Goal: Information Seeking & Learning: Learn about a topic

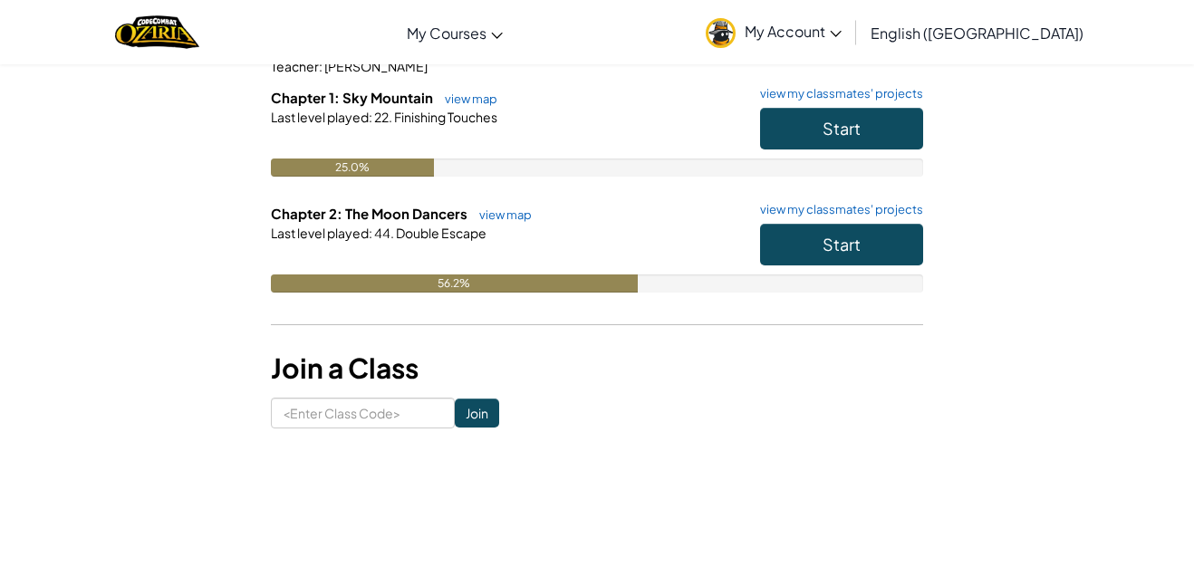
scroll to position [191, 0]
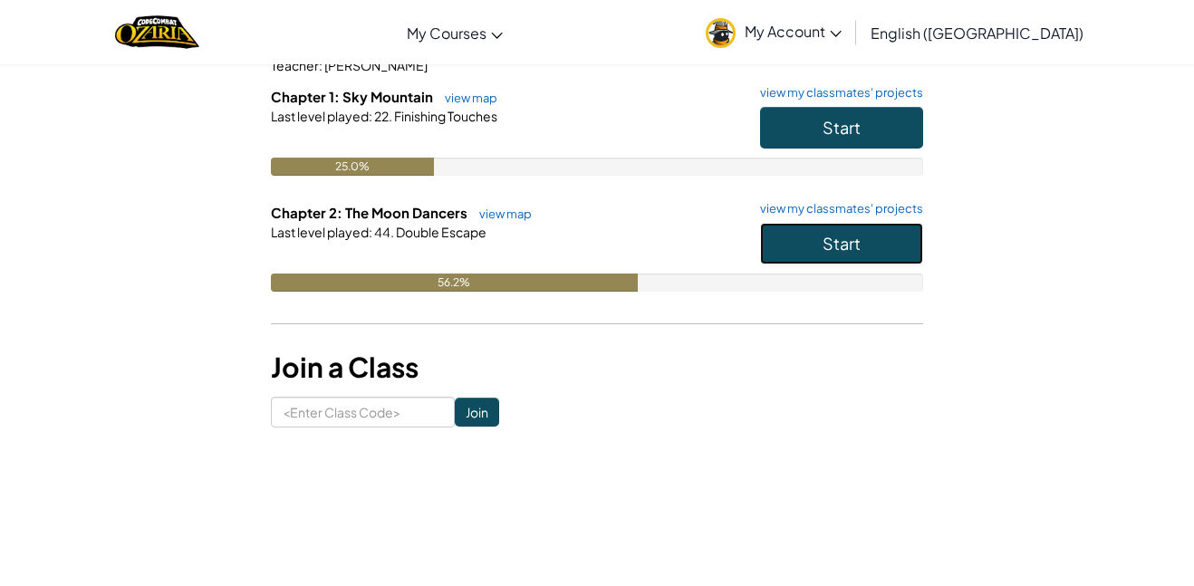
click at [865, 242] on button "Start" at bounding box center [841, 244] width 163 height 42
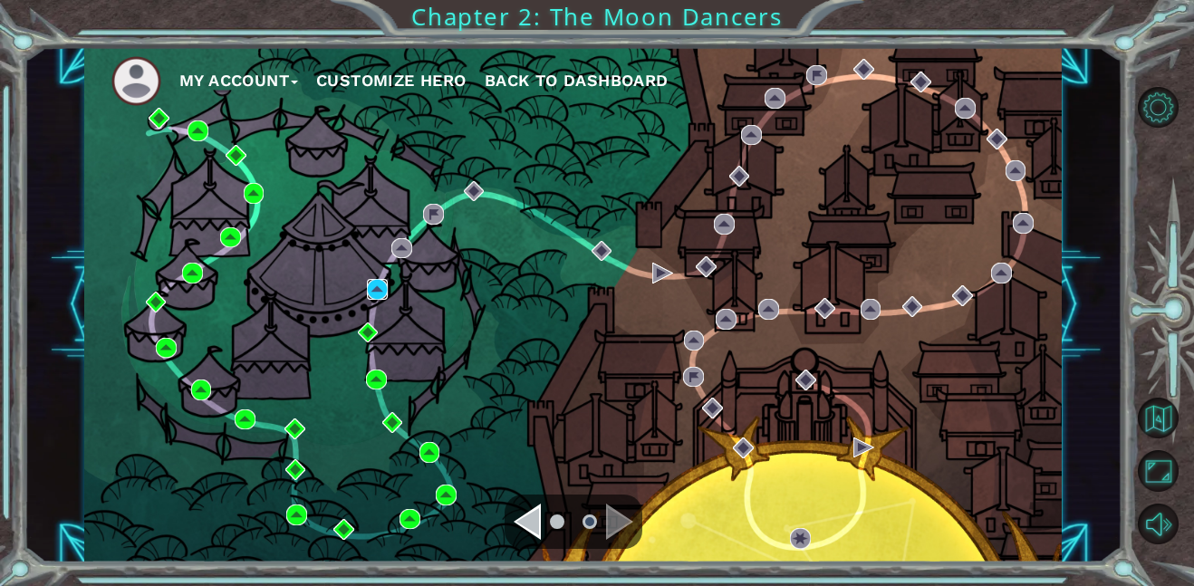
click at [379, 295] on img at bounding box center [377, 289] width 21 height 21
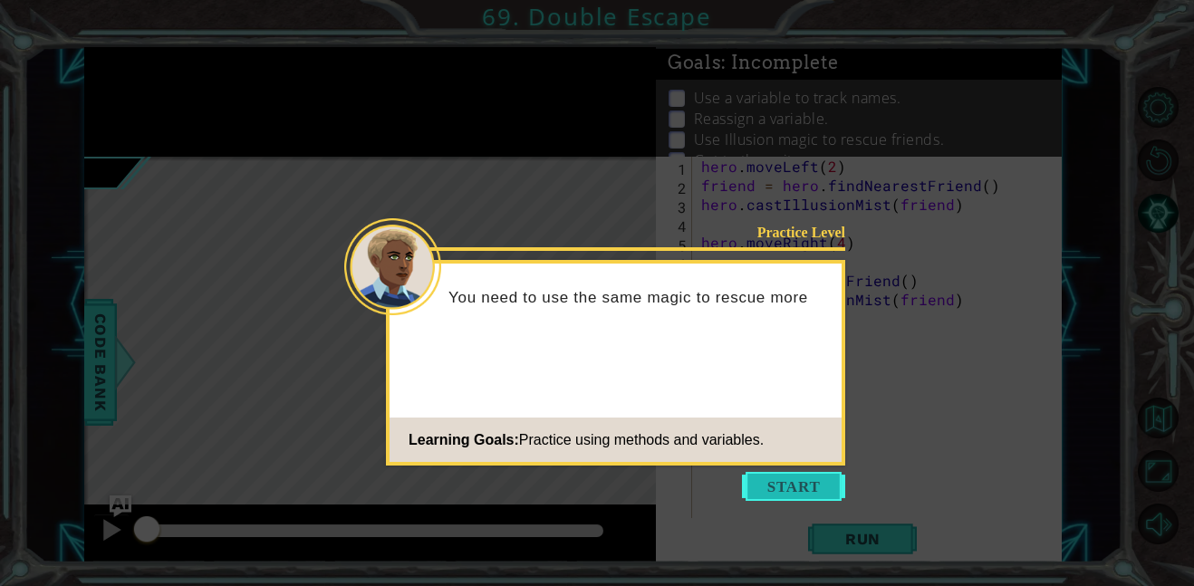
click at [820, 492] on button "Start" at bounding box center [793, 486] width 103 height 29
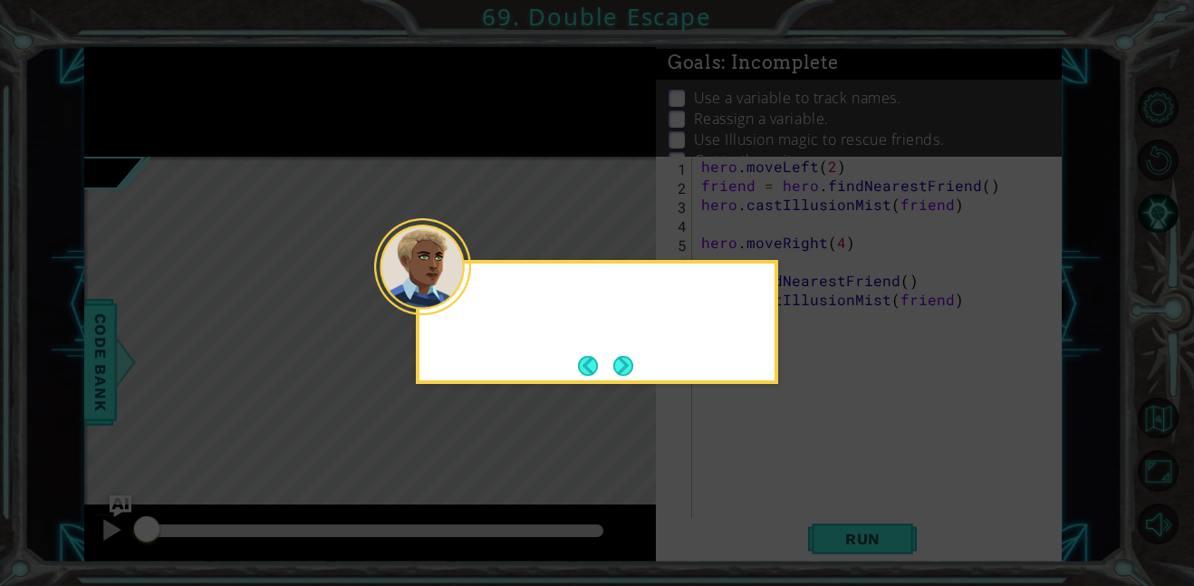
click at [820, 492] on icon at bounding box center [597, 293] width 1194 height 586
click at [621, 370] on button "Next" at bounding box center [623, 366] width 20 height 20
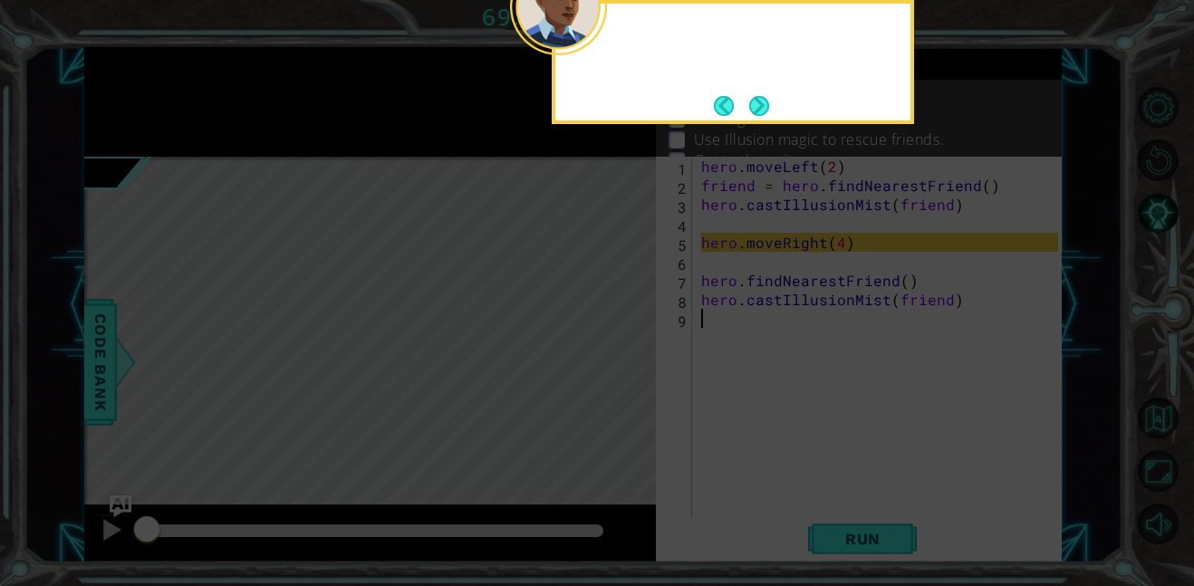
click at [621, 370] on icon at bounding box center [597, 88] width 1194 height 997
click at [749, 109] on button "Next" at bounding box center [759, 106] width 20 height 20
click at [748, 109] on p "Reassign a variable." at bounding box center [761, 119] width 135 height 20
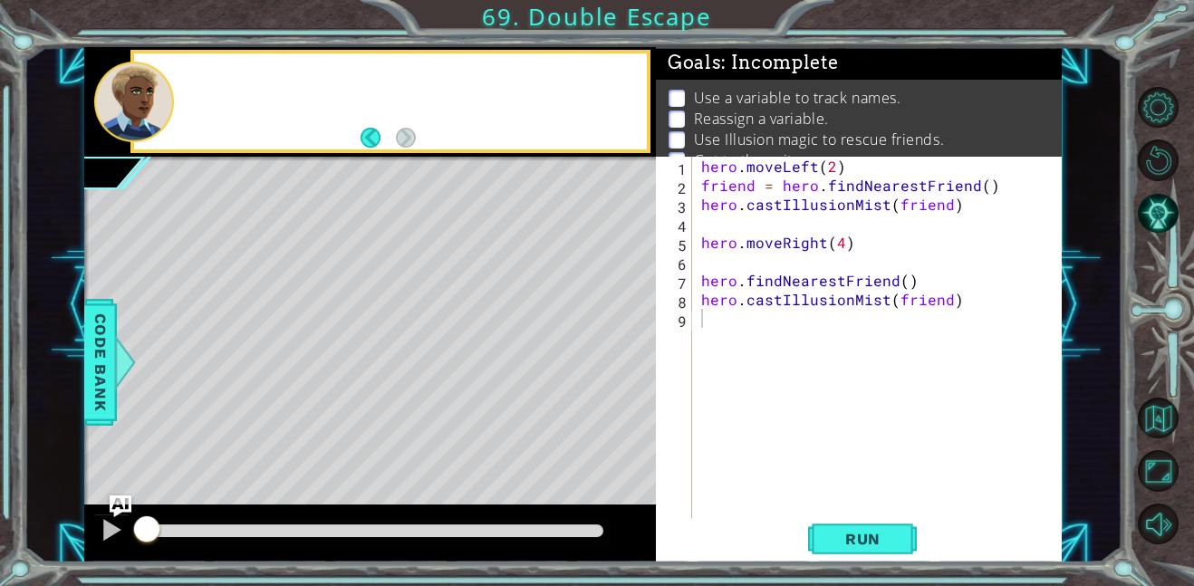
click at [748, 109] on p "Reassign a variable." at bounding box center [761, 119] width 135 height 20
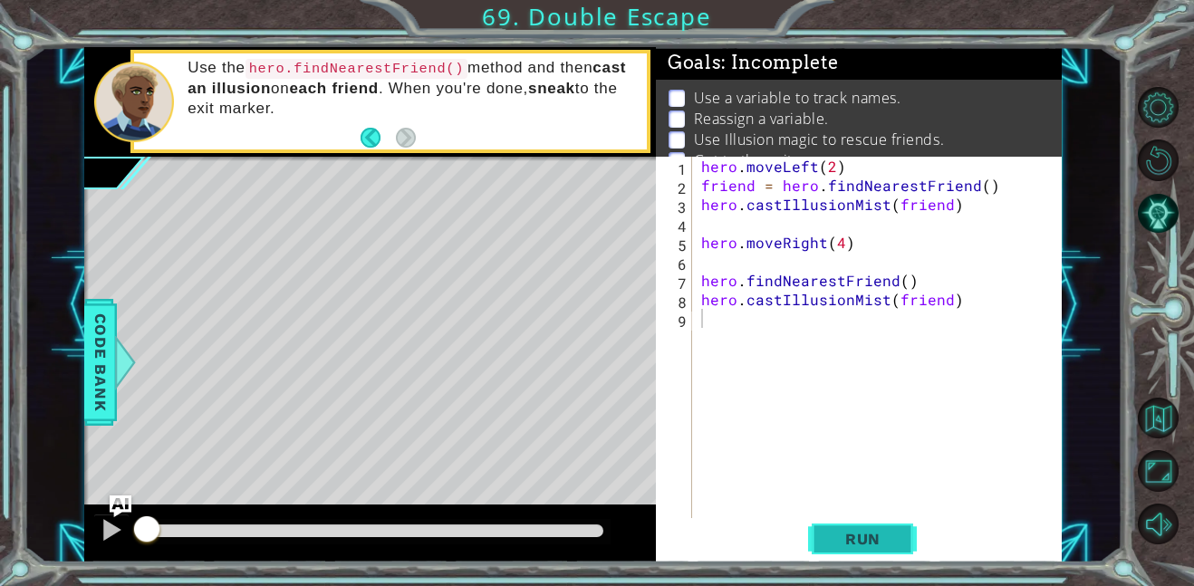
click at [837, 533] on span "Run" at bounding box center [863, 539] width 72 height 18
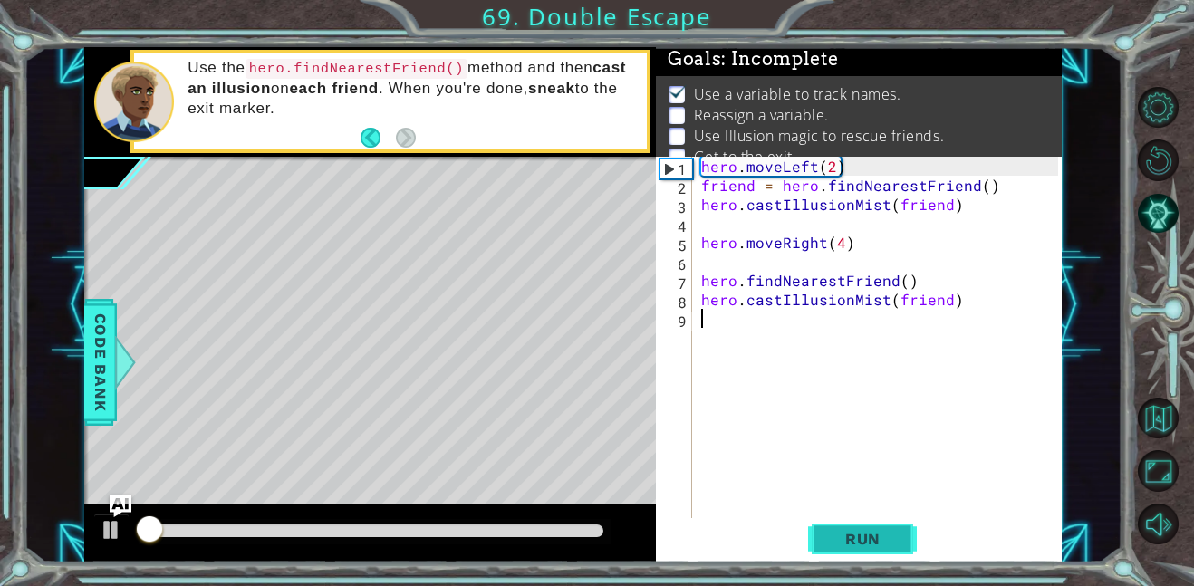
scroll to position [12, 0]
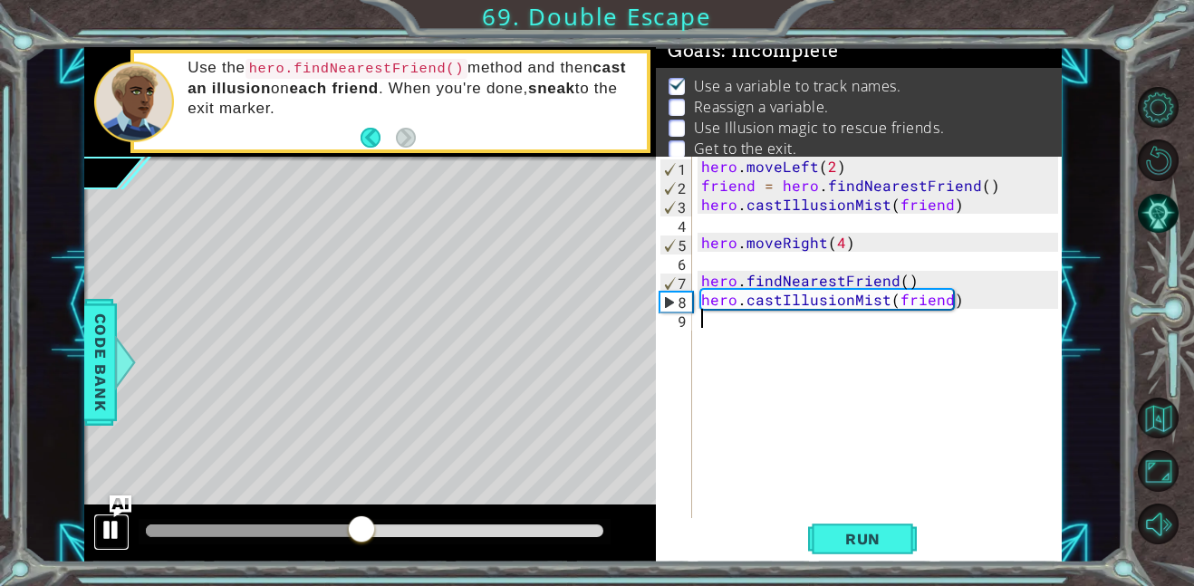
click at [103, 545] on button at bounding box center [111, 532] width 36 height 37
click at [112, 497] on img "Ask AI" at bounding box center [121, 507] width 24 height 24
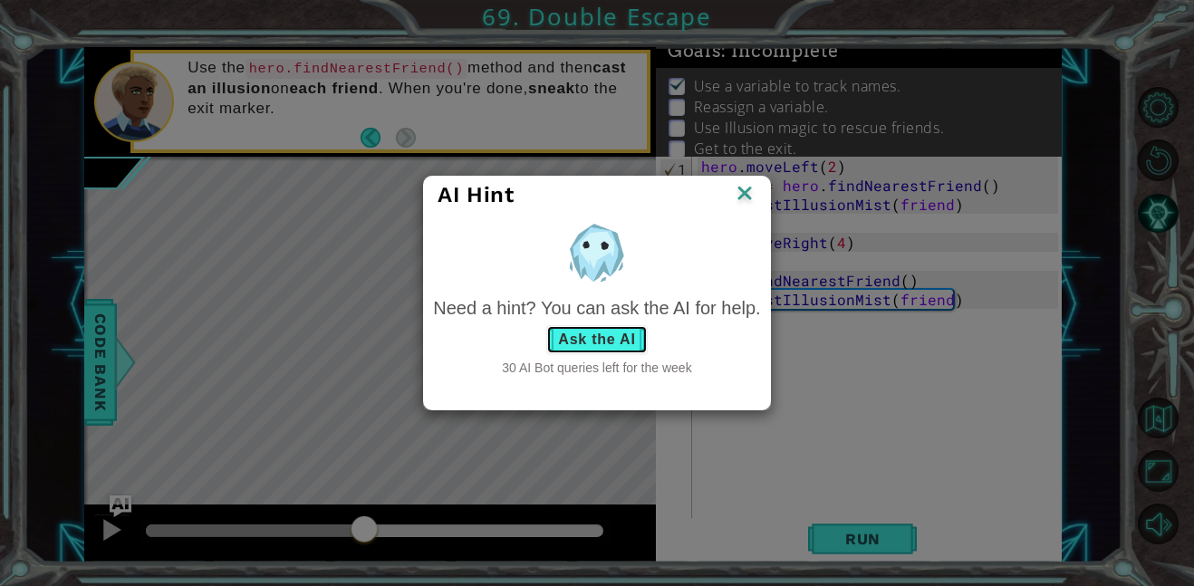
click at [564, 341] on button "Ask the AI" at bounding box center [596, 339] width 101 height 29
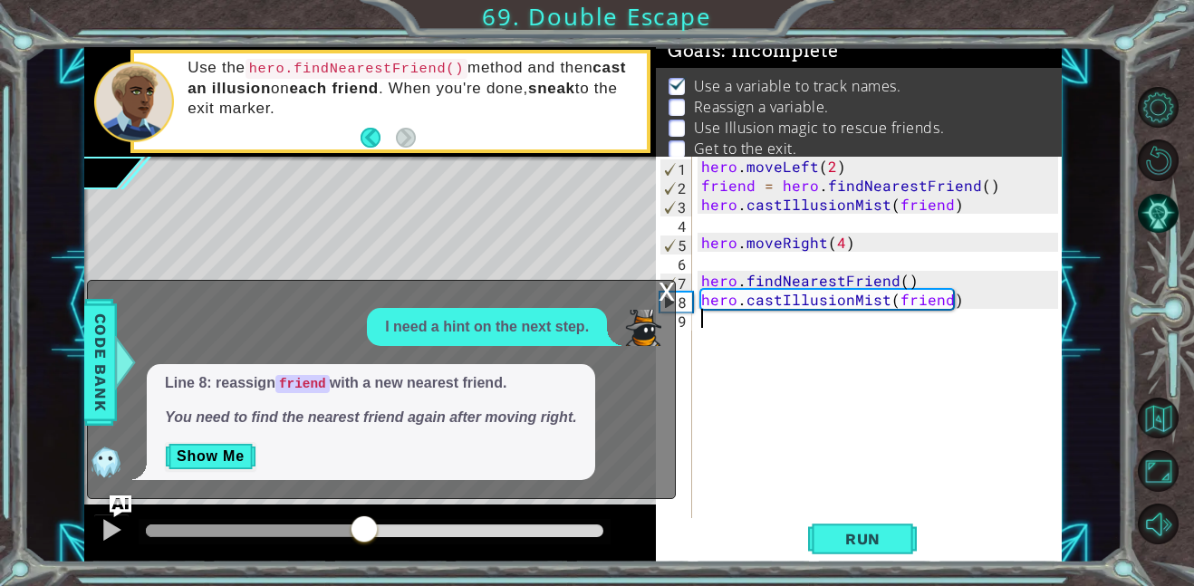
click at [550, 446] on p "Show Me" at bounding box center [371, 456] width 412 height 29
click at [197, 457] on button "Show Me" at bounding box center [210, 456] width 91 height 29
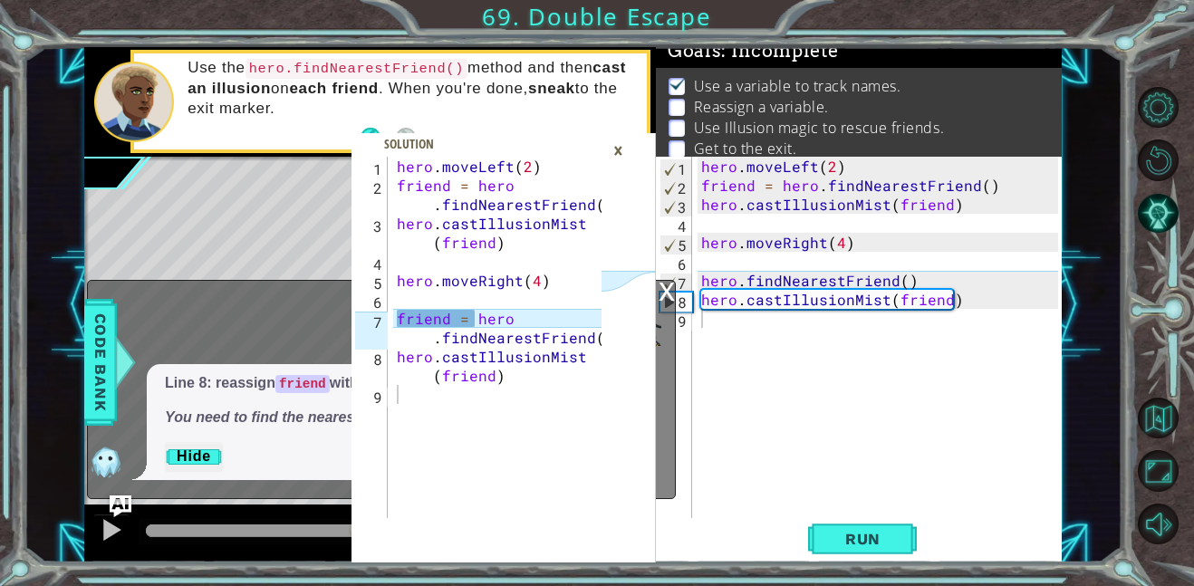
click at [900, 282] on div "hero . moveLeft ( 2 ) friend = hero . findNearestFriend ( ) hero . castIllusion…" at bounding box center [883, 357] width 370 height 400
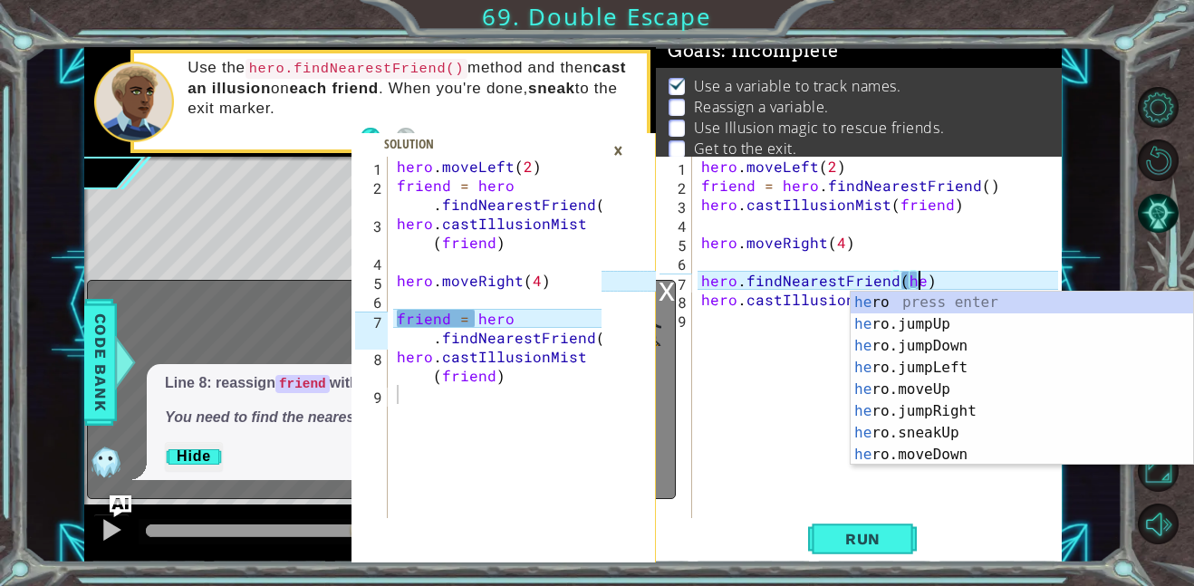
scroll to position [0, 14]
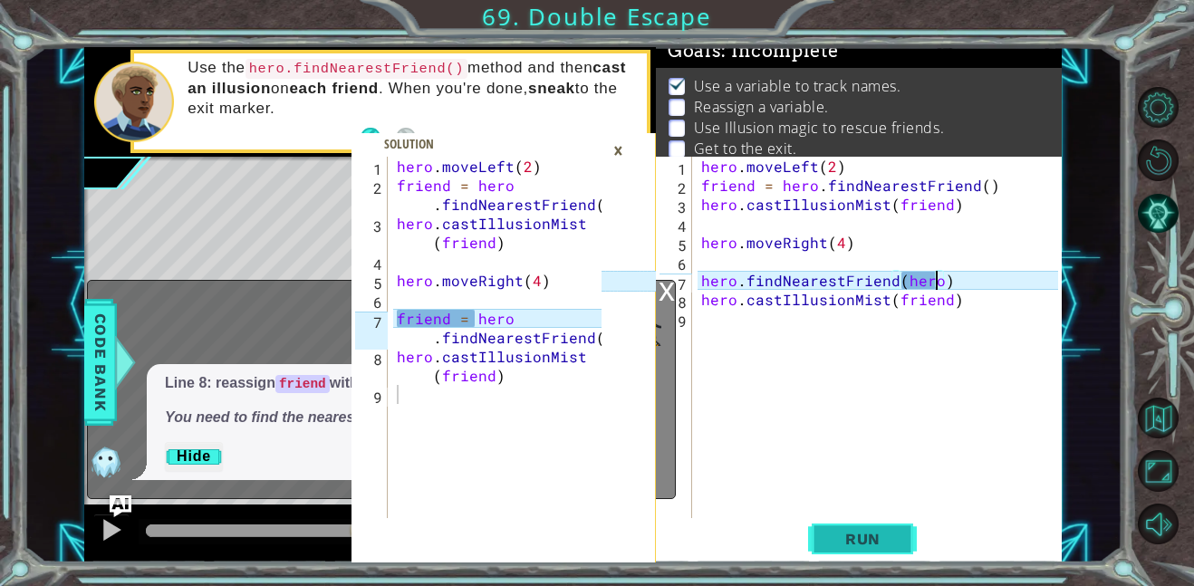
type textarea "hero.findNearestFriend(hero)"
click at [839, 530] on span "Run" at bounding box center [863, 539] width 72 height 18
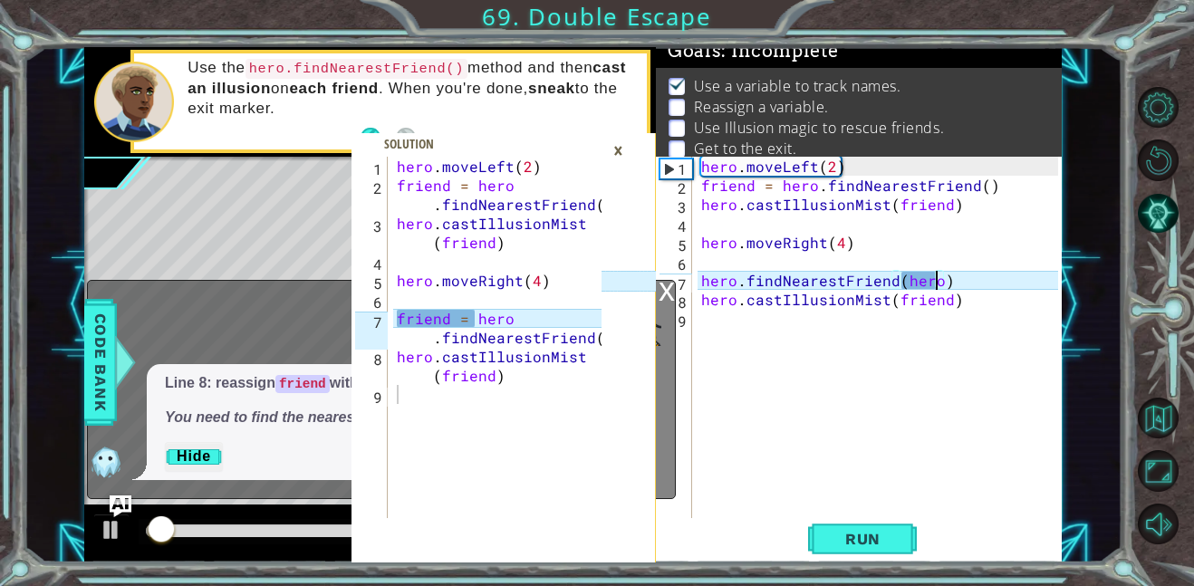
click at [611, 159] on div "×" at bounding box center [618, 150] width 28 height 31
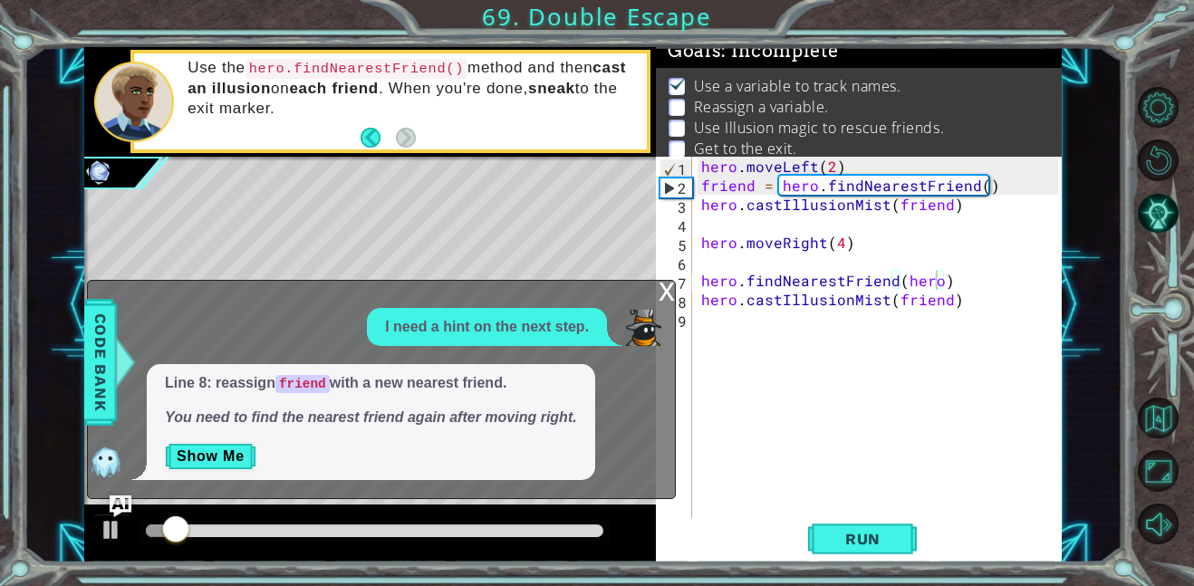
click at [90, 536] on div at bounding box center [370, 534] width 572 height 58
click at [101, 535] on div at bounding box center [112, 530] width 24 height 24
click at [101, 533] on div at bounding box center [112, 530] width 24 height 24
click at [660, 283] on div "x" at bounding box center [667, 290] width 16 height 18
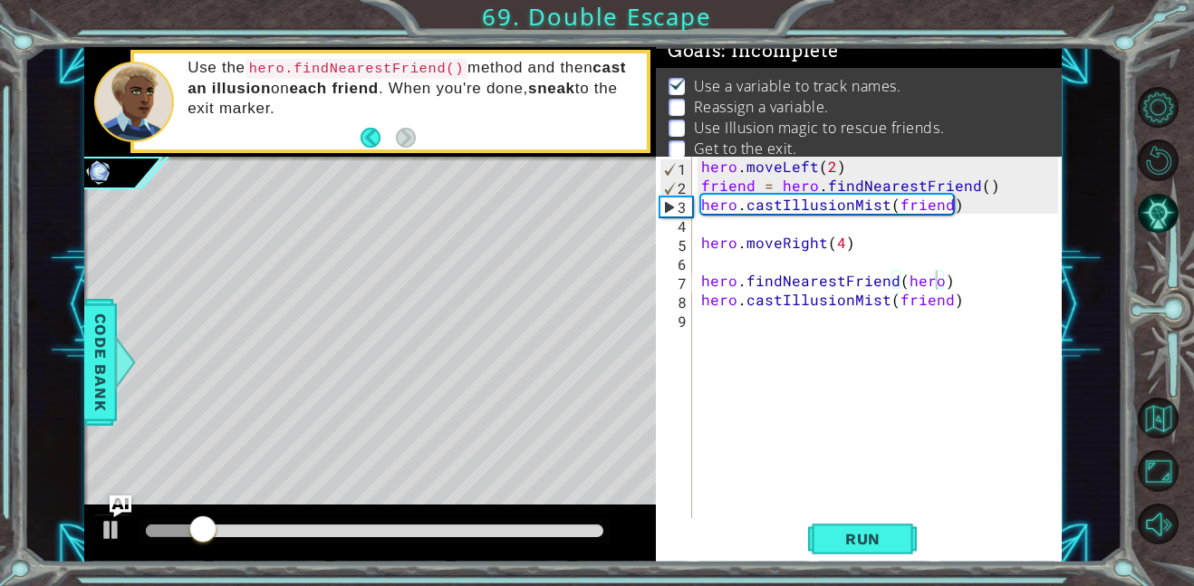
click at [303, 525] on div at bounding box center [374, 531] width 457 height 13
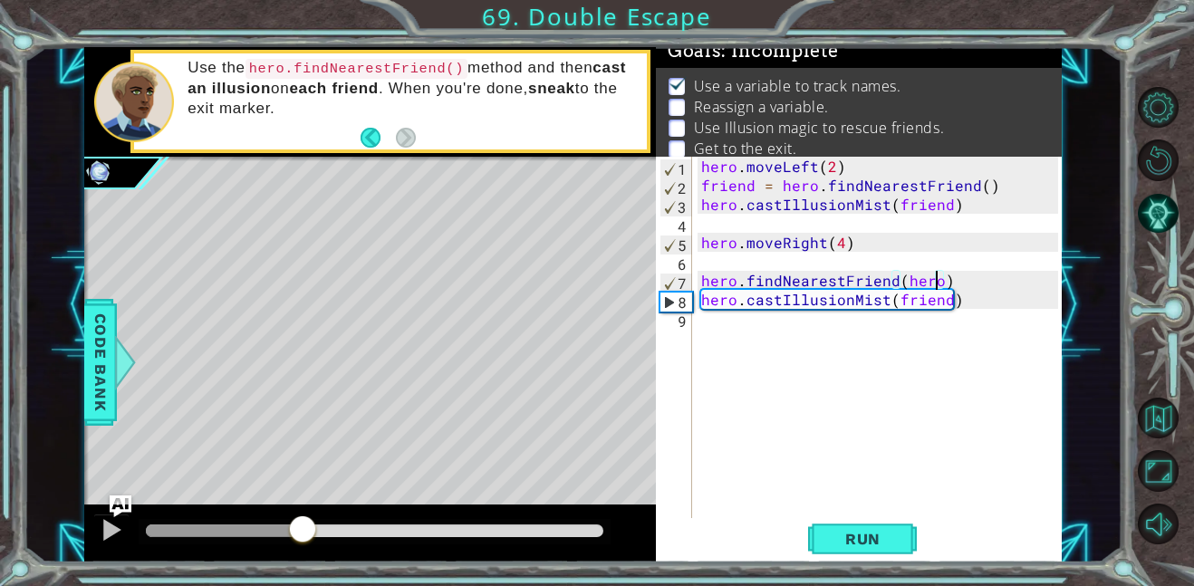
click at [127, 572] on div "1 2 3 4 5 6 7 8 9 hero . moveLeft ( 2 ) friend = hero . findNearestFriend ( ) h…" at bounding box center [597, 293] width 1194 height 586
click at [116, 536] on div at bounding box center [112, 530] width 24 height 24
click at [120, 534] on div at bounding box center [112, 530] width 24 height 24
click at [876, 311] on div "hero . moveLeft ( 2 ) friend = hero . findNearestFriend ( ) hero . castIllusion…" at bounding box center [883, 357] width 370 height 400
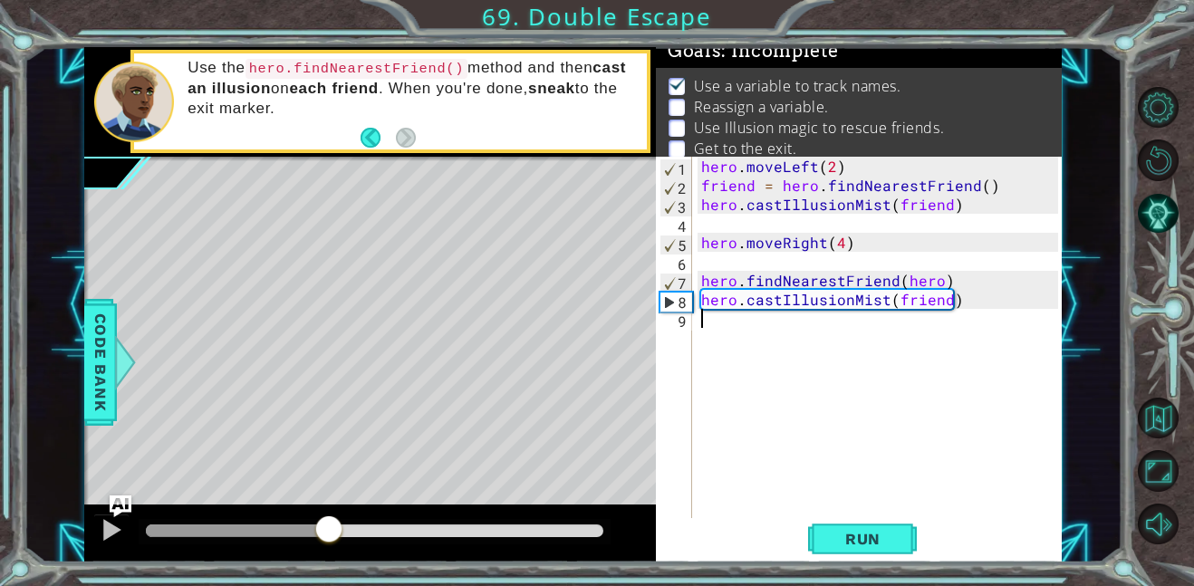
click at [876, 311] on div "hero . moveLeft ( 2 ) friend = hero . findNearestFriend ( ) hero . castIllusion…" at bounding box center [883, 357] width 370 height 400
click at [876, 307] on div "hero . moveLeft ( 2 ) friend = hero . findNearestFriend ( ) hero . castIllusion…" at bounding box center [883, 357] width 370 height 400
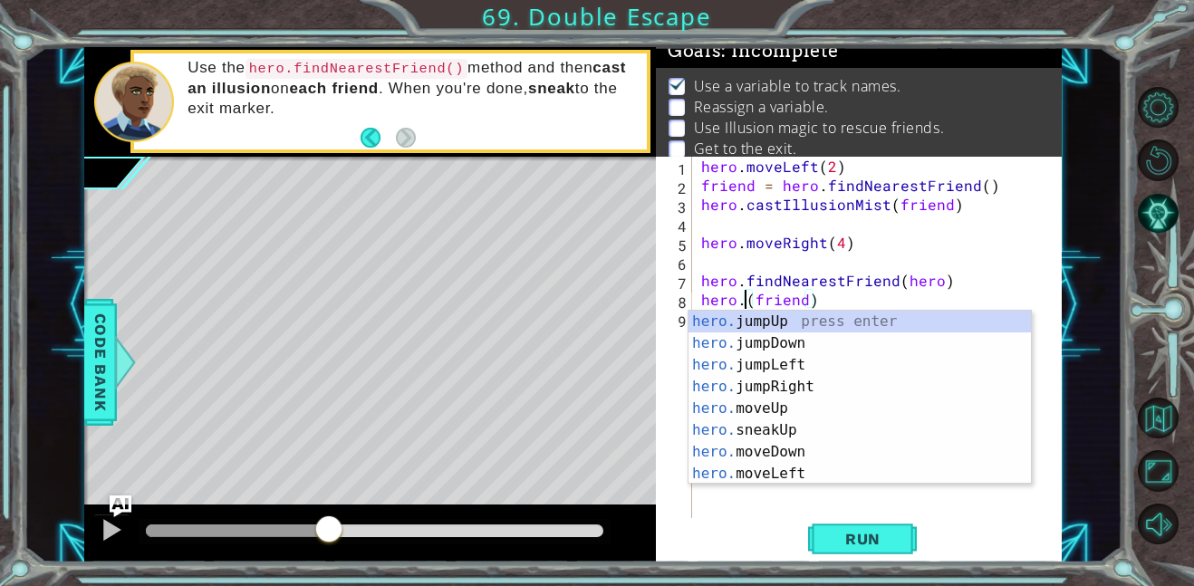
click at [876, 307] on div "hero . moveLeft ( 2 ) friend = hero . findNearestFriend ( ) hero . castIllusion…" at bounding box center [883, 357] width 370 height 400
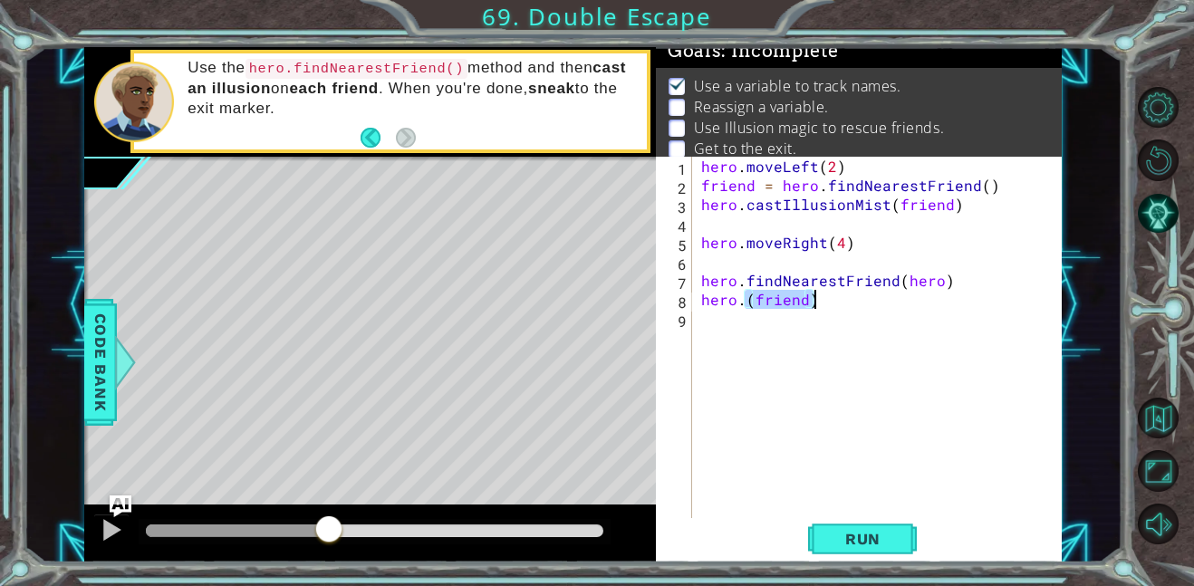
click at [876, 307] on div "hero . moveLeft ( 2 ) friend = hero . findNearestFriend ( ) hero . castIllusion…" at bounding box center [883, 357] width 370 height 400
type textarea "hero.(friend)"
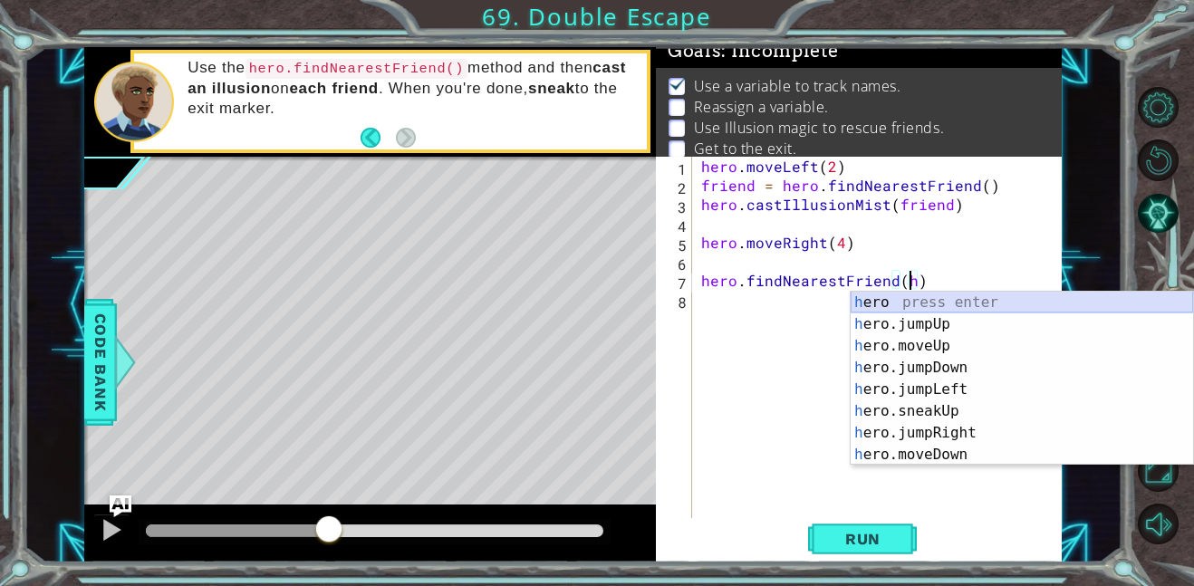
type textarea "hero.findNearestFriend()"
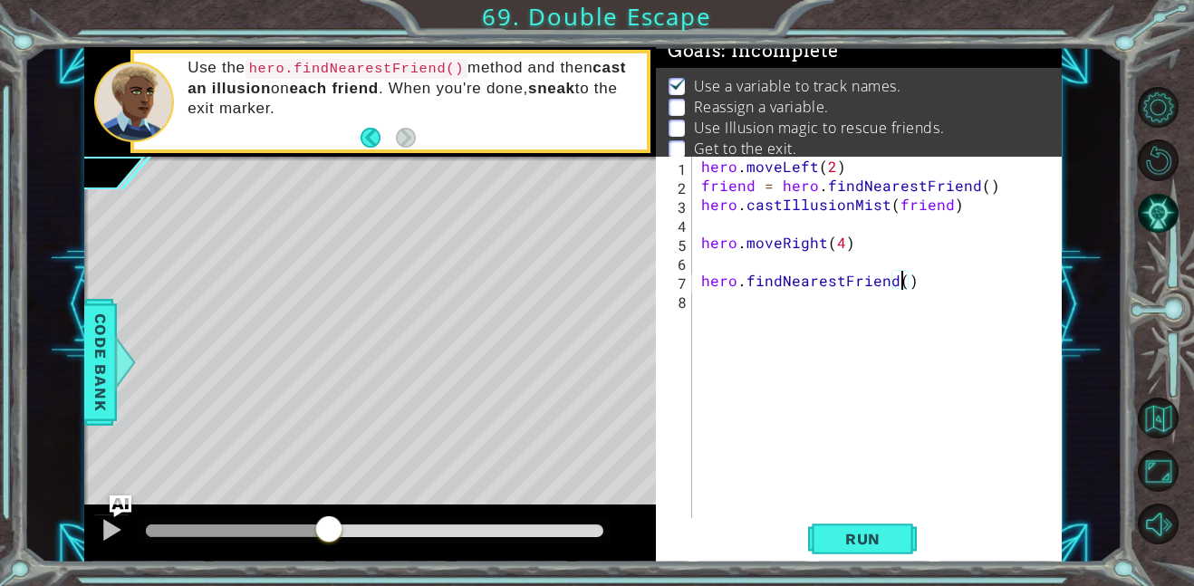
click at [875, 305] on div "hero . moveLeft ( 2 ) friend = hero . findNearestFriend ( ) hero . castIllusion…" at bounding box center [883, 357] width 370 height 400
click at [114, 542] on div at bounding box center [112, 530] width 24 height 24
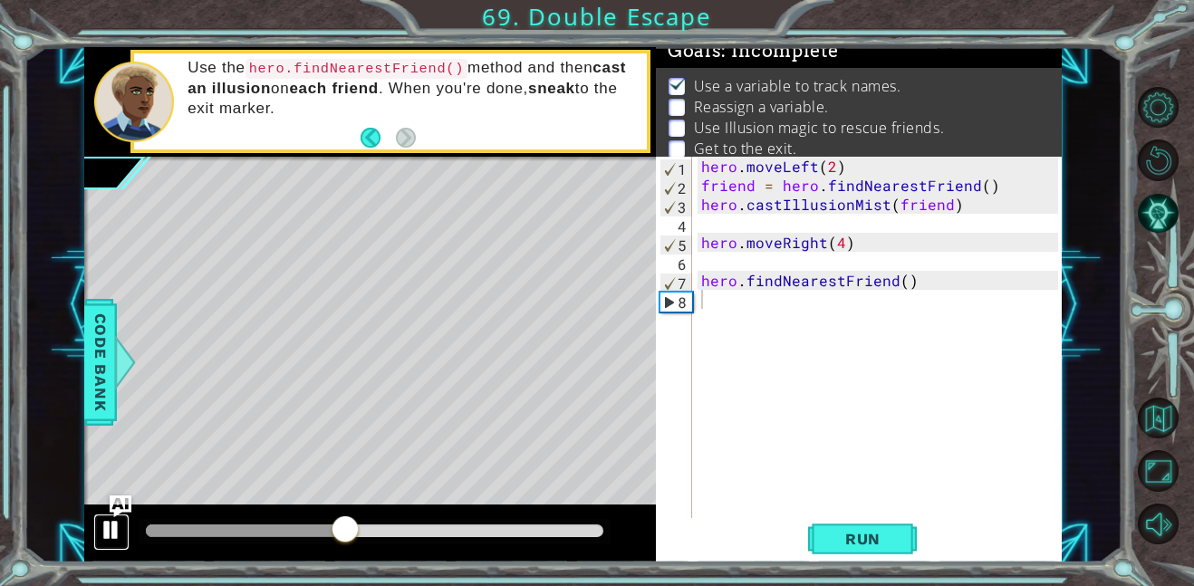
click at [114, 542] on div at bounding box center [112, 530] width 24 height 24
click at [115, 498] on img "Ask AI" at bounding box center [121, 507] width 24 height 24
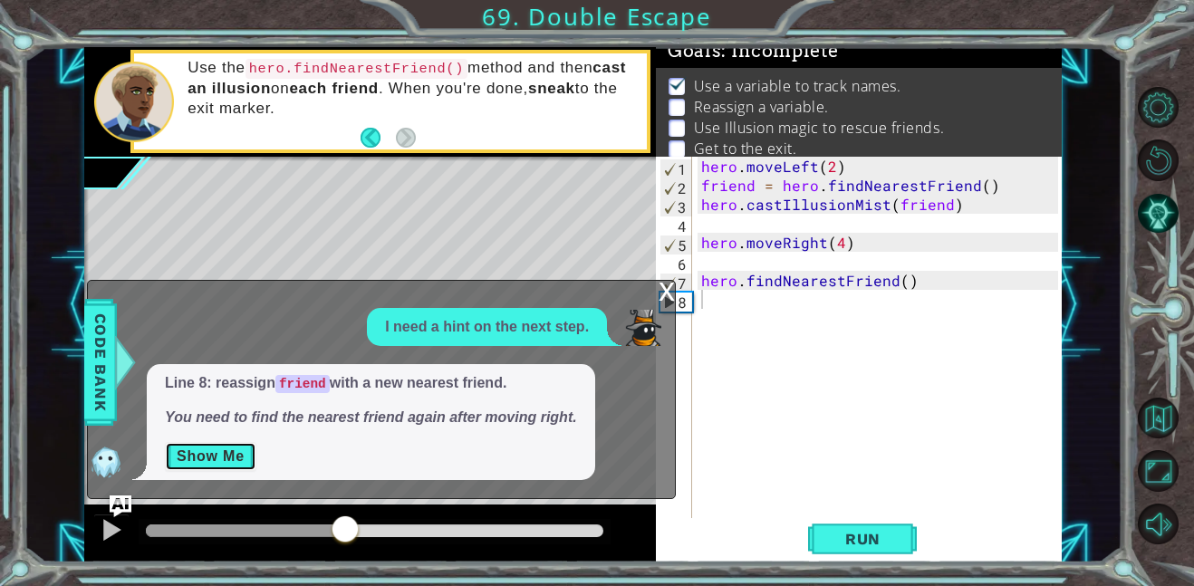
click at [220, 451] on button "Show Me" at bounding box center [210, 456] width 91 height 29
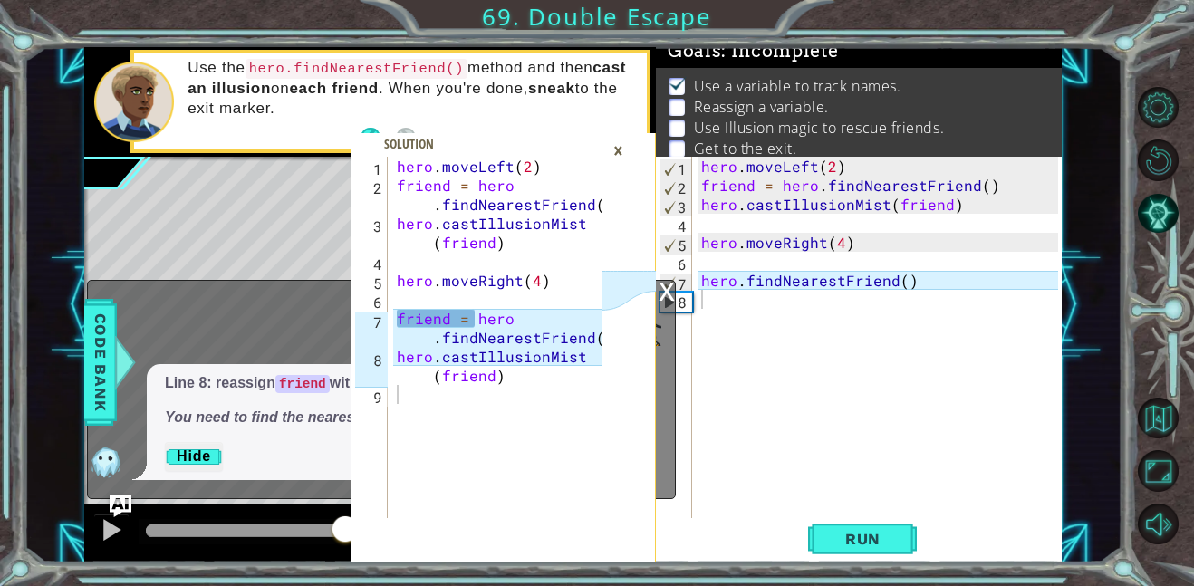
type textarea "hero.findNearestFriend()"
click at [731, 281] on div "hero . moveLeft ( 2 ) friend = hero . findNearestFriend ( ) hero . castIllusion…" at bounding box center [883, 357] width 370 height 400
click at [693, 281] on div "hero.findNearestFriend() 1 2 3 4 5 6 7 8 hero . moveLeft ( 2 ) friend = hero . …" at bounding box center [857, 337] width 402 height 361
click at [698, 278] on div "hero . moveLeft ( 2 ) friend = hero . findNearestFriend ( ) hero . castIllusion…" at bounding box center [883, 357] width 370 height 400
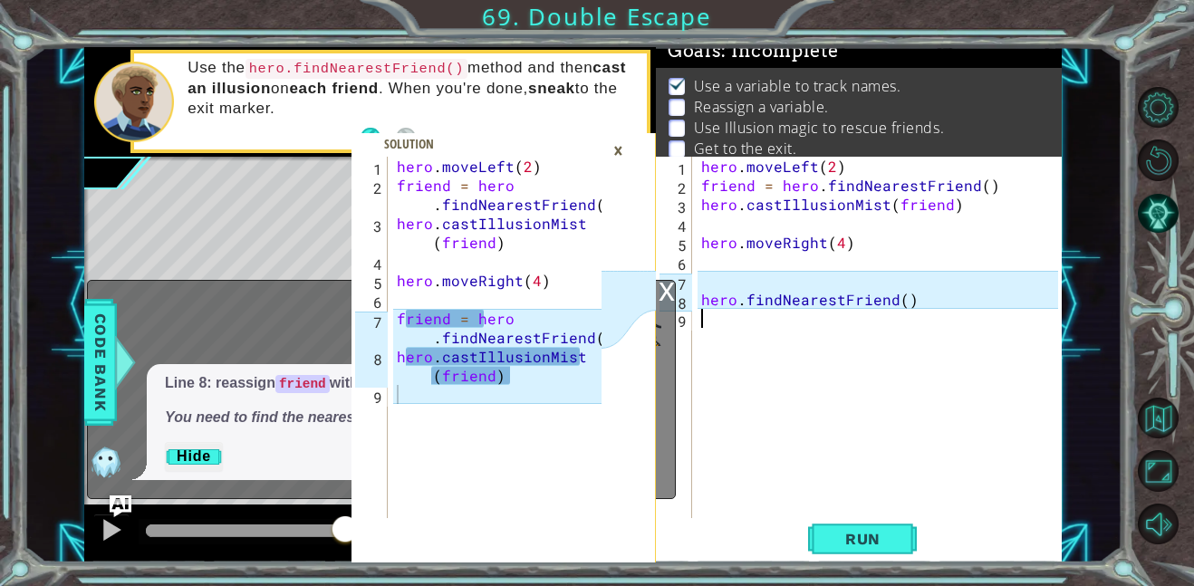
type textarea "hero.findNearestFriend()"
type textarea "h"
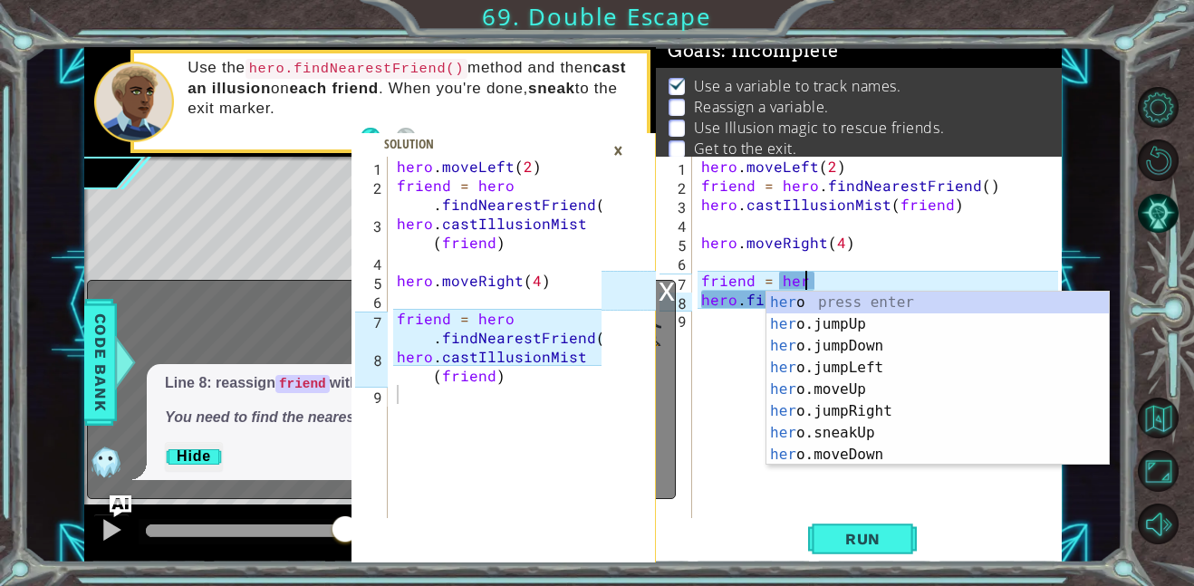
scroll to position [0, 5]
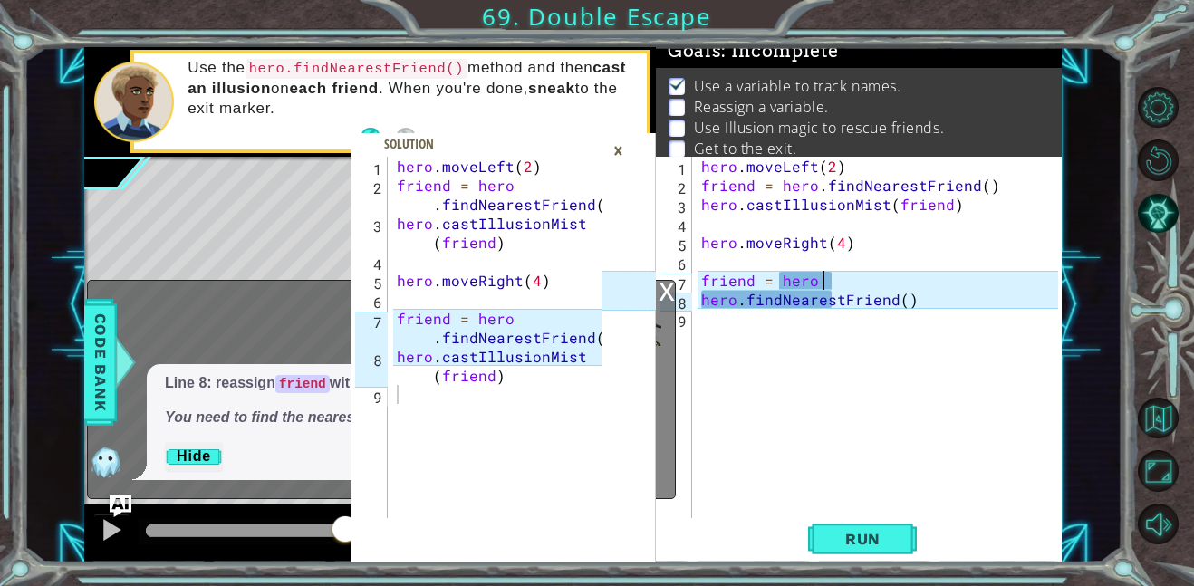
type textarea "friend = hero"
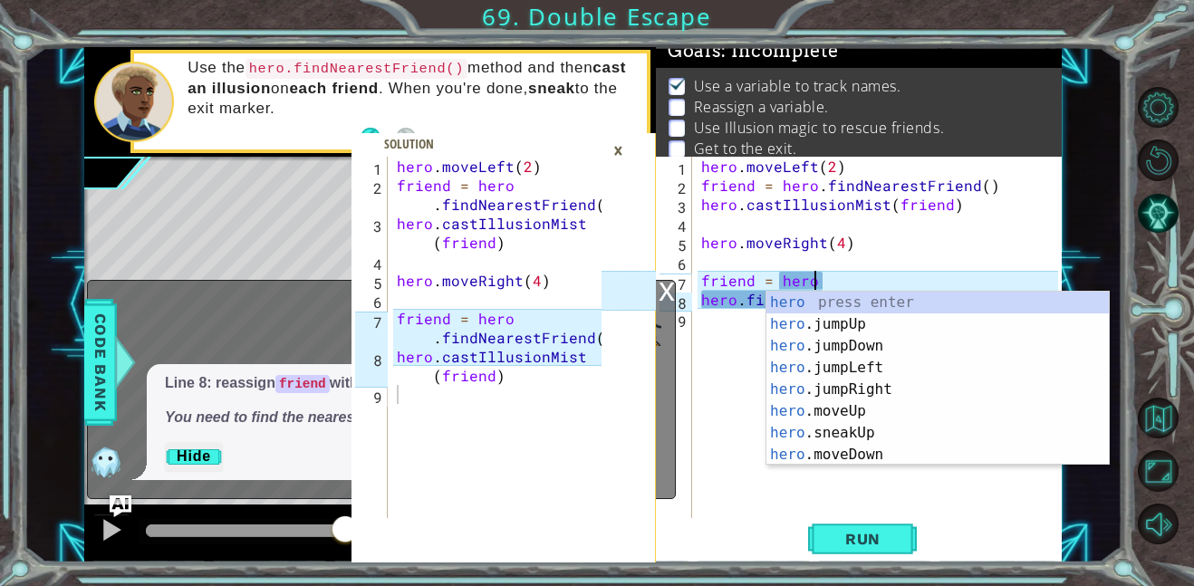
click at [736, 351] on div "hero . moveLeft ( 2 ) friend = hero . findNearestFriend ( ) hero . castIllusion…" at bounding box center [883, 357] width 370 height 400
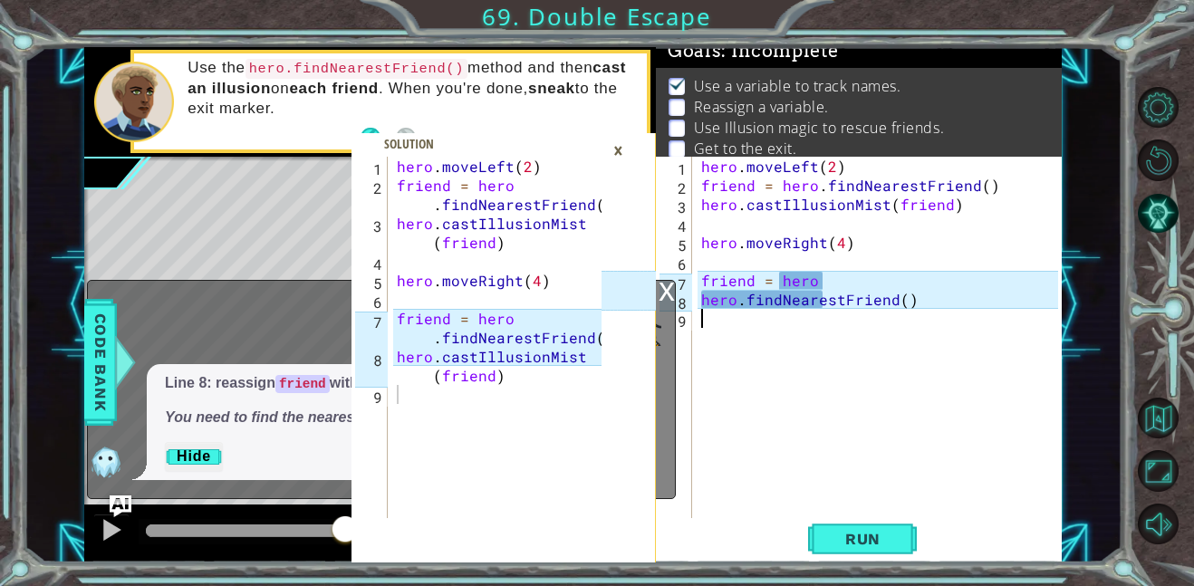
click at [760, 321] on div "hero . moveLeft ( 2 ) friend = hero . findNearestFriend ( ) hero . castIllusion…" at bounding box center [883, 357] width 370 height 400
click at [736, 303] on div "hero . moveLeft ( 2 ) friend = hero . findNearestFriend ( ) hero . castIllusion…" at bounding box center [883, 357] width 370 height 400
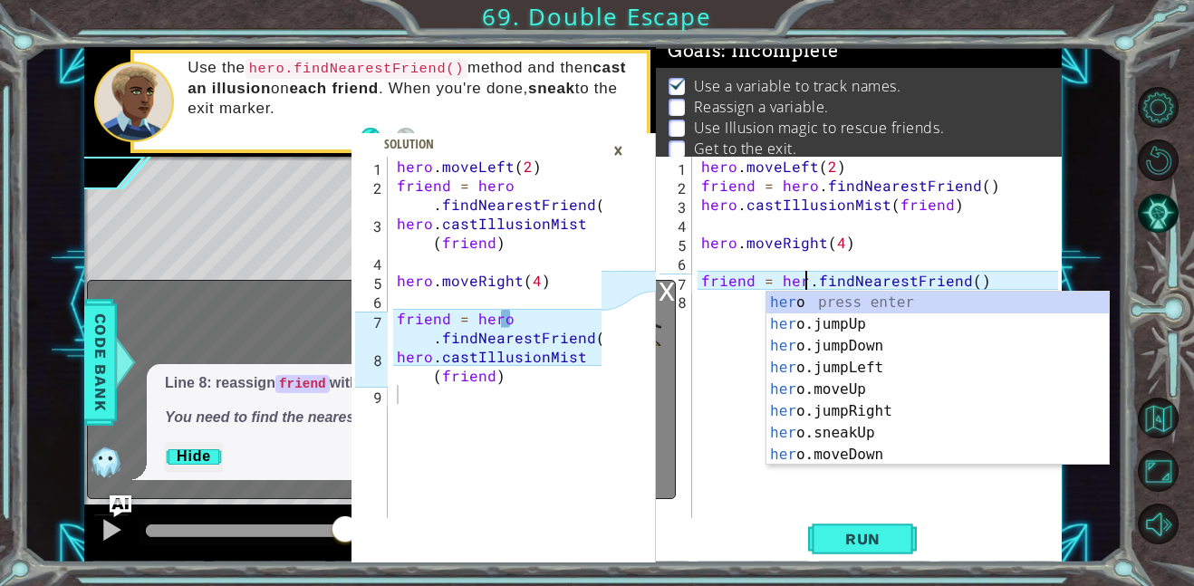
type textarea "friend = hero.findNearestFriend()"
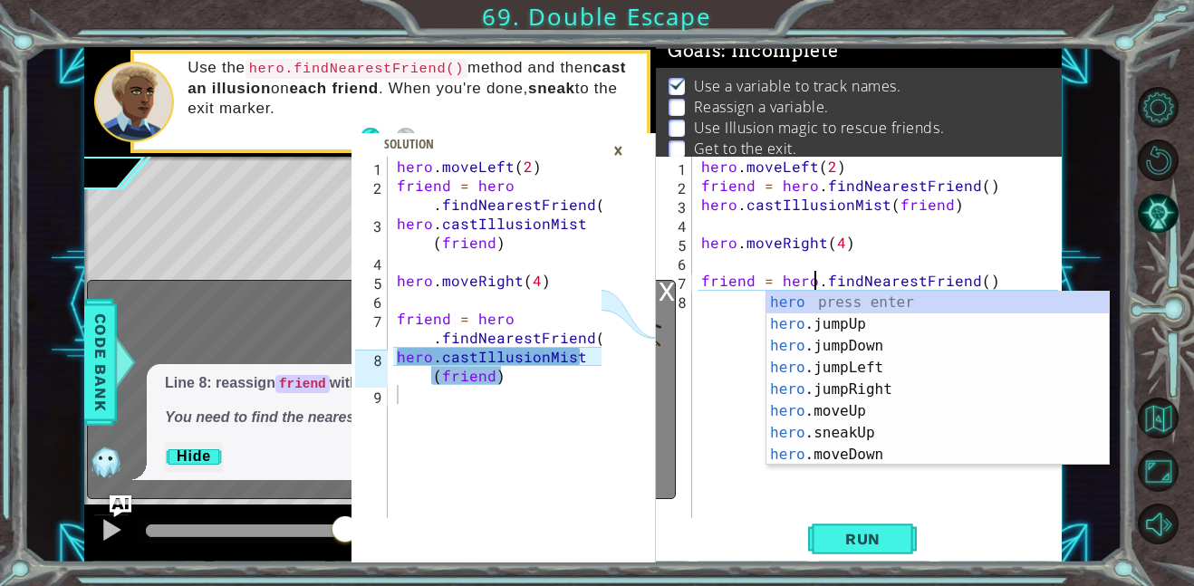
scroll to position [0, 6]
click at [740, 310] on div "hero . moveLeft ( 2 ) friend = hero . findNearestFriend ( ) hero . castIllusion…" at bounding box center [883, 357] width 370 height 400
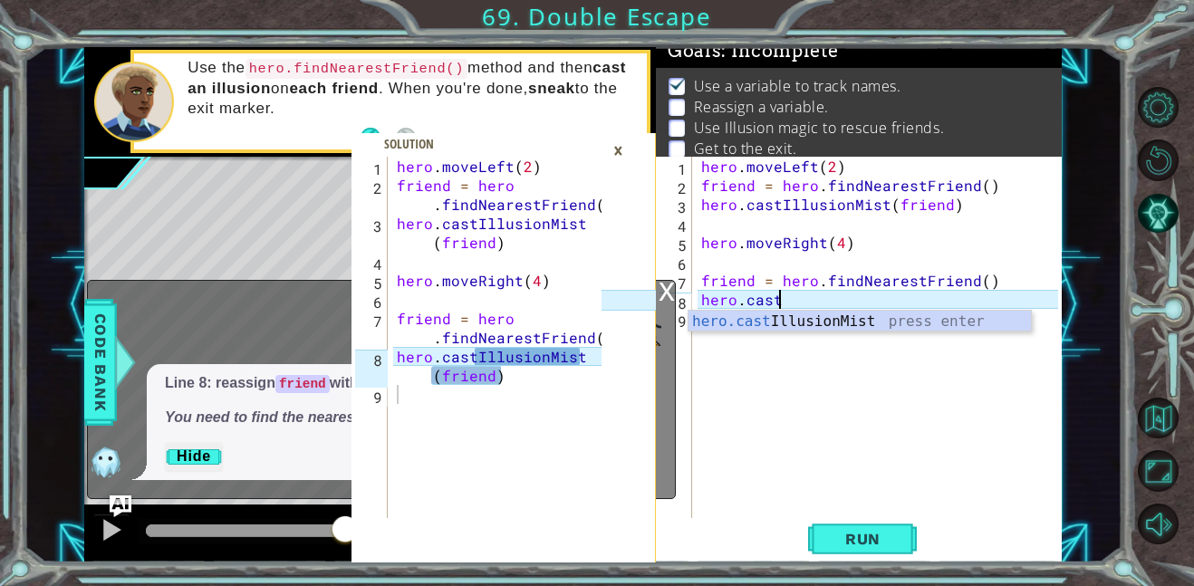
scroll to position [0, 4]
click at [764, 320] on div "hero.cast IllusionMist press enter" at bounding box center [860, 343] width 342 height 65
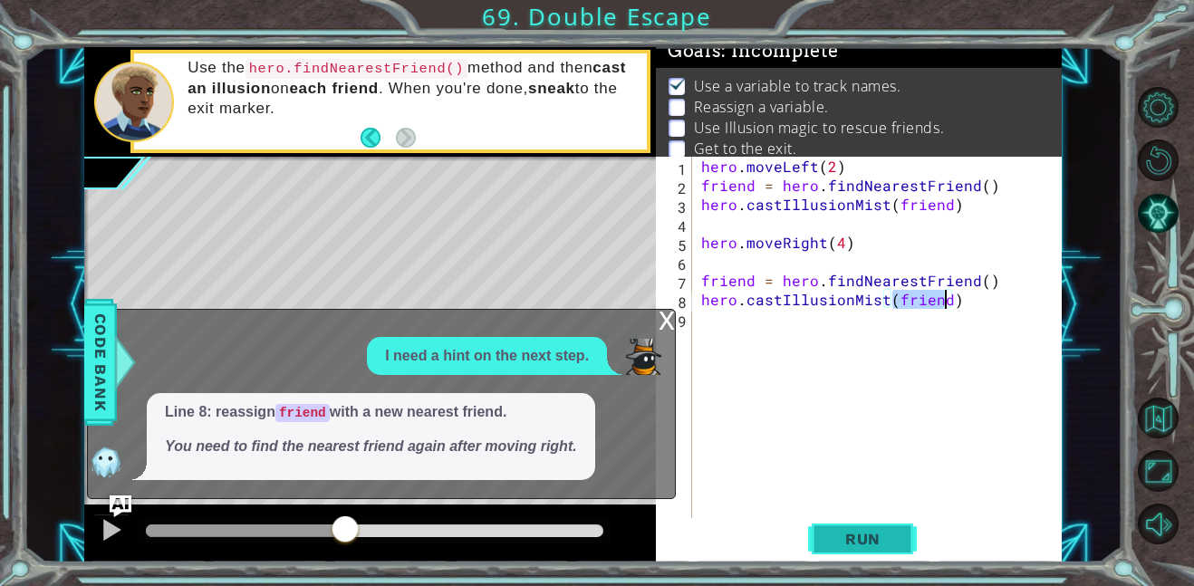
click at [852, 553] on button "Run" at bounding box center [862, 538] width 109 height 41
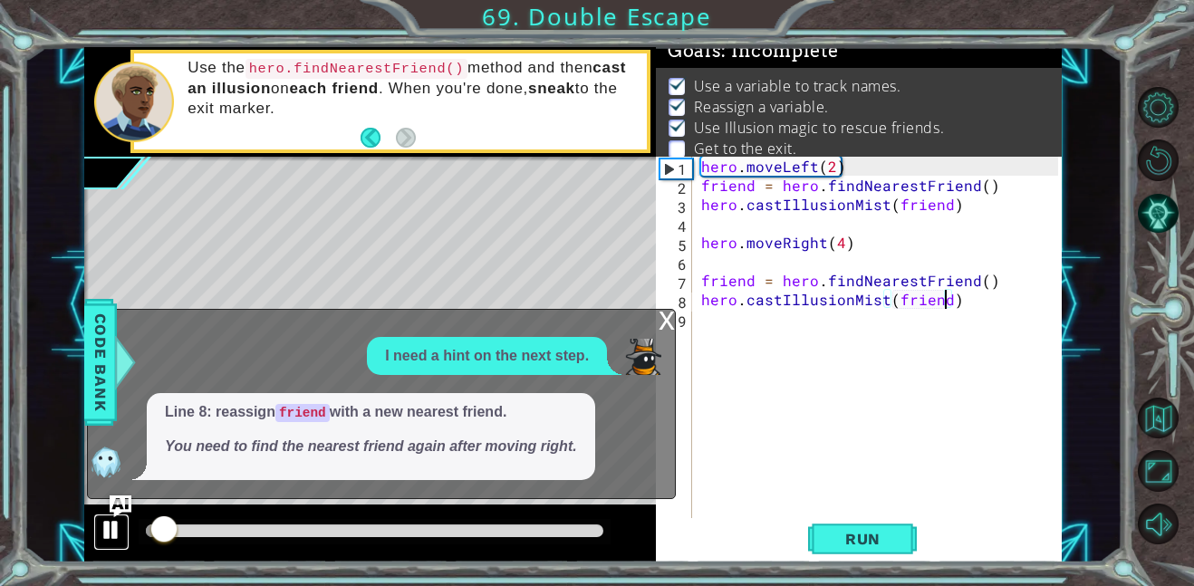
click at [120, 541] on div at bounding box center [112, 530] width 24 height 24
click at [117, 537] on div at bounding box center [112, 530] width 24 height 24
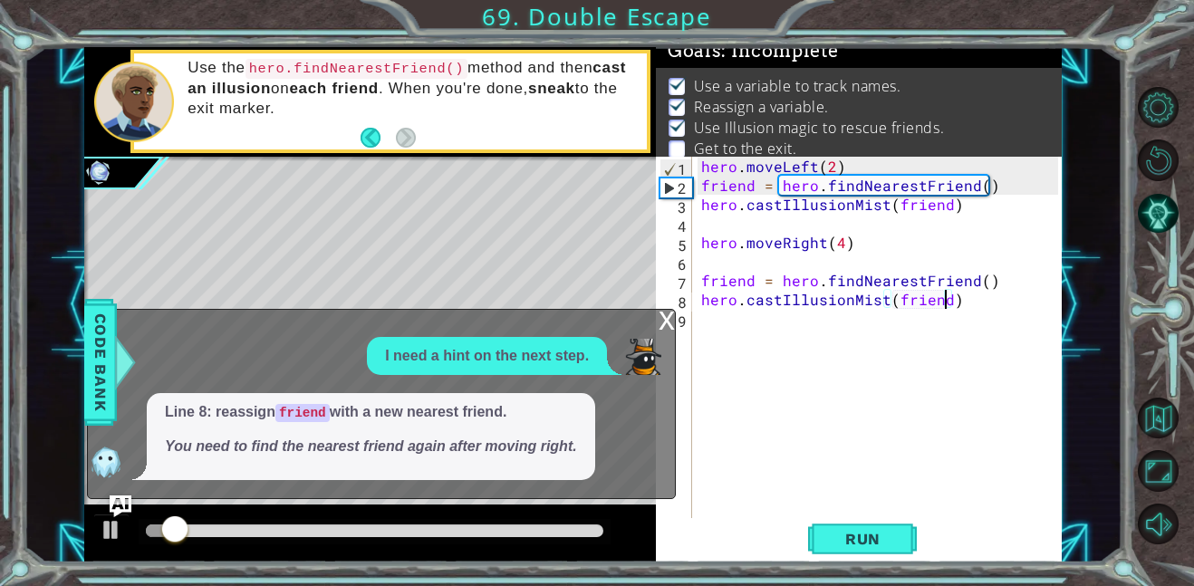
click at [671, 328] on div "x" at bounding box center [667, 319] width 16 height 18
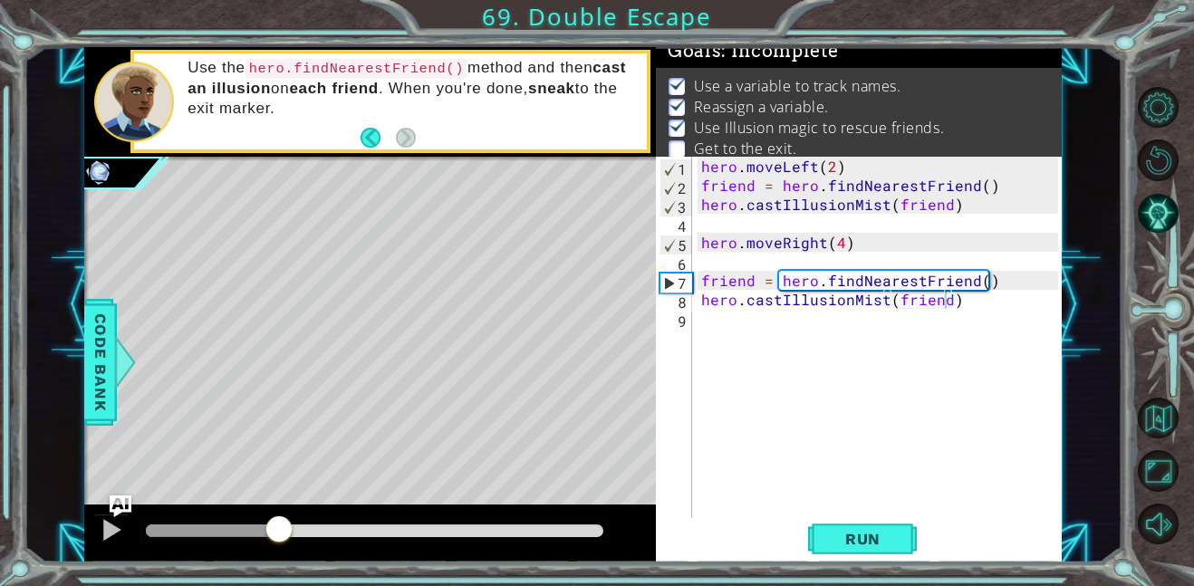
click at [279, 535] on div at bounding box center [374, 531] width 457 height 13
click at [104, 536] on div at bounding box center [112, 530] width 24 height 24
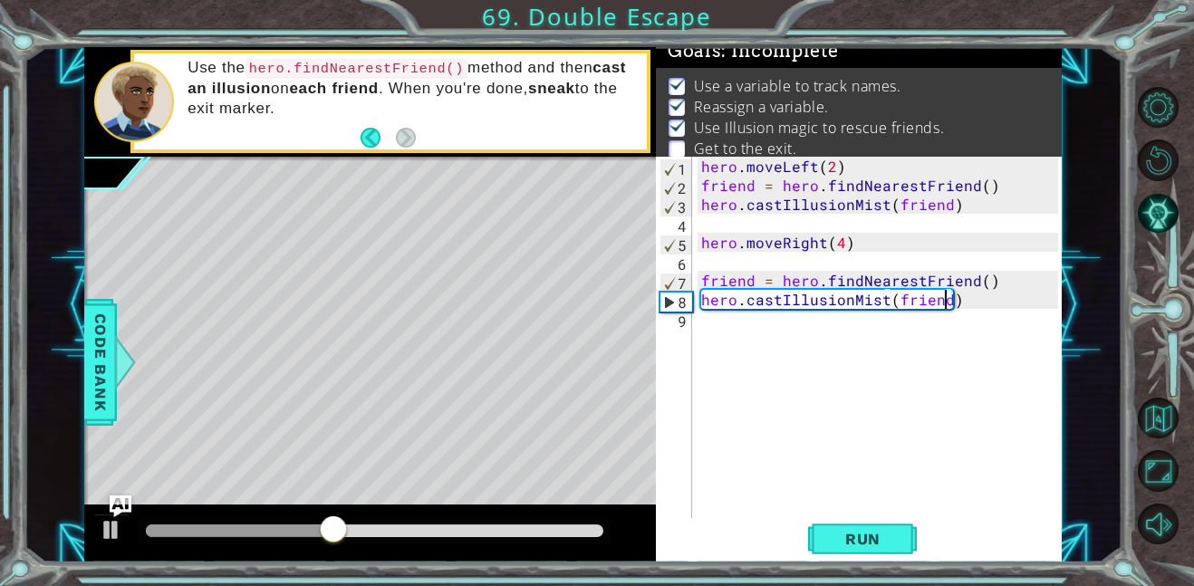
type textarea "hero.castIllusionMist(friend )"
click at [744, 334] on div "hero . moveLeft ( 2 ) friend = hero . findNearestFriend ( ) hero . castIllusion…" at bounding box center [883, 357] width 370 height 400
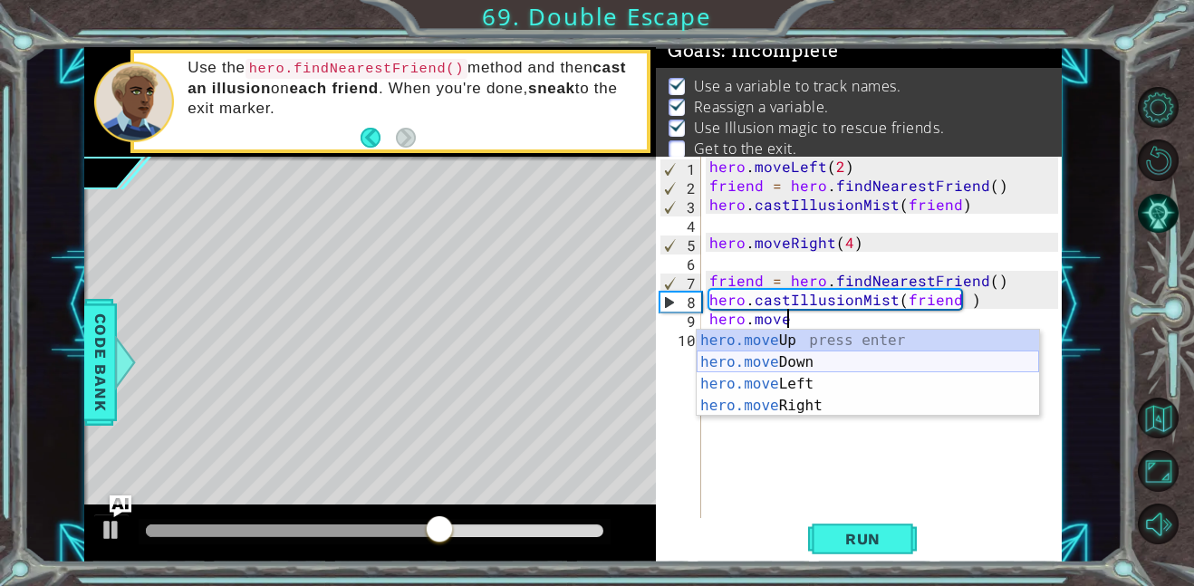
click at [799, 371] on div "hero.move Up press enter hero.move Down press enter hero.move Left press enter …" at bounding box center [868, 395] width 342 height 130
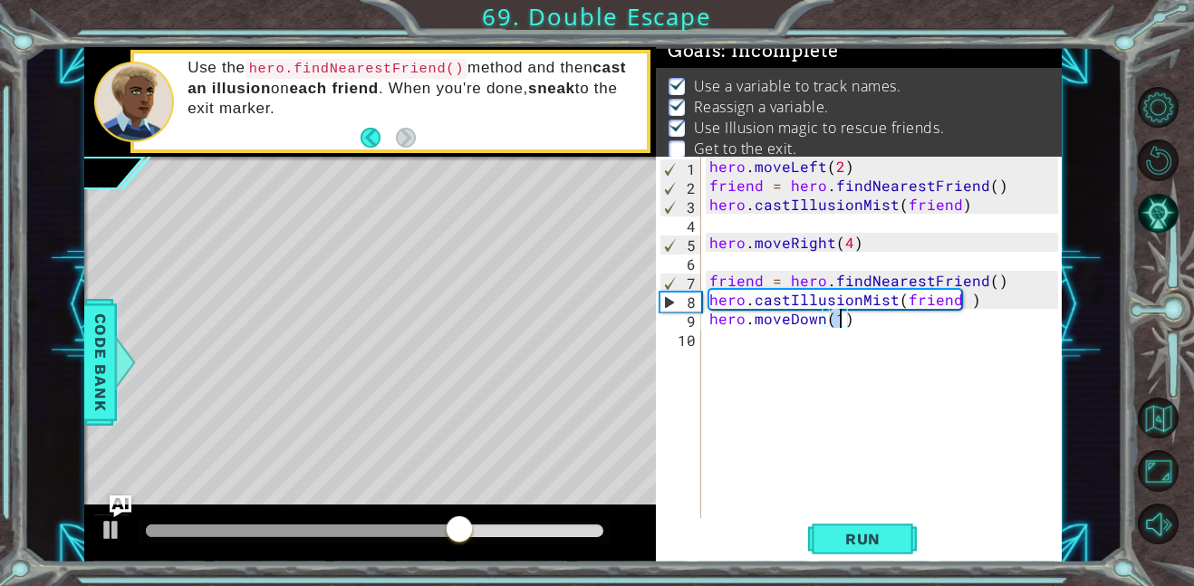
type textarea "hero.moveDown(2)"
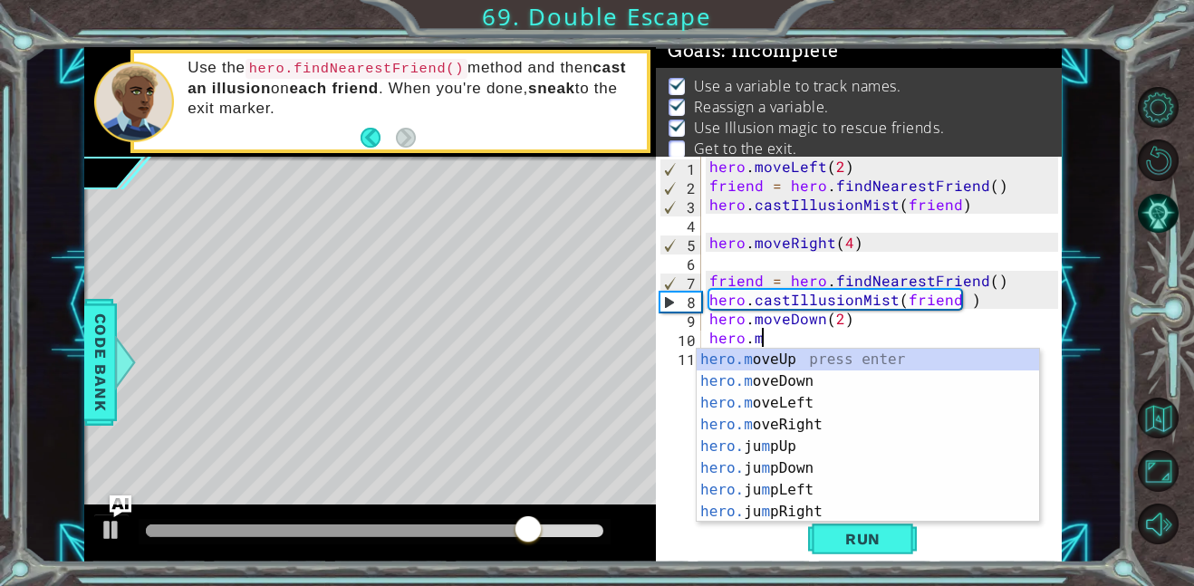
scroll to position [0, 3]
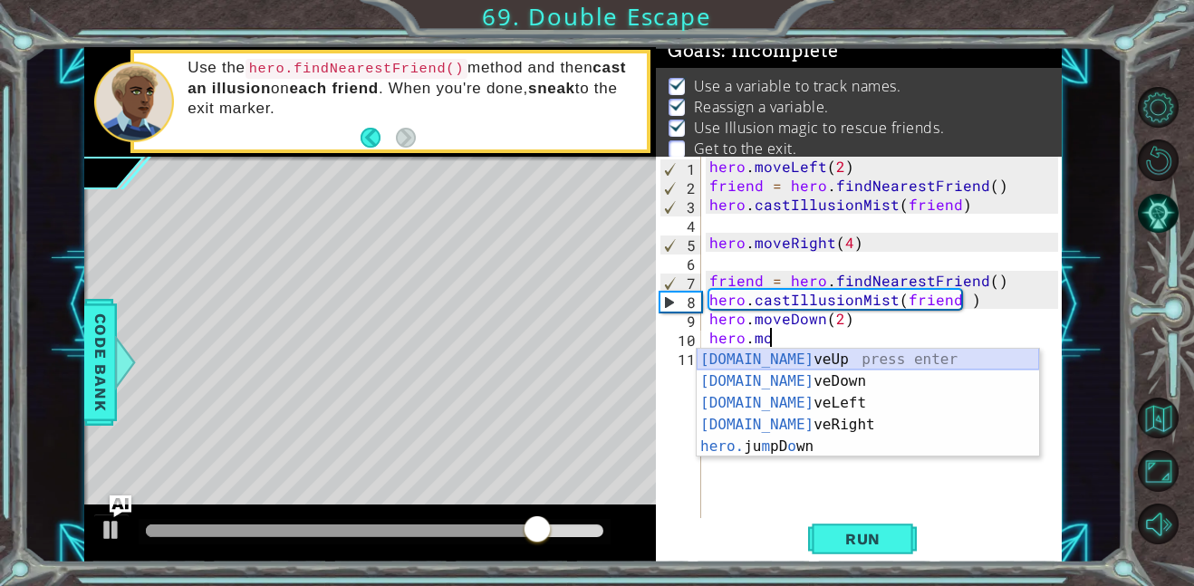
click at [818, 359] on div "hero.mo veUp press enter hero.mo veDown press enter hero.mo veLeft press enter …" at bounding box center [868, 425] width 342 height 152
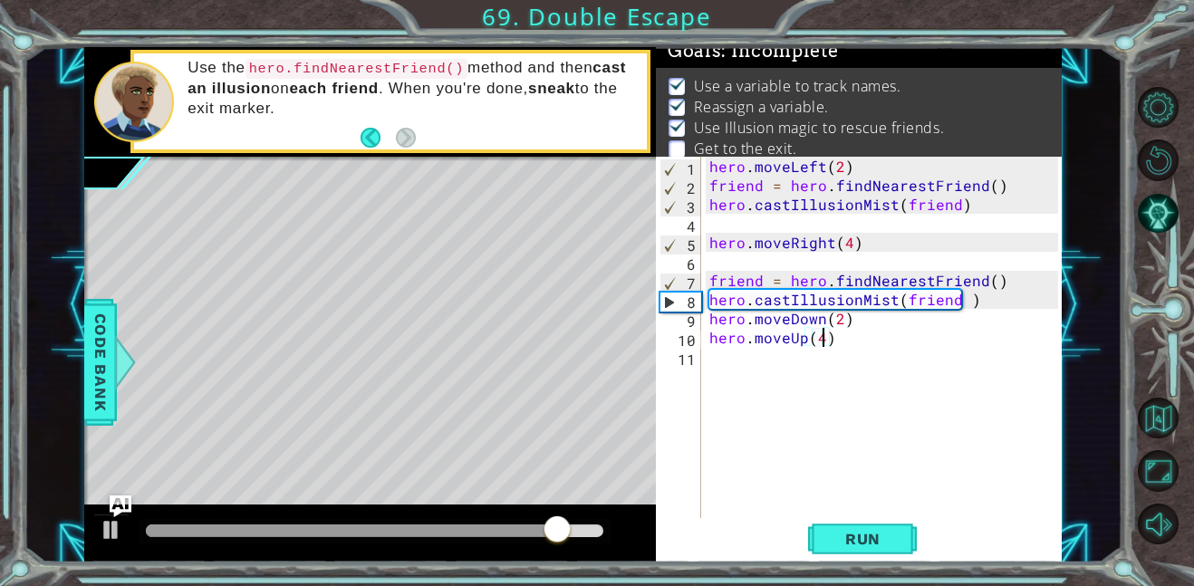
scroll to position [0, 6]
click at [852, 549] on button "Run" at bounding box center [862, 538] width 109 height 41
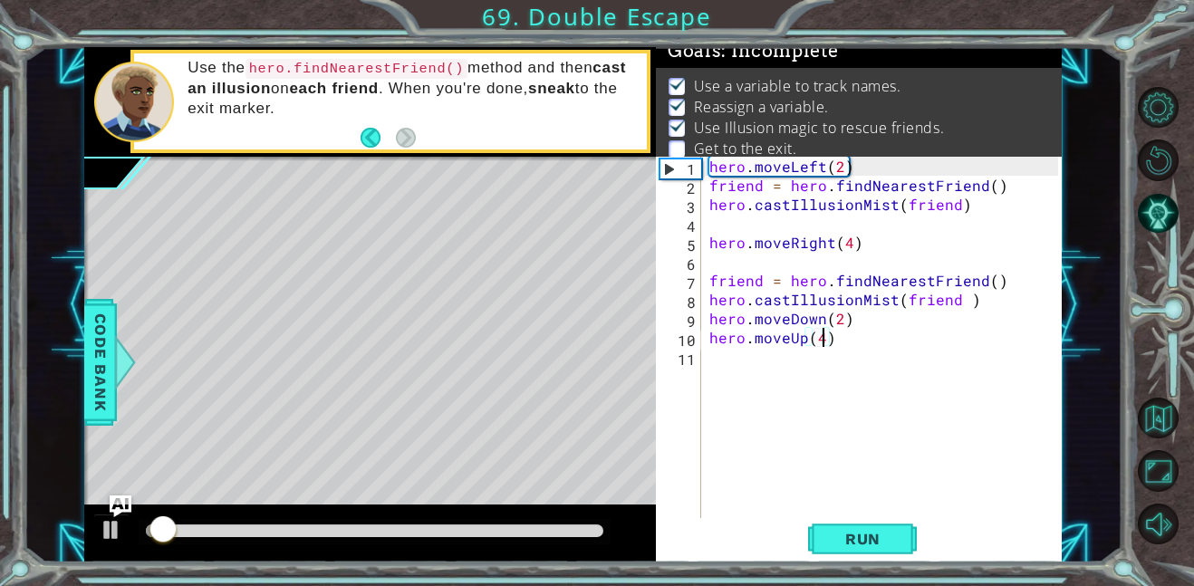
click at [505, 525] on div at bounding box center [374, 531] width 457 height 13
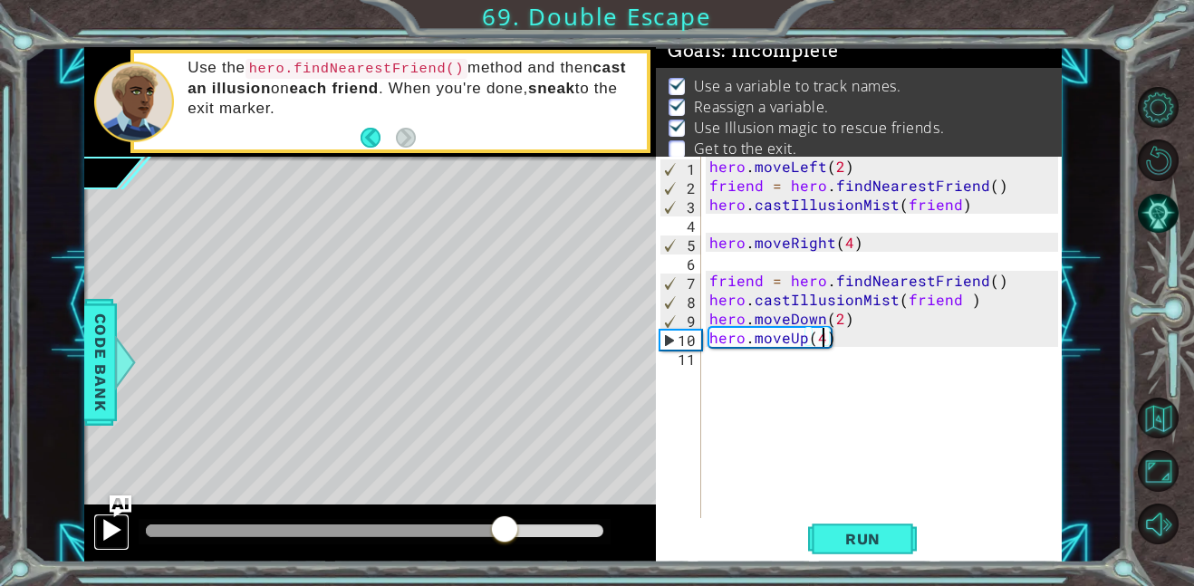
click at [107, 538] on div at bounding box center [112, 530] width 24 height 24
click at [895, 330] on div "hero . moveLeft ( 2 ) friend = hero . findNearestFriend ( ) hero . castIllusion…" at bounding box center [886, 357] width 361 height 400
click at [804, 315] on div "hero . moveLeft ( 2 ) friend = hero . findNearestFriend ( ) hero . castIllusion…" at bounding box center [886, 357] width 361 height 400
click at [805, 316] on div "hero . moveLeft ( 2 ) friend = hero . findNearestFriend ( ) hero . castIllusion…" at bounding box center [886, 357] width 361 height 400
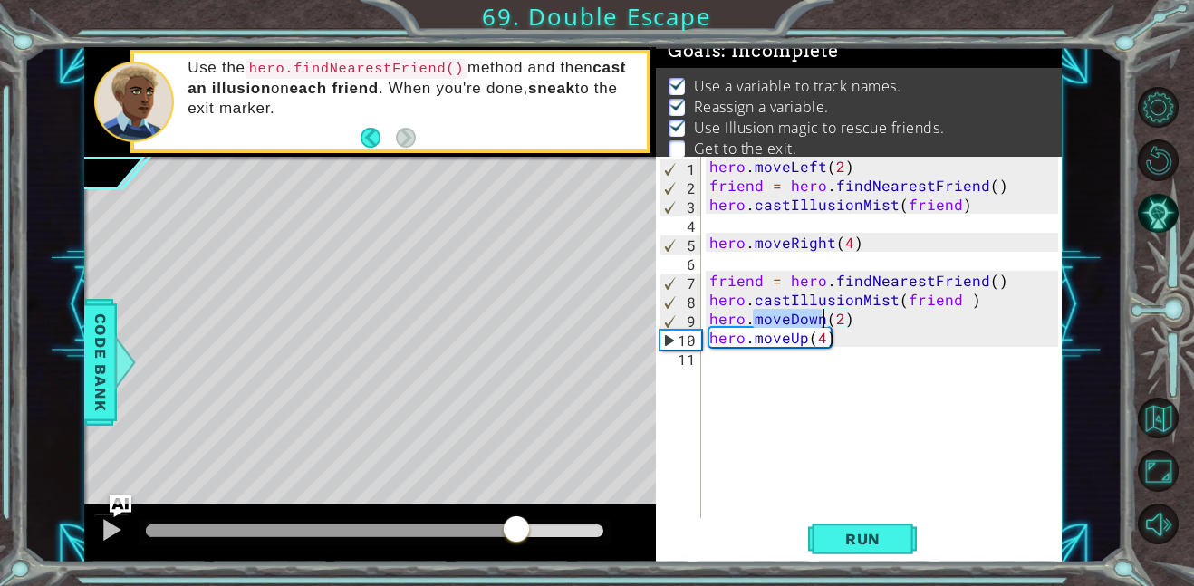
click at [805, 316] on div "hero . moveLeft ( 2 ) friend = hero . findNearestFriend ( ) hero . castIllusion…" at bounding box center [886, 357] width 361 height 400
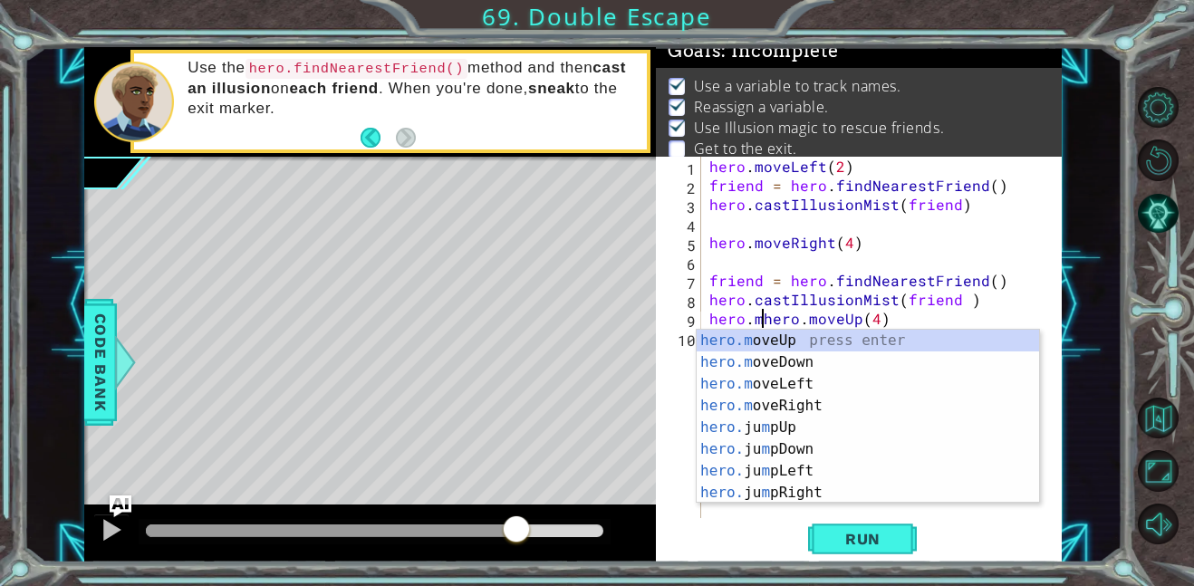
scroll to position [0, 4]
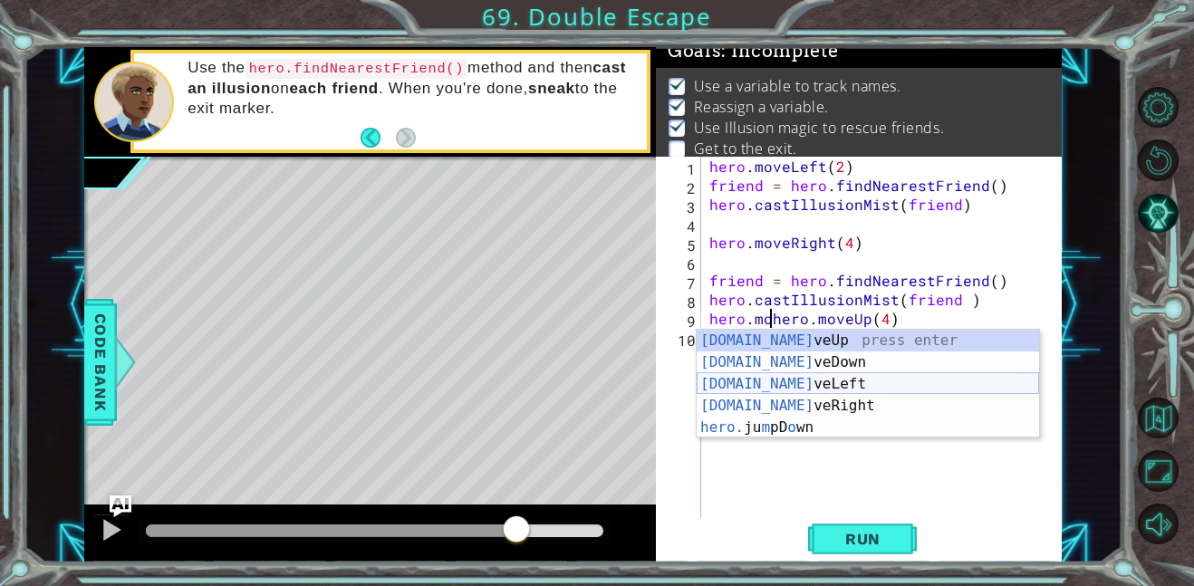
click at [817, 380] on div "hero.mo veUp press enter hero.mo veDown press enter hero.mo veLeft press enter …" at bounding box center [868, 406] width 342 height 152
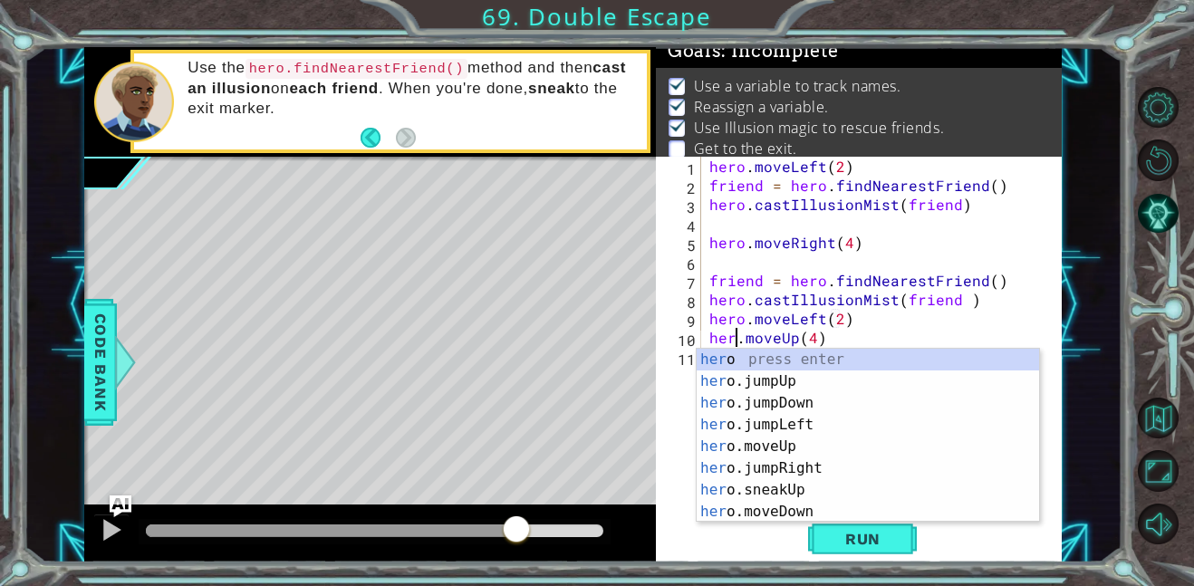
scroll to position [0, 2]
type textarea "hero.moveUp(4)"
click at [865, 536] on span "Run" at bounding box center [863, 539] width 72 height 18
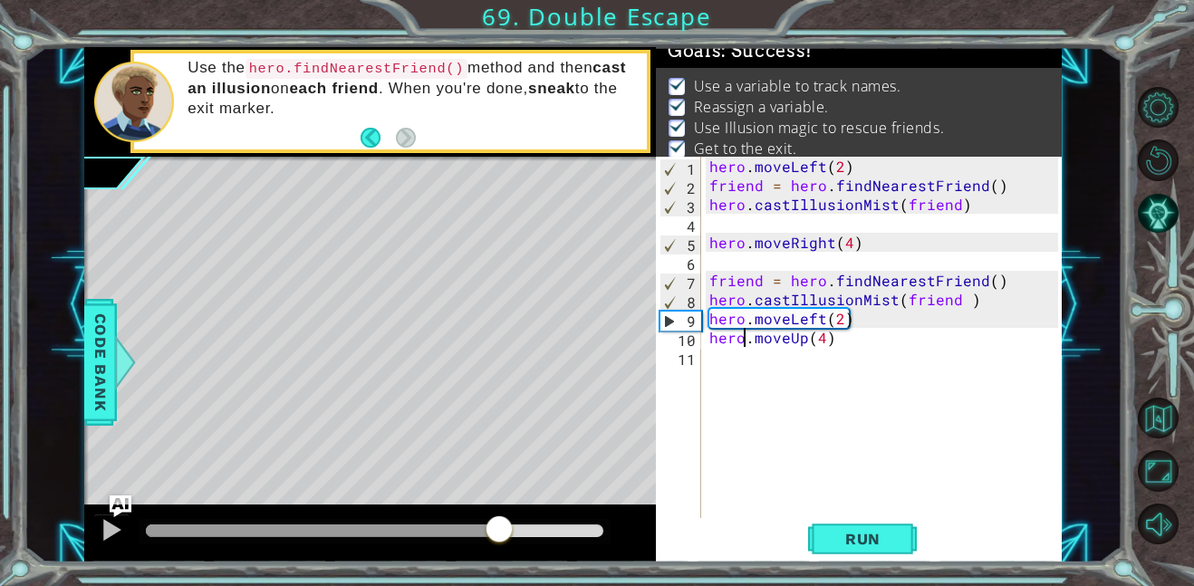
click at [500, 536] on div at bounding box center [374, 531] width 457 height 13
click at [128, 530] on button at bounding box center [111, 532] width 36 height 37
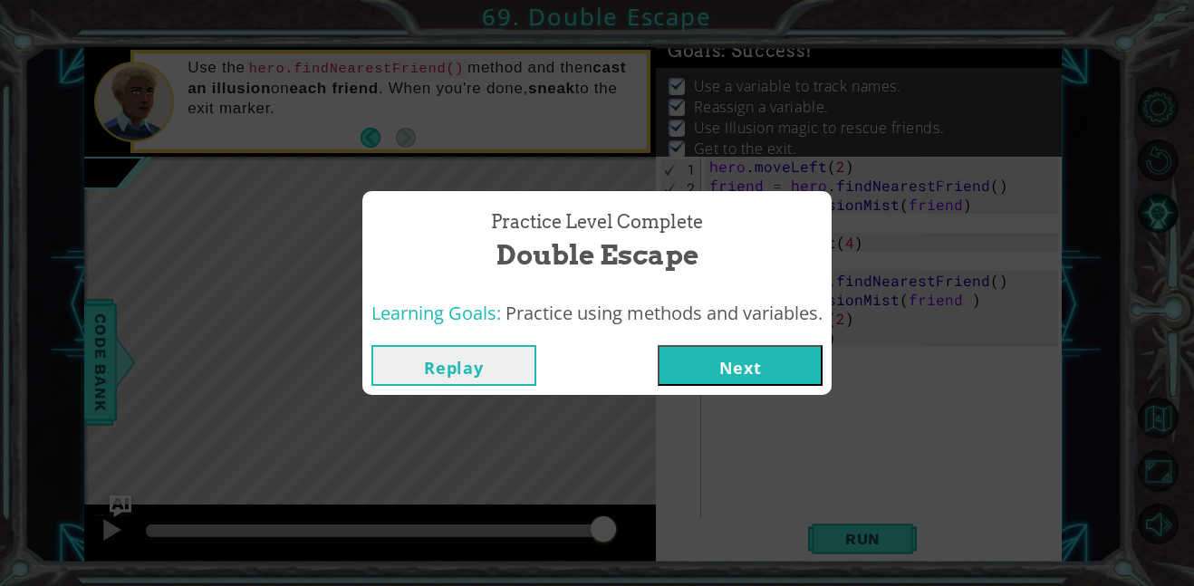
click at [709, 382] on button "Next" at bounding box center [740, 365] width 165 height 41
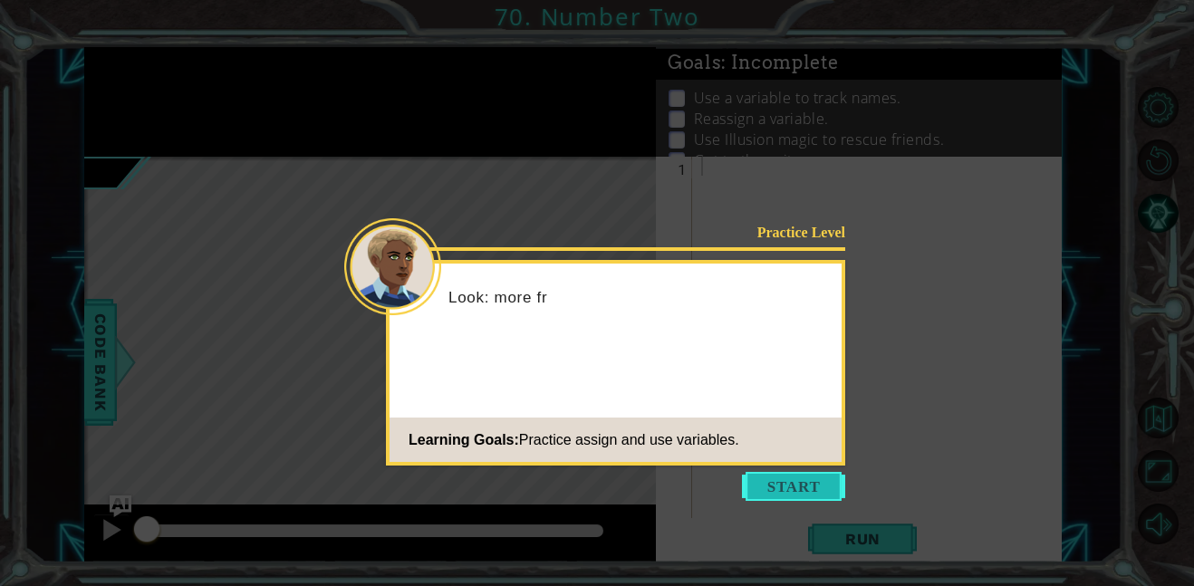
click at [800, 479] on button "Start" at bounding box center [793, 486] width 103 height 29
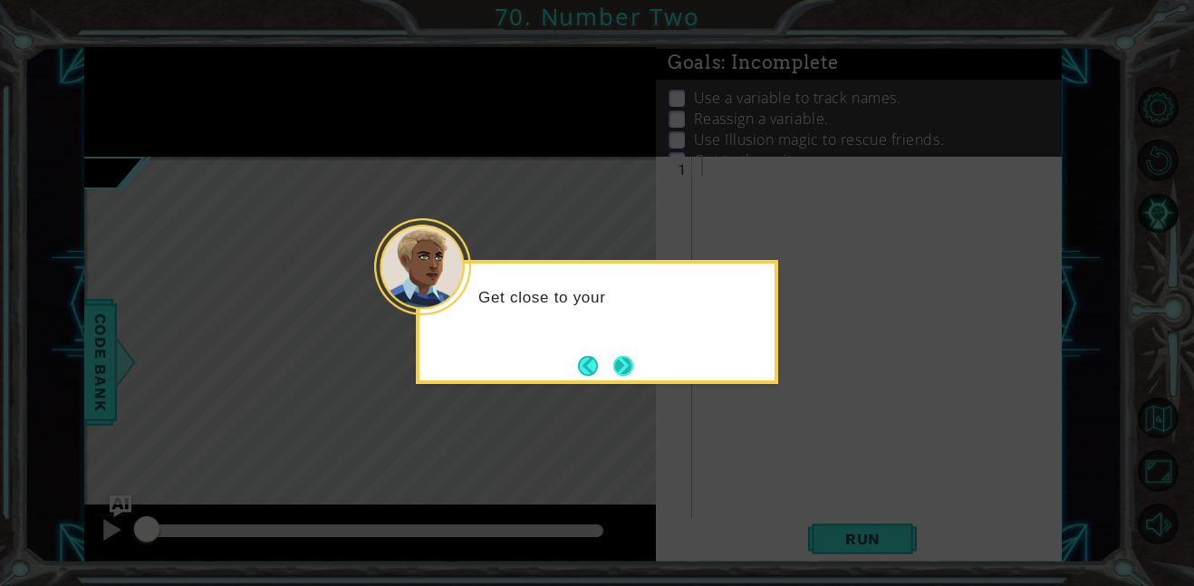
click at [615, 366] on button "Next" at bounding box center [623, 366] width 20 height 20
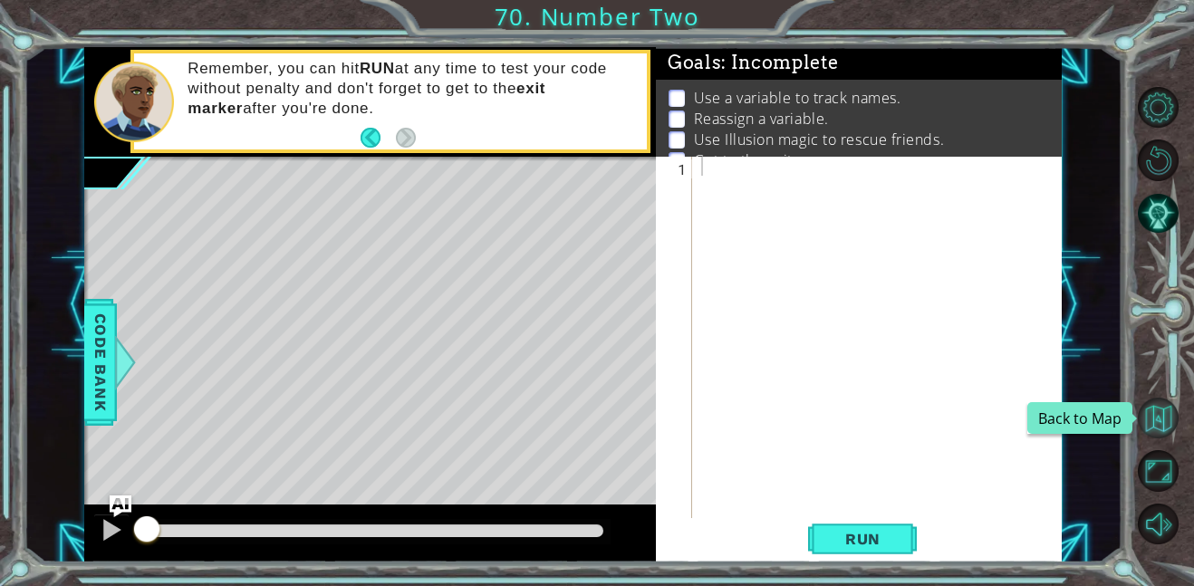
click at [1154, 430] on button "Back to Map" at bounding box center [1158, 418] width 41 height 41
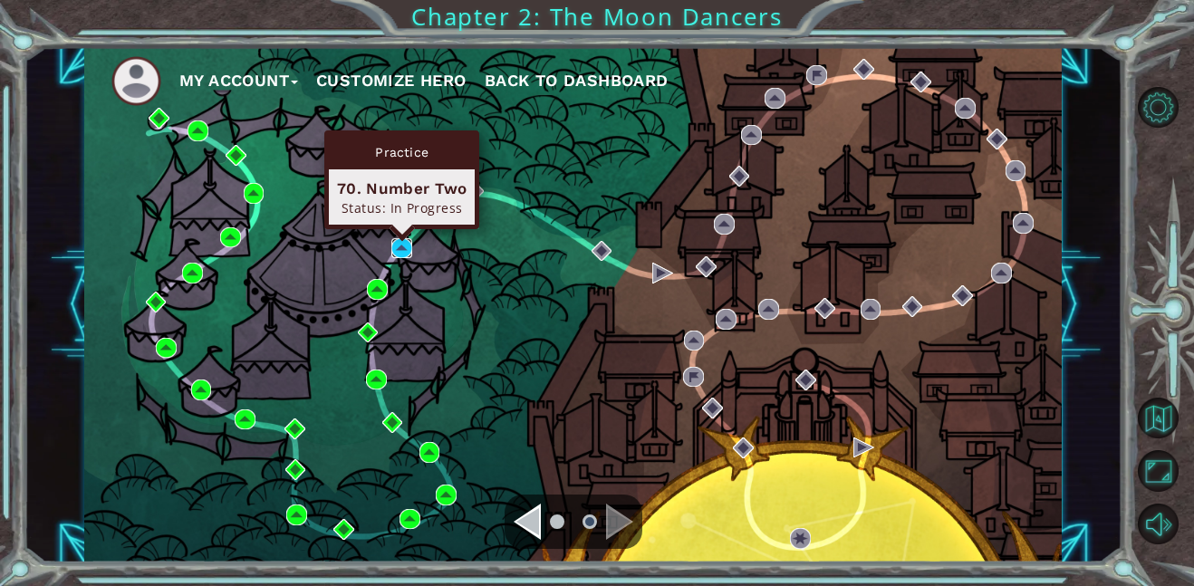
click at [409, 251] on img at bounding box center [401, 248] width 21 height 21
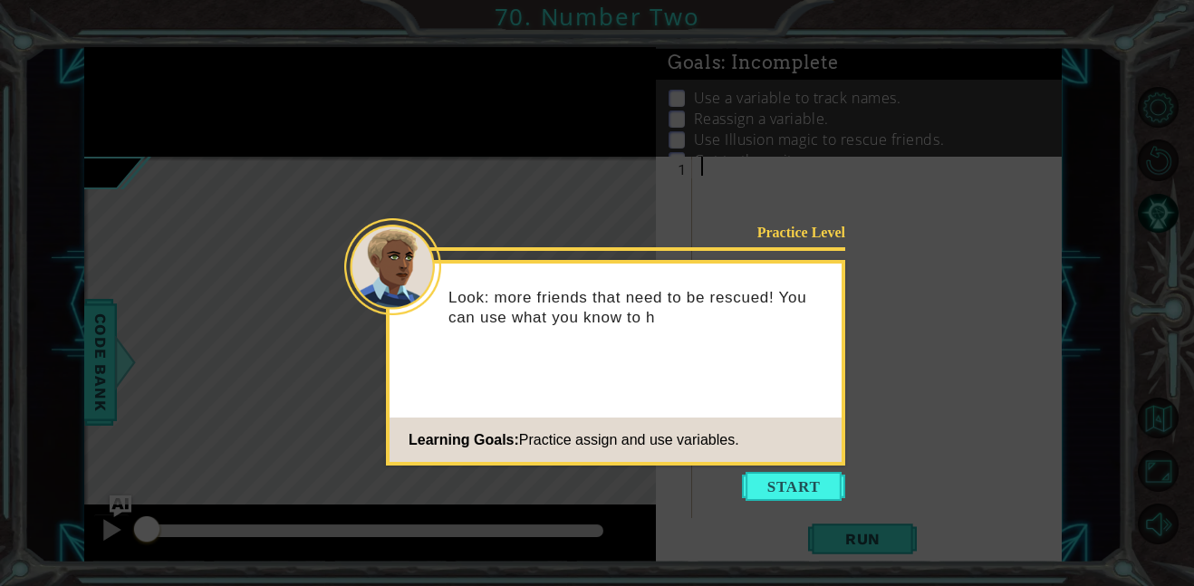
click at [763, 467] on icon at bounding box center [597, 293] width 1194 height 586
click at [766, 472] on button "Start" at bounding box center [793, 486] width 103 height 29
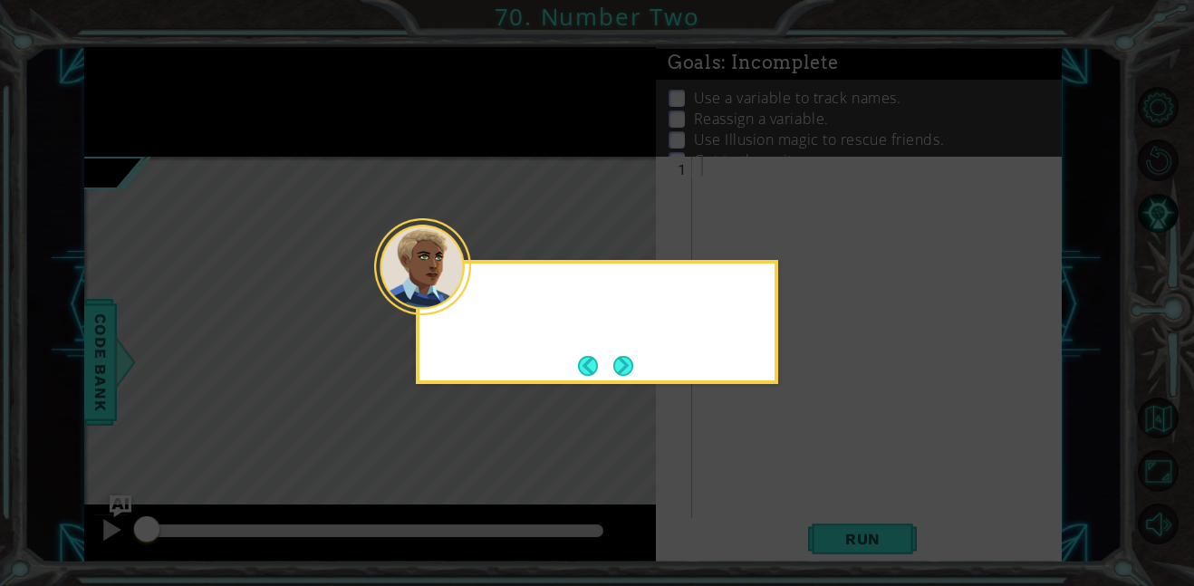
click at [767, 482] on icon at bounding box center [597, 293] width 1194 height 586
click at [633, 375] on button "Next" at bounding box center [623, 366] width 20 height 20
click at [636, 375] on div at bounding box center [597, 322] width 362 height 124
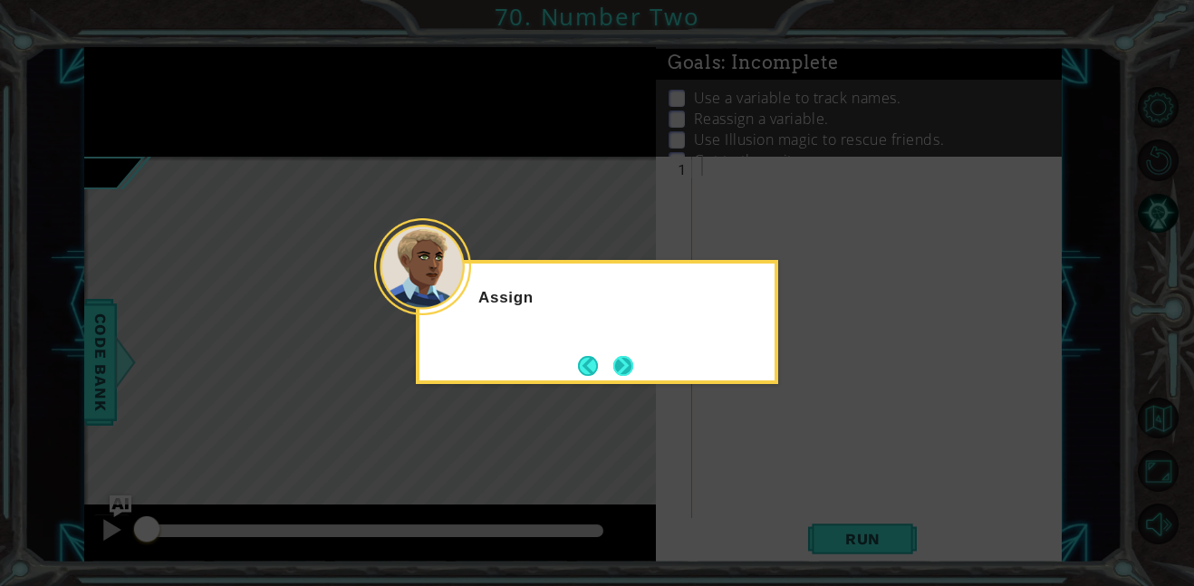
click at [628, 375] on button "Next" at bounding box center [623, 366] width 20 height 20
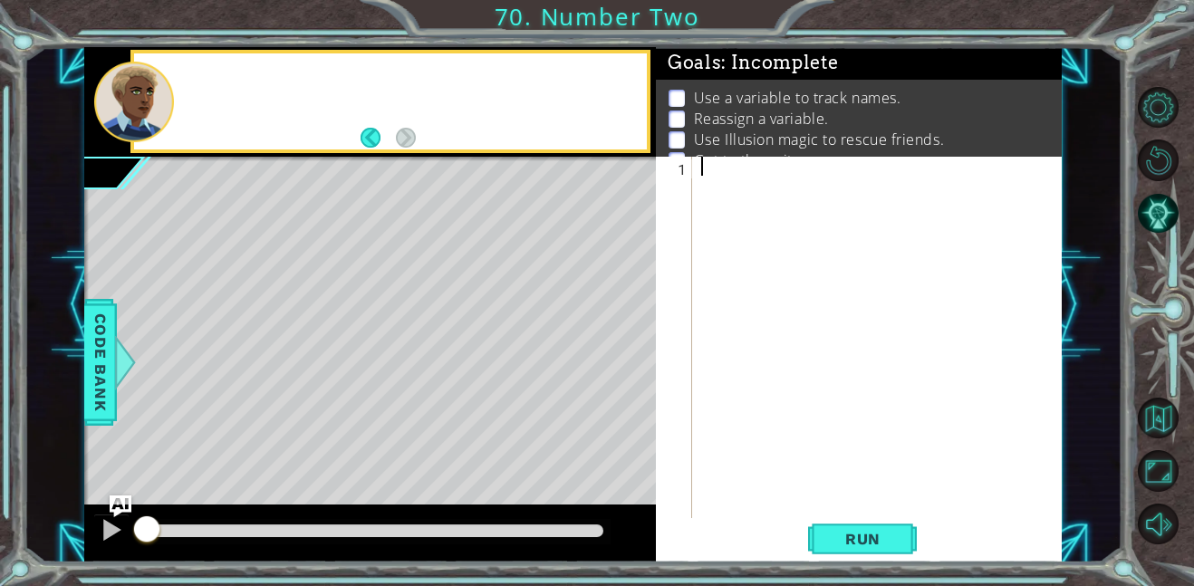
click at [628, 375] on div "Level Map" at bounding box center [502, 424] width 837 height 534
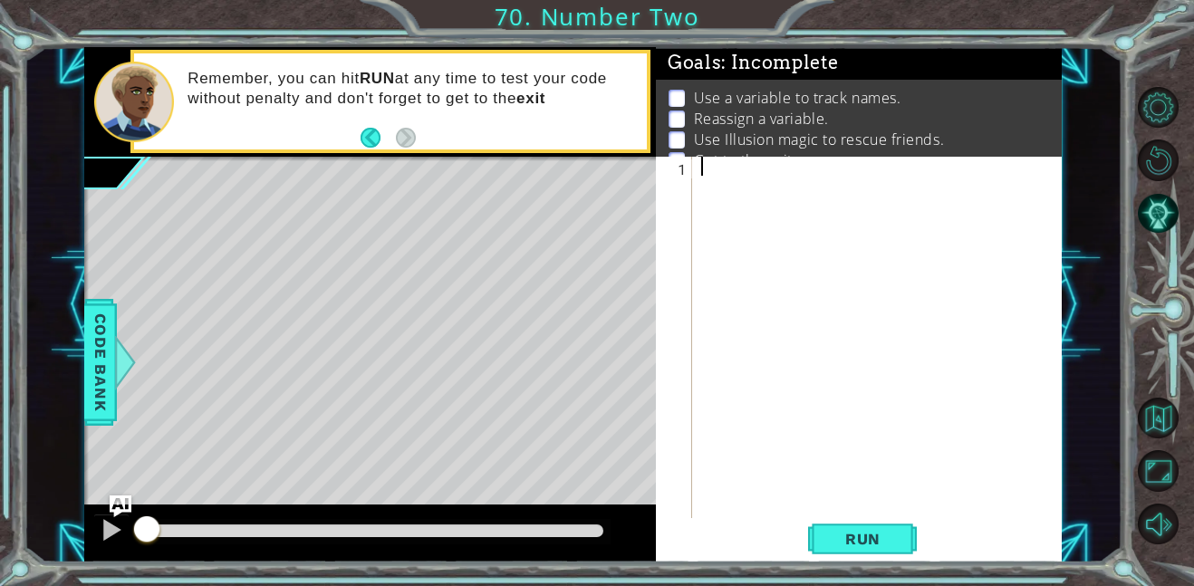
click at [766, 212] on div at bounding box center [883, 357] width 370 height 400
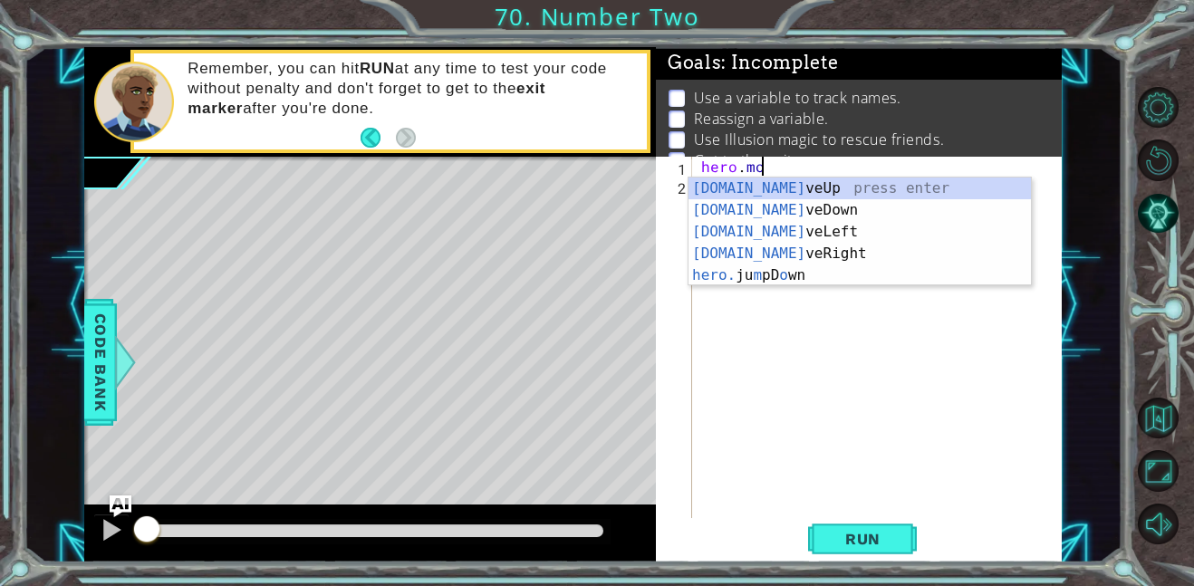
scroll to position [0, 3]
click at [799, 252] on div "hero.mo veUp press enter hero.mo veDown press enter hero.mo veLeft press enter …" at bounding box center [860, 254] width 342 height 152
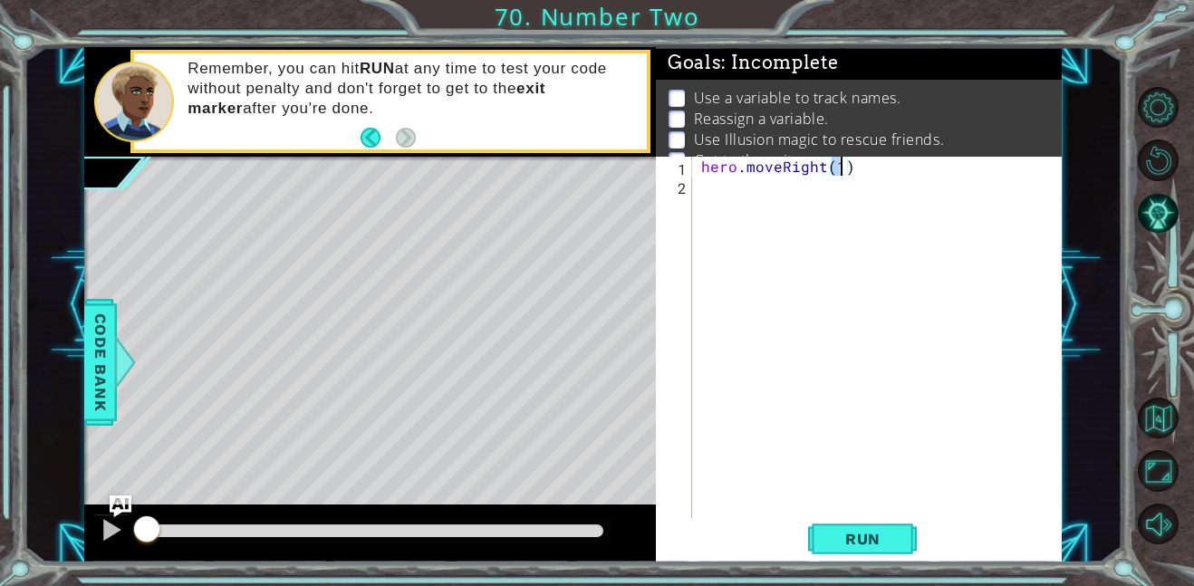
type textarea "hero.moveRight(2)"
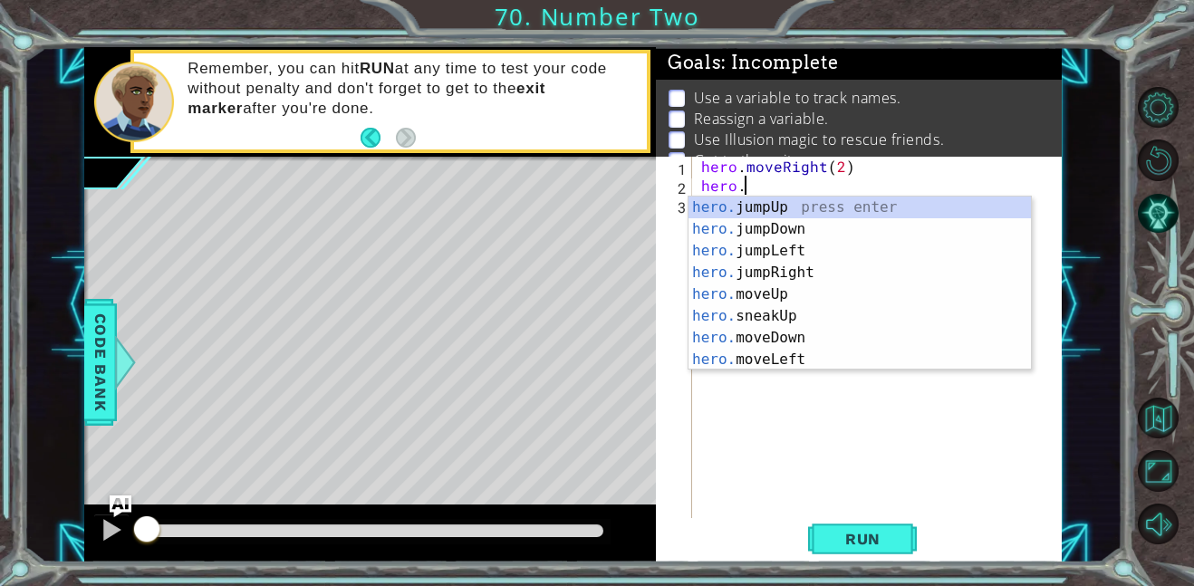
scroll to position [0, 2]
click at [371, 141] on button "Back" at bounding box center [378, 138] width 35 height 20
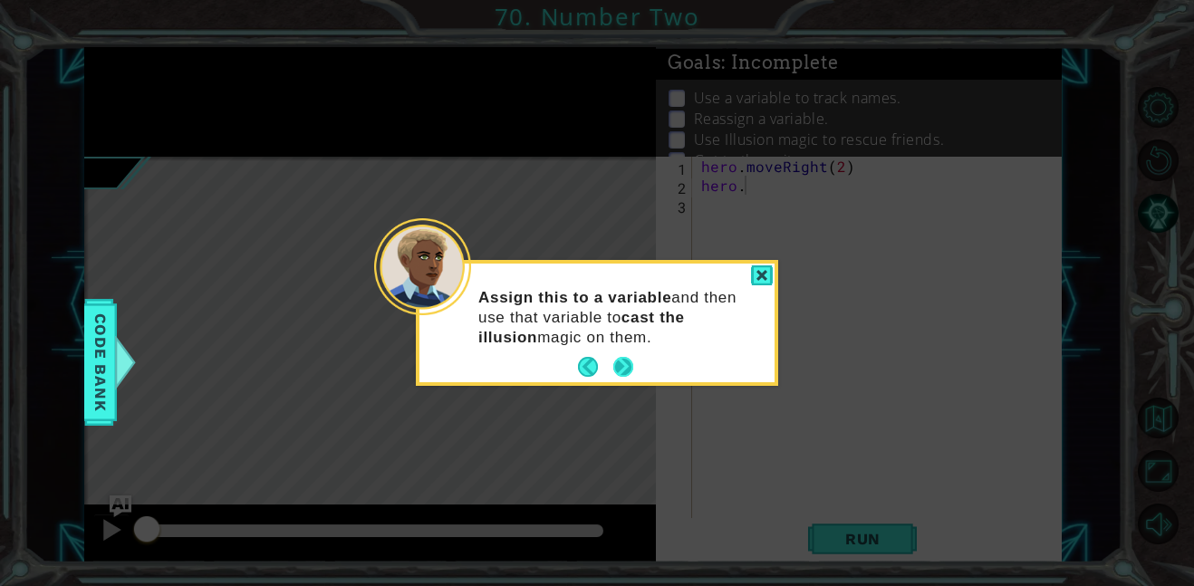
click at [623, 358] on button "Next" at bounding box center [623, 367] width 20 height 20
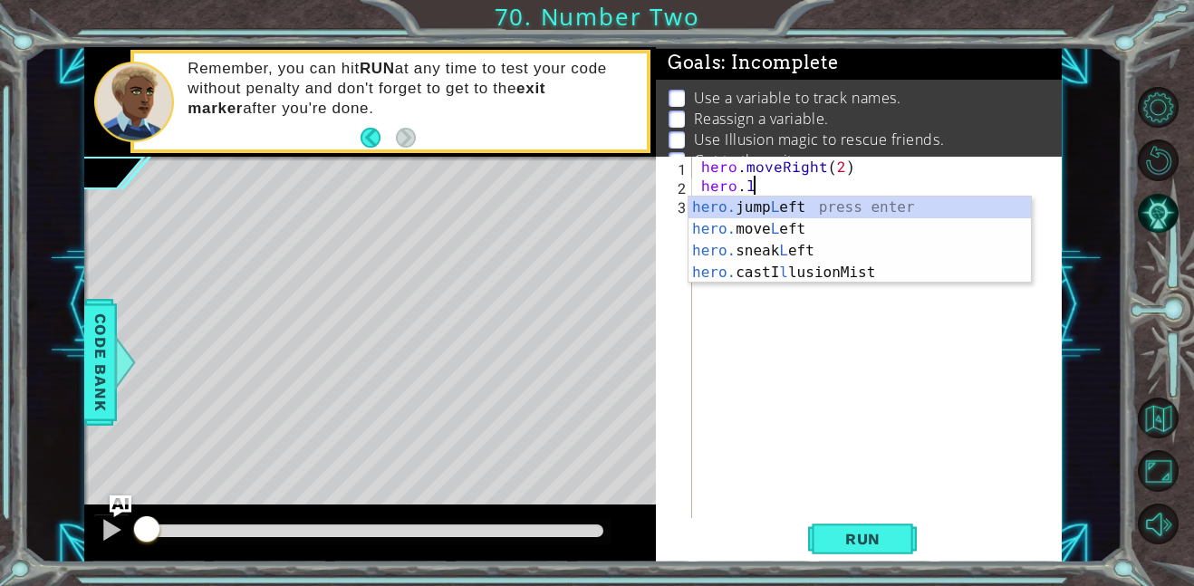
type textarea "hero.l"
click at [118, 330] on div "Level Map" at bounding box center [502, 424] width 837 height 534
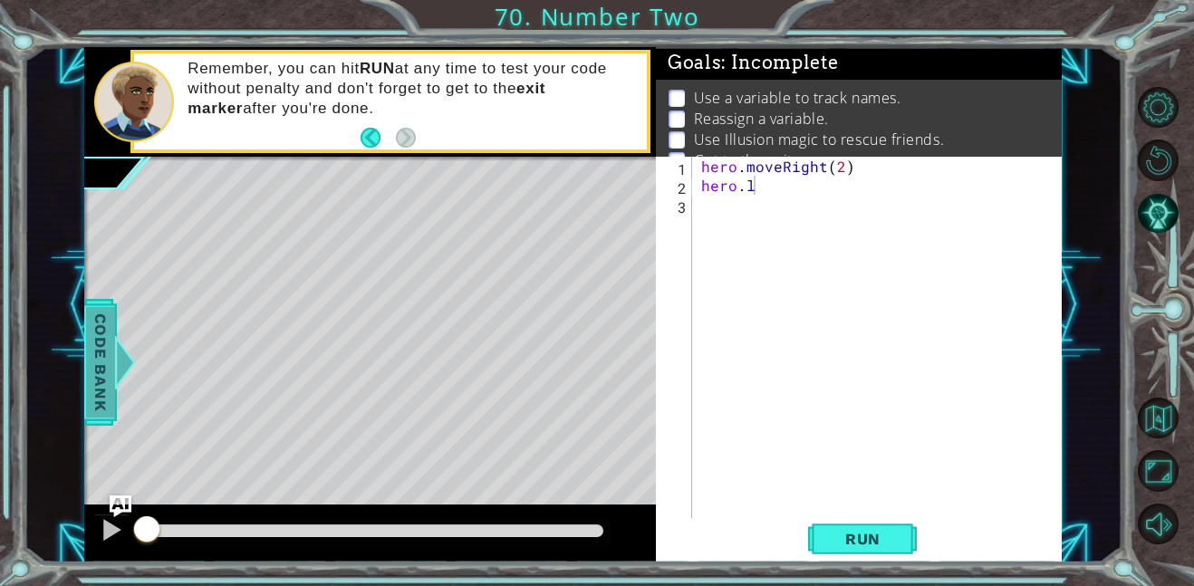
click at [111, 340] on span "Code Bank" at bounding box center [100, 362] width 29 height 111
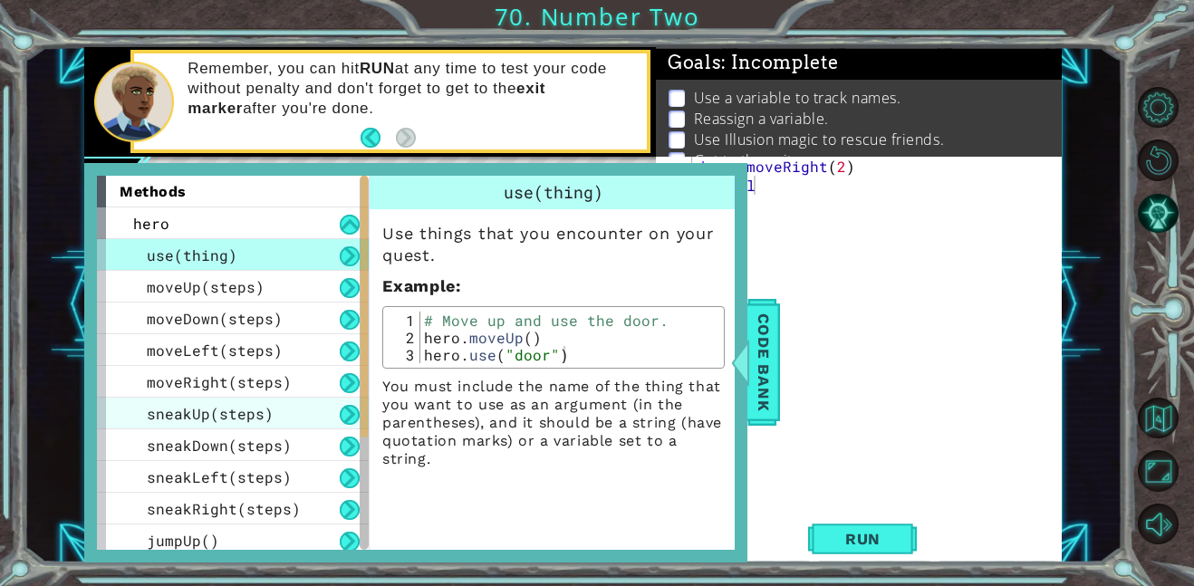
scroll to position [227, 0]
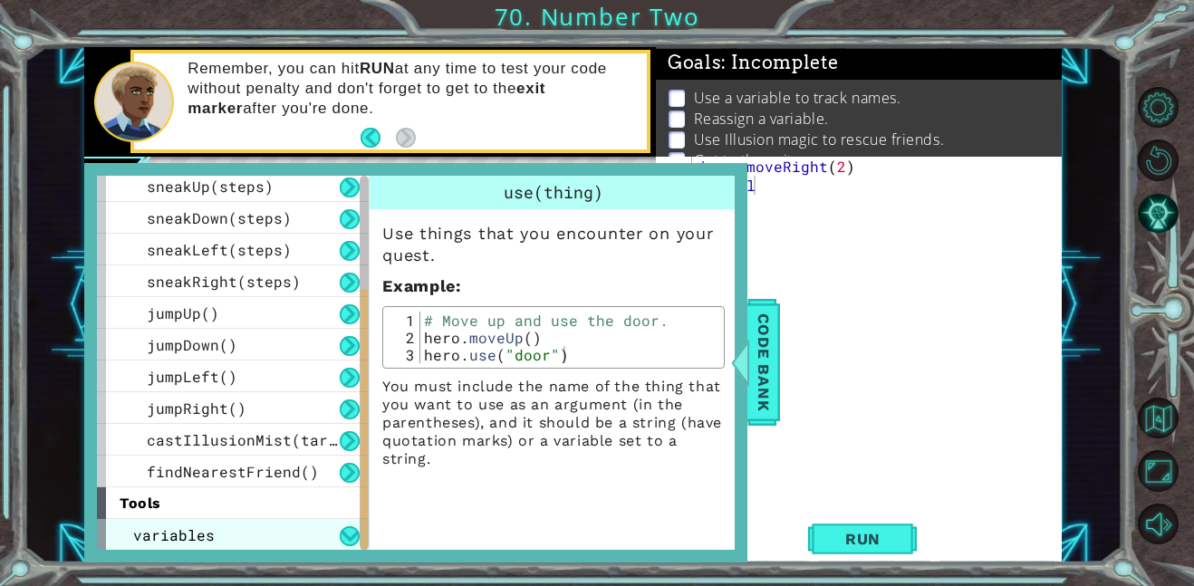
click at [209, 533] on span "variables" at bounding box center [174, 534] width 82 height 19
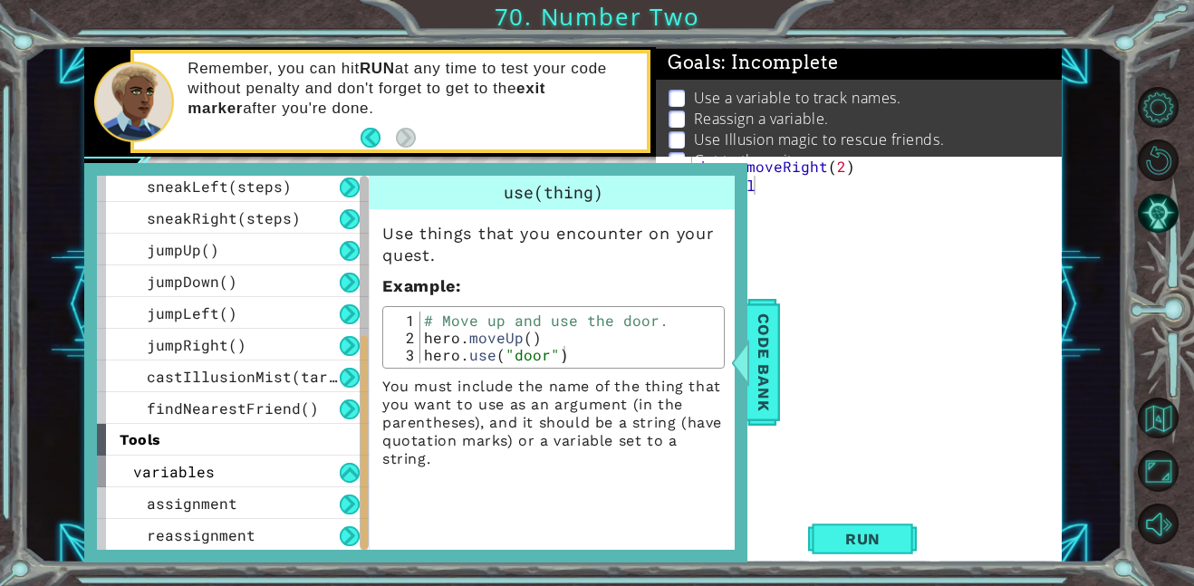
click at [224, 515] on div "assignment" at bounding box center [233, 503] width 272 height 32
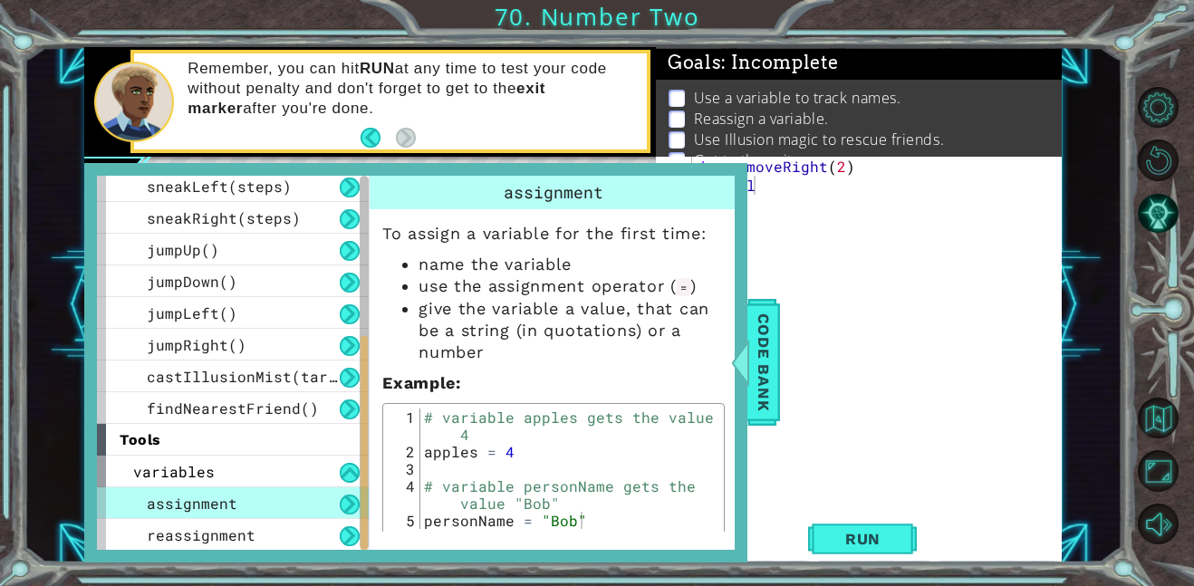
scroll to position [11, 0]
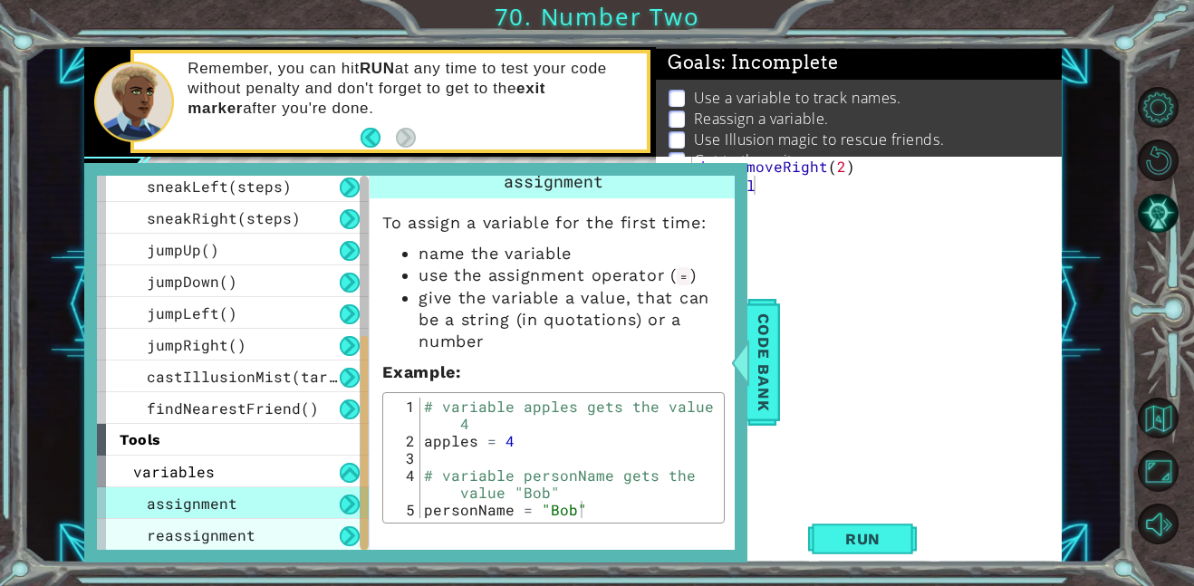
click at [290, 530] on div "reassignment" at bounding box center [233, 535] width 272 height 32
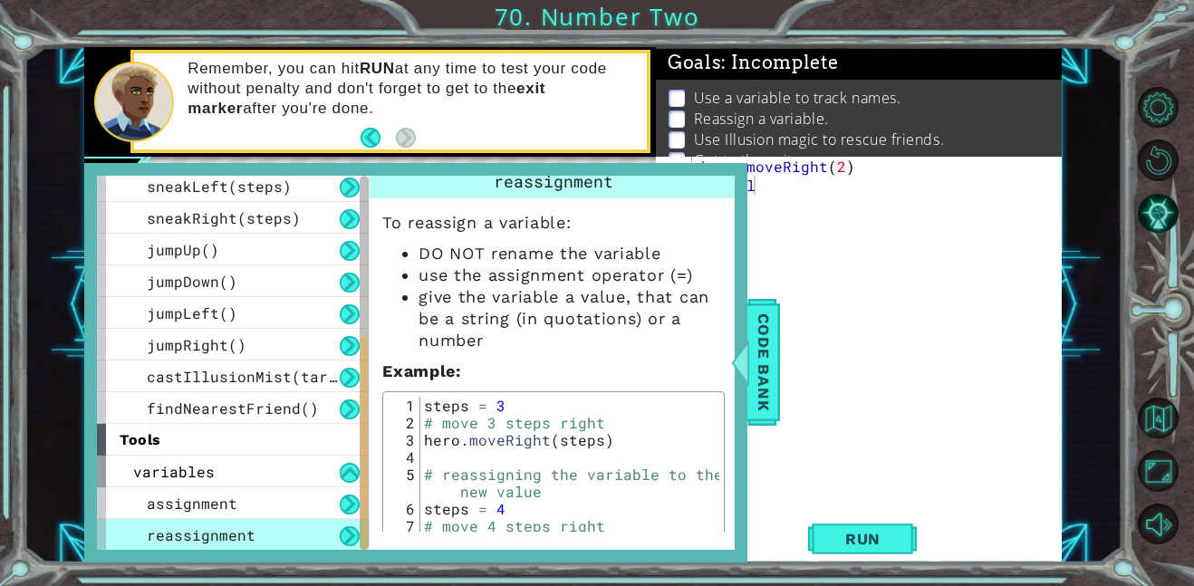
scroll to position [0, 0]
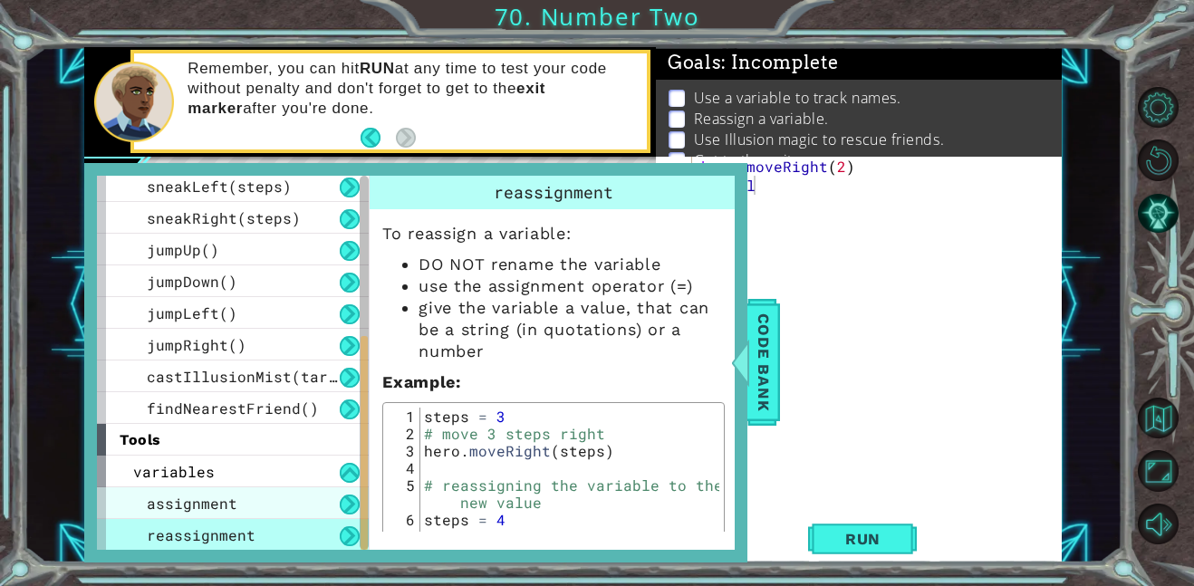
click at [285, 509] on div "assignment" at bounding box center [233, 503] width 272 height 32
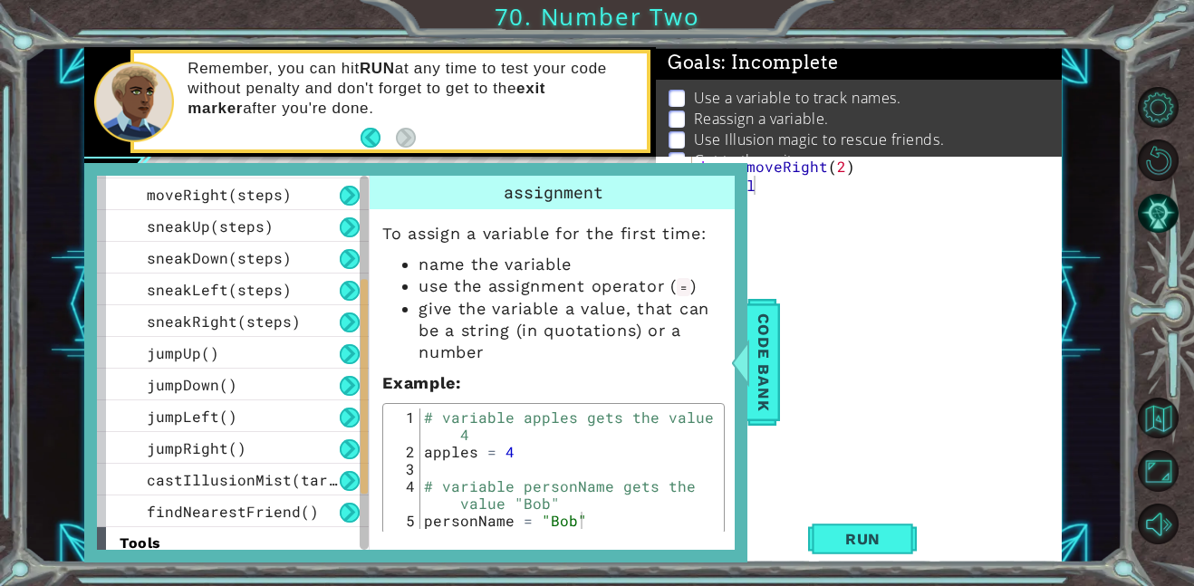
scroll to position [179, 0]
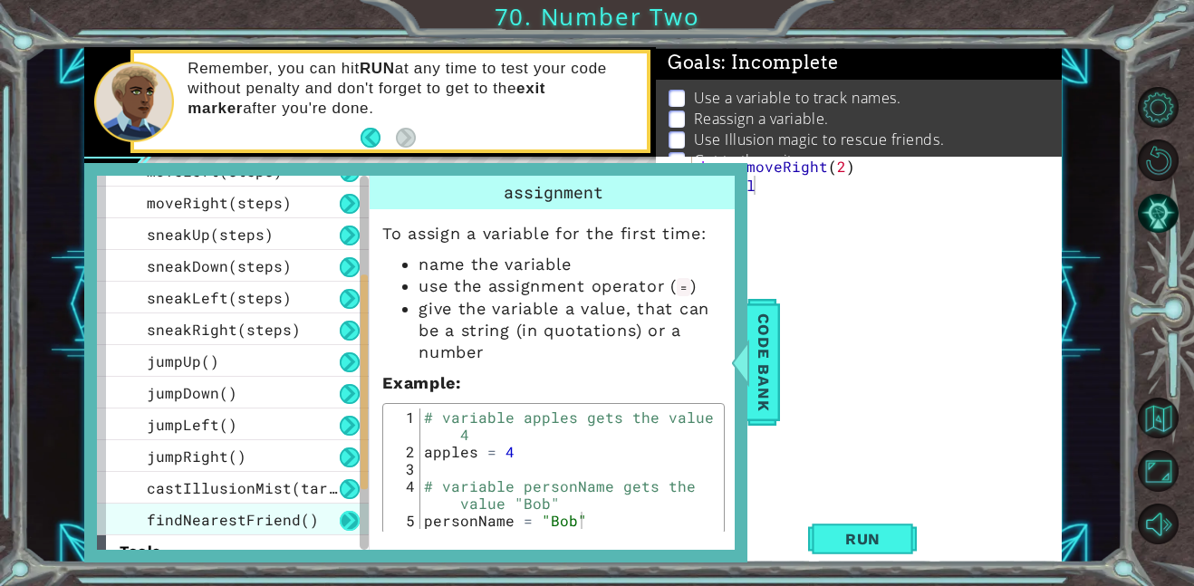
click at [344, 527] on button at bounding box center [350, 521] width 20 height 20
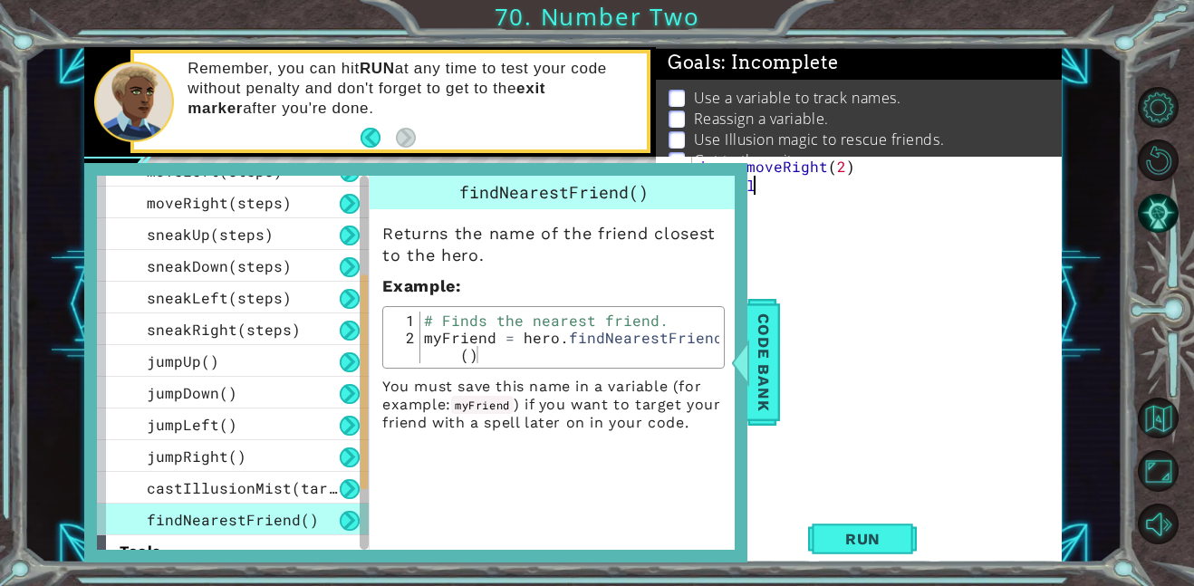
click at [896, 188] on div "hero . moveRight ( 2 ) hero . l" at bounding box center [883, 357] width 370 height 400
click at [697, 186] on div "findNearestFriend()" at bounding box center [554, 193] width 368 height 34
type textarea "myFriend = hero.findNearestFriend()"
drag, startPoint x: 423, startPoint y: 342, endPoint x: 675, endPoint y: 382, distance: 255.1
click at [675, 382] on div "Returns the name of the friend closest to the hero. Example : myFriend = hero.f…" at bounding box center [554, 320] width 368 height 223
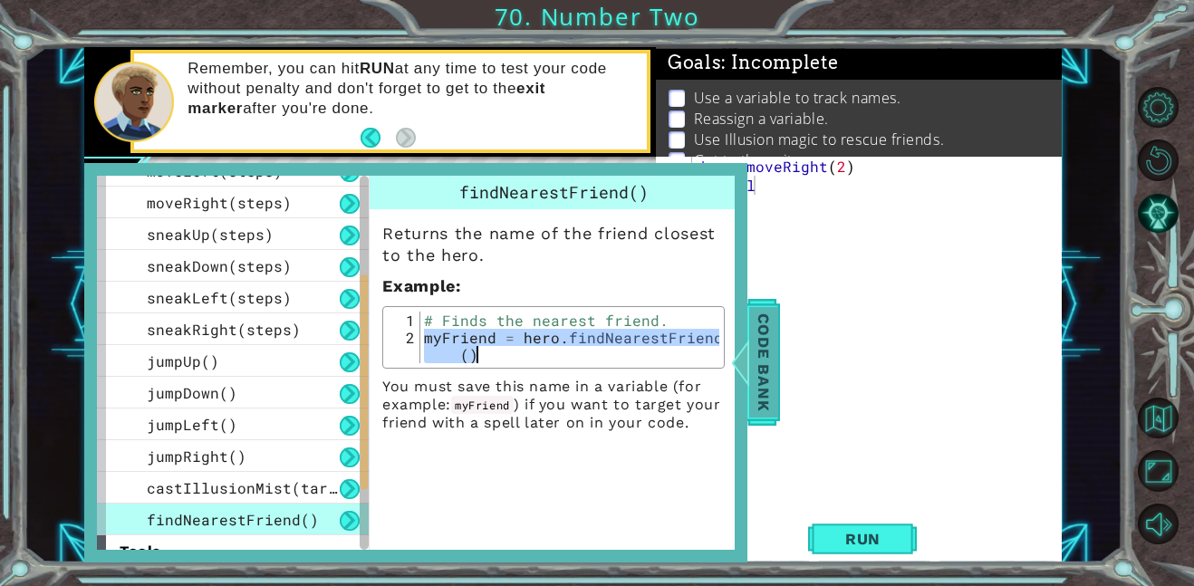
click at [746, 364] on div at bounding box center [740, 362] width 23 height 54
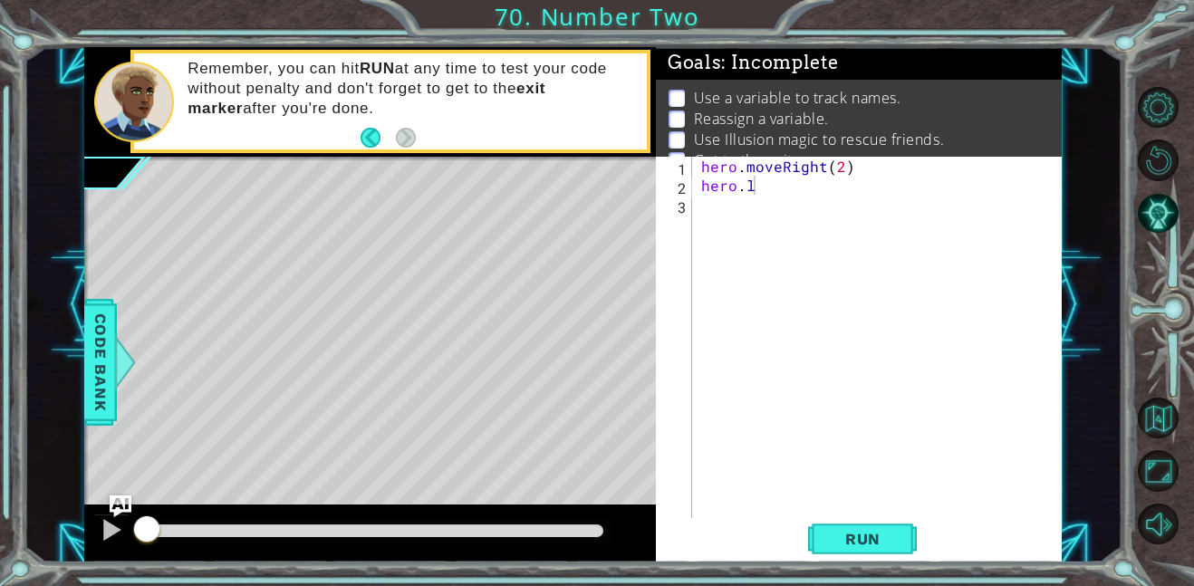
click at [736, 197] on div "hero . moveRight ( 2 ) hero . l" at bounding box center [883, 357] width 370 height 400
click at [742, 192] on div "hero . moveRight ( 2 ) hero . l" at bounding box center [883, 357] width 370 height 400
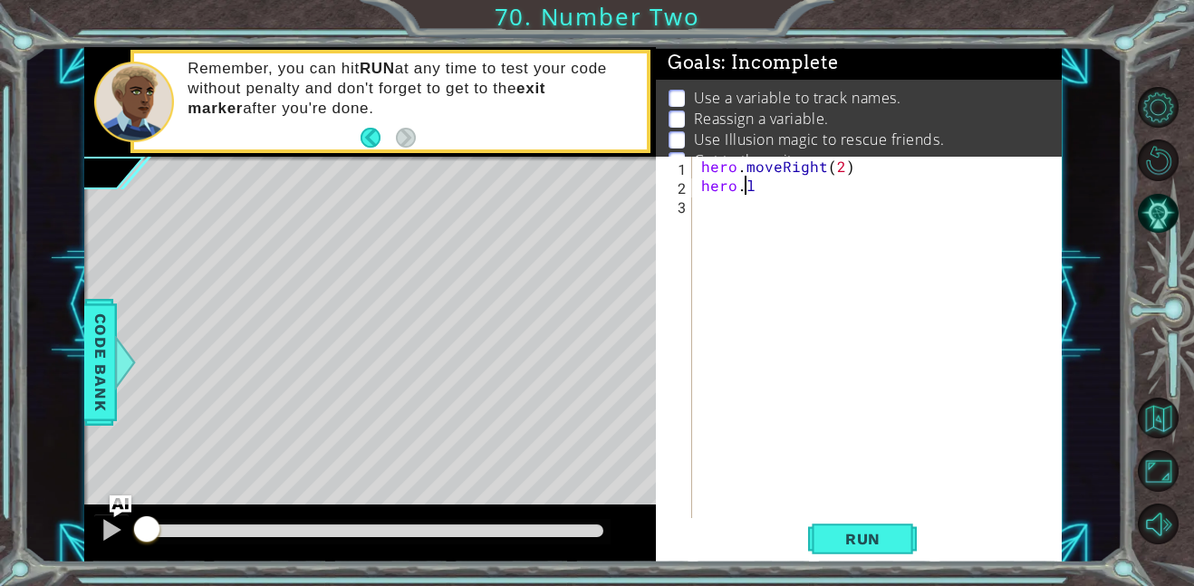
click at [742, 192] on div "hero . moveRight ( 2 ) hero . l" at bounding box center [883, 357] width 370 height 400
paste textarea "myFriend = hero.findNearestFriend()"
type textarea "myFriend = hero.findNearestFriend()"
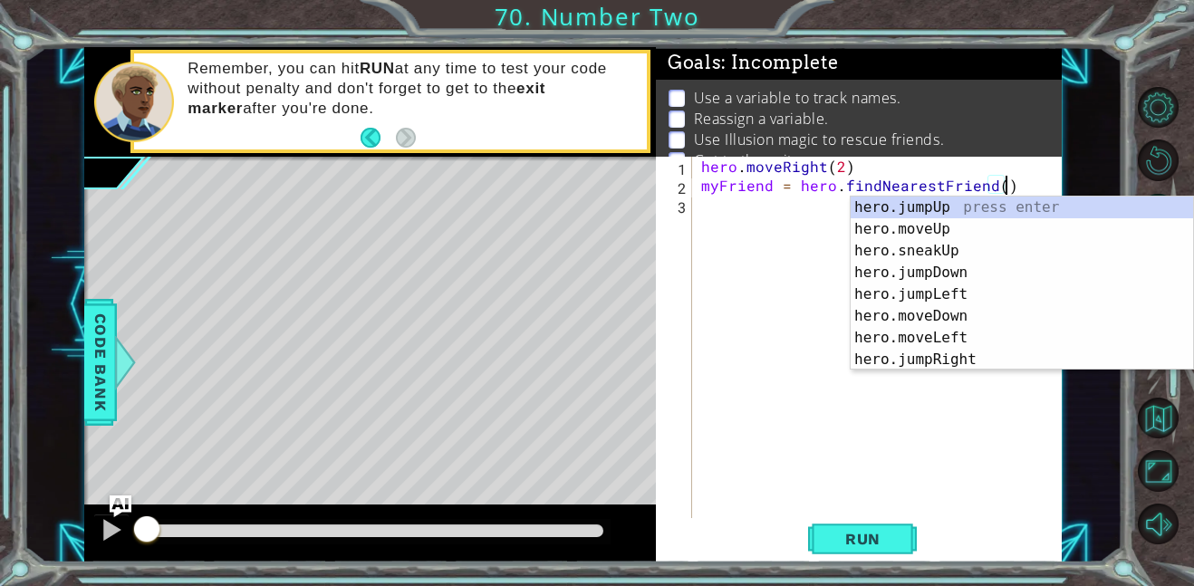
click at [742, 192] on div "hero . moveRight ( 2 ) myFriend = hero . findNearestFriend ( )" at bounding box center [883, 357] width 370 height 400
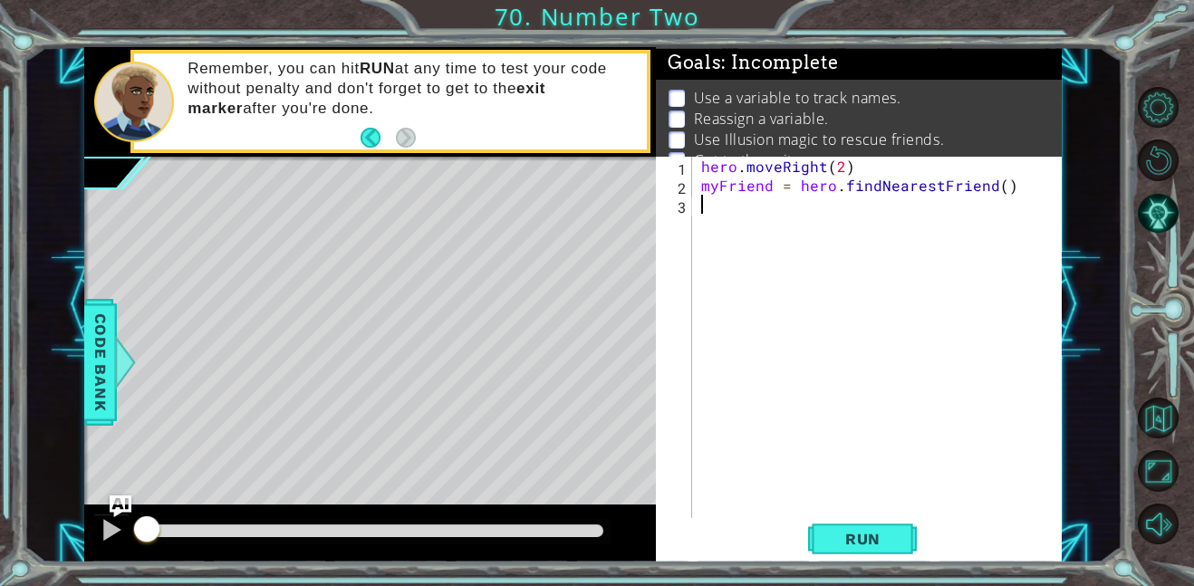
click at [744, 207] on div "hero . moveRight ( 2 ) myFriend = hero . findNearestFriend ( )" at bounding box center [883, 357] width 370 height 400
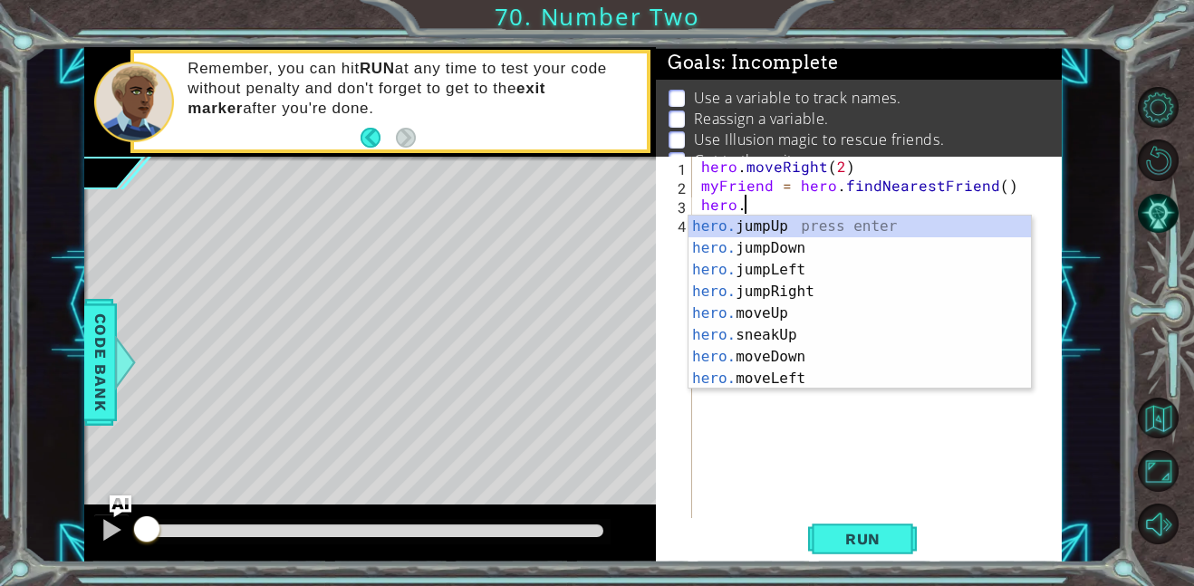
scroll to position [0, 2]
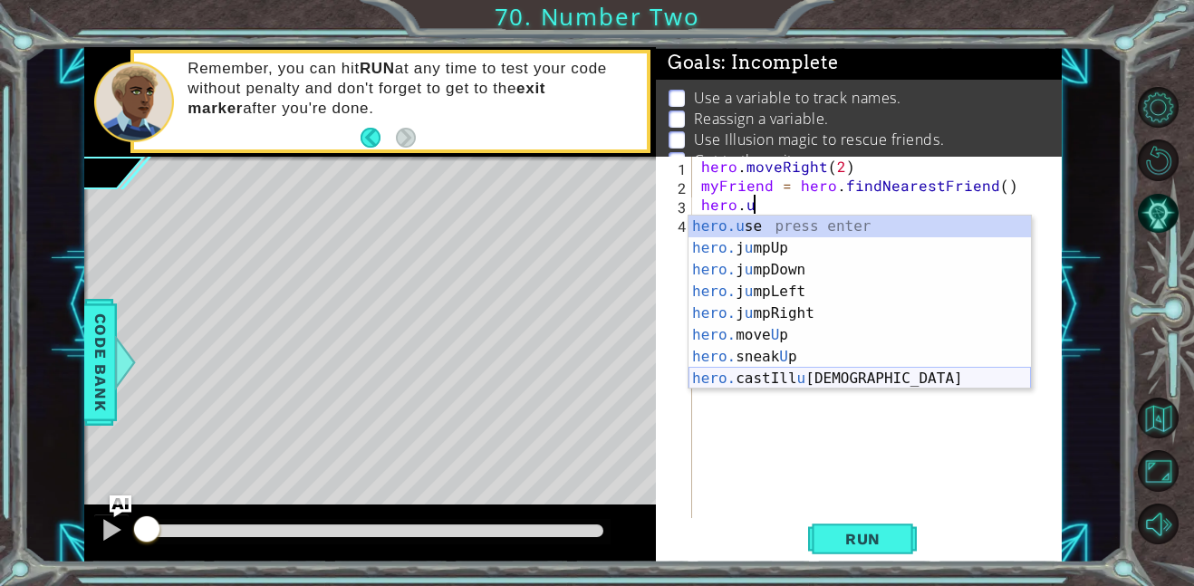
click at [796, 381] on div "hero.u se press enter hero. j u mpUp press enter hero. j u mpDown press enter h…" at bounding box center [860, 324] width 342 height 217
type textarea "hero.castIllusionMist(friend)"
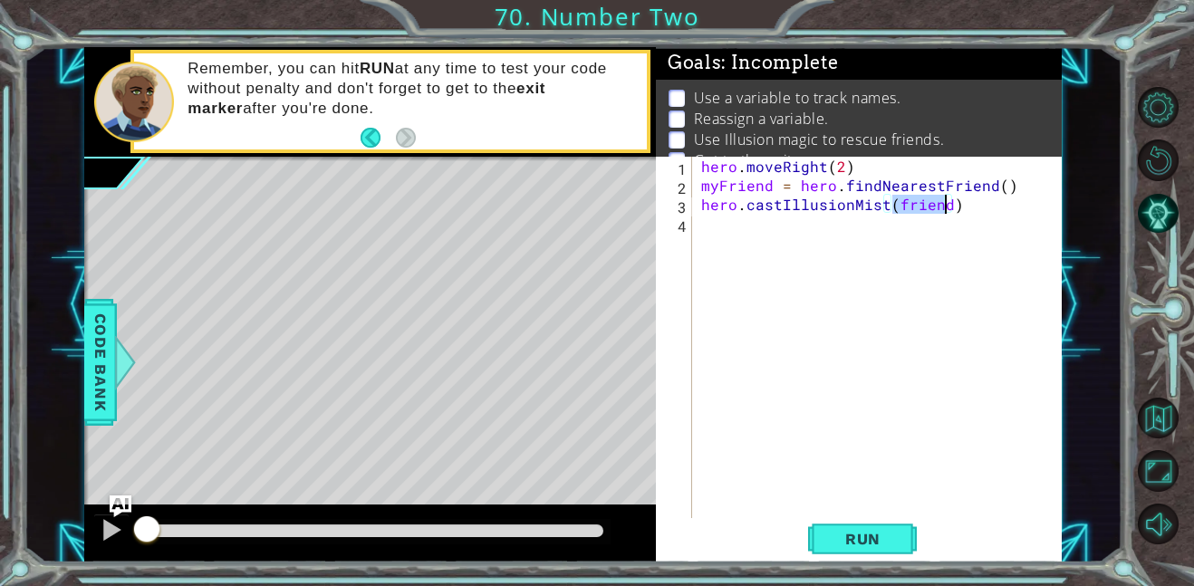
click at [840, 255] on div "hero . moveRight ( 2 ) myFriend = hero . findNearestFriend ( ) hero . castIllus…" at bounding box center [883, 357] width 370 height 400
click at [822, 528] on button "Run" at bounding box center [862, 538] width 109 height 41
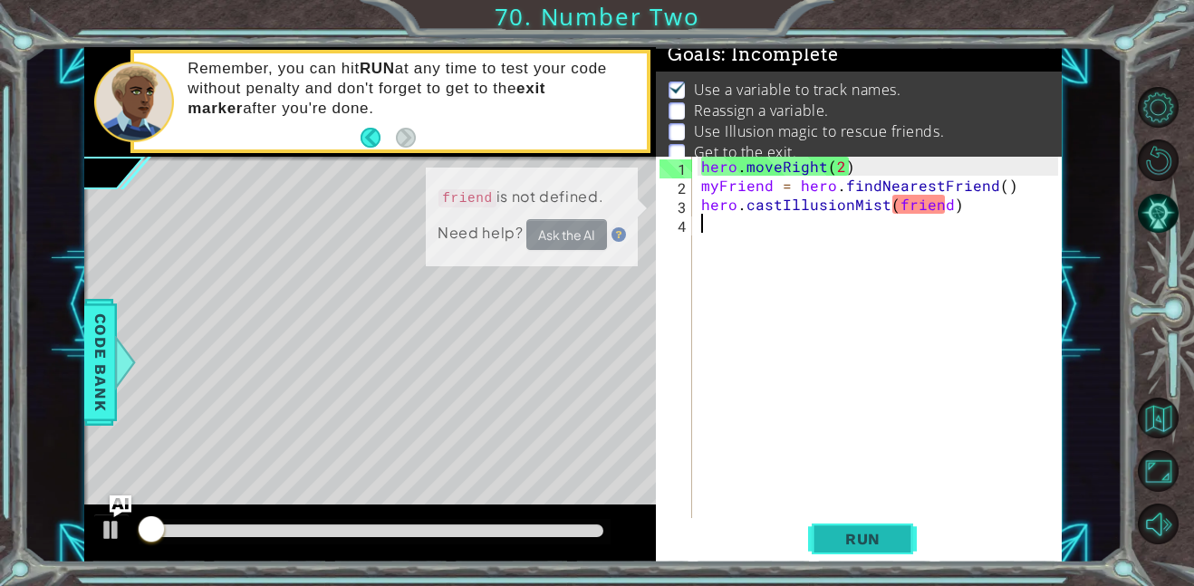
scroll to position [12, 0]
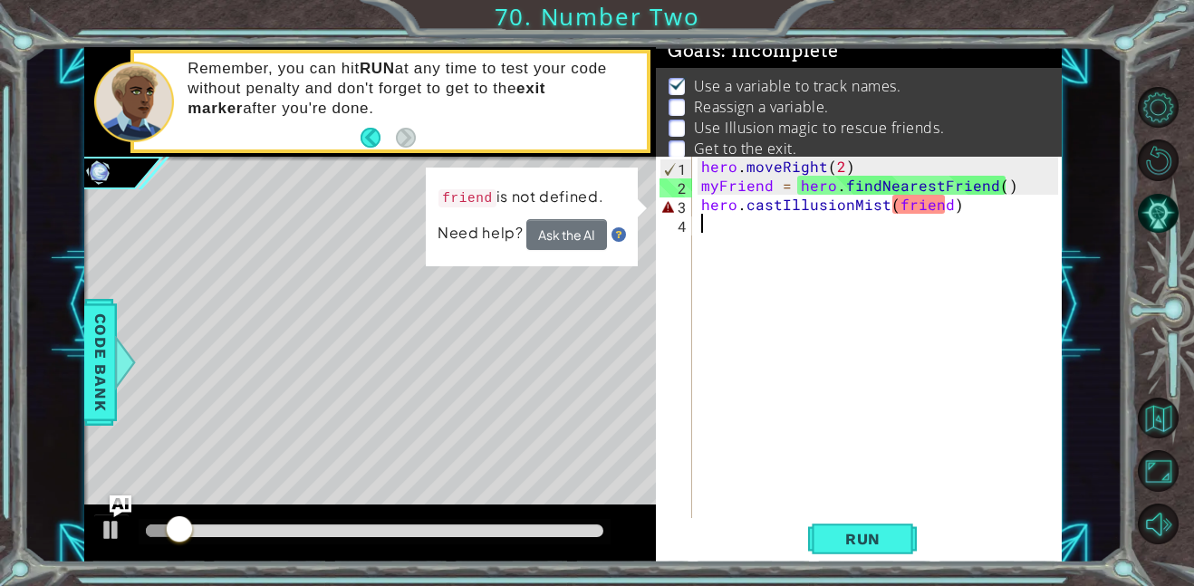
click at [903, 211] on div "hero . moveRight ( 2 ) myFriend = hero . findNearestFriend ( ) hero . castIllus…" at bounding box center [883, 357] width 370 height 400
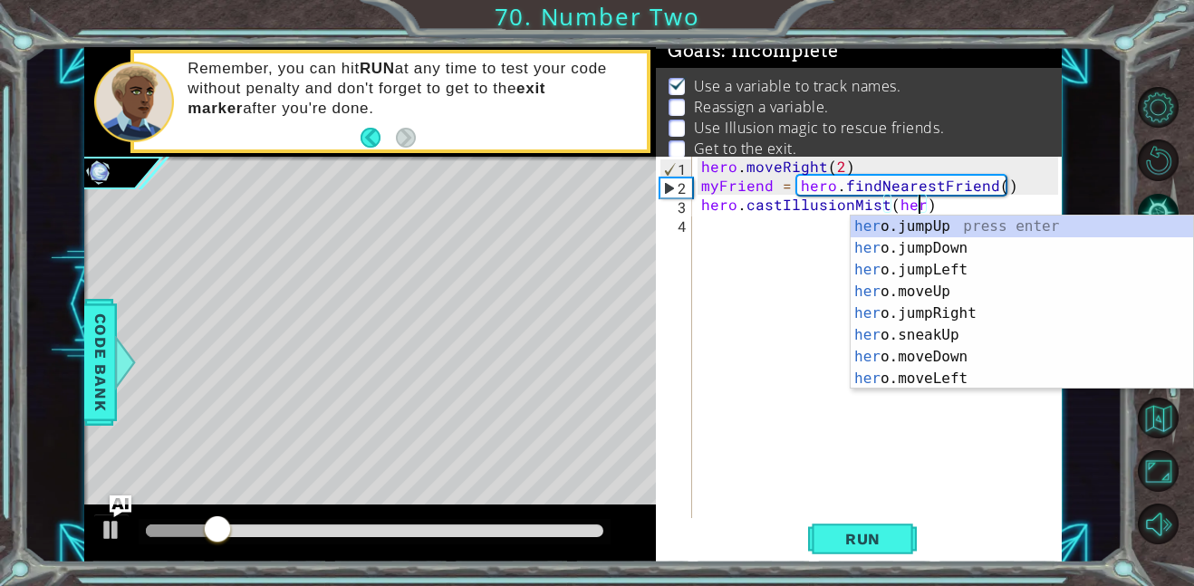
scroll to position [0, 14]
click at [833, 526] on button "Run" at bounding box center [862, 538] width 109 height 41
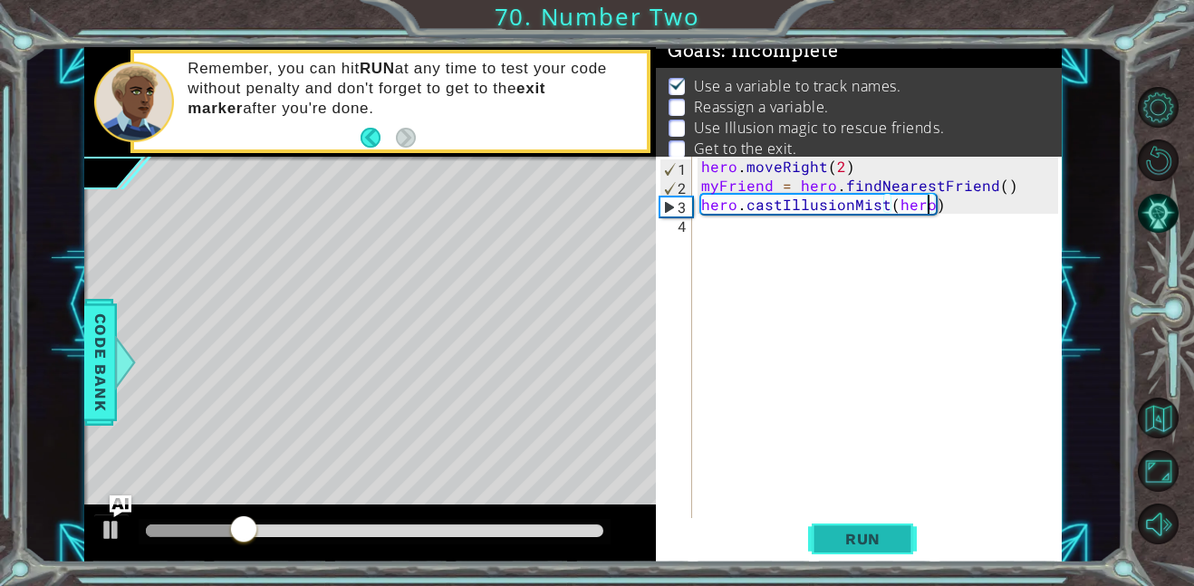
click at [841, 527] on button "Run" at bounding box center [862, 538] width 109 height 41
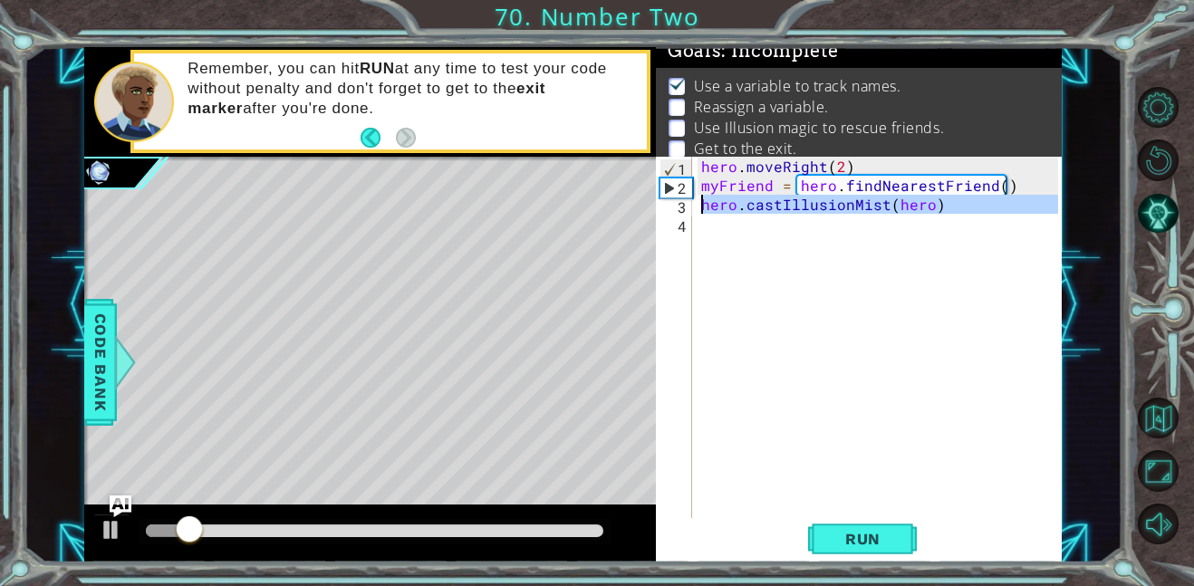
drag, startPoint x: 963, startPoint y: 226, endPoint x: 701, endPoint y: 212, distance: 262.2
click at [701, 212] on div "hero . moveRight ( 2 ) myFriend = hero . findNearestFriend ( ) hero . castIllus…" at bounding box center [883, 357] width 370 height 400
type textarea "hero.castIllusionMist(hero)"
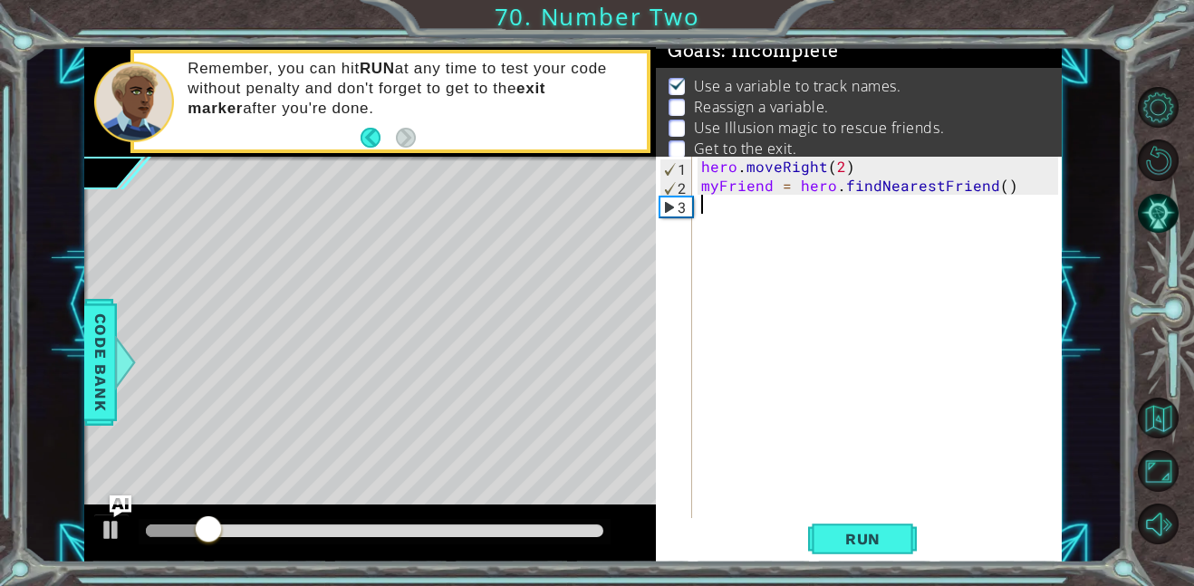
click at [996, 184] on div "hero . moveRight ( 2 ) myFriend = hero . findNearestFriend ( )" at bounding box center [883, 357] width 370 height 400
type textarea "myFriend = hero.findNearestFriend(a)"
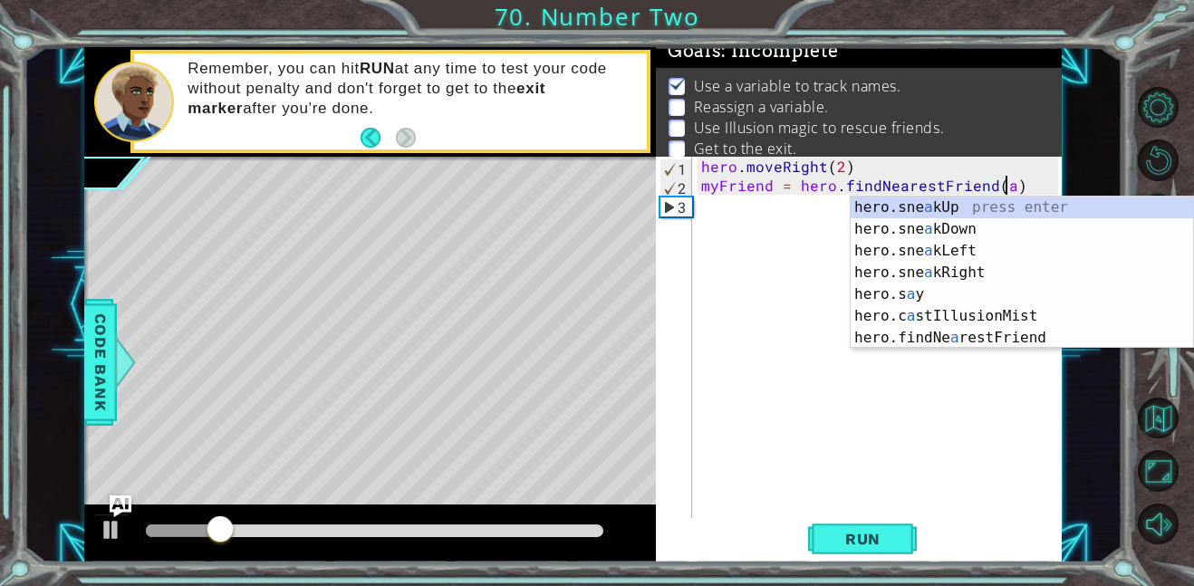
scroll to position [0, 18]
click at [841, 208] on div "hero . moveRight ( 2 ) myFriend = hero . findNearestFriend ( a )" at bounding box center [883, 357] width 370 height 400
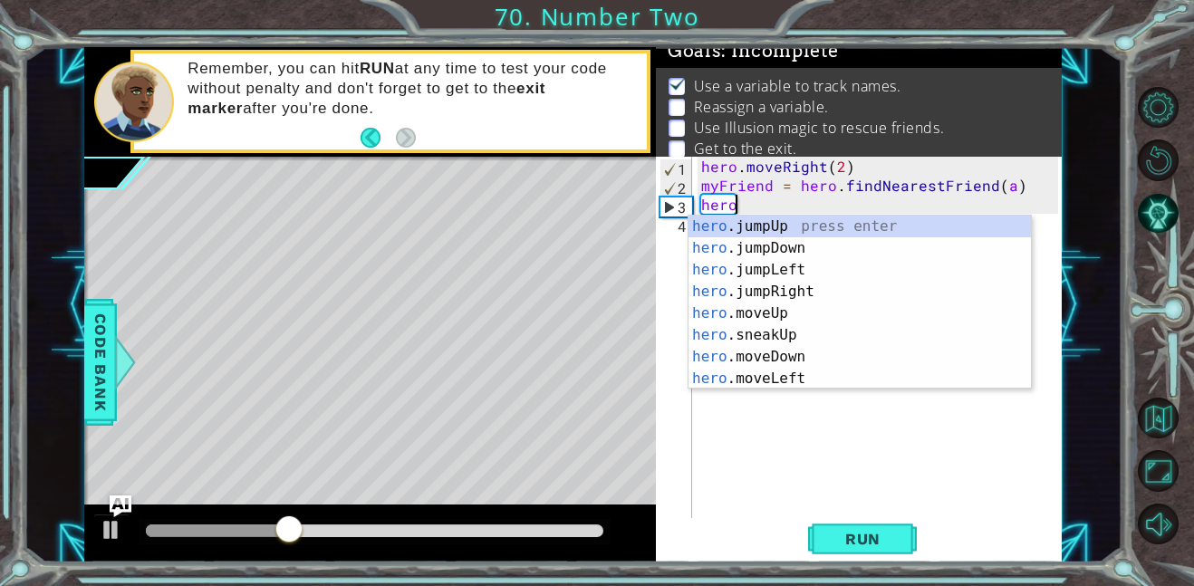
scroll to position [0, 2]
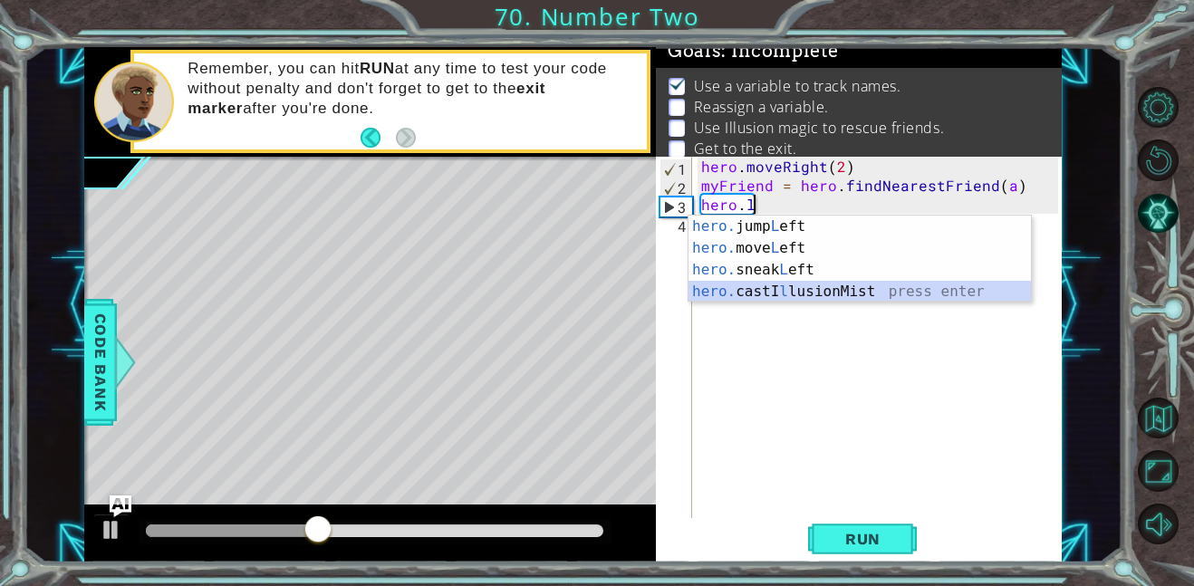
click at [859, 286] on div "hero. jump L eft press enter hero. move L eft press enter hero. sneak L eft pre…" at bounding box center [860, 281] width 342 height 130
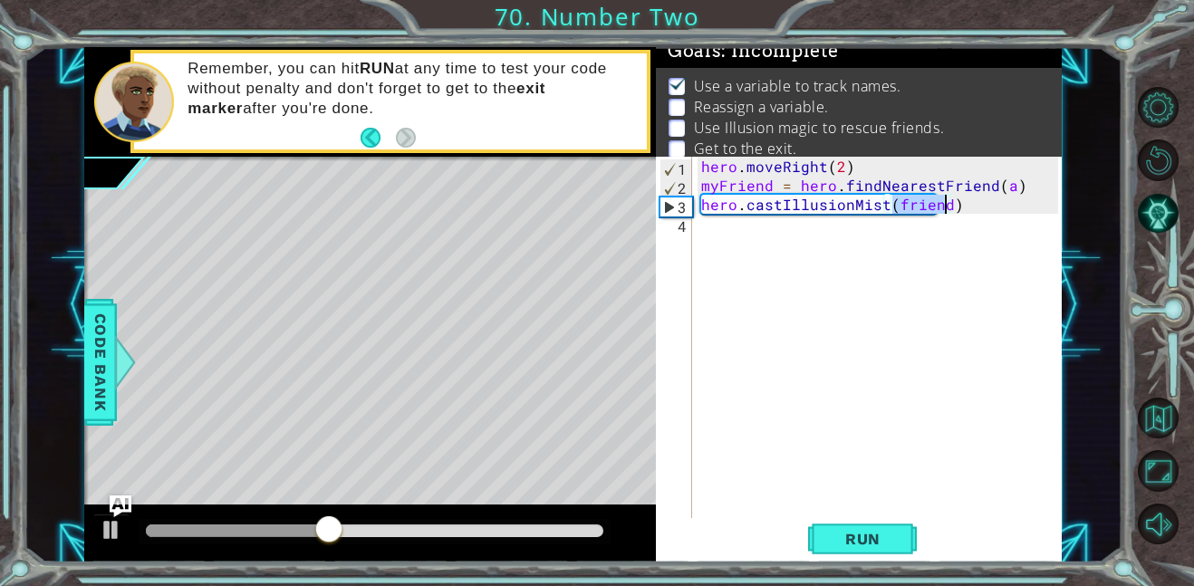
scroll to position [0, 12]
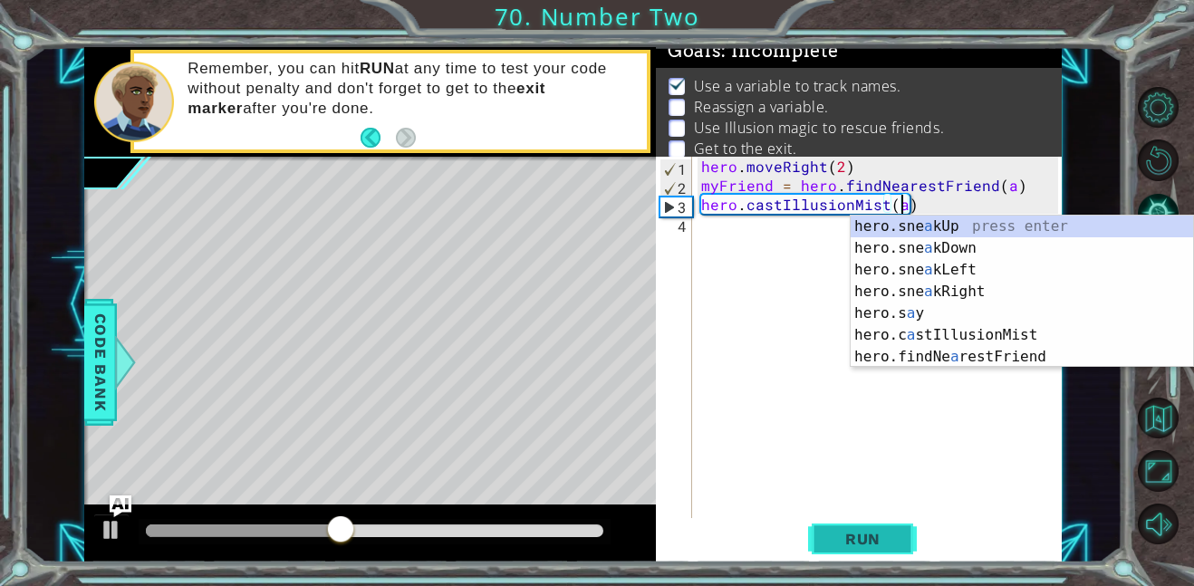
click at [874, 530] on span "Run" at bounding box center [863, 539] width 72 height 18
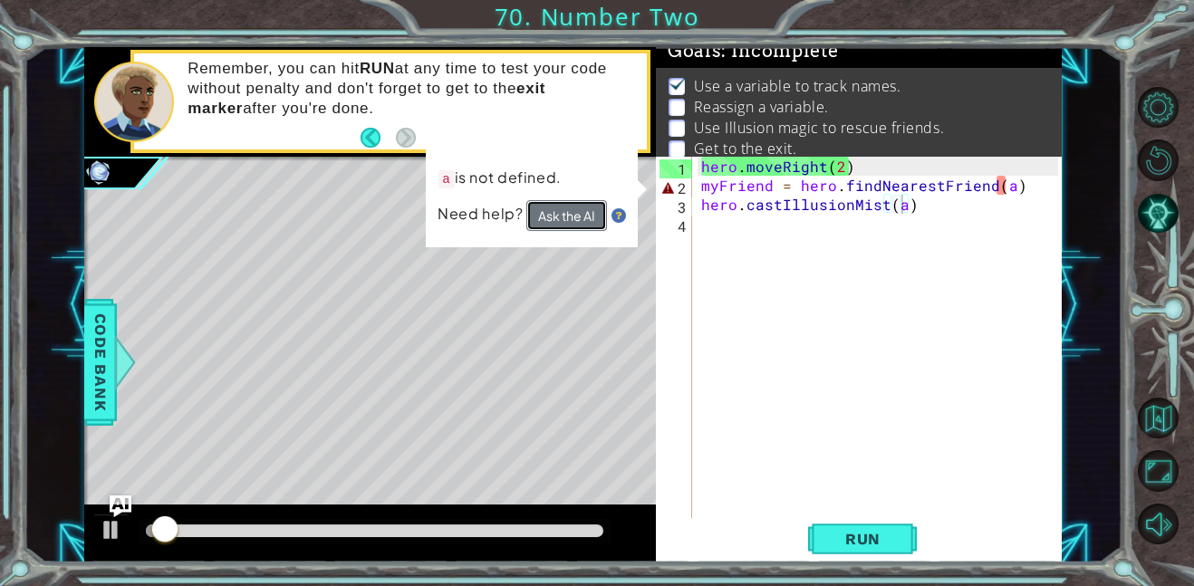
click at [551, 214] on button "Ask the AI" at bounding box center [566, 215] width 81 height 31
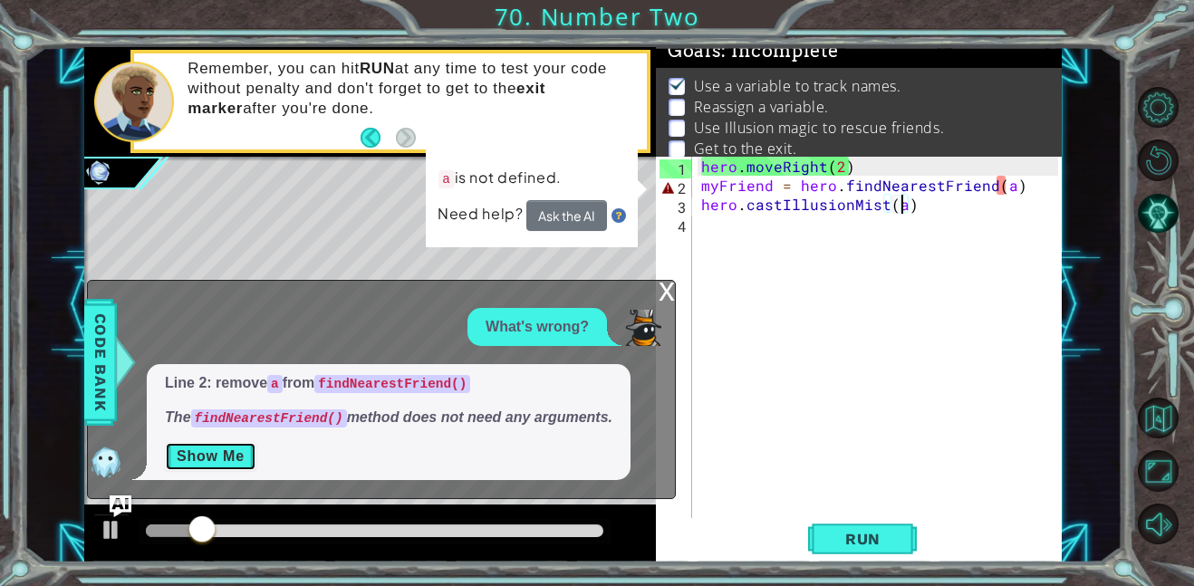
click at [201, 463] on button "Show Me" at bounding box center [210, 456] width 91 height 29
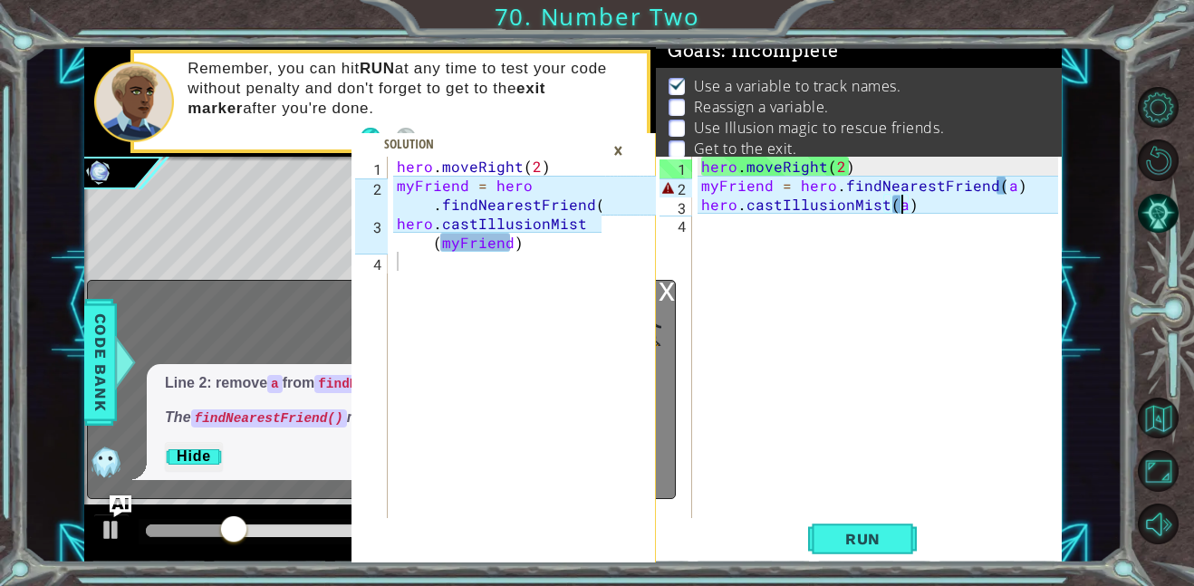
click at [1000, 185] on div "hero . moveRight ( 2 ) myFriend = hero . findNearestFriend ( a ) hero . castIll…" at bounding box center [883, 357] width 370 height 400
click at [1016, 190] on div "hero . moveRight ( 2 ) myFriend = hero . findNearestFriend ( a ) hero . castIll…" at bounding box center [883, 357] width 370 height 400
click at [1006, 188] on div "hero . moveRight ( 2 ) myFriend = hero . findNearestFriend ( a ) hero . castIll…" at bounding box center [883, 357] width 370 height 400
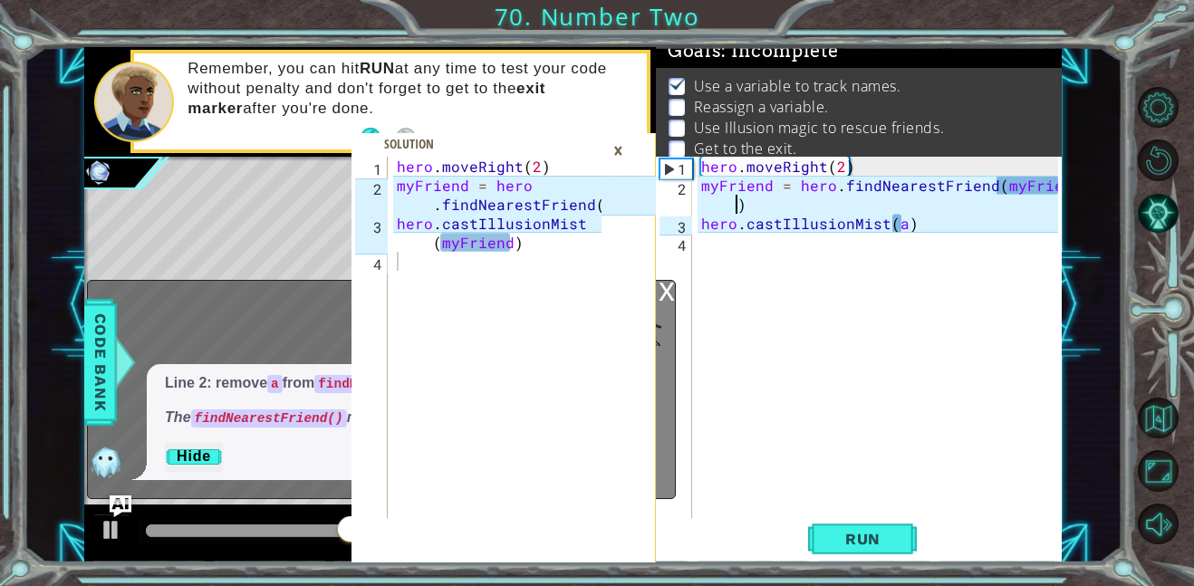
scroll to position [0, 22]
click at [899, 229] on div "hero . moveRight ( 2 ) myFriend = hero . findNearestFriend ( myFriend ) hero . …" at bounding box center [883, 357] width 370 height 400
click at [782, 207] on div "hero . moveRight ( 2 ) myFriend = hero . findNearestFriend ( myFriend ) hero . …" at bounding box center [883, 357] width 370 height 400
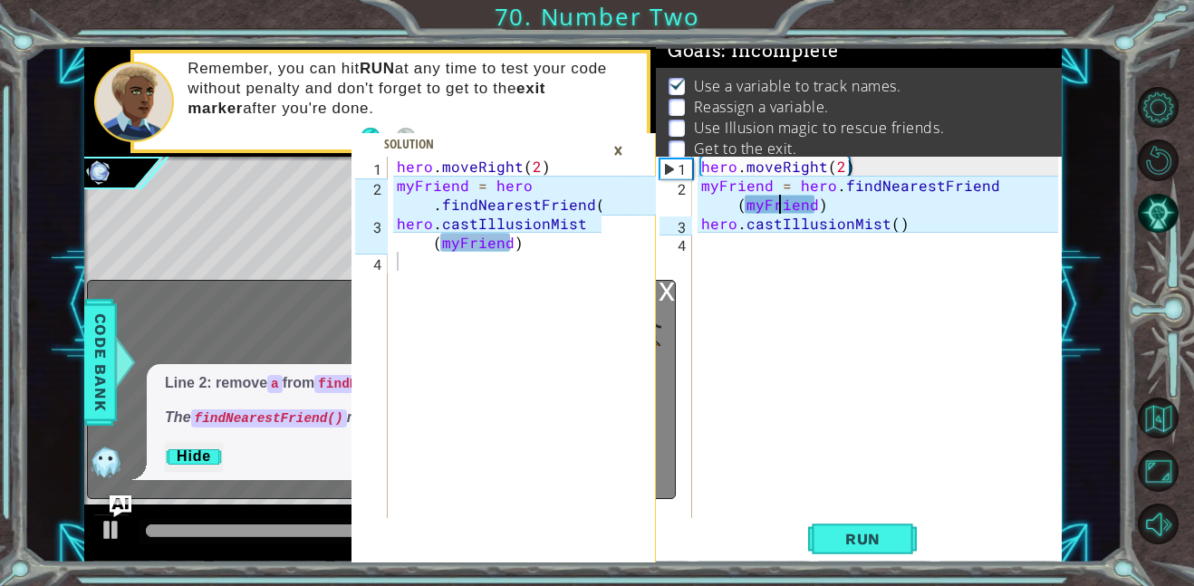
click at [782, 207] on div "hero . moveRight ( 2 ) myFriend = hero . findNearestFriend ( myFriend ) hero . …" at bounding box center [883, 357] width 370 height 400
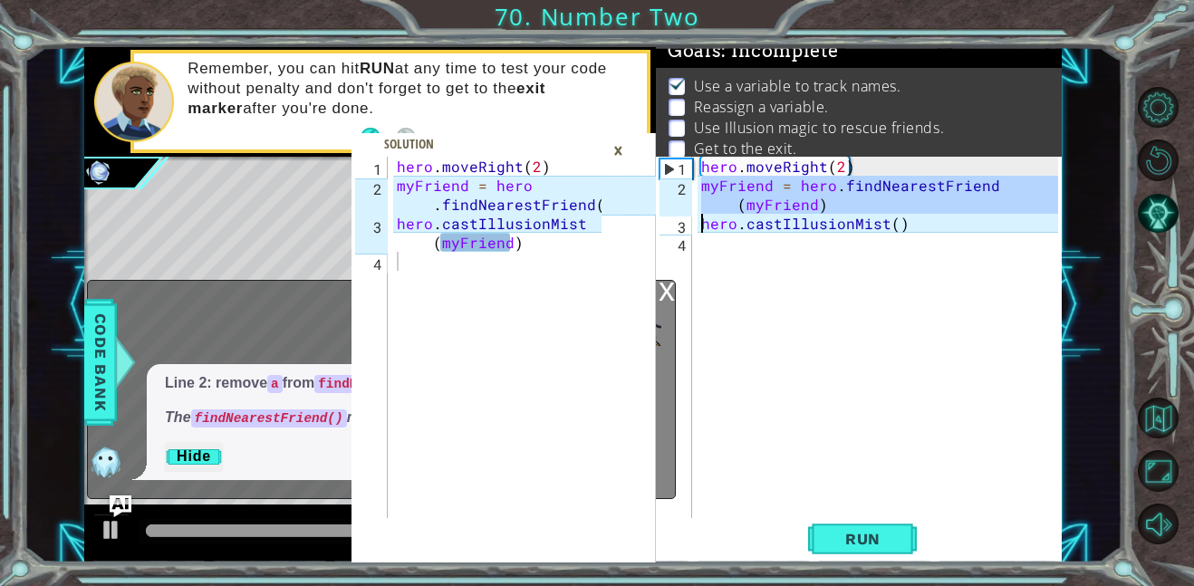
click at [782, 207] on div "hero . moveRight ( 2 ) myFriend = hero . findNearestFriend ( myFriend ) hero . …" at bounding box center [878, 337] width 361 height 361
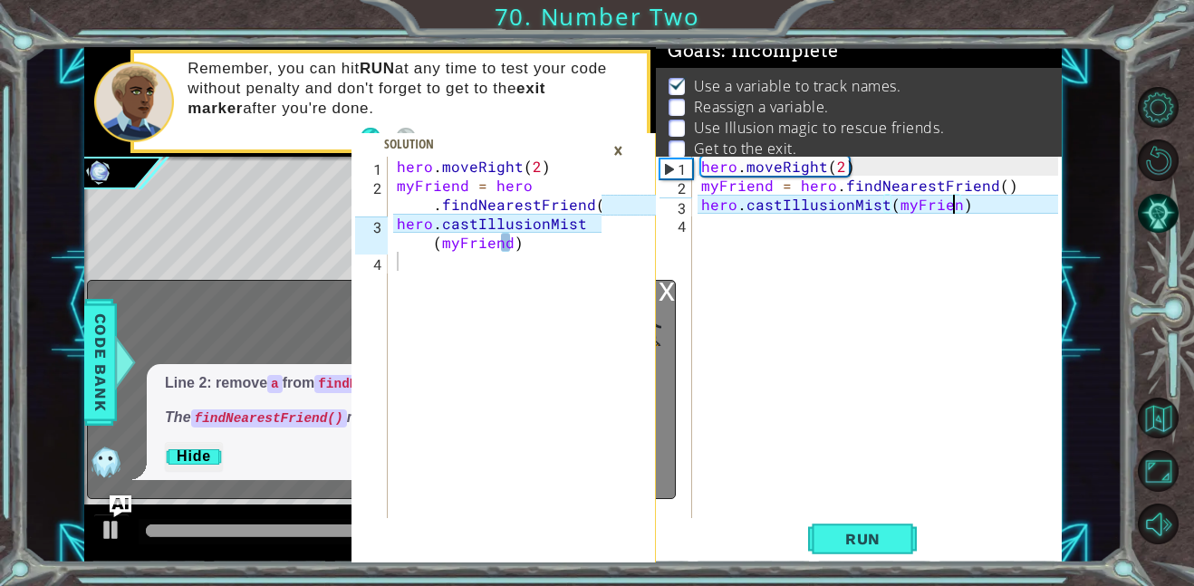
scroll to position [0, 15]
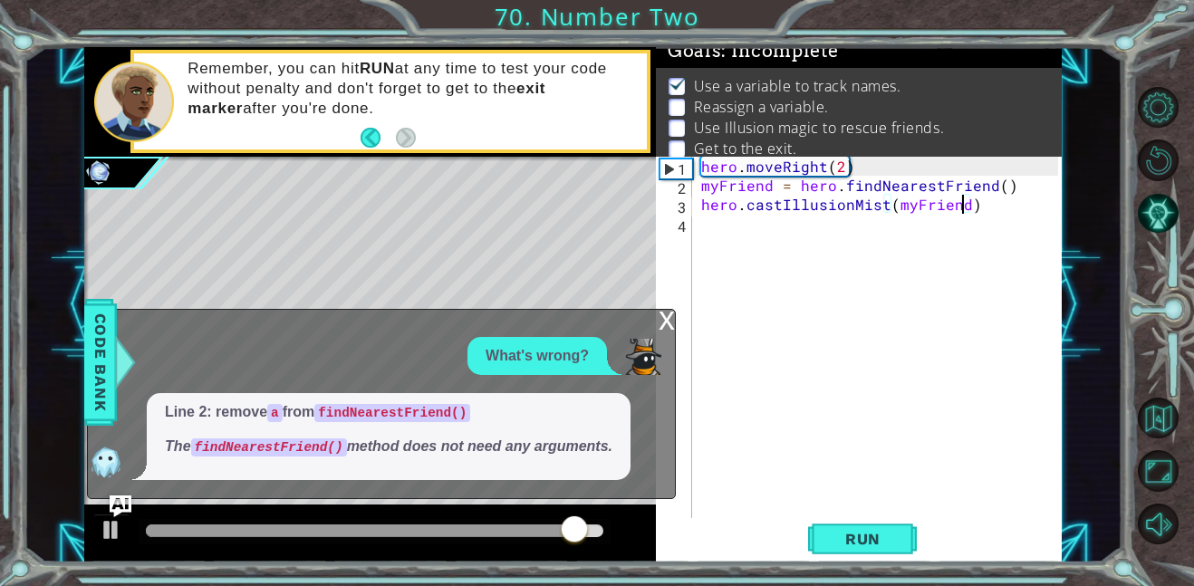
type textarea "hero.castIllusionMist(myFriend)"
click at [670, 327] on div "x" at bounding box center [667, 319] width 16 height 18
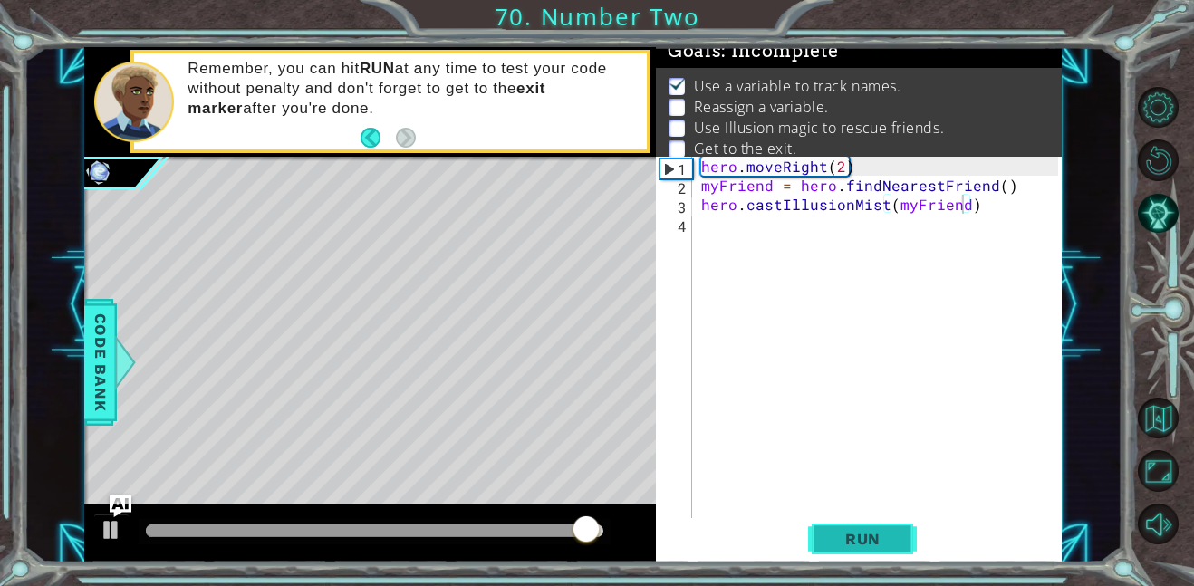
click at [834, 542] on span "Run" at bounding box center [863, 539] width 72 height 18
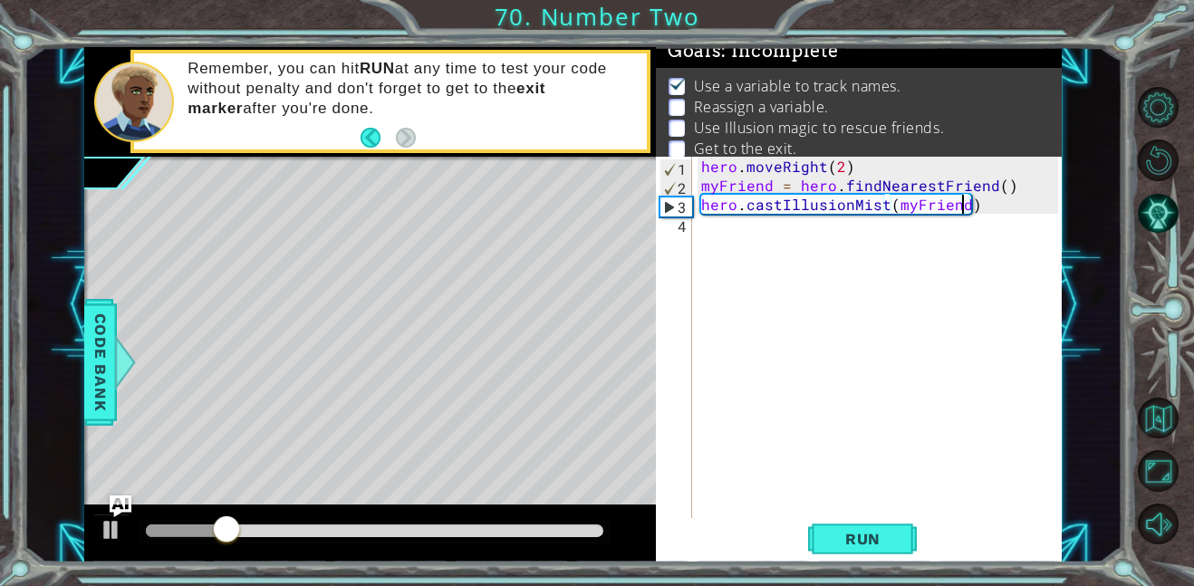
click at [693, 246] on div "hero.castIllusionMist(myFriend) 1 2 3 4 hero . moveRight ( 2 ) myFriend = hero …" at bounding box center [857, 337] width 402 height 361
click at [714, 231] on div "hero . moveRight ( 2 ) myFriend = hero . findNearestFriend ( ) hero . castIllus…" at bounding box center [883, 357] width 370 height 400
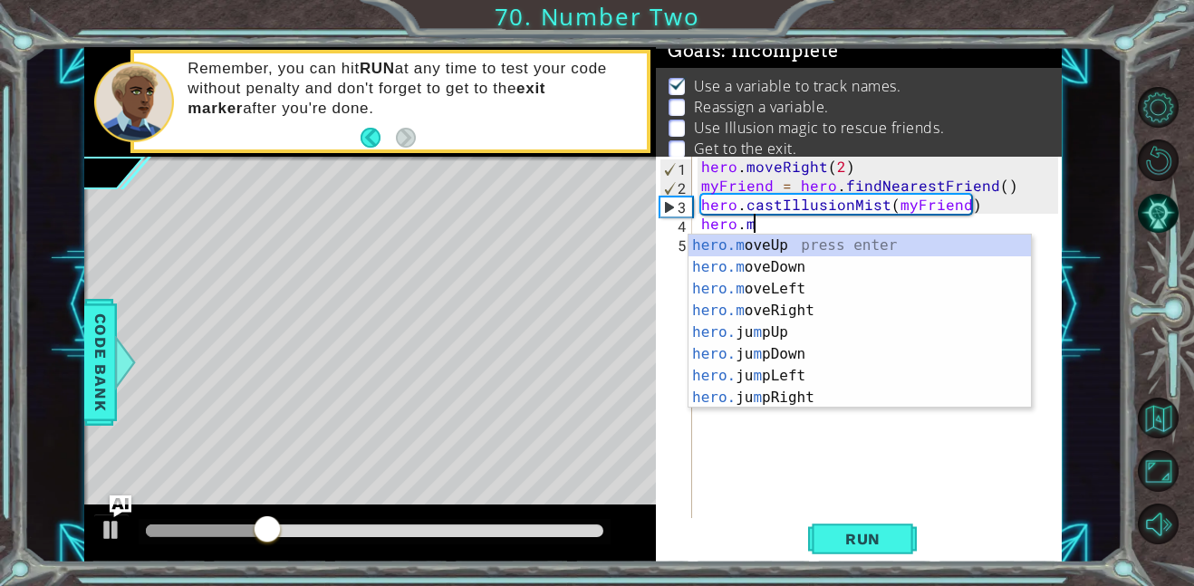
scroll to position [0, 3]
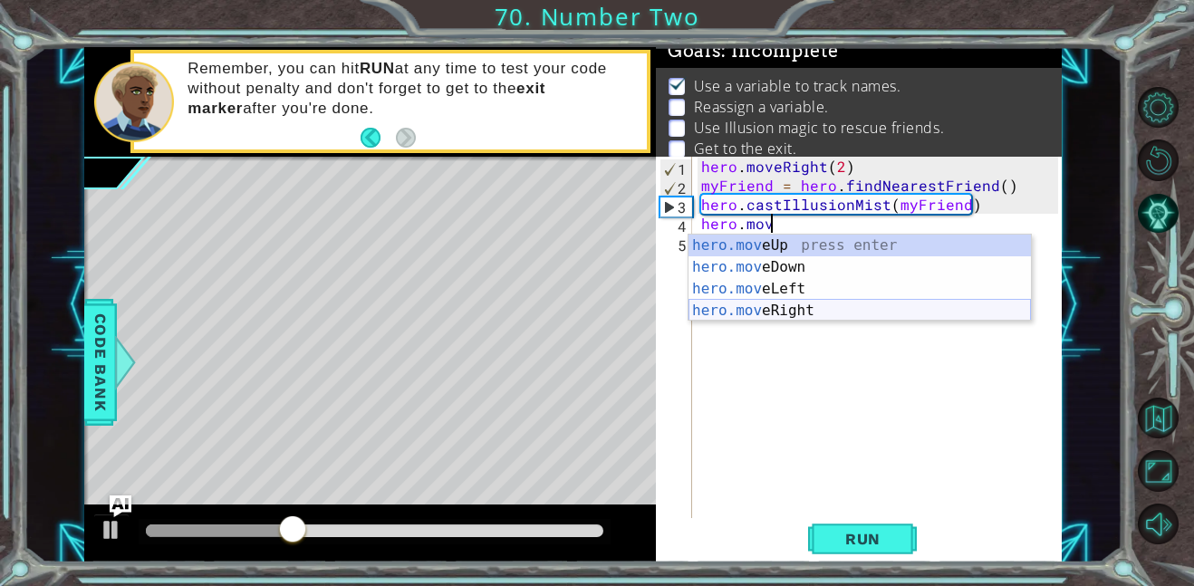
click at [746, 302] on div "hero.mov eUp press enter hero.mov eDown press enter hero.mov eLeft press enter …" at bounding box center [860, 300] width 342 height 130
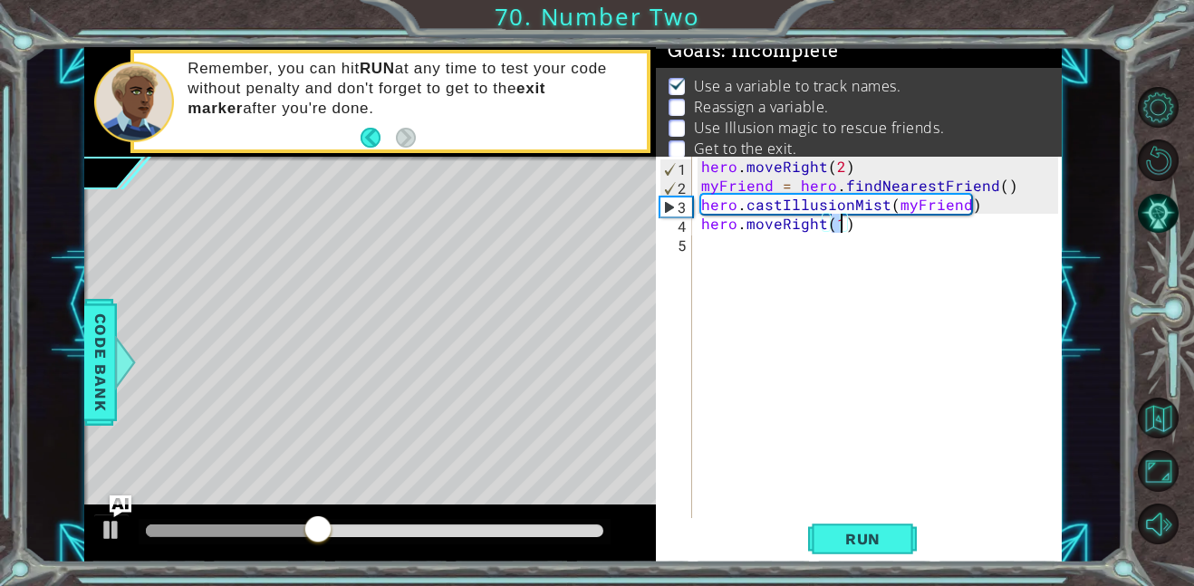
type textarea "hero.moveRight(2)"
type textarea "h"
type textarea "M"
paste textarea "myFriend = hero.findNearestFriend()"
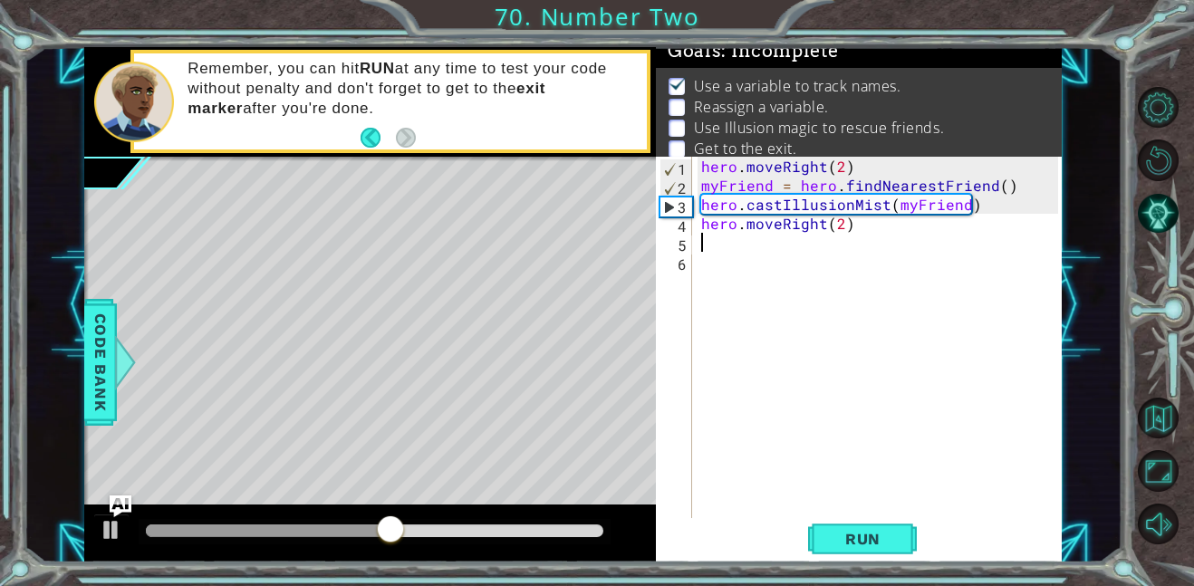
type textarea "myFriend = hero.findNearestFriend()"
click at [805, 274] on div "hero . moveRight ( 2 ) myFriend = hero . findNearestFriend ( ) hero . castIllus…" at bounding box center [883, 357] width 370 height 400
click at [801, 270] on div "hero . moveRight ( 2 ) myFriend = hero . findNearestFriend ( ) hero . castIllus…" at bounding box center [883, 357] width 370 height 400
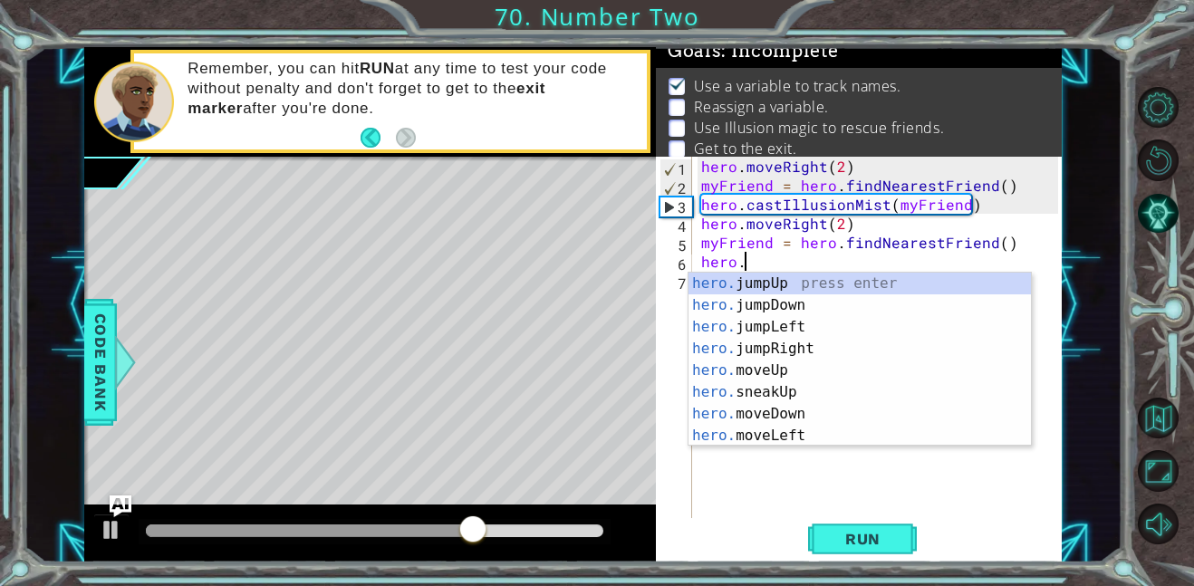
scroll to position [0, 2]
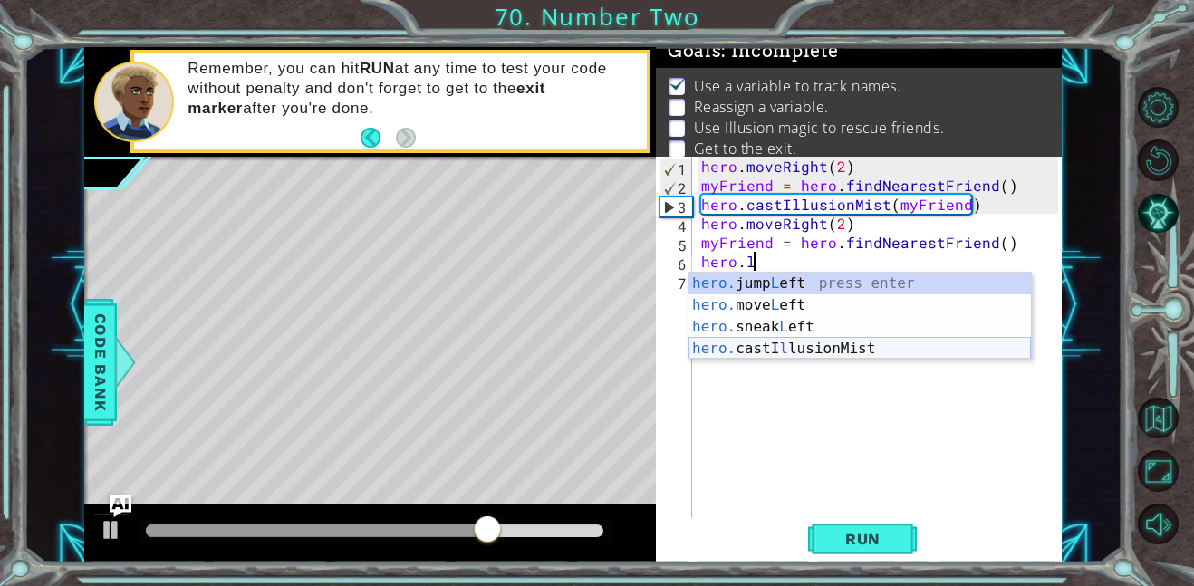
click at [803, 352] on div "hero. jump L eft press enter hero. move L eft press enter hero. sneak L eft pre…" at bounding box center [860, 338] width 342 height 130
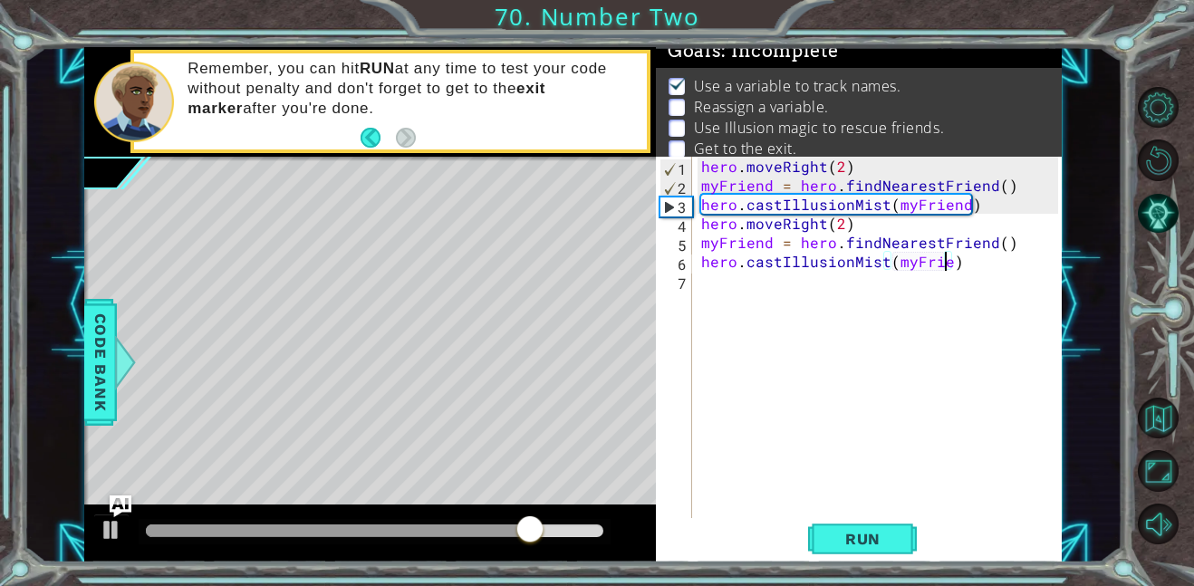
scroll to position [0, 15]
type textarea "hero.castIllusionMist(myFriend)"
click at [818, 275] on div "hero . moveRight ( 2 ) myFriend = hero . findNearestFriend ( ) hero . castIllus…" at bounding box center [883, 357] width 370 height 400
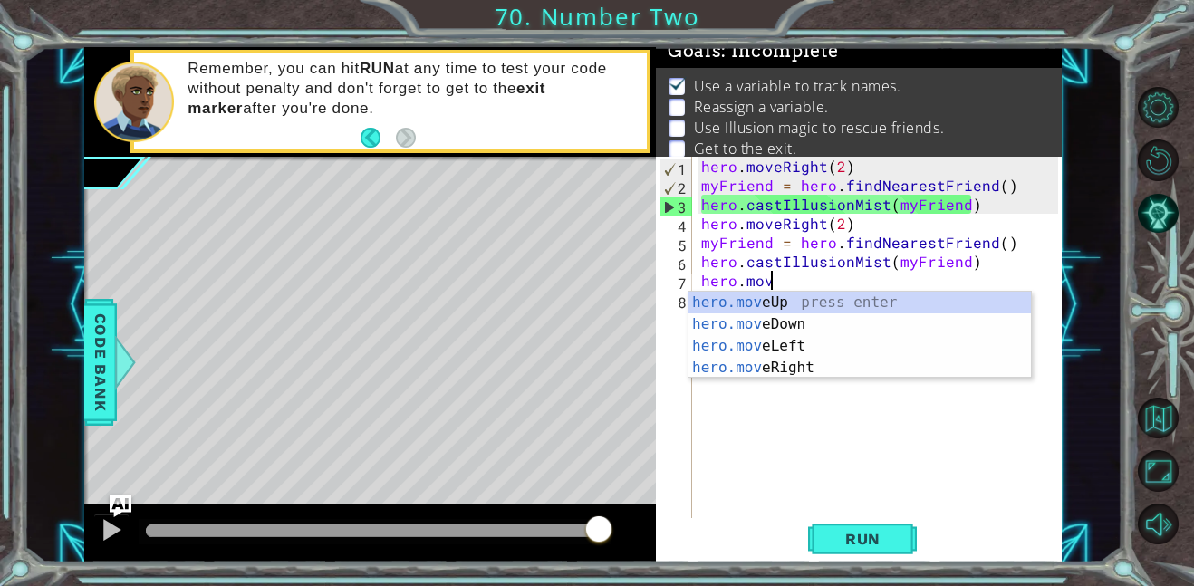
scroll to position [0, 4]
click at [818, 360] on div "hero.move Up press enter hero.move Down press enter hero.move Left press enter …" at bounding box center [860, 357] width 342 height 130
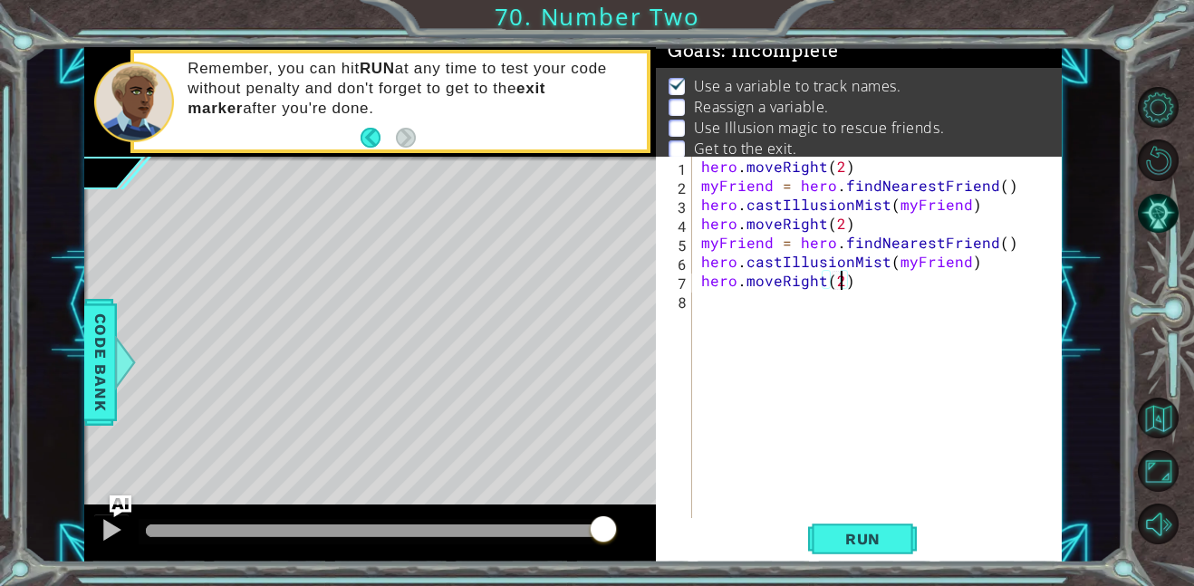
scroll to position [0, 8]
type textarea "hero.moveRight(2)"
click at [833, 525] on button "Run" at bounding box center [862, 538] width 109 height 41
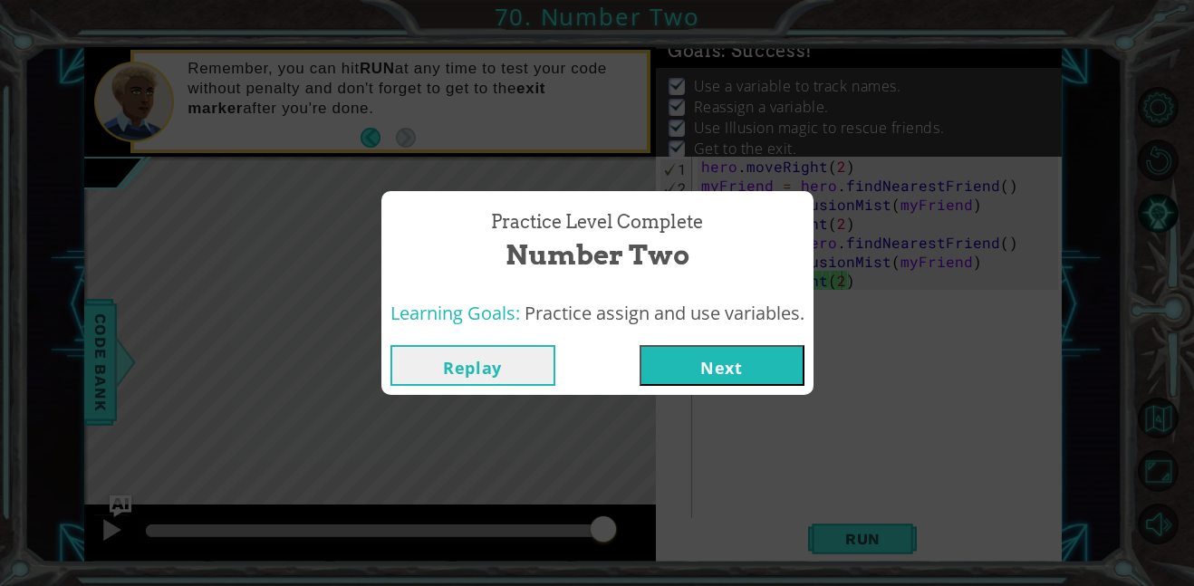
click at [762, 367] on button "Next" at bounding box center [722, 365] width 165 height 41
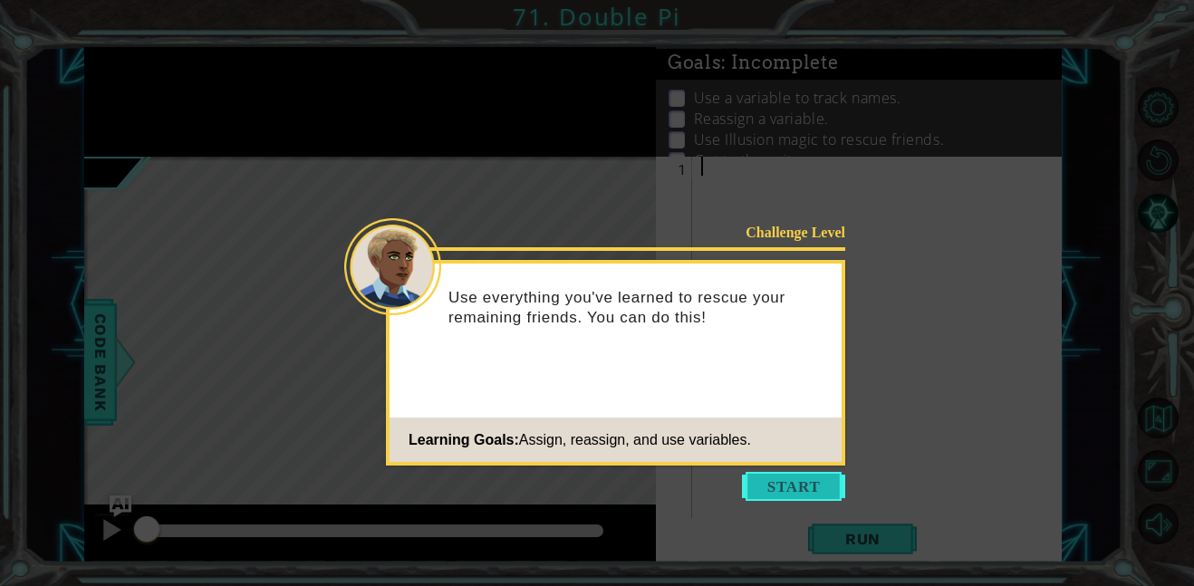
click at [799, 480] on button "Start" at bounding box center [793, 486] width 103 height 29
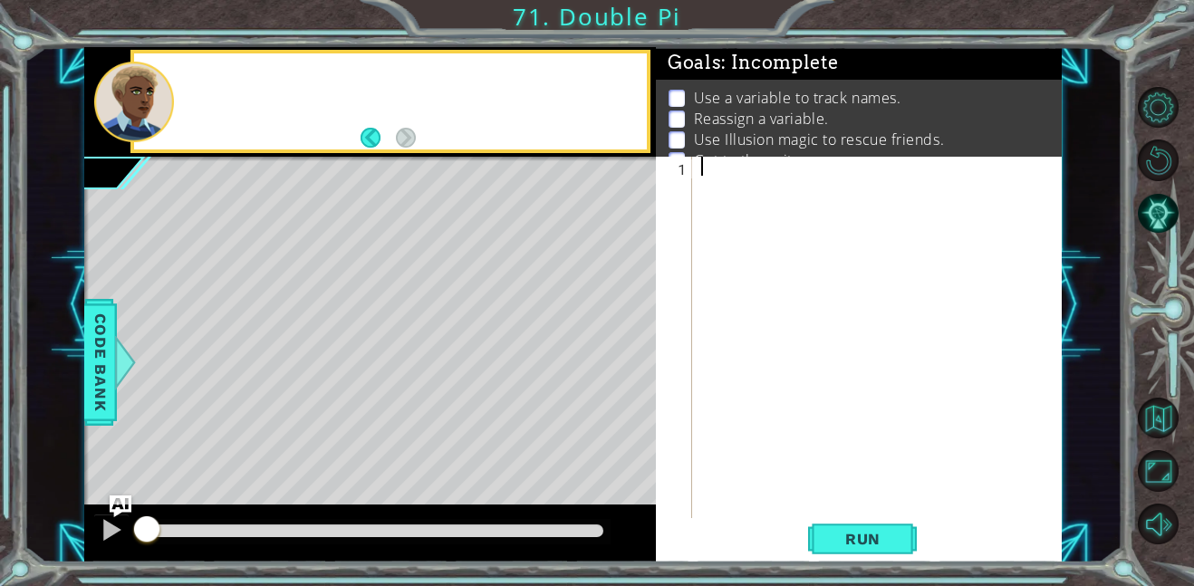
click at [799, 480] on div at bounding box center [883, 357] width 370 height 400
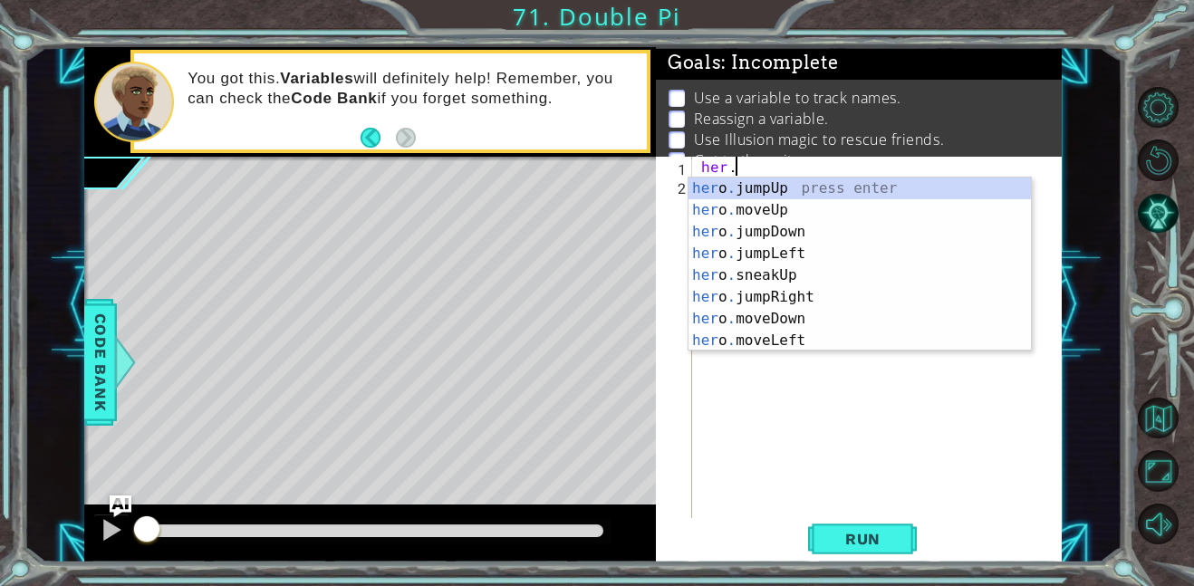
scroll to position [0, 2]
click at [750, 187] on div "her o .m oveUp press enter her o .m oveDown press enter her o .m oveLeft press …" at bounding box center [860, 286] width 342 height 217
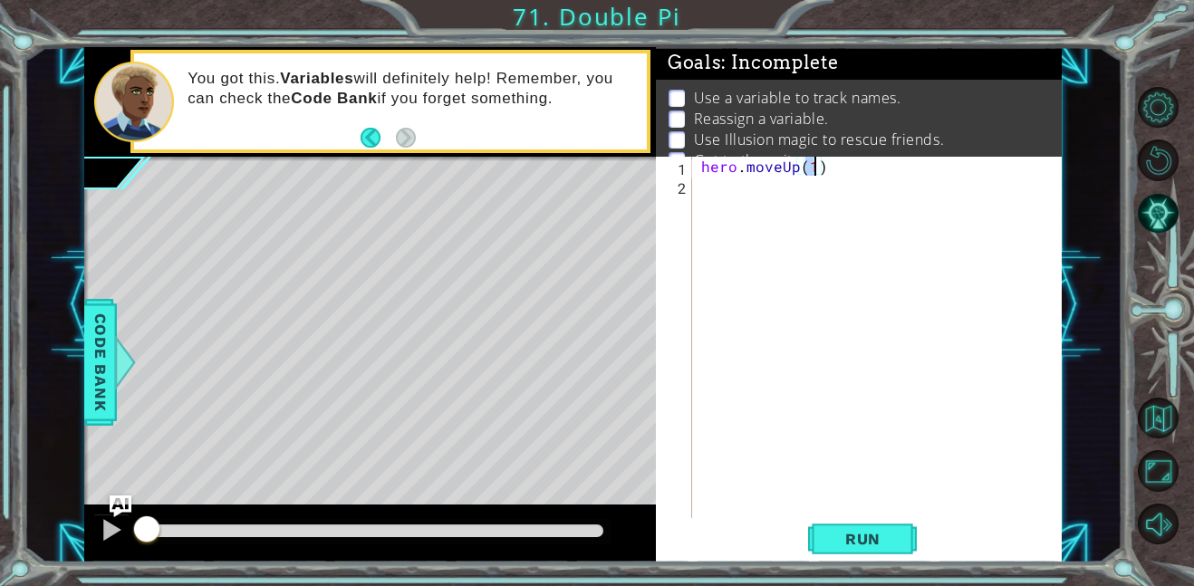
type textarea "hero.moveUp(2)"
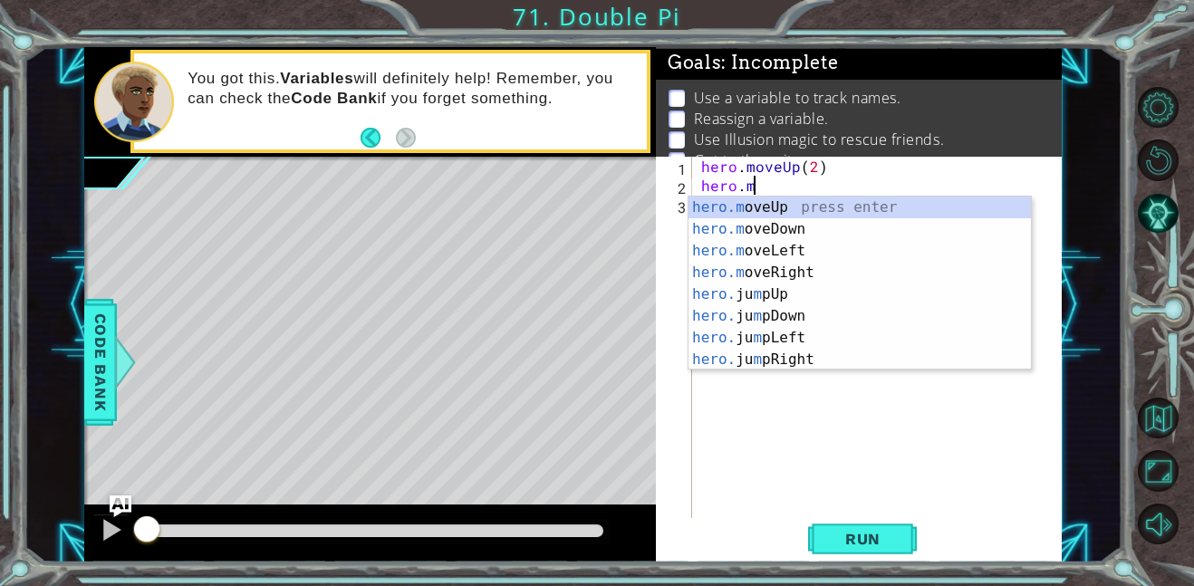
scroll to position [0, 3]
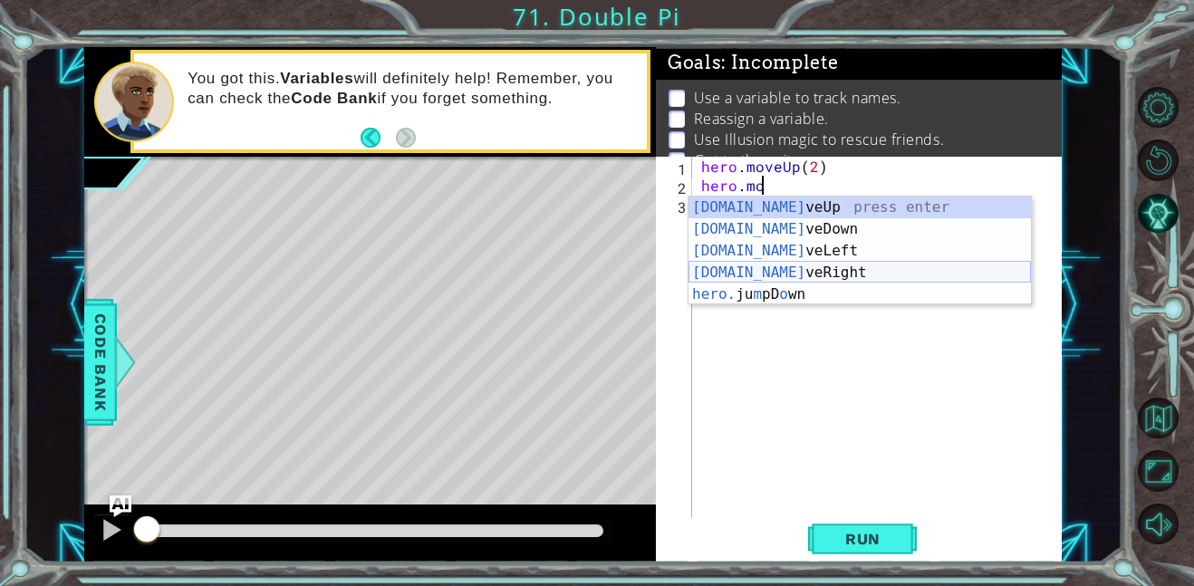
click at [764, 275] on div "hero.mo veUp press enter hero.mo veDown press enter hero.mo veLeft press enter …" at bounding box center [860, 273] width 342 height 152
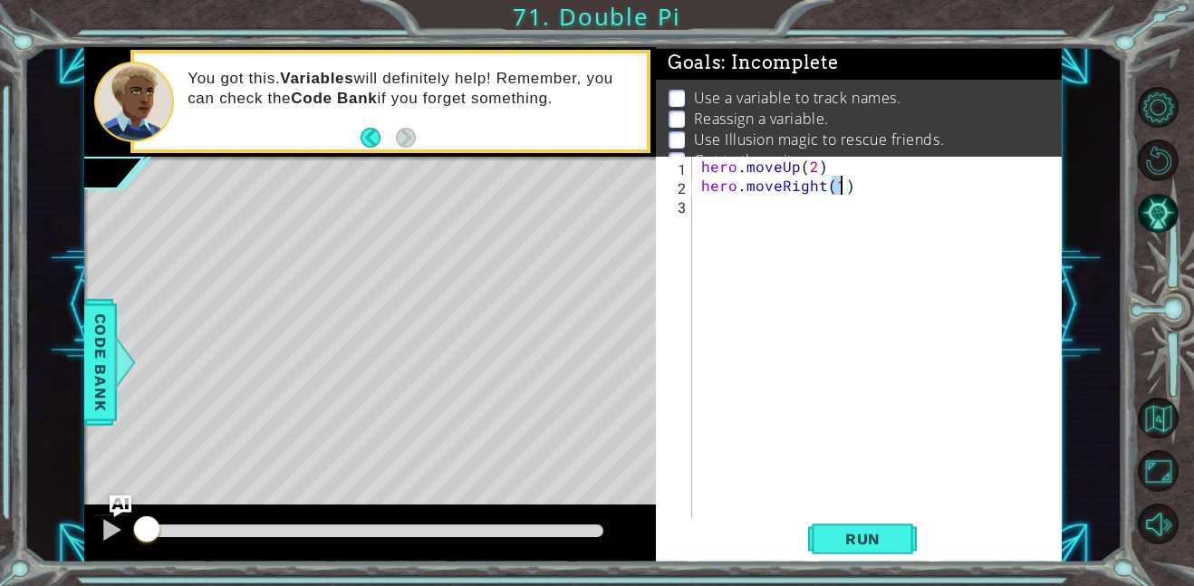
type textarea "hero.moveRight(2)"
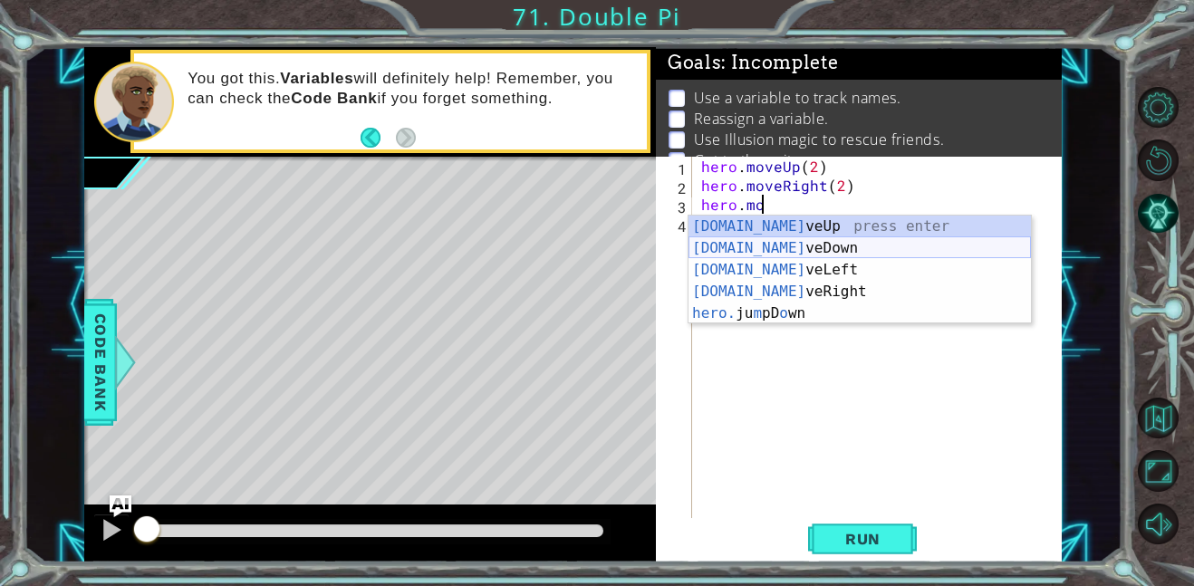
click at [800, 246] on div "hero.mo veUp press enter hero.mo veDown press enter hero.mo veLeft press enter …" at bounding box center [860, 292] width 342 height 152
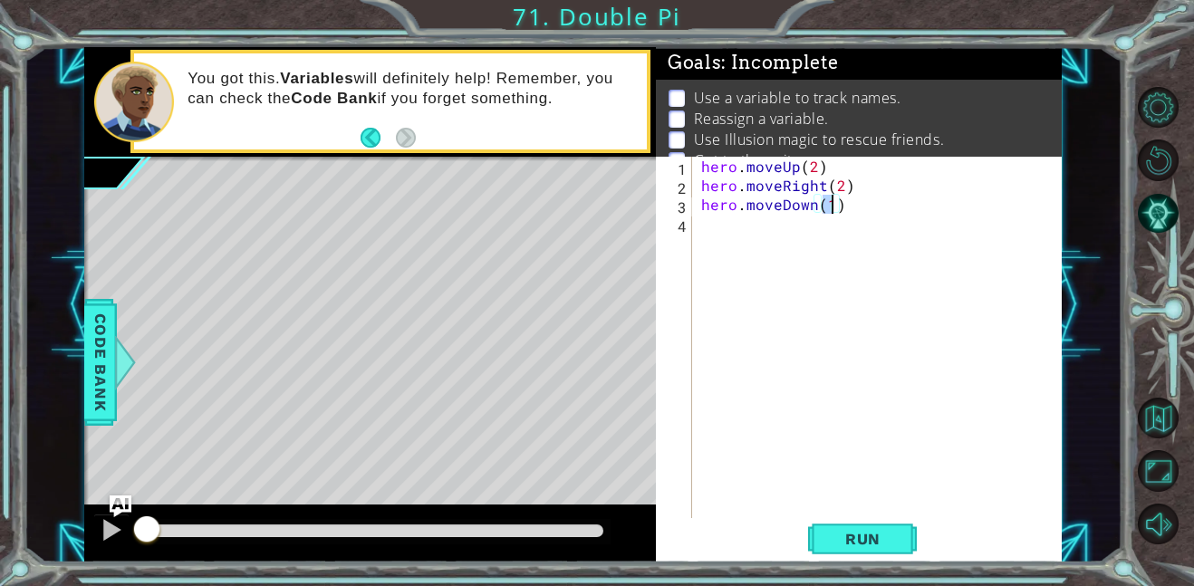
scroll to position [0, 7]
type textarea "hero.moveDown(2)"
click at [892, 541] on span "Run" at bounding box center [863, 539] width 72 height 18
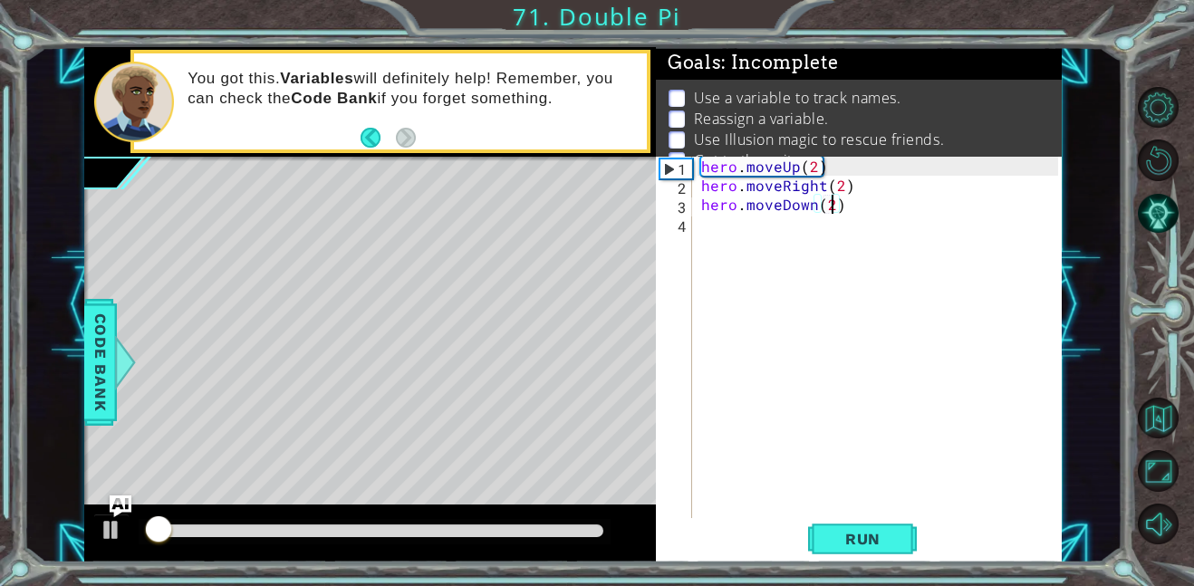
click at [791, 262] on div "hero . moveUp ( 2 ) hero . moveRight ( 2 ) hero . moveDown ( 2 )" at bounding box center [883, 357] width 370 height 400
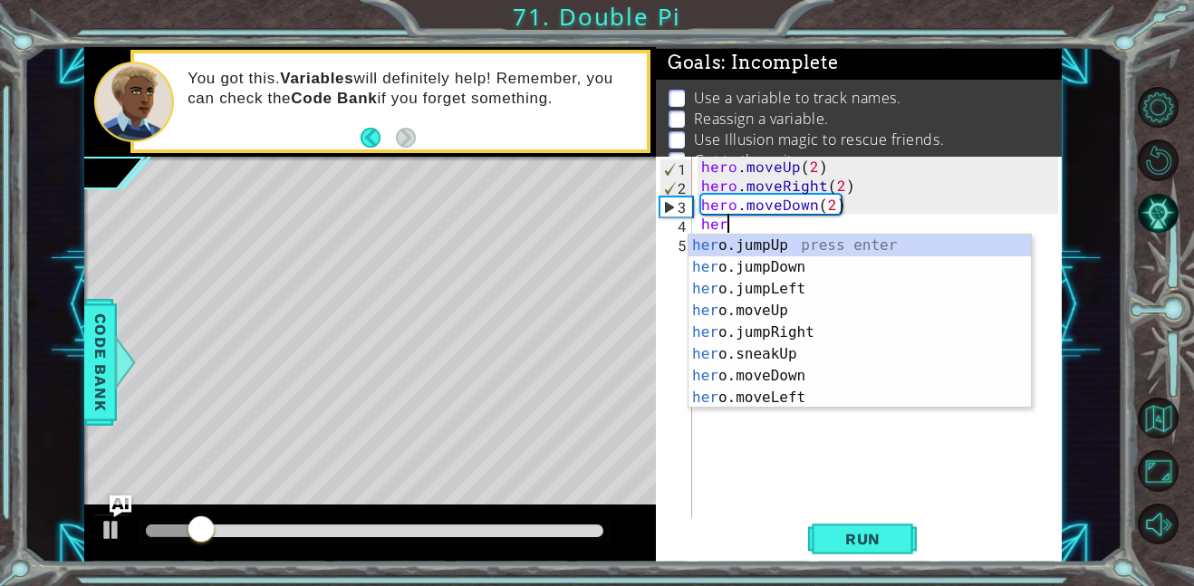
scroll to position [0, 0]
type textarea "h"
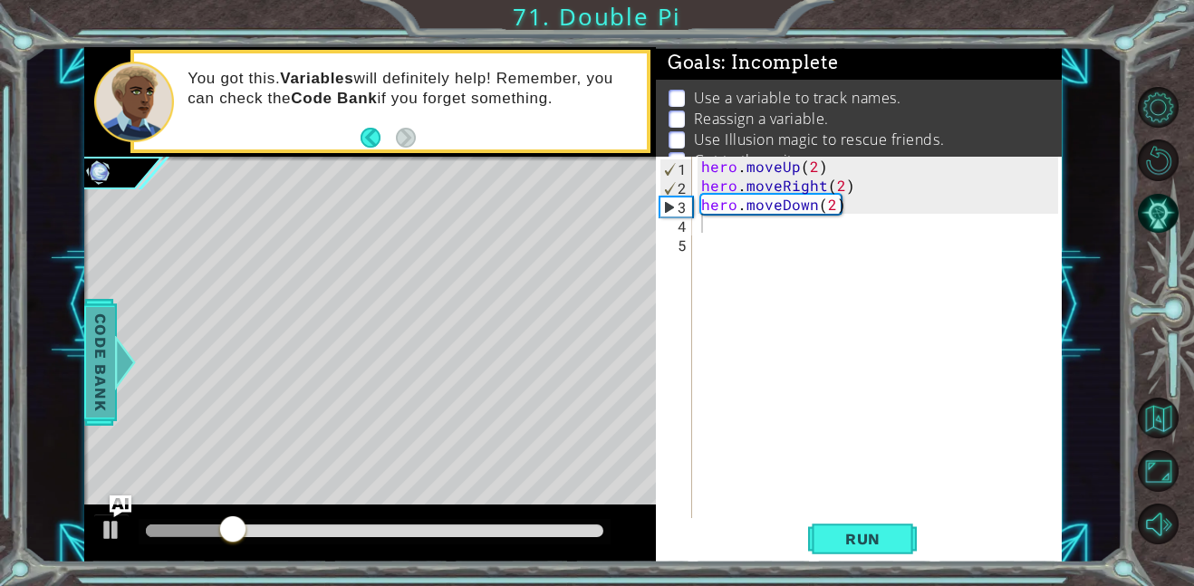
click at [113, 395] on span "Code Bank" at bounding box center [100, 362] width 29 height 111
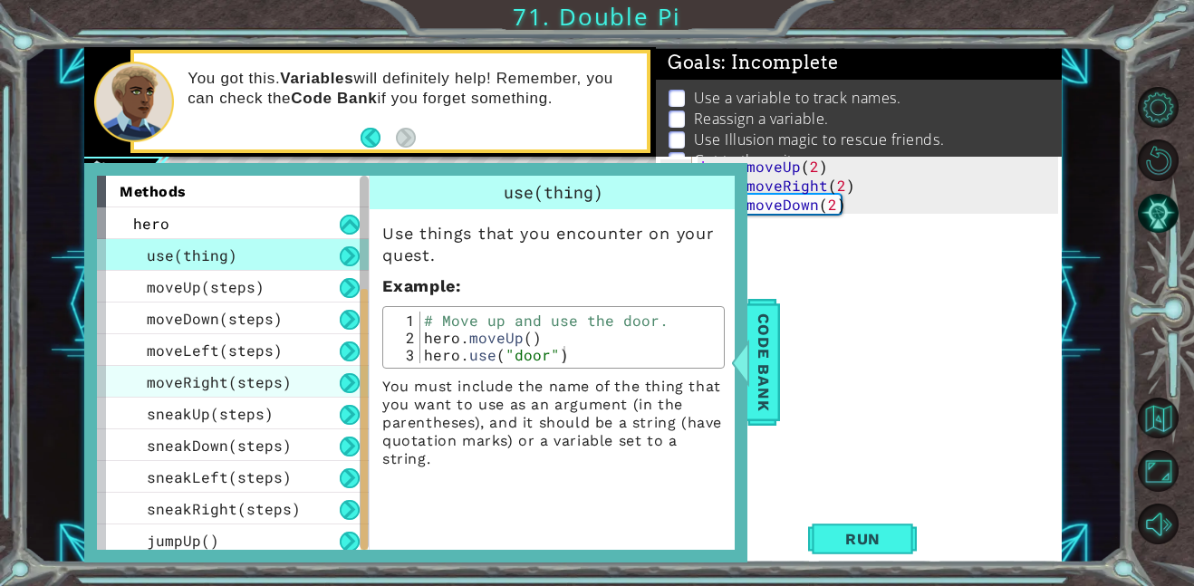
scroll to position [227, 0]
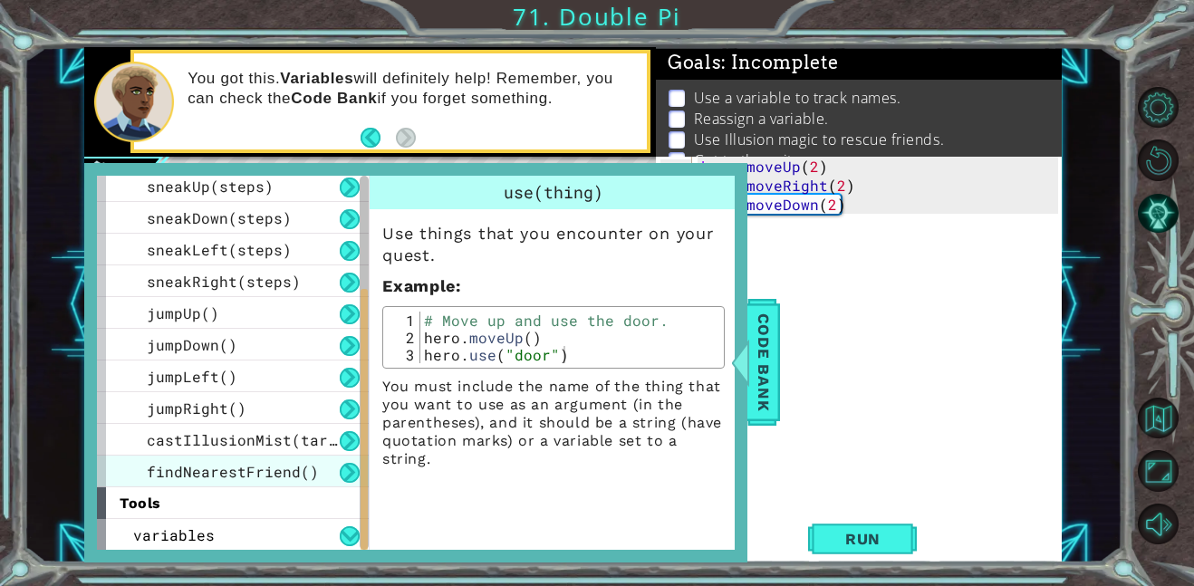
click at [225, 469] on span "findNearestFriend()" at bounding box center [233, 471] width 172 height 19
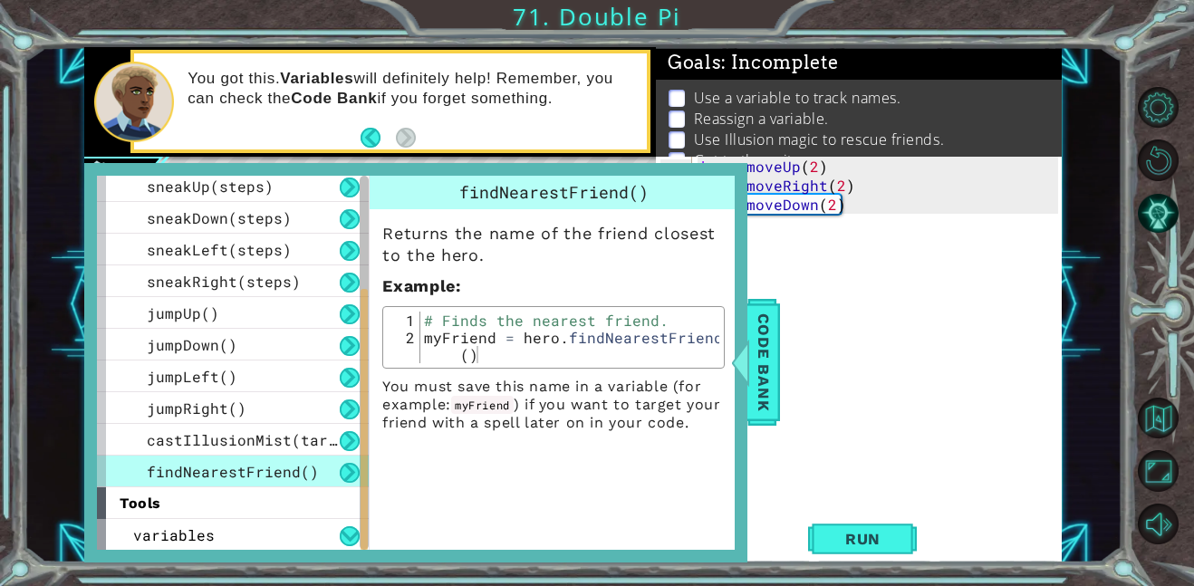
type textarea "myFriend = hero.findNearestFriend()"
click at [642, 338] on div "# Finds the nearest friend. myFriend = hero . findNearestFriend ( )" at bounding box center [569, 363] width 299 height 103
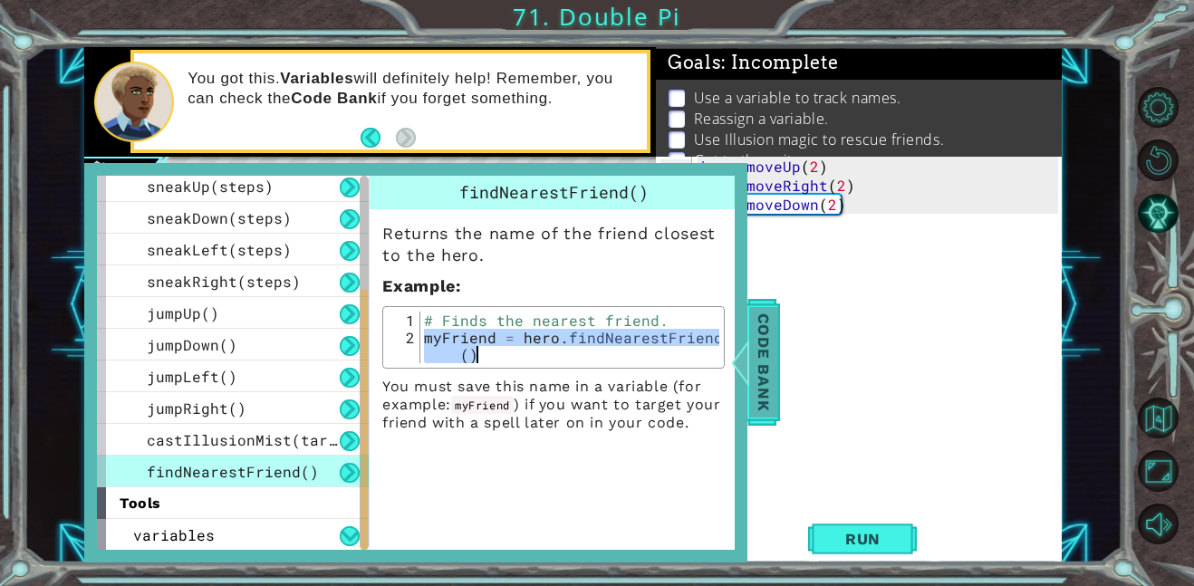
click at [753, 387] on span "Code Bank" at bounding box center [763, 362] width 29 height 111
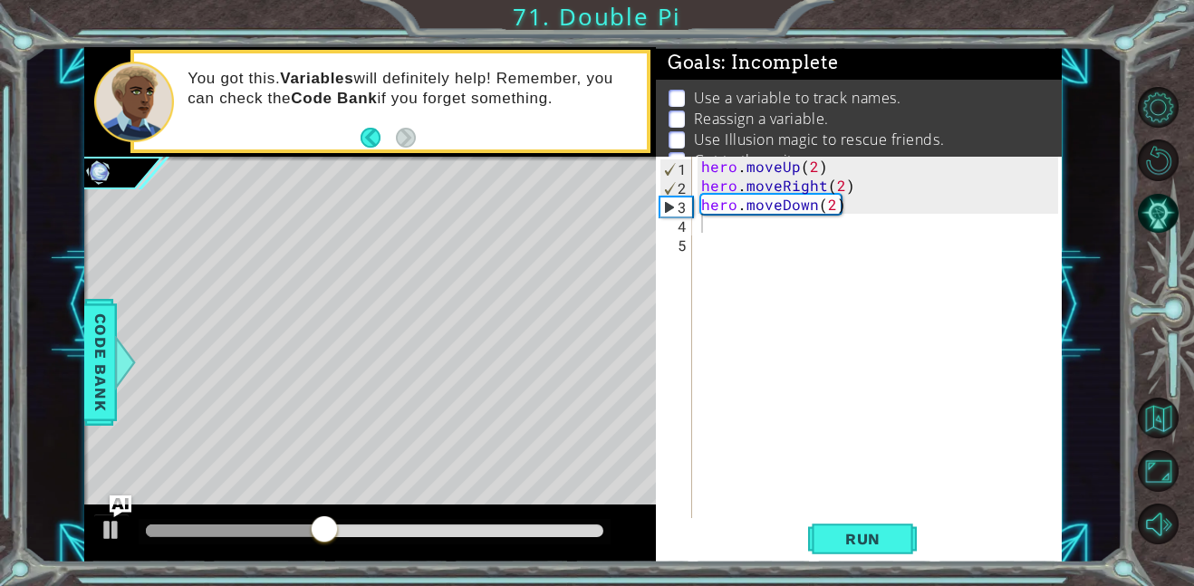
click at [747, 231] on div "hero . moveUp ( 2 ) hero . moveRight ( 2 ) hero . moveDown ( 2 )" at bounding box center [883, 357] width 370 height 400
paste textarea "myFriend = hero.findNearestFriend()"
type textarea "myFriend = hero.findNearestFriend()"
click at [743, 250] on div "hero . moveUp ( 2 ) hero . moveRight ( 2 ) hero . moveDown ( 2 ) myFriend = her…" at bounding box center [883, 357] width 370 height 400
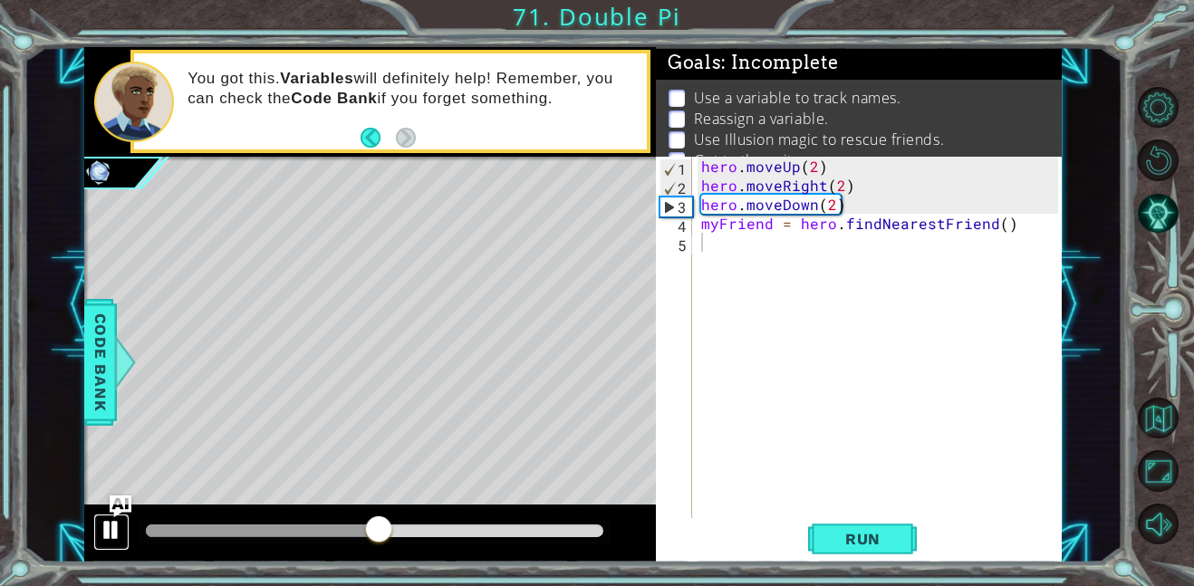
click at [102, 529] on div at bounding box center [112, 530] width 24 height 24
click at [103, 529] on div at bounding box center [112, 530] width 24 height 24
click at [98, 407] on span "Code Bank" at bounding box center [100, 362] width 29 height 111
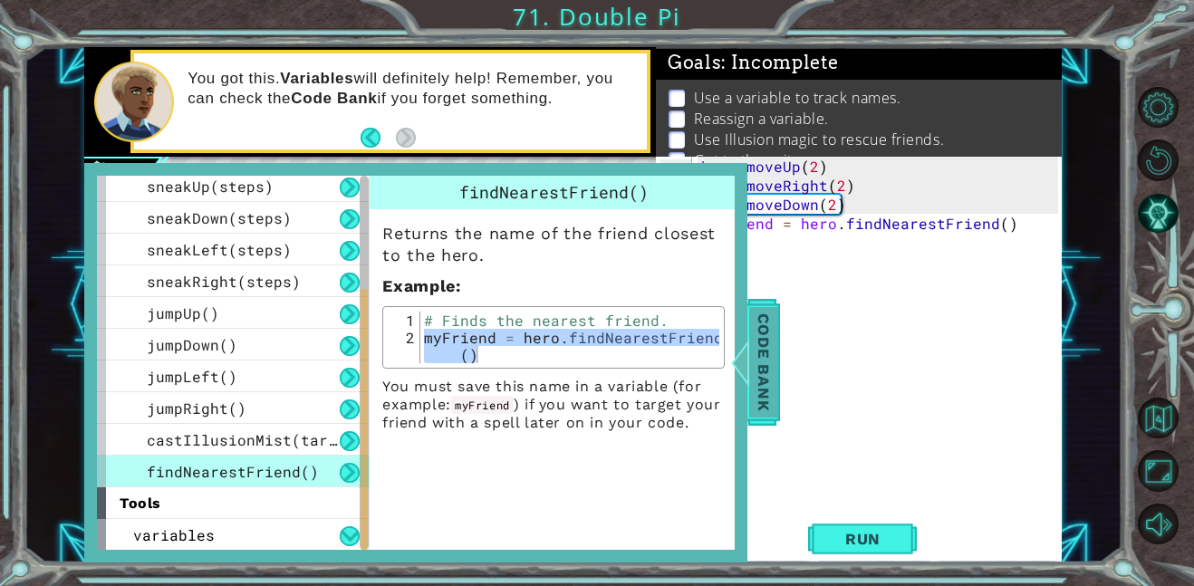
click at [758, 370] on span "Code Bank" at bounding box center [763, 362] width 29 height 111
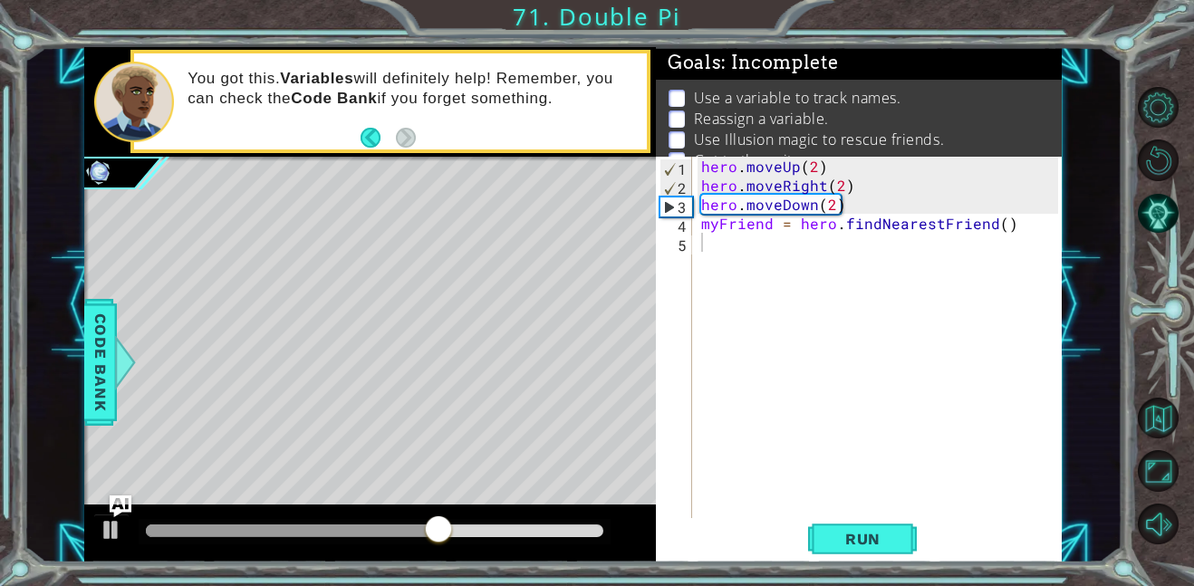
click at [729, 257] on div "hero . moveUp ( 2 ) hero . moveRight ( 2 ) hero . moveDown ( 2 ) myFriend = her…" at bounding box center [883, 357] width 370 height 400
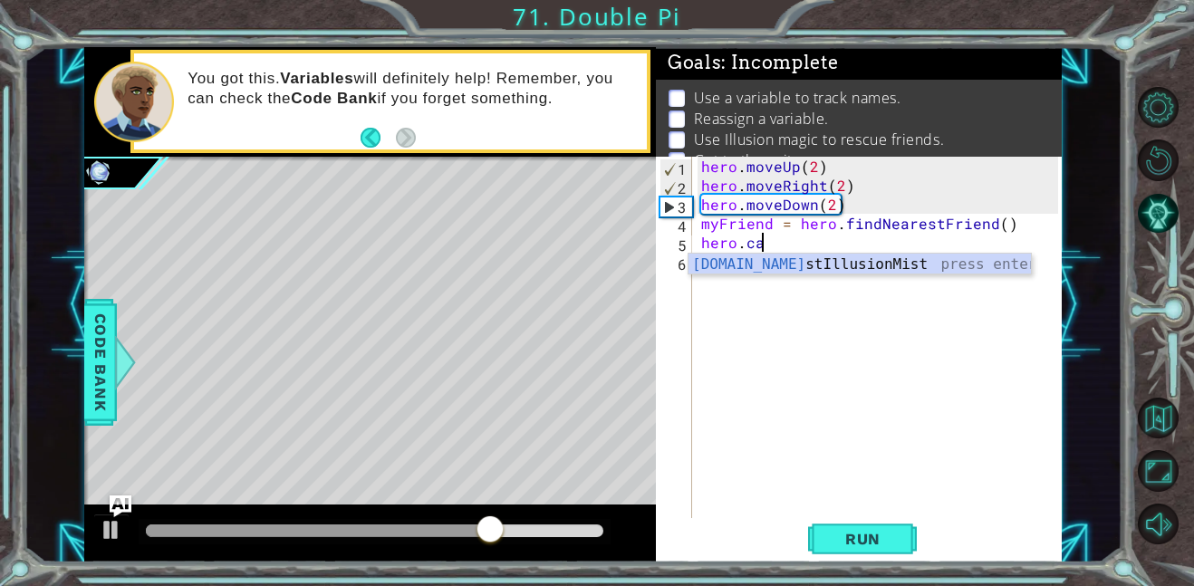
scroll to position [0, 3]
click at [845, 257] on div "hero.cas tIllusionMist press enter" at bounding box center [860, 286] width 342 height 65
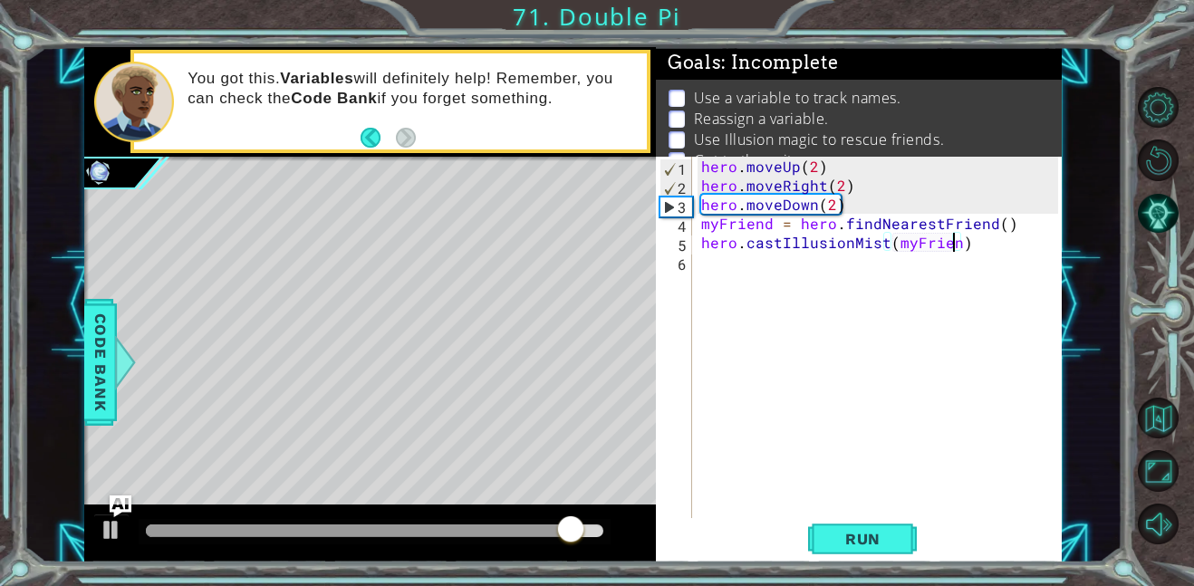
scroll to position [0, 15]
type textarea "hero.castIllusionMist(myFriend)"
click at [889, 536] on span "Run" at bounding box center [863, 539] width 72 height 18
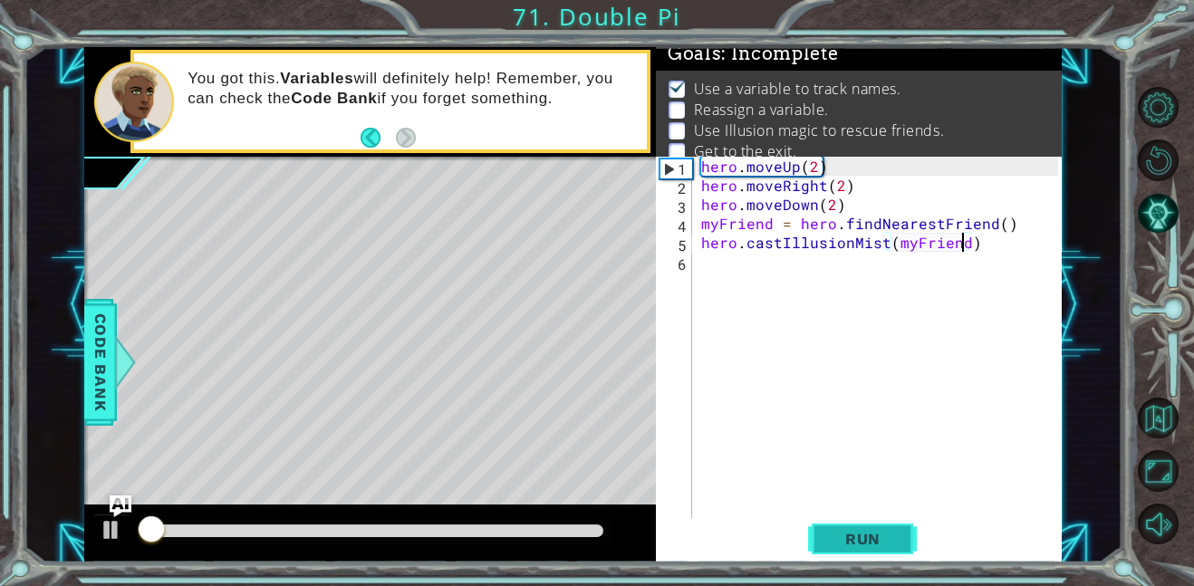
scroll to position [12, 0]
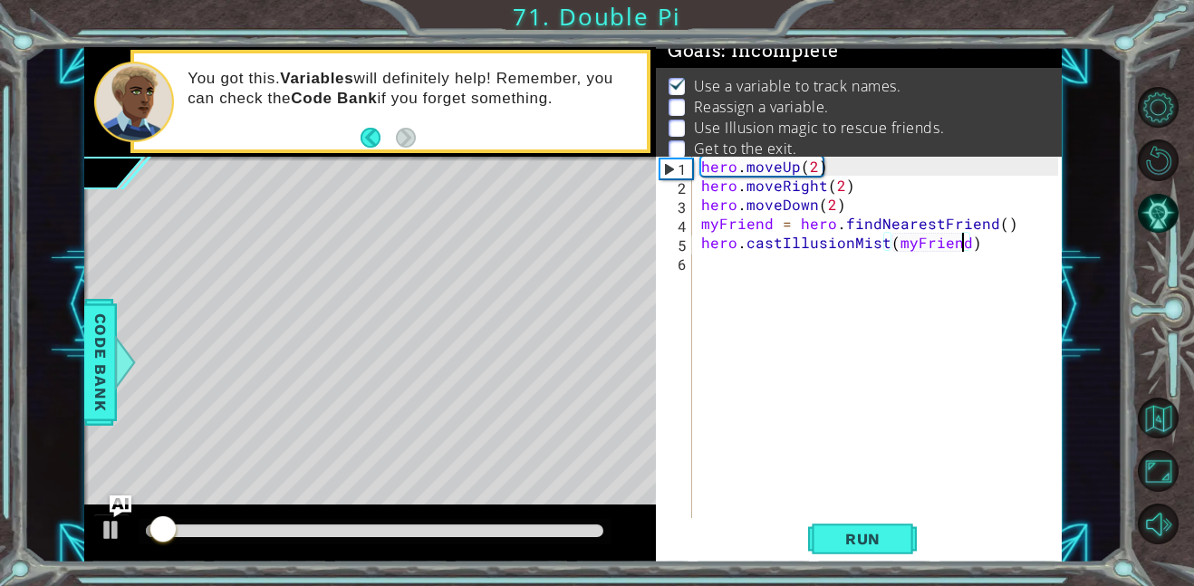
click at [841, 292] on div "hero . moveUp ( 2 ) hero . moveRight ( 2 ) hero . moveDown ( 2 ) myFriend = her…" at bounding box center [883, 357] width 370 height 400
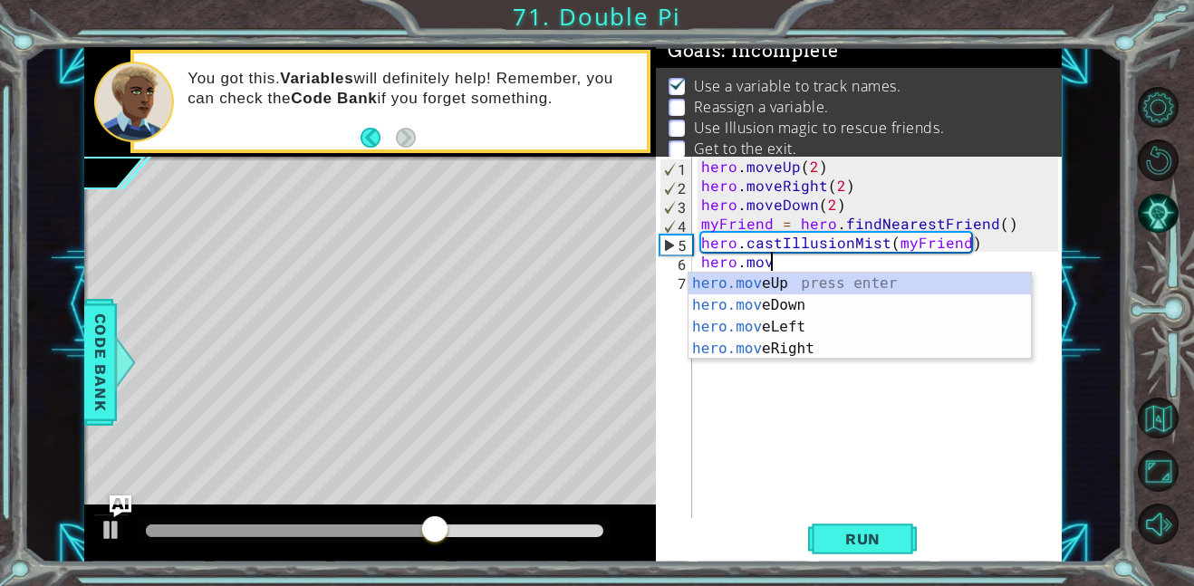
scroll to position [0, 4]
click at [877, 280] on div "hero.move Up press enter hero.move Down press enter hero.move Left press enter …" at bounding box center [860, 338] width 342 height 130
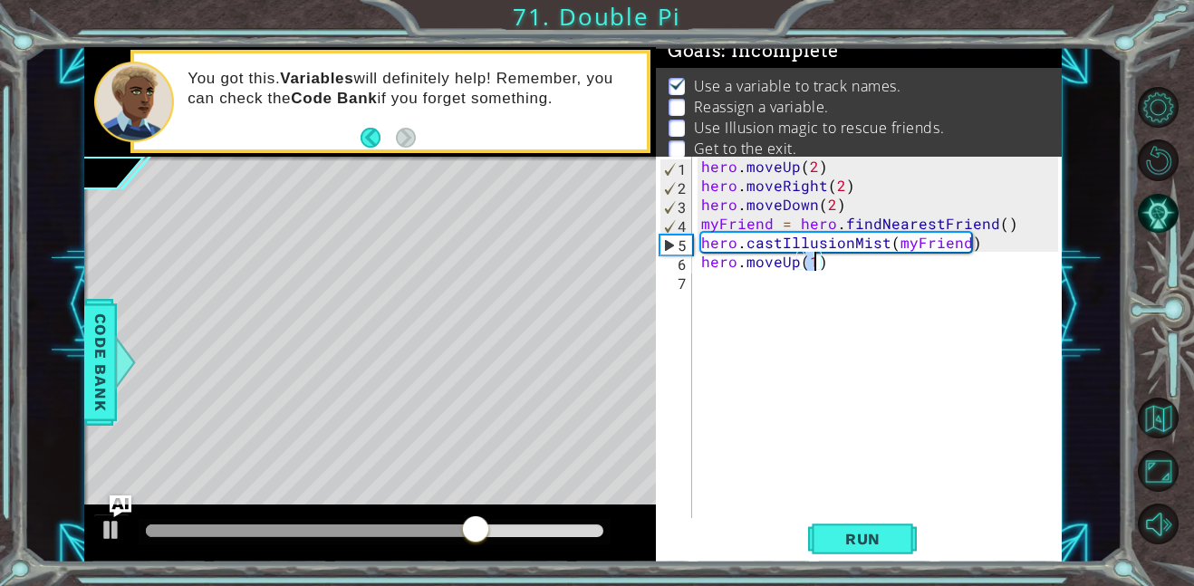
type textarea "hero.moveUp(3)"
type textarea "gero.move"
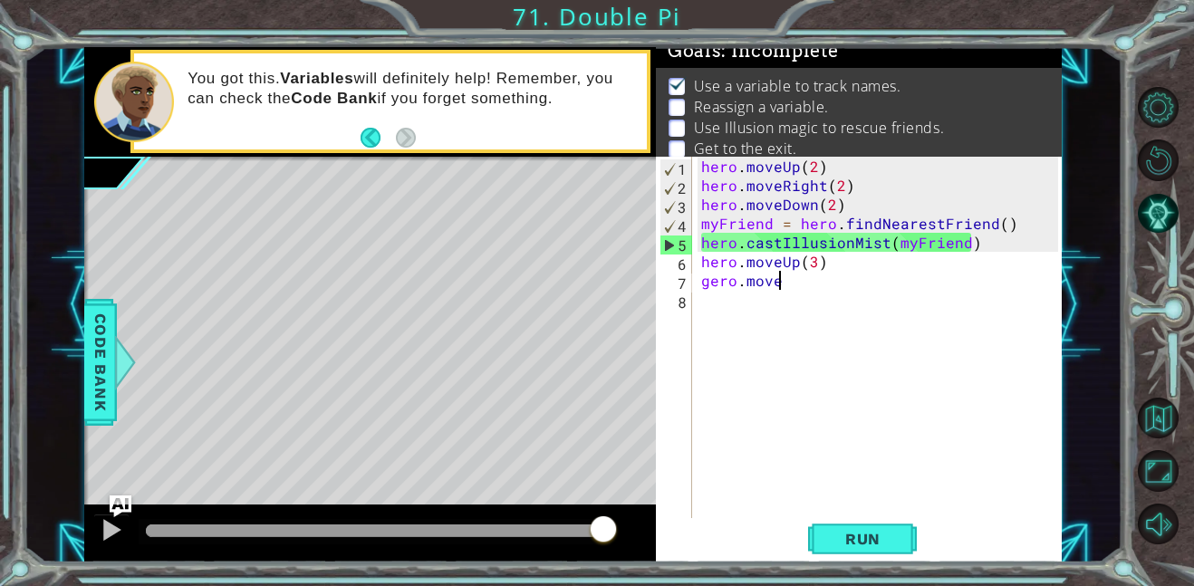
click at [825, 292] on div "hero . moveUp ( 2 ) hero . moveRight ( 2 ) hero . moveDown ( 2 ) myFriend = her…" at bounding box center [883, 357] width 370 height 400
click at [772, 284] on div "hero . moveUp ( 2 ) hero . moveRight ( 2 ) hero . moveDown ( 2 ) myFriend = her…" at bounding box center [883, 357] width 370 height 400
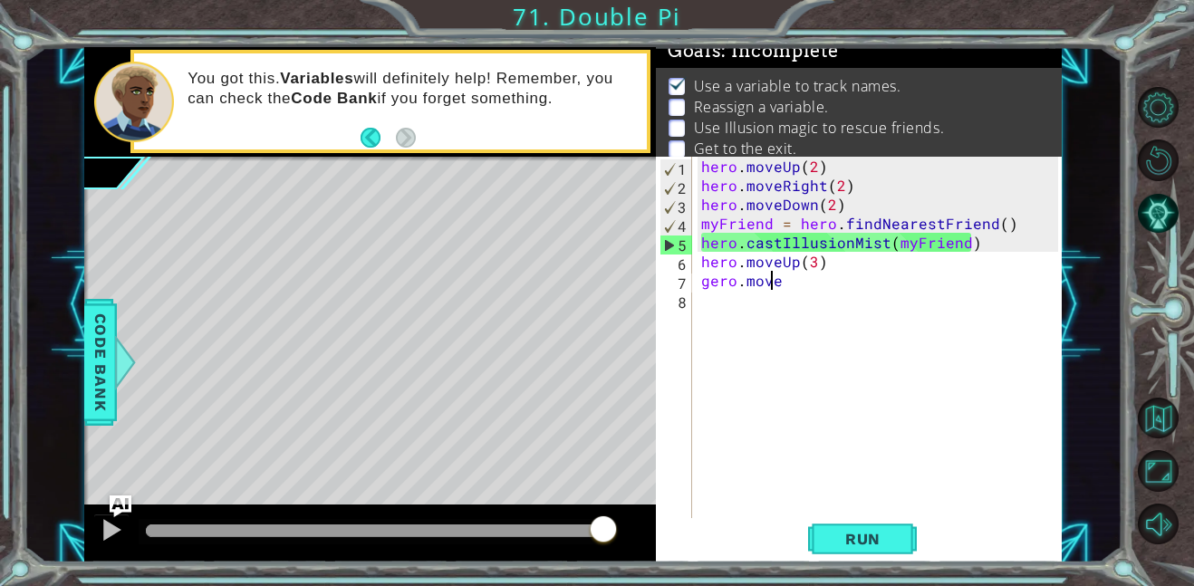
click at [772, 284] on div "hero . moveUp ( 2 ) hero . moveRight ( 2 ) hero . moveDown ( 2 ) myFriend = her…" at bounding box center [883, 357] width 370 height 400
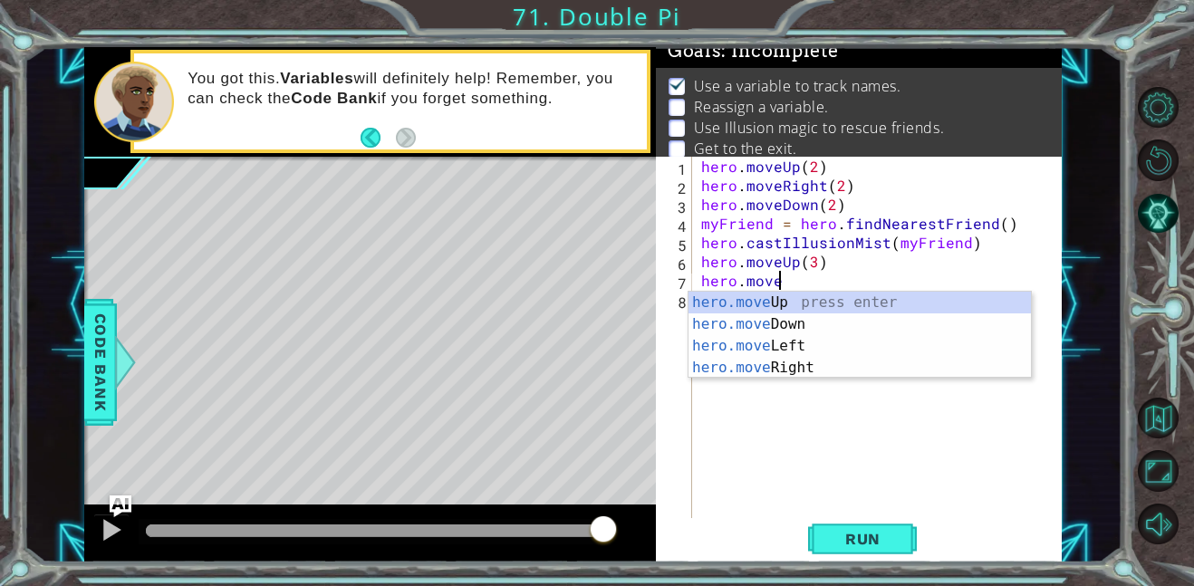
scroll to position [0, 4]
click at [797, 368] on div "hero.move Up press enter hero.move Down press enter hero.move Left press enter …" at bounding box center [860, 357] width 342 height 130
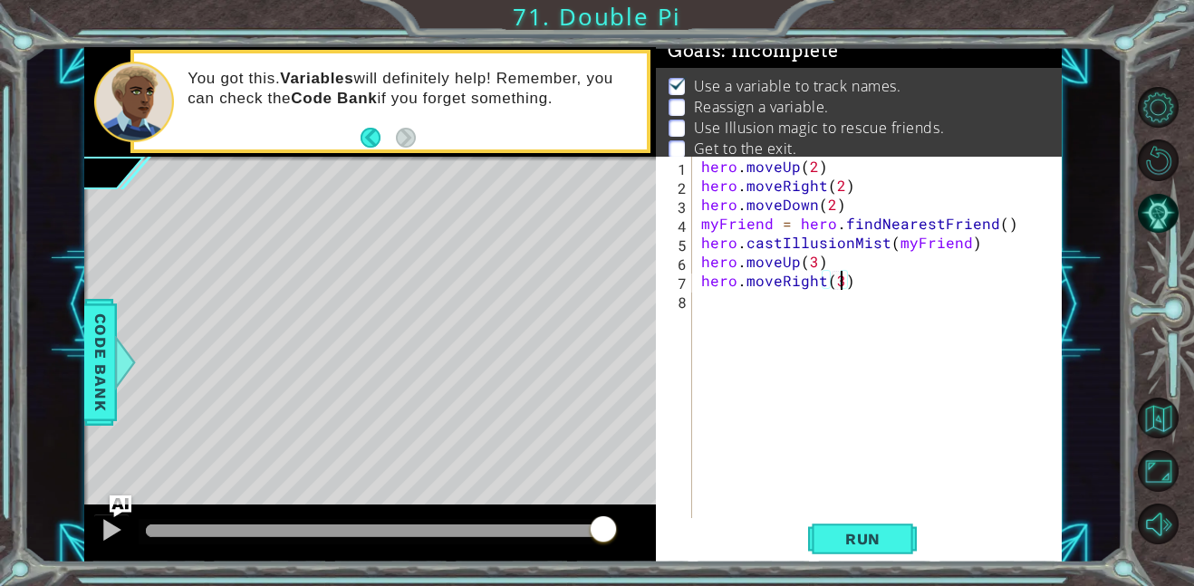
scroll to position [0, 8]
type textarea "hero.moveRight(3)"
click at [850, 552] on button "Run" at bounding box center [862, 538] width 109 height 41
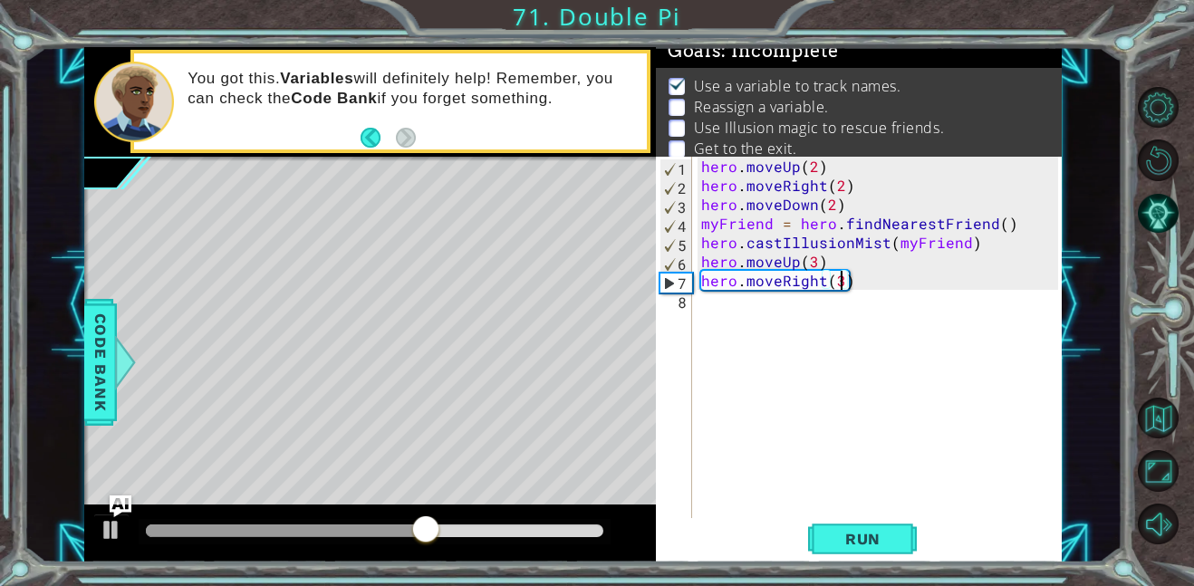
click at [788, 315] on div "hero . moveUp ( 2 ) hero . moveRight ( 2 ) hero . moveDown ( 2 ) myFriend = her…" at bounding box center [883, 357] width 370 height 400
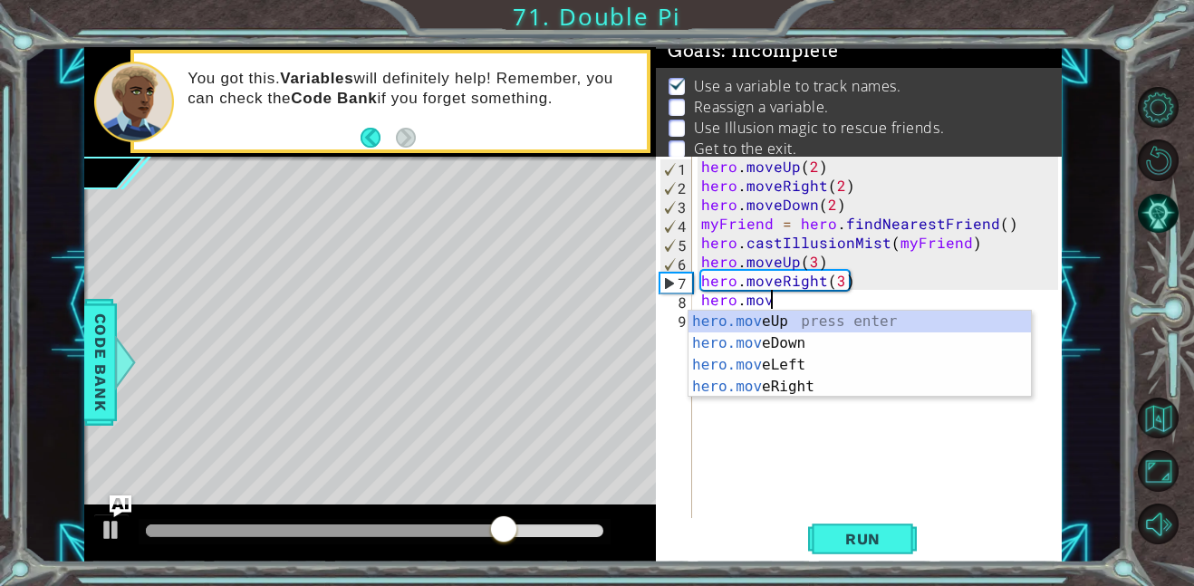
scroll to position [0, 4]
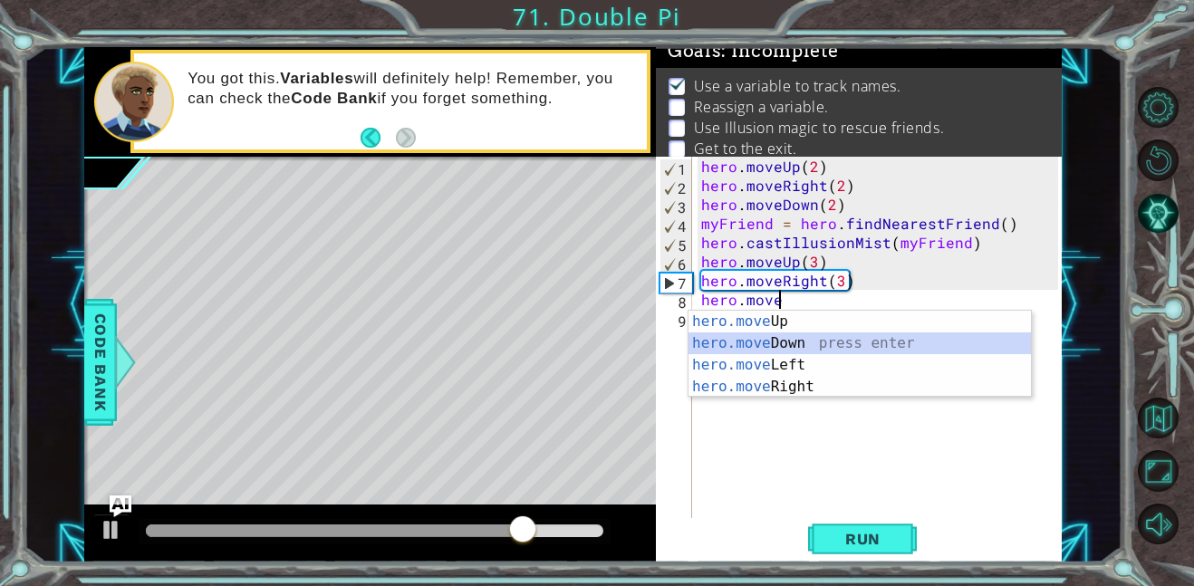
click at [793, 342] on div "hero.move Up press enter hero.move Down press enter hero.move Left press enter …" at bounding box center [860, 376] width 342 height 130
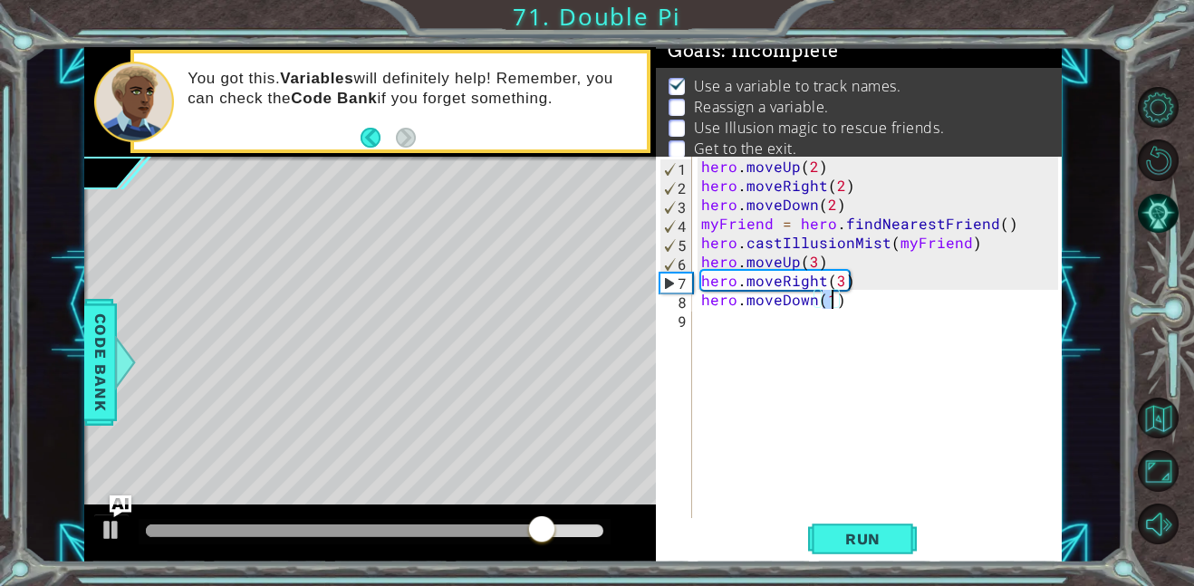
type textarea "hero.moveDown(3)"
click at [785, 333] on div "hero . moveUp ( 2 ) hero . moveRight ( 2 ) hero . moveDown ( 2 ) myFriend = her…" at bounding box center [883, 357] width 370 height 400
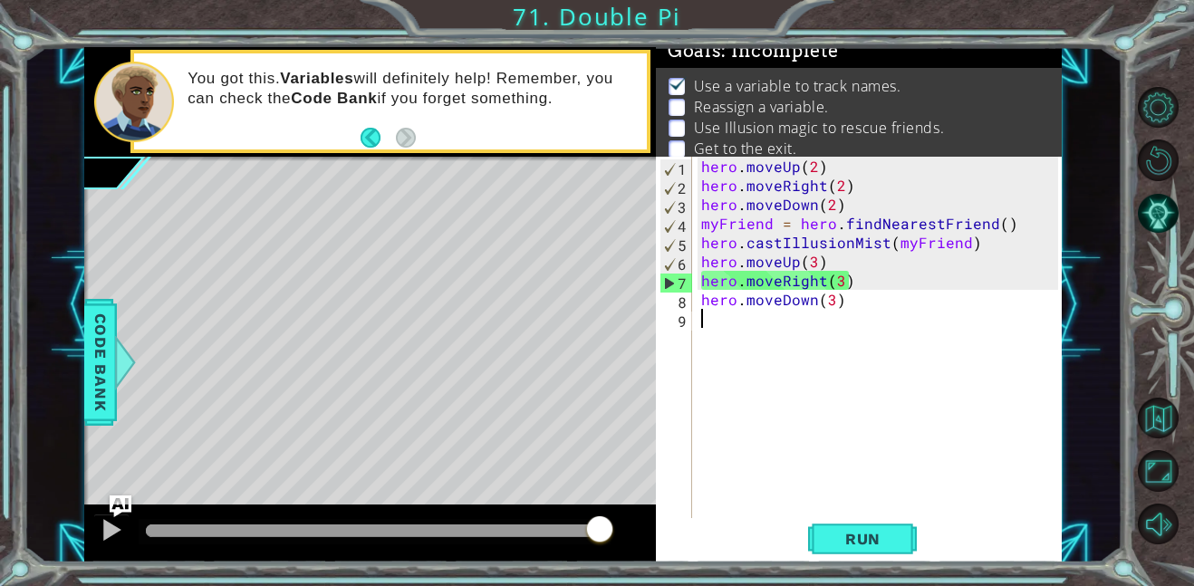
paste textarea "myFriend = hero.findNearestFriend()"
type textarea "myFriend = hero.findNearestFriend()"
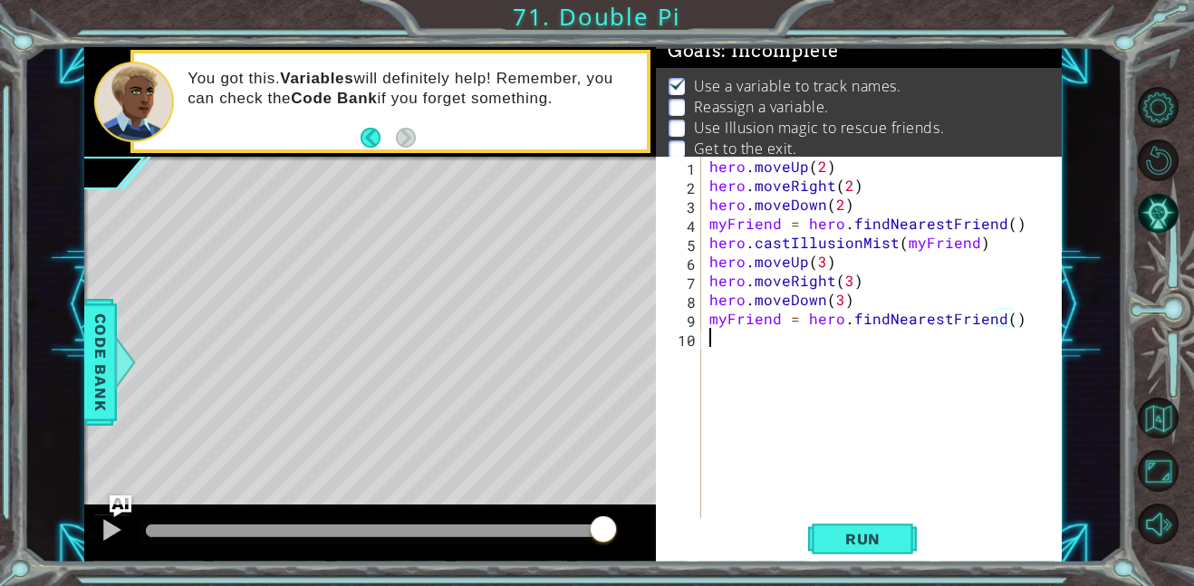
click at [785, 335] on div "hero . moveUp ( 2 ) hero . moveRight ( 2 ) hero . moveDown ( 2 ) myFriend = her…" at bounding box center [886, 357] width 361 height 400
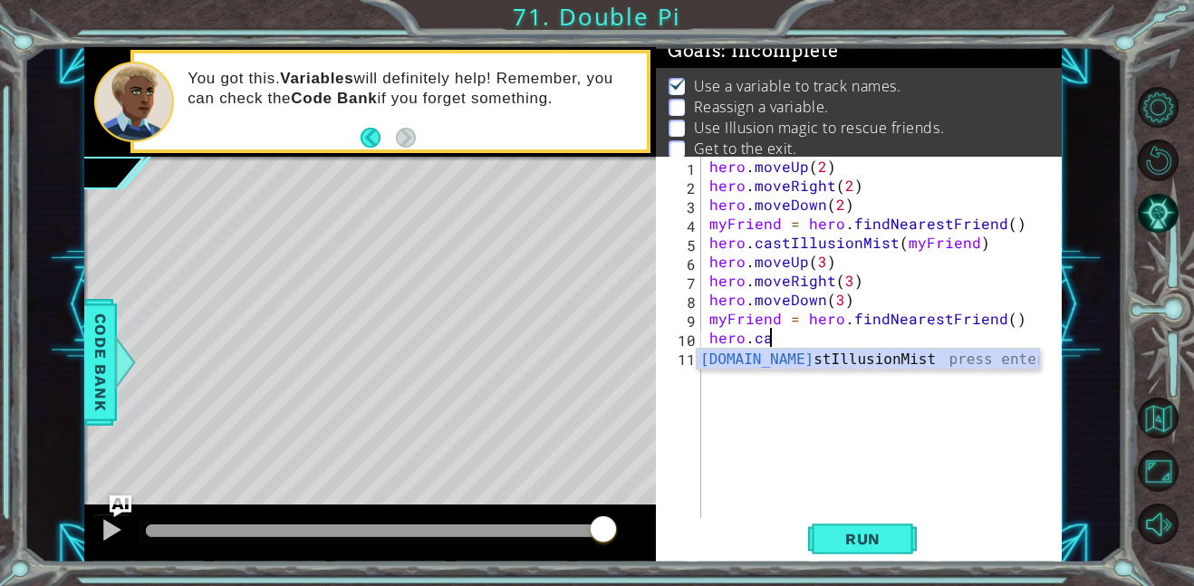
scroll to position [0, 3]
click at [770, 361] on div "hero.ca stIllusionMist press enter" at bounding box center [868, 381] width 342 height 65
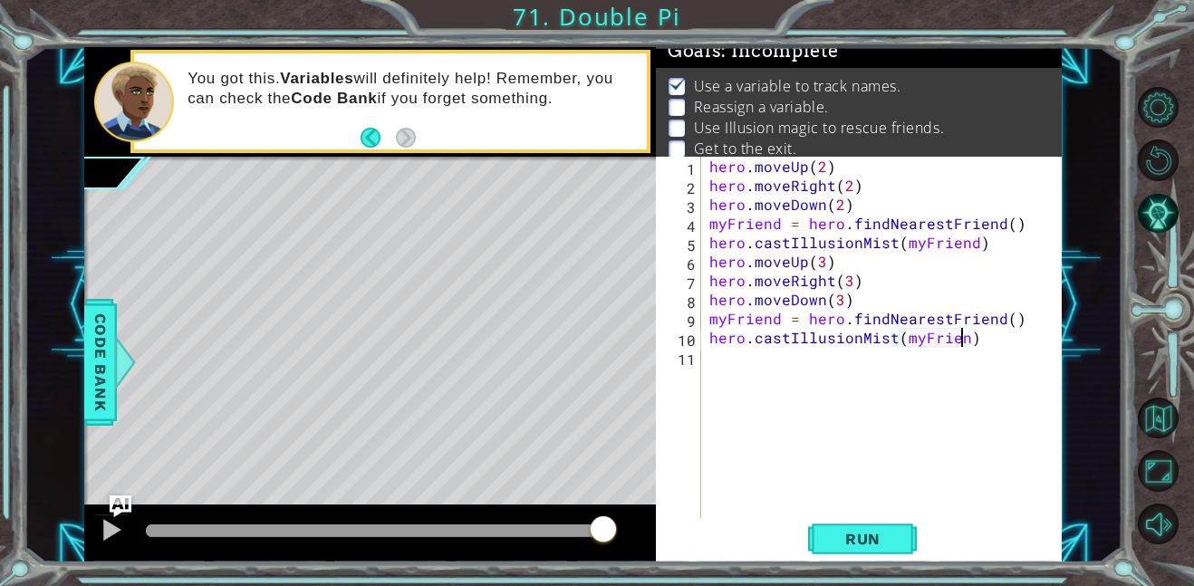
scroll to position [0, 15]
type textarea "hero.castIllusionMist(myFriend)"
click at [759, 361] on div "hero . moveUp ( 2 ) hero . moveRight ( 2 ) hero . moveDown ( 2 ) myFriend = her…" at bounding box center [886, 357] width 361 height 400
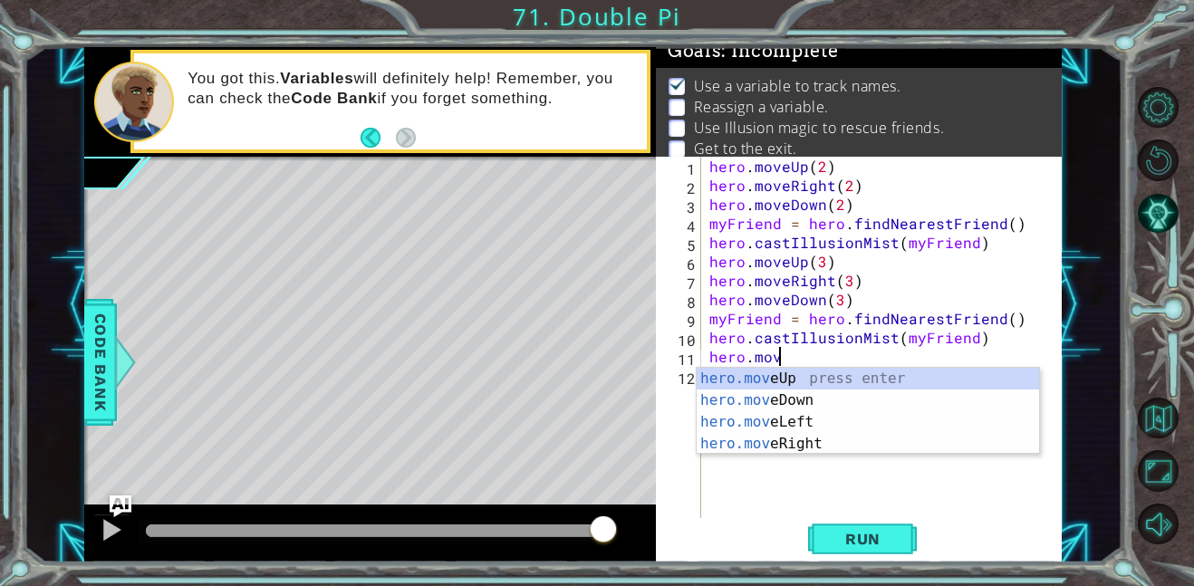
scroll to position [0, 4]
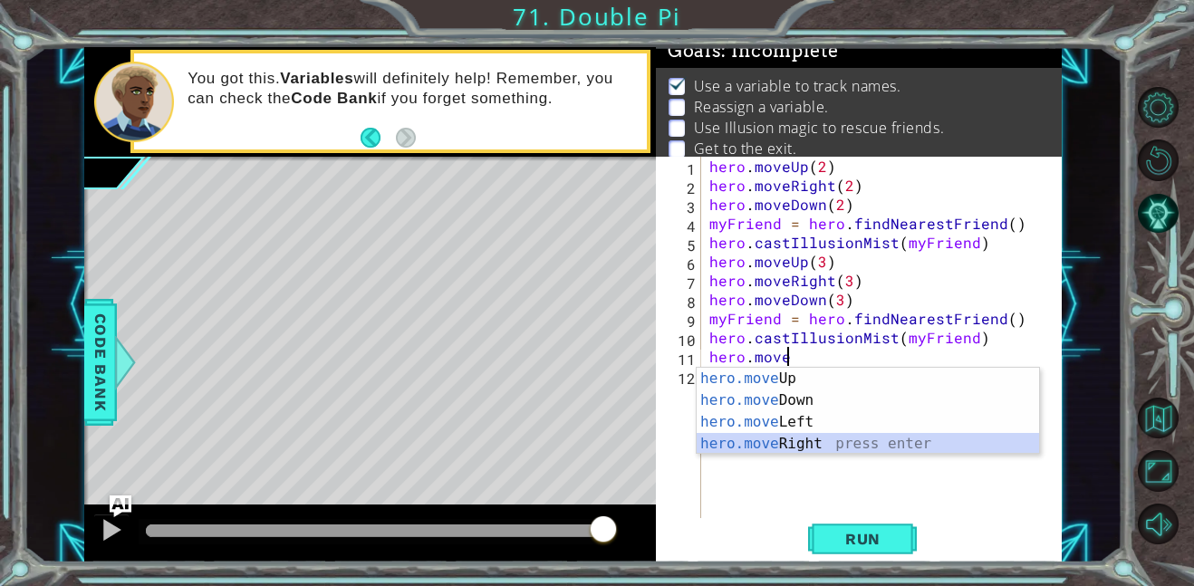
click at [783, 439] on div "hero.move Up press enter hero.move Down press enter hero.move Left press enter …" at bounding box center [868, 433] width 342 height 130
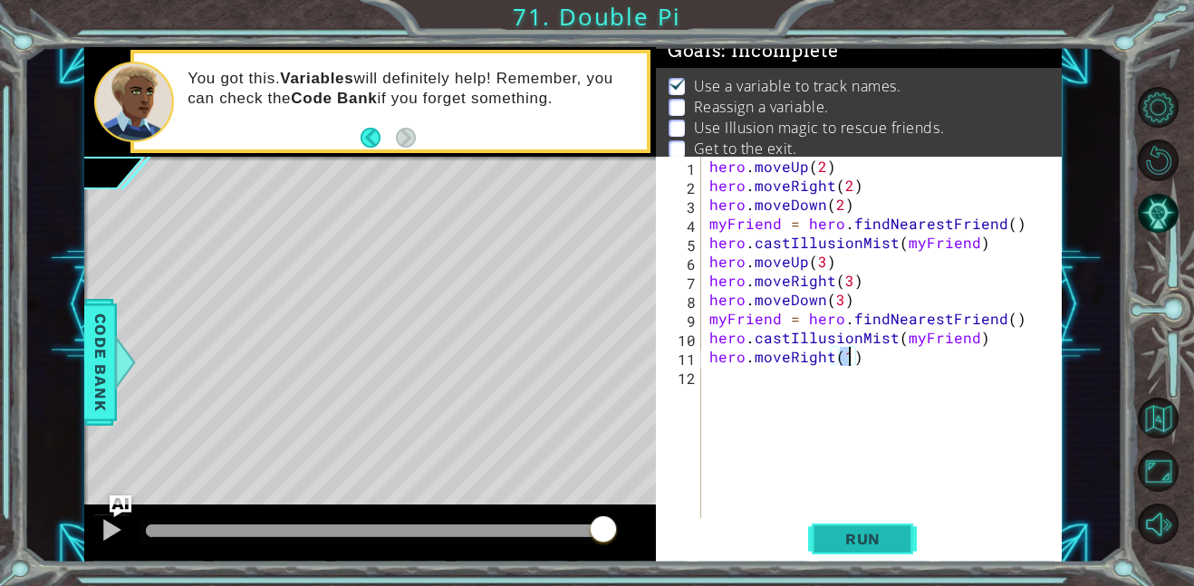
type textarea "hero.moveRight(1)"
click at [840, 542] on span "Run" at bounding box center [863, 539] width 72 height 18
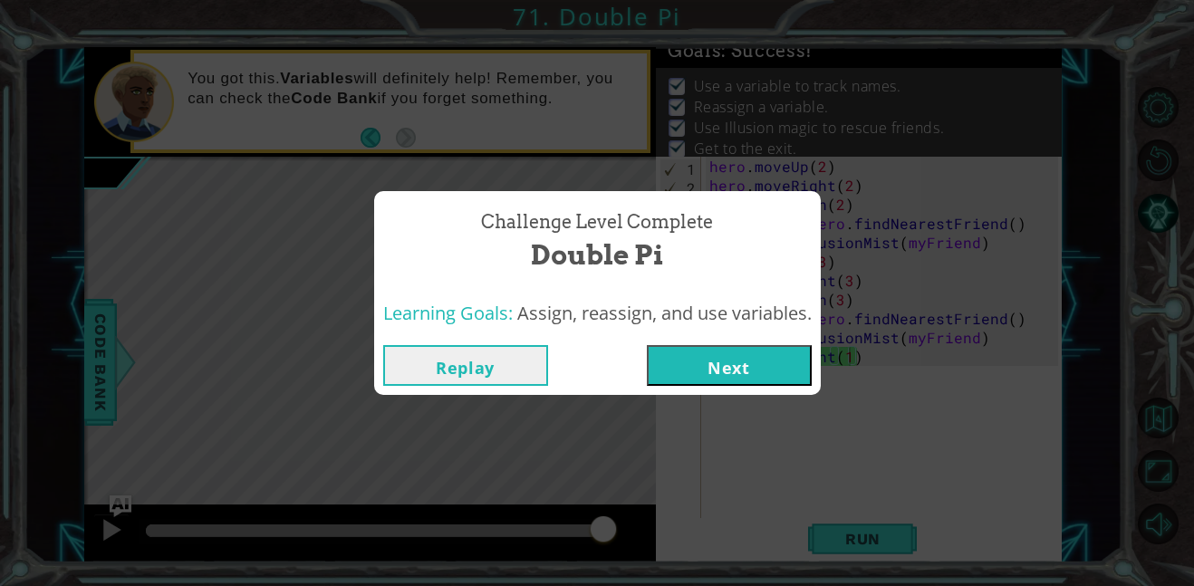
click at [795, 356] on button "Next" at bounding box center [729, 365] width 165 height 41
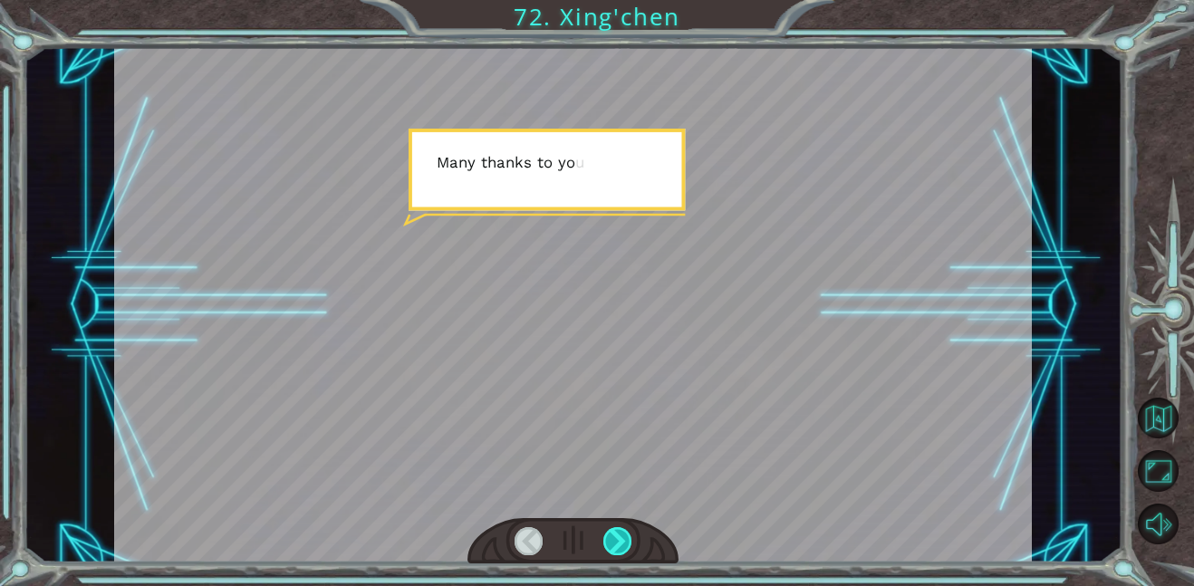
click at [628, 534] on div at bounding box center [617, 541] width 29 height 28
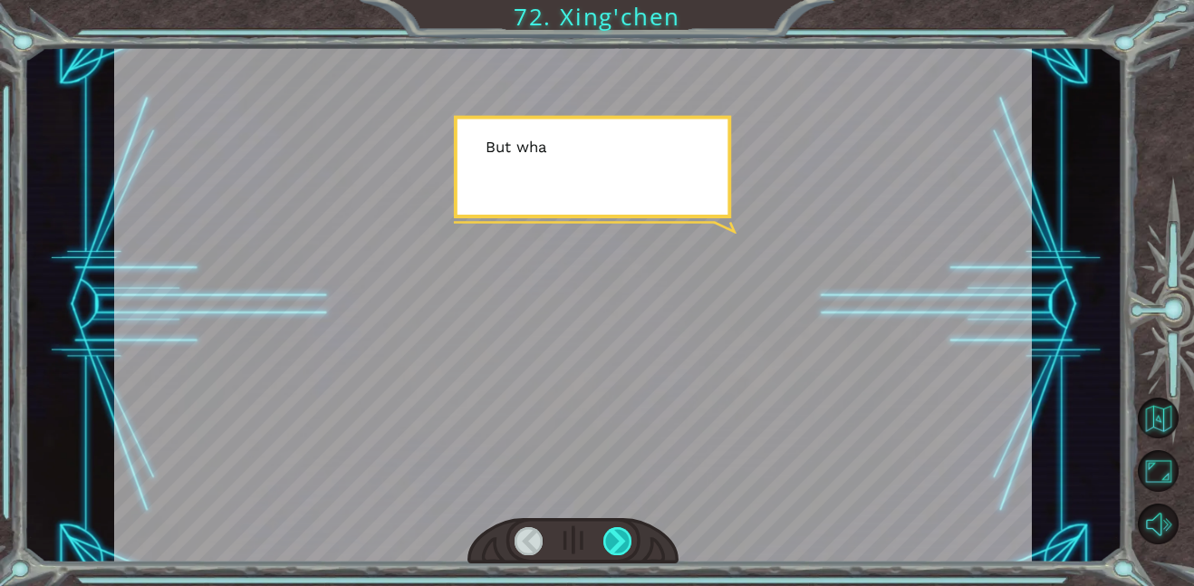
click at [628, 534] on div at bounding box center [617, 541] width 29 height 28
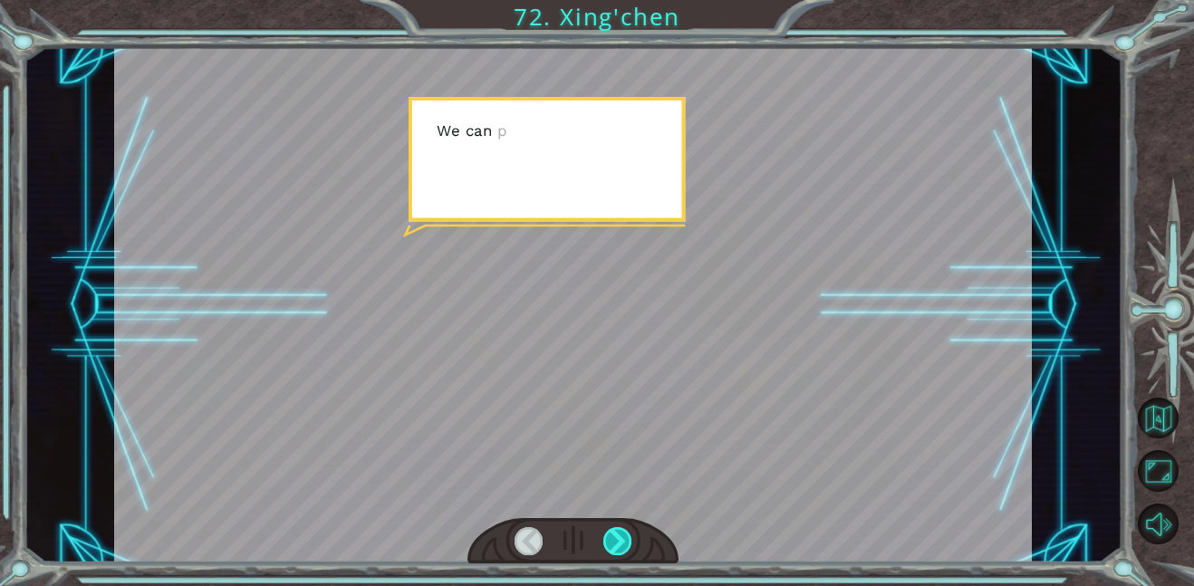
click at [628, 534] on div at bounding box center [617, 541] width 29 height 28
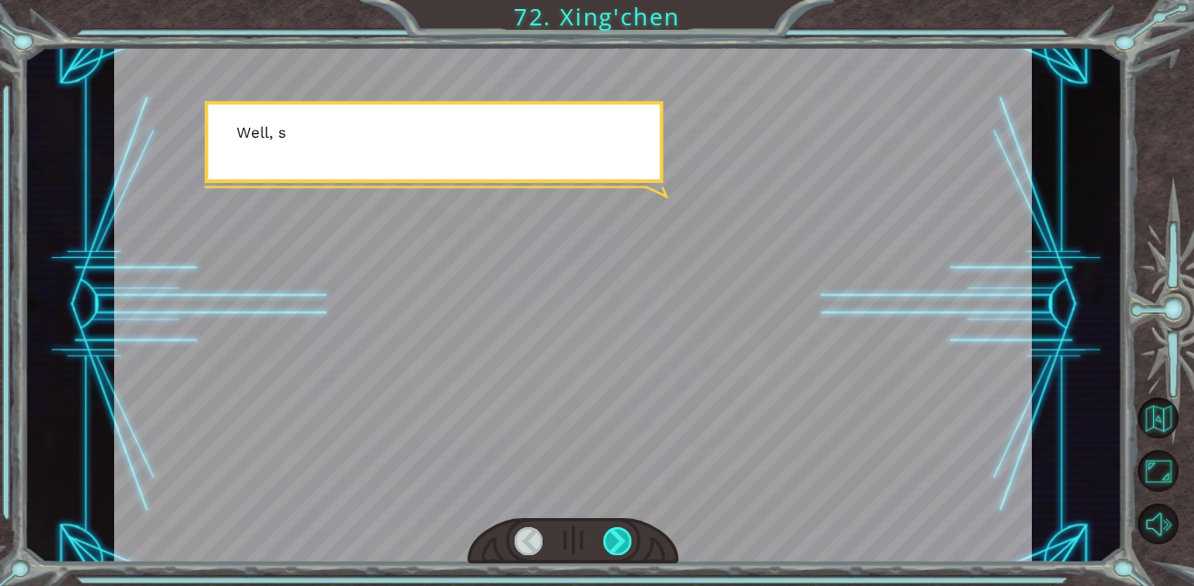
click at [628, 534] on div at bounding box center [617, 541] width 29 height 28
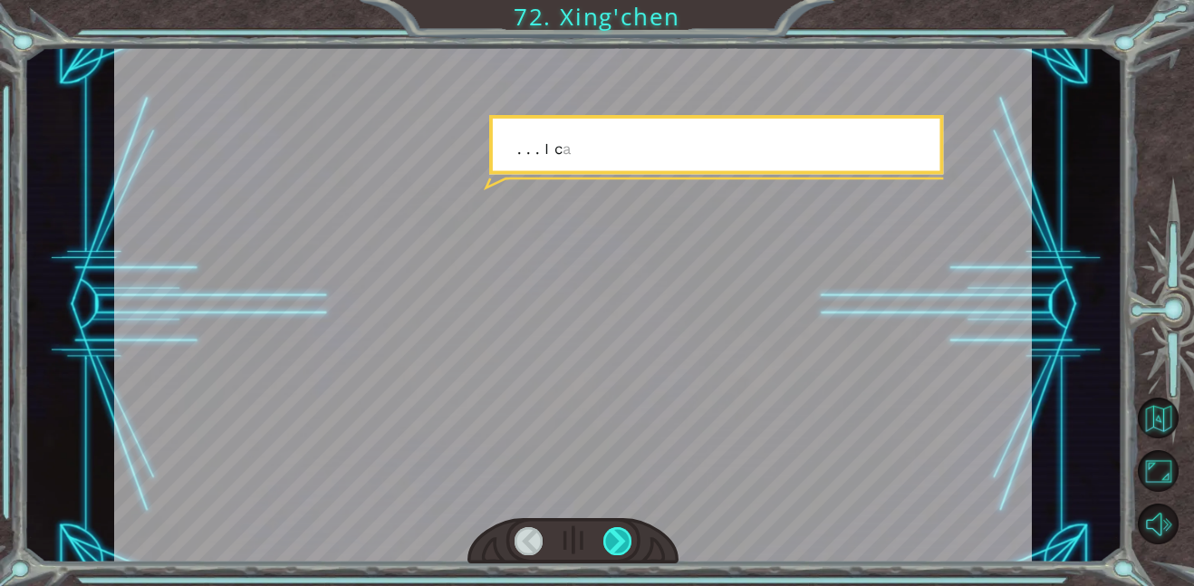
click at [628, 534] on div at bounding box center [617, 541] width 29 height 28
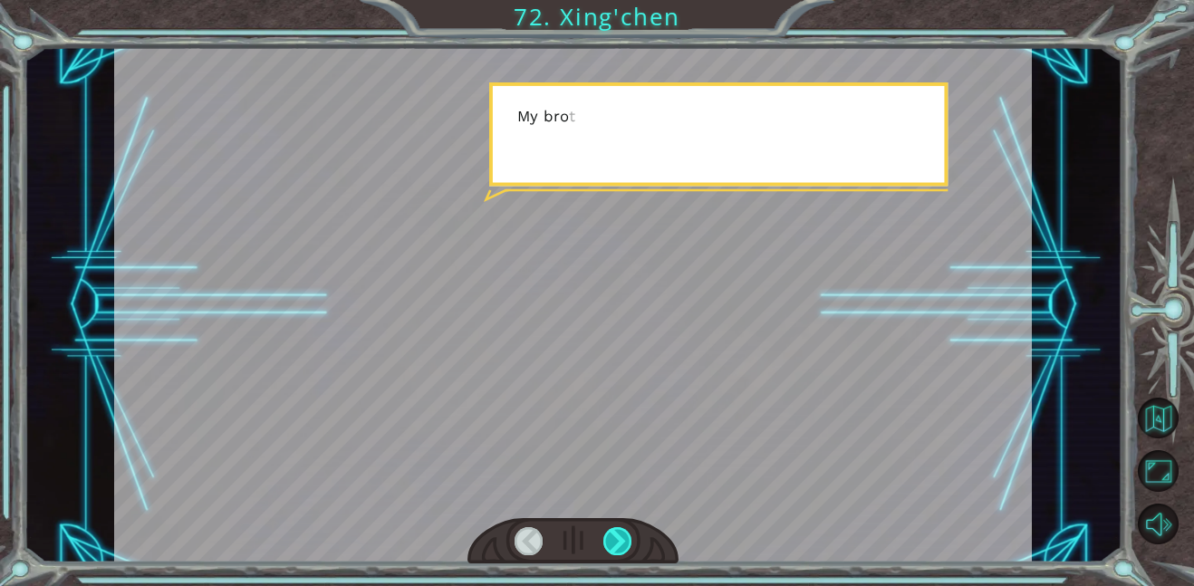
click at [628, 534] on div at bounding box center [617, 541] width 29 height 28
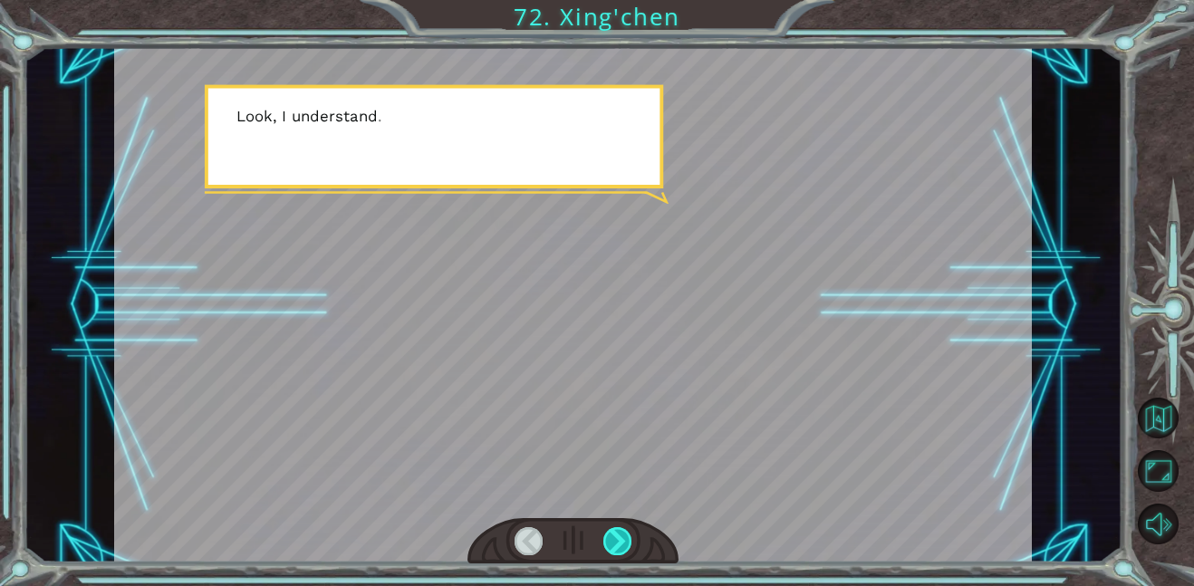
click at [628, 534] on div at bounding box center [617, 541] width 29 height 28
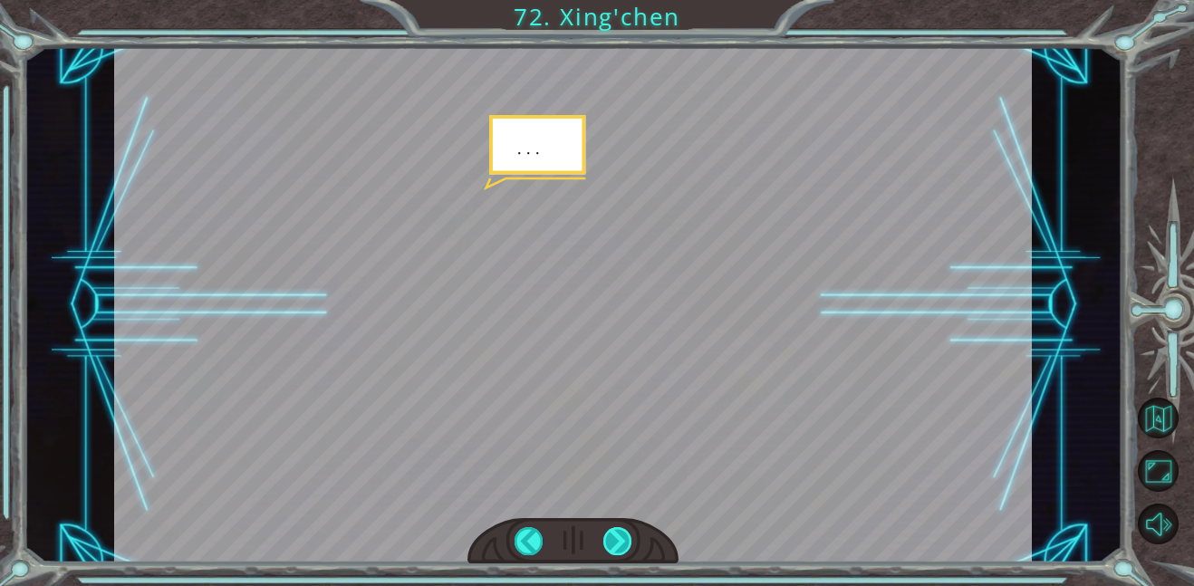
click at [628, 534] on div at bounding box center [617, 541] width 29 height 28
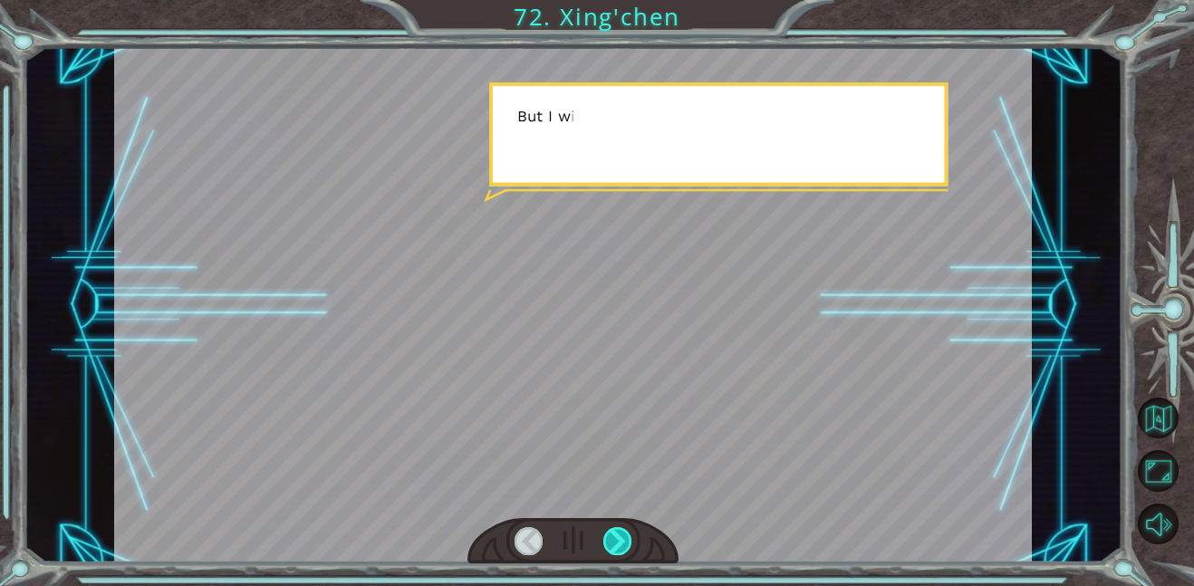
click at [628, 534] on div at bounding box center [617, 541] width 29 height 28
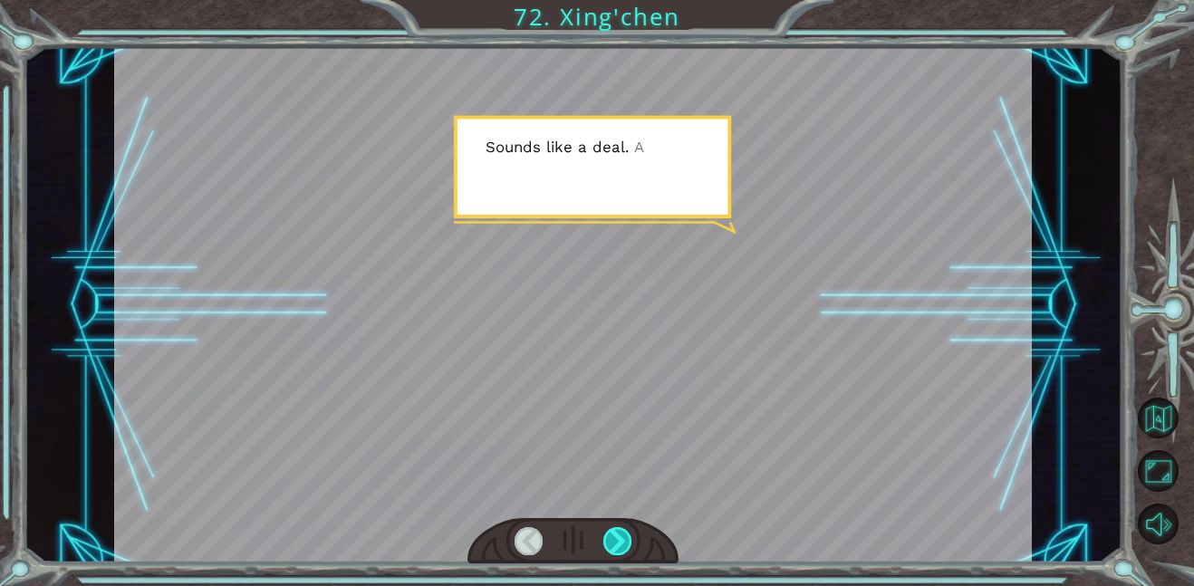
click at [628, 534] on div at bounding box center [617, 541] width 29 height 28
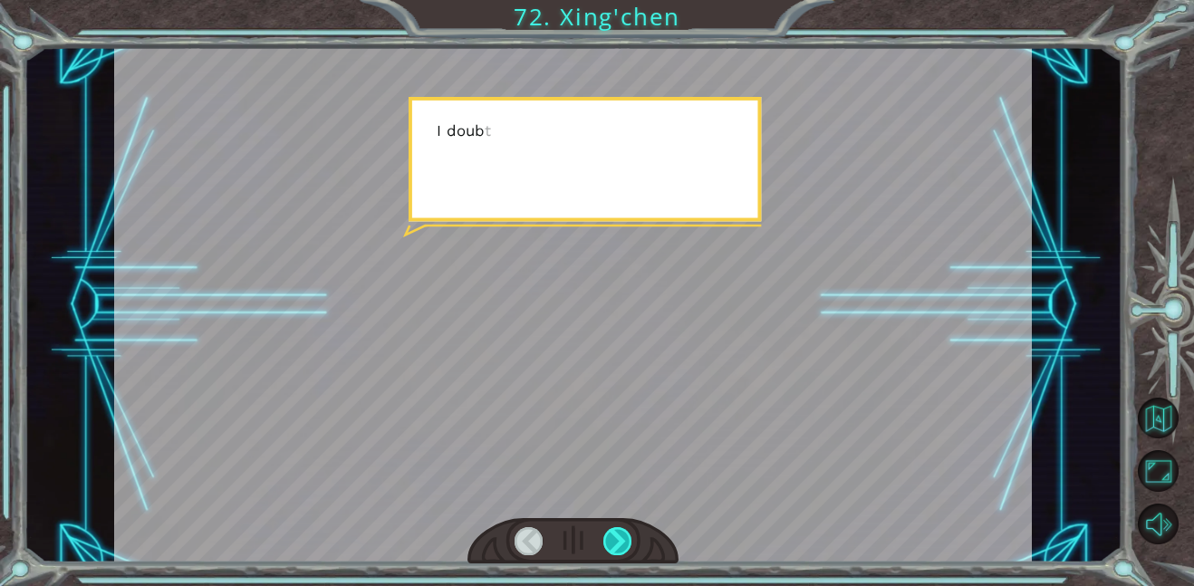
click at [628, 534] on div at bounding box center [617, 541] width 29 height 28
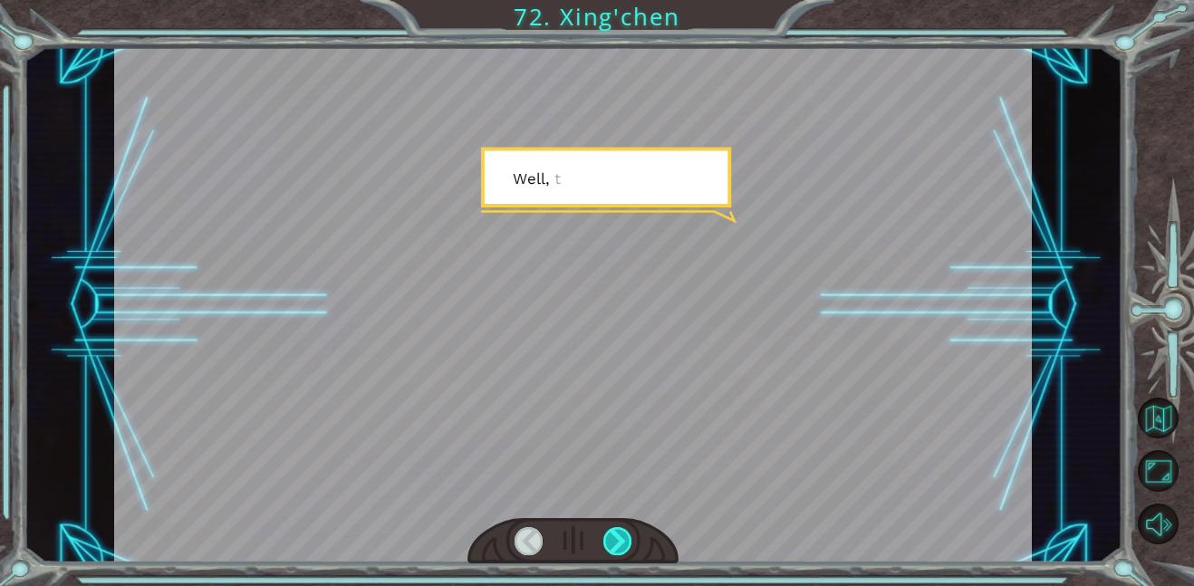
click at [628, 534] on div at bounding box center [617, 541] width 29 height 28
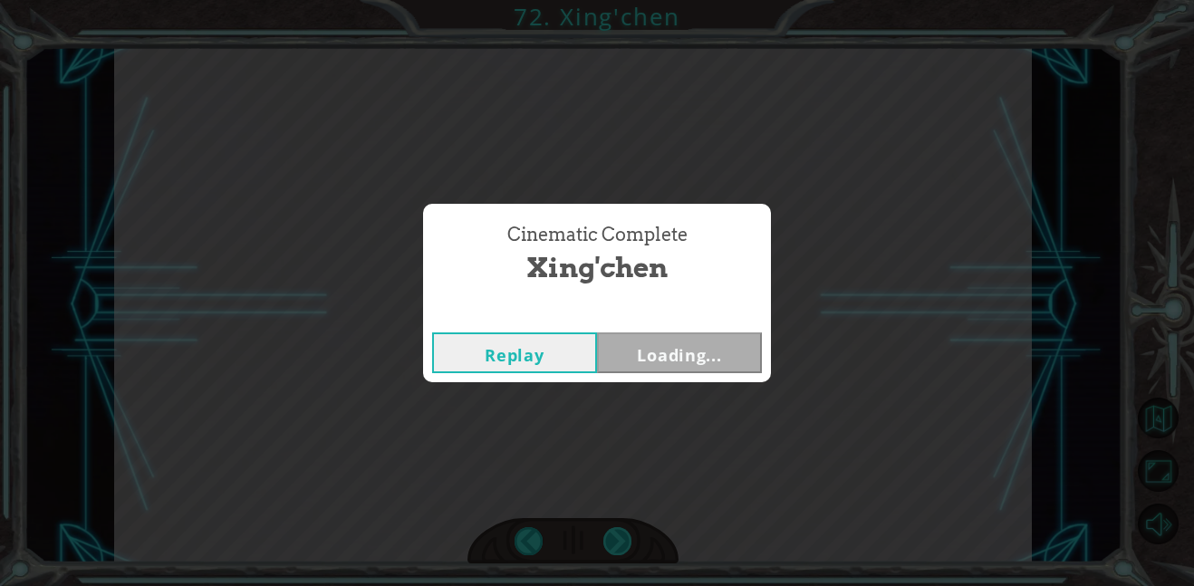
click at [628, 534] on div "Cinematic Complete Xing'chen Replay Loading..." at bounding box center [597, 293] width 1194 height 586
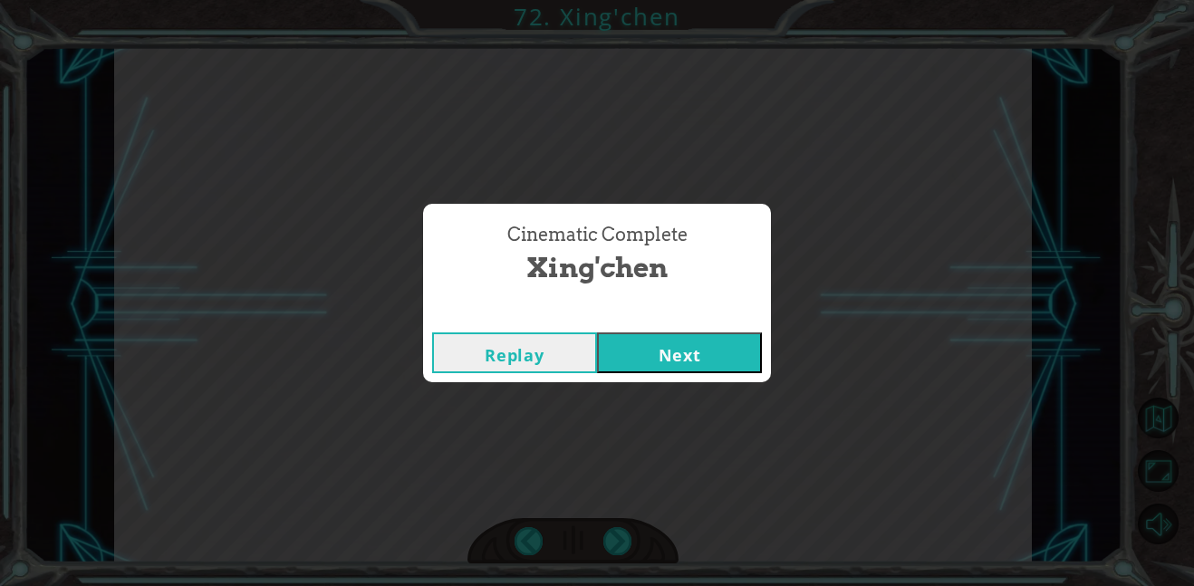
click at [703, 358] on button "Next" at bounding box center [679, 352] width 165 height 41
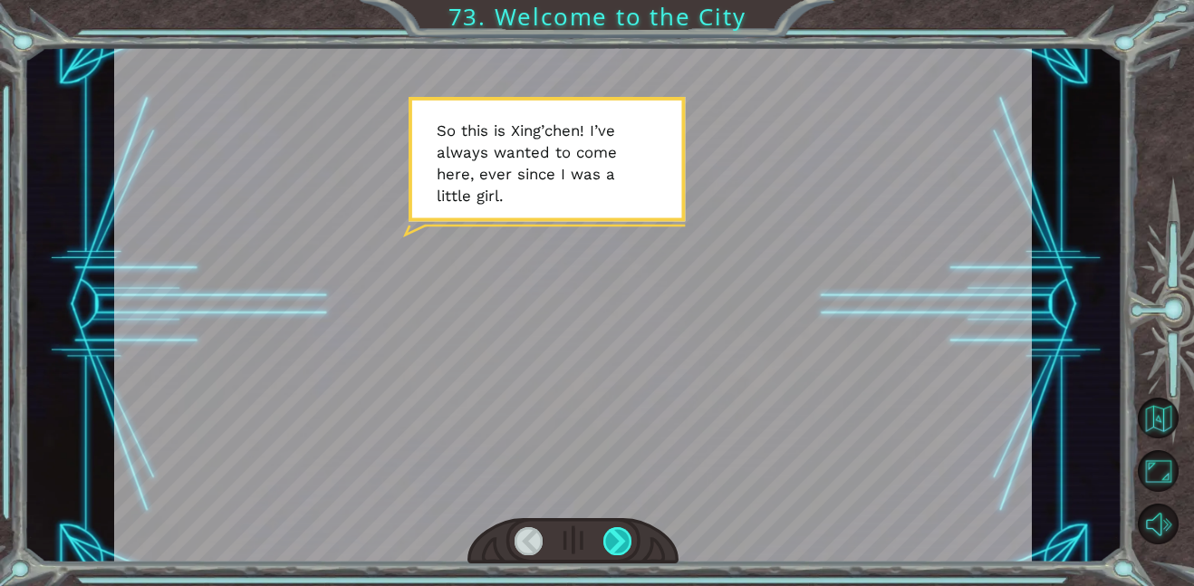
click at [628, 534] on div at bounding box center [617, 541] width 29 height 28
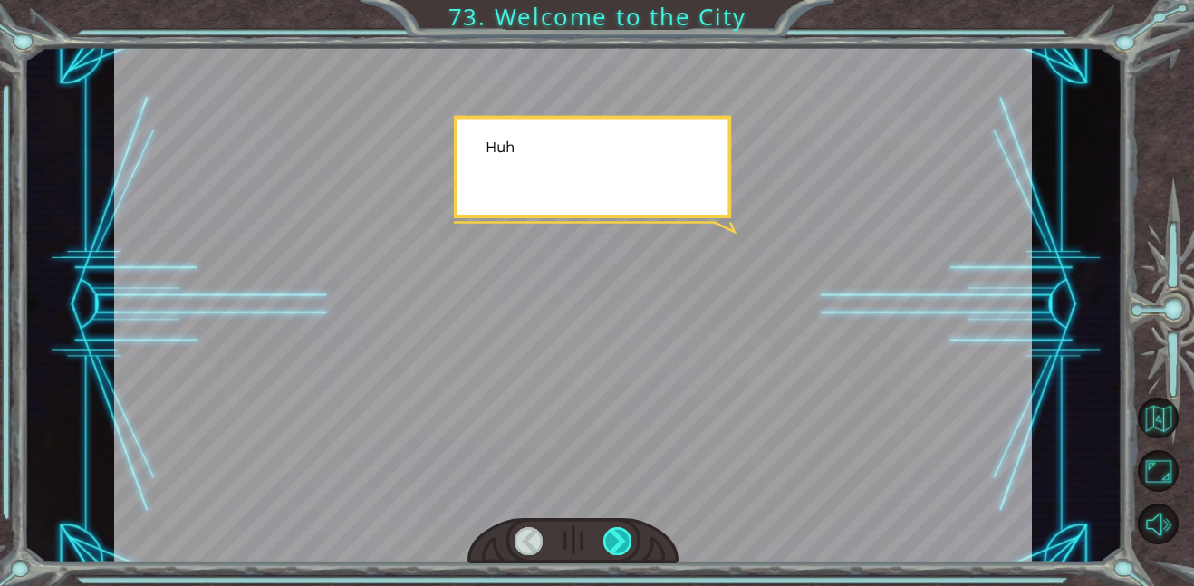
click at [628, 534] on div at bounding box center [617, 541] width 29 height 28
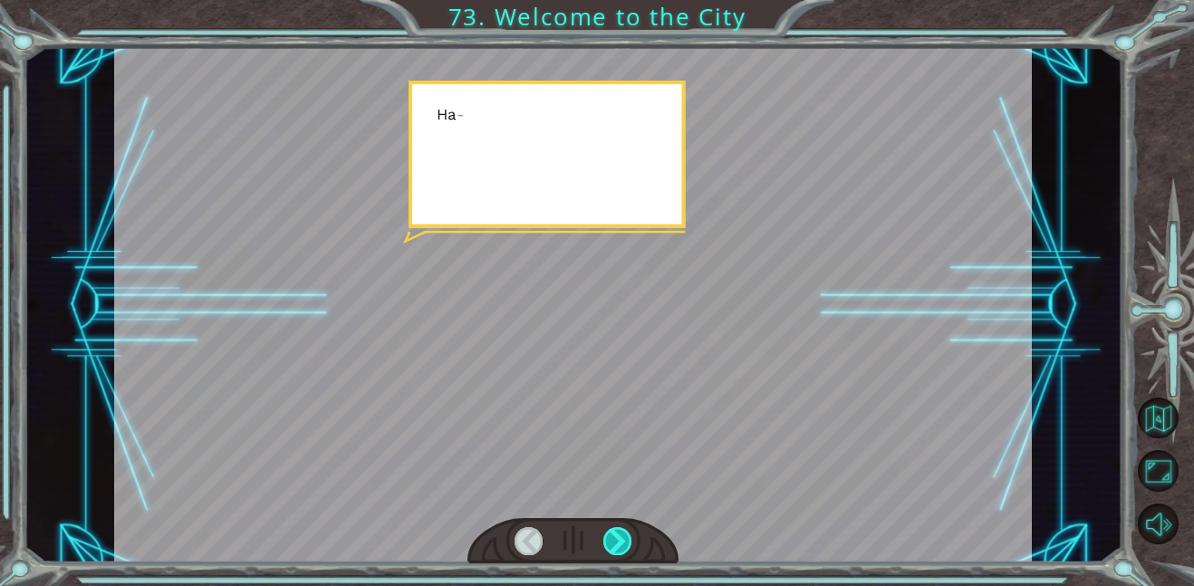
click at [628, 534] on div at bounding box center [617, 541] width 29 height 28
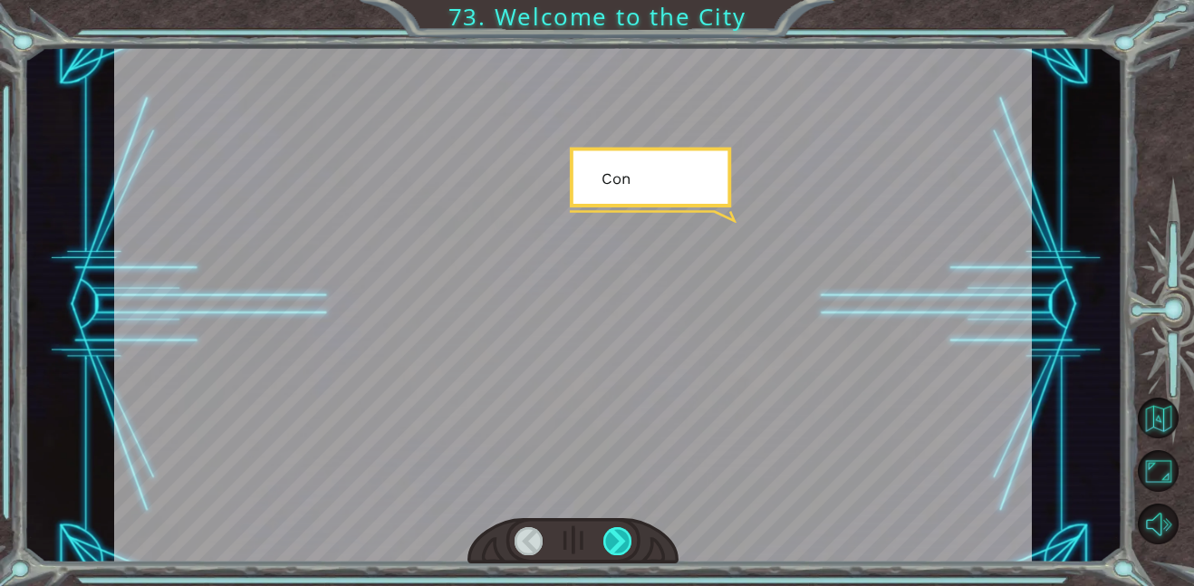
click at [628, 534] on div at bounding box center [617, 541] width 29 height 28
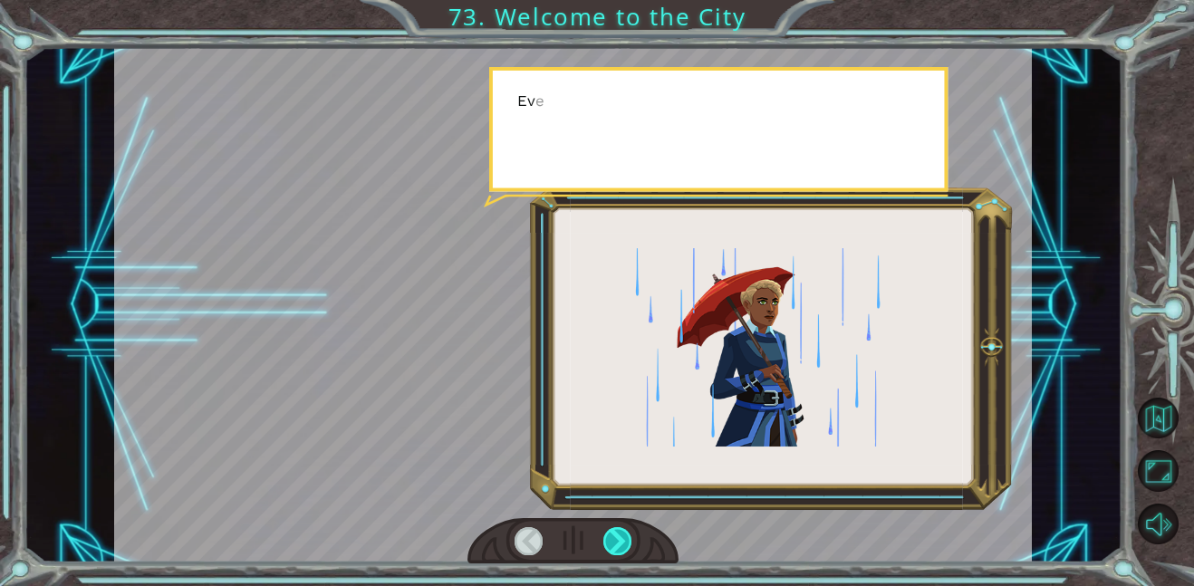
click at [628, 534] on div at bounding box center [617, 541] width 29 height 28
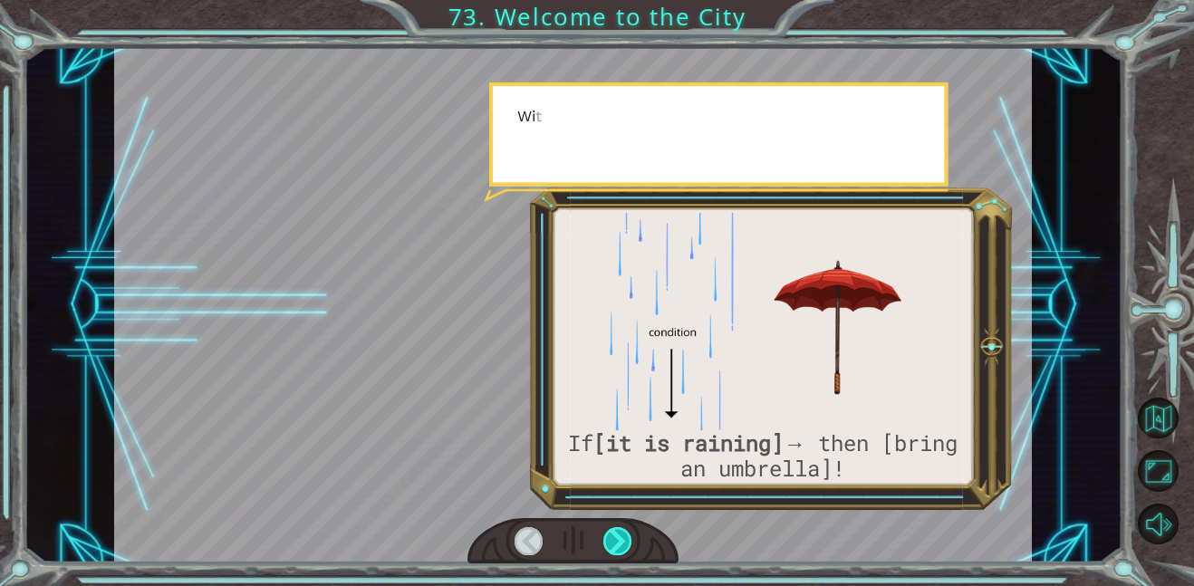
click at [628, 534] on div at bounding box center [617, 541] width 29 height 28
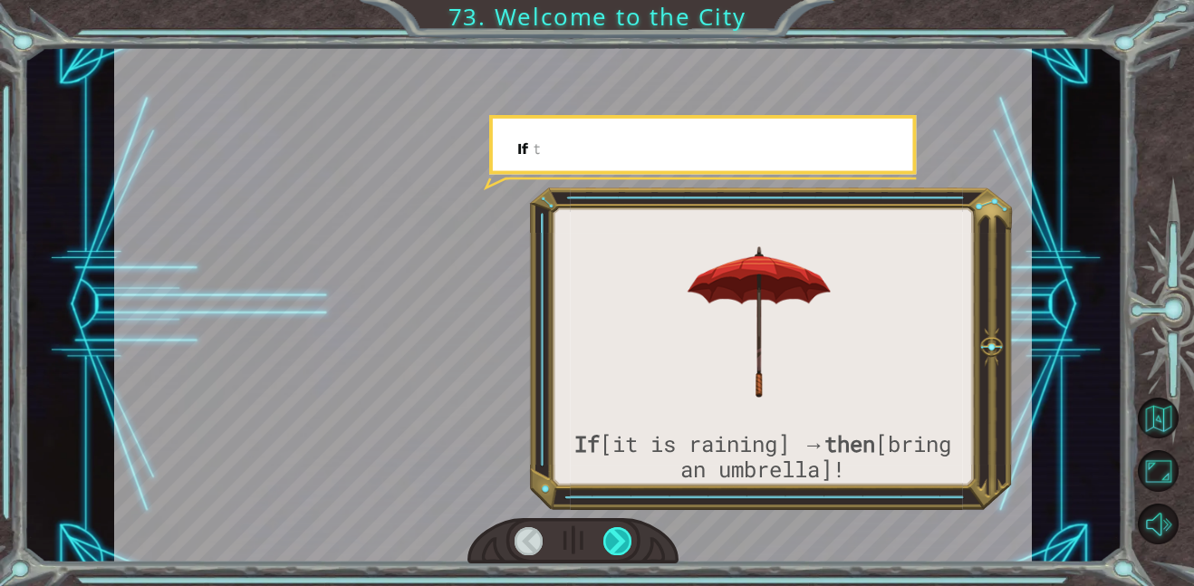
click at [628, 534] on div at bounding box center [617, 541] width 29 height 28
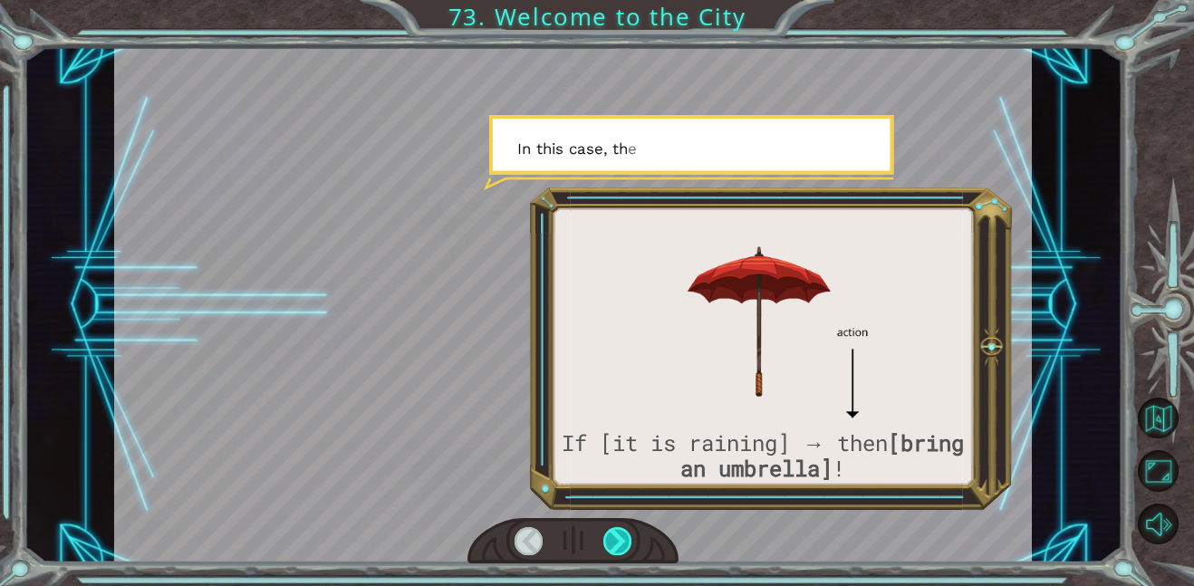
click at [628, 534] on div at bounding box center [617, 541] width 29 height 28
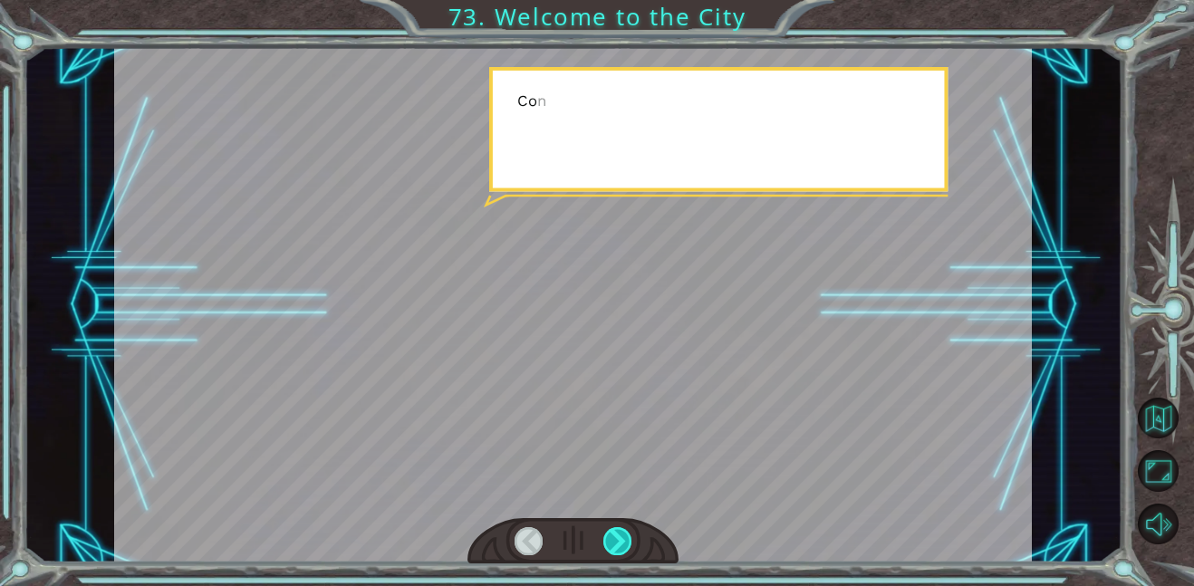
click at [628, 534] on div at bounding box center [617, 541] width 29 height 28
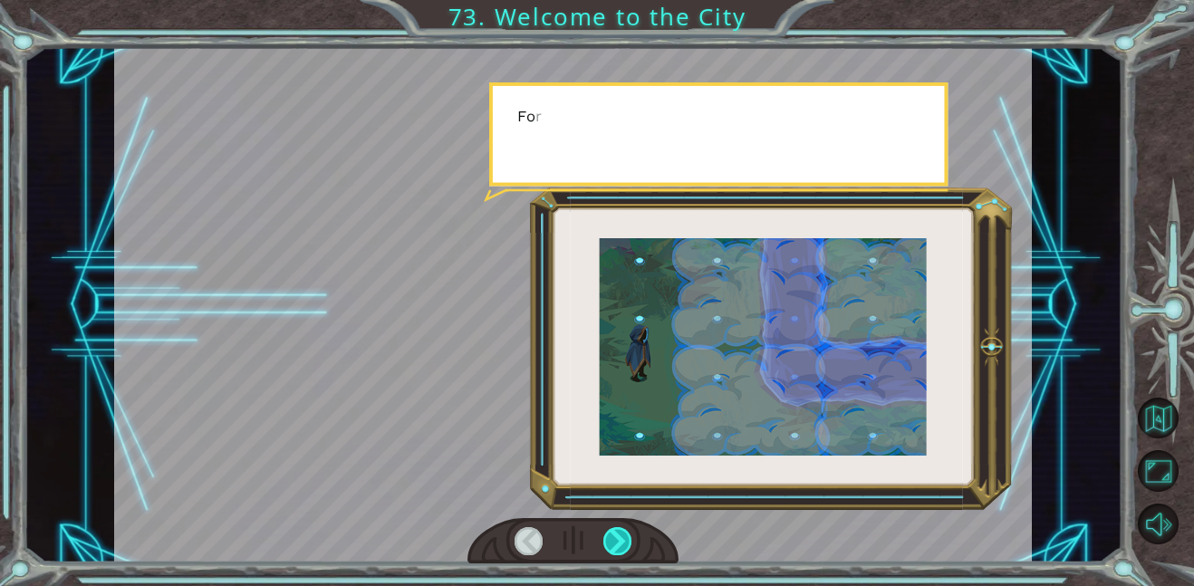
click at [628, 534] on div at bounding box center [617, 541] width 29 height 28
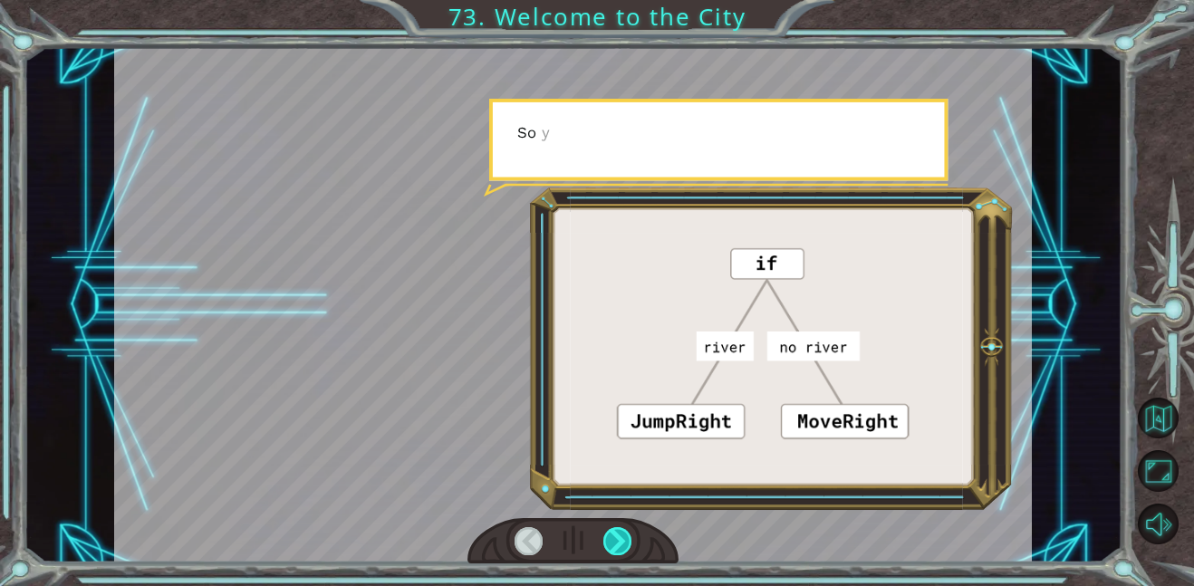
click at [628, 534] on div at bounding box center [617, 541] width 29 height 28
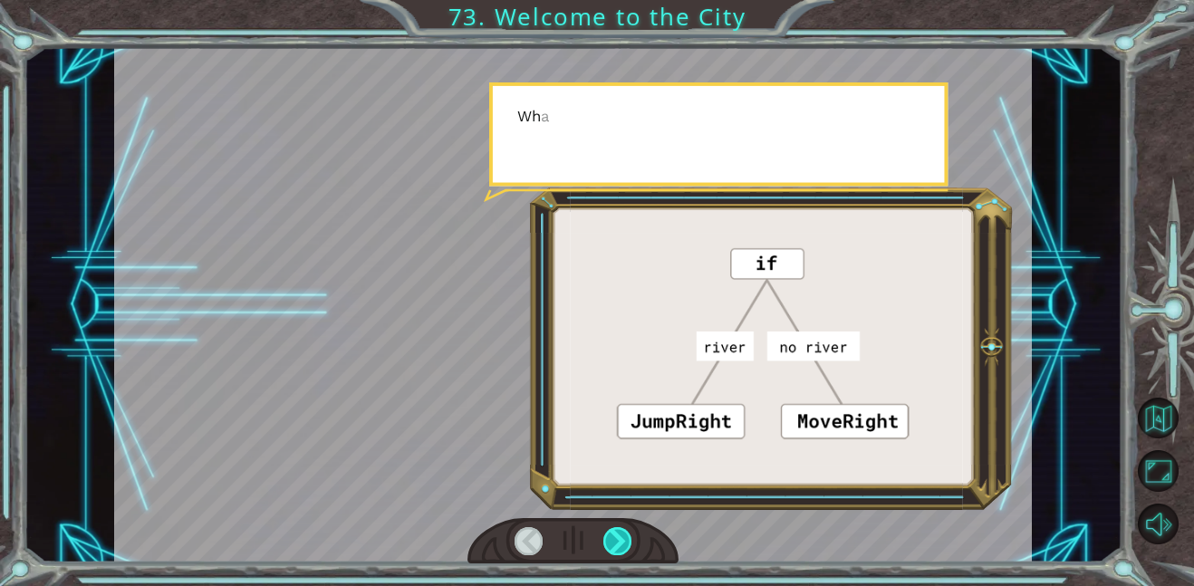
click at [628, 534] on div at bounding box center [617, 541] width 29 height 28
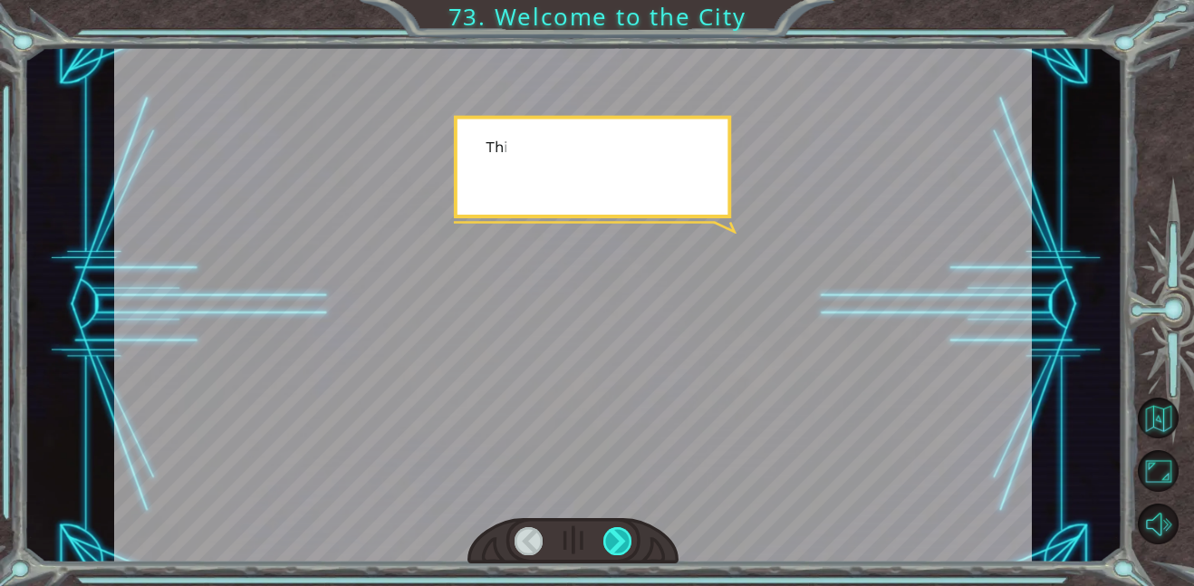
click at [628, 534] on div at bounding box center [617, 541] width 29 height 28
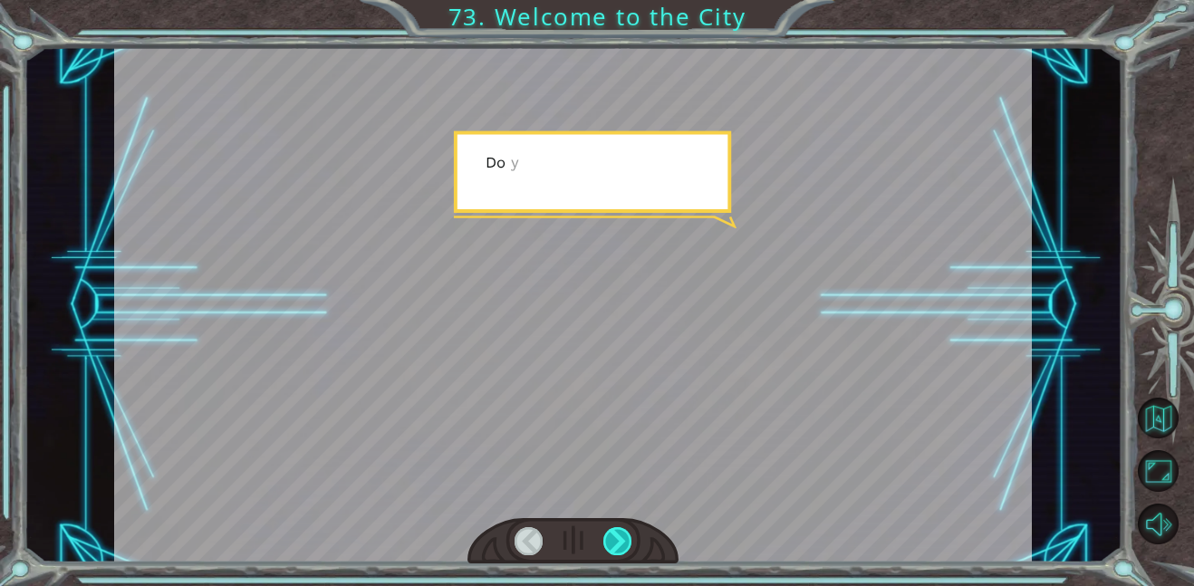
click at [628, 534] on div at bounding box center [617, 541] width 29 height 28
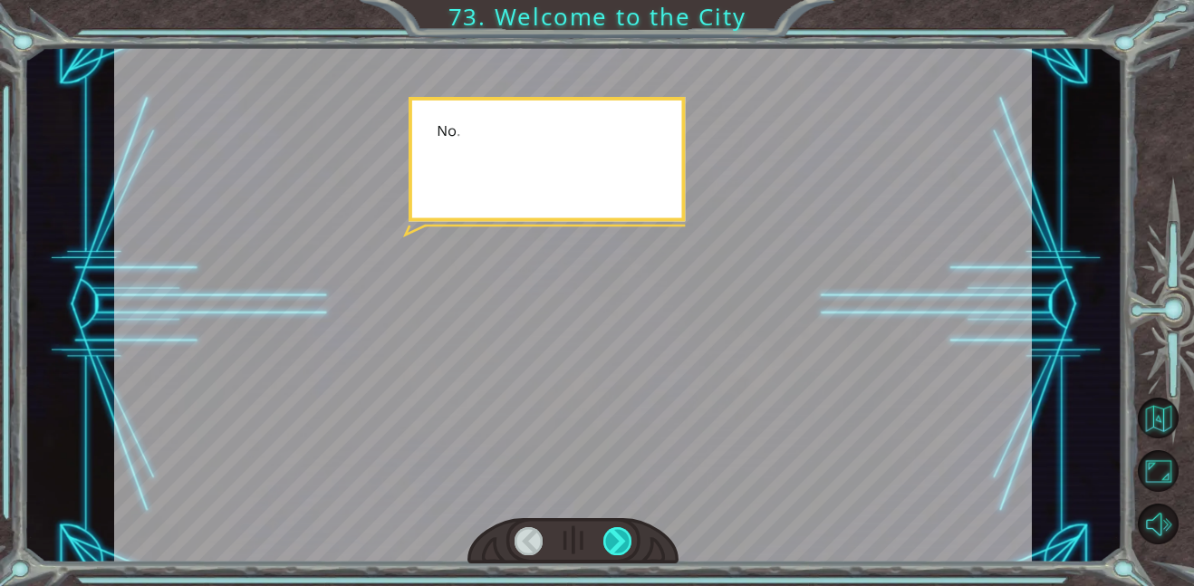
click at [628, 534] on div at bounding box center [617, 541] width 29 height 28
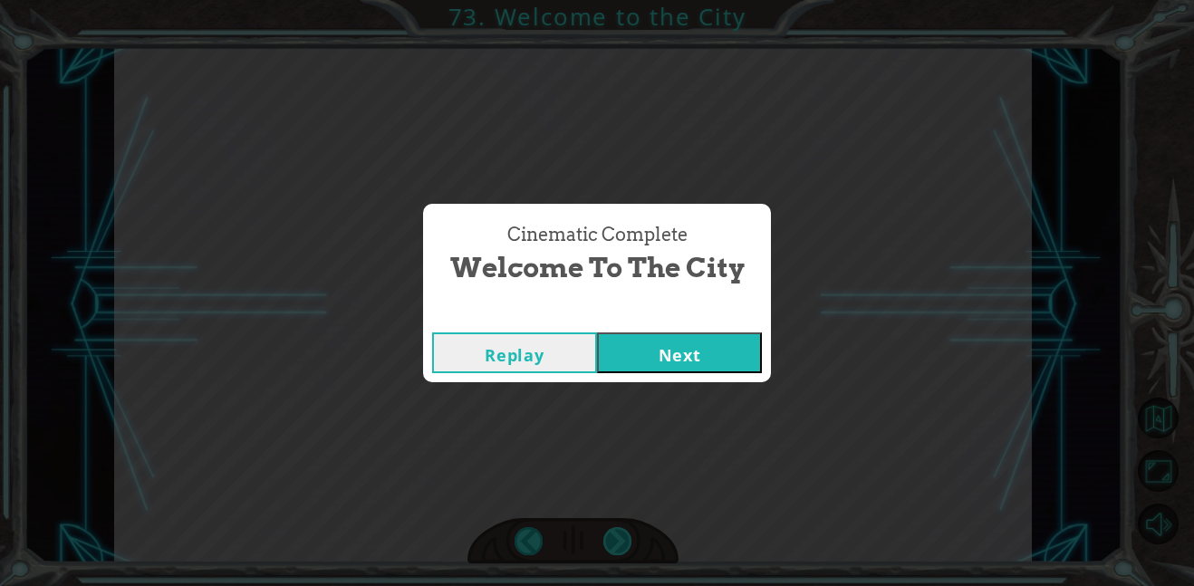
click at [628, 534] on div "Cinematic Complete Welcome to the City Replay Next" at bounding box center [597, 293] width 1194 height 586
click at [688, 357] on button "Next" at bounding box center [679, 352] width 165 height 41
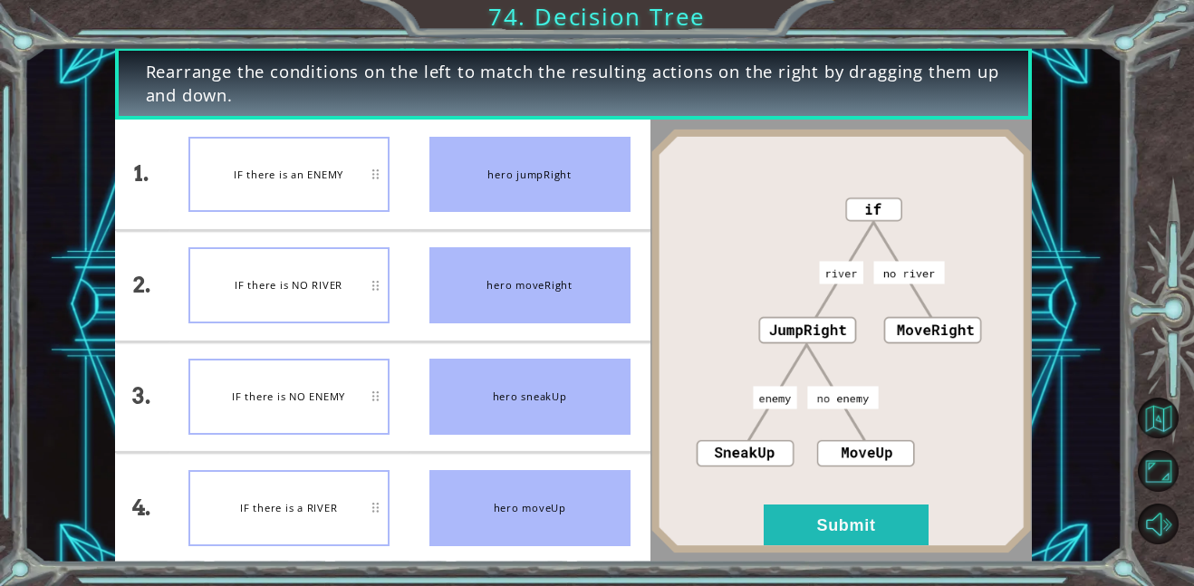
click at [346, 289] on div "IF there is NO RIVER" at bounding box center [288, 285] width 201 height 76
click at [304, 295] on div "IF there is NO RIVER" at bounding box center [288, 285] width 201 height 76
click at [759, 481] on img at bounding box center [840, 342] width 381 height 426
click at [803, 529] on button "Submit" at bounding box center [846, 525] width 165 height 41
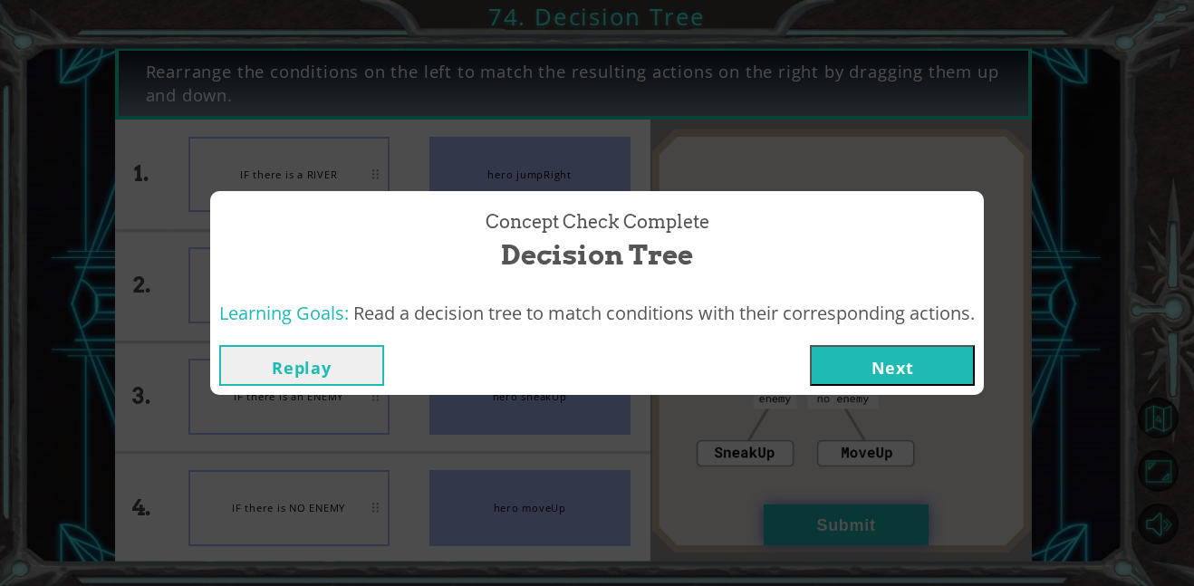
click at [803, 529] on div "Concept Check Complete Decision Tree Learning Goals: Read a decision tree to ma…" at bounding box center [597, 293] width 1194 height 586
click at [971, 303] on span "Read a decision tree to match conditions with their corresponding actions." at bounding box center [663, 313] width 621 height 24
click at [906, 353] on button "Next" at bounding box center [892, 365] width 165 height 41
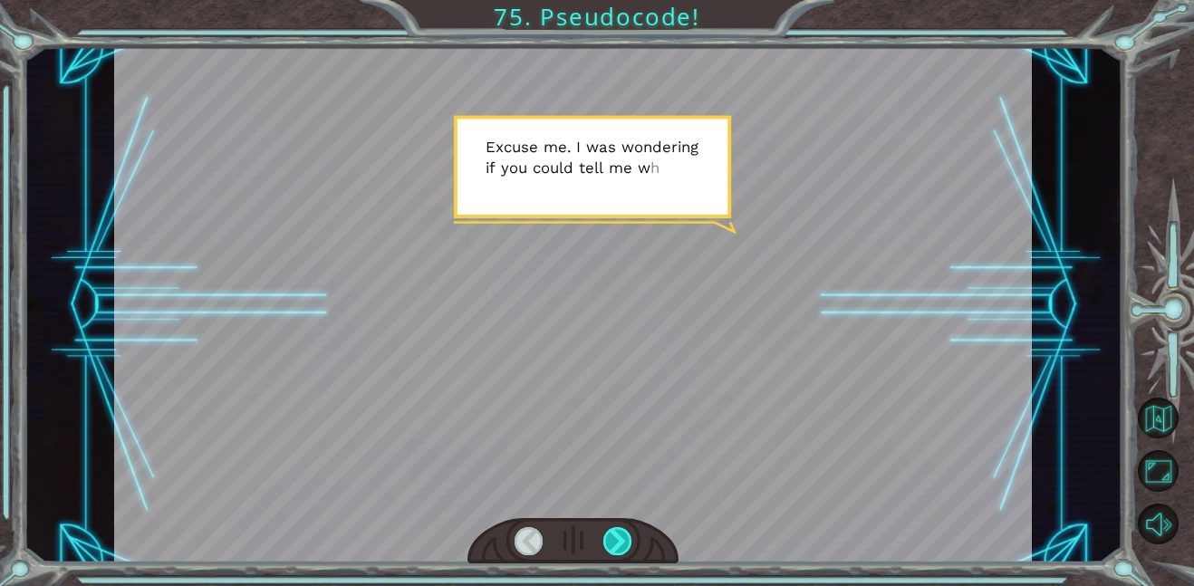
click at [625, 551] on div at bounding box center [617, 541] width 29 height 28
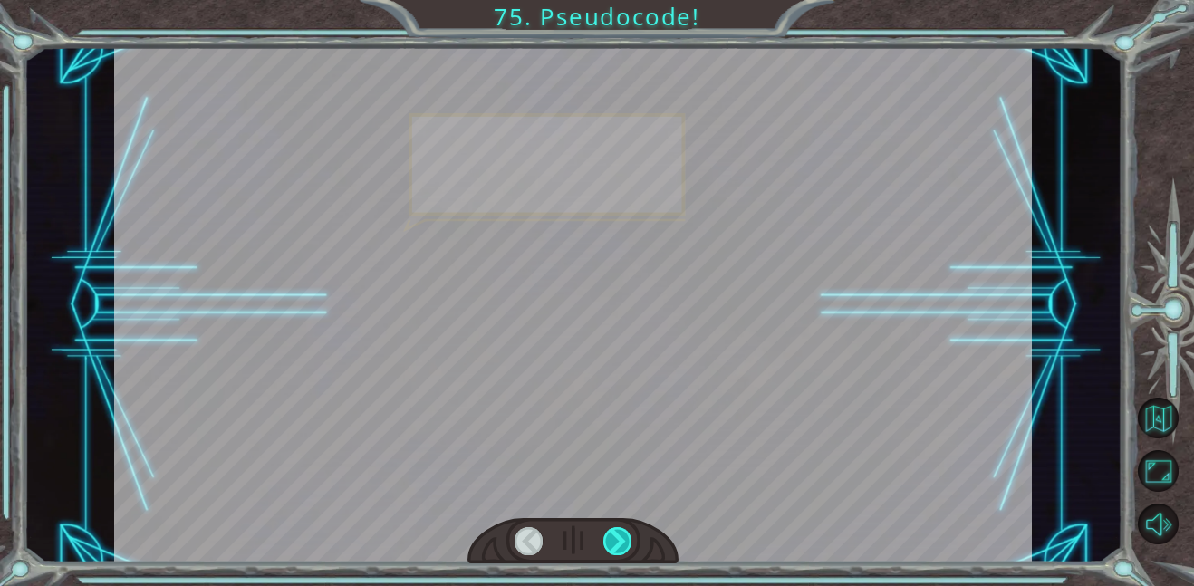
click at [625, 551] on div at bounding box center [617, 541] width 29 height 28
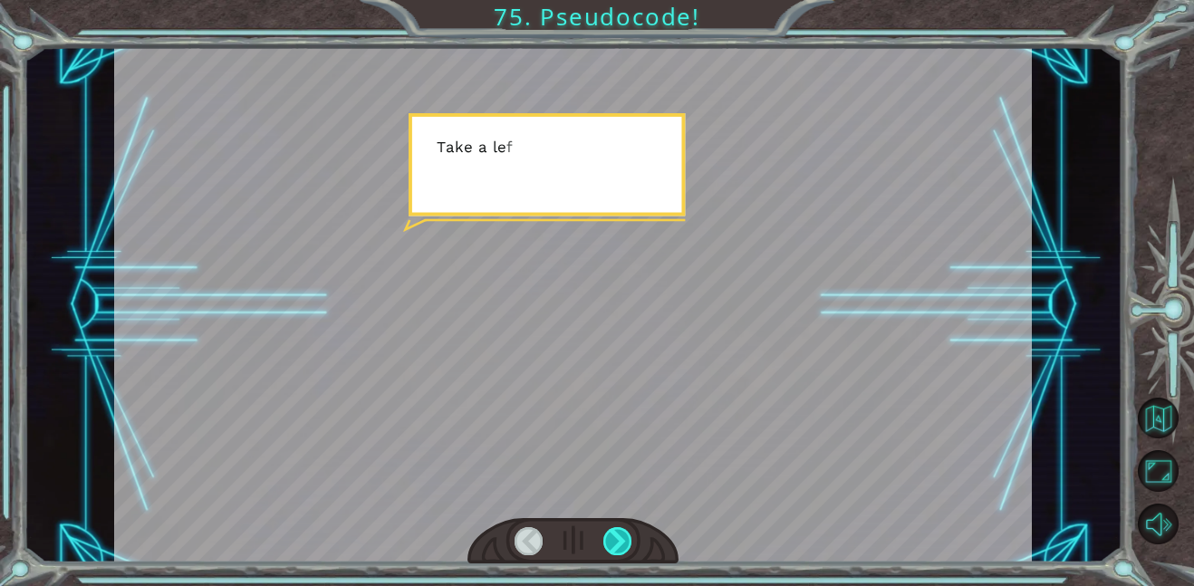
click at [625, 551] on div at bounding box center [617, 541] width 29 height 28
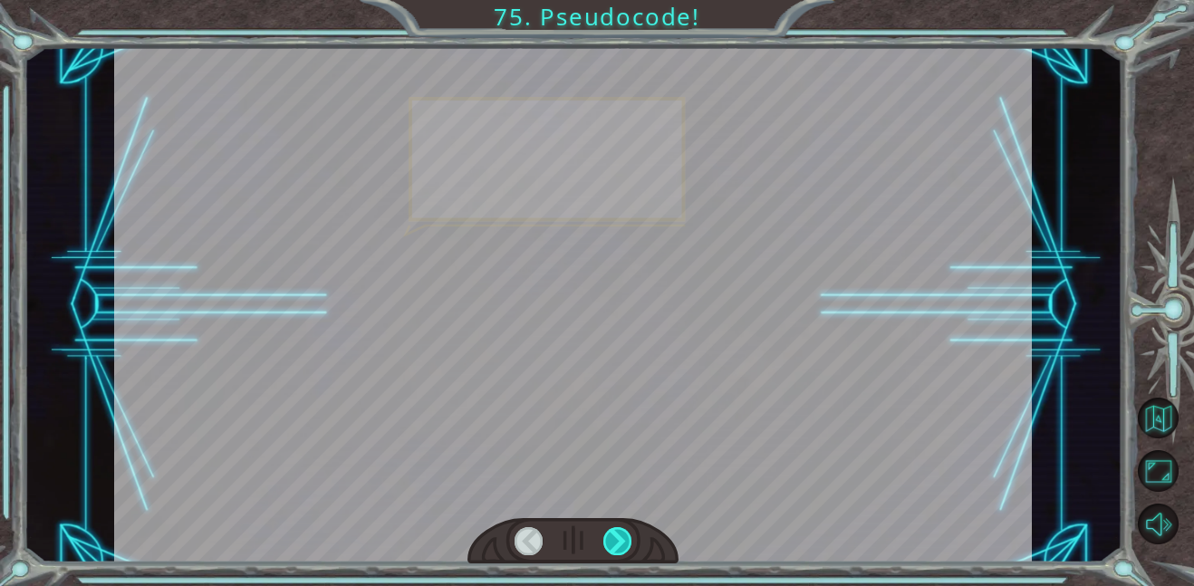
click at [625, 551] on div at bounding box center [617, 541] width 29 height 28
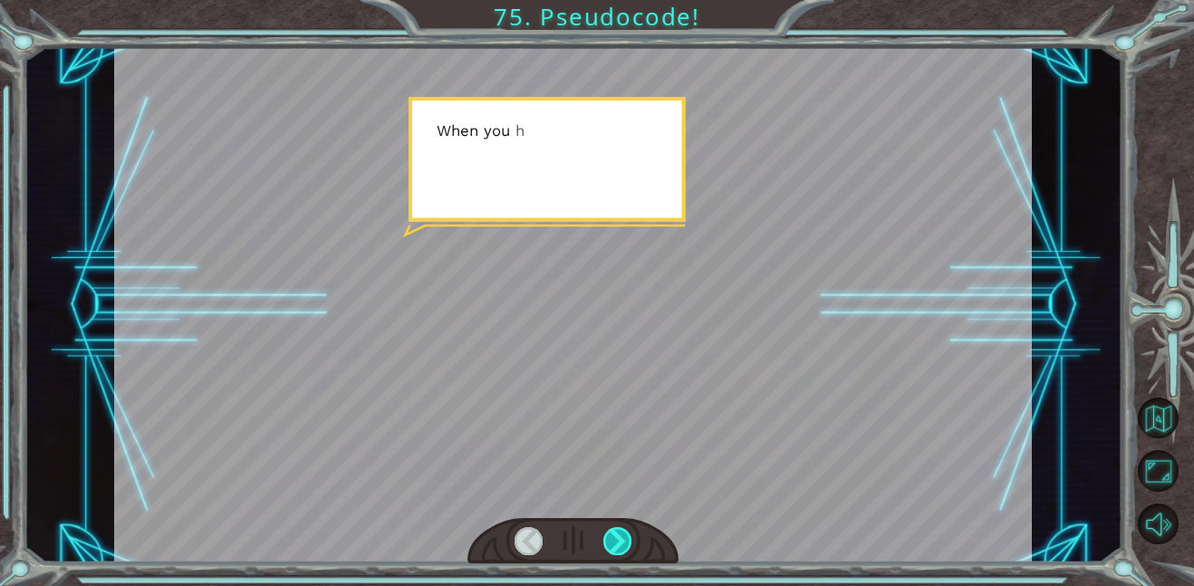
click at [625, 551] on div at bounding box center [617, 541] width 29 height 28
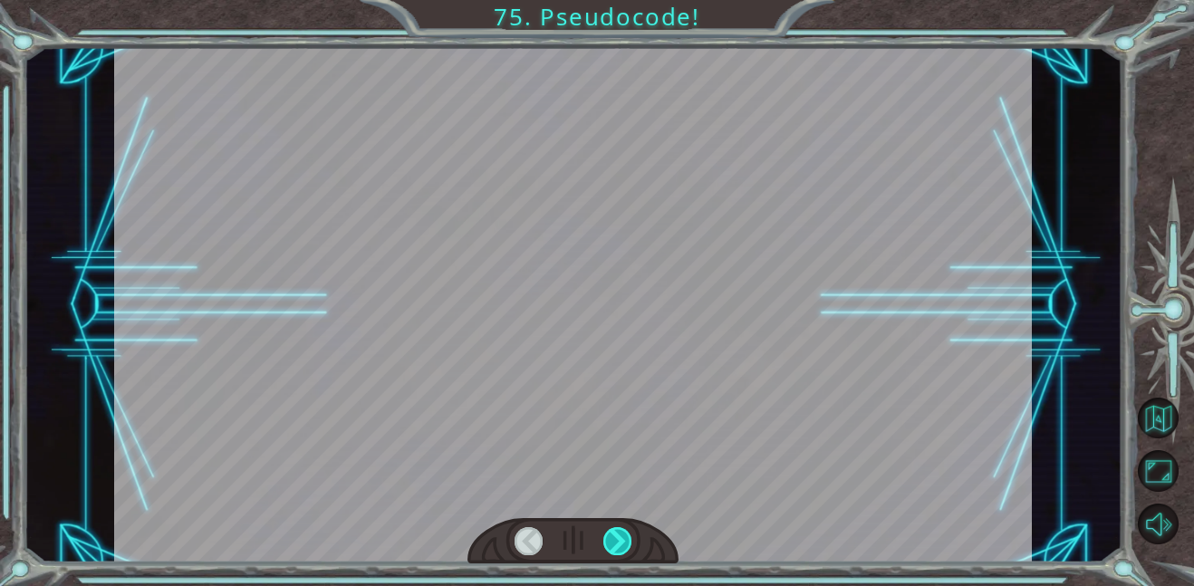
click at [625, 551] on div at bounding box center [617, 541] width 29 height 28
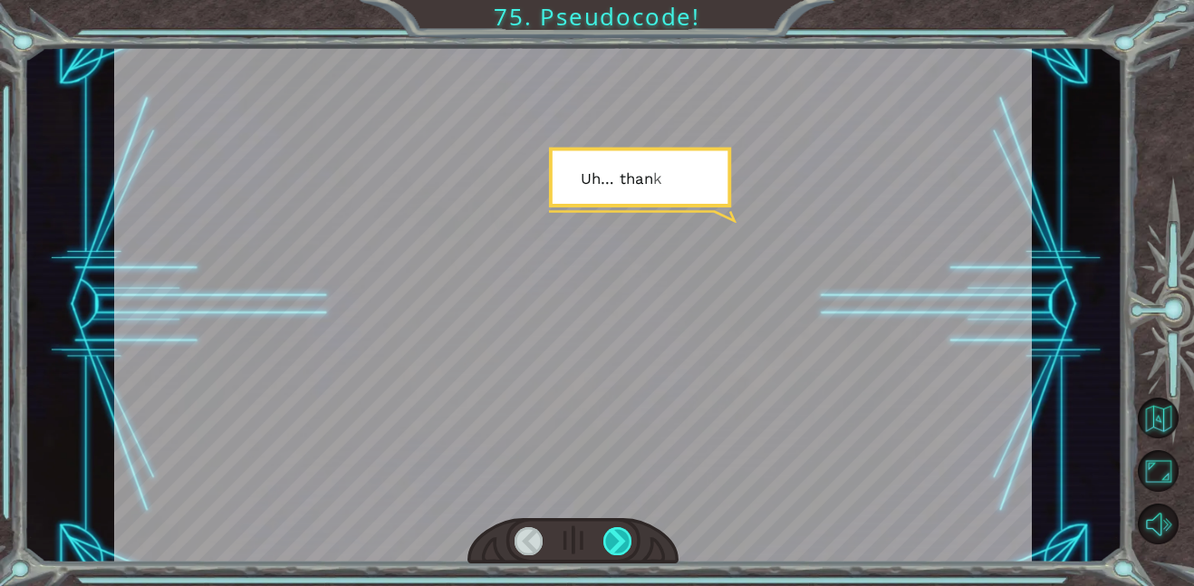
click at [625, 551] on div at bounding box center [617, 541] width 29 height 28
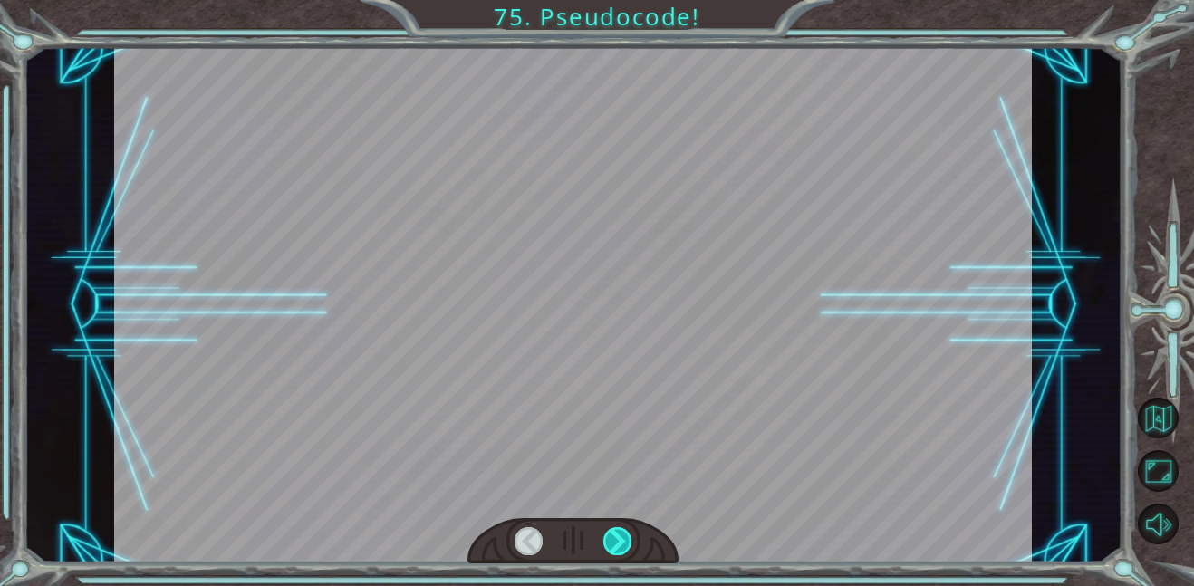
click at [625, 551] on div at bounding box center [617, 541] width 29 height 28
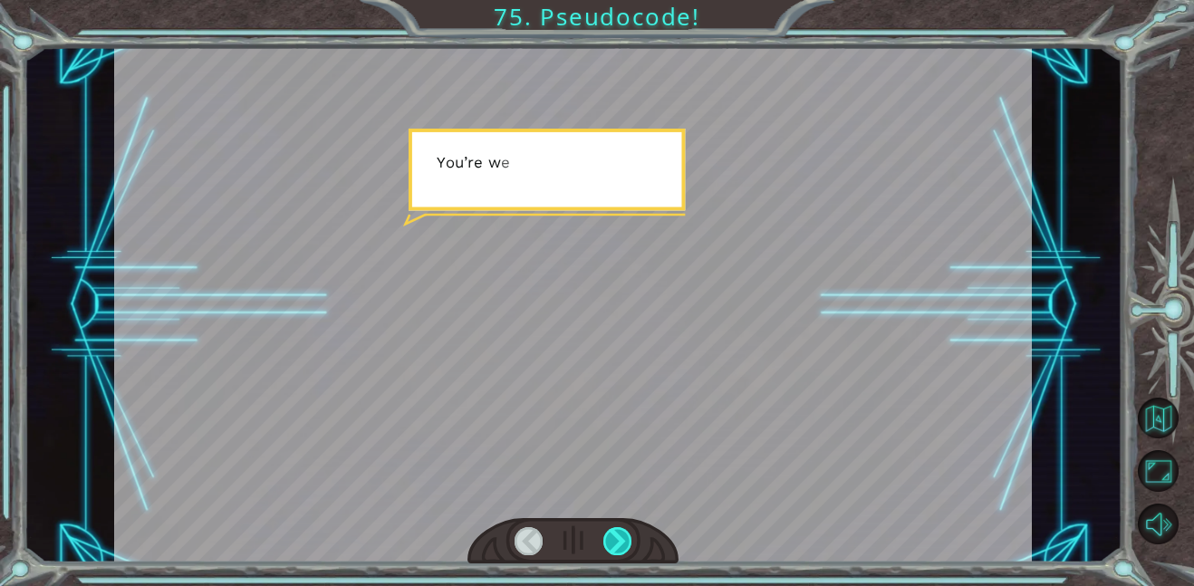
click at [625, 551] on div at bounding box center [617, 541] width 29 height 28
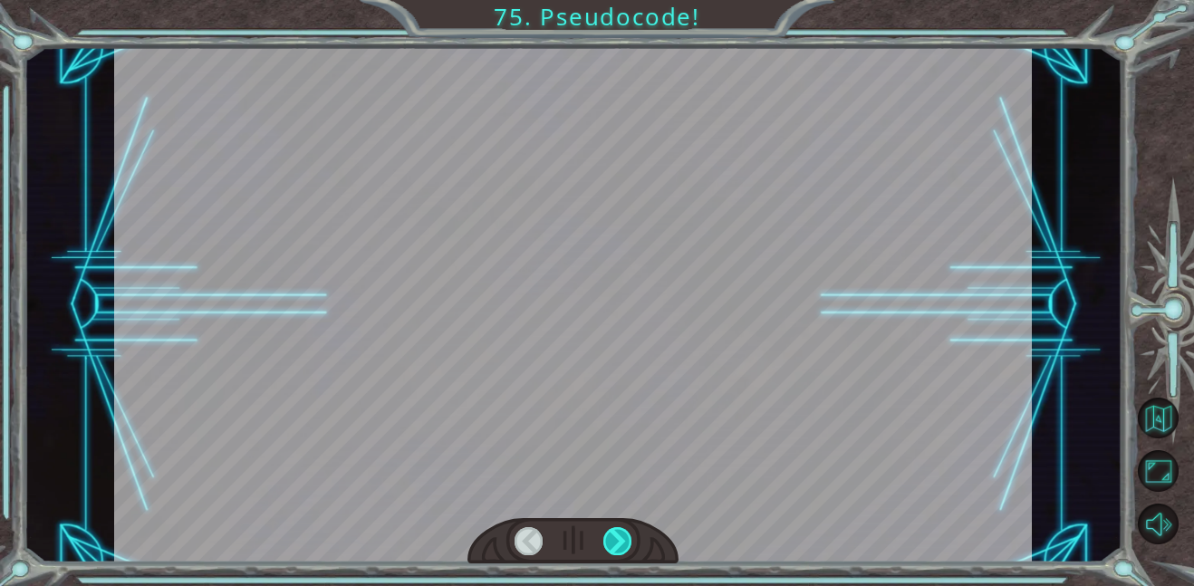
click at [625, 551] on div at bounding box center [617, 541] width 29 height 28
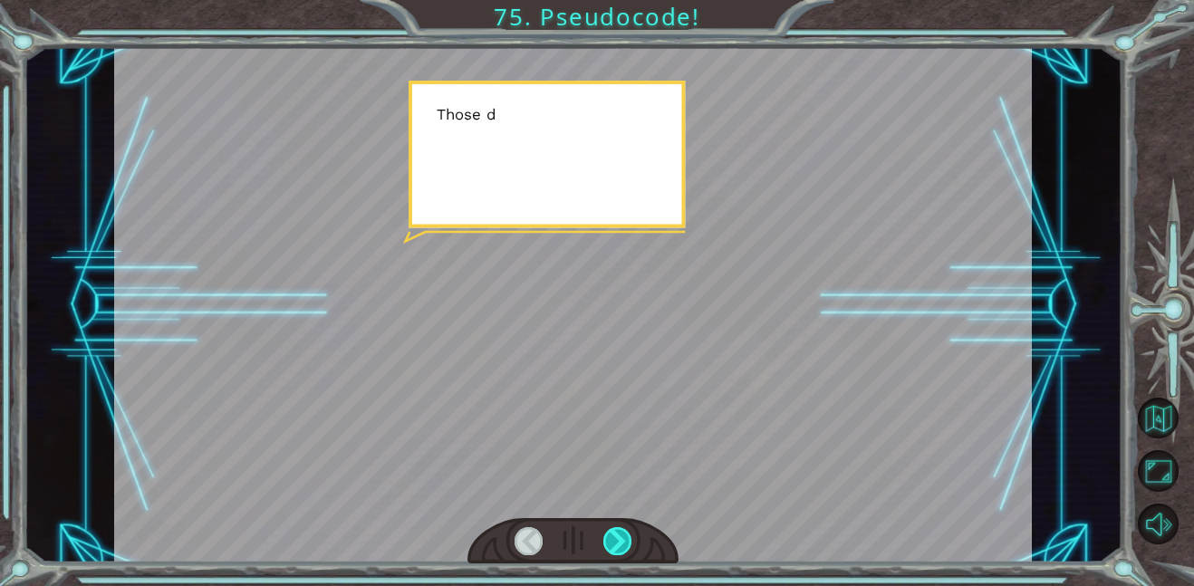
click at [625, 551] on div at bounding box center [617, 541] width 29 height 28
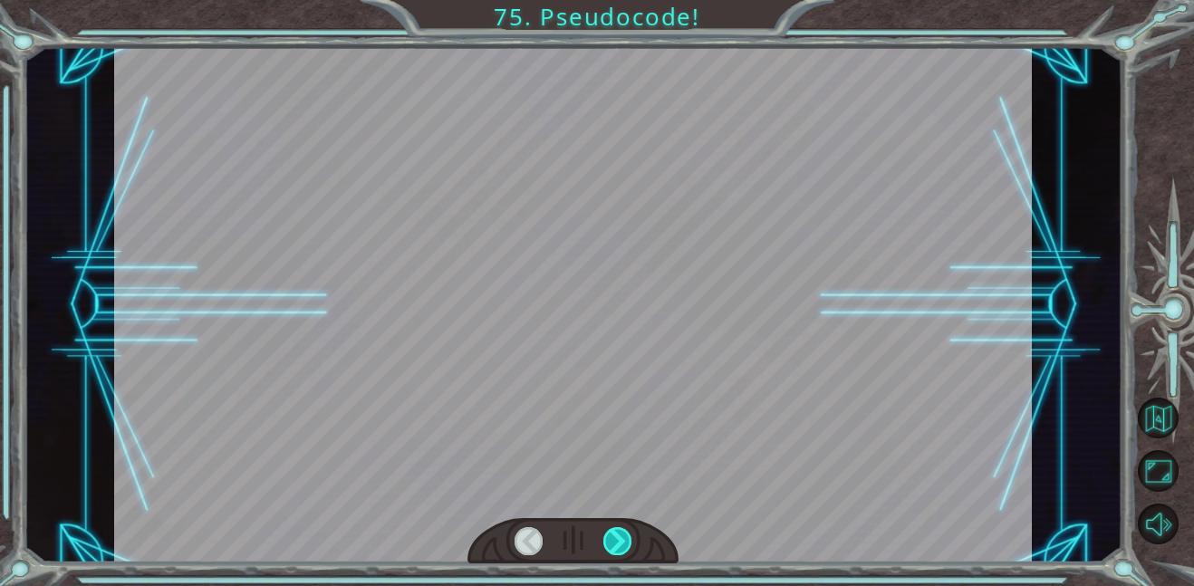
click at [625, 551] on div at bounding box center [617, 541] width 29 height 28
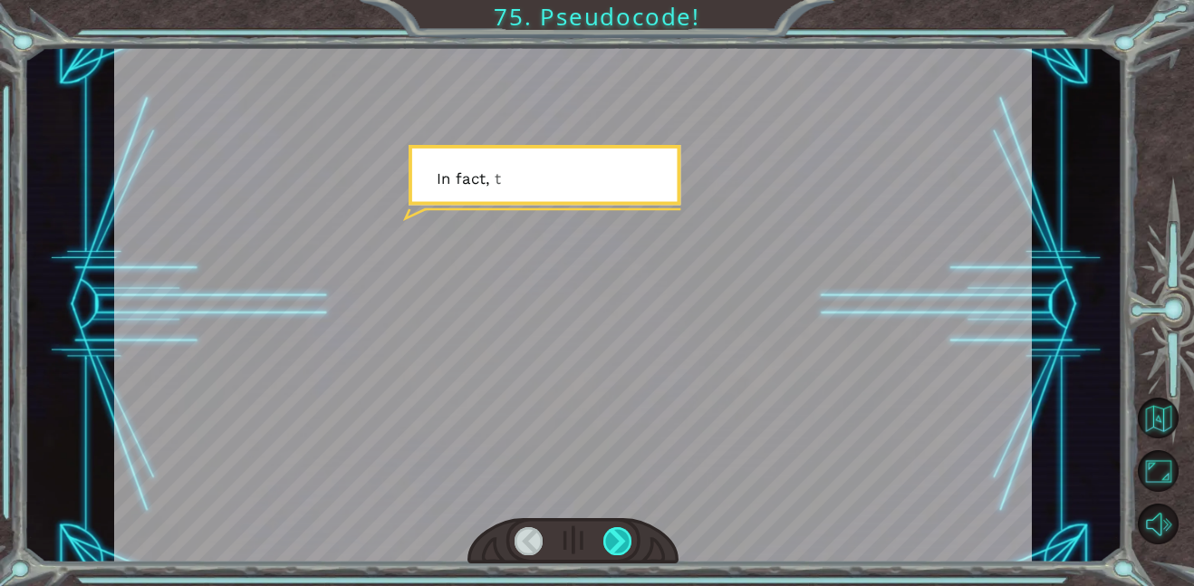
click at [625, 551] on div at bounding box center [617, 541] width 29 height 28
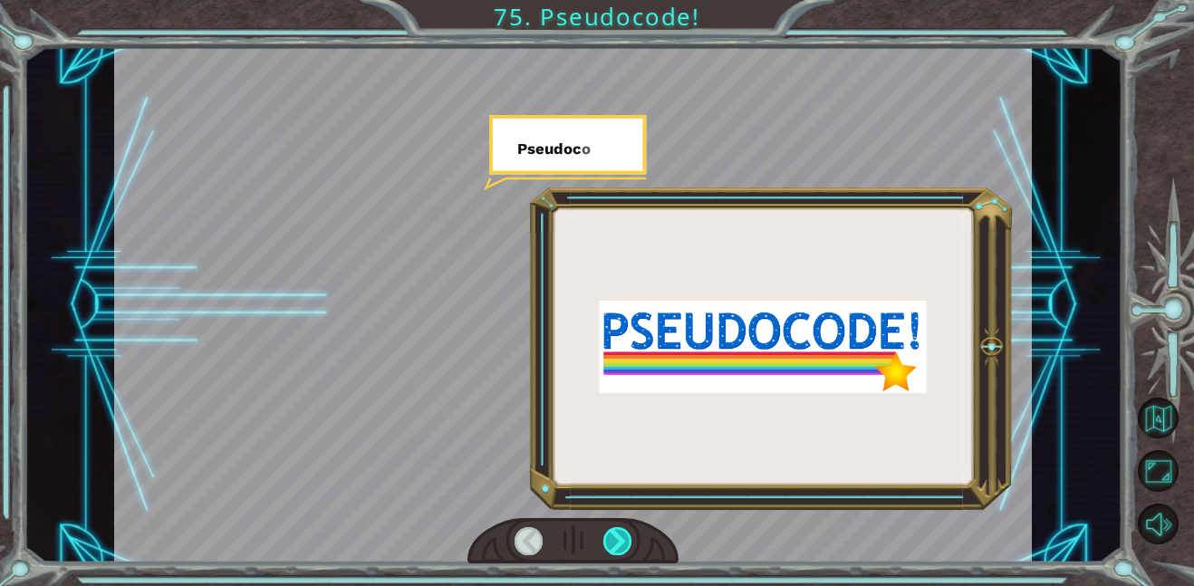
click at [625, 551] on div at bounding box center [617, 541] width 29 height 28
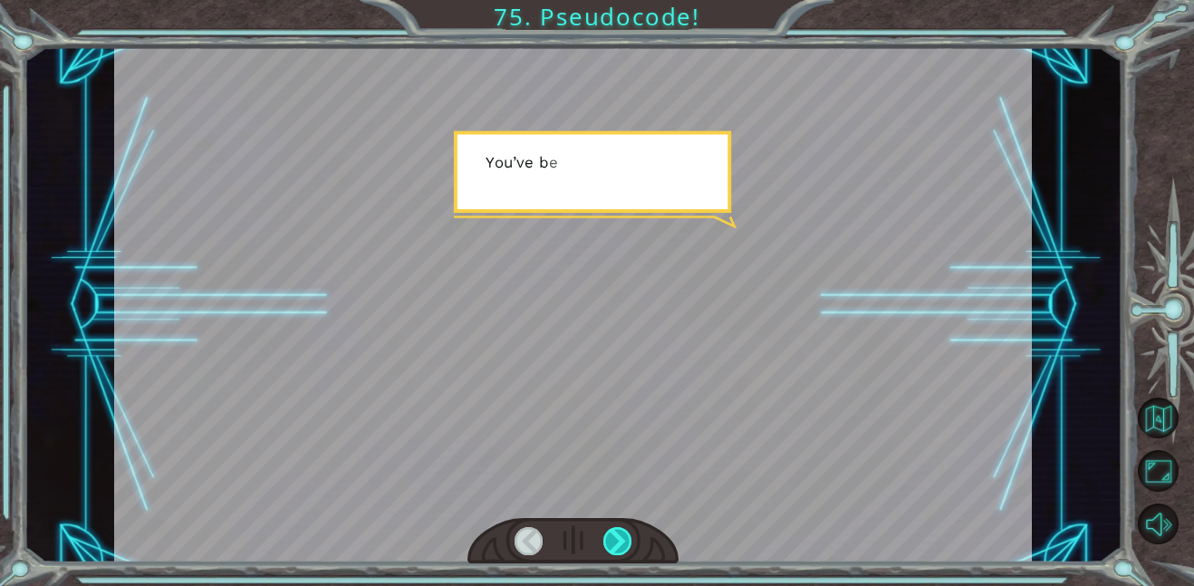
click at [621, 547] on div at bounding box center [617, 541] width 29 height 28
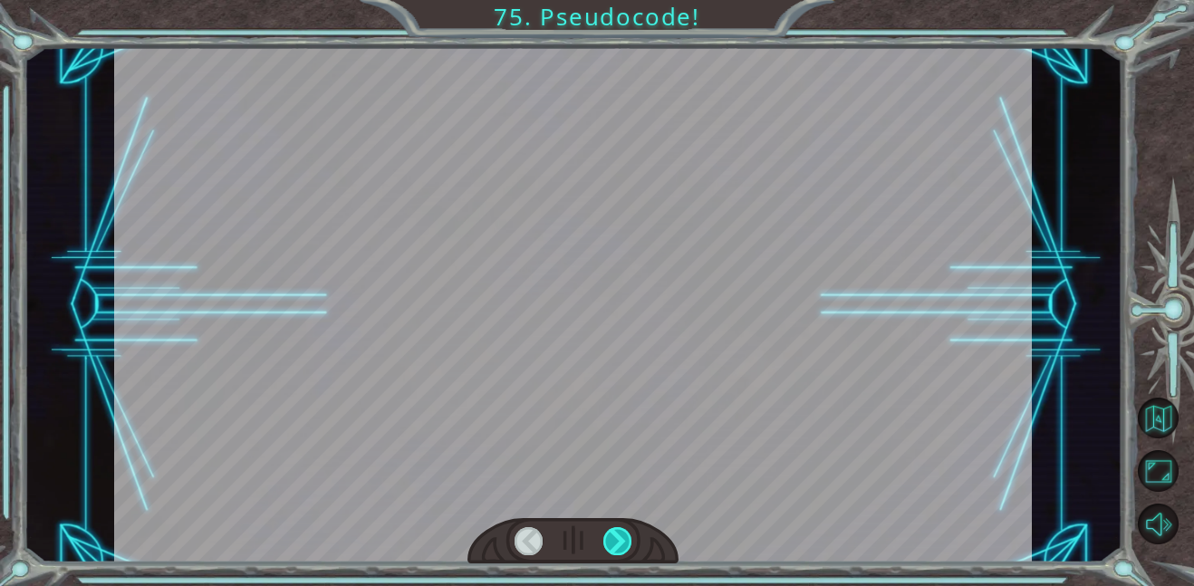
click at [621, 547] on div at bounding box center [617, 541] width 29 height 28
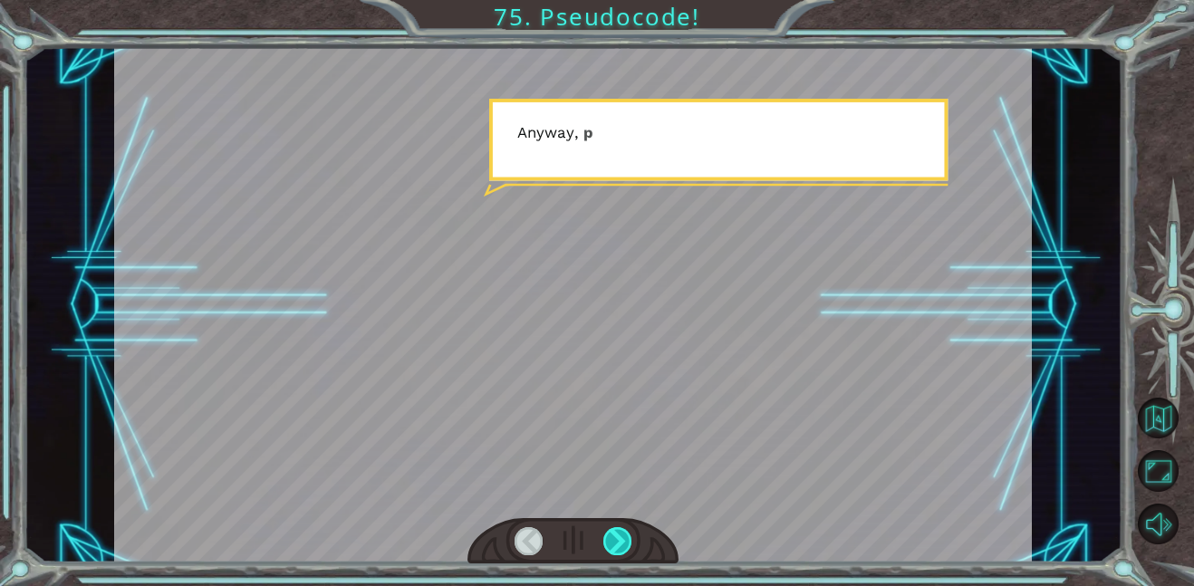
click at [621, 547] on div at bounding box center [617, 541] width 29 height 28
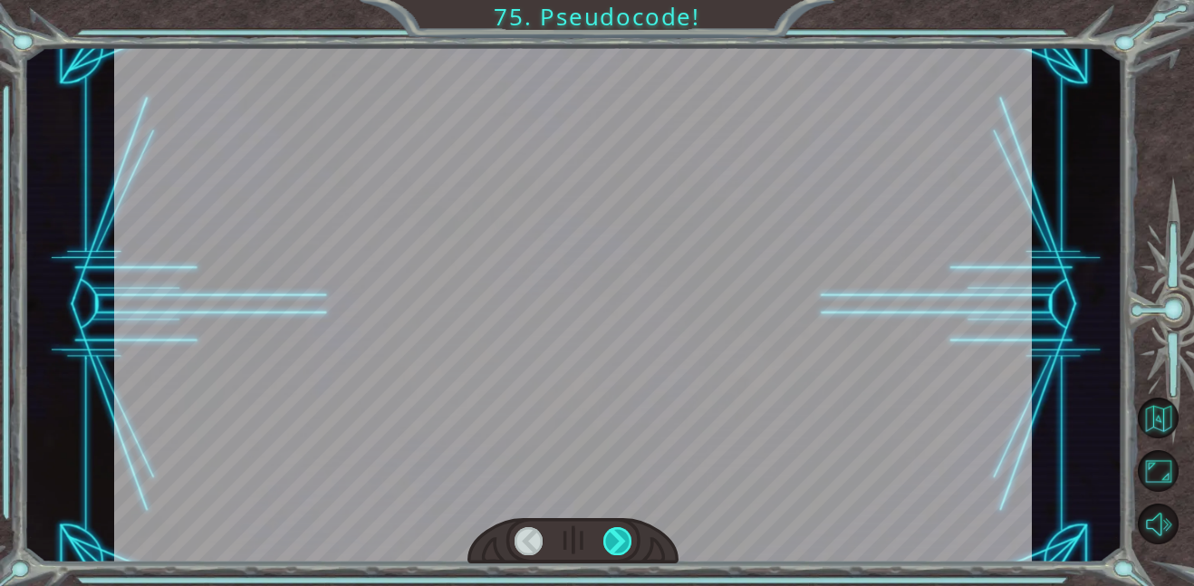
click at [621, 547] on div at bounding box center [617, 541] width 29 height 28
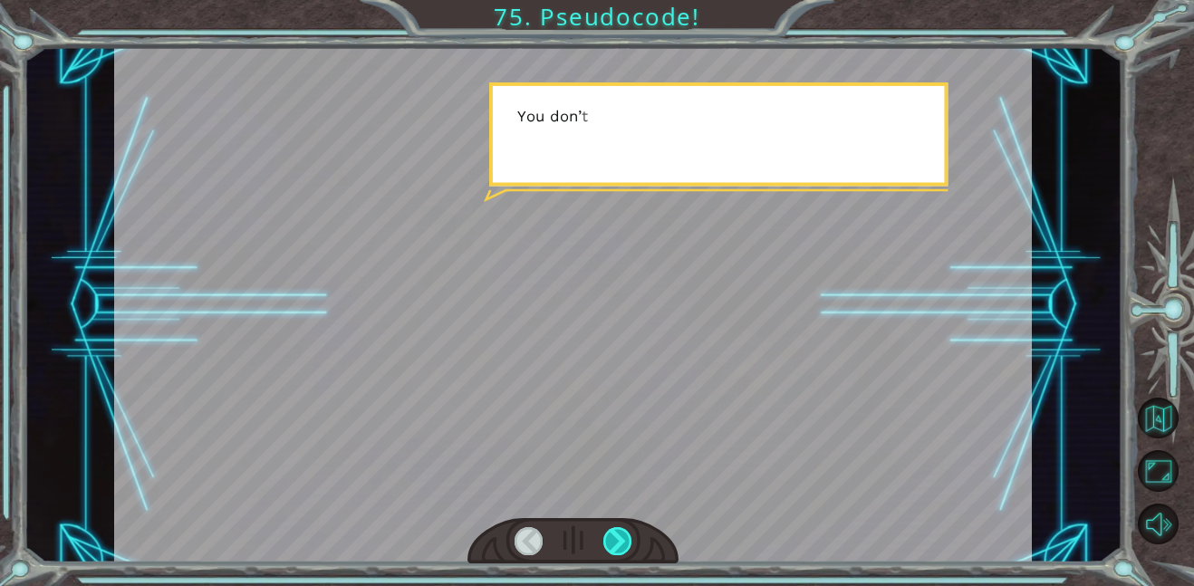
click at [621, 547] on div at bounding box center [617, 541] width 29 height 28
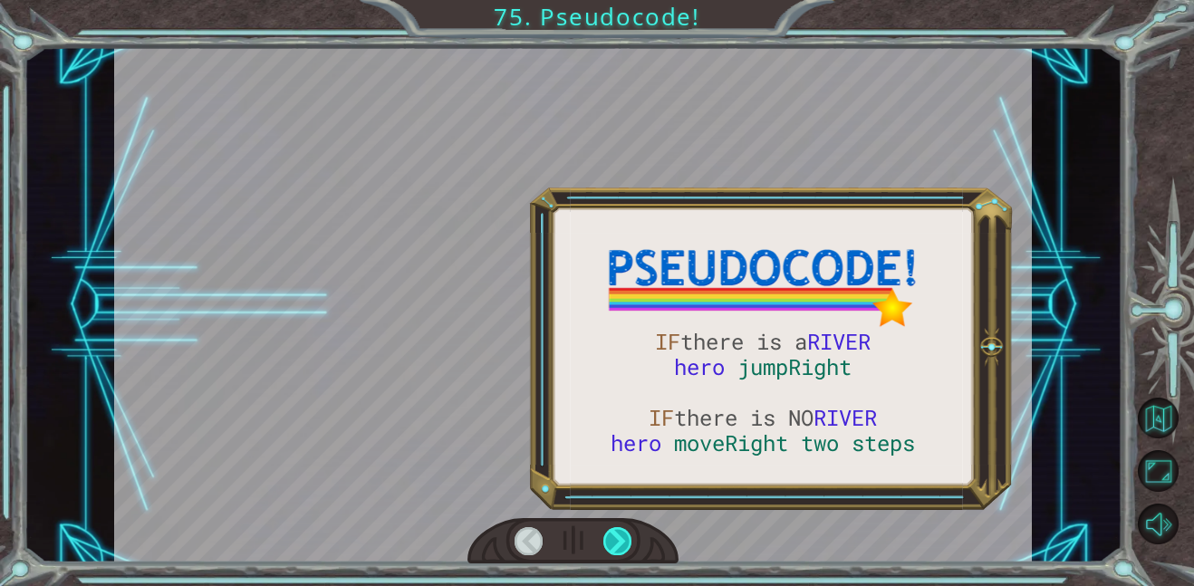
click at [621, 547] on div at bounding box center [617, 541] width 29 height 28
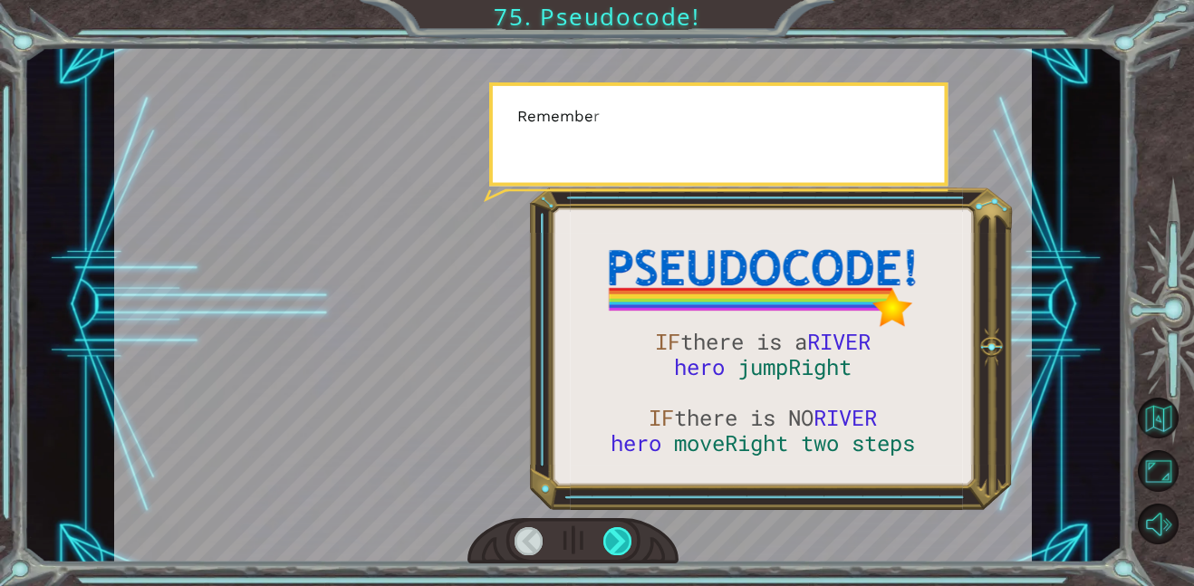
click at [621, 547] on div at bounding box center [617, 541] width 29 height 28
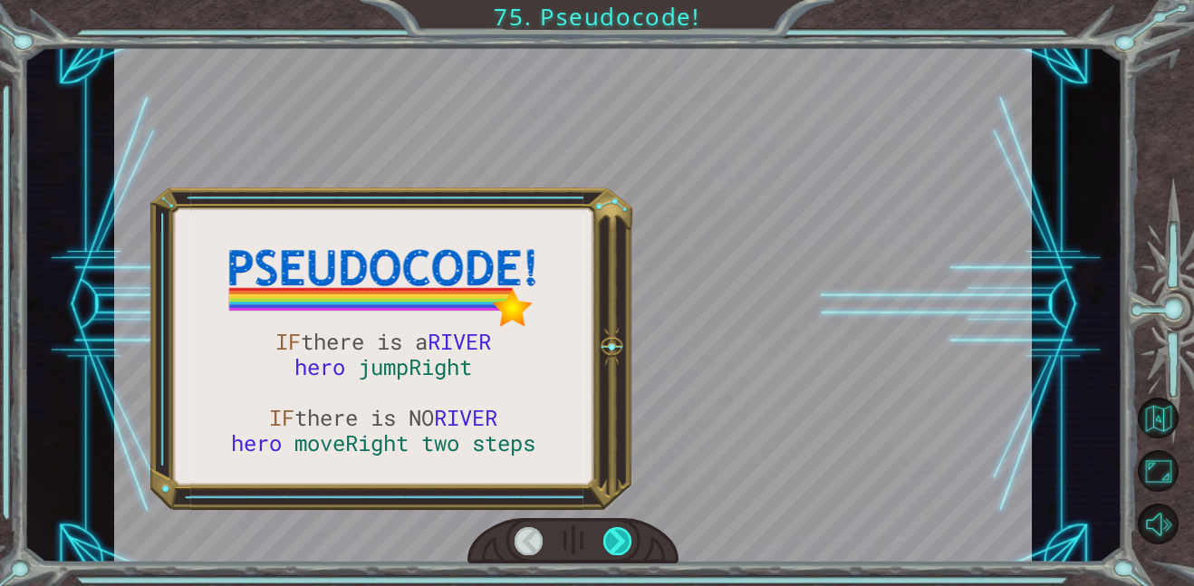
click at [621, 547] on div at bounding box center [617, 541] width 29 height 28
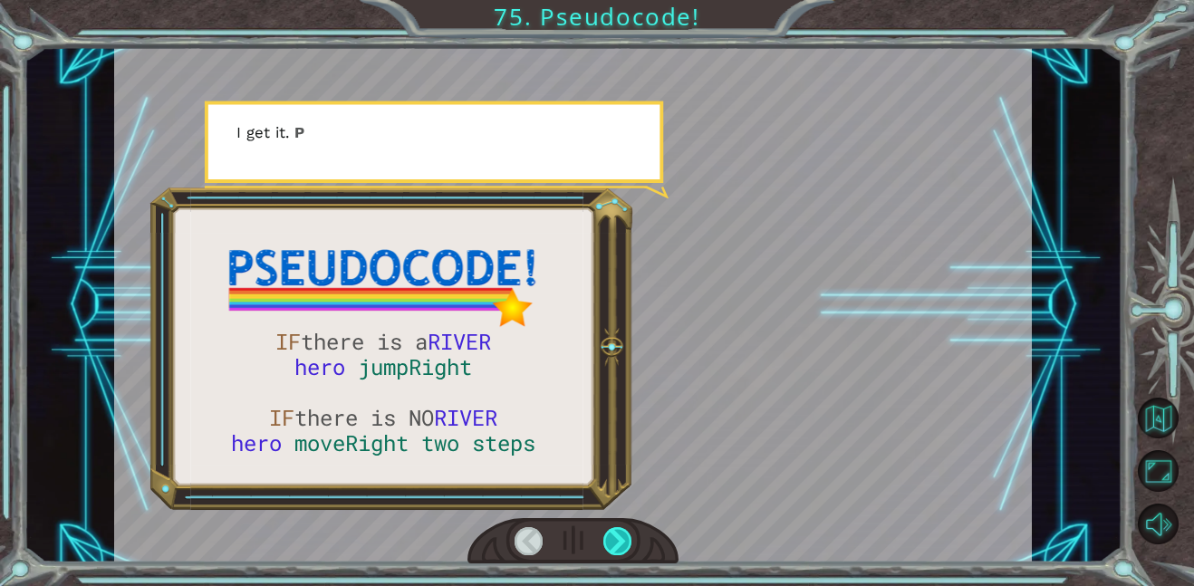
click at [621, 547] on div at bounding box center [617, 541] width 29 height 28
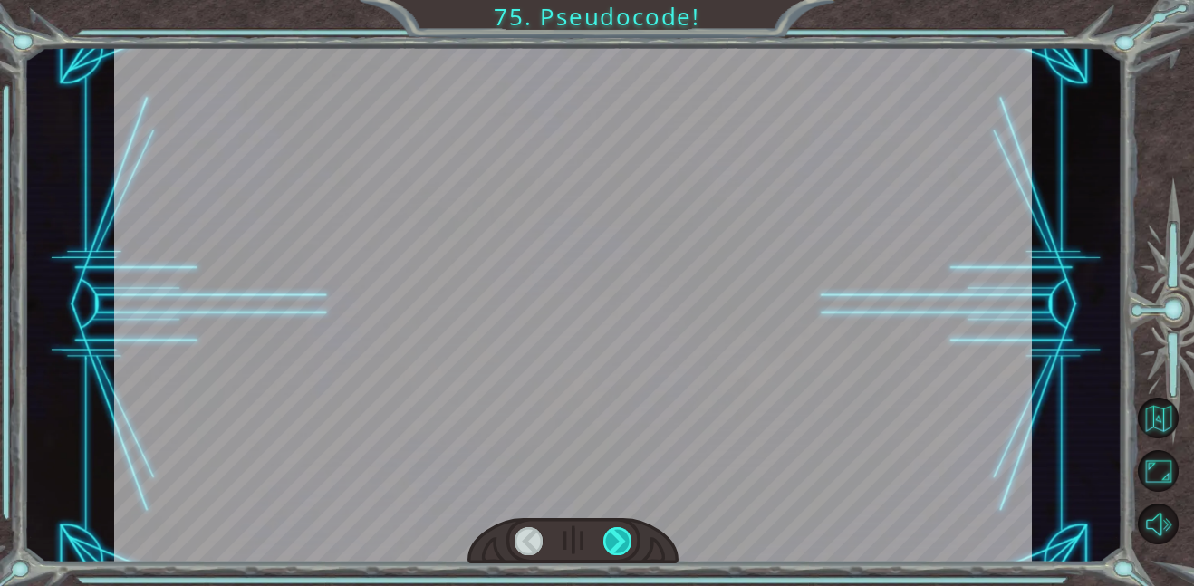
click at [621, 547] on div at bounding box center [617, 541] width 29 height 28
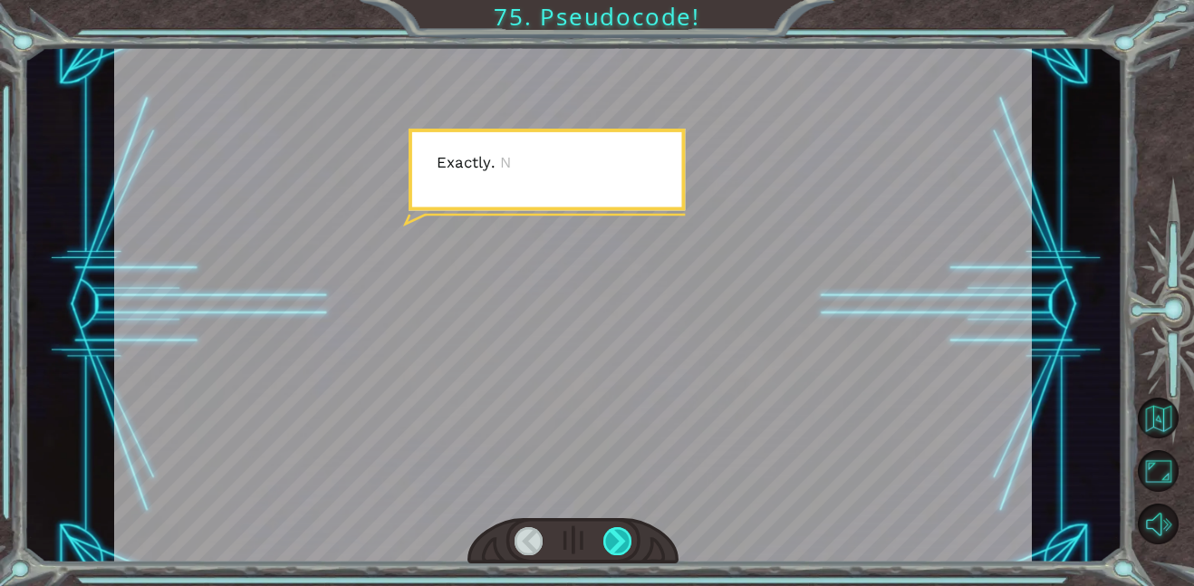
click at [621, 547] on div at bounding box center [617, 541] width 29 height 28
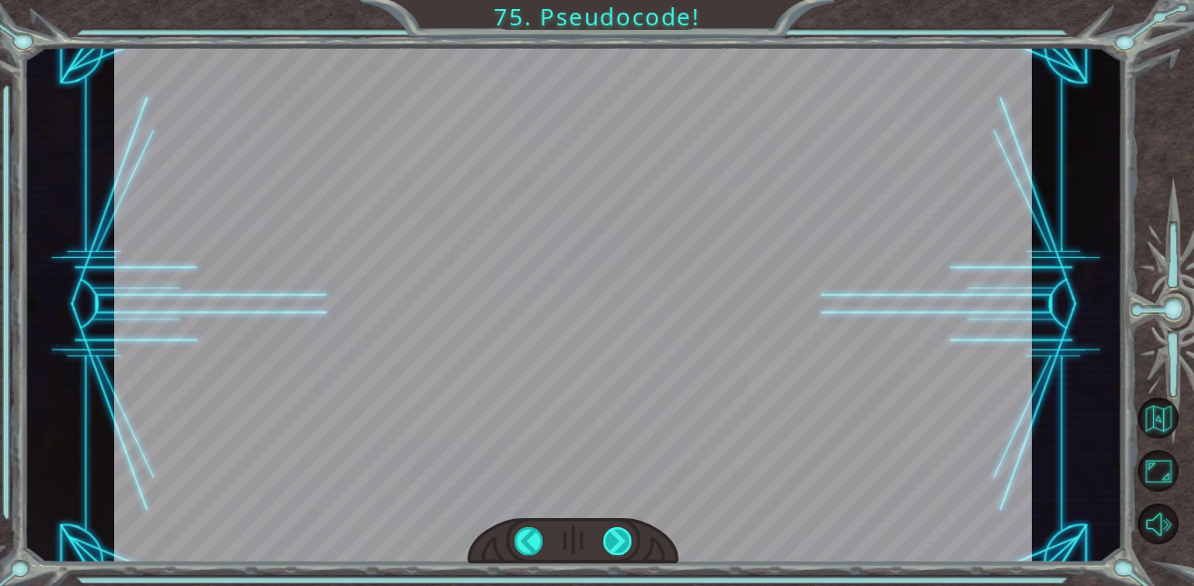
click at [621, 547] on div at bounding box center [617, 541] width 29 height 28
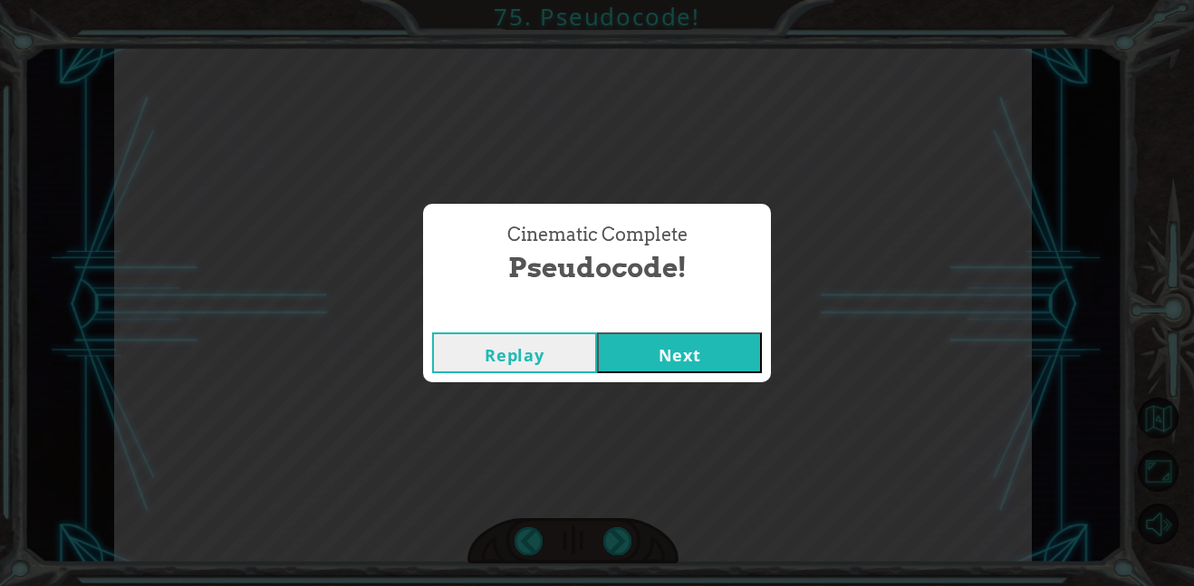
click at [640, 373] on div "Replay Next" at bounding box center [597, 352] width 348 height 59
click at [641, 367] on button "Next" at bounding box center [679, 352] width 165 height 41
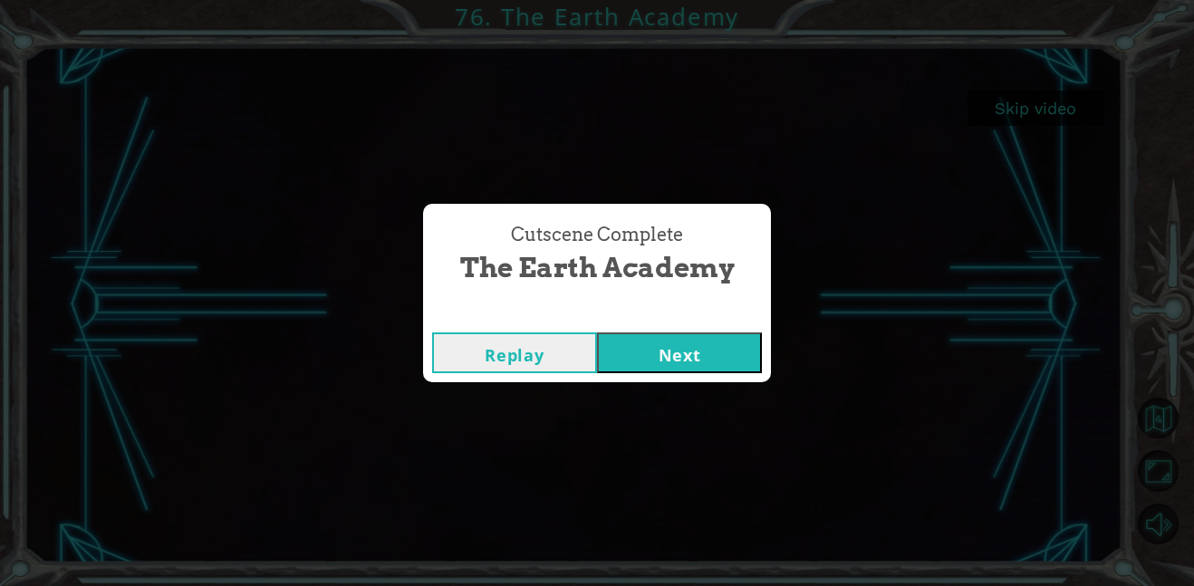
click at [667, 360] on button "Next" at bounding box center [679, 352] width 165 height 41
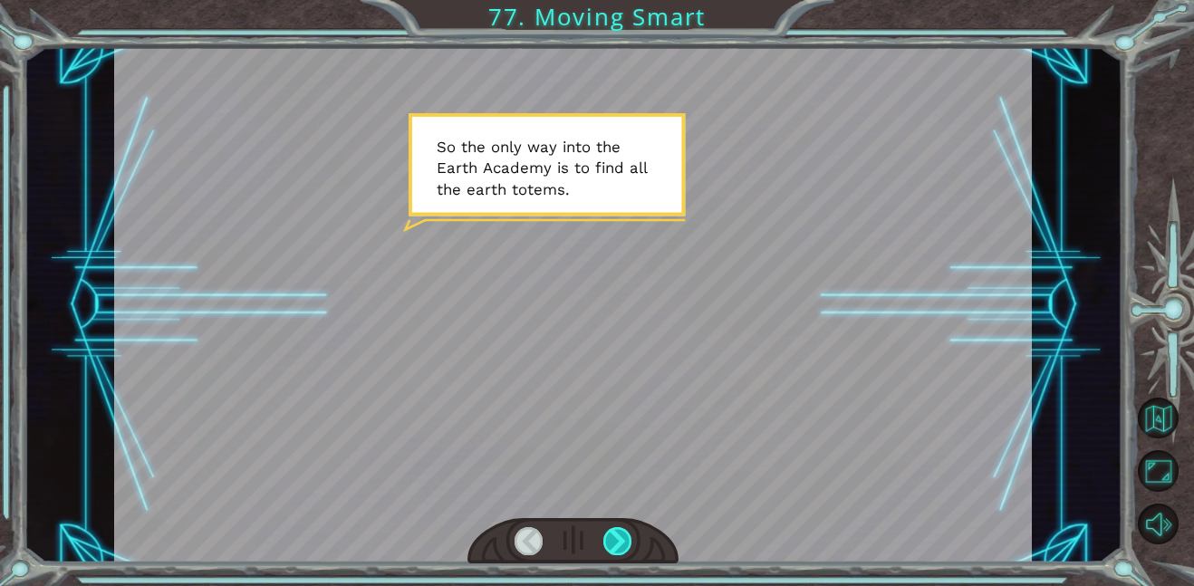
click at [611, 536] on div at bounding box center [617, 541] width 29 height 28
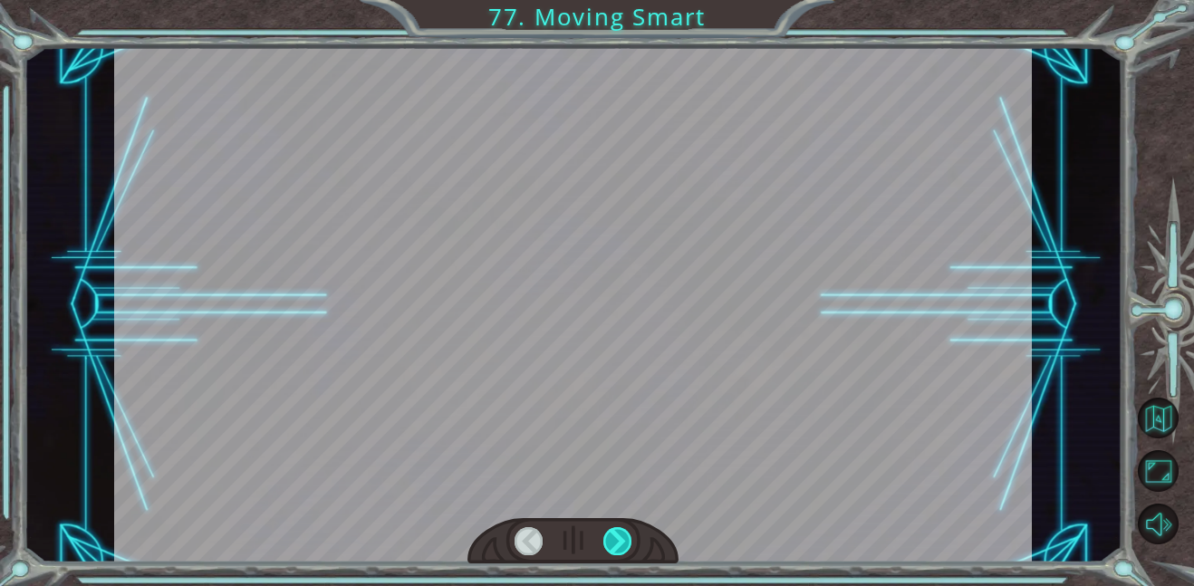
click at [611, 536] on div at bounding box center [617, 541] width 29 height 28
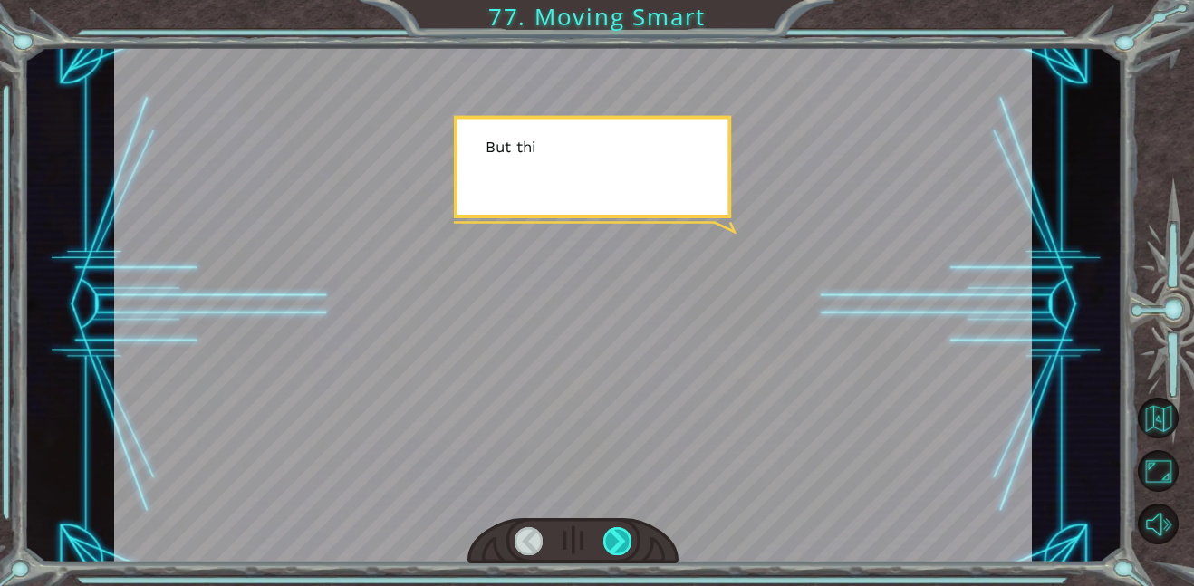
click at [611, 536] on div at bounding box center [617, 541] width 29 height 28
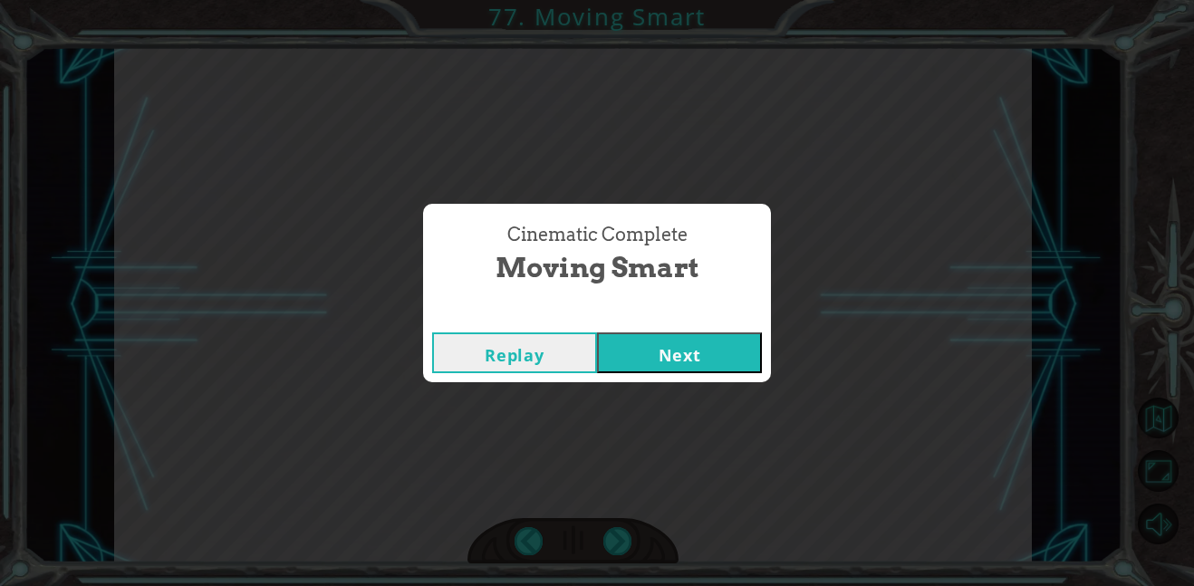
click at [732, 361] on button "Next" at bounding box center [679, 352] width 165 height 41
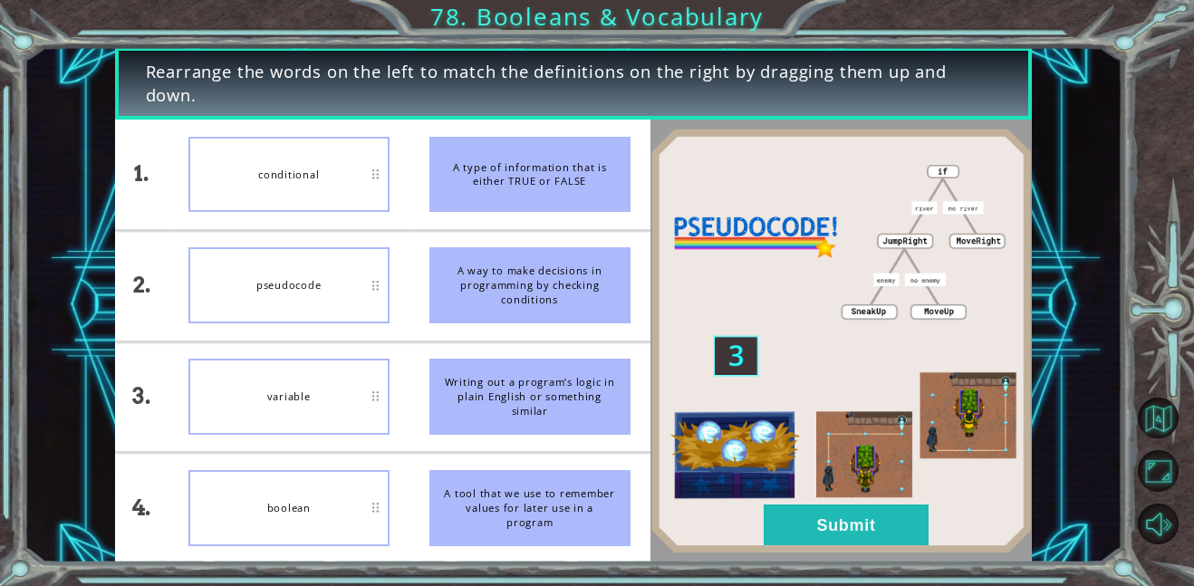
click at [259, 157] on div "conditional" at bounding box center [288, 175] width 201 height 76
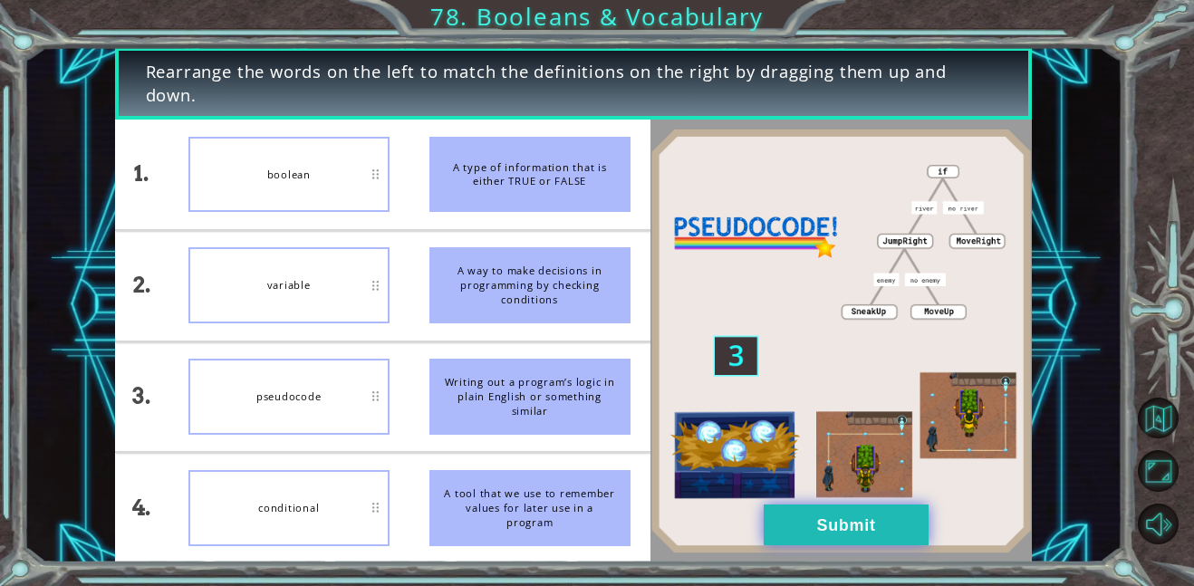
click at [828, 531] on button "Submit" at bounding box center [846, 525] width 165 height 41
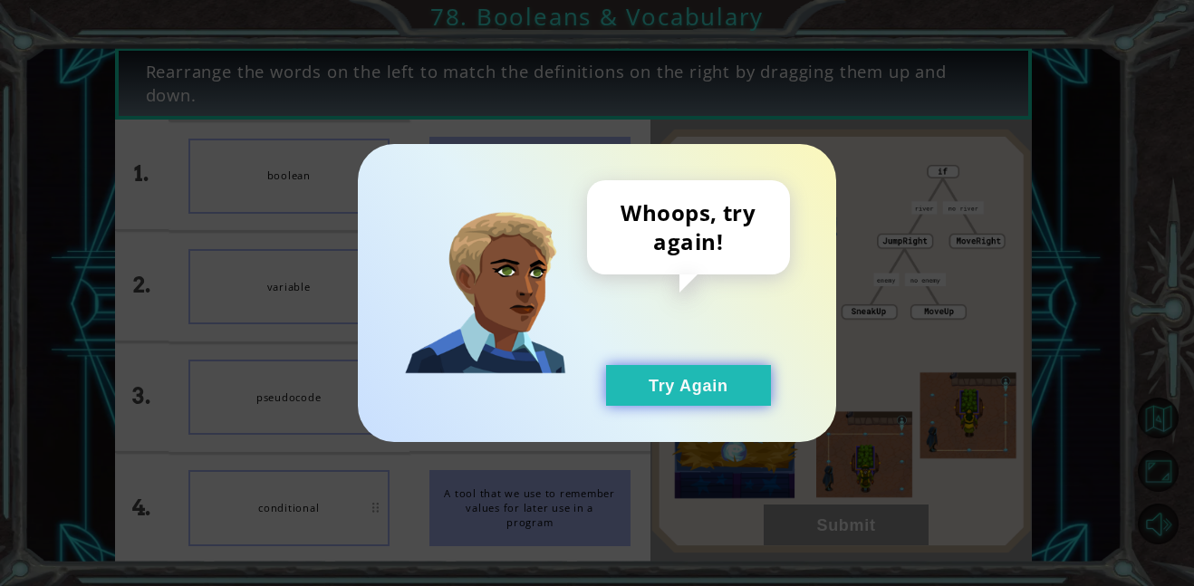
click at [721, 397] on button "Try Again" at bounding box center [688, 385] width 165 height 41
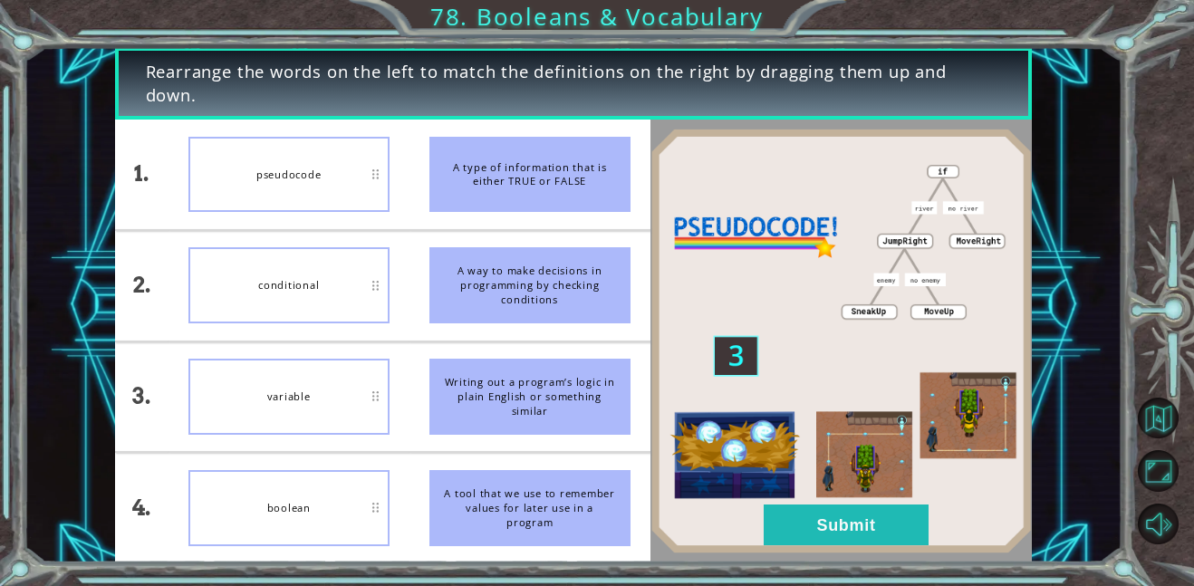
click at [906, 471] on img at bounding box center [840, 342] width 381 height 426
click at [891, 535] on button "Submit" at bounding box center [846, 525] width 165 height 41
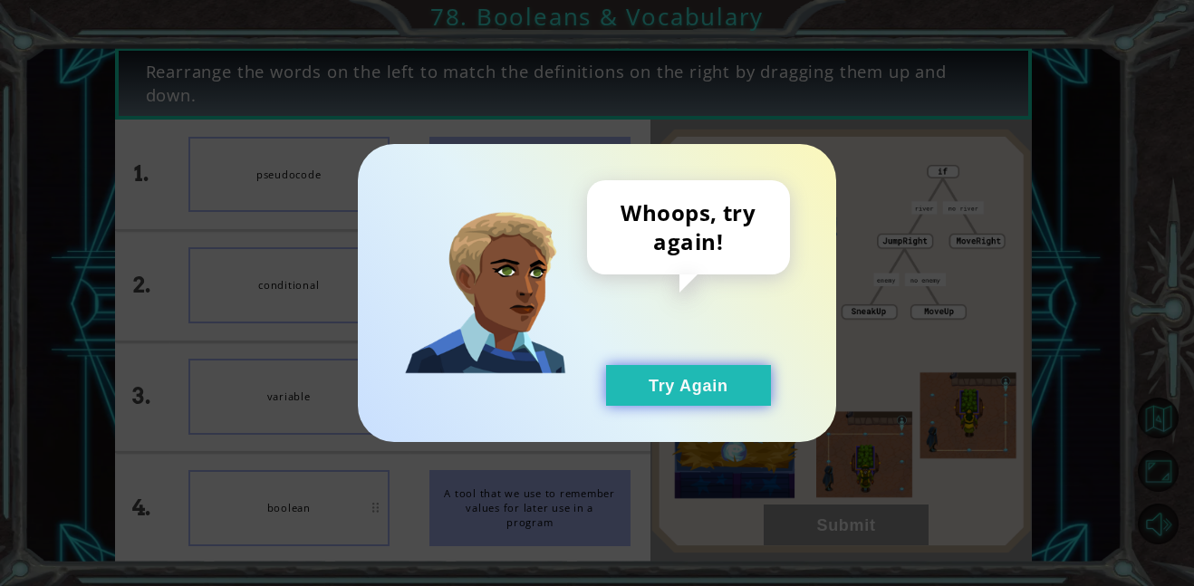
click at [704, 379] on button "Try Again" at bounding box center [688, 385] width 165 height 41
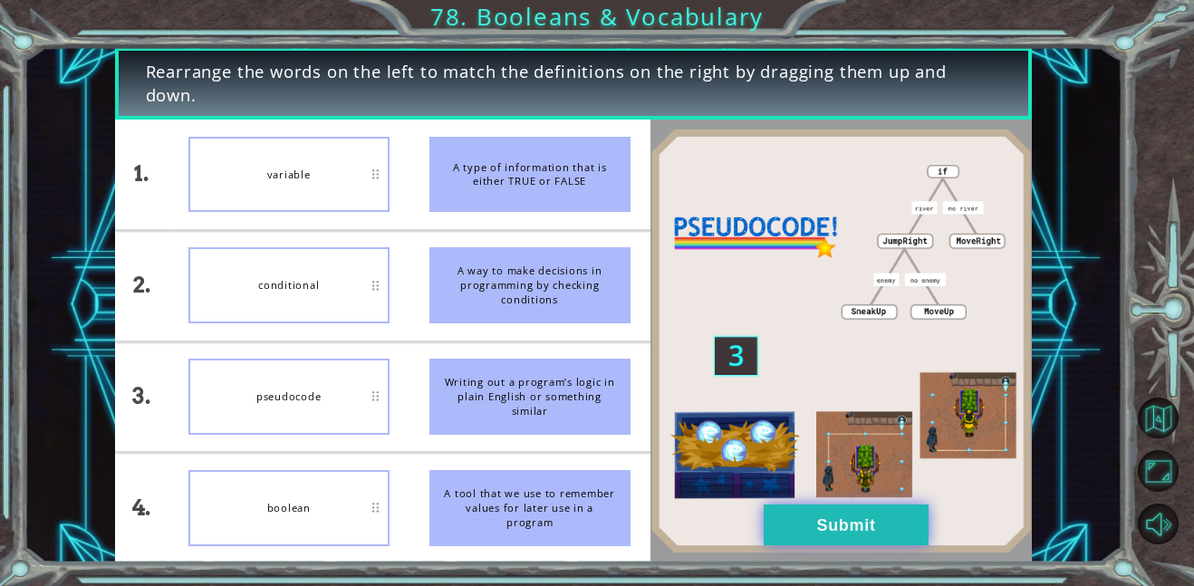
click at [843, 523] on button "Submit" at bounding box center [846, 525] width 165 height 41
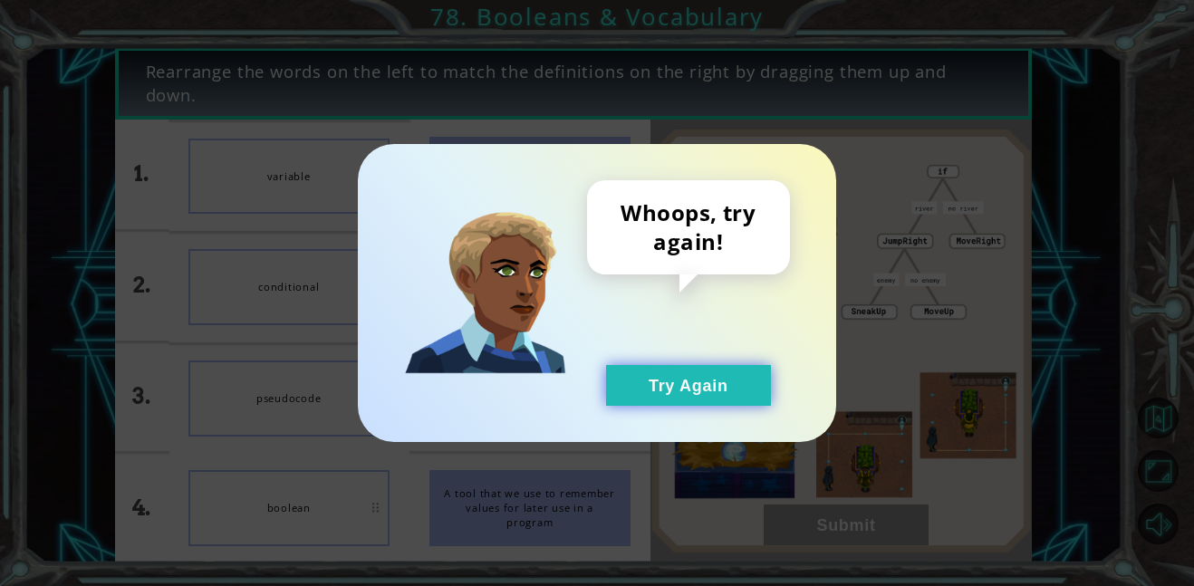
click at [703, 390] on button "Try Again" at bounding box center [688, 385] width 165 height 41
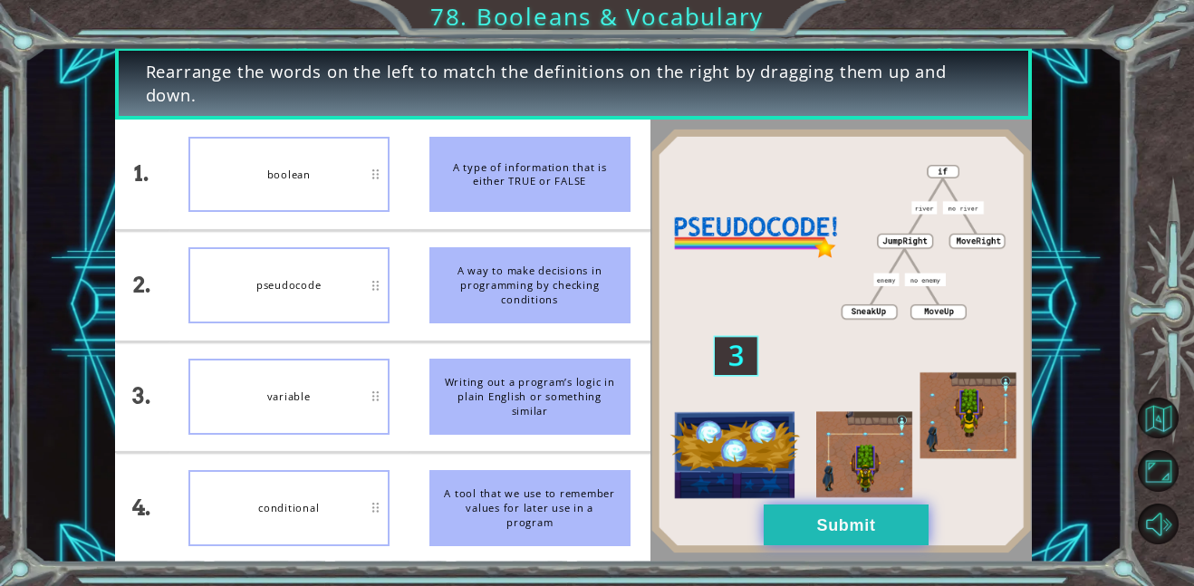
click at [801, 538] on button "Submit" at bounding box center [846, 525] width 165 height 41
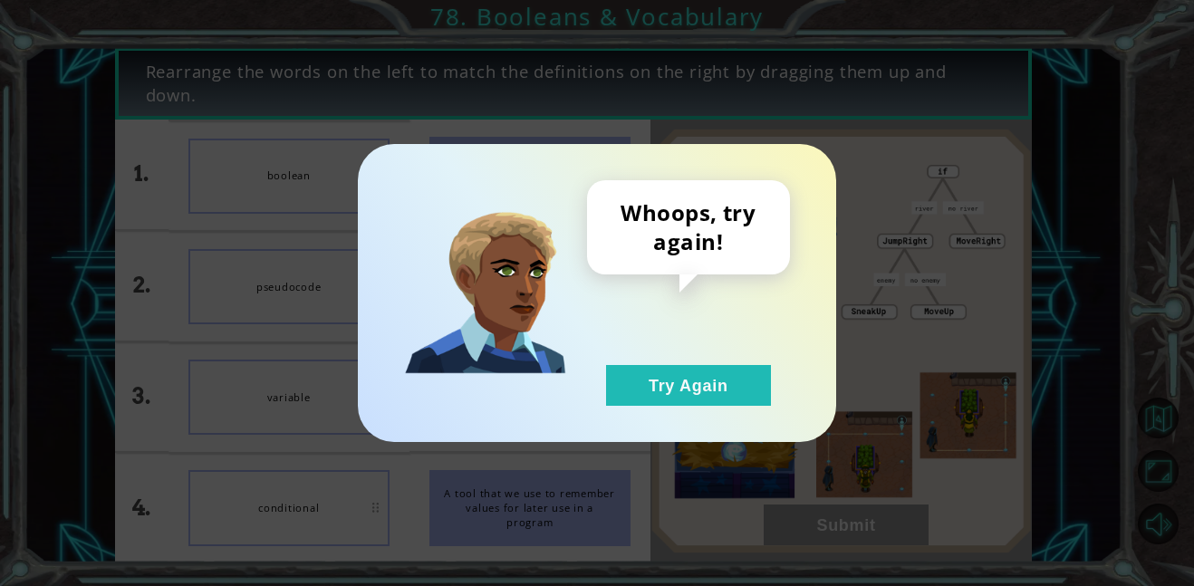
click at [723, 427] on div "Whoops, try again! Try Again" at bounding box center [597, 293] width 478 height 298
click at [711, 417] on div "Whoops, try again! Try Again" at bounding box center [597, 293] width 478 height 298
click at [700, 409] on div "Whoops, try again! Try Again" at bounding box center [597, 293] width 478 height 298
click at [674, 388] on button "Try Again" at bounding box center [688, 385] width 165 height 41
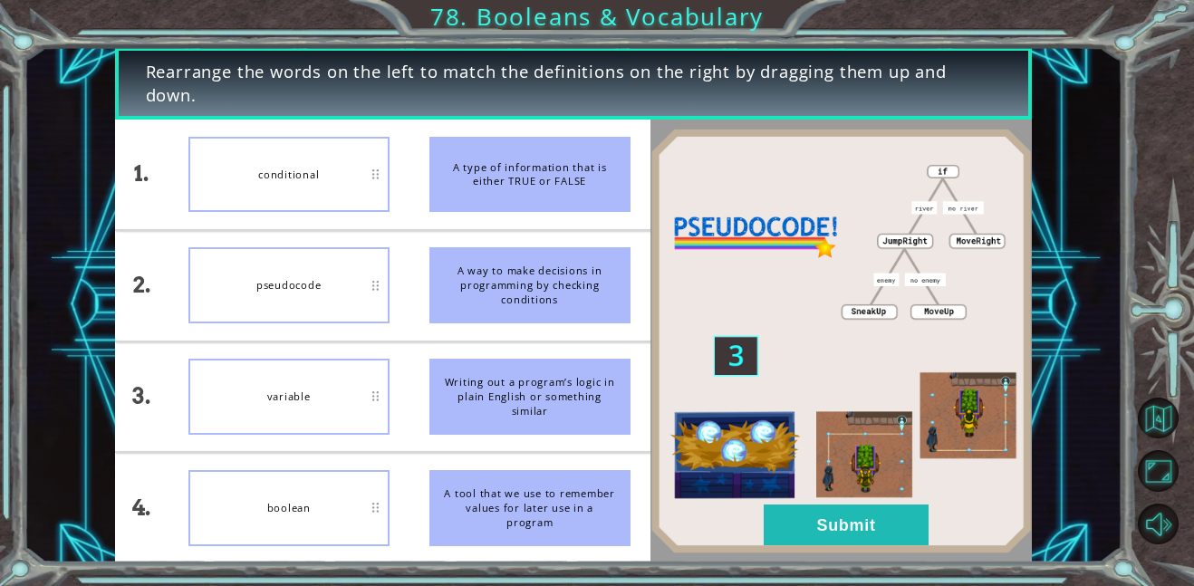
click at [287, 163] on div "conditional" at bounding box center [288, 175] width 201 height 76
click at [294, 172] on div "conditional" at bounding box center [288, 175] width 201 height 76
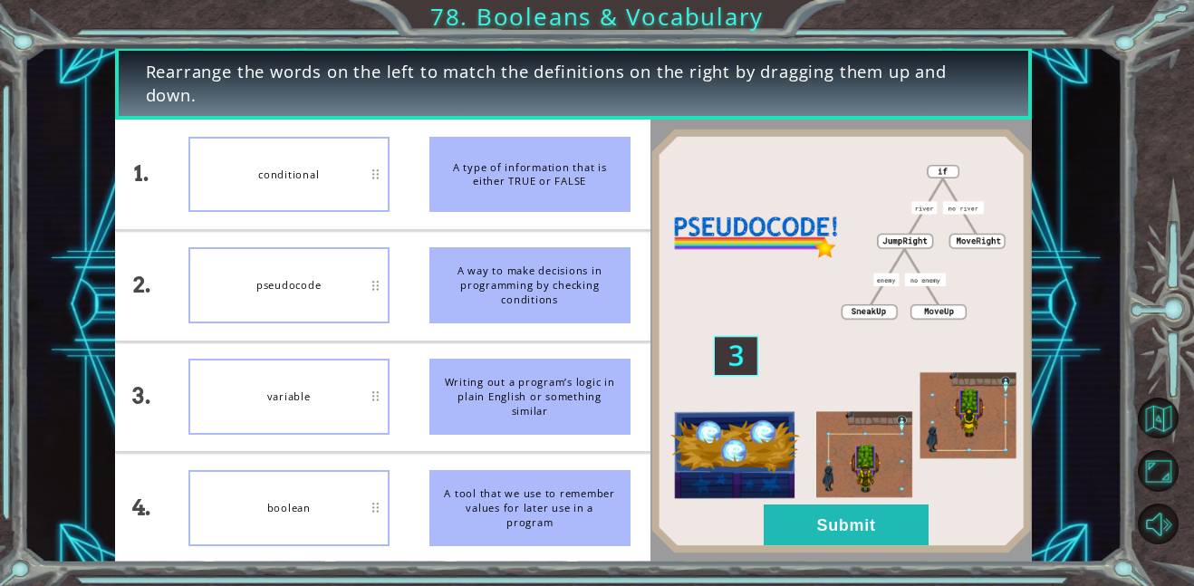
click at [294, 172] on div "conditional" at bounding box center [288, 175] width 201 height 76
click at [275, 282] on div "pseudocode" at bounding box center [288, 285] width 201 height 76
click at [283, 402] on div "variable" at bounding box center [288, 397] width 201 height 76
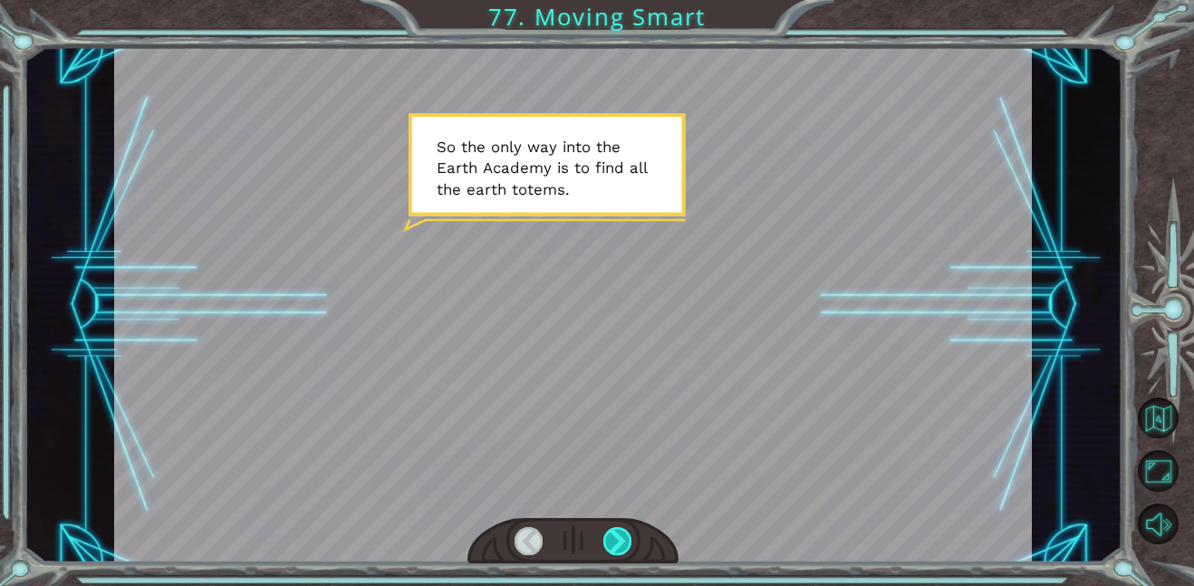
click at [623, 545] on div at bounding box center [617, 541] width 29 height 28
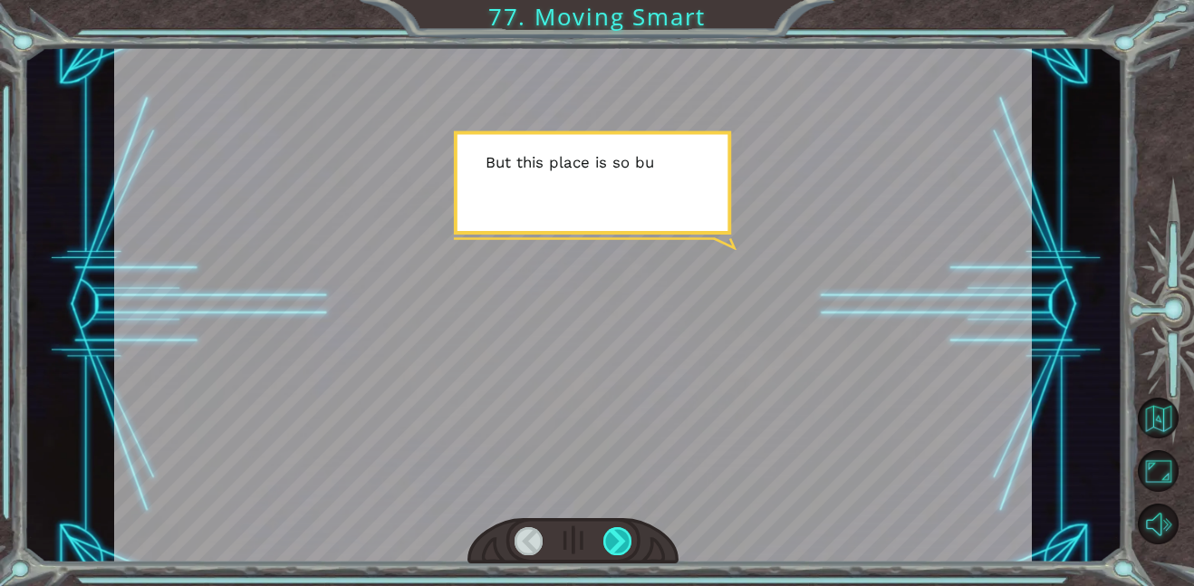
click at [623, 545] on div at bounding box center [617, 541] width 29 height 28
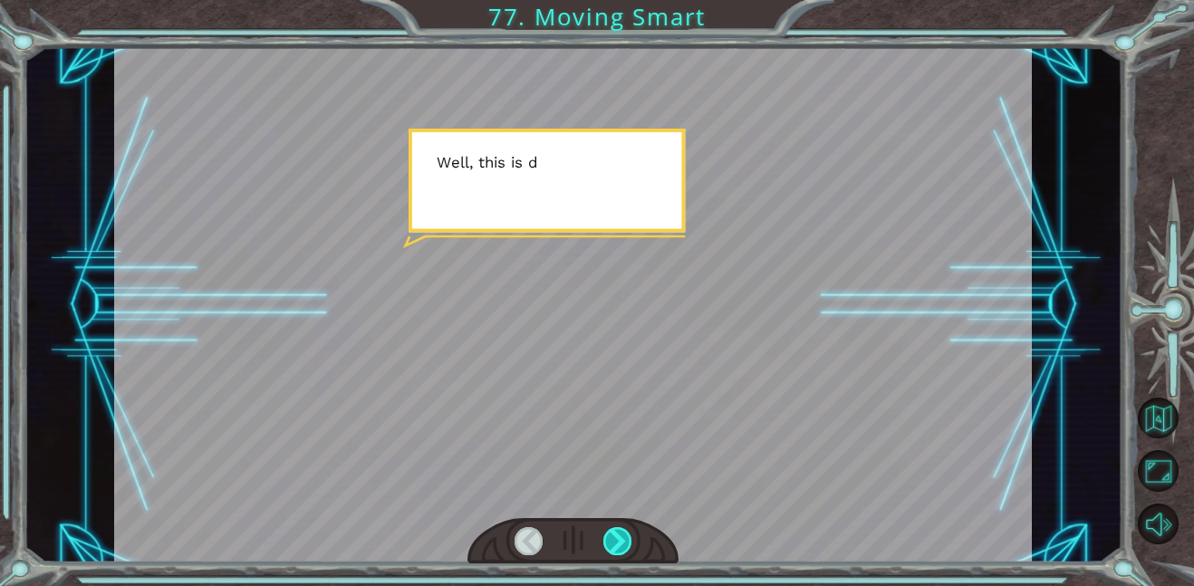
click at [623, 545] on div at bounding box center [617, 541] width 29 height 28
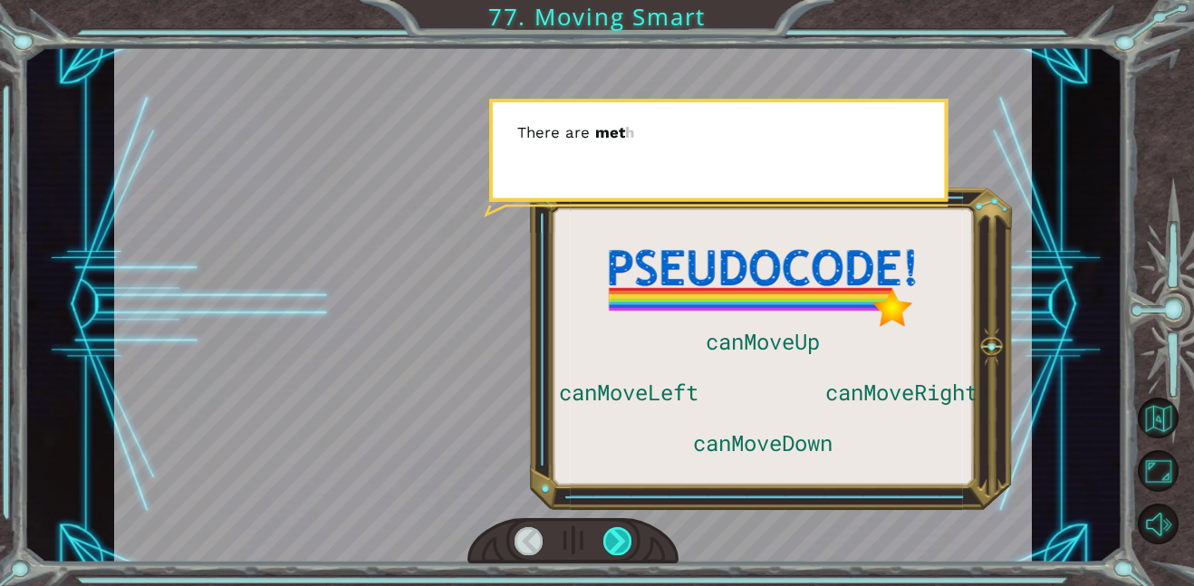
click at [623, 545] on div at bounding box center [617, 541] width 29 height 28
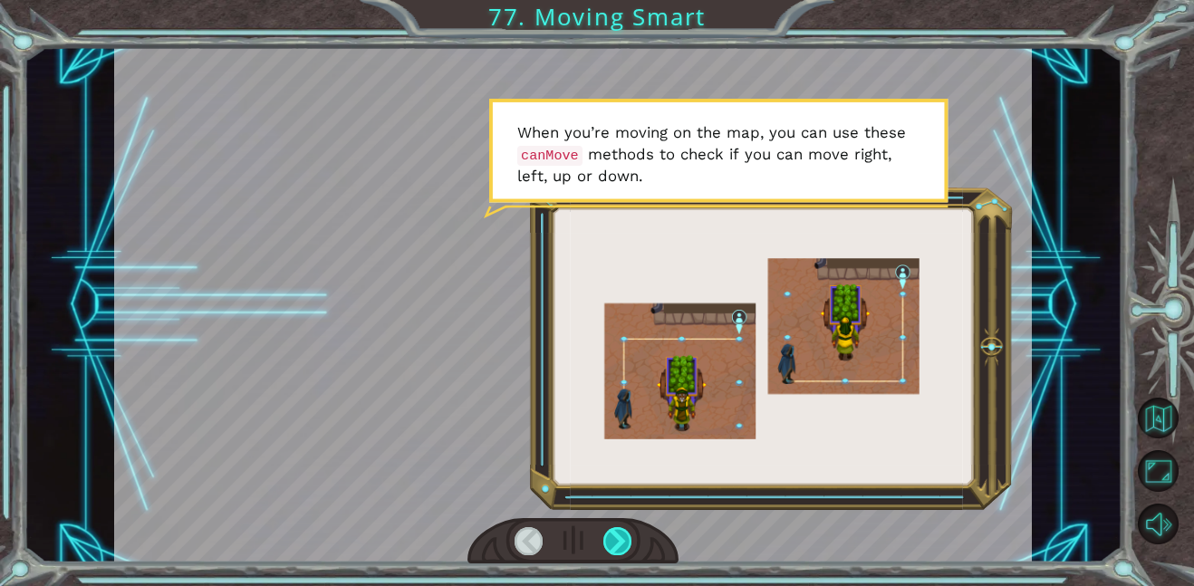
click at [621, 551] on div at bounding box center [617, 541] width 29 height 28
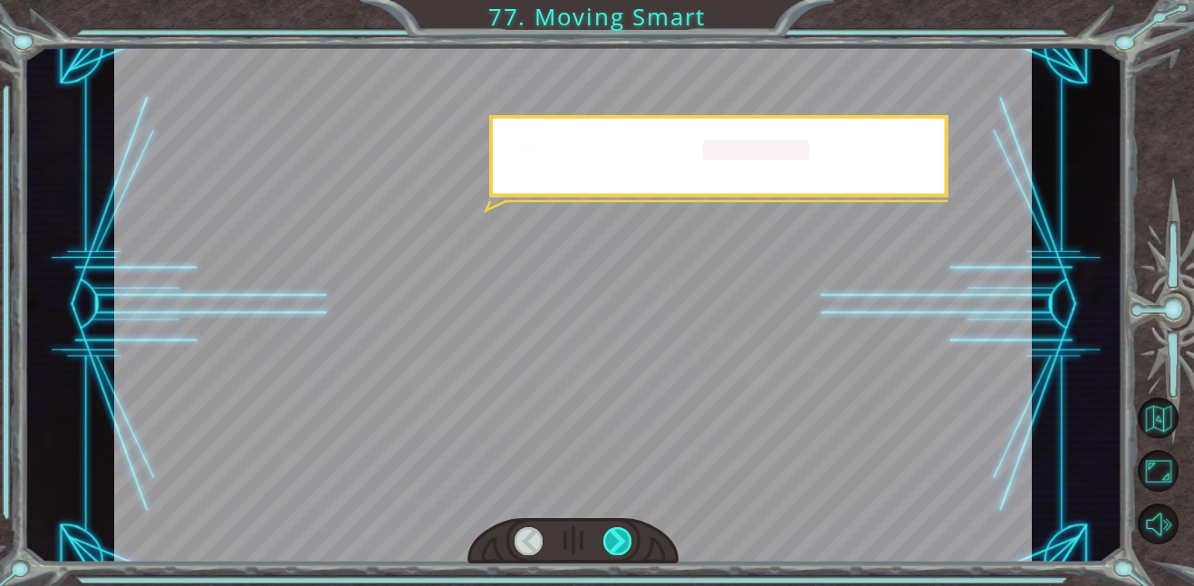
click at [621, 551] on div at bounding box center [617, 541] width 29 height 28
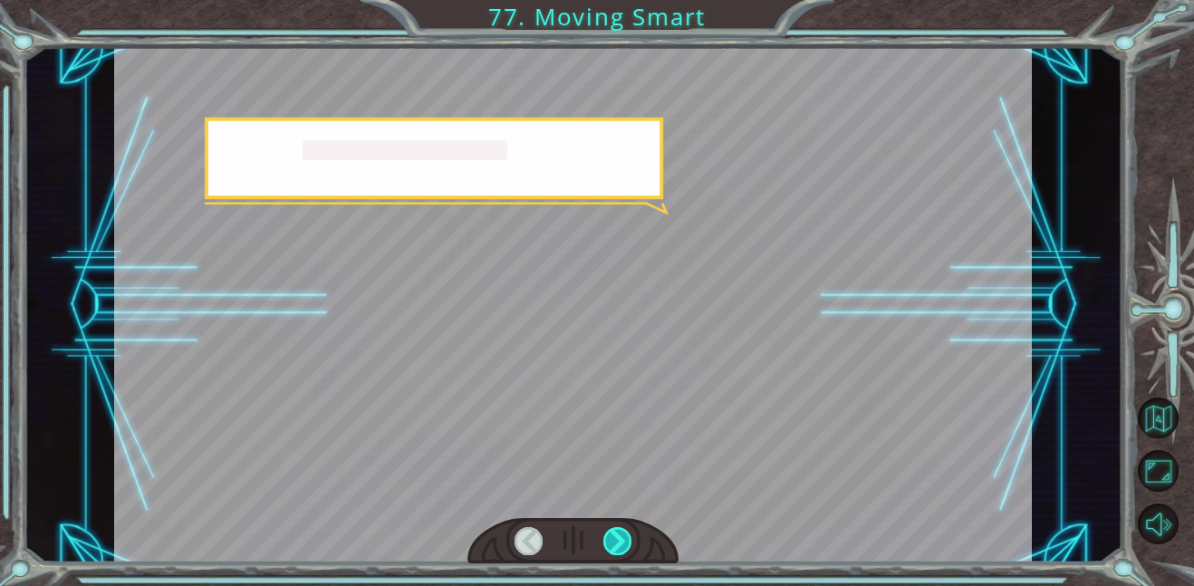
click at [621, 551] on div at bounding box center [617, 541] width 29 height 28
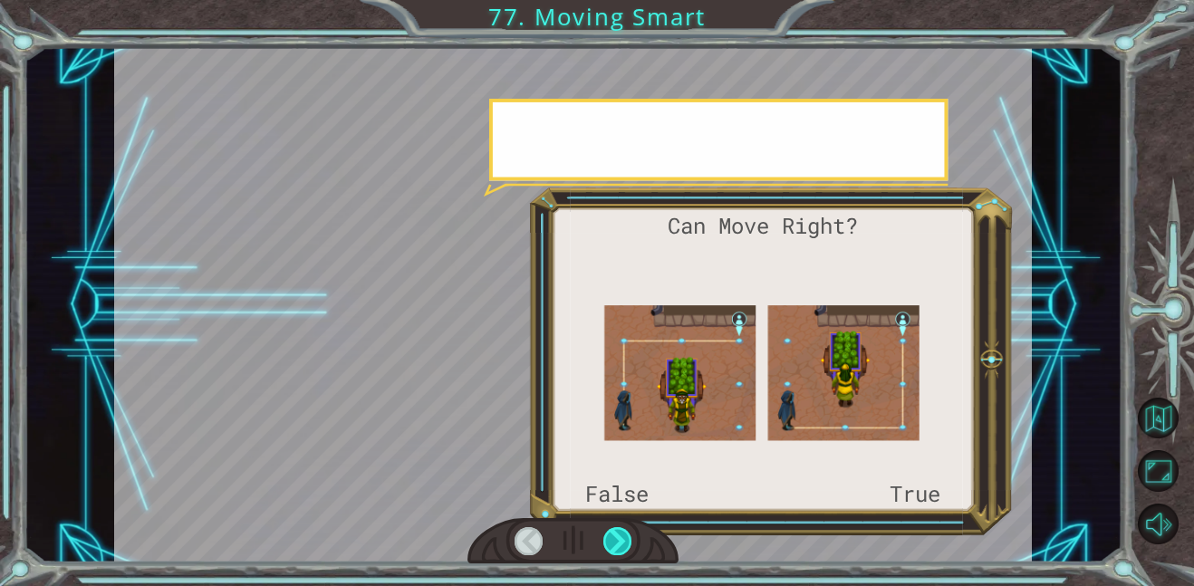
click at [621, 551] on div at bounding box center [617, 541] width 29 height 28
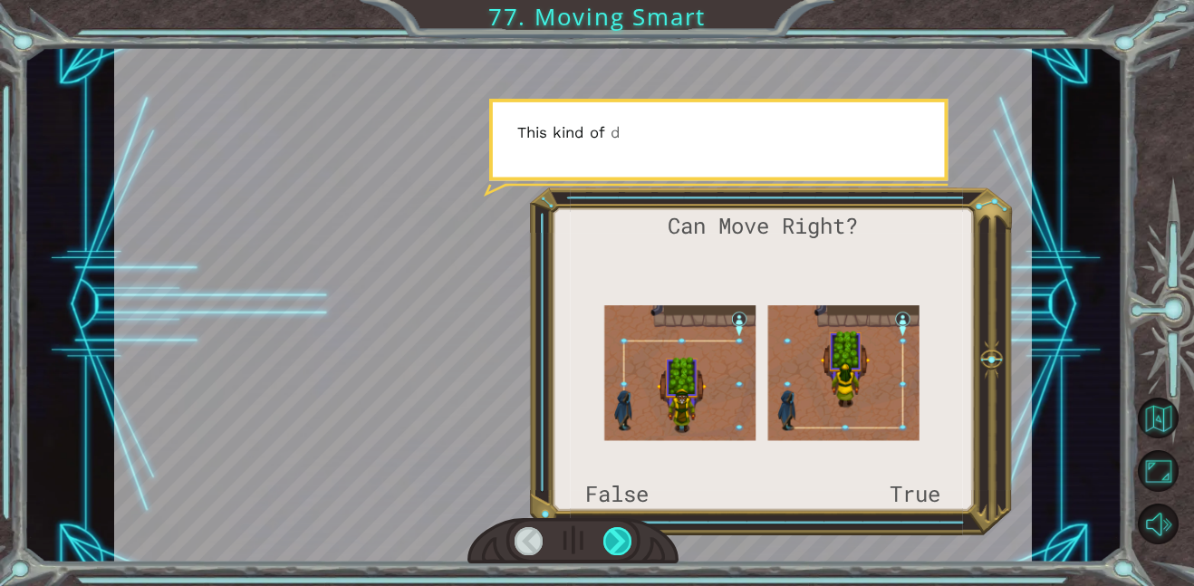
click at [621, 551] on div at bounding box center [617, 541] width 29 height 28
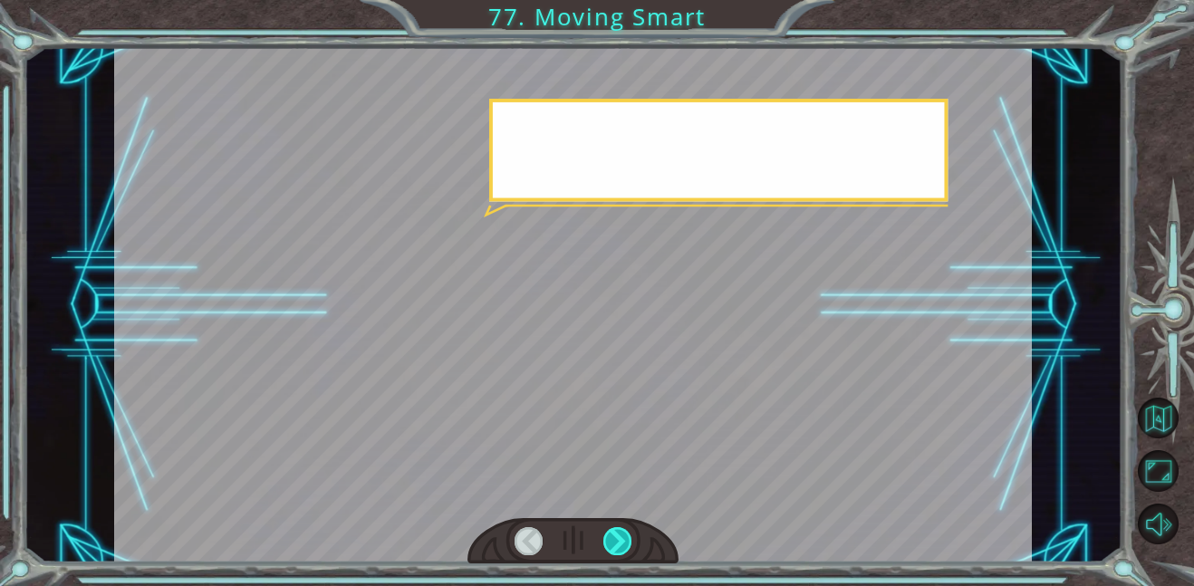
click at [621, 551] on div at bounding box center [617, 541] width 29 height 28
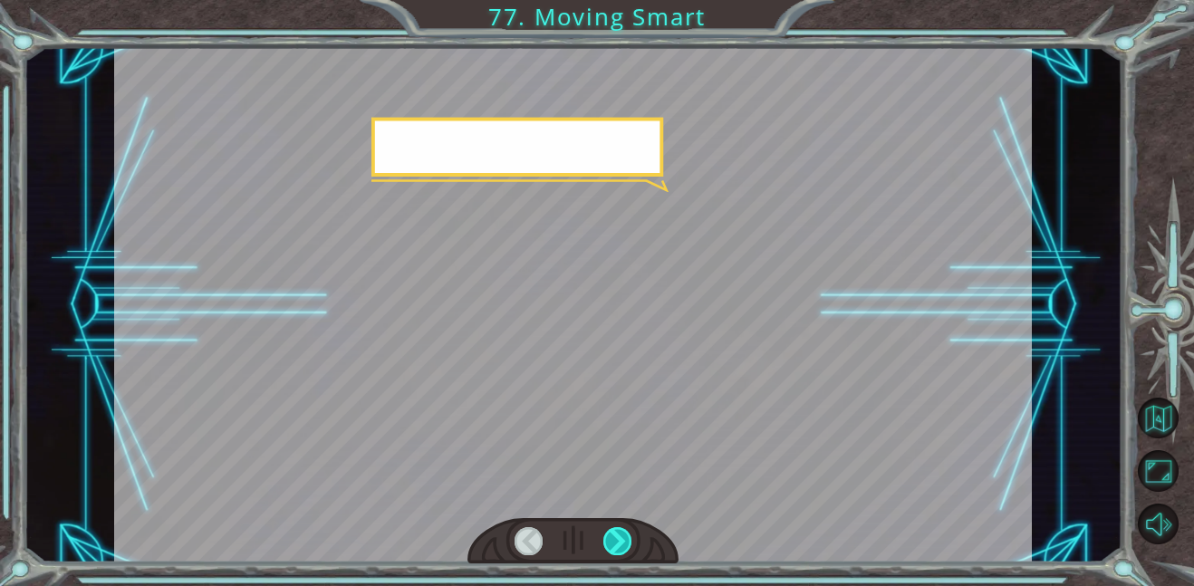
click at [621, 551] on div at bounding box center [617, 541] width 29 height 28
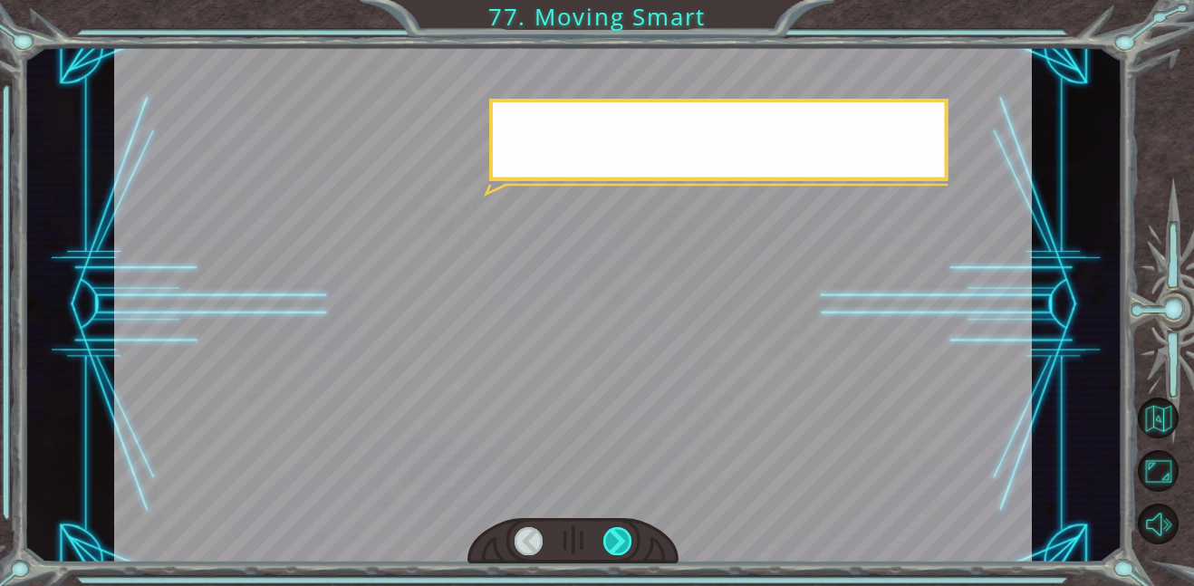
click at [621, 551] on div at bounding box center [617, 541] width 29 height 28
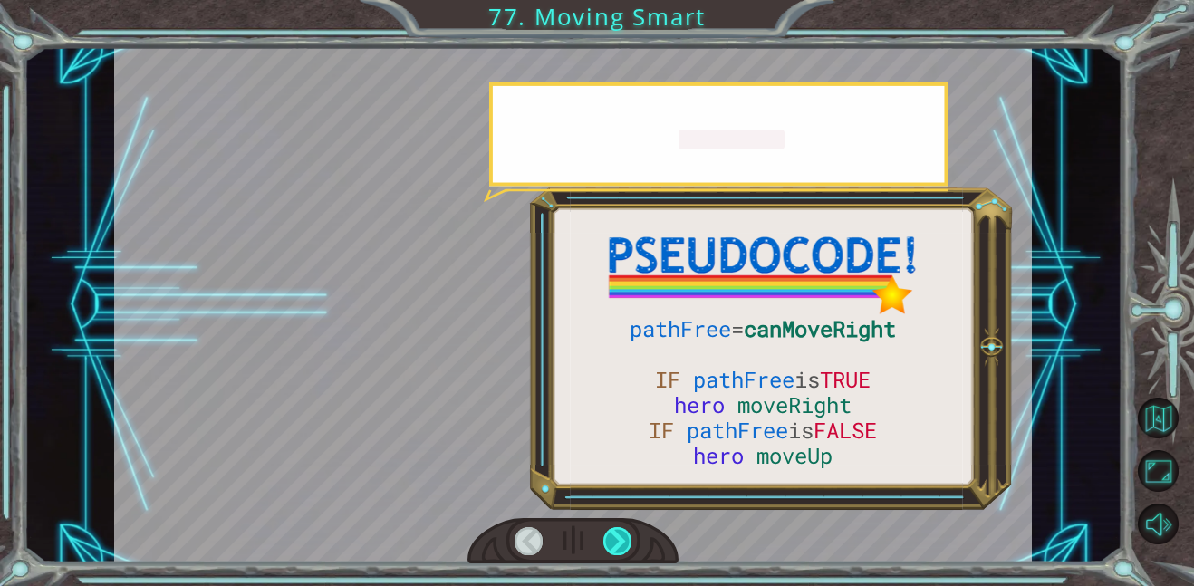
click at [621, 551] on div at bounding box center [617, 541] width 29 height 28
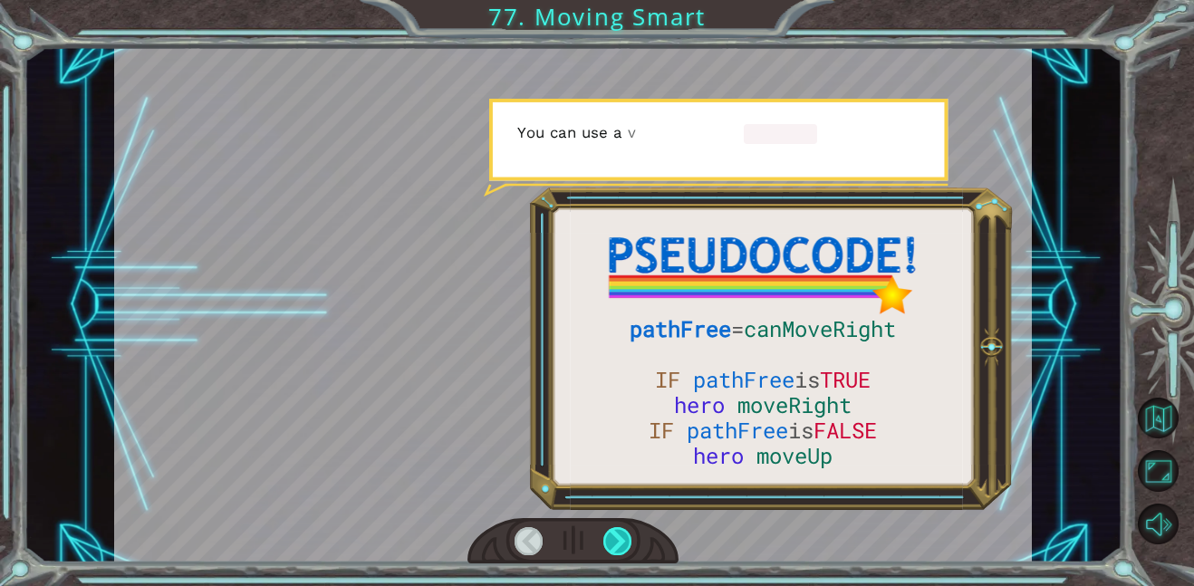
click at [621, 551] on div at bounding box center [617, 541] width 29 height 28
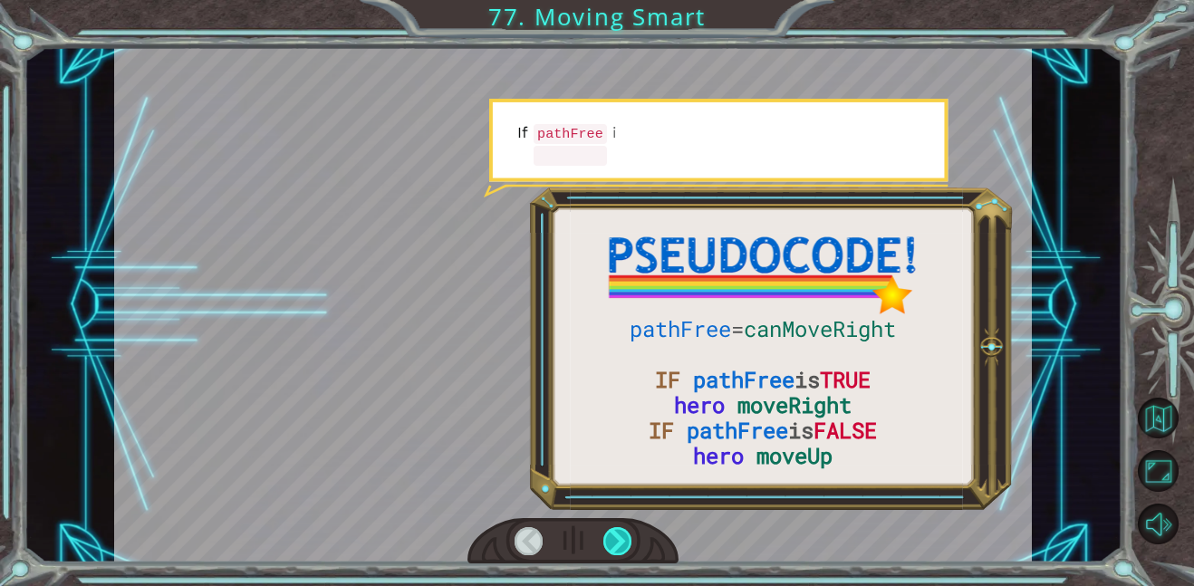
click at [621, 551] on div at bounding box center [617, 541] width 29 height 28
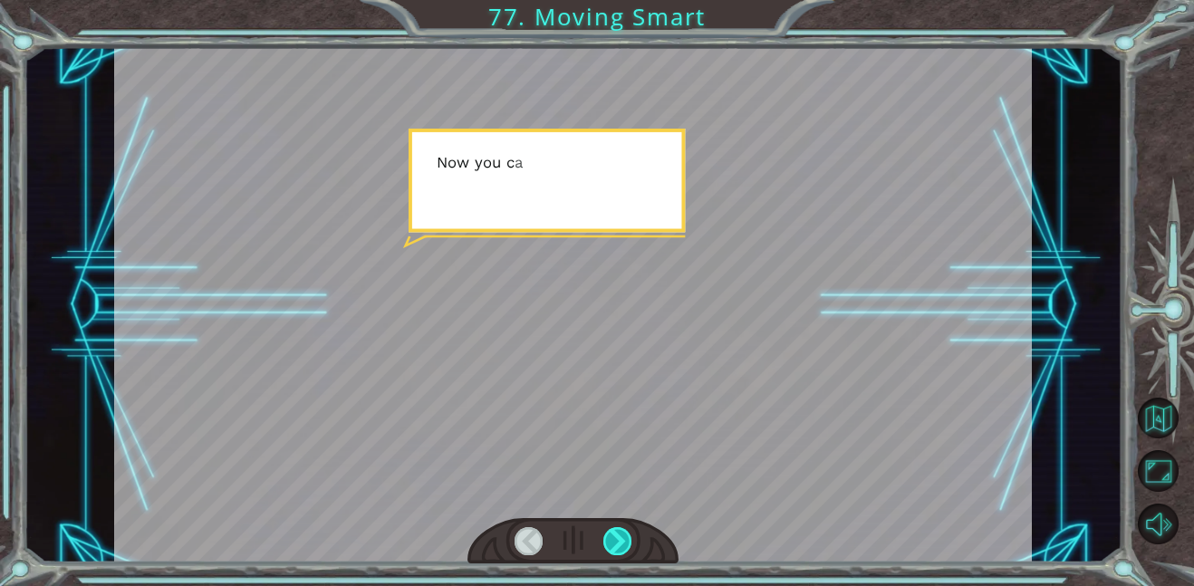
click at [621, 551] on div at bounding box center [617, 541] width 29 height 28
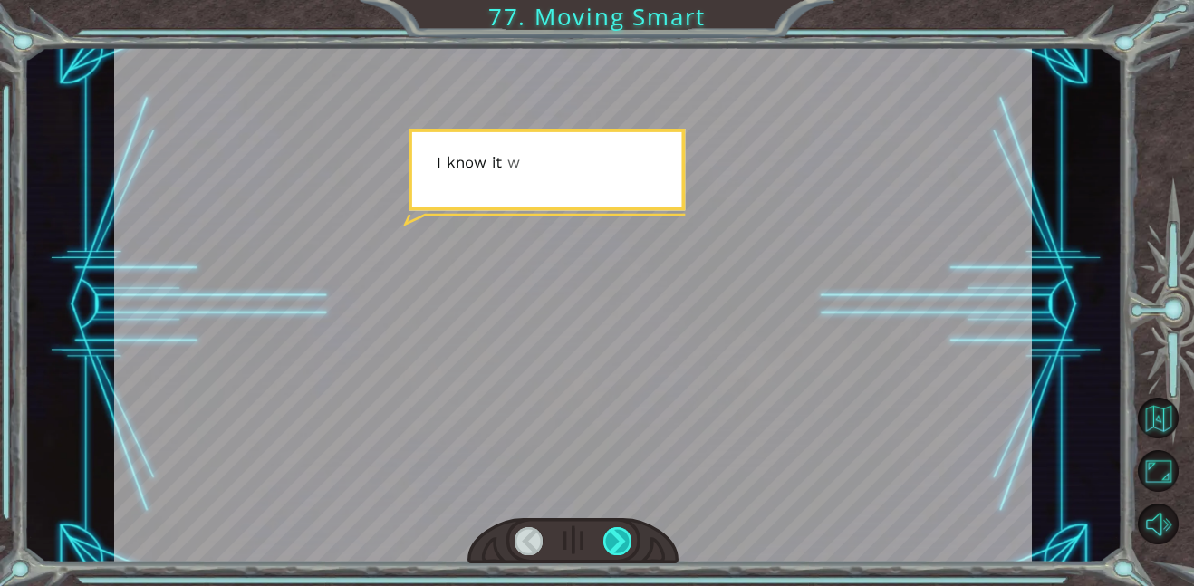
click at [621, 551] on div at bounding box center [617, 541] width 29 height 28
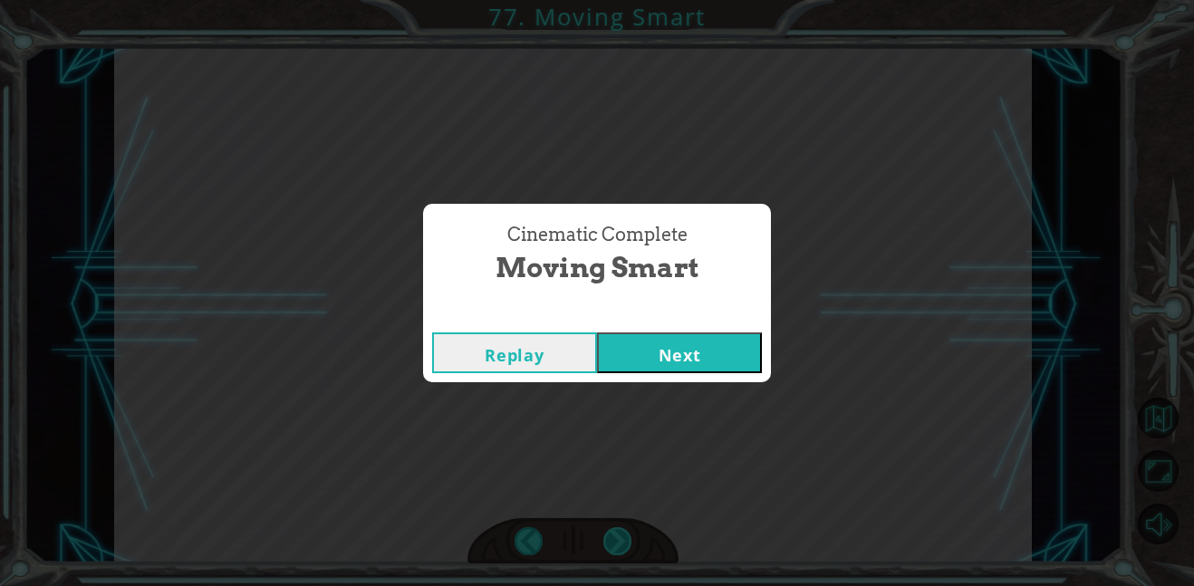
click at [621, 551] on div "Cinematic Complete Moving Smart Replay Next" at bounding box center [597, 293] width 1194 height 586
click at [729, 350] on button "Next" at bounding box center [679, 352] width 165 height 41
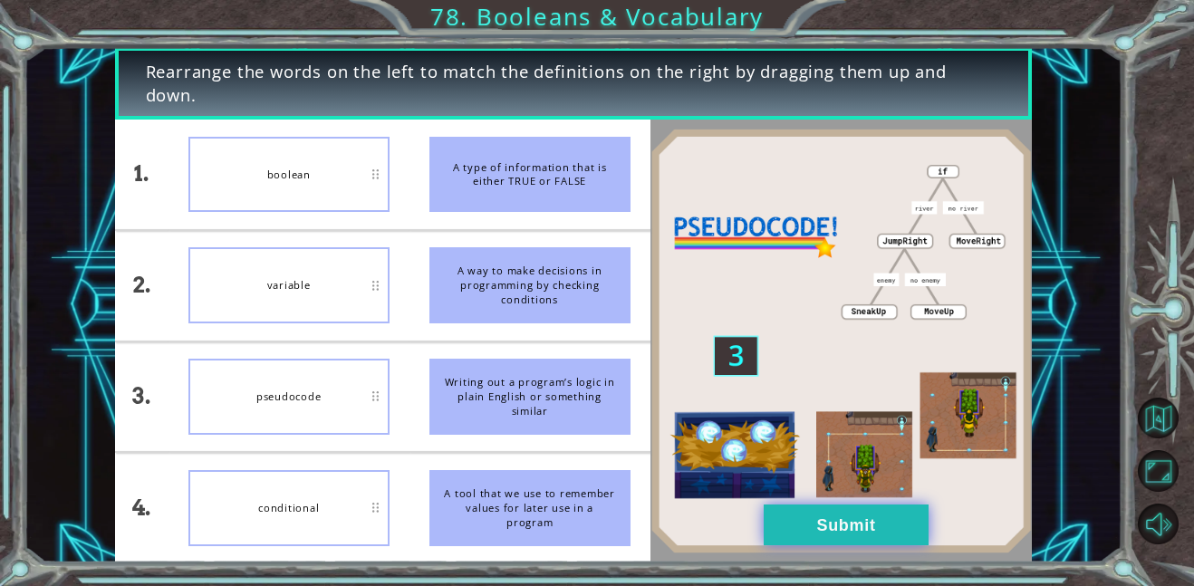
click at [898, 542] on button "Submit" at bounding box center [846, 525] width 165 height 41
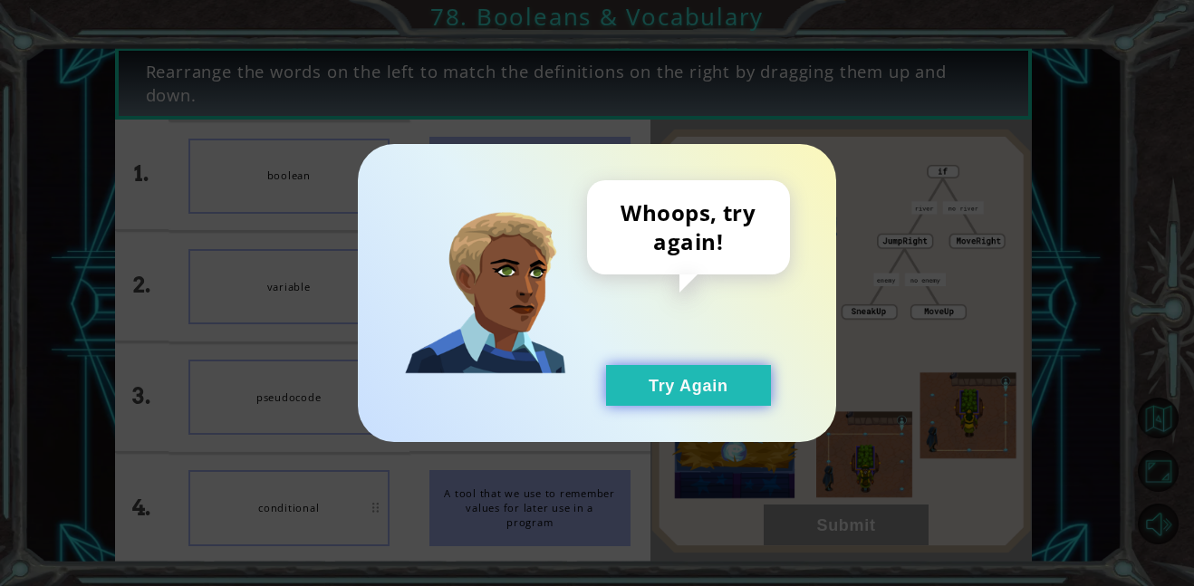
click at [680, 398] on button "Try Again" at bounding box center [688, 385] width 165 height 41
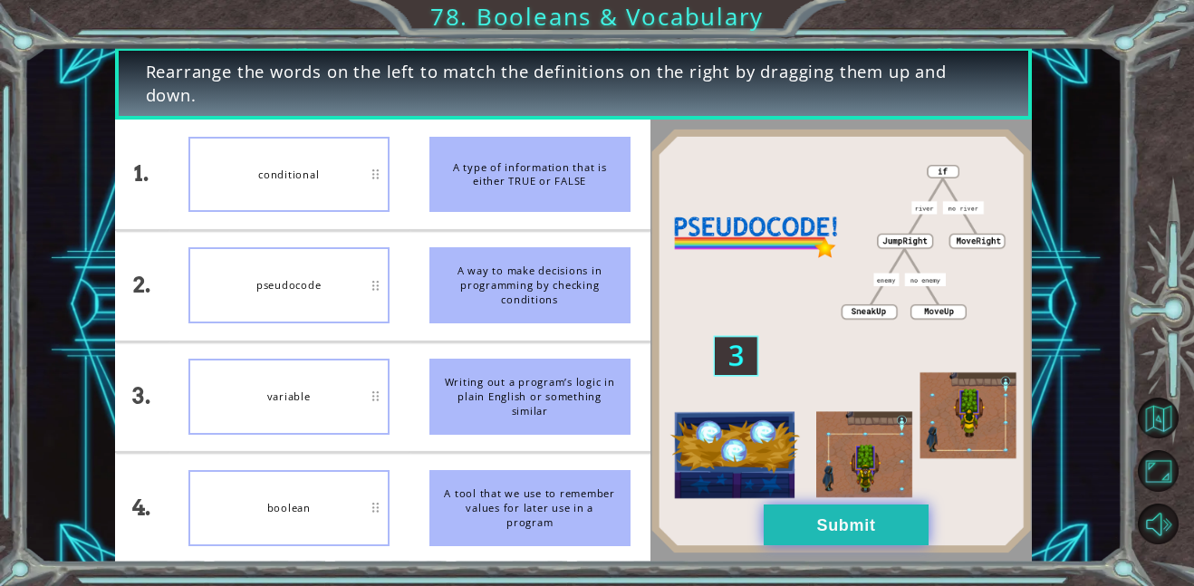
click at [812, 537] on button "Submit" at bounding box center [846, 525] width 165 height 41
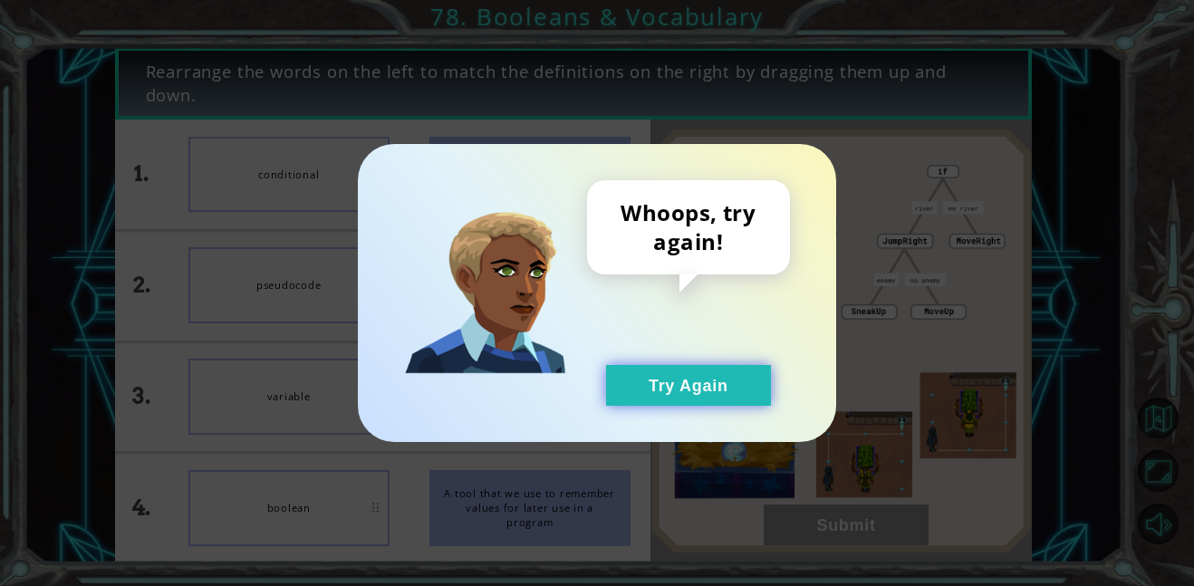
click at [704, 387] on button "Try Again" at bounding box center [688, 385] width 165 height 41
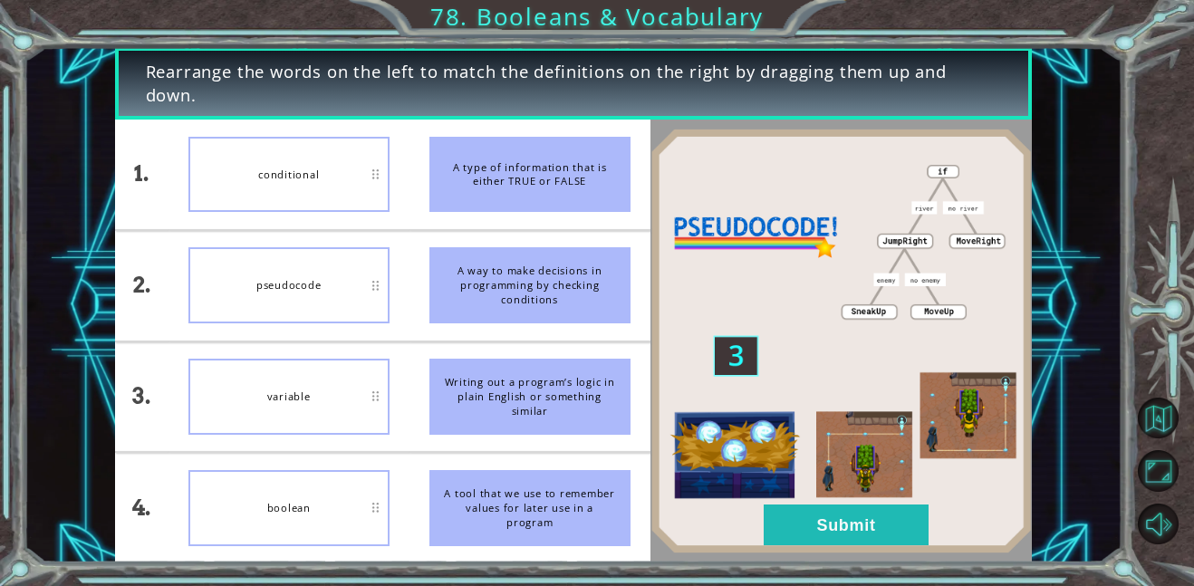
click at [464, 451] on li at bounding box center [529, 452] width 241 height 2
click at [797, 528] on button "Submit" at bounding box center [846, 525] width 165 height 41
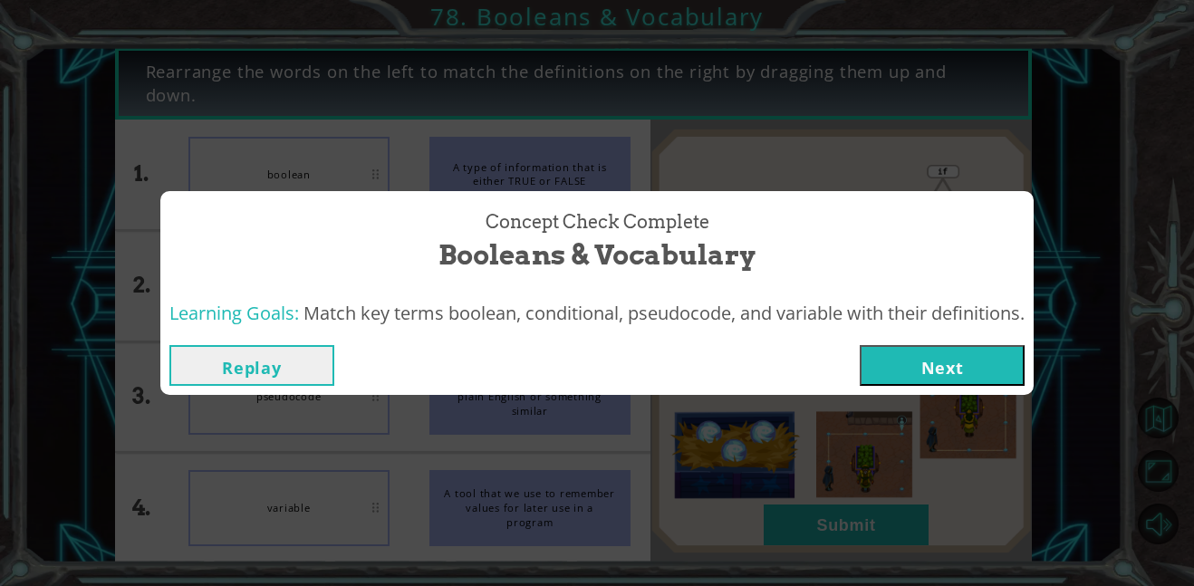
click at [969, 369] on button "Next" at bounding box center [942, 365] width 165 height 41
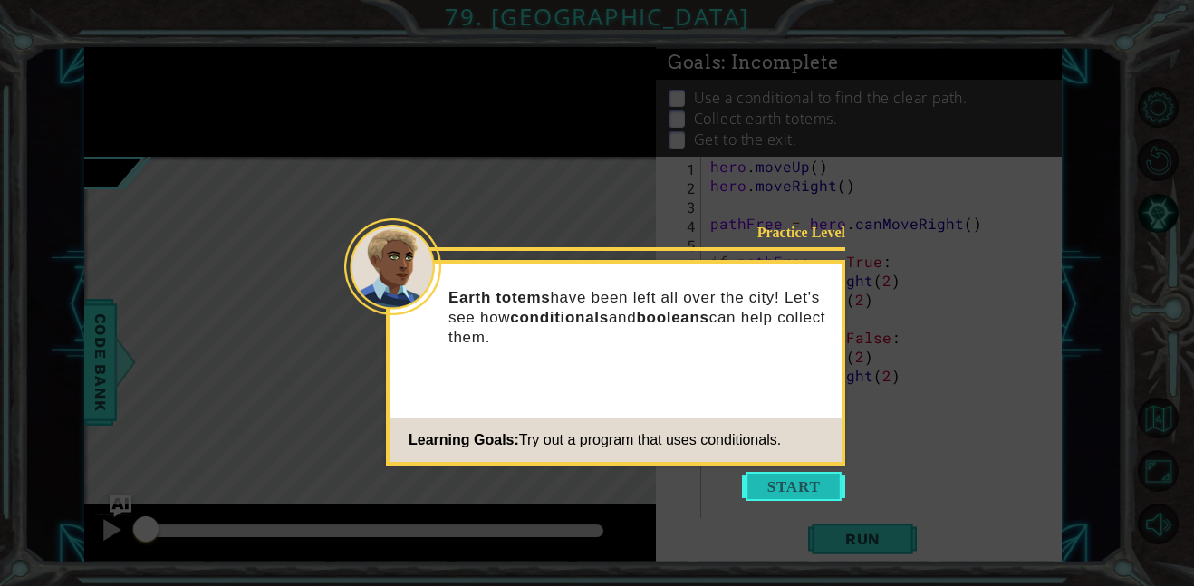
click at [799, 490] on button "Start" at bounding box center [793, 486] width 103 height 29
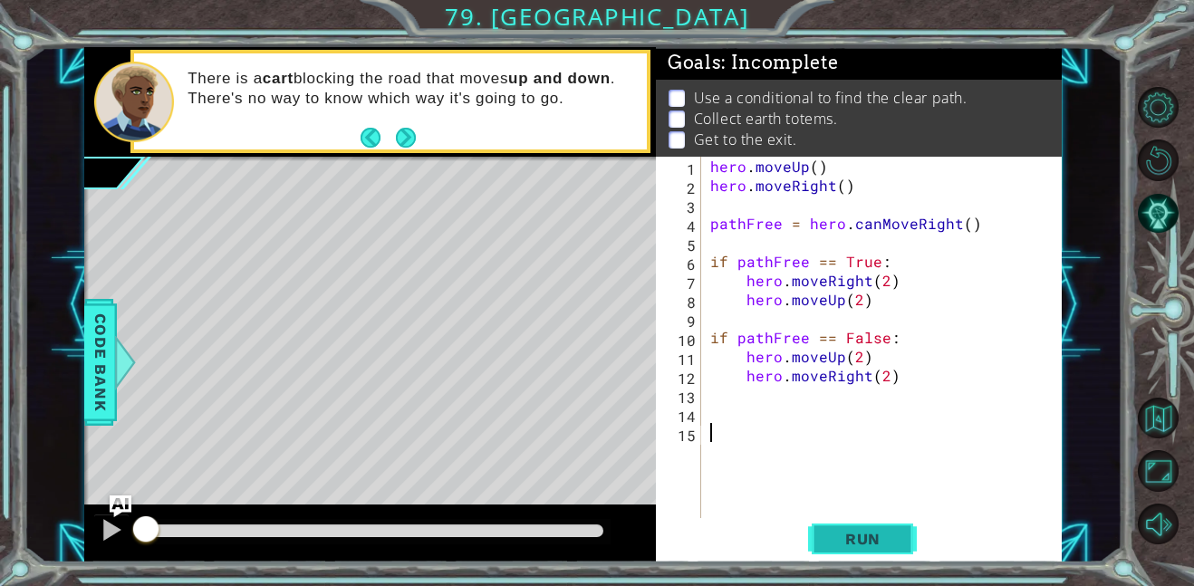
click at [820, 525] on button "Run" at bounding box center [862, 538] width 109 height 41
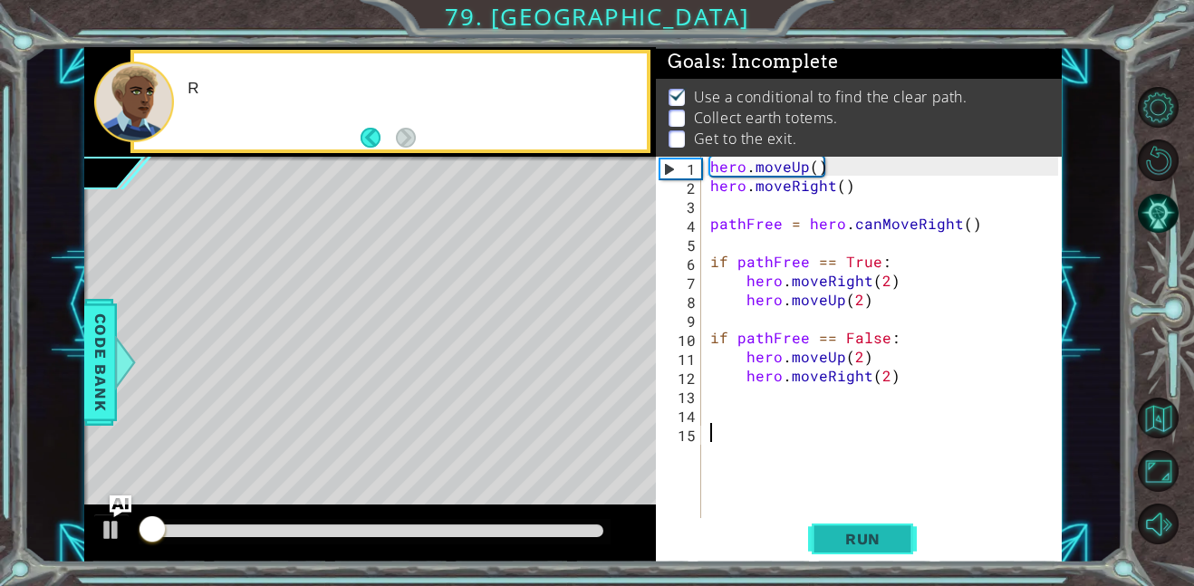
scroll to position [2, 0]
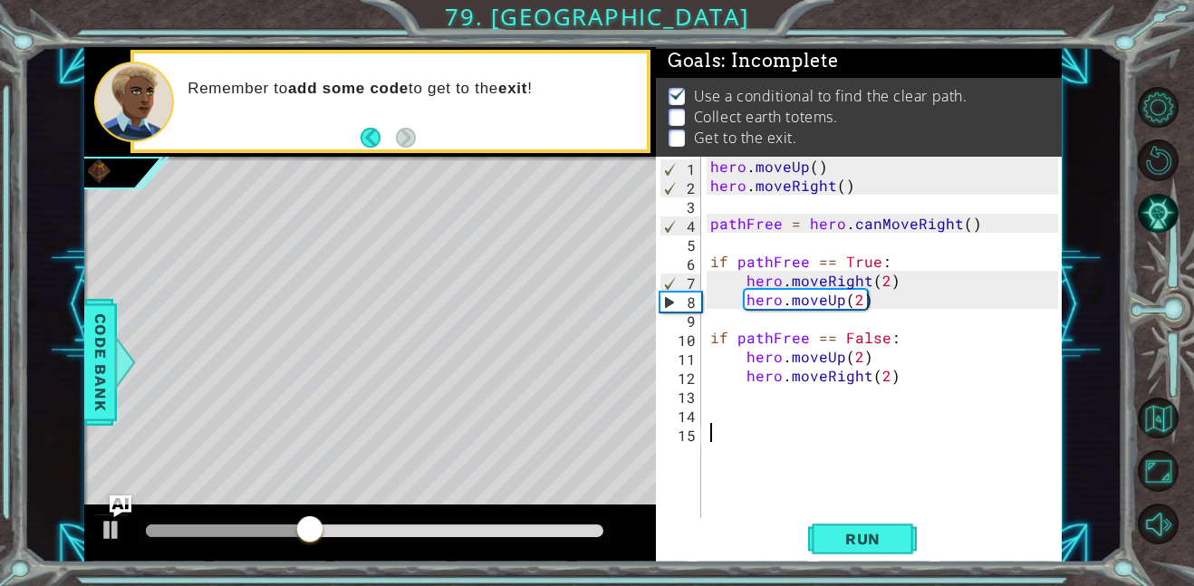
click at [830, 315] on div "hero . moveUp ( ) hero . moveRight ( ) pathFree = hero . canMoveRight ( ) if pa…" at bounding box center [887, 357] width 361 height 400
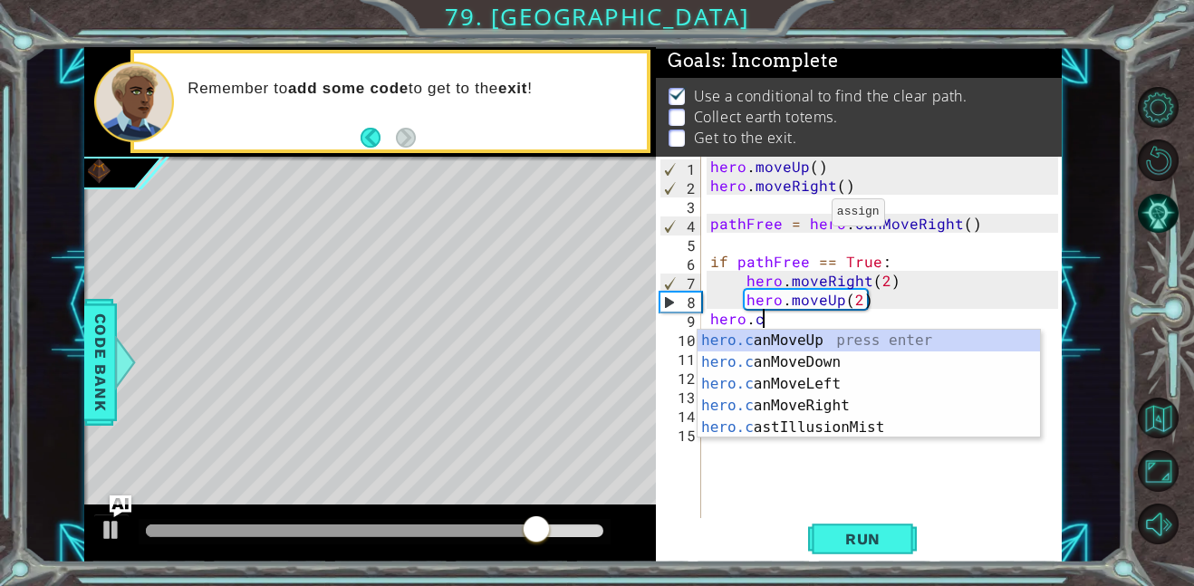
scroll to position [0, 2]
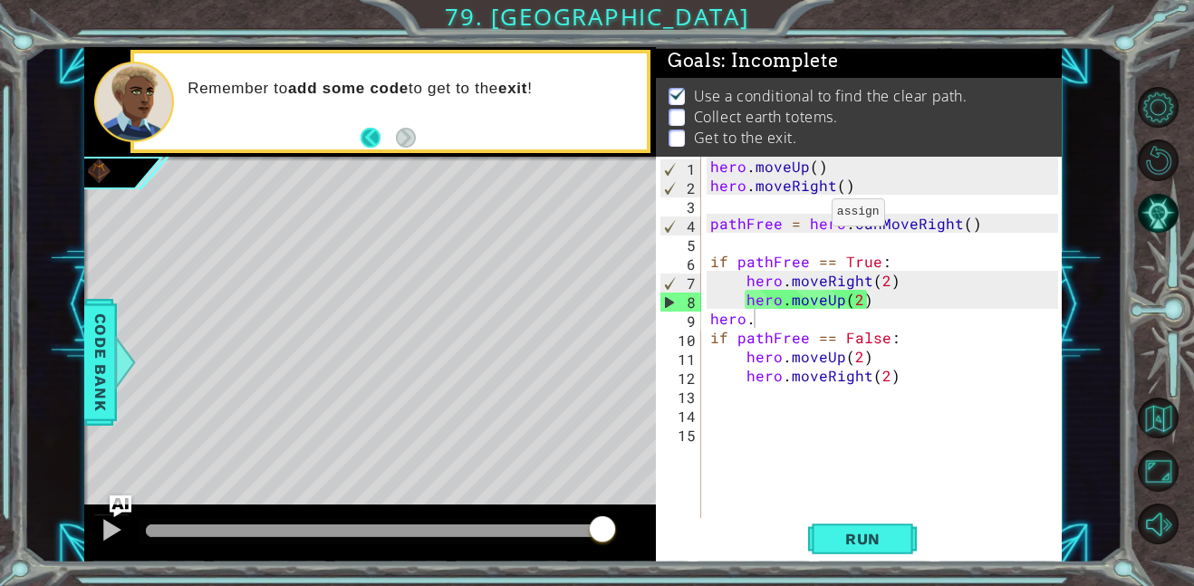
click at [370, 131] on button "Back" at bounding box center [378, 138] width 35 height 20
click at [370, 130] on button "Back" at bounding box center [378, 138] width 35 height 20
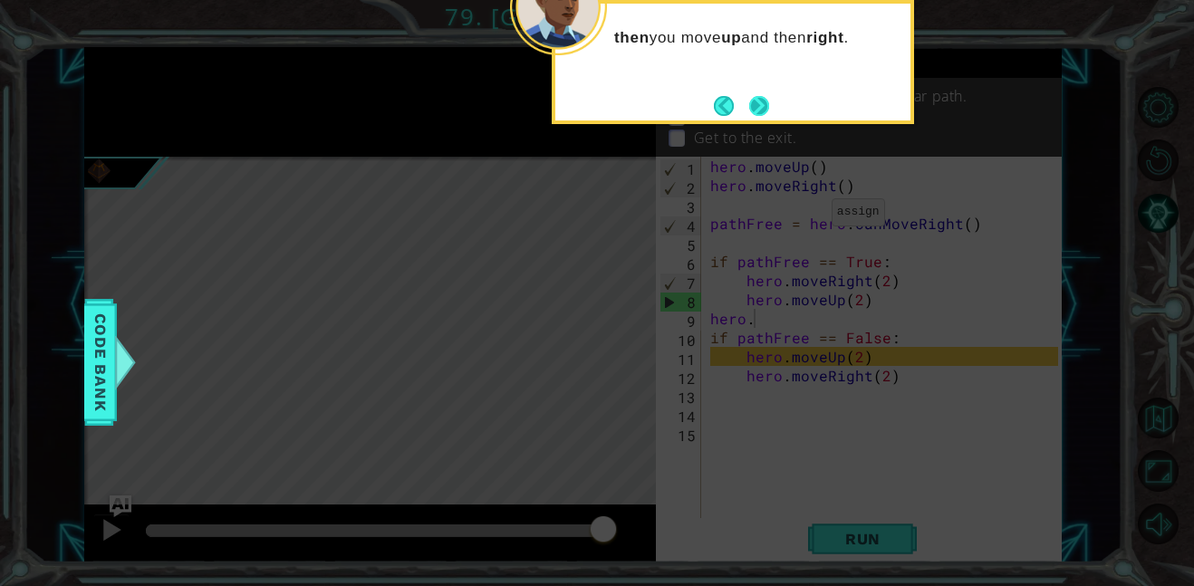
click at [763, 104] on button "Next" at bounding box center [759, 106] width 20 height 20
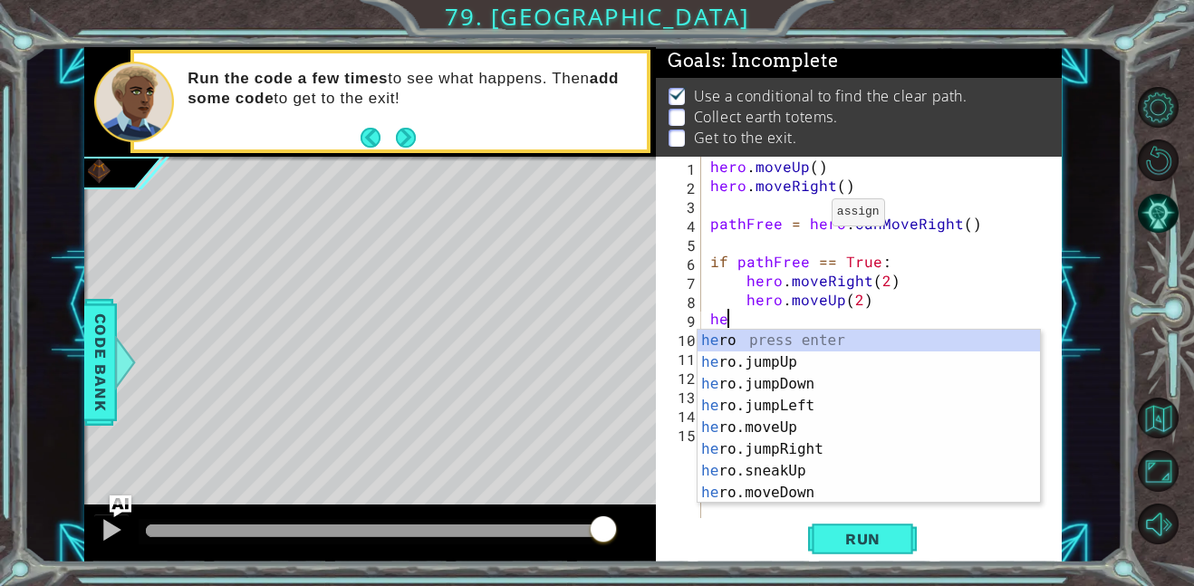
scroll to position [0, 0]
type textarea "h"
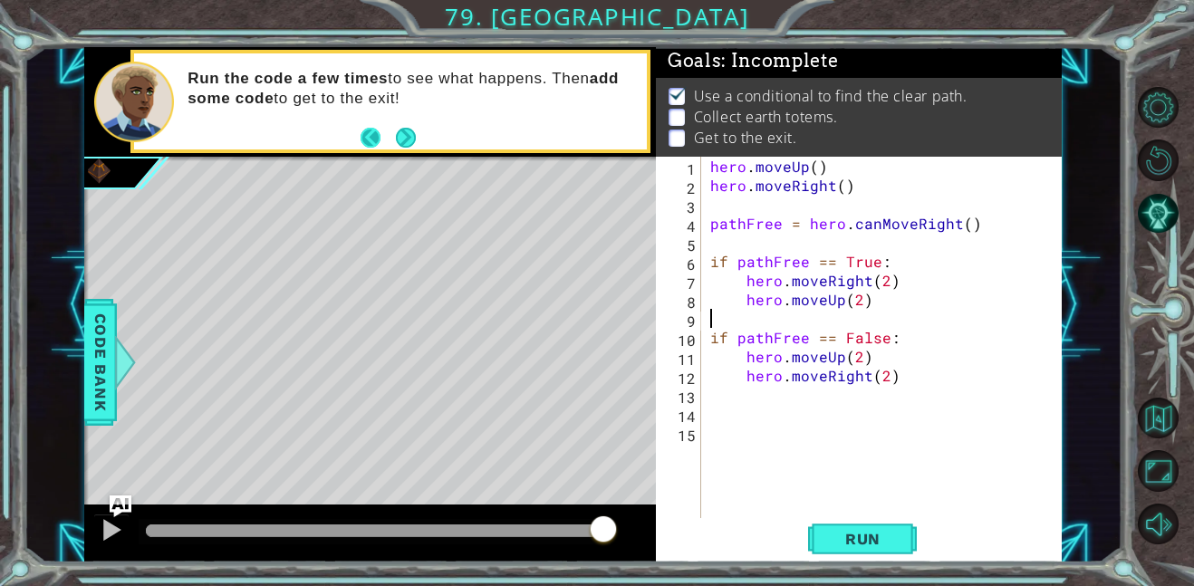
click at [393, 141] on button "Back" at bounding box center [378, 138] width 35 height 20
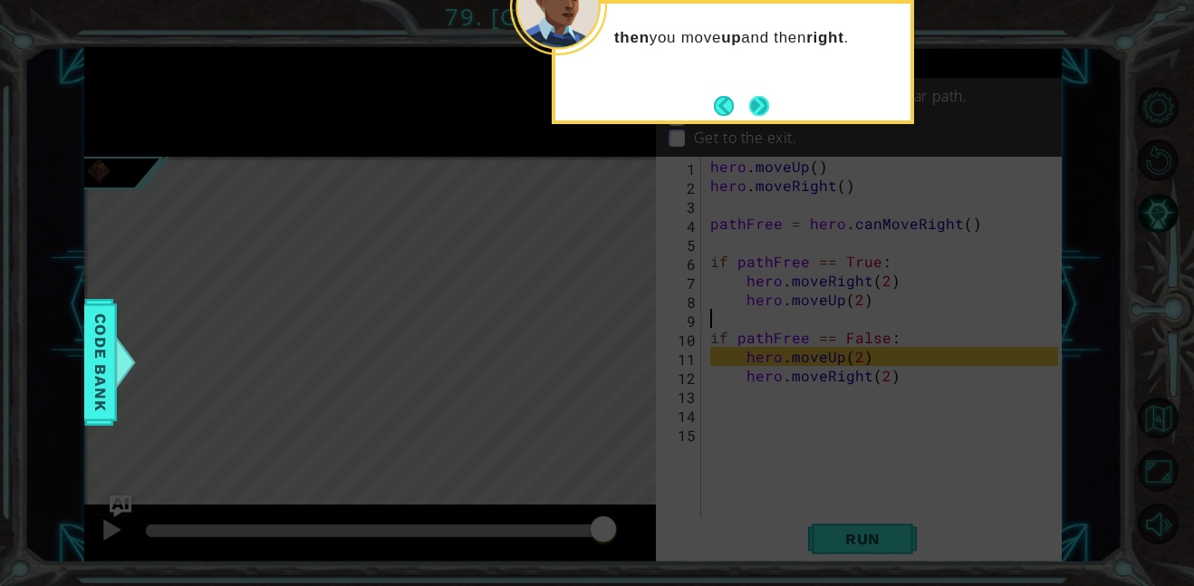
click at [757, 97] on button "Next" at bounding box center [759, 106] width 20 height 20
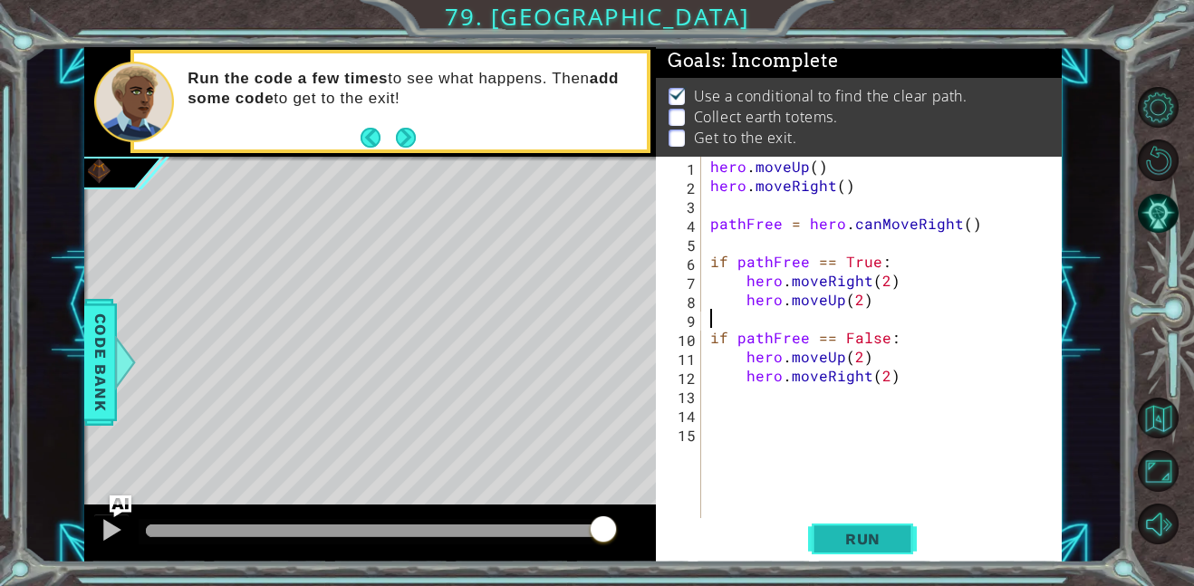
click at [834, 530] on span "Run" at bounding box center [863, 539] width 72 height 18
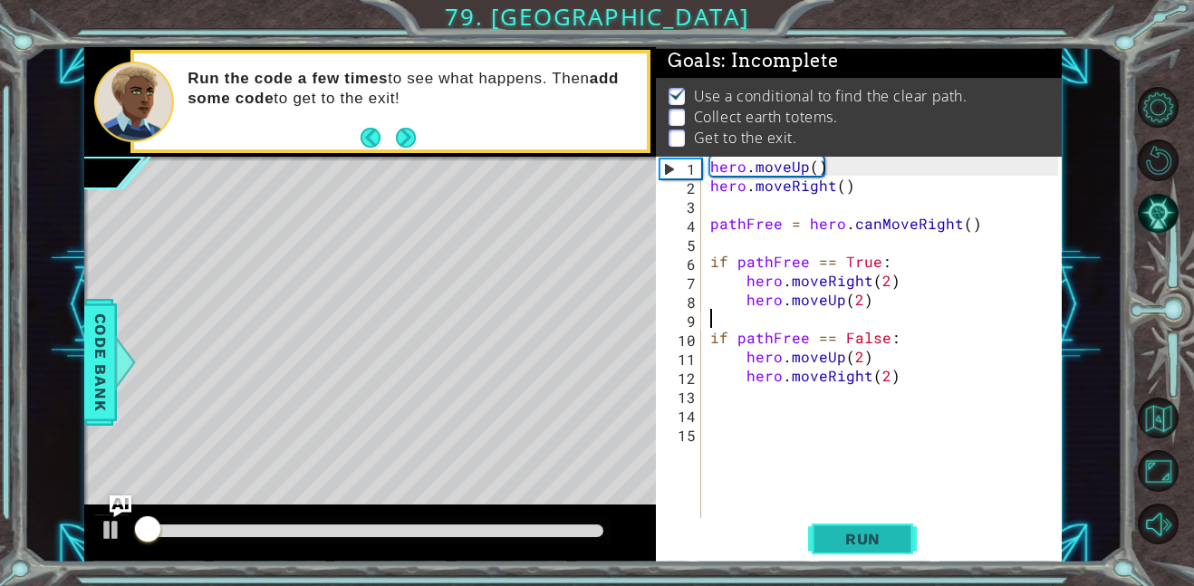
click at [831, 527] on button "Run" at bounding box center [862, 538] width 109 height 41
click at [830, 526] on button "Run" at bounding box center [862, 538] width 109 height 41
click at [829, 526] on button "Run" at bounding box center [862, 538] width 109 height 41
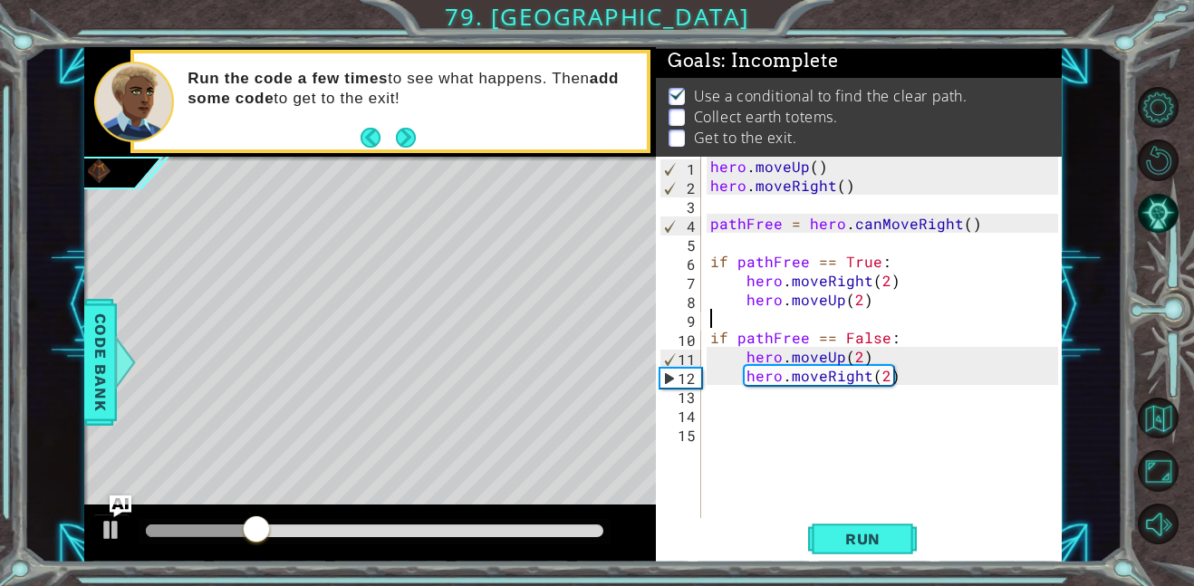
click at [846, 400] on div "hero . moveUp ( ) hero . moveRight ( ) pathFree = hero . canMoveRight ( ) if pa…" at bounding box center [887, 357] width 361 height 400
click at [845, 400] on div "hero . moveUp ( ) hero . moveRight ( ) pathFree = hero . canMoveRight ( ) if pa…" at bounding box center [887, 357] width 361 height 400
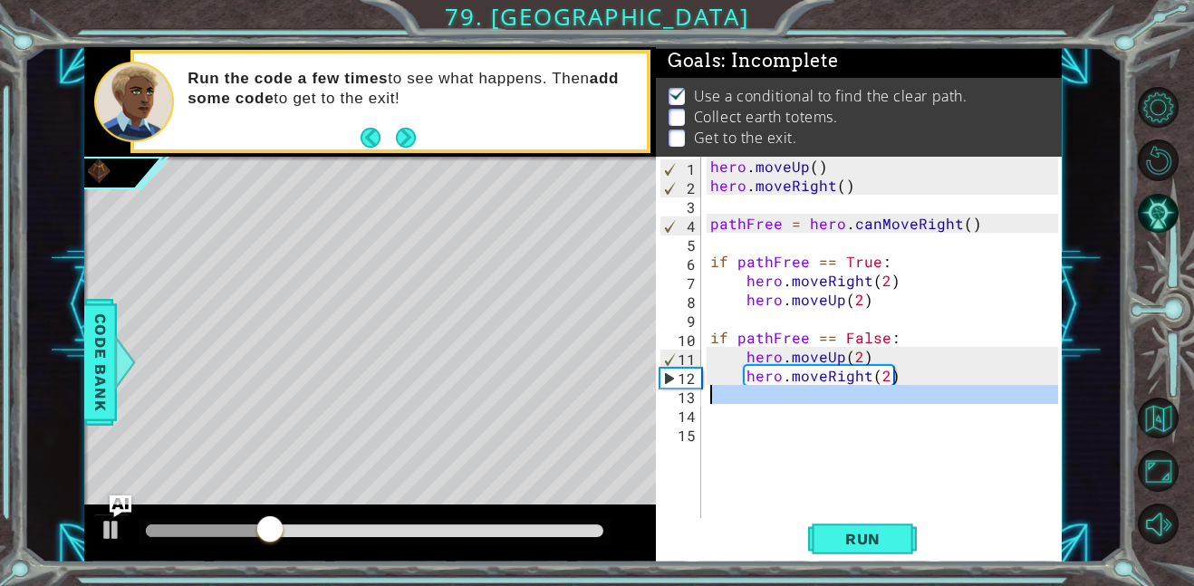
click at [845, 400] on div "hero . moveUp ( ) hero . moveRight ( ) pathFree = hero . canMoveRight ( ) if pa…" at bounding box center [883, 337] width 352 height 361
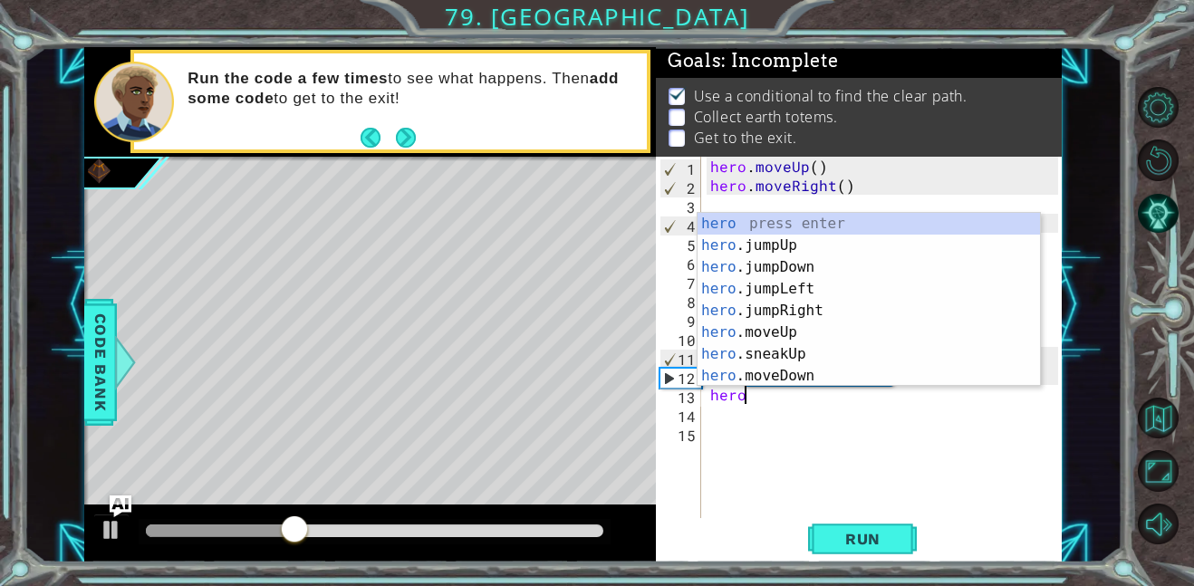
scroll to position [0, 2]
type textarea "hero.j"
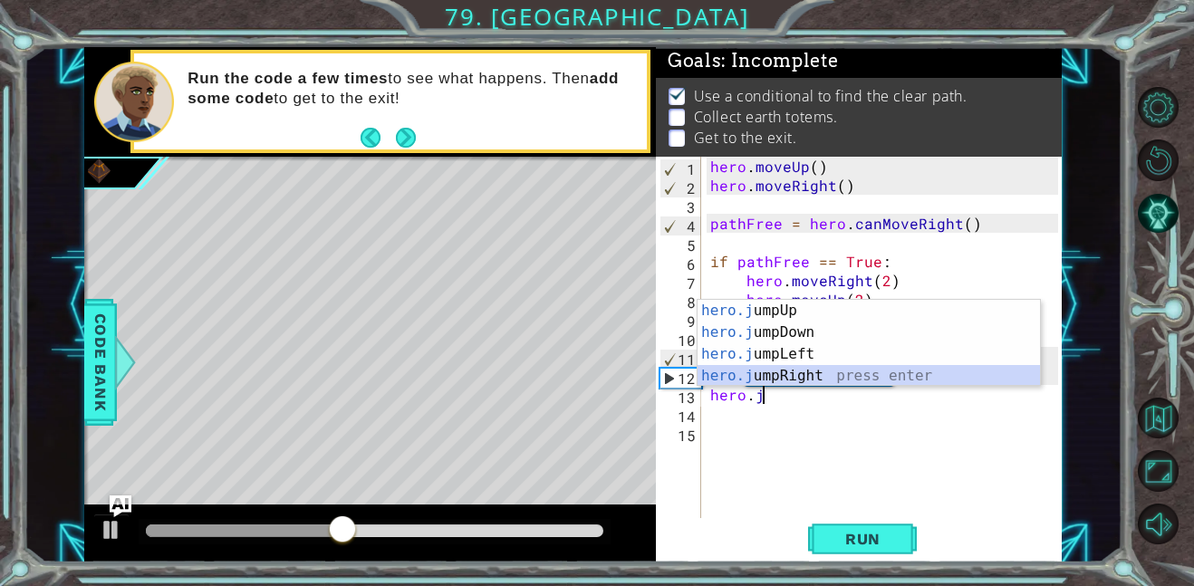
click at [829, 380] on div "hero.j umpUp press enter hero.j umpDown press enter hero.j umpLeft press enter …" at bounding box center [869, 365] width 342 height 130
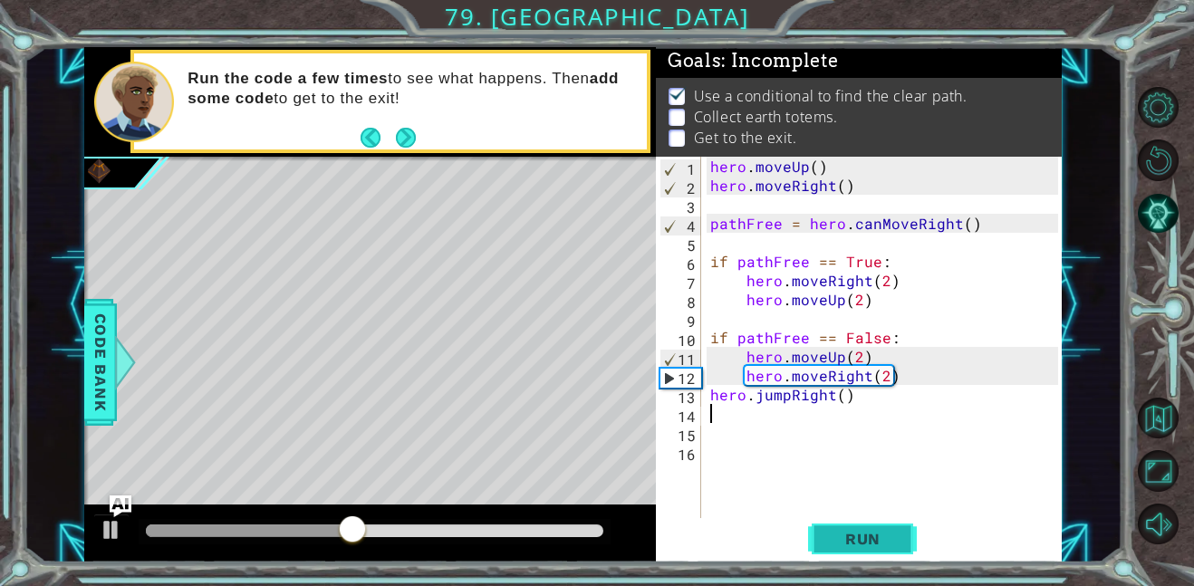
click at [846, 534] on span "Run" at bounding box center [863, 539] width 72 height 18
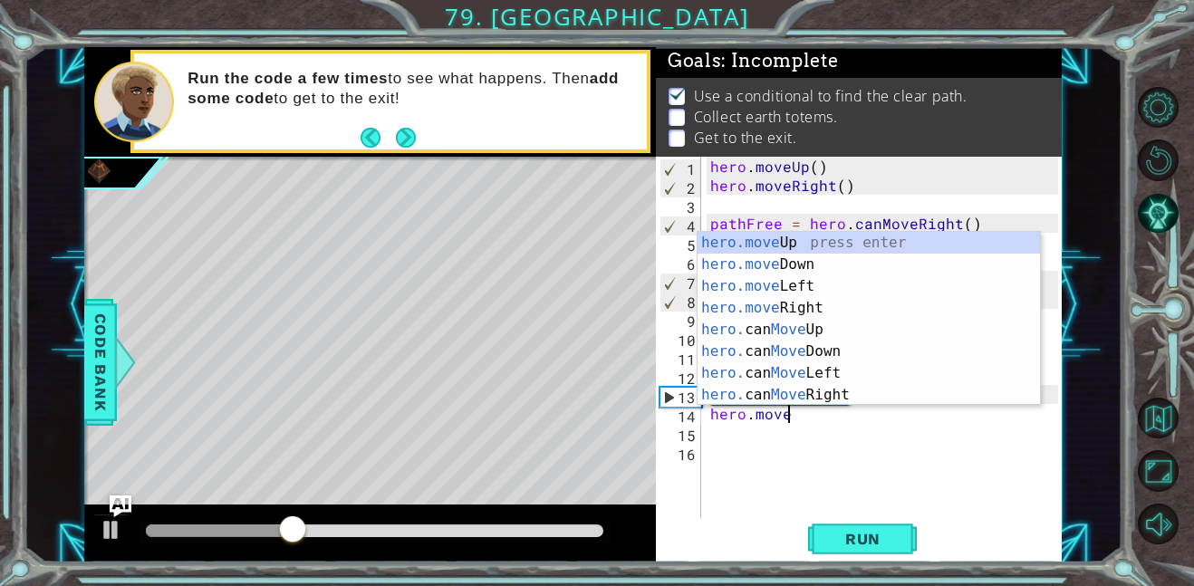
scroll to position [0, 4]
click at [835, 308] on div "hero.move Up press enter hero.move Down press enter hero.move Left press enter …" at bounding box center [869, 340] width 342 height 217
type textarea "hero.moveRight(1)"
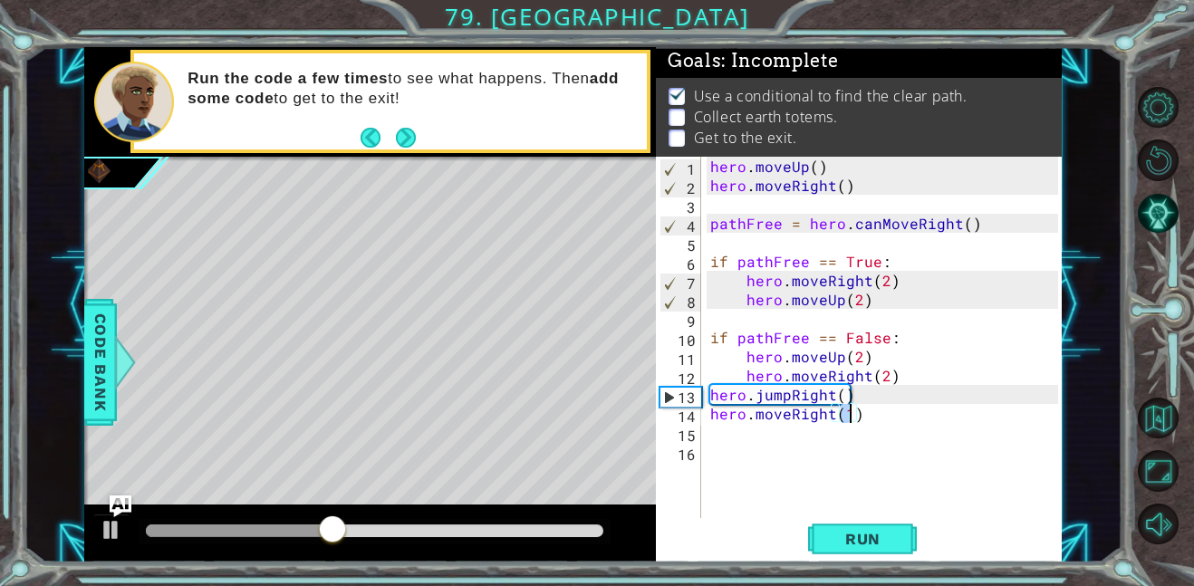
click at [798, 436] on div "hero . moveUp ( ) hero . moveRight ( ) pathFree = hero . canMoveRight ( ) if pa…" at bounding box center [887, 357] width 361 height 400
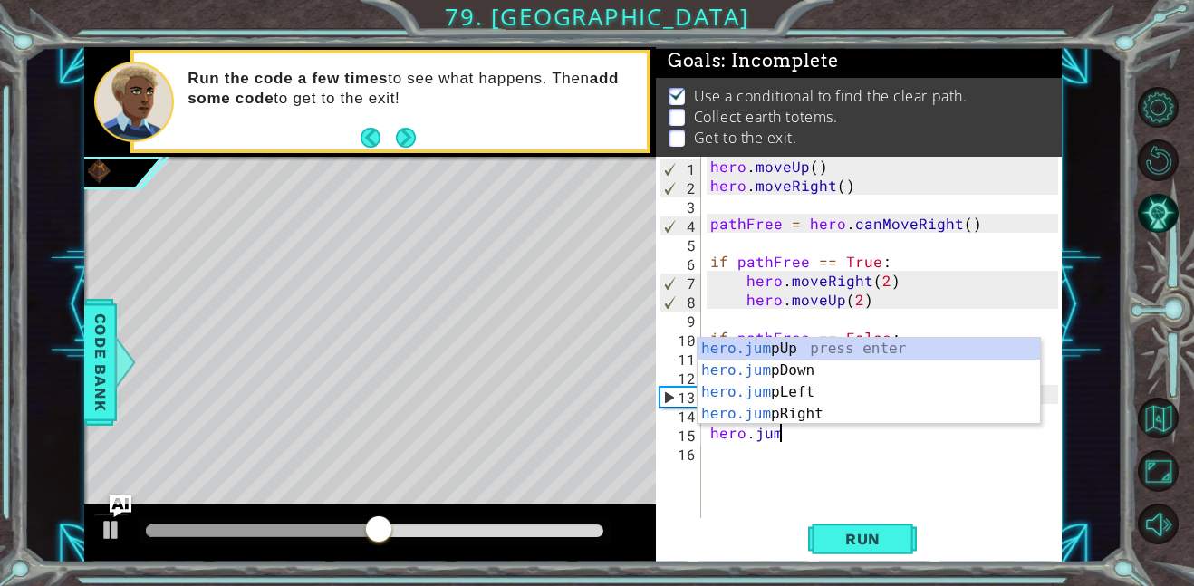
type textarea "hero.jump"
click at [816, 364] on div "hero.jump Up press enter hero.jump Down press enter hero.jump Left press enter …" at bounding box center [869, 403] width 342 height 130
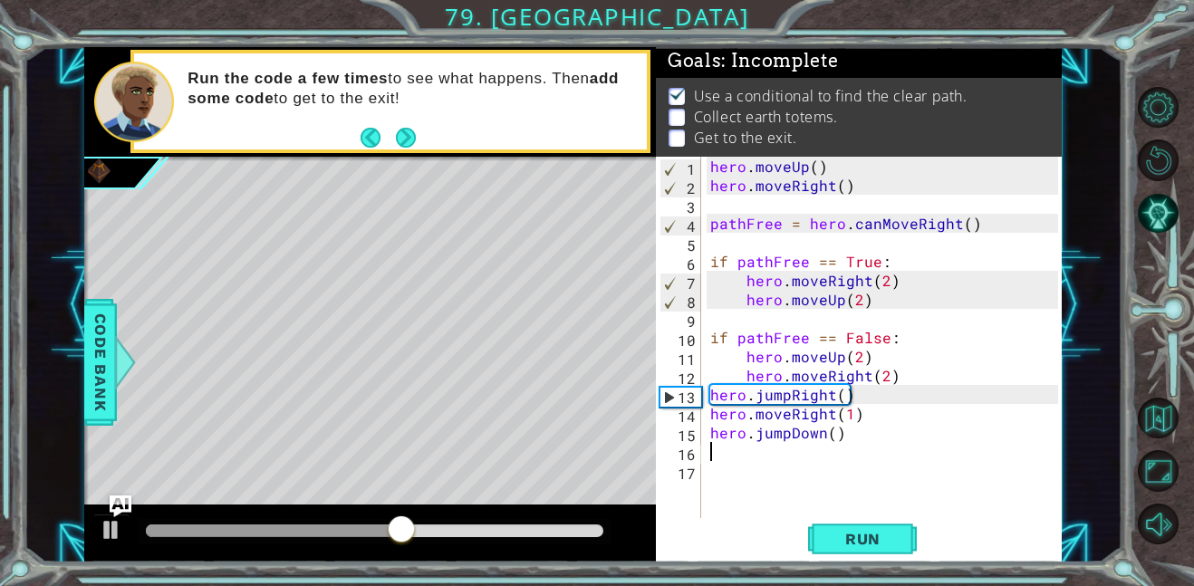
scroll to position [0, 0]
click at [837, 440] on div "hero . moveUp ( ) hero . moveRight ( ) pathFree = hero . canMoveRight ( ) if pa…" at bounding box center [887, 357] width 361 height 400
click at [828, 440] on div "hero . moveUp ( ) hero . moveRight ( ) pathFree = hero . canMoveRight ( ) if pa…" at bounding box center [887, 357] width 361 height 400
type textarea "hero.jumpDown()"
click at [864, 539] on span "Run" at bounding box center [863, 539] width 72 height 18
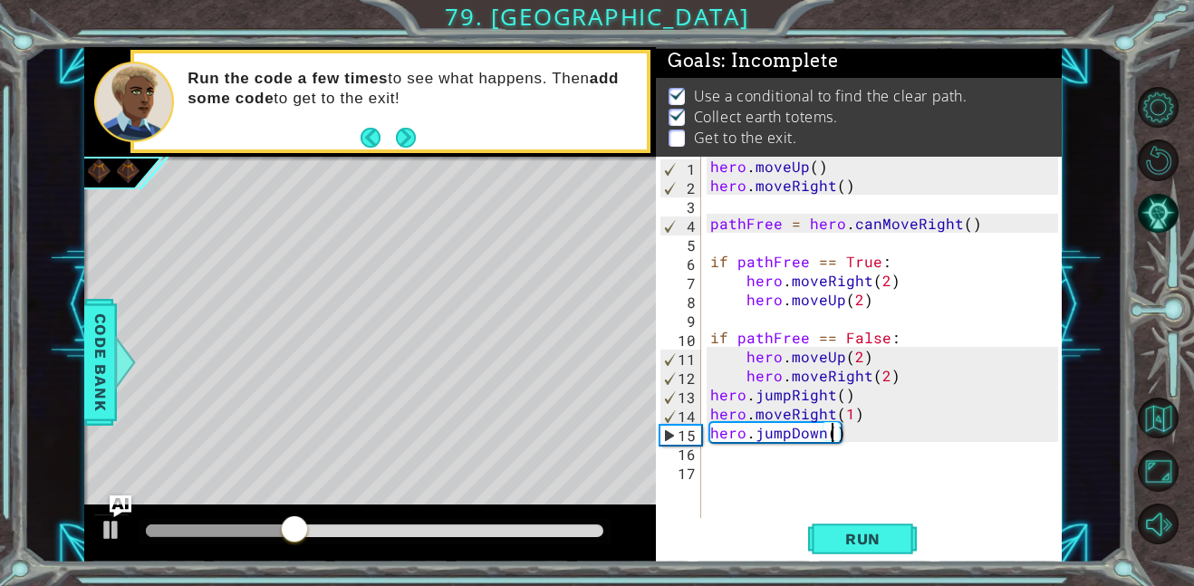
click at [799, 461] on div "hero . moveUp ( ) hero . moveRight ( ) pathFree = hero . canMoveRight ( ) if pa…" at bounding box center [887, 357] width 361 height 400
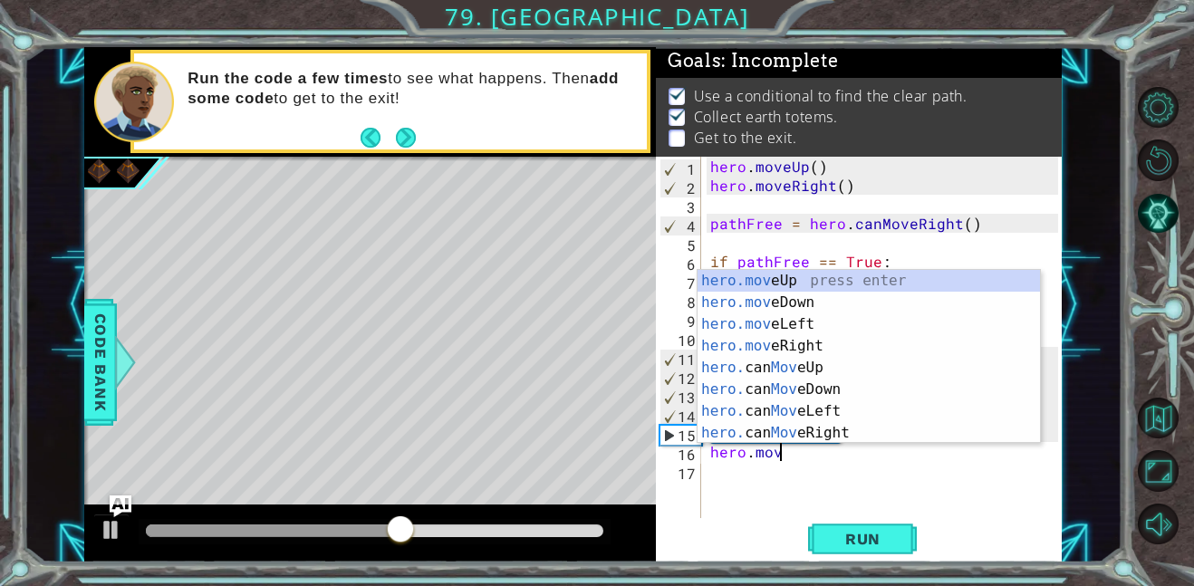
scroll to position [0, 4]
click at [825, 300] on div "hero.move Up press enter hero.move Down press enter hero.move Left press enter …" at bounding box center [869, 378] width 342 height 217
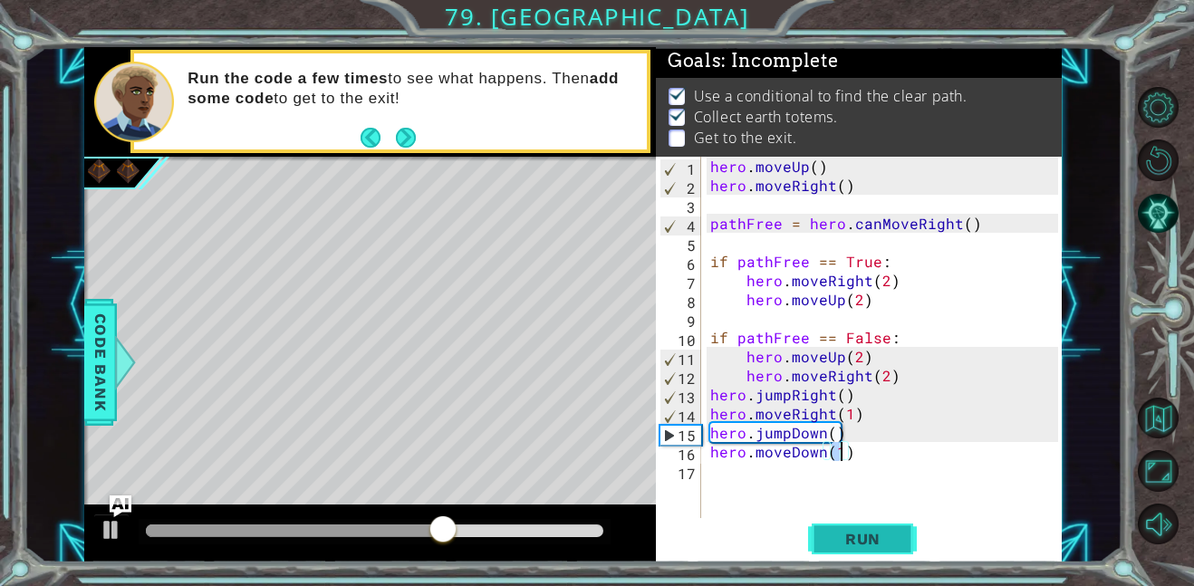
type textarea "hero.moveDown(1)"
click at [838, 538] on span "Run" at bounding box center [863, 539] width 72 height 18
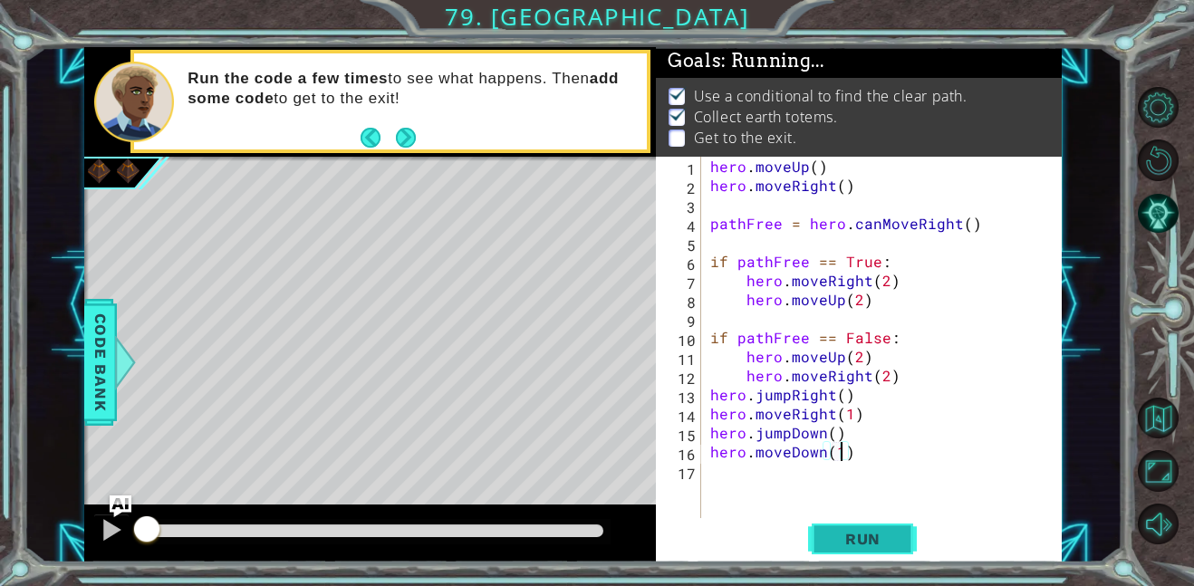
click at [838, 538] on span "Run" at bounding box center [863, 539] width 72 height 18
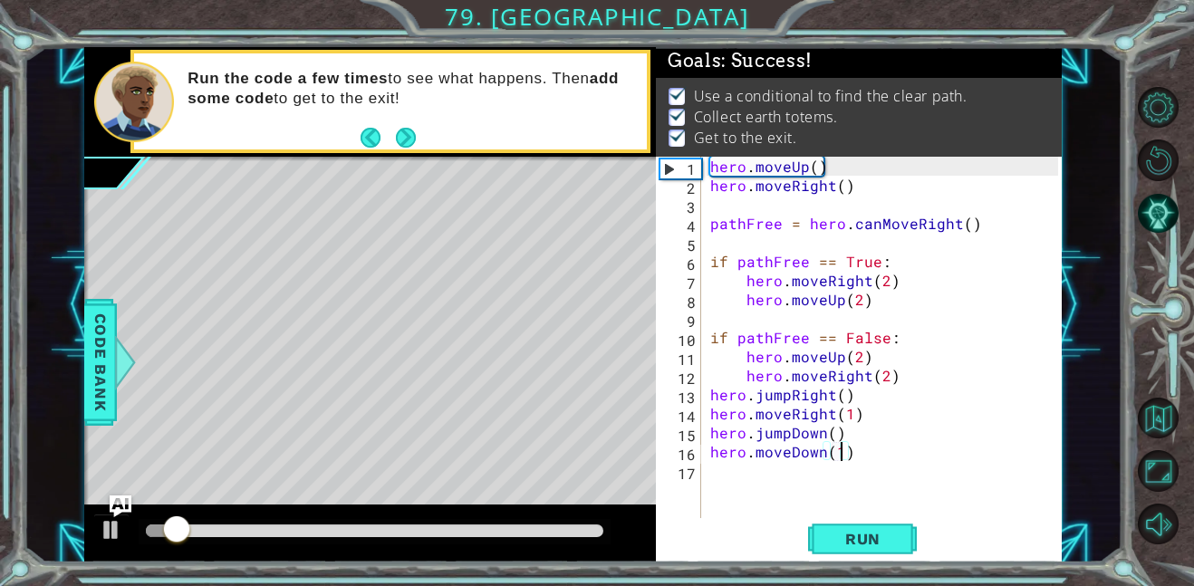
click at [600, 530] on div at bounding box center [374, 531] width 457 height 13
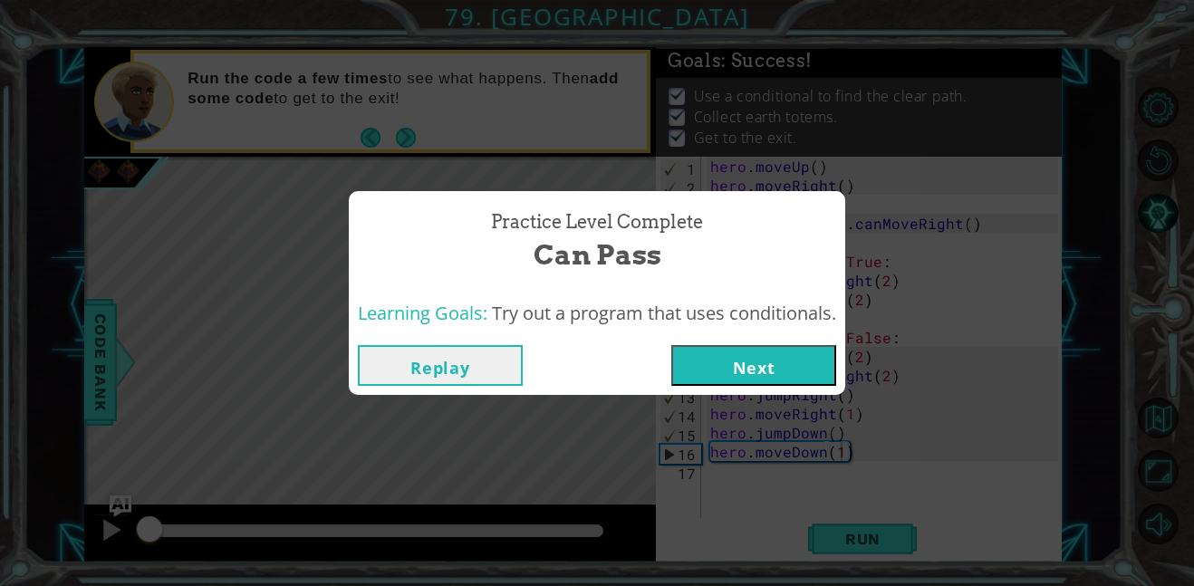
click at [772, 367] on button "Next" at bounding box center [753, 365] width 165 height 41
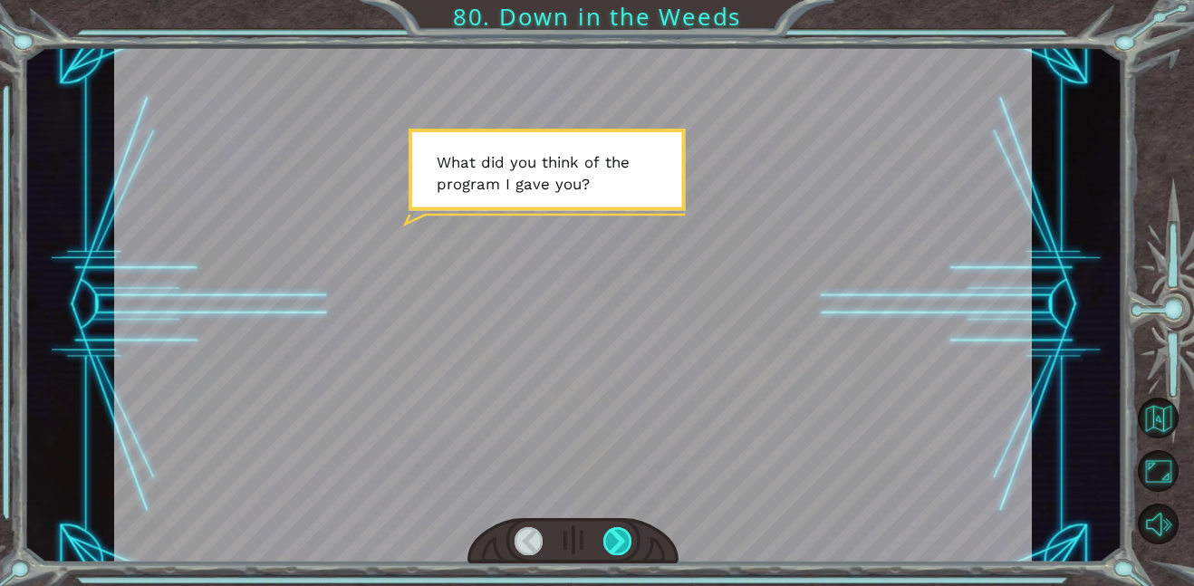
click at [606, 545] on div at bounding box center [617, 541] width 29 height 28
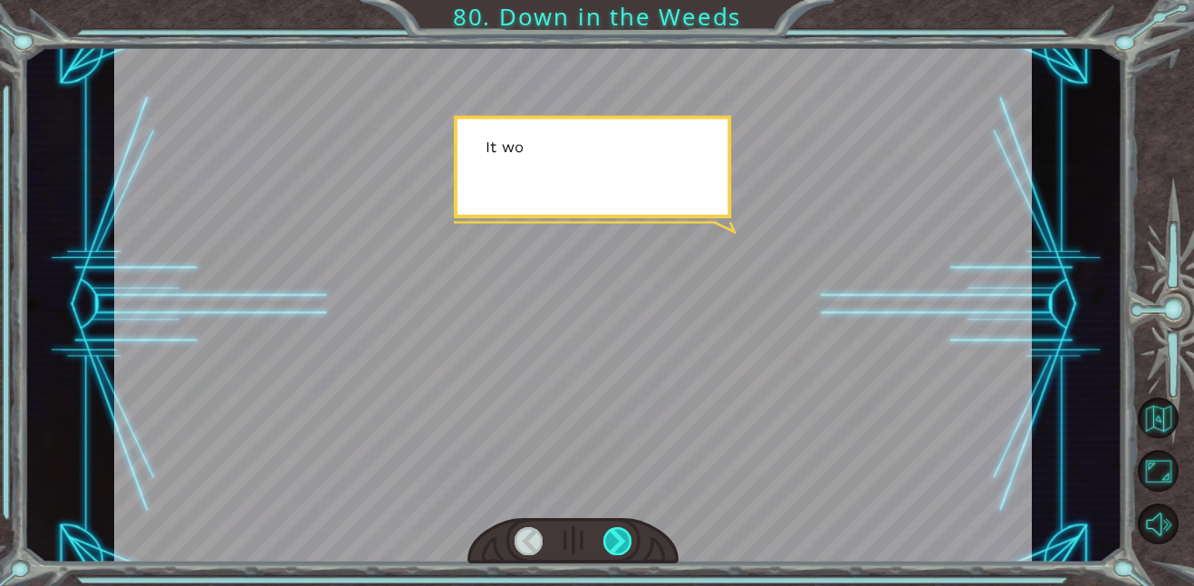
click at [606, 545] on div at bounding box center [617, 541] width 29 height 28
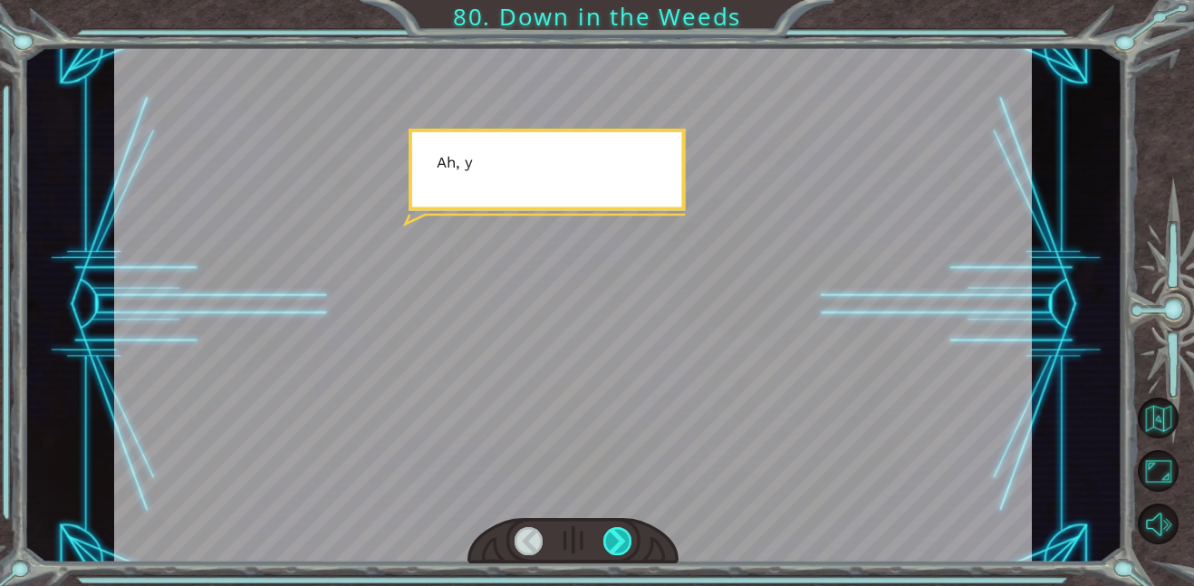
click at [606, 545] on div at bounding box center [617, 541] width 29 height 28
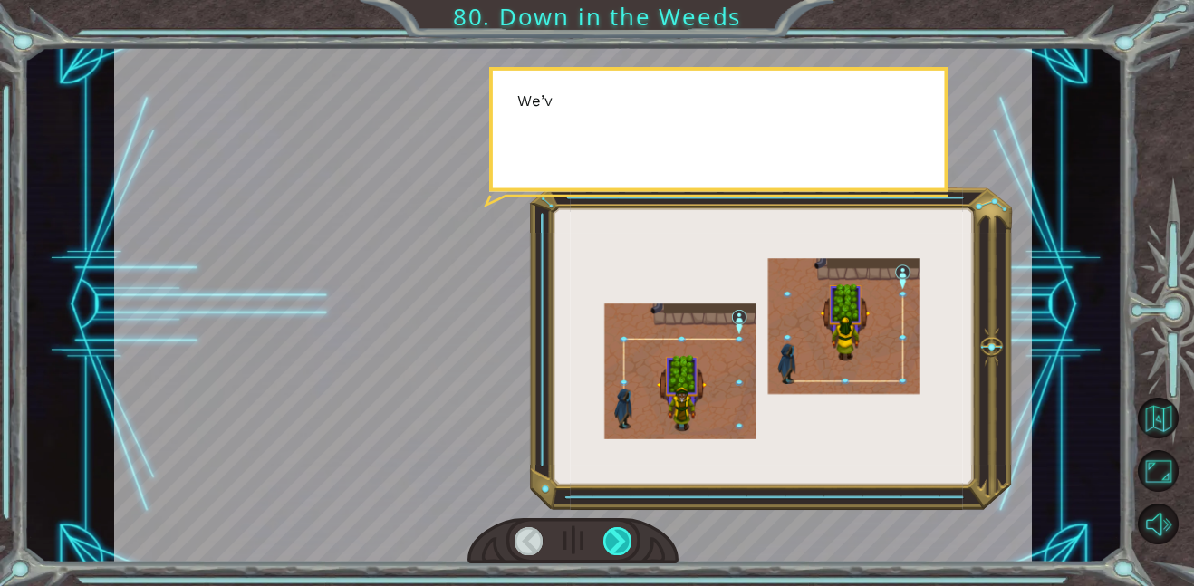
click at [606, 545] on div at bounding box center [617, 541] width 29 height 28
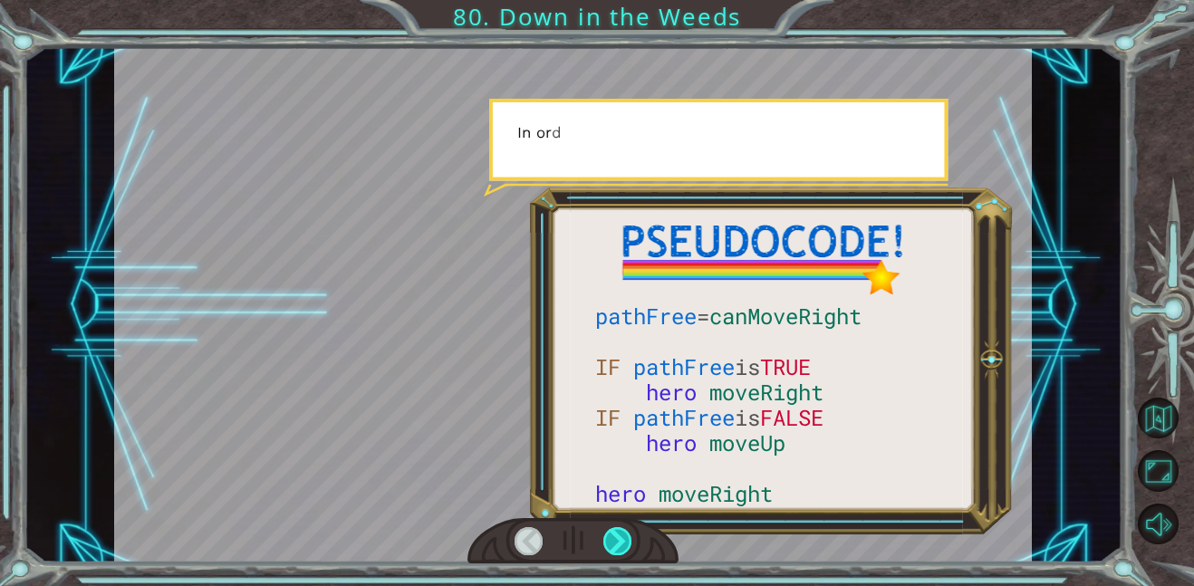
click at [606, 545] on div at bounding box center [617, 541] width 29 height 28
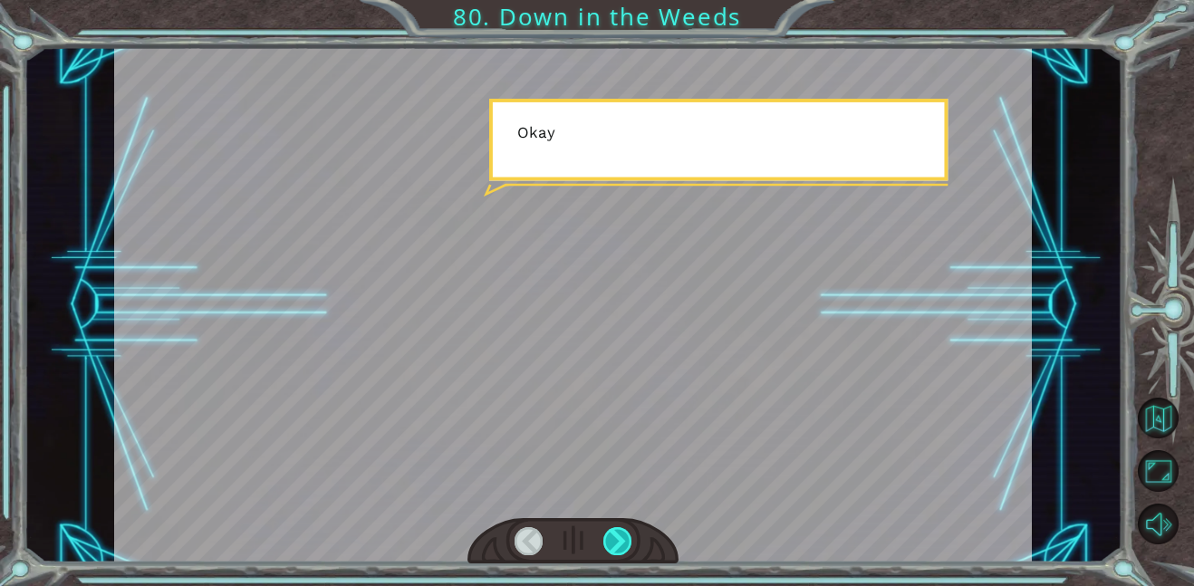
click at [606, 545] on div at bounding box center [617, 541] width 29 height 28
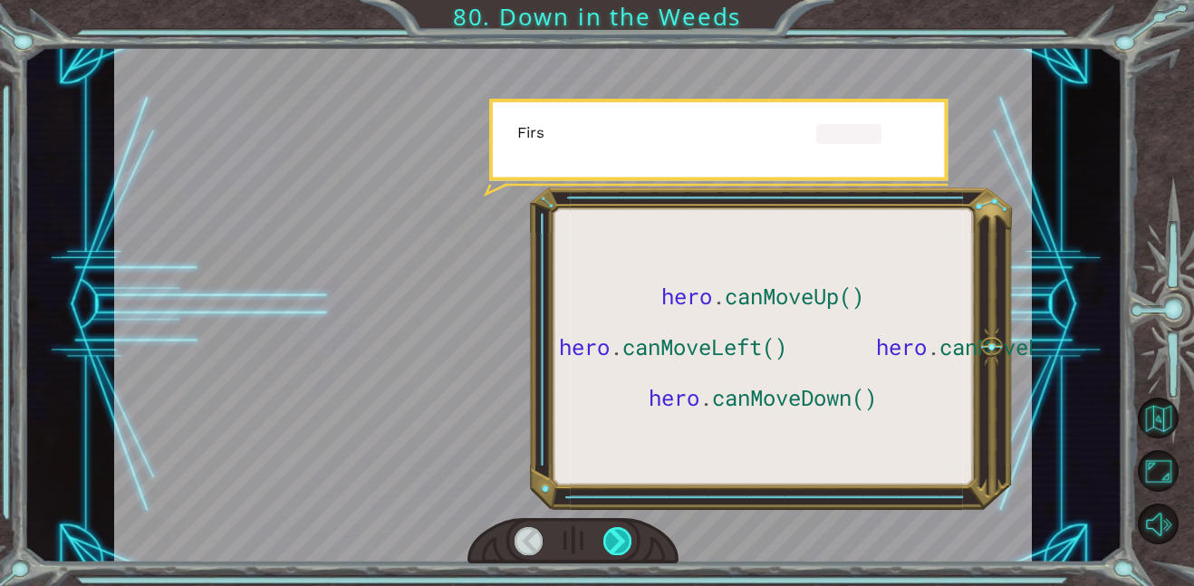
click at [606, 545] on div at bounding box center [617, 541] width 29 height 28
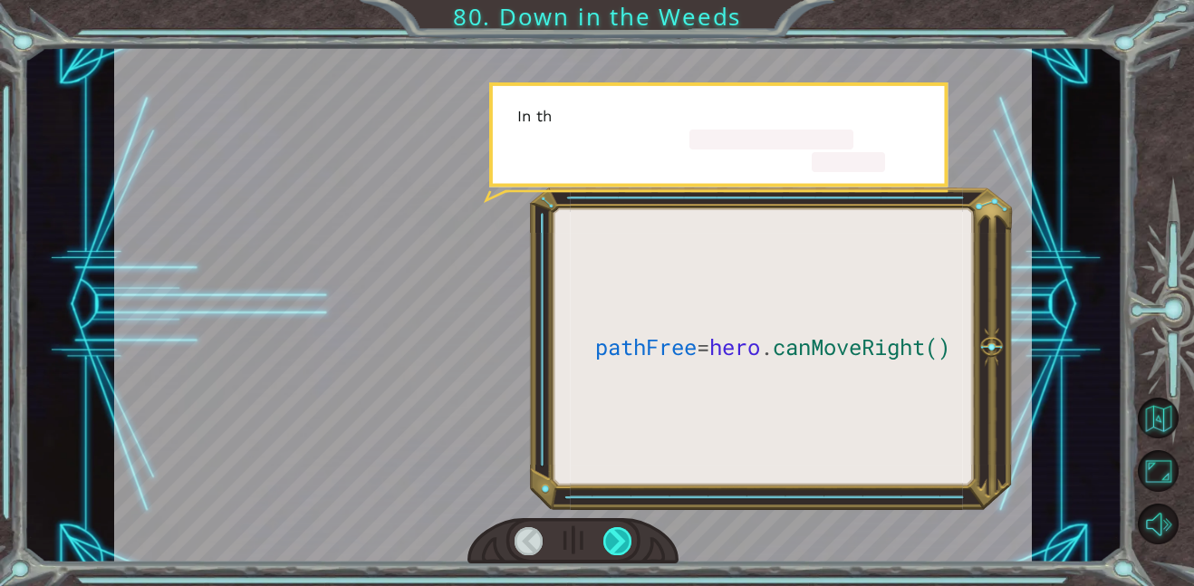
click at [606, 545] on div at bounding box center [617, 541] width 29 height 28
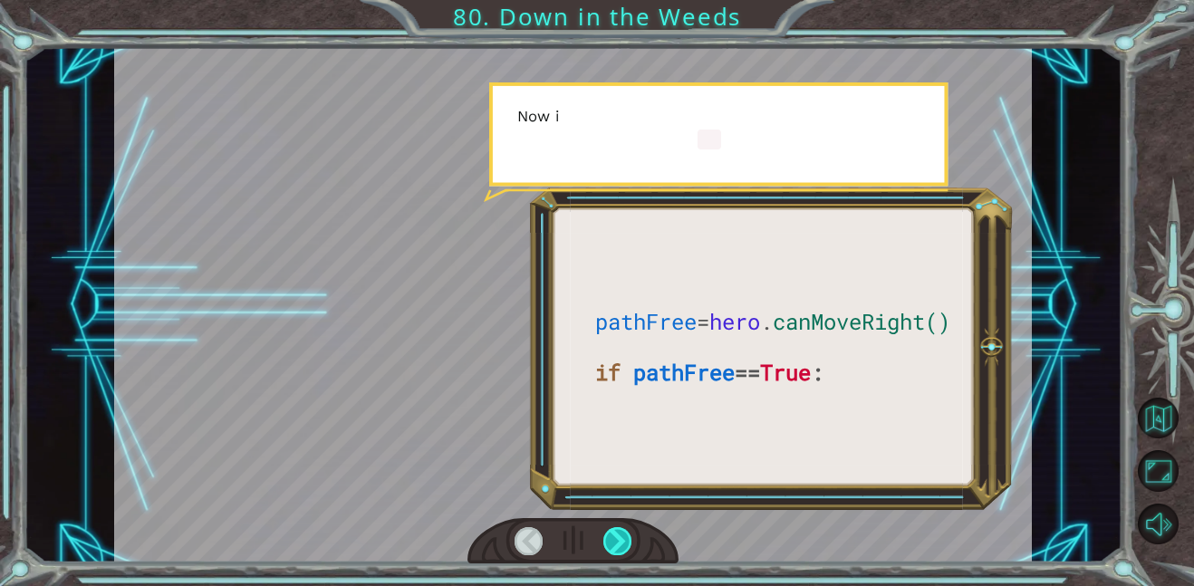
click at [606, 545] on div at bounding box center [617, 541] width 29 height 28
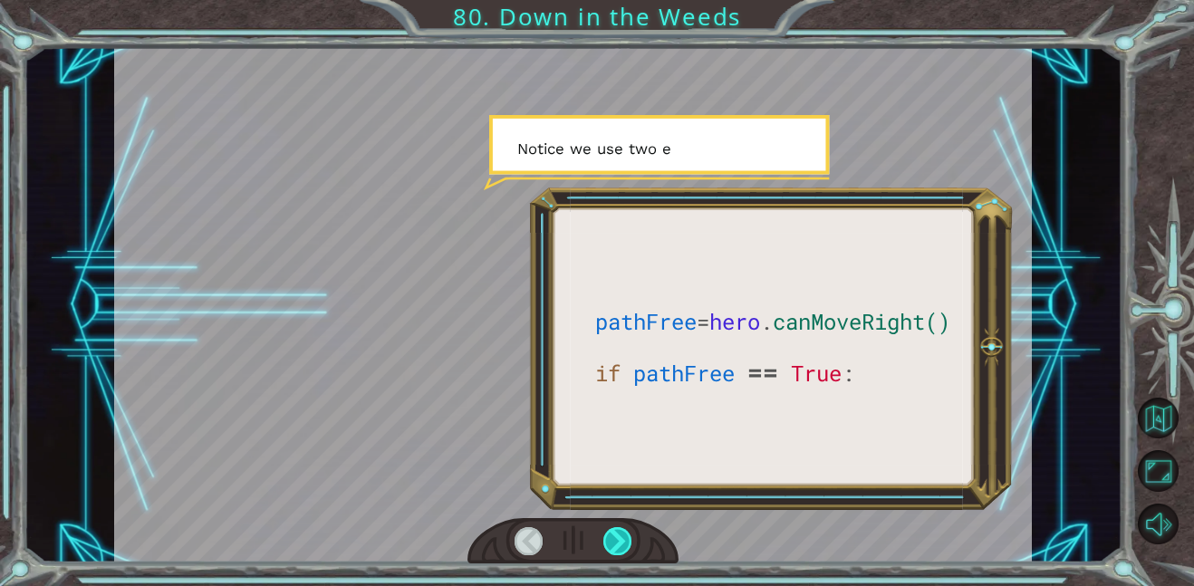
click at [606, 545] on div at bounding box center [617, 541] width 29 height 28
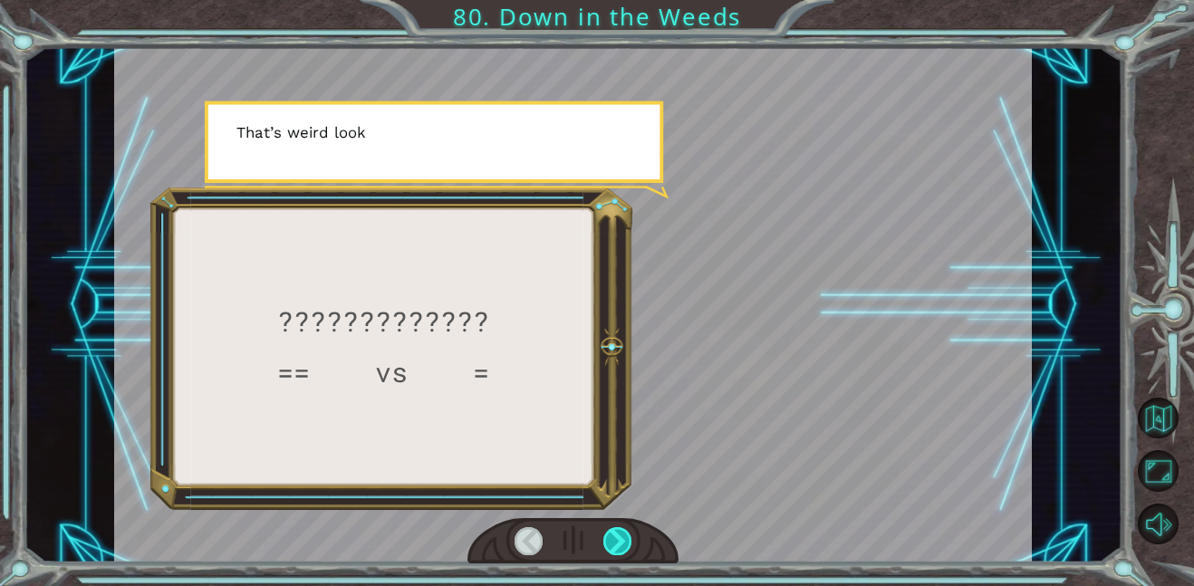
click at [606, 545] on div at bounding box center [617, 541] width 29 height 28
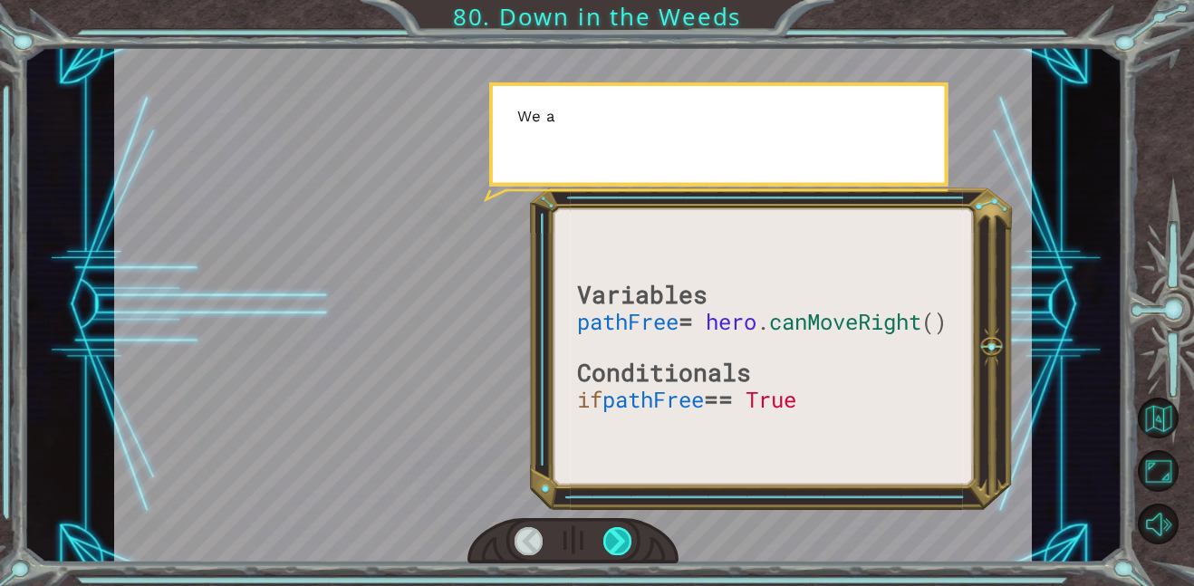
click at [606, 545] on div at bounding box center [617, 541] width 29 height 28
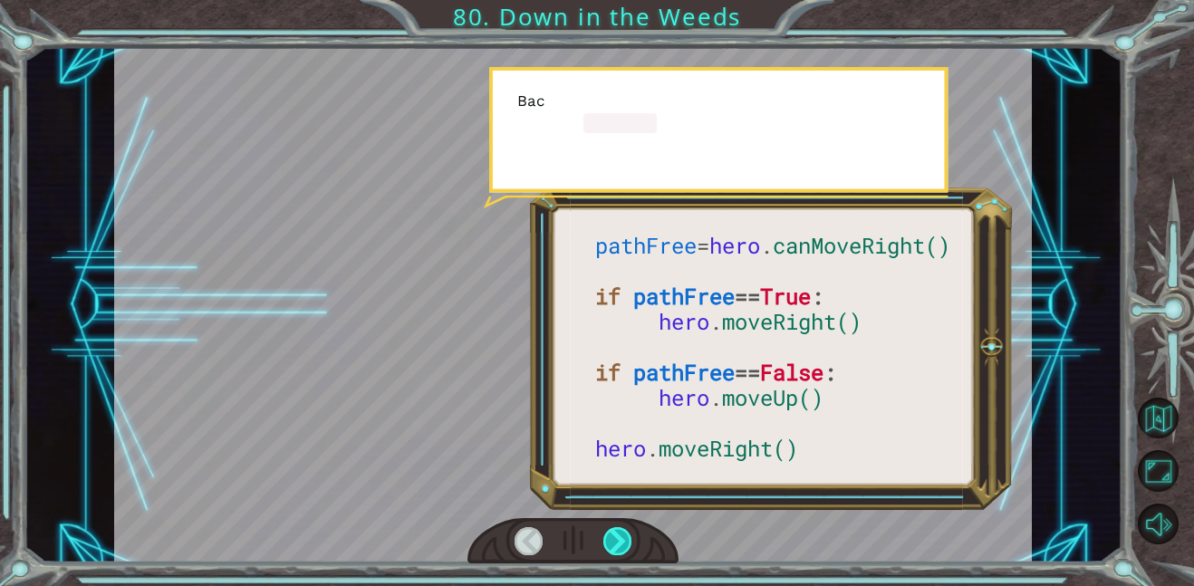
click at [606, 545] on div at bounding box center [617, 541] width 29 height 28
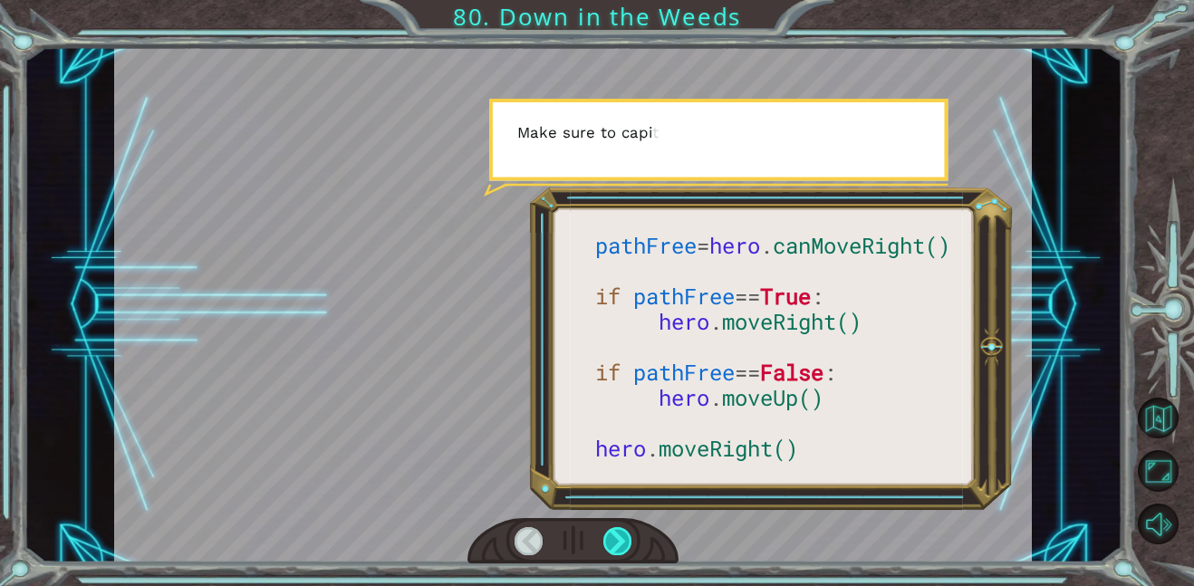
click at [606, 545] on div at bounding box center [617, 541] width 29 height 28
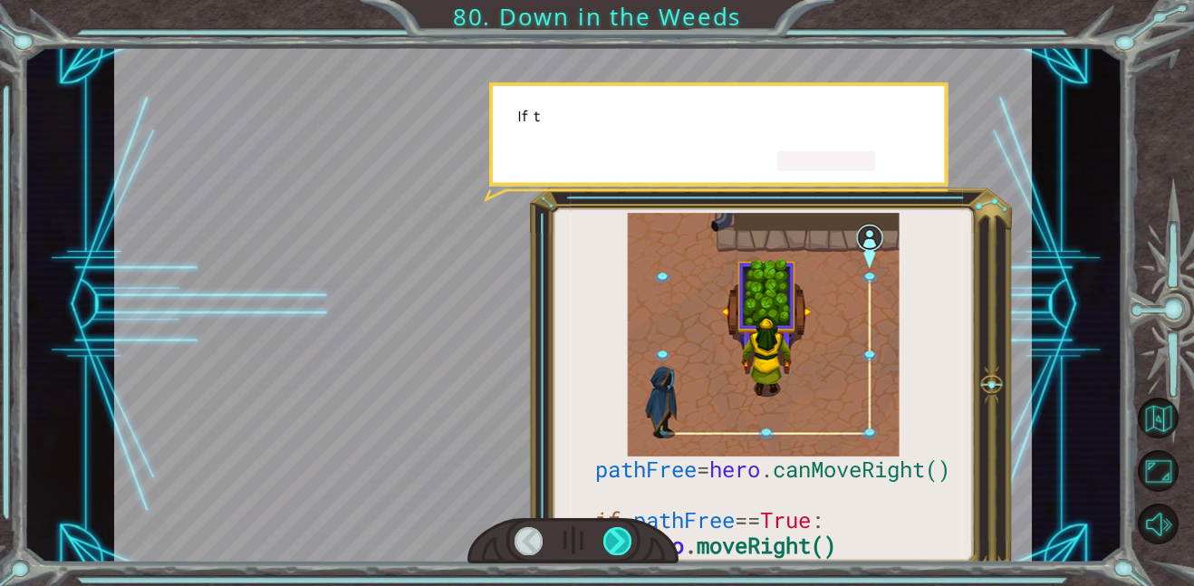
click at [606, 545] on div at bounding box center [617, 541] width 29 height 28
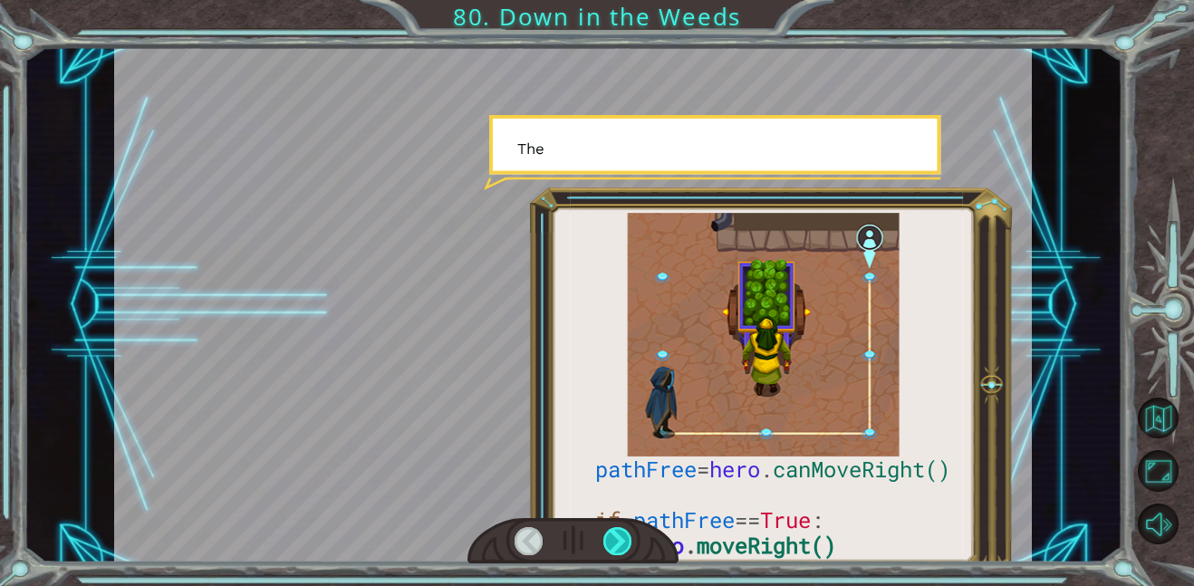
click at [606, 545] on div at bounding box center [617, 541] width 29 height 28
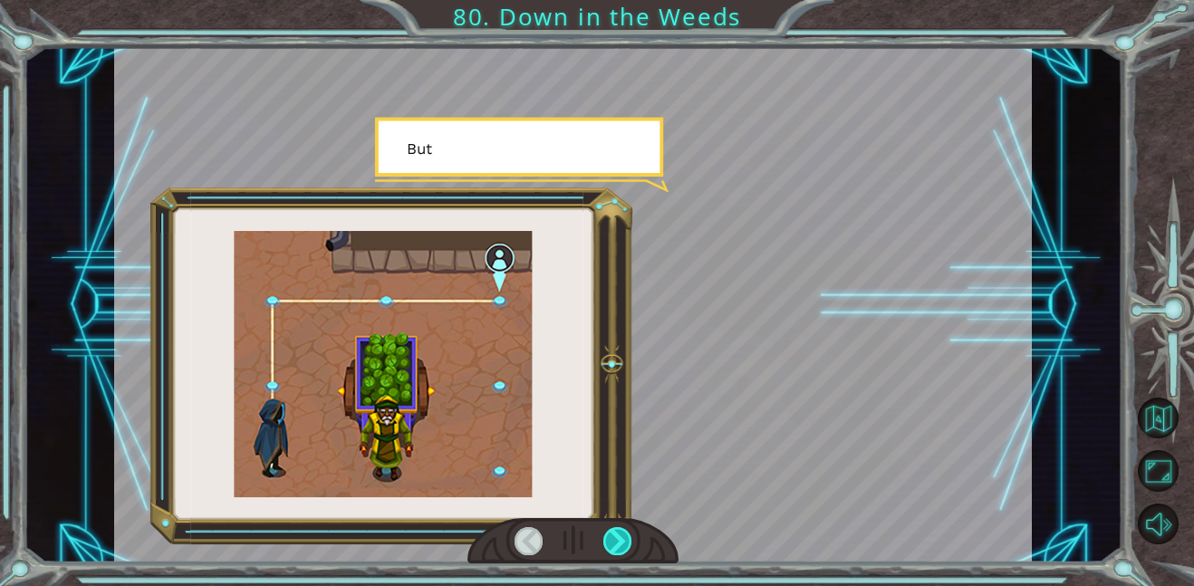
click at [606, 545] on div at bounding box center [617, 541] width 29 height 28
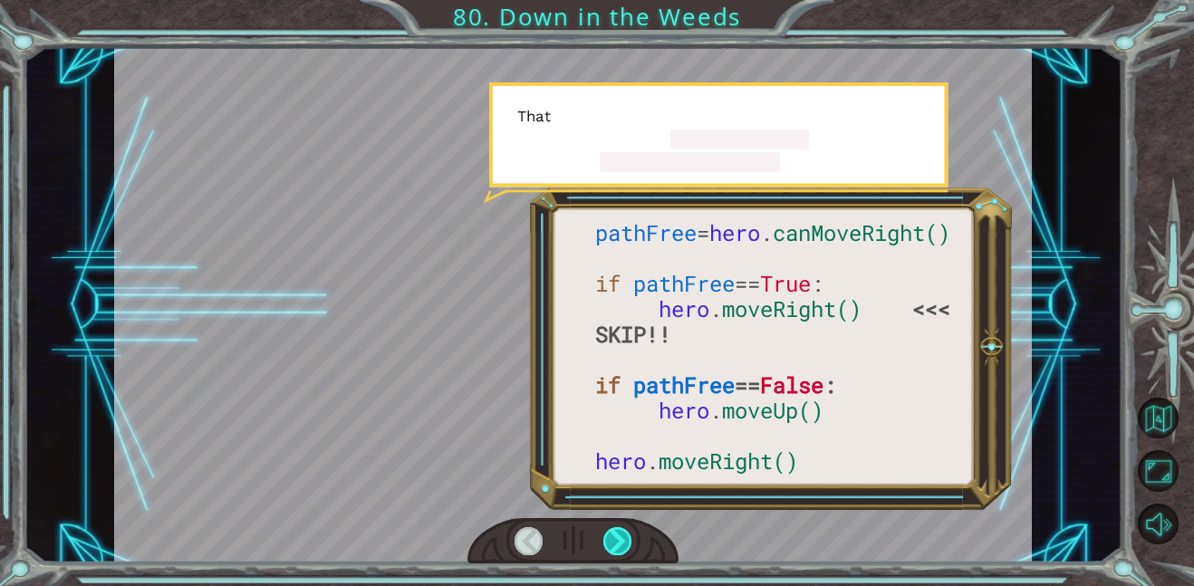
click at [606, 545] on div at bounding box center [617, 541] width 29 height 28
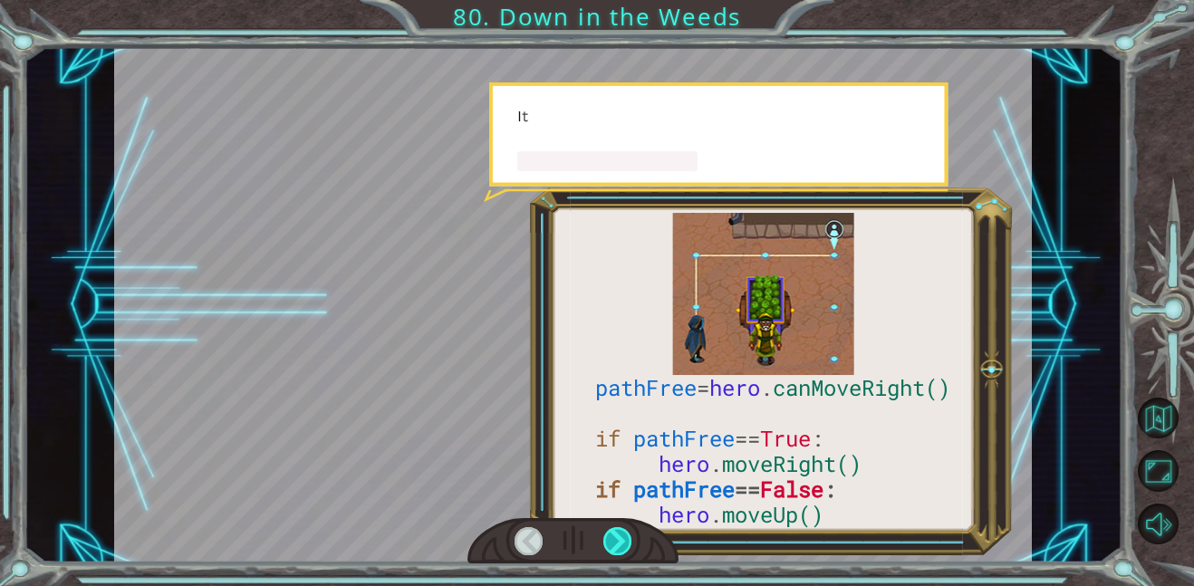
click at [606, 545] on div at bounding box center [617, 541] width 29 height 28
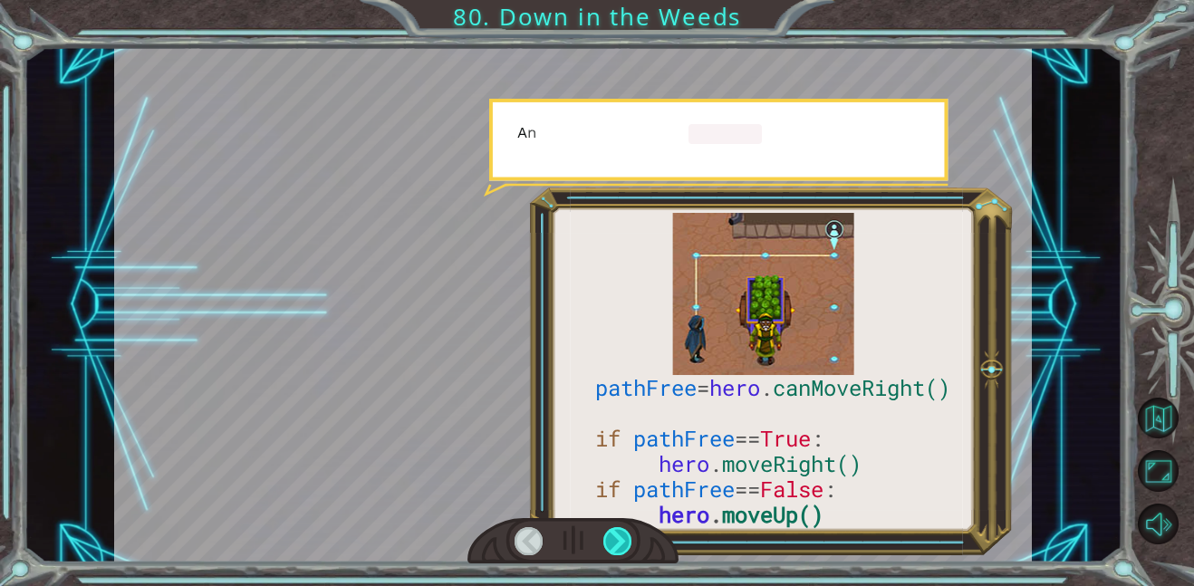
click at [606, 545] on div at bounding box center [617, 541] width 29 height 28
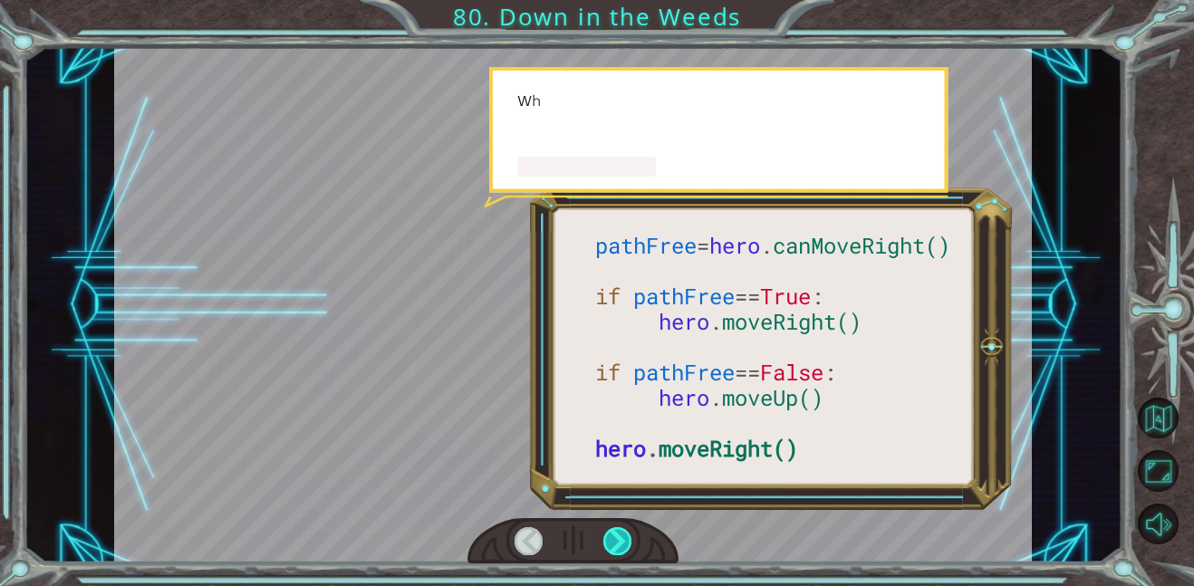
click at [606, 545] on div at bounding box center [617, 541] width 29 height 28
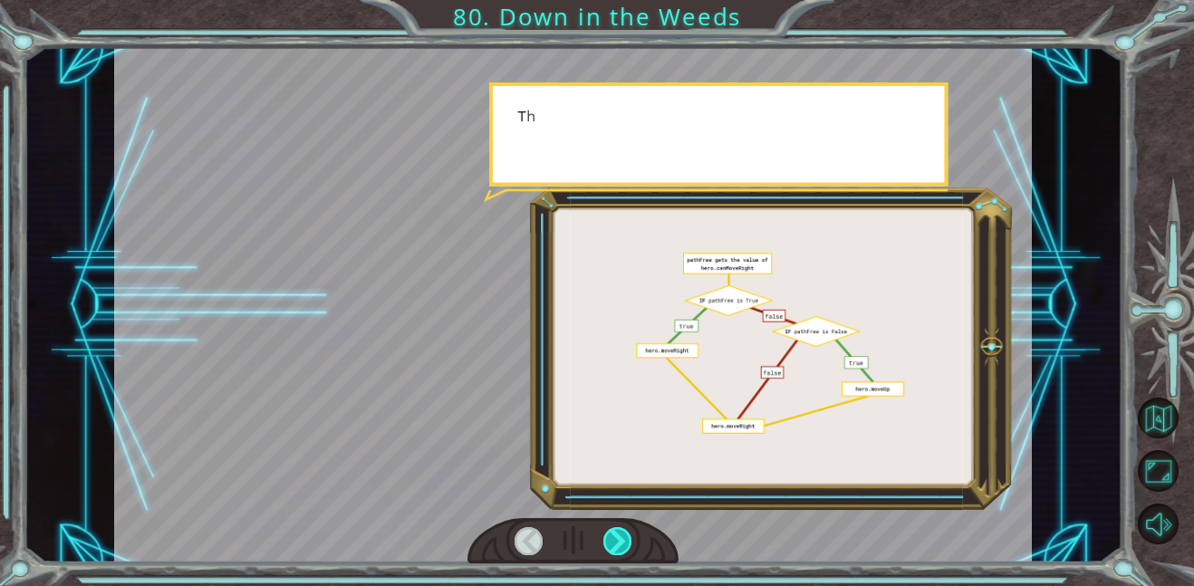
click at [606, 545] on div at bounding box center [617, 541] width 29 height 28
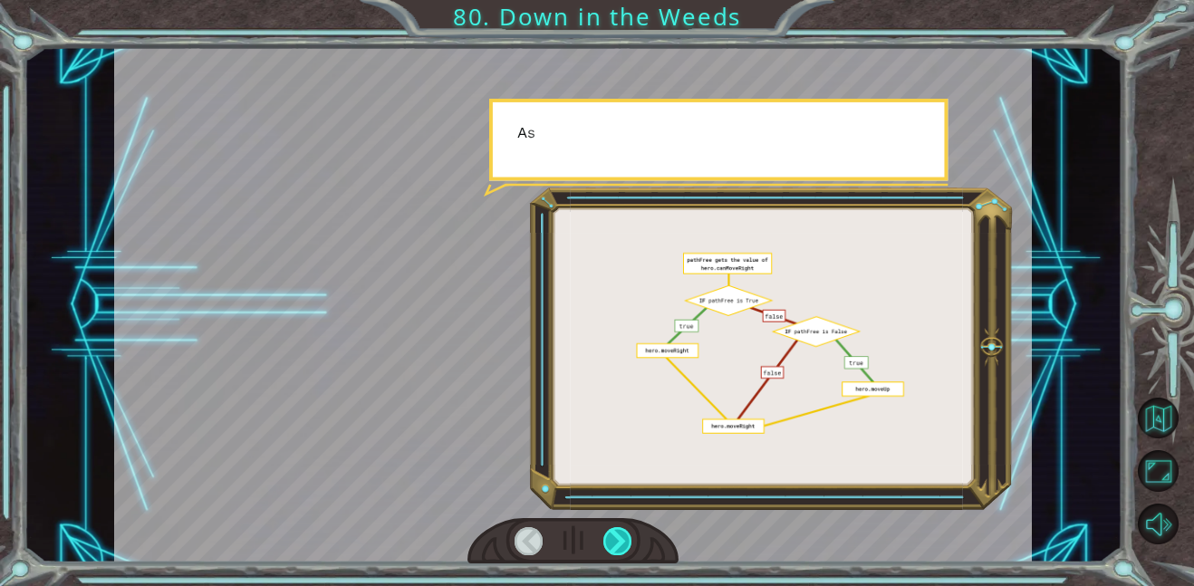
click at [606, 545] on div at bounding box center [617, 541] width 29 height 28
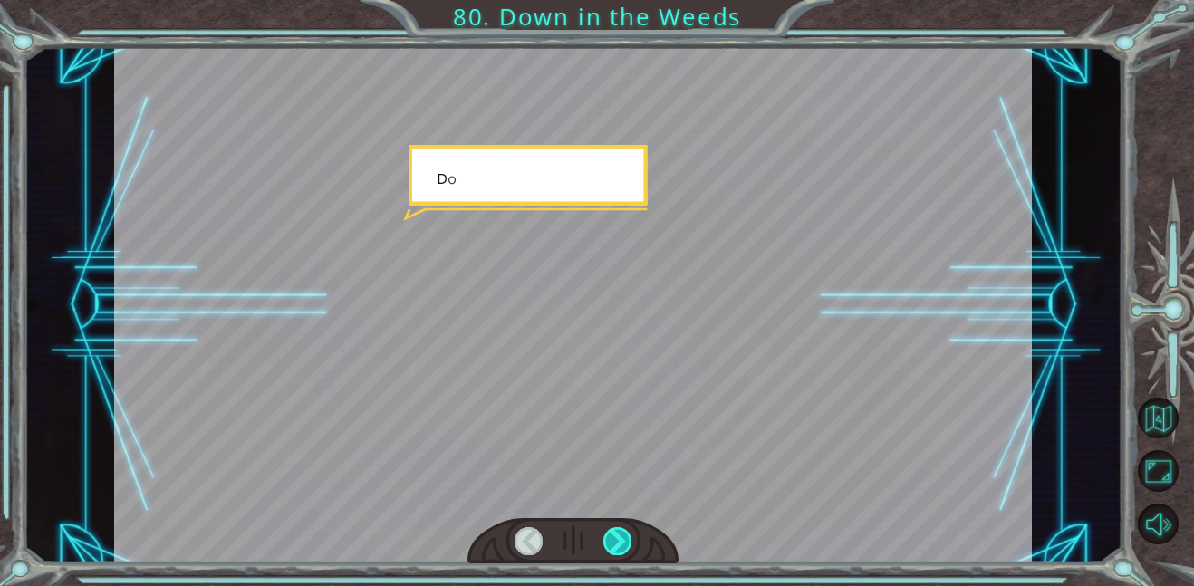
click at [606, 545] on div at bounding box center [617, 541] width 29 height 28
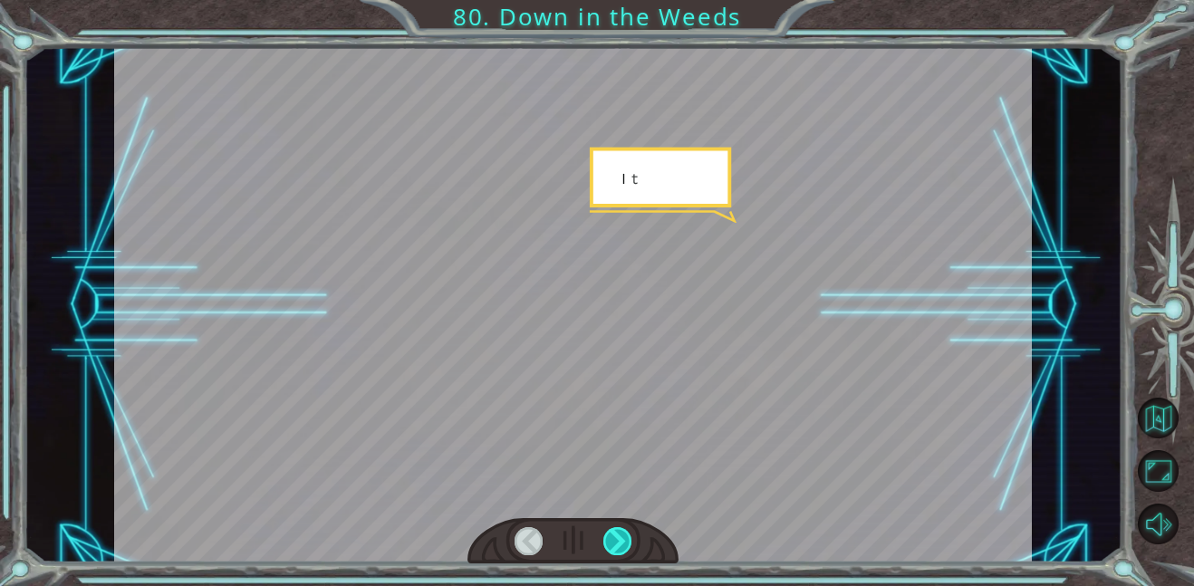
click at [606, 545] on div at bounding box center [617, 541] width 29 height 28
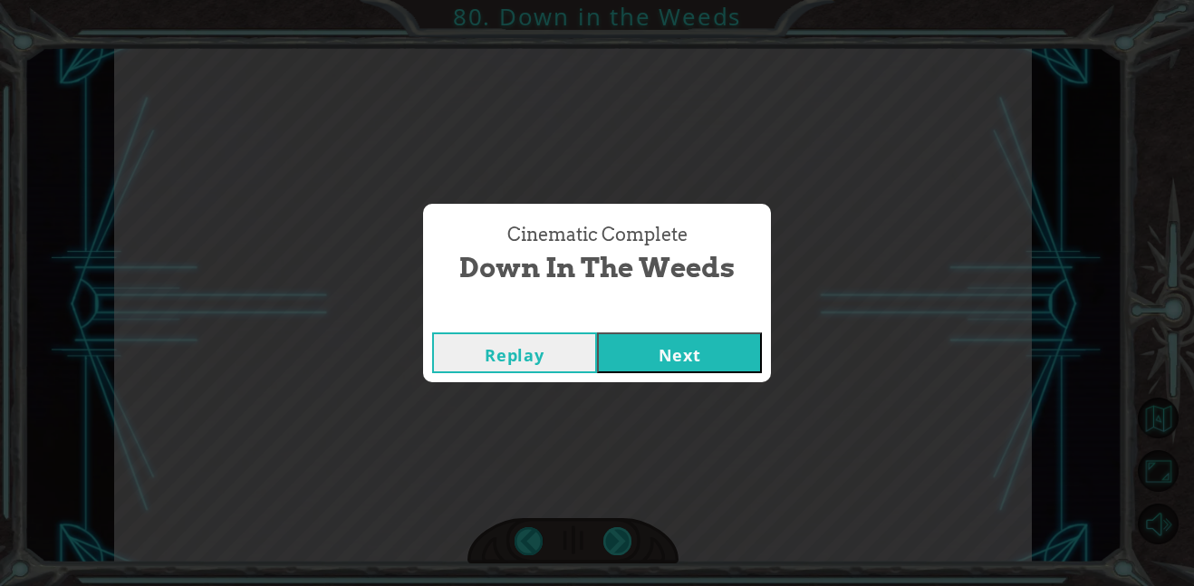
click at [606, 545] on div "Cinematic Complete Down in the Weeds Replay Next" at bounding box center [597, 293] width 1194 height 586
click at [632, 330] on div "Replay Next" at bounding box center [597, 352] width 348 height 59
click at [644, 350] on button "Next" at bounding box center [679, 352] width 165 height 41
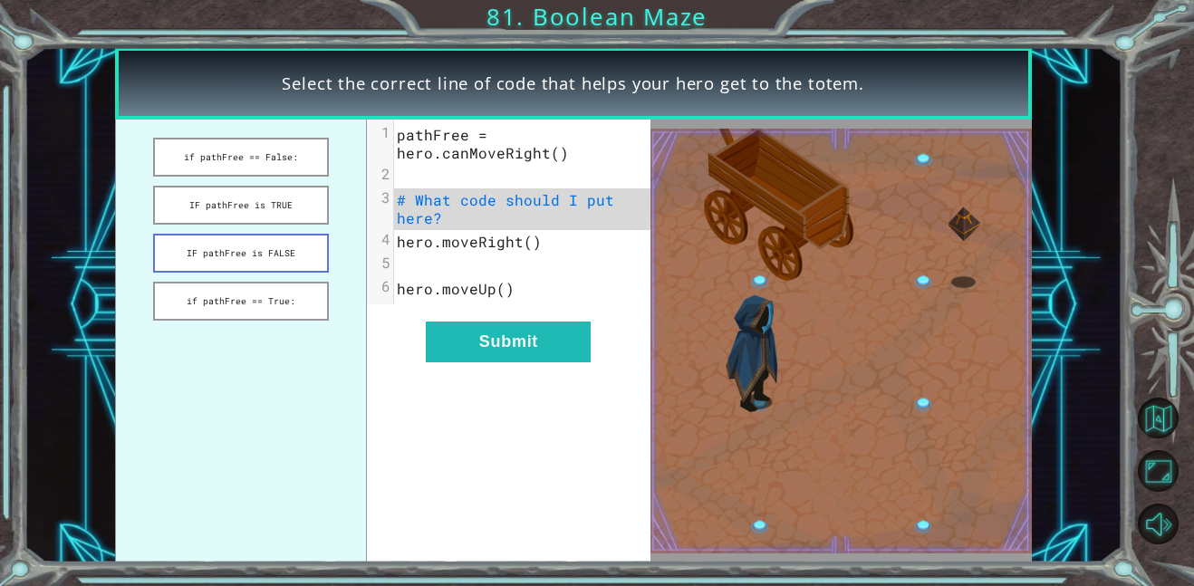
click at [230, 262] on button "IF pathFree is FALSE" at bounding box center [241, 253] width 176 height 39
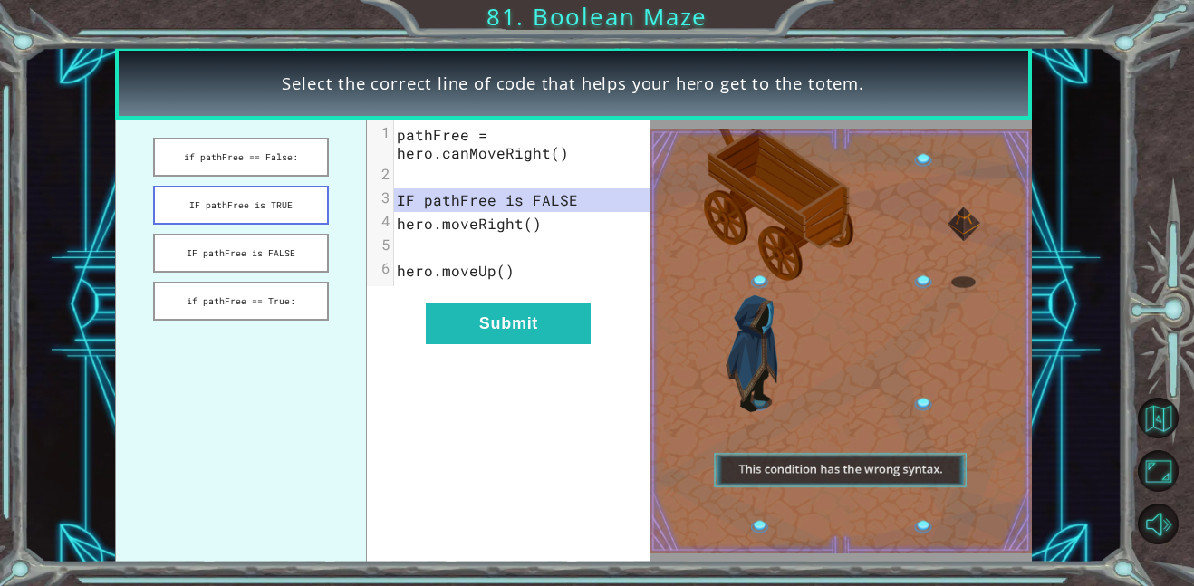
click at [250, 210] on button "IF pathFree is TRUE" at bounding box center [241, 205] width 176 height 39
click at [253, 161] on button "if pathFree == False:" at bounding box center [241, 157] width 176 height 39
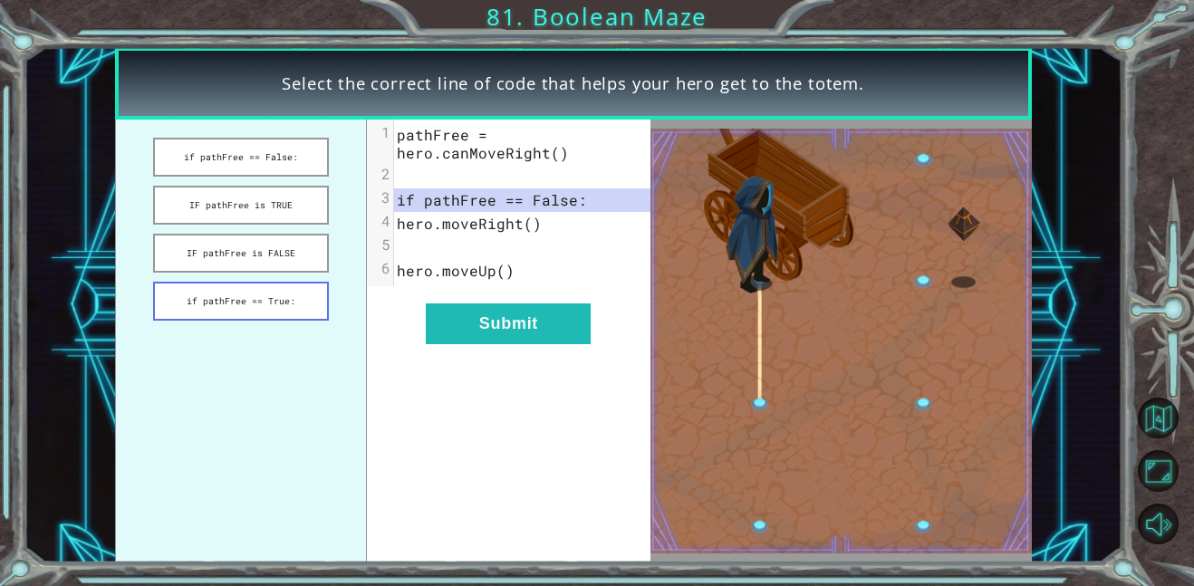
click at [267, 309] on button "if pathFree == True:" at bounding box center [241, 301] width 176 height 39
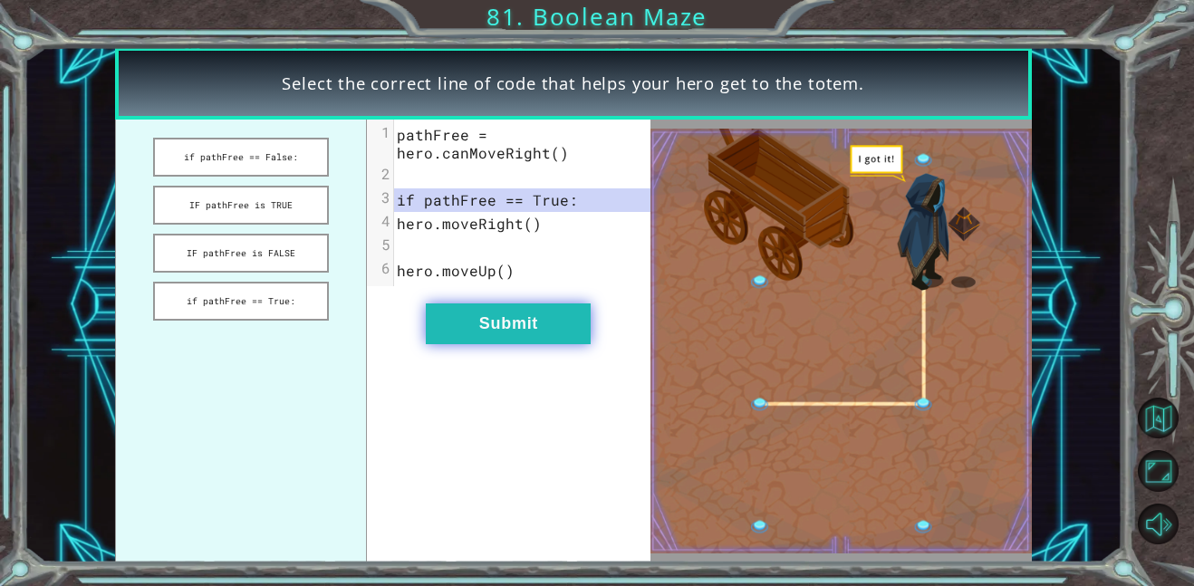
click at [544, 325] on button "Submit" at bounding box center [508, 323] width 165 height 41
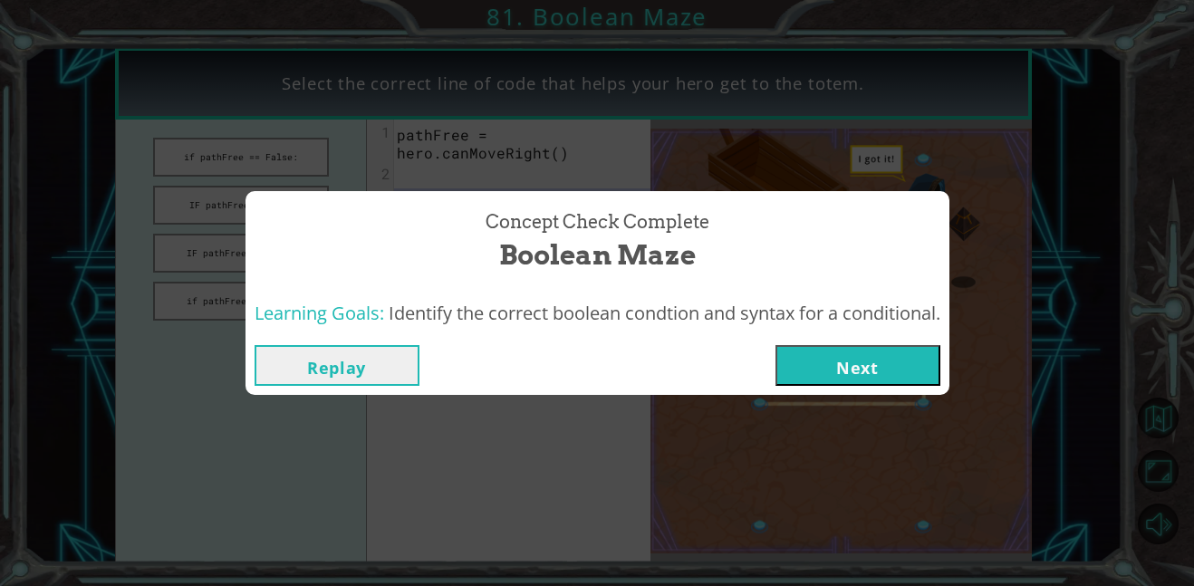
click at [853, 356] on button "Next" at bounding box center [857, 365] width 165 height 41
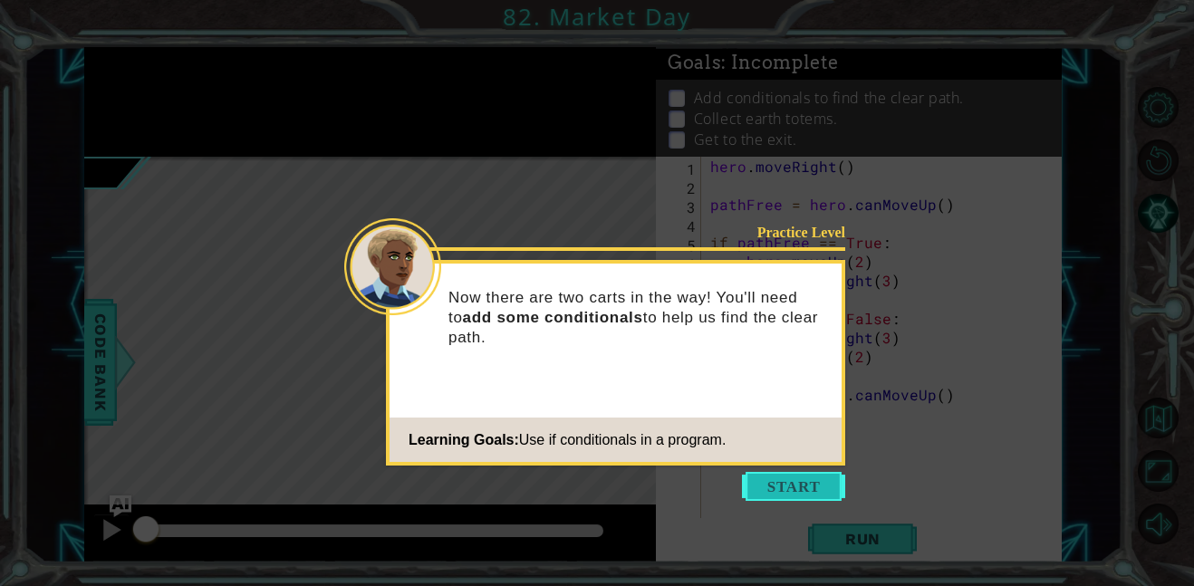
click at [784, 474] on button "Start" at bounding box center [793, 486] width 103 height 29
click at [784, 474] on icon at bounding box center [597, 293] width 1194 height 586
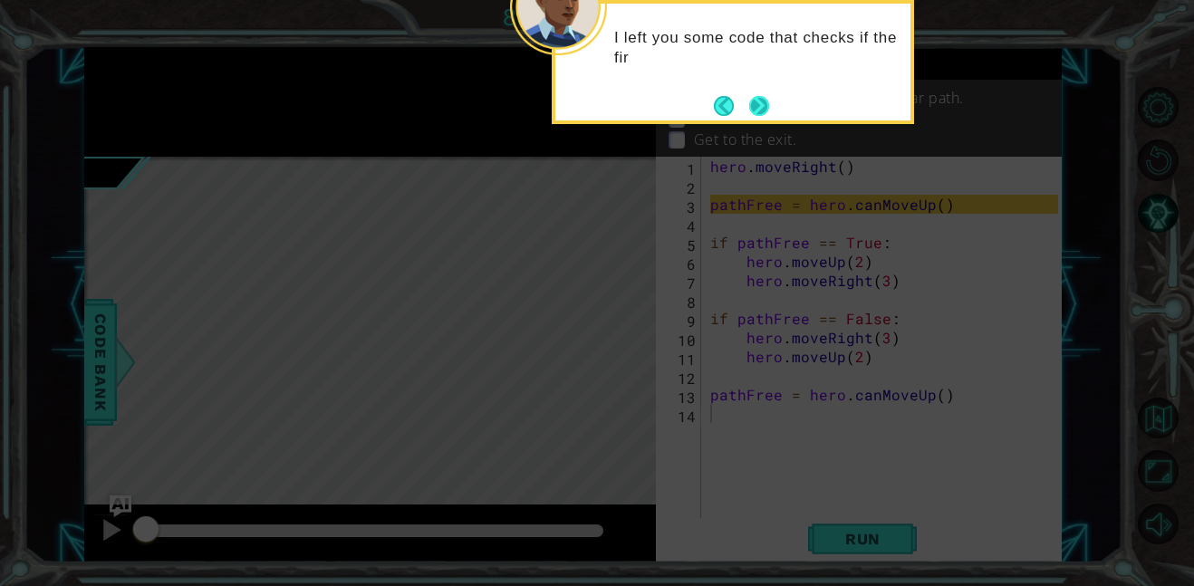
click at [754, 96] on button "Next" at bounding box center [759, 106] width 20 height 20
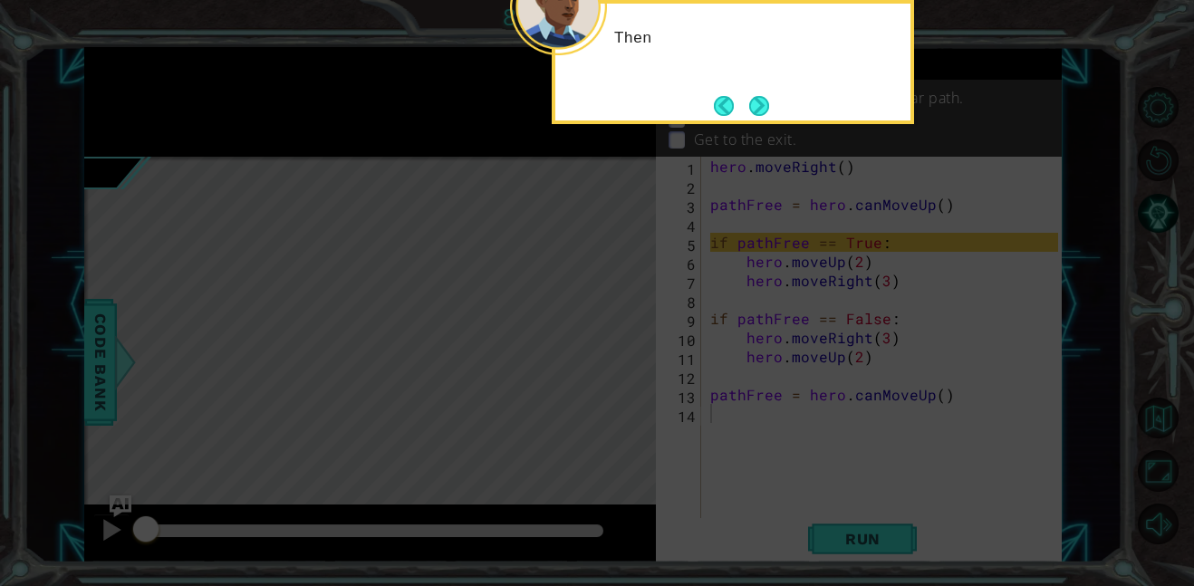
click at [754, 96] on button "Next" at bounding box center [759, 106] width 20 height 20
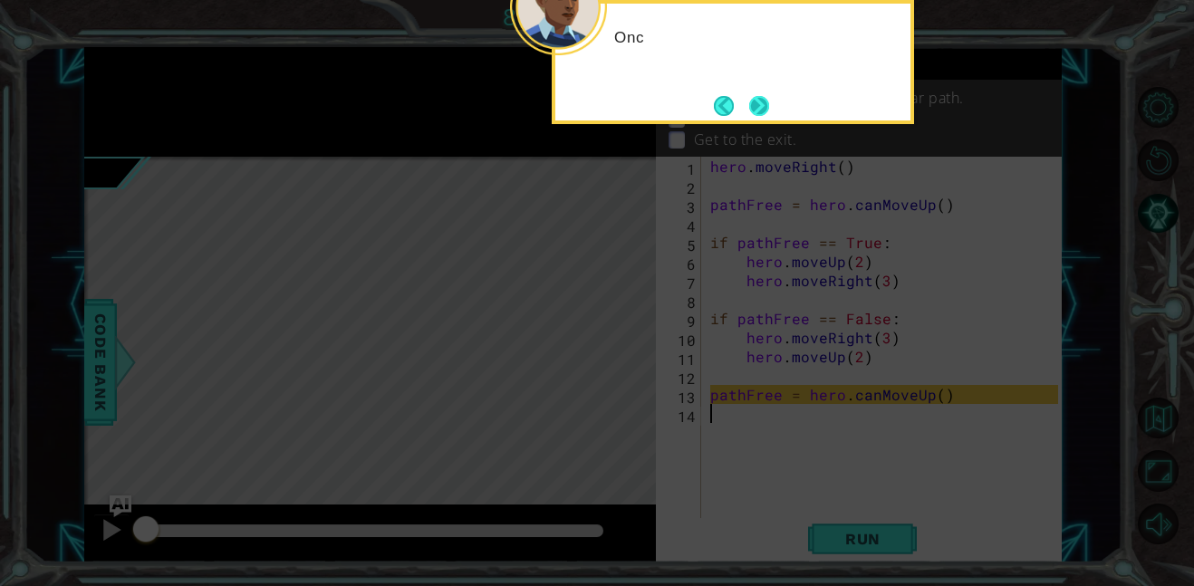
click at [754, 99] on button "Next" at bounding box center [759, 106] width 20 height 20
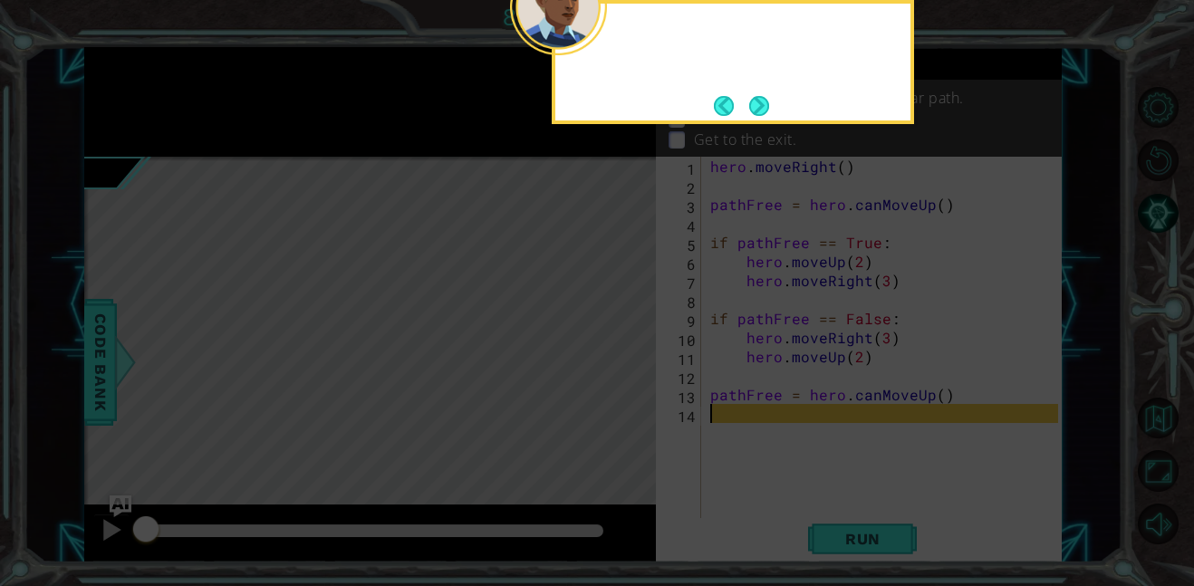
click at [754, 99] on button "Next" at bounding box center [759, 106] width 20 height 20
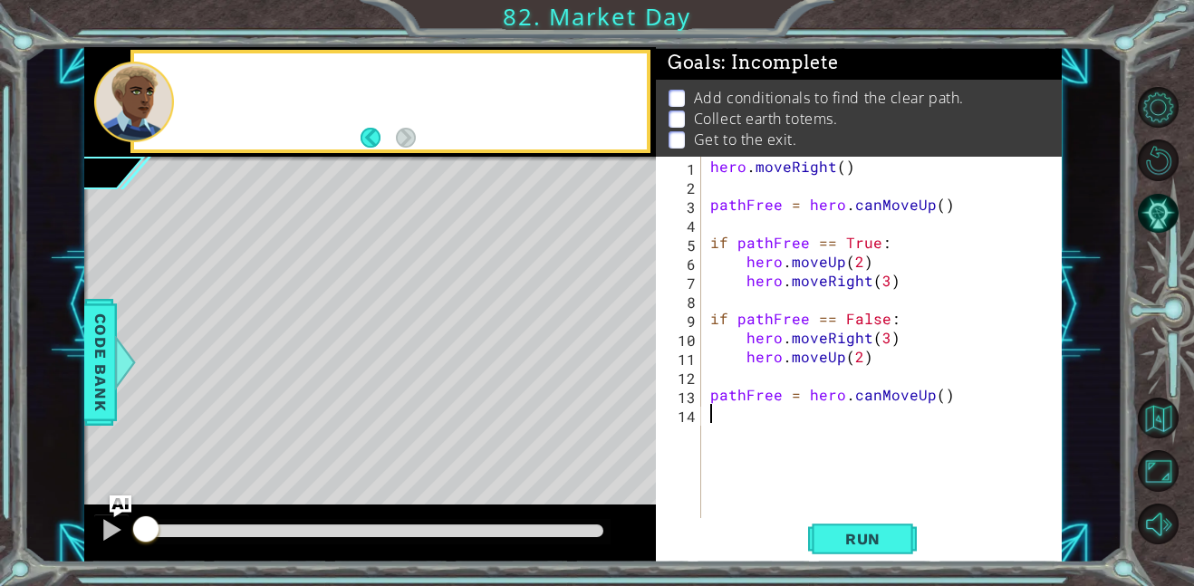
click at [754, 99] on p "Add conditionals to find the clear path." at bounding box center [829, 98] width 270 height 20
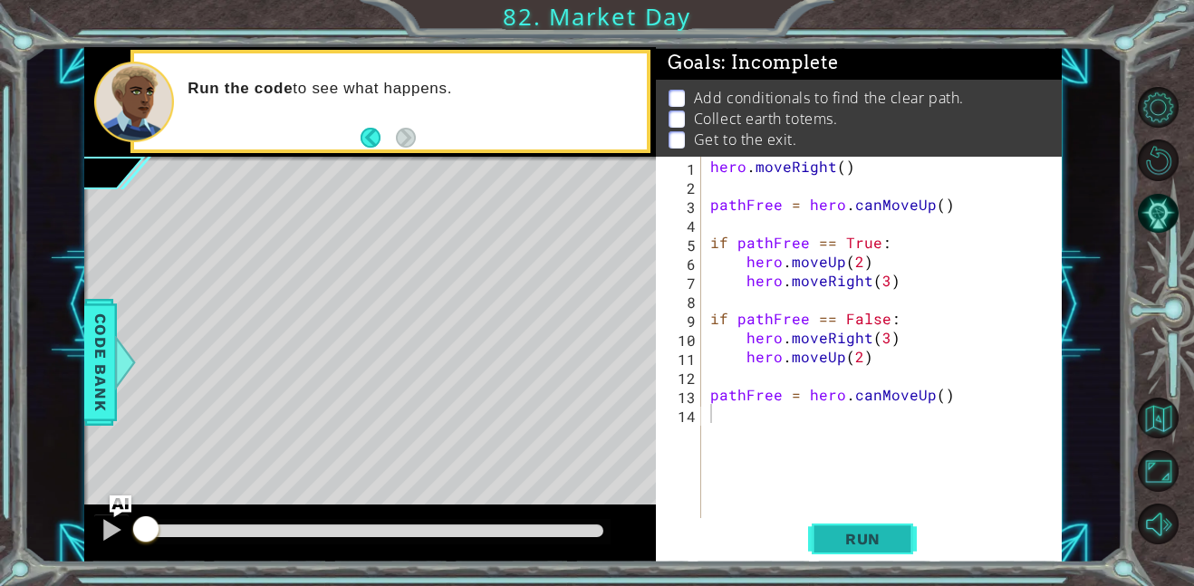
click at [829, 536] on span "Run" at bounding box center [863, 539] width 72 height 18
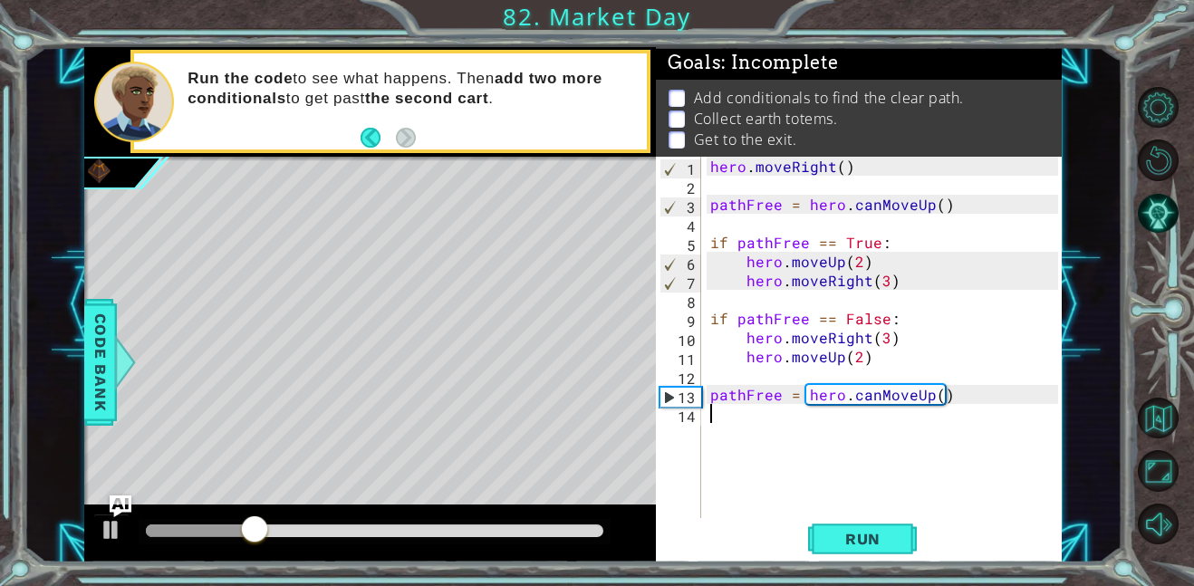
click at [908, 308] on div "hero . moveRight ( ) pathFree = hero . canMoveUp ( ) if pathFree == True : hero…" at bounding box center [887, 357] width 361 height 400
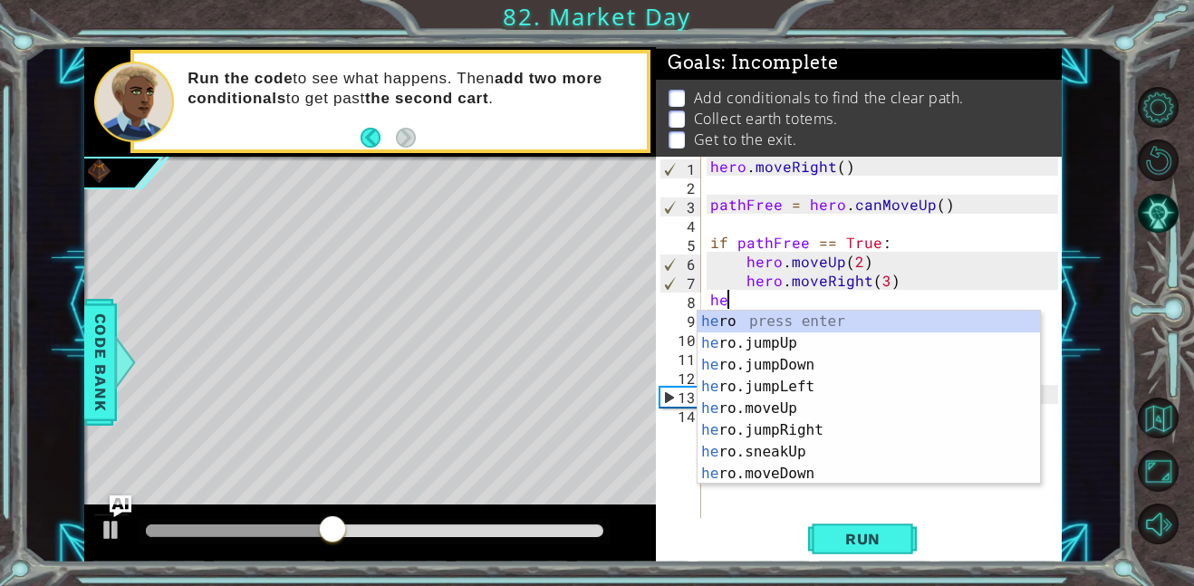
type textarea "h"
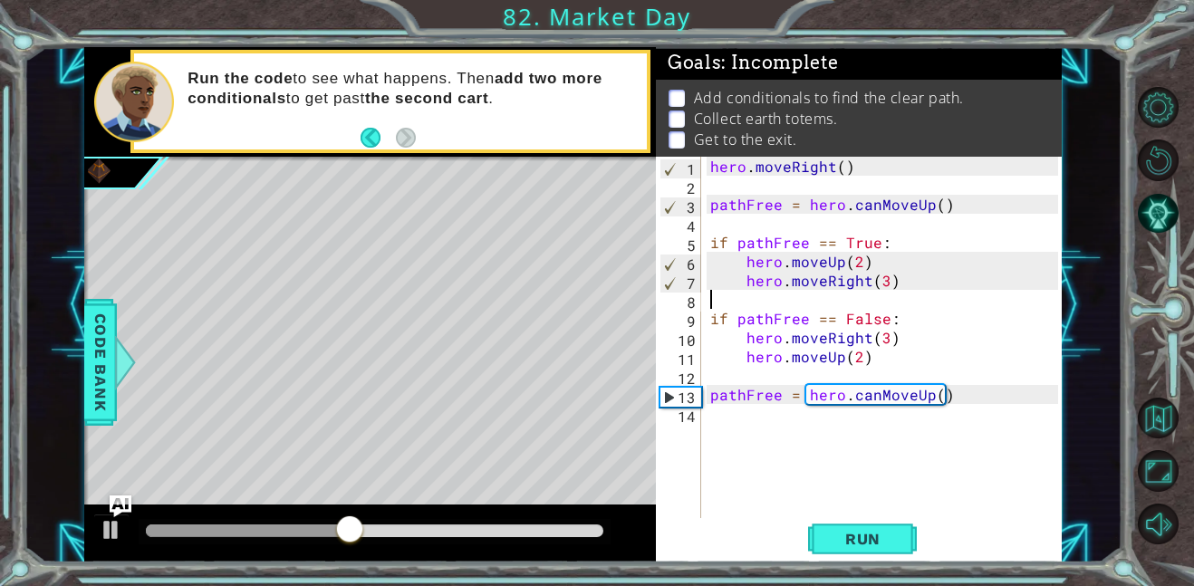
click at [883, 283] on div "hero . moveRight ( ) pathFree = hero . canMoveUp ( ) if pathFree == True : hero…" at bounding box center [887, 357] width 361 height 400
type textarea "hero.moveRight(5)"
click at [846, 541] on span "Run" at bounding box center [863, 539] width 72 height 18
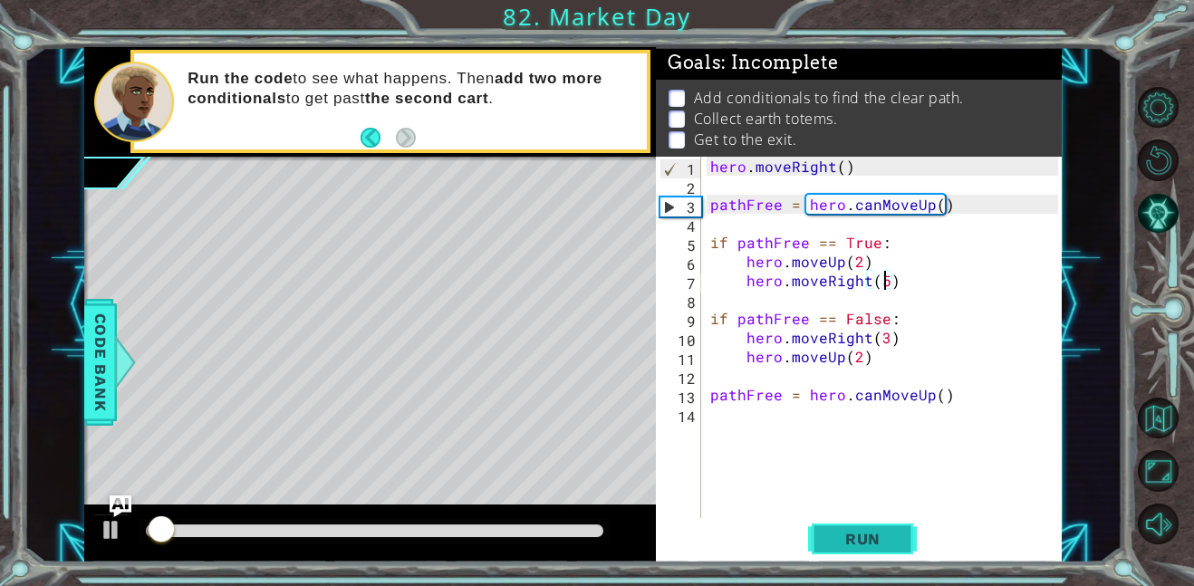
click at [846, 541] on span "Run" at bounding box center [863, 539] width 72 height 18
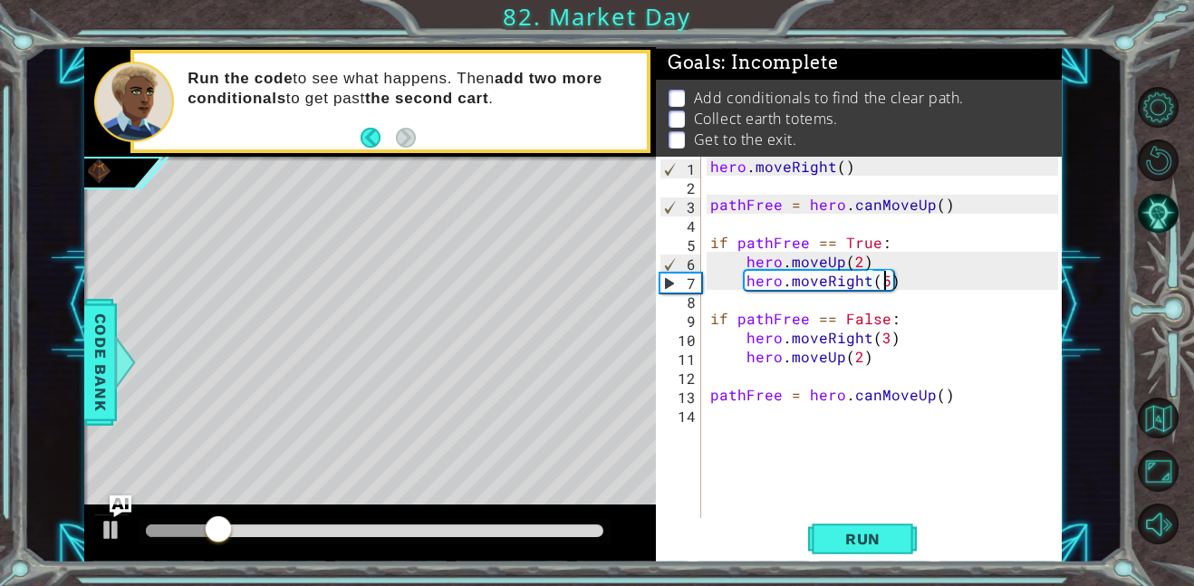
click at [863, 294] on div "hero . moveRight ( ) pathFree = hero . canMoveUp ( ) if pathFree == True : hero…" at bounding box center [887, 357] width 361 height 400
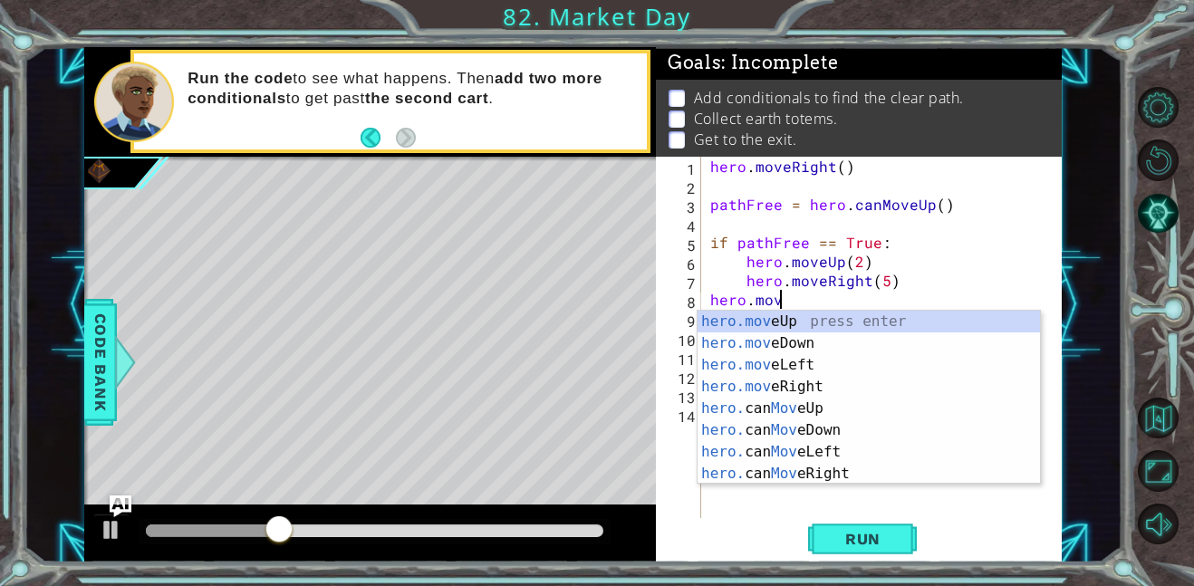
scroll to position [0, 4]
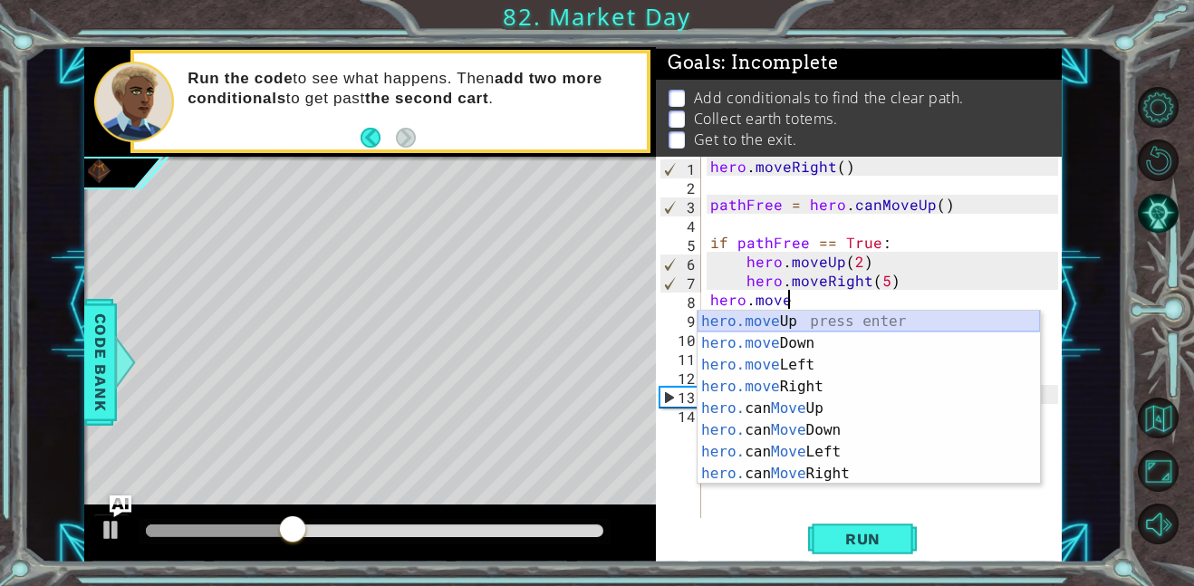
click at [900, 323] on div "hero.move Up press enter hero.move Down press enter hero.move Left press enter …" at bounding box center [869, 419] width 342 height 217
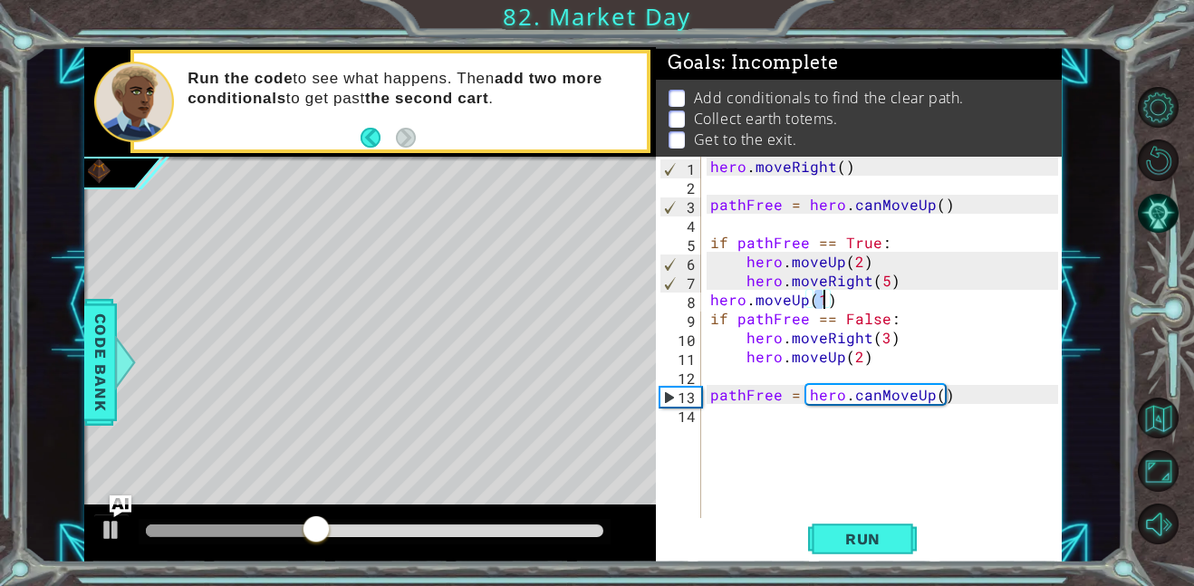
scroll to position [0, 6]
type textarea "hero.moveUp(2)"
click at [852, 551] on button "Run" at bounding box center [862, 538] width 109 height 41
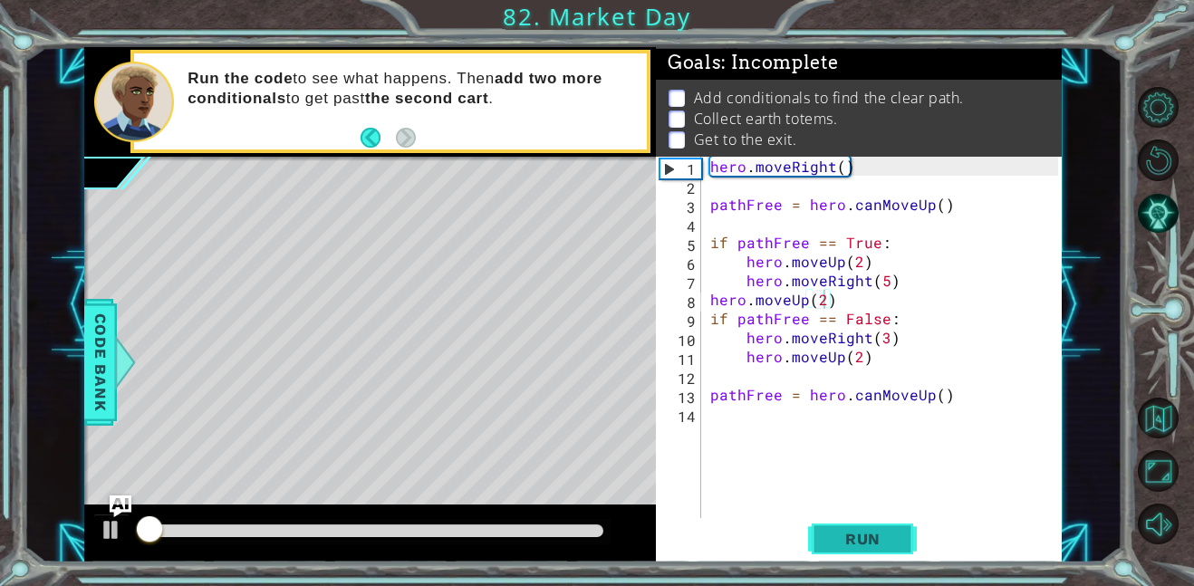
click at [853, 550] on button "Run" at bounding box center [862, 538] width 109 height 41
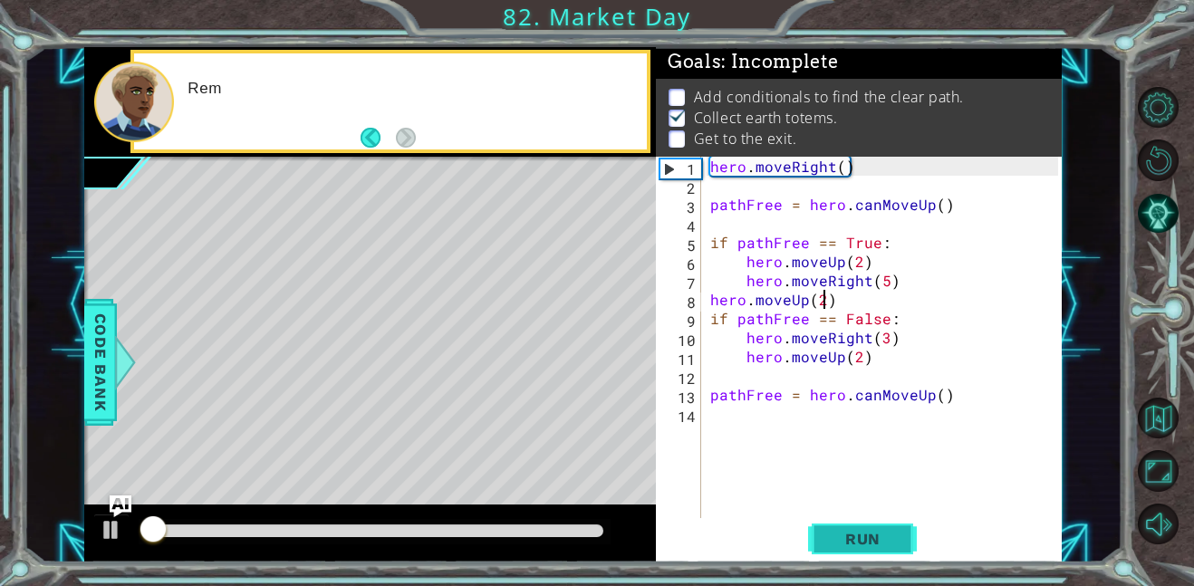
scroll to position [2, 0]
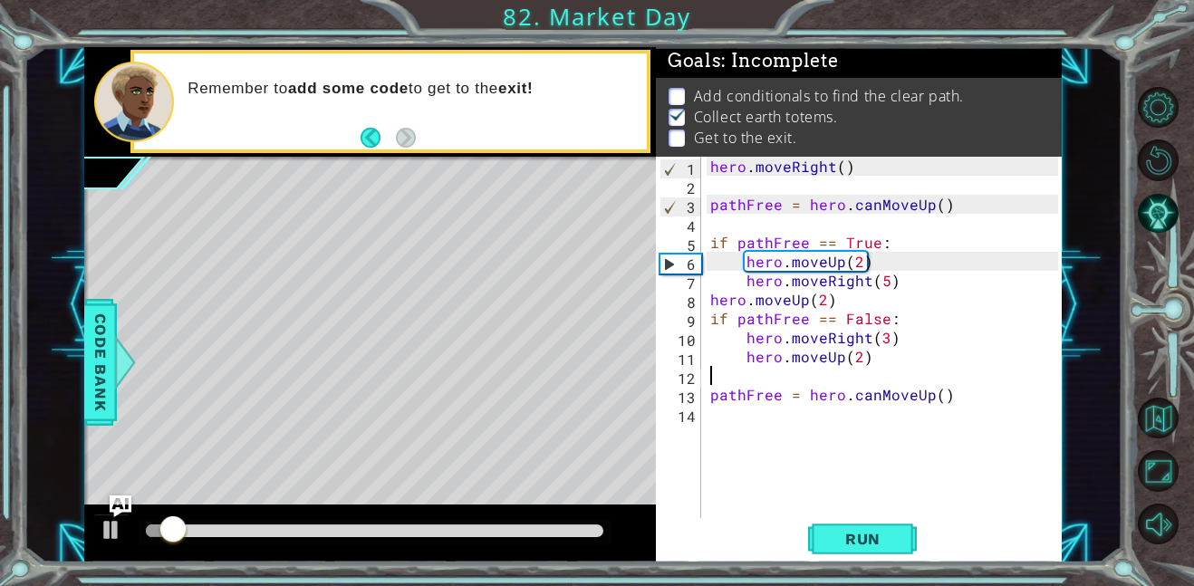
click at [804, 385] on div "hero . moveRight ( ) pathFree = hero . canMoveUp ( ) if pathFree == True : hero…" at bounding box center [887, 357] width 361 height 400
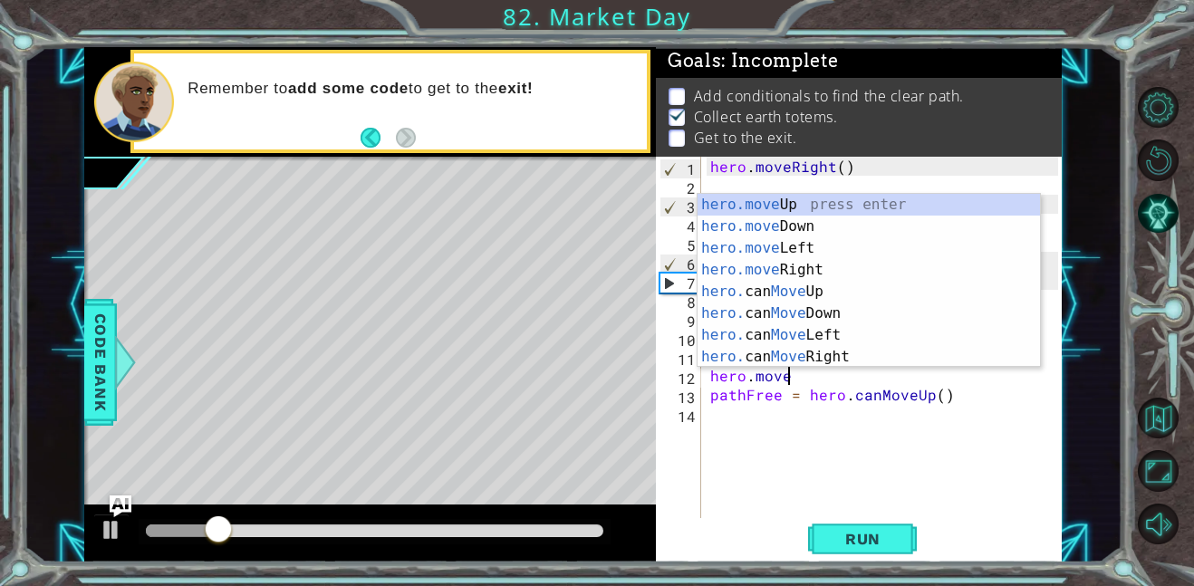
scroll to position [0, 4]
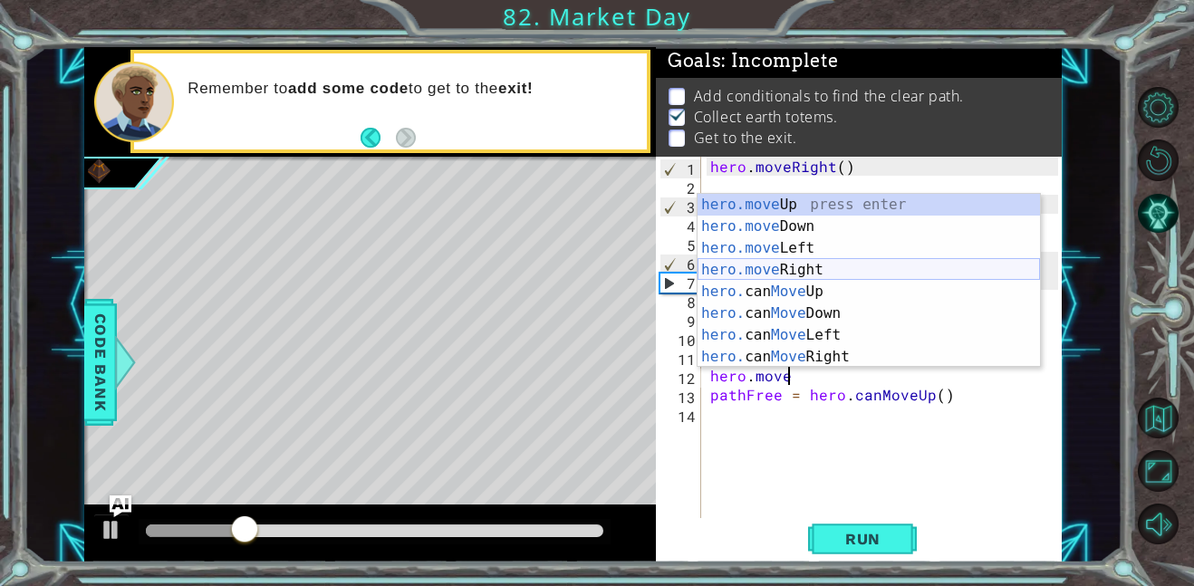
click at [806, 264] on div "hero.move Up press enter hero.move Down press enter hero.move Left press enter …" at bounding box center [869, 302] width 342 height 217
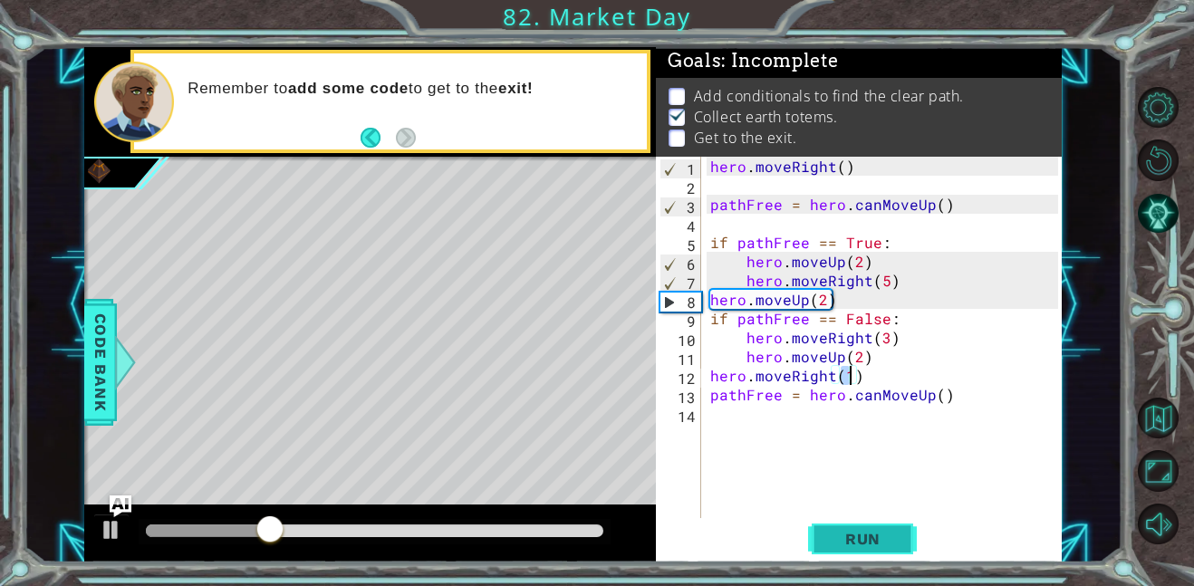
type textarea "hero.moveRight(1)"
click at [846, 528] on button "Run" at bounding box center [862, 538] width 109 height 41
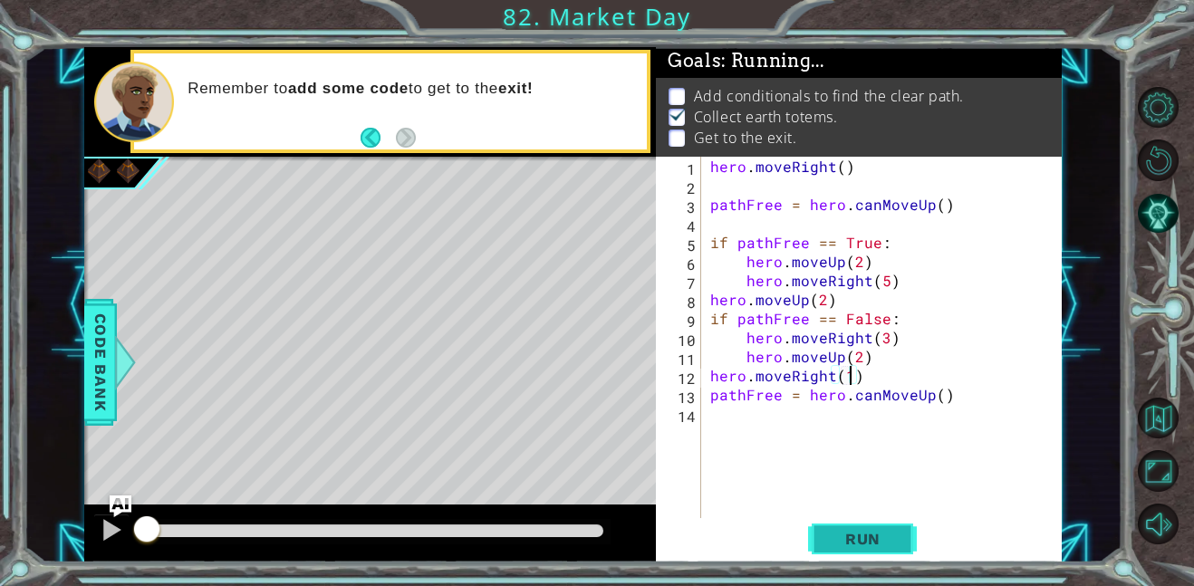
click at [846, 528] on button "Run" at bounding box center [862, 538] width 109 height 41
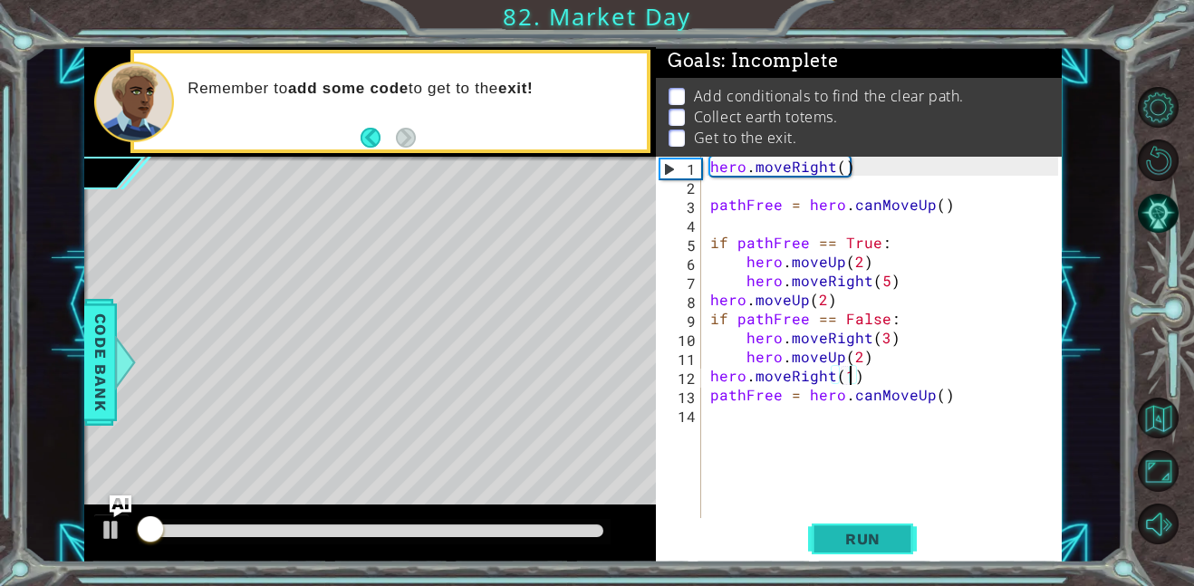
click at [846, 528] on button "Run" at bounding box center [862, 538] width 109 height 41
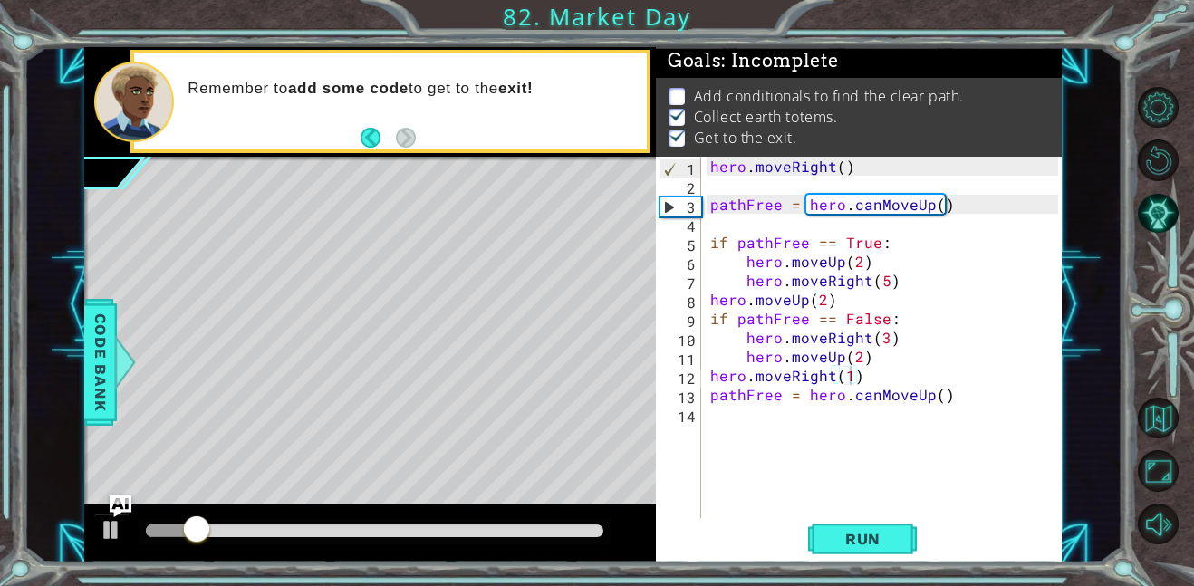
click at [501, 429] on div "1 ההההההההההההההההההההההההההההההההההההההההההההההההההההההההההההההההההההההההההההה…" at bounding box center [572, 304] width 977 height 515
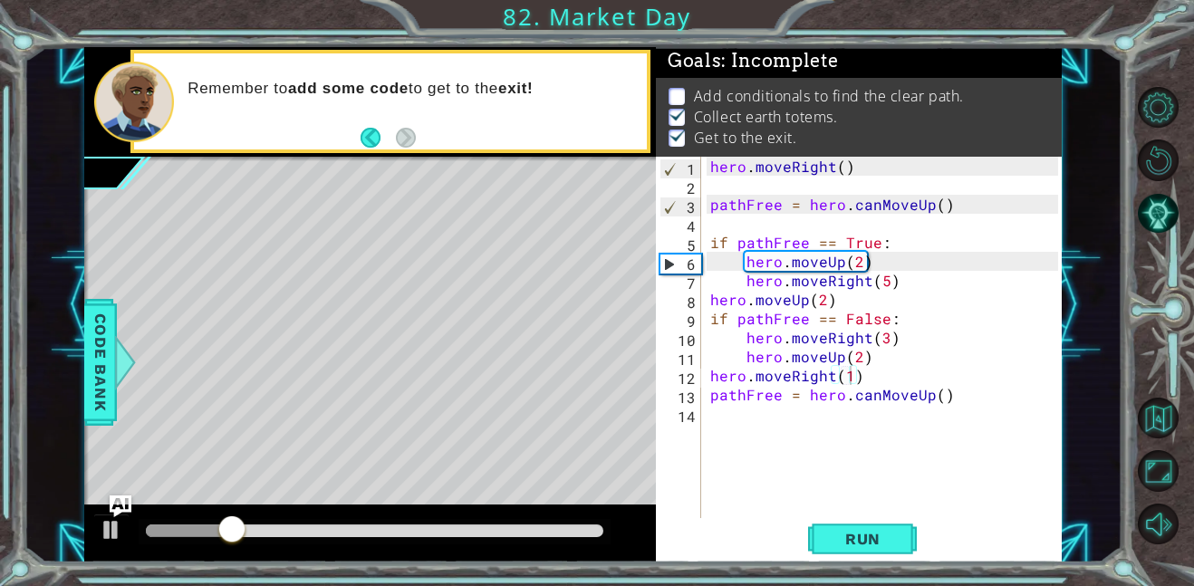
click at [581, 530] on div at bounding box center [374, 531] width 457 height 13
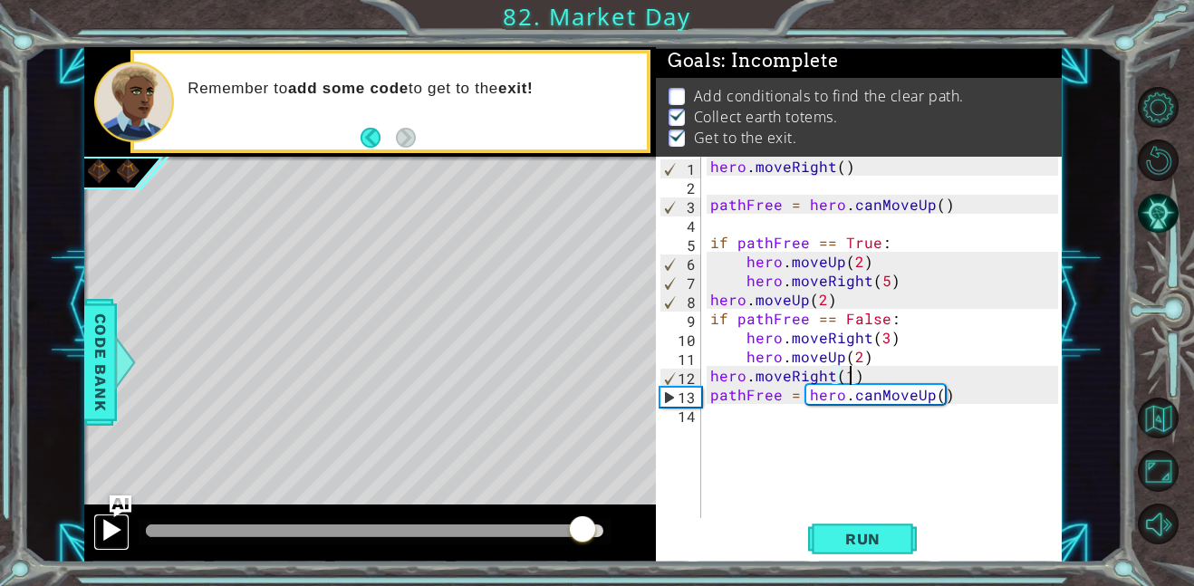
click at [109, 535] on div at bounding box center [112, 530] width 24 height 24
click at [865, 380] on div "hero . moveRight ( ) pathFree = hero . canMoveUp ( ) if pathFree == True : hero…" at bounding box center [887, 357] width 361 height 400
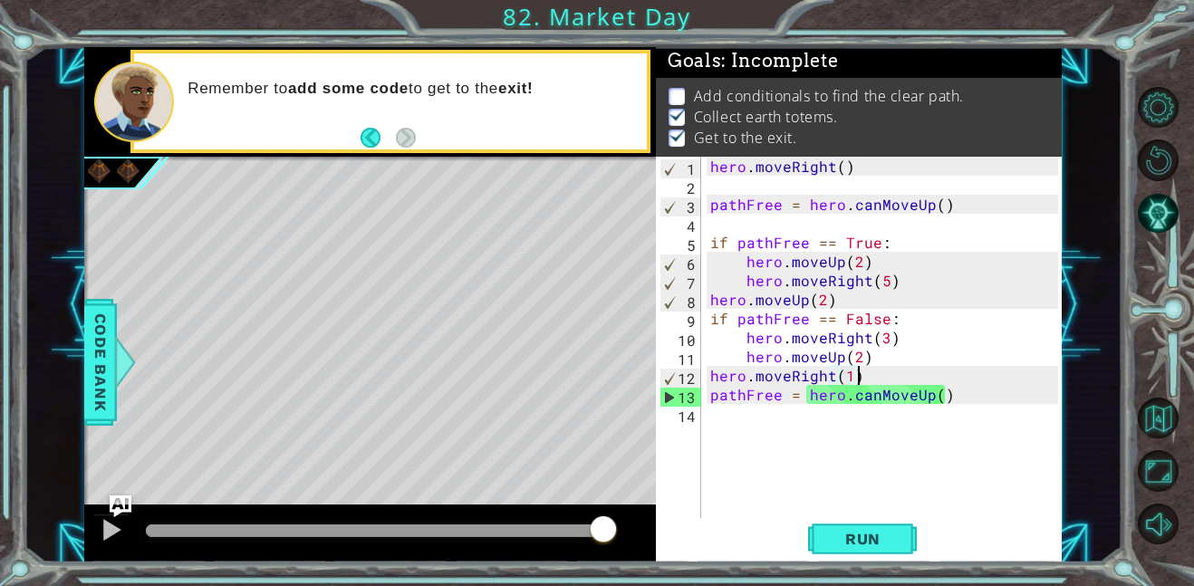
click at [865, 379] on div "hero . moveRight ( ) pathFree = hero . canMoveUp ( ) if pathFree == True : hero…" at bounding box center [887, 357] width 361 height 400
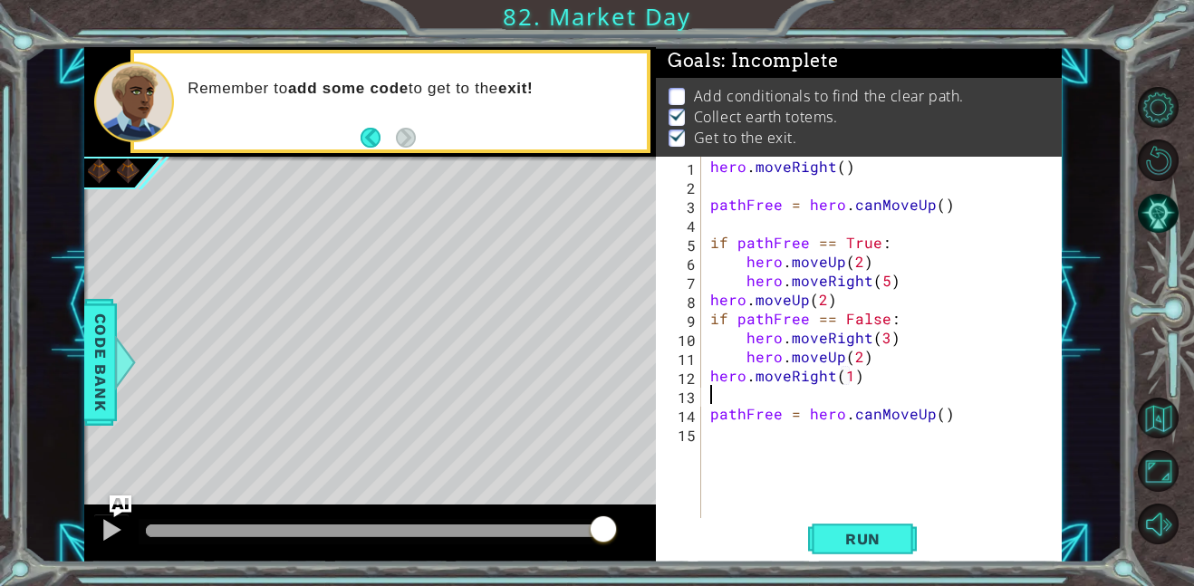
scroll to position [0, 0]
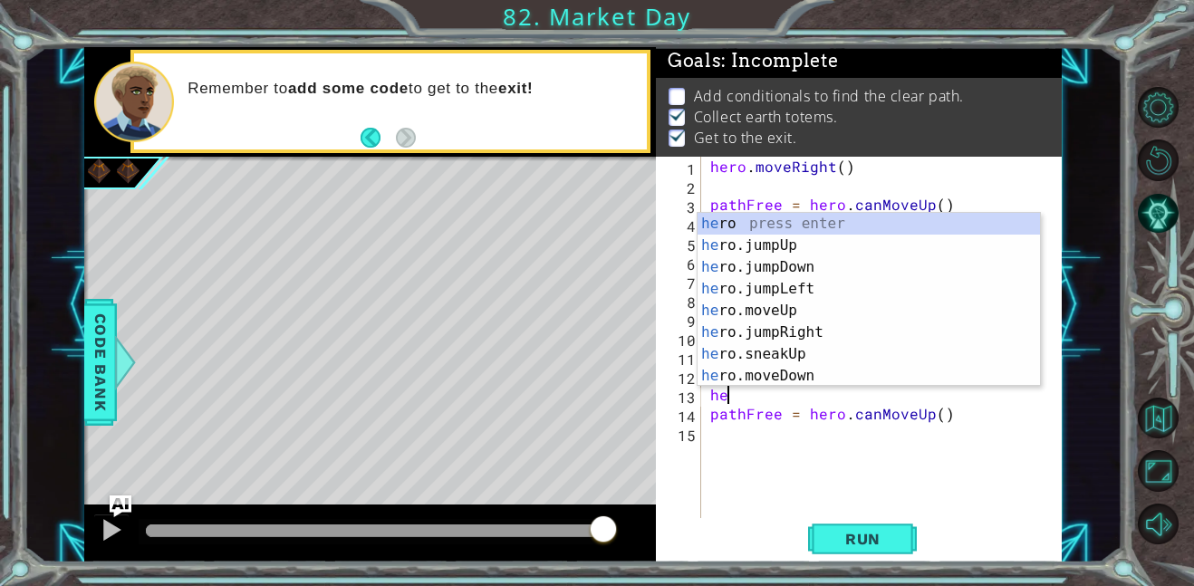
type textarea "h"
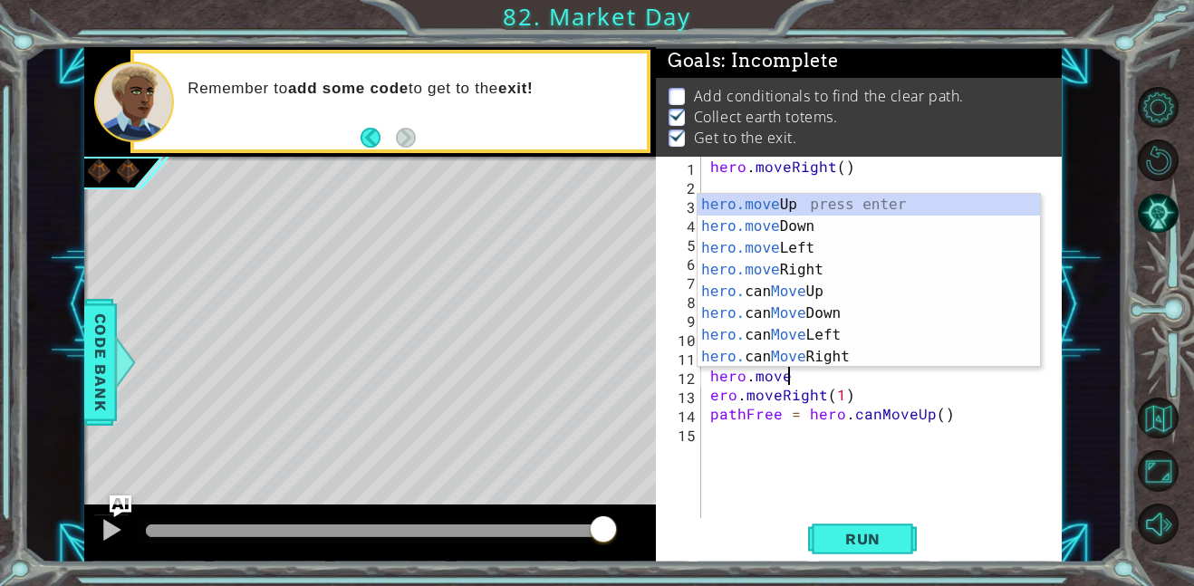
scroll to position [0, 4]
click at [829, 250] on div "hero.move Up press enter hero.move Down press enter hero.move Left press enter …" at bounding box center [869, 302] width 342 height 217
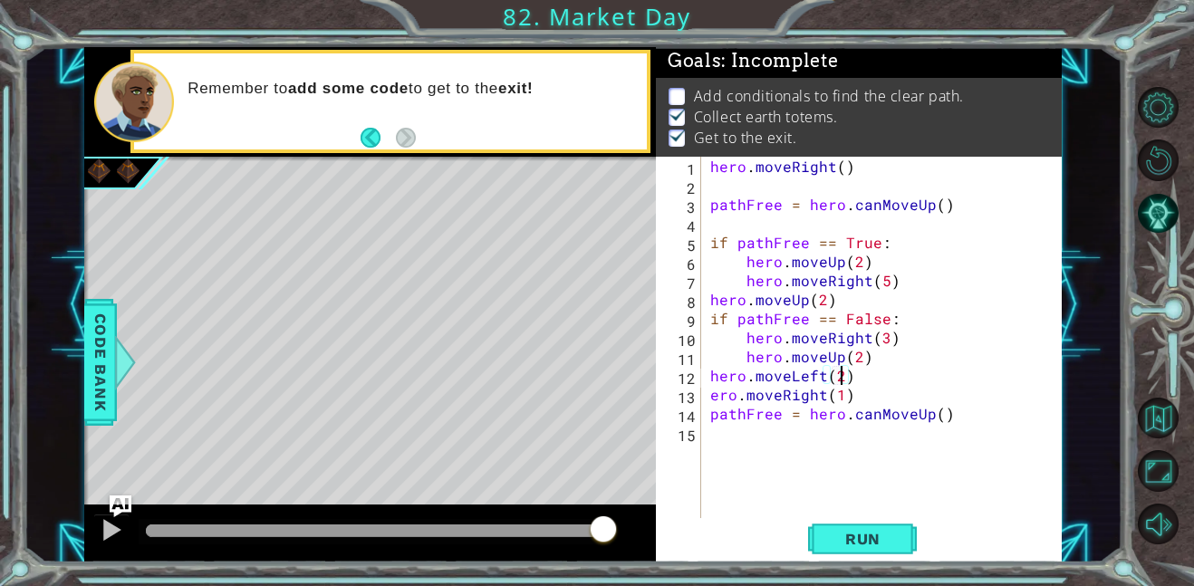
scroll to position [0, 7]
click at [709, 396] on div "hero . moveRight ( ) pathFree = hero . canMoveUp ( ) if pathFree == True : hero…" at bounding box center [887, 357] width 361 height 400
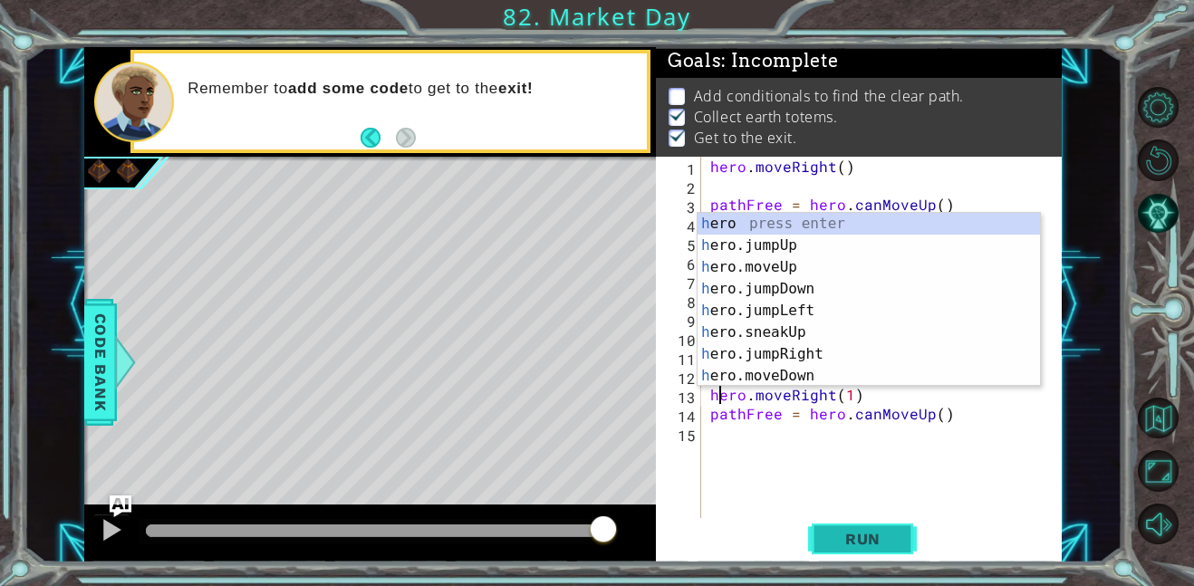
click at [829, 531] on span "Run" at bounding box center [863, 539] width 72 height 18
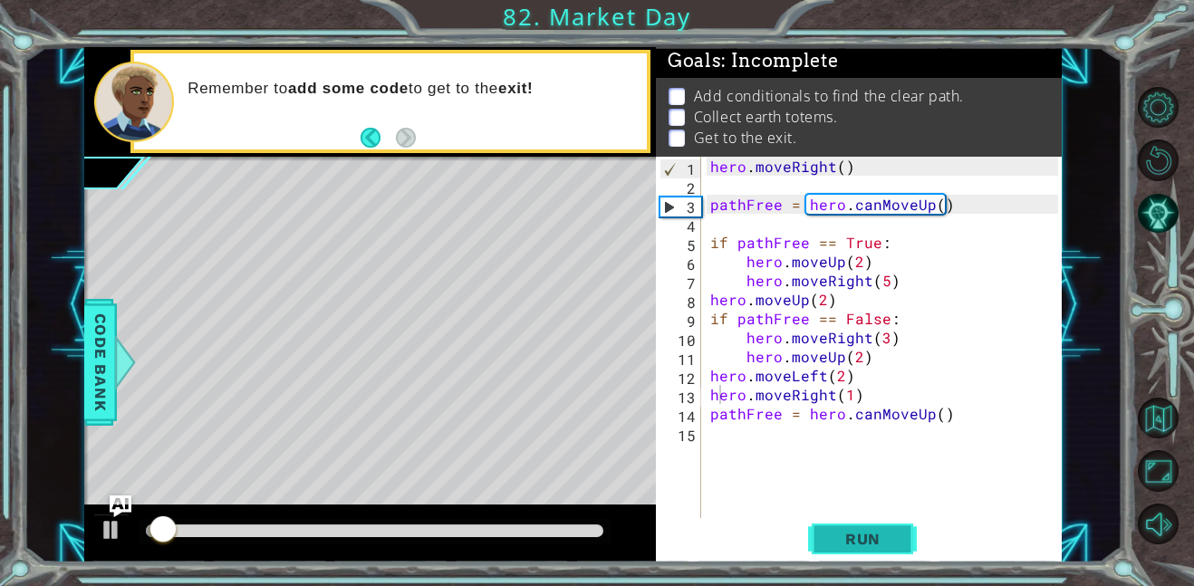
click at [850, 527] on button "Run" at bounding box center [862, 538] width 109 height 41
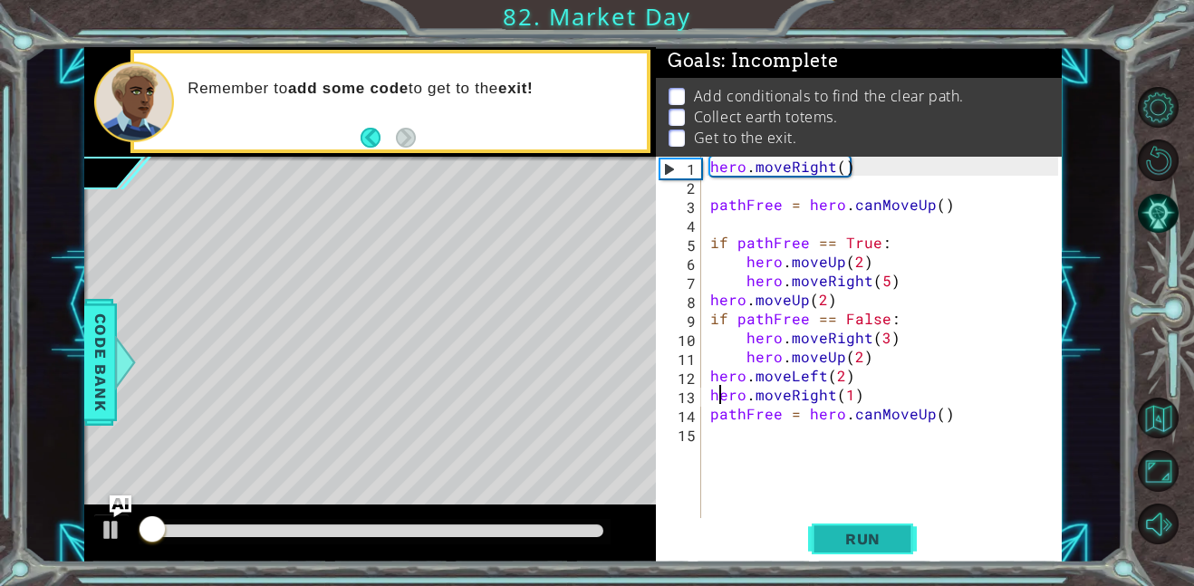
click at [848, 527] on button "Run" at bounding box center [862, 538] width 109 height 41
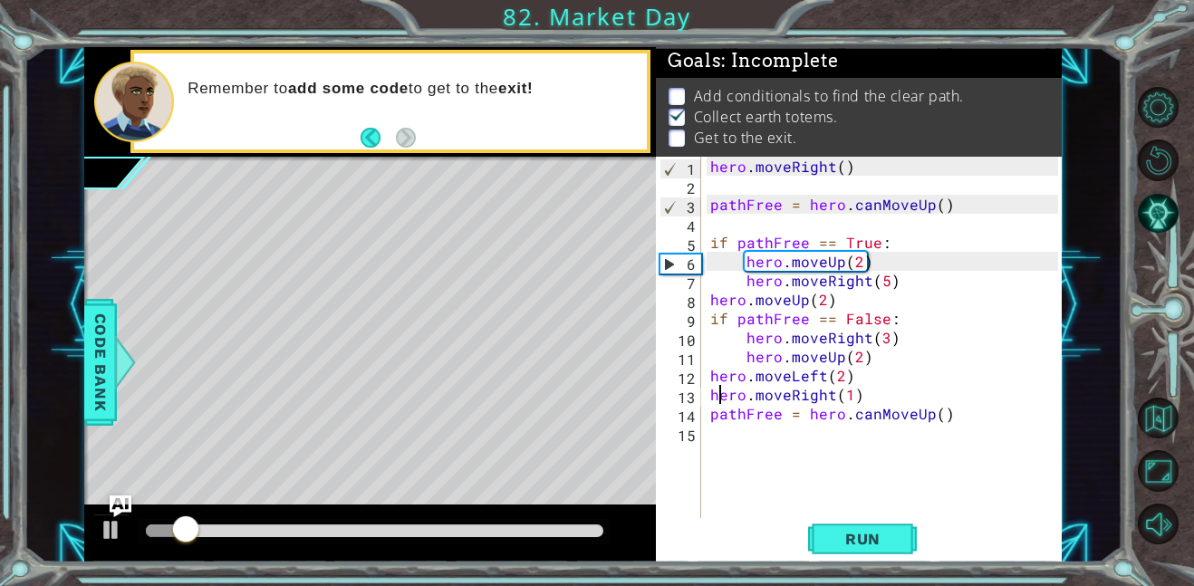
click at [821, 392] on div "hero . moveRight ( ) pathFree = hero . canMoveUp ( ) if pathFree == True : hero…" at bounding box center [887, 357] width 361 height 400
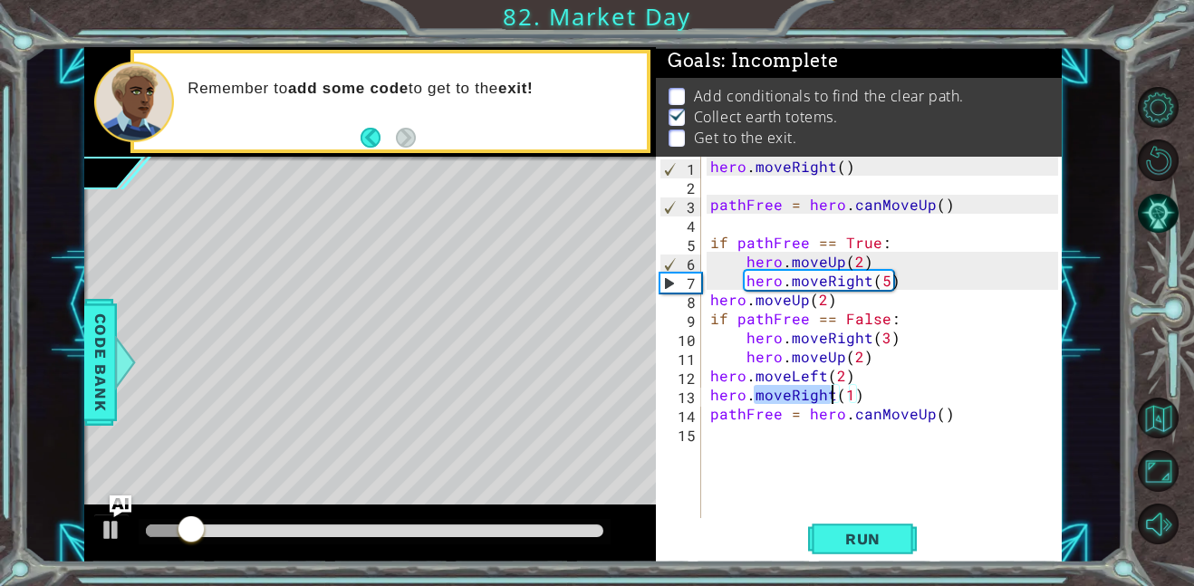
click at [821, 392] on div "hero . moveRight ( ) pathFree = hero . canMoveUp ( ) if pathFree == True : hero…" at bounding box center [887, 357] width 361 height 400
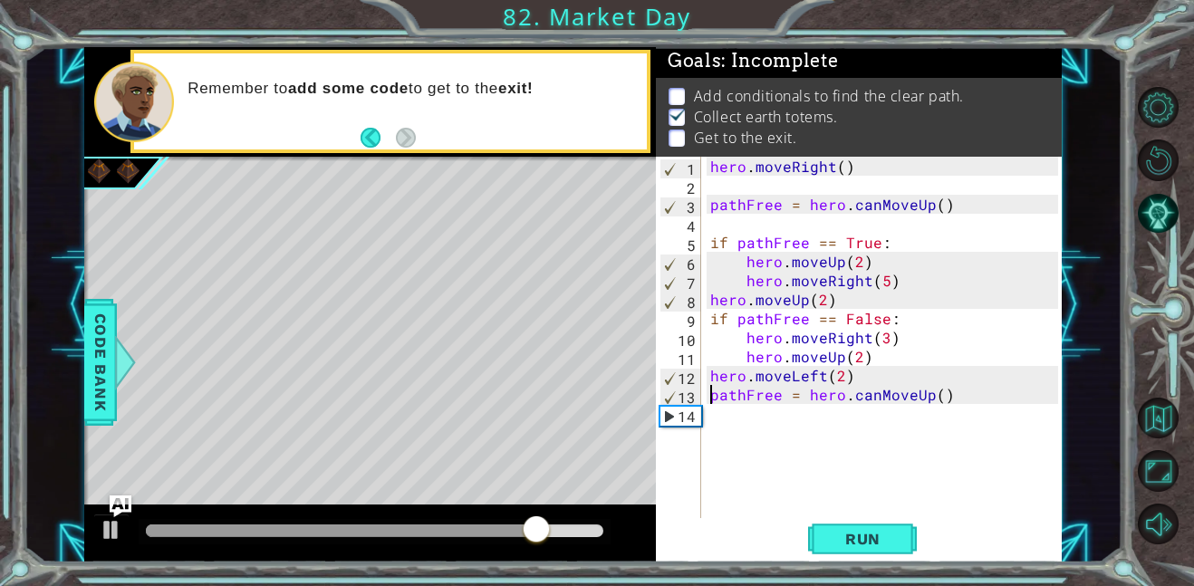
click at [836, 373] on div "hero . moveRight ( ) pathFree = hero . canMoveUp ( ) if pathFree == True : hero…" at bounding box center [887, 357] width 361 height 400
type textarea "hero.moveLeft(3)"
click at [873, 515] on div "hero . moveRight ( ) pathFree = hero . canMoveUp ( ) if pathFree == True : hero…" at bounding box center [887, 357] width 361 height 400
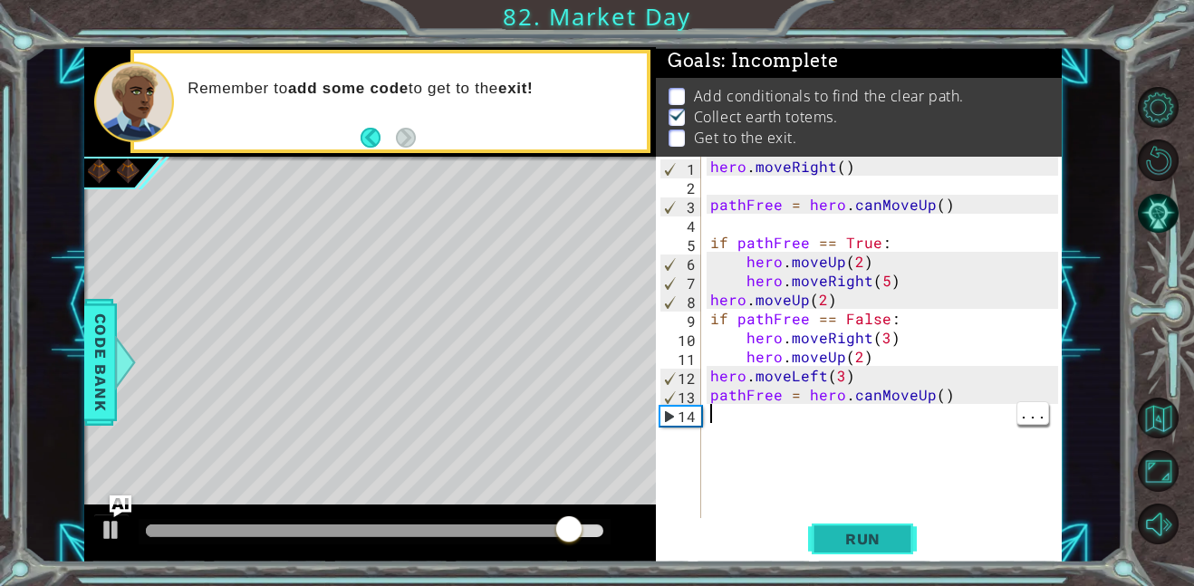
click at [869, 535] on span "Run" at bounding box center [863, 539] width 72 height 18
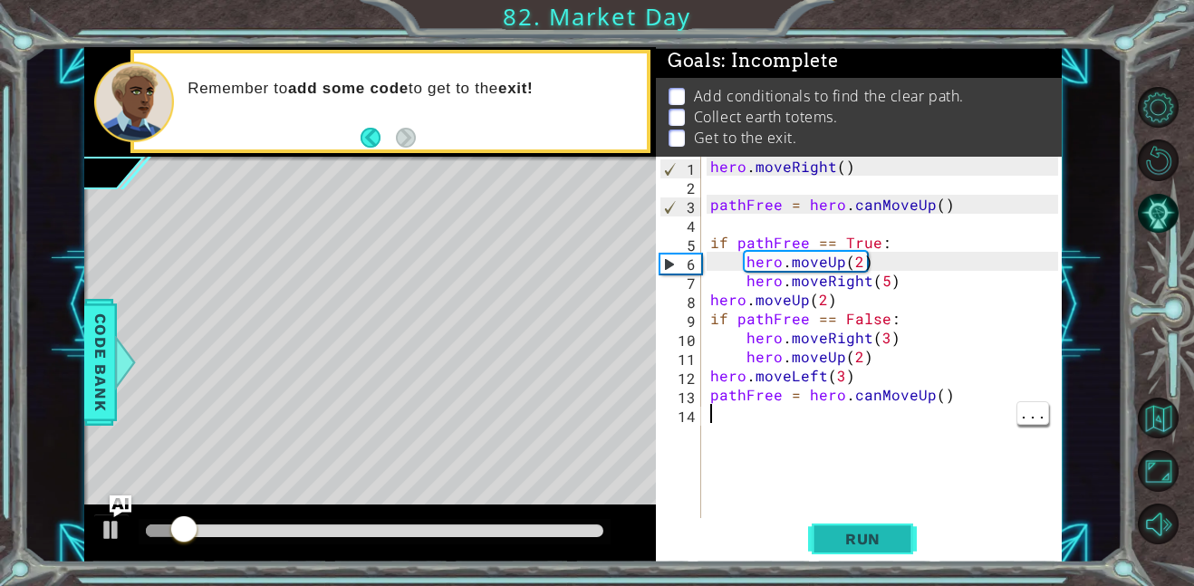
click at [871, 544] on span "Run" at bounding box center [863, 539] width 72 height 18
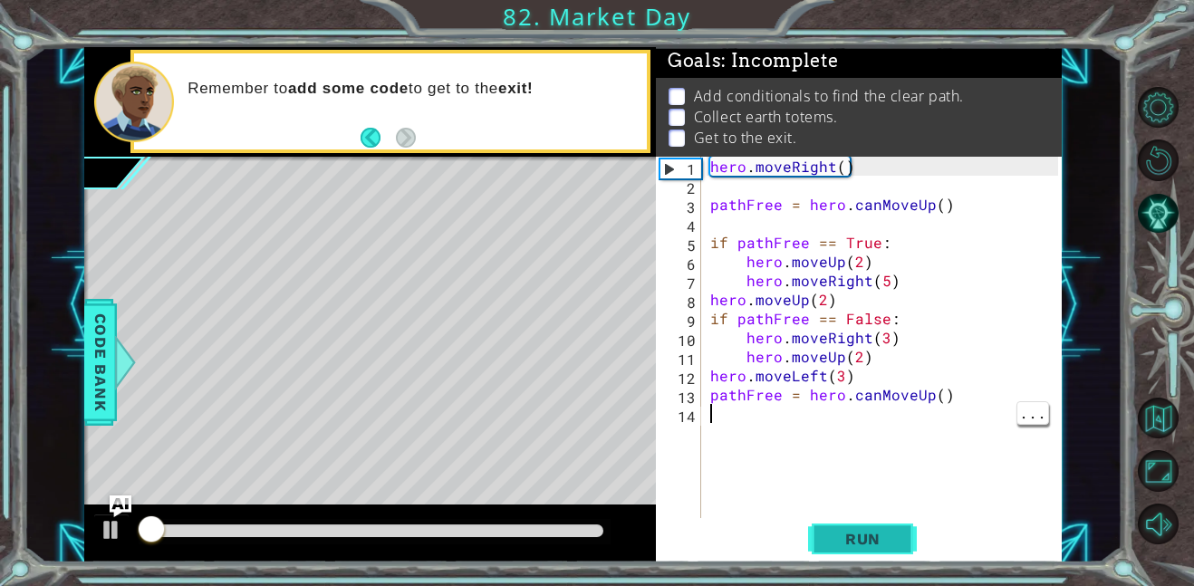
click at [868, 557] on button "Run" at bounding box center [862, 538] width 109 height 41
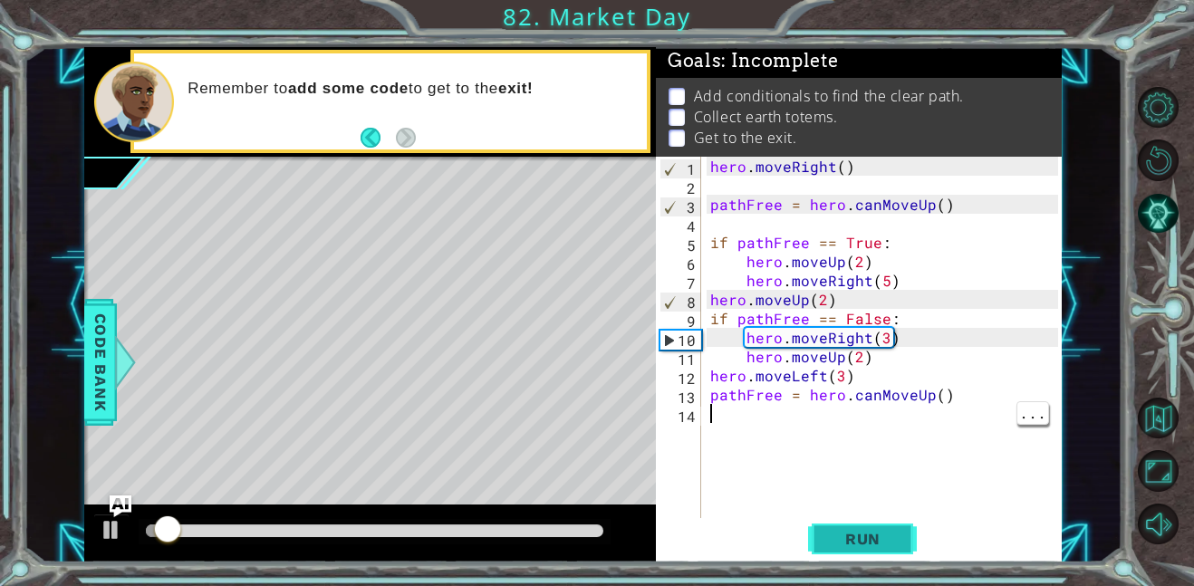
click at [867, 538] on span "Run" at bounding box center [863, 539] width 72 height 18
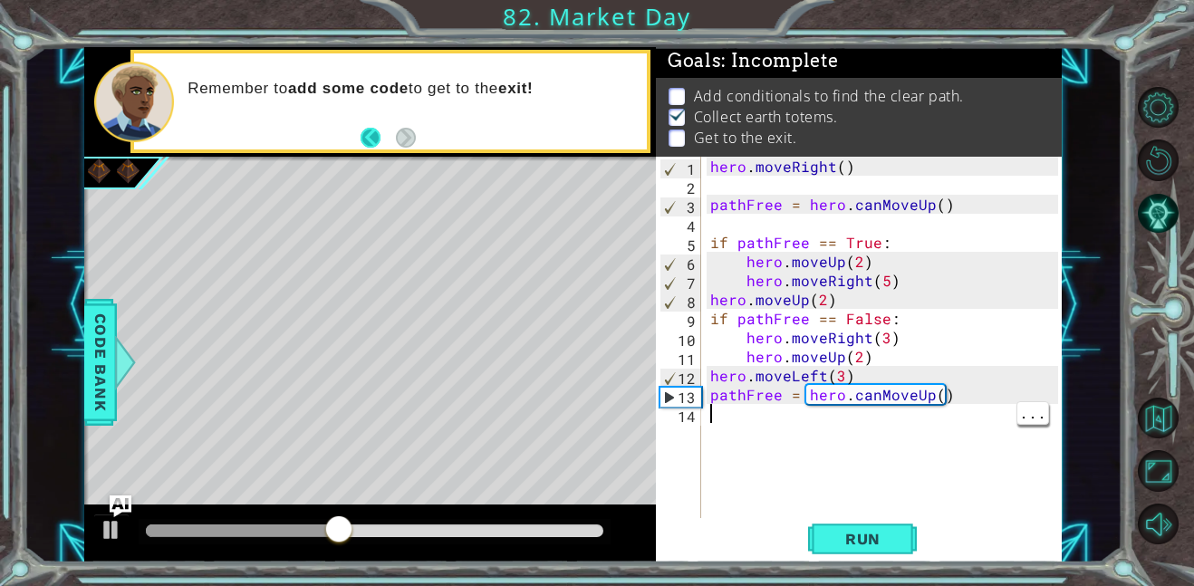
click at [370, 140] on button "Back" at bounding box center [378, 138] width 35 height 20
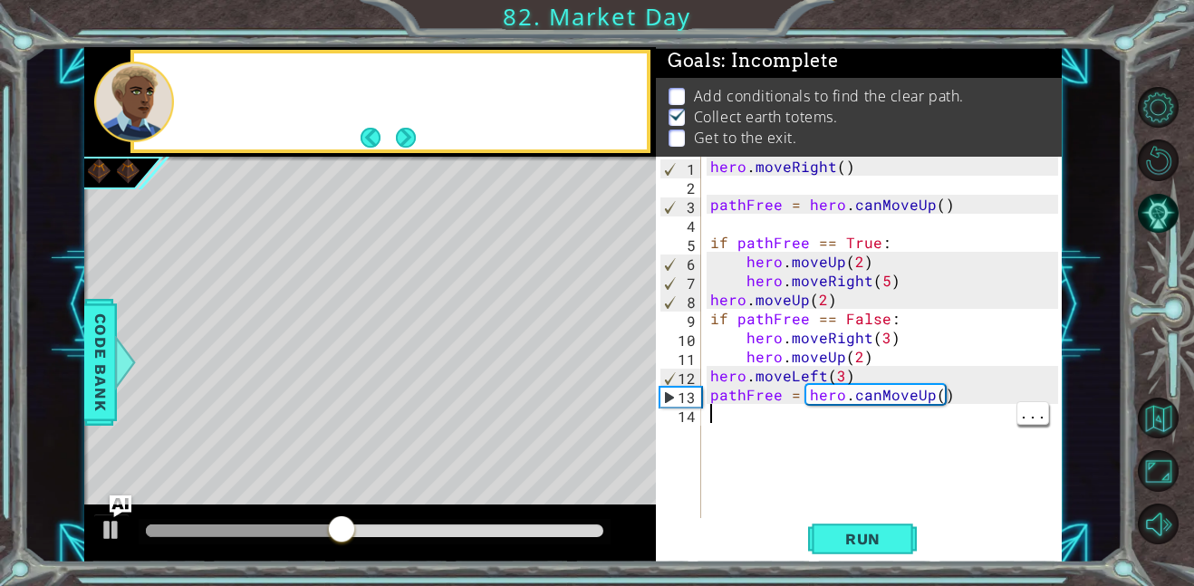
click at [370, 140] on button "Back" at bounding box center [378, 138] width 35 height 20
click at [0, 0] on icon at bounding box center [0, 0] width 0 height 0
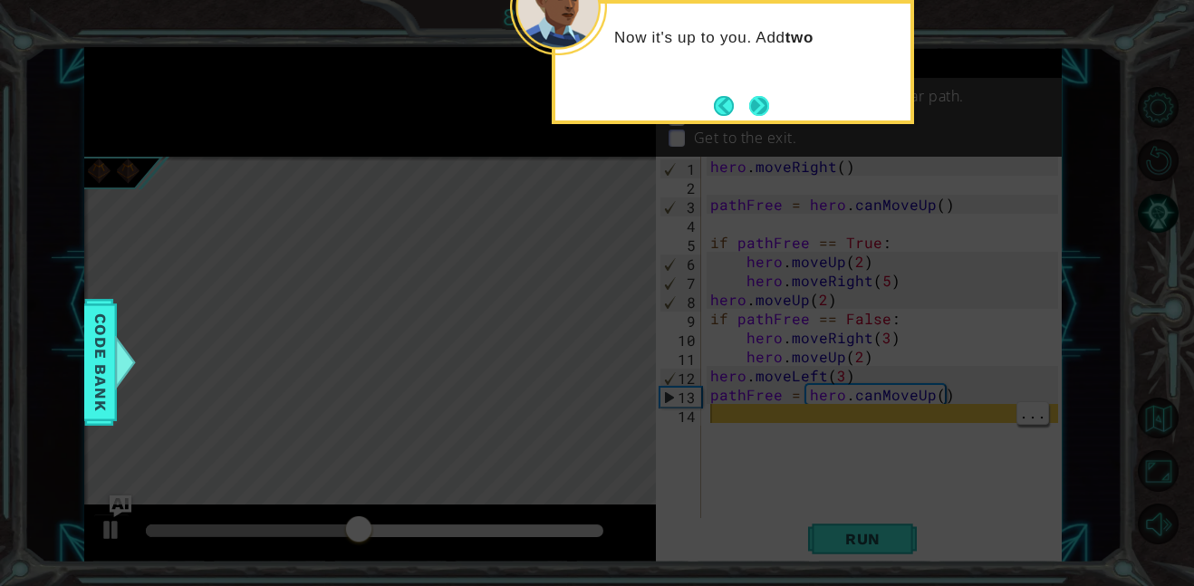
click at [749, 107] on button "Next" at bounding box center [759, 106] width 20 height 20
click at [746, 107] on p "Collect earth totems." at bounding box center [766, 117] width 144 height 20
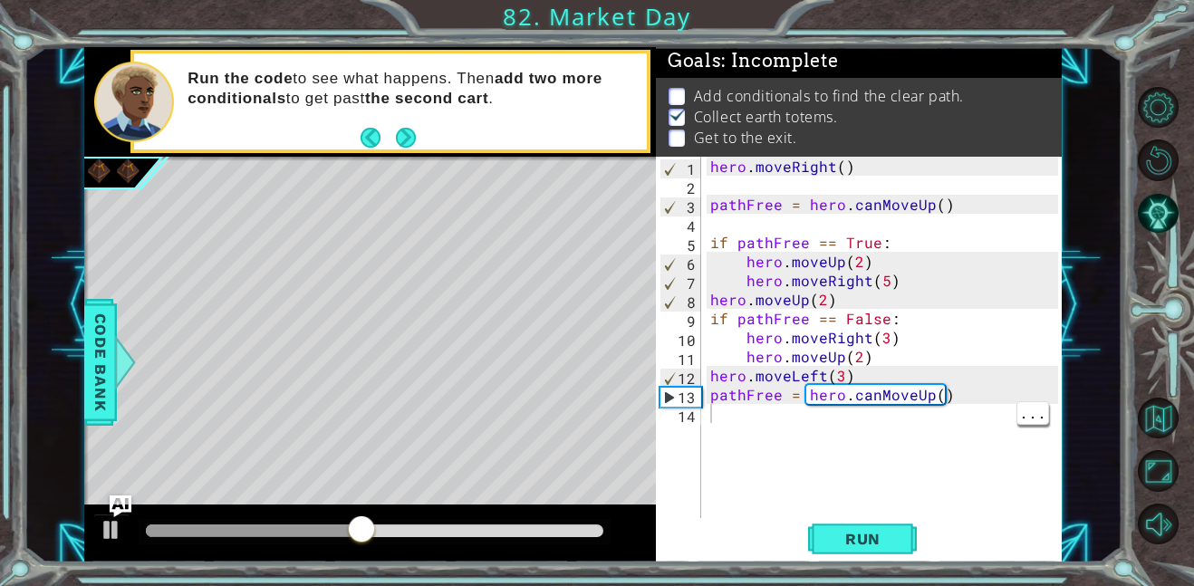
click at [746, 107] on p "Collect earth totems." at bounding box center [766, 117] width 144 height 20
click at [1151, 160] on button "Restart Level" at bounding box center [1158, 160] width 41 height 41
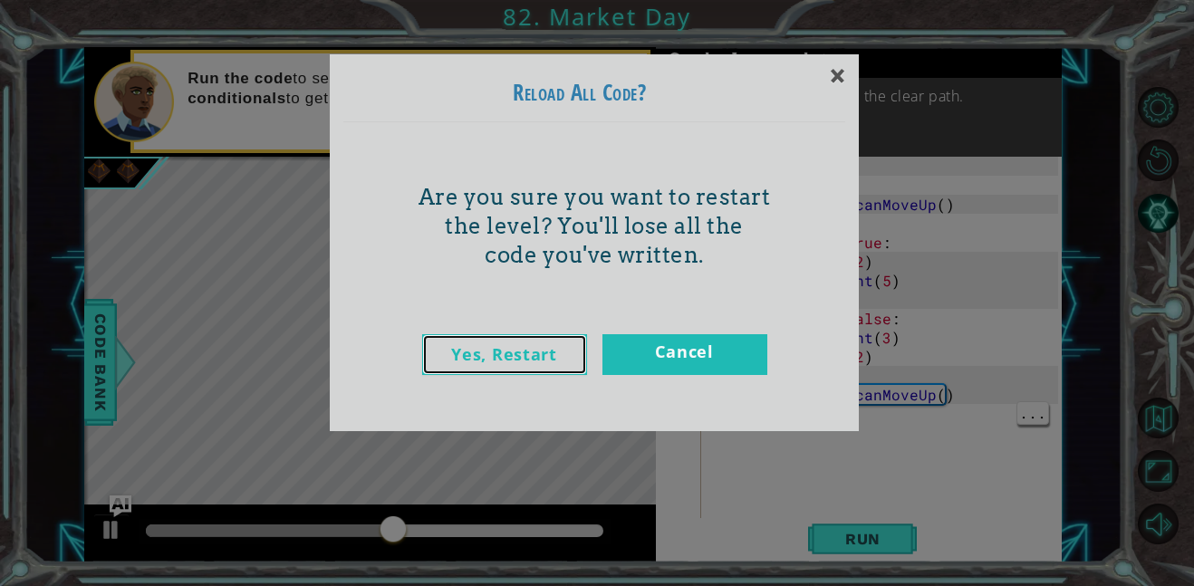
click at [497, 344] on link "Yes, Restart" at bounding box center [504, 354] width 165 height 41
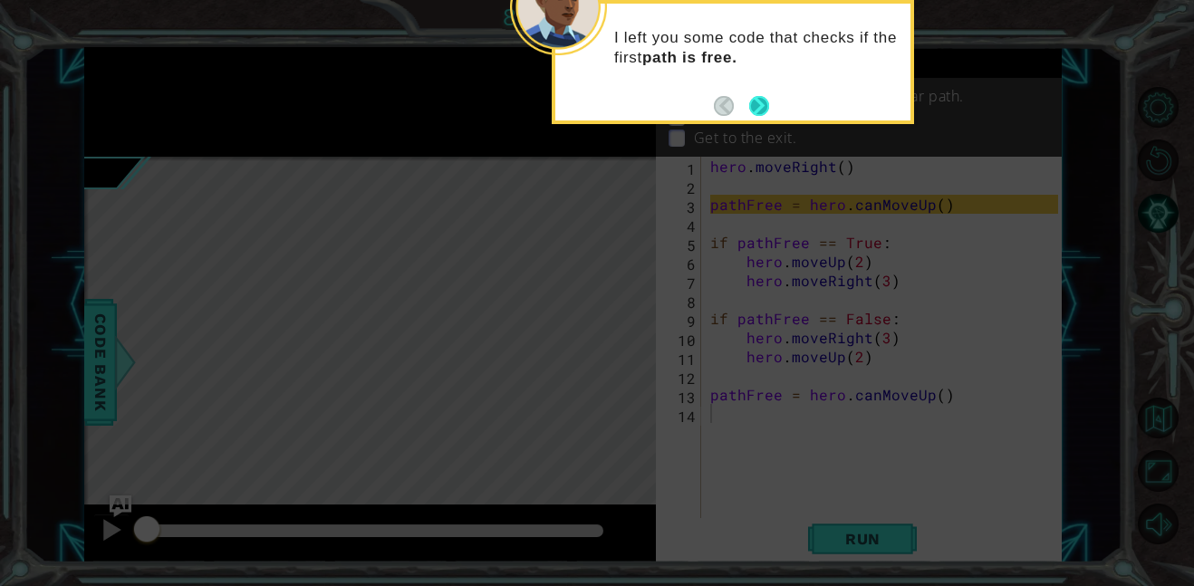
click at [762, 114] on button "Next" at bounding box center [759, 106] width 20 height 20
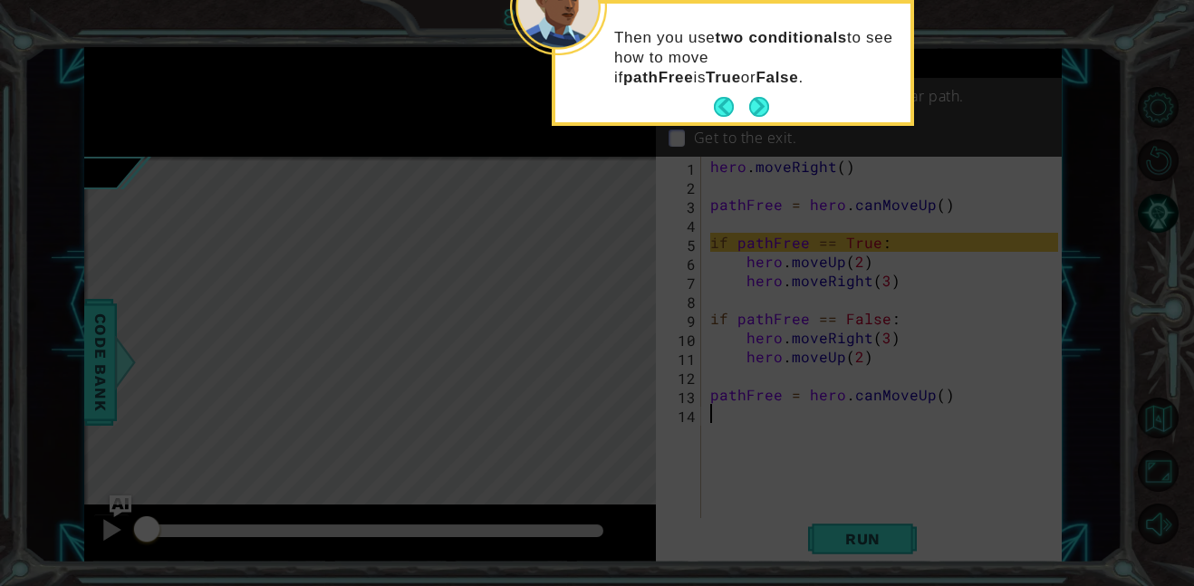
click at [762, 114] on button "Next" at bounding box center [759, 107] width 20 height 20
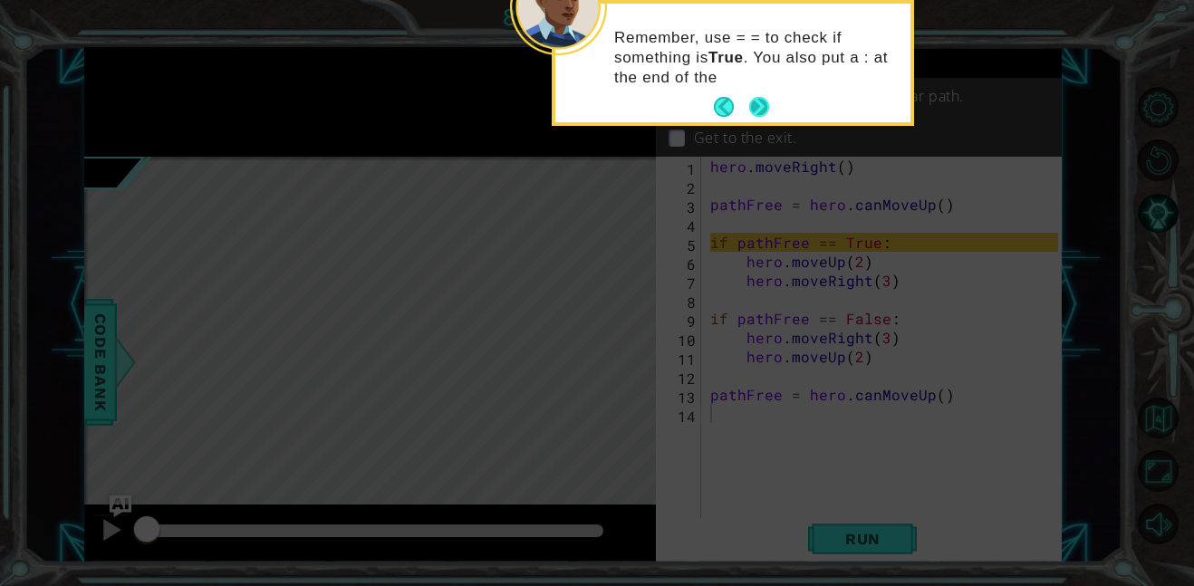
click at [759, 114] on button "Next" at bounding box center [759, 107] width 20 height 20
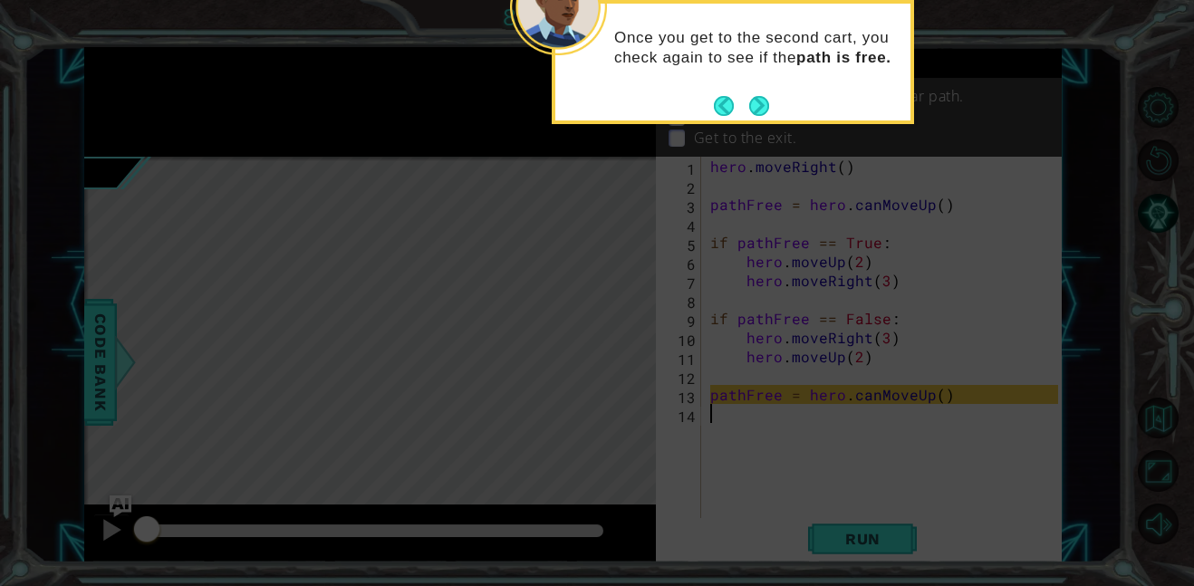
click at [759, 114] on button "Next" at bounding box center [759, 106] width 20 height 20
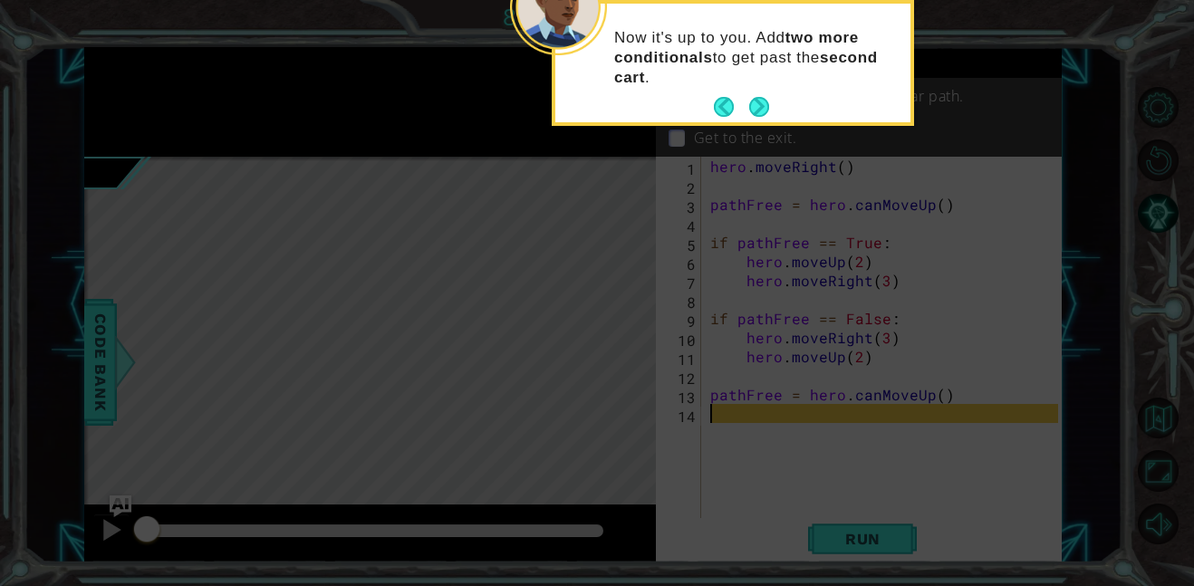
click at [759, 114] on button "Next" at bounding box center [759, 107] width 20 height 20
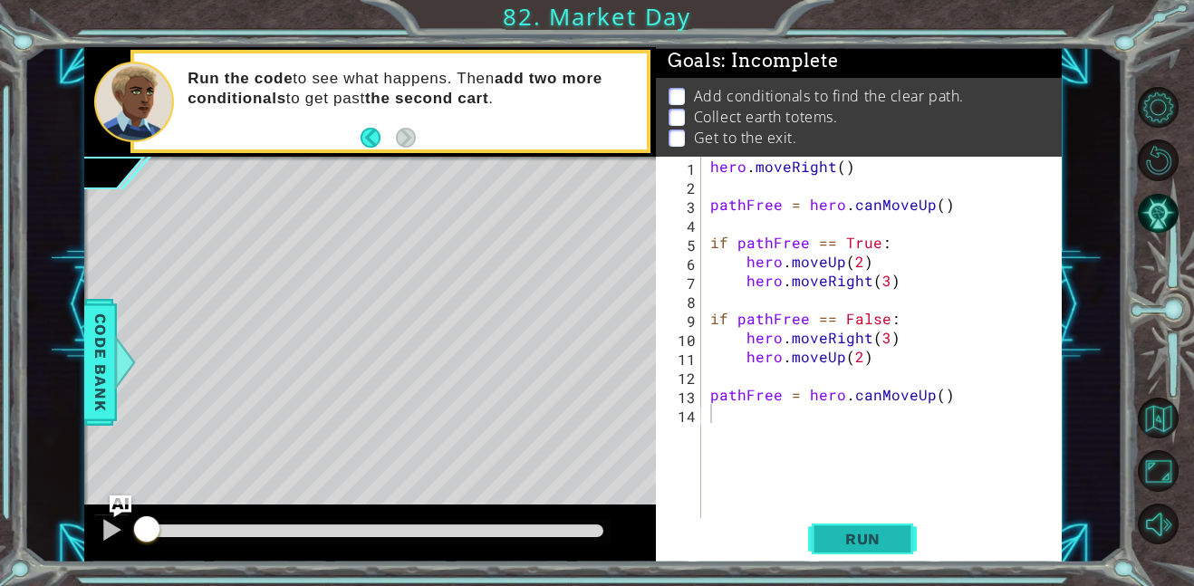
click at [853, 519] on button "Run" at bounding box center [862, 538] width 109 height 41
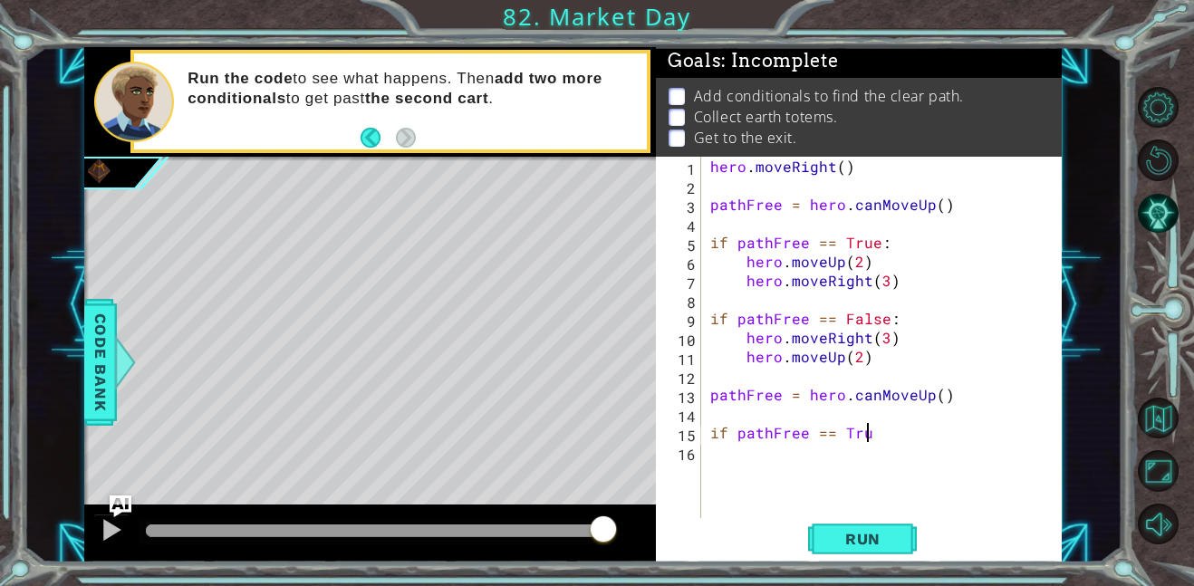
scroll to position [0, 9]
type textarea "if pathFree == True"
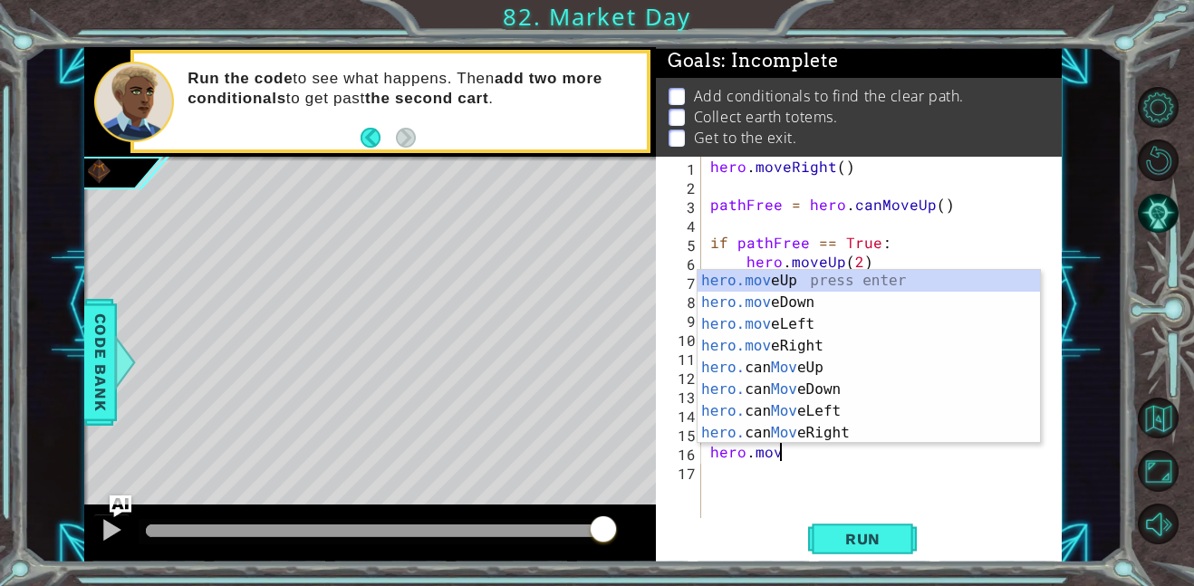
scroll to position [0, 4]
click at [874, 285] on div "hero.move Up press enter hero.move Down press enter hero.move Left press enter …" at bounding box center [869, 378] width 342 height 217
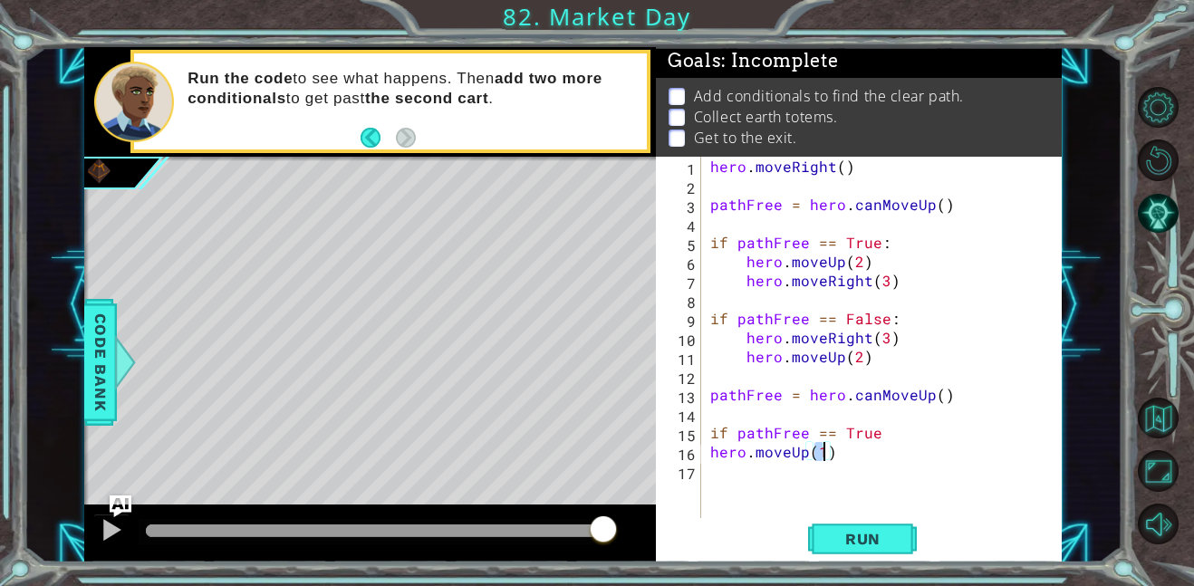
type textarea "hero.moveUp(2)"
click at [792, 485] on div "hero . moveRight ( ) pathFree = hero . canMoveUp ( ) if pathFree == True : hero…" at bounding box center [887, 357] width 361 height 400
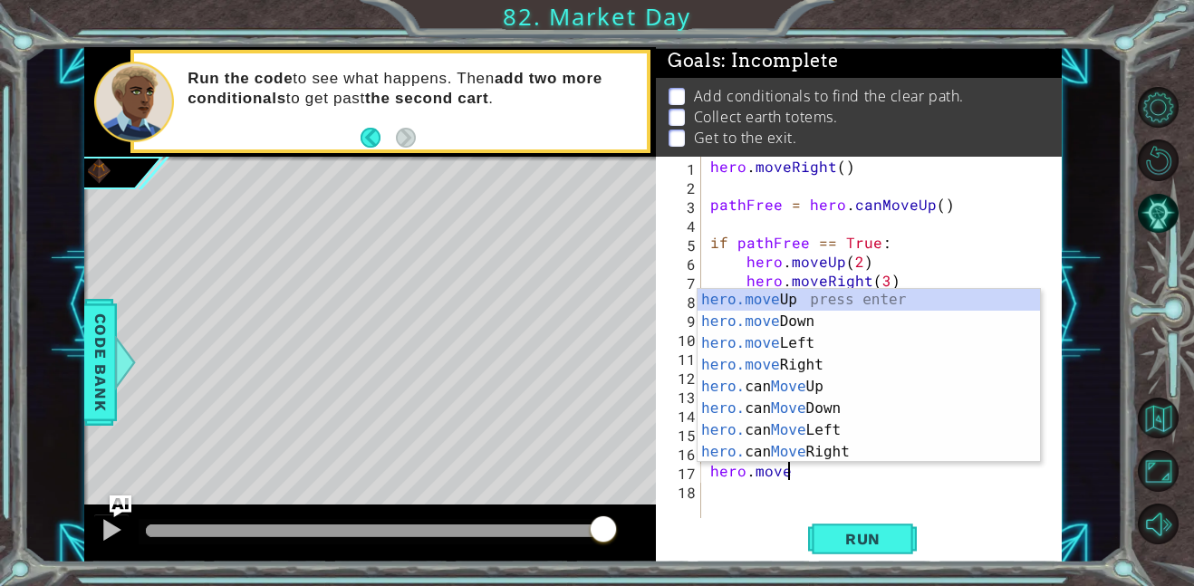
scroll to position [0, 4]
click at [849, 364] on div "hero.move Up press enter hero.move Down press enter hero.move Left press enter …" at bounding box center [869, 397] width 342 height 217
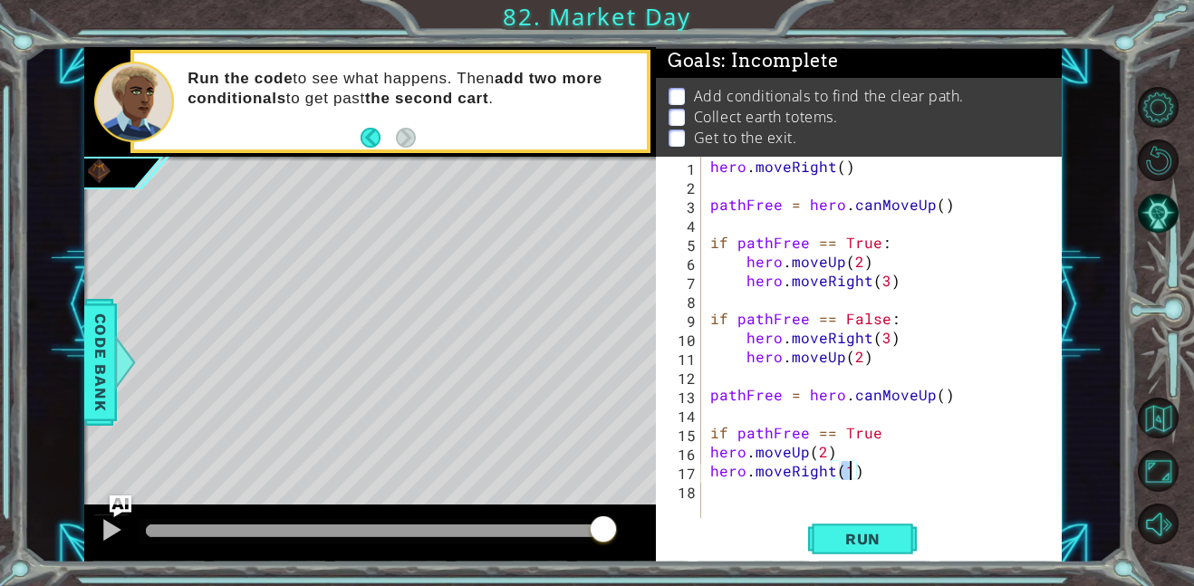
scroll to position [0, 8]
click at [842, 532] on span "Run" at bounding box center [863, 539] width 72 height 18
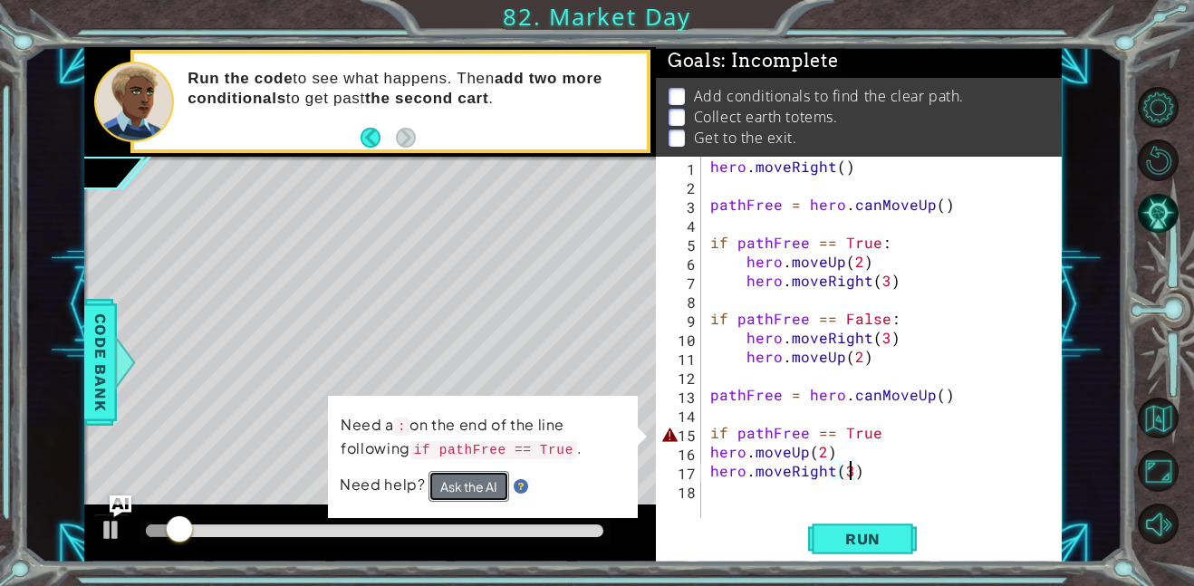
click at [487, 491] on button "Ask the AI" at bounding box center [469, 486] width 81 height 31
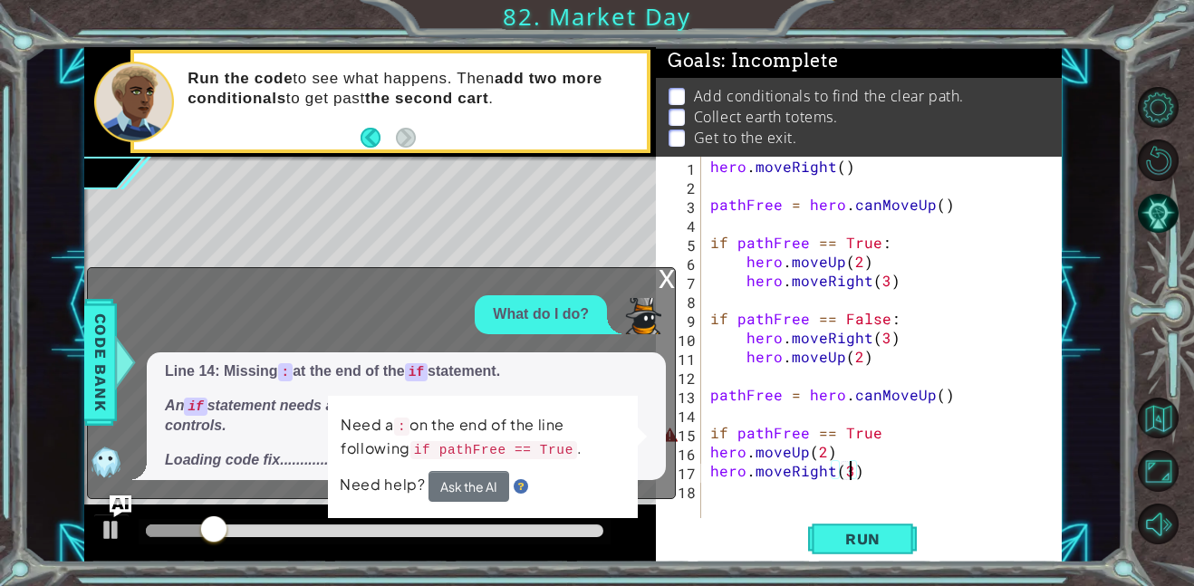
click at [925, 447] on div "hero . moveRight ( ) pathFree = hero . canMoveUp ( ) if pathFree == True : hero…" at bounding box center [887, 357] width 361 height 400
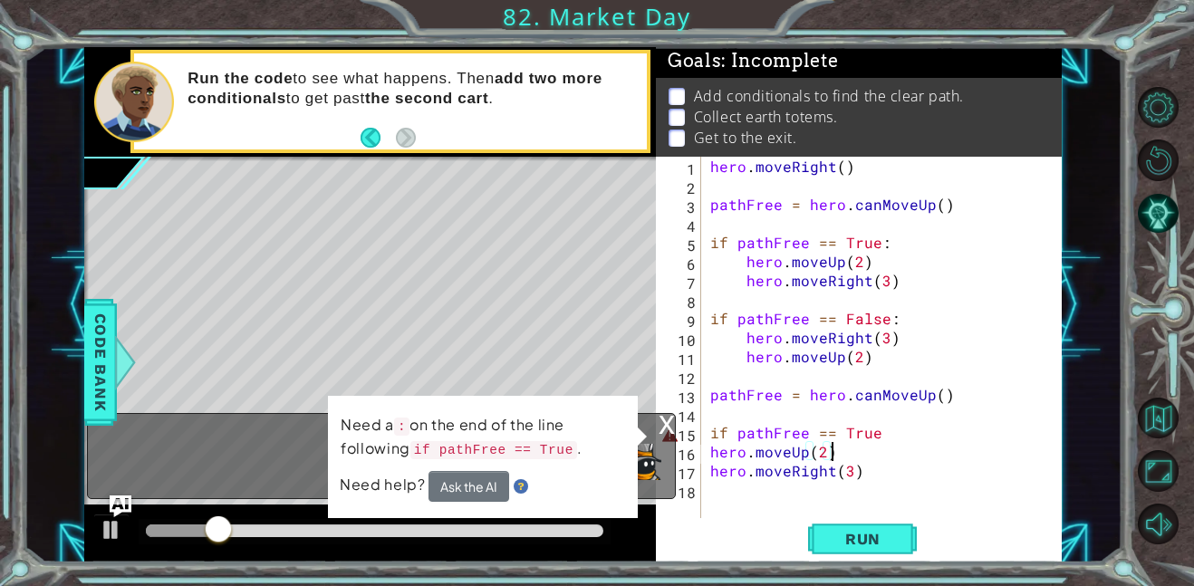
click at [923, 446] on div "hero . moveRight ( ) pathFree = hero . canMoveUp ( ) if pathFree == True : hero…" at bounding box center [887, 357] width 361 height 400
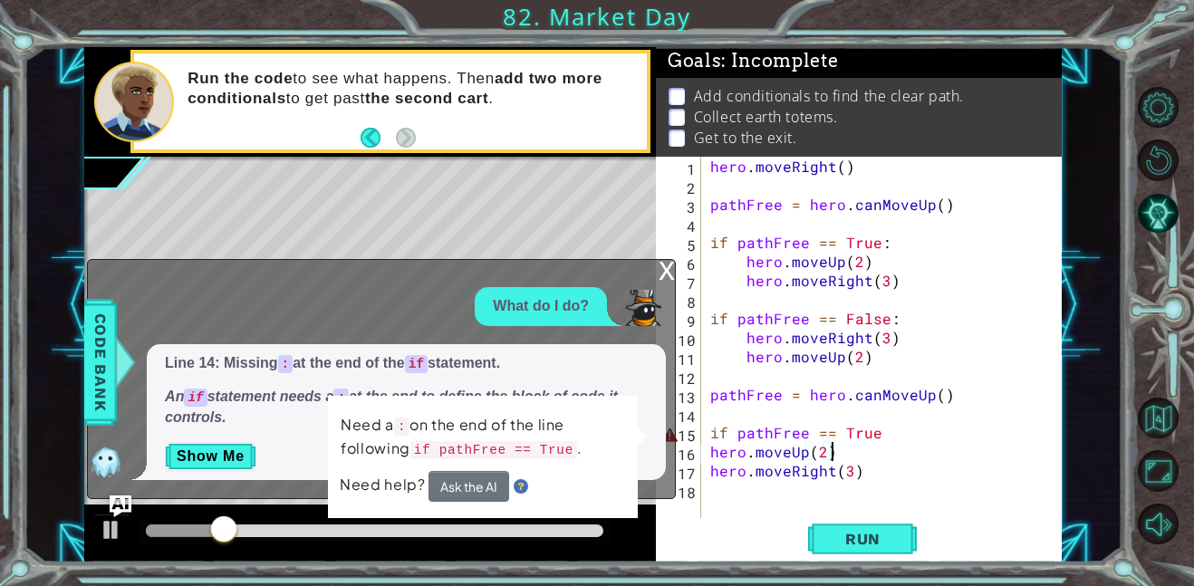
click at [902, 445] on div "hero . moveRight ( ) pathFree = hero . canMoveUp ( ) if pathFree == True : hero…" at bounding box center [887, 357] width 361 height 400
click at [869, 432] on div "hero . moveRight ( ) pathFree = hero . canMoveUp ( ) if pathFree == True : hero…" at bounding box center [887, 357] width 361 height 400
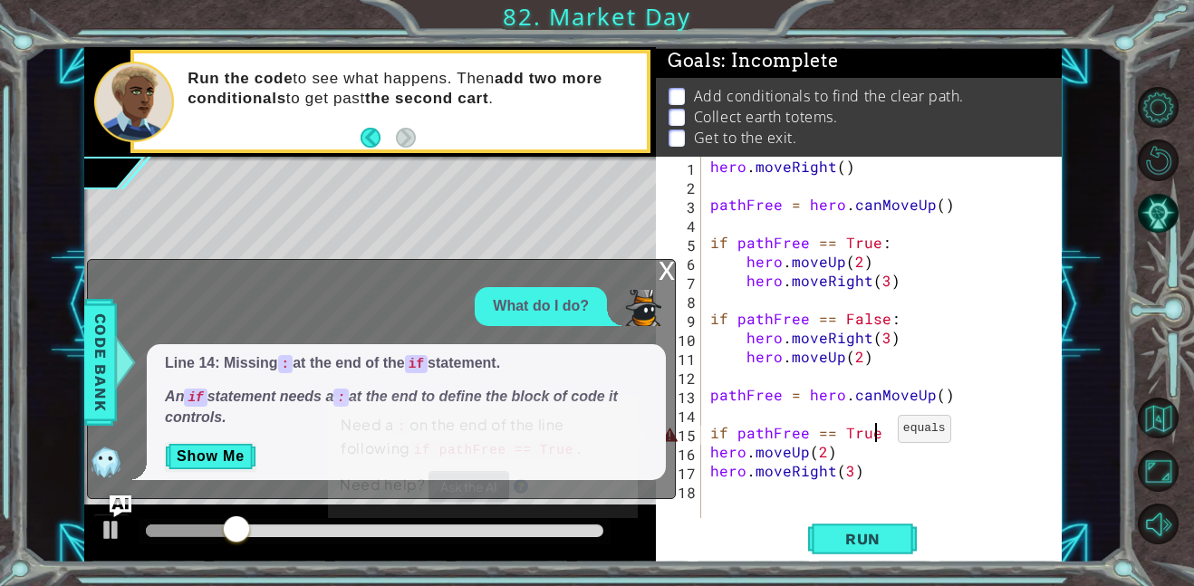
click at [876, 433] on div "hero . moveRight ( ) pathFree = hero . canMoveUp ( ) if pathFree == True : hero…" at bounding box center [887, 357] width 361 height 400
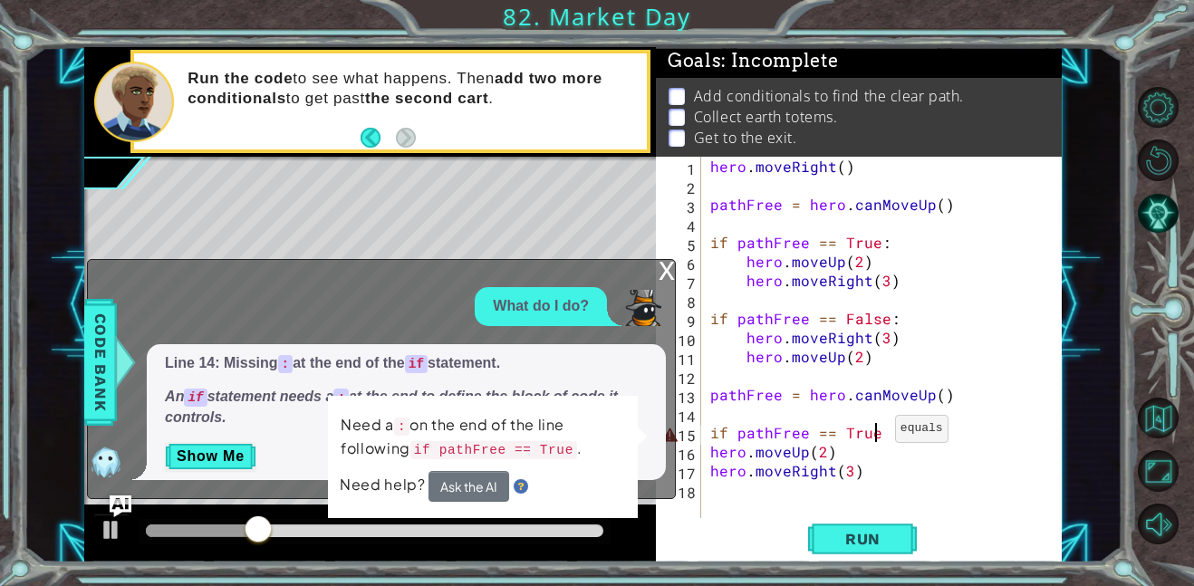
scroll to position [0, 10]
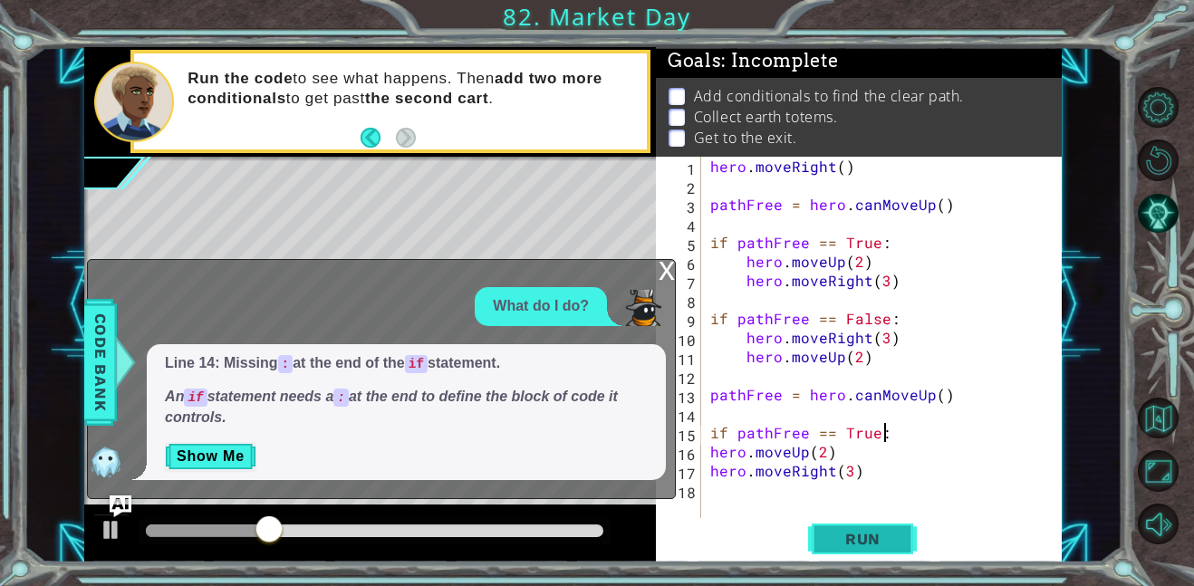
click at [829, 538] on span "Run" at bounding box center [863, 539] width 72 height 18
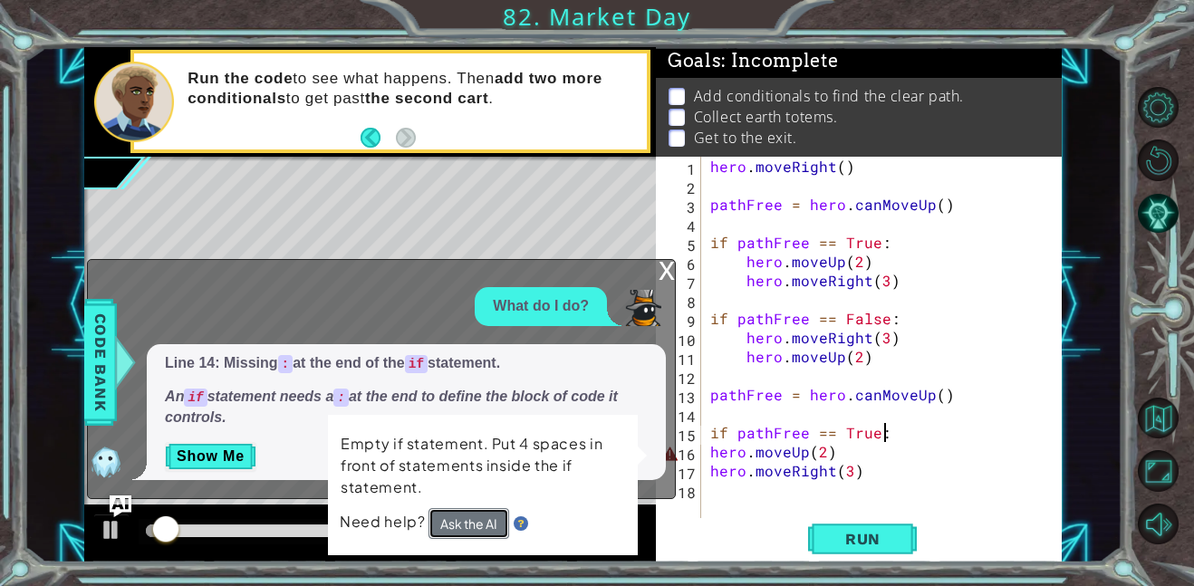
click at [496, 509] on button "Ask the AI" at bounding box center [469, 523] width 81 height 31
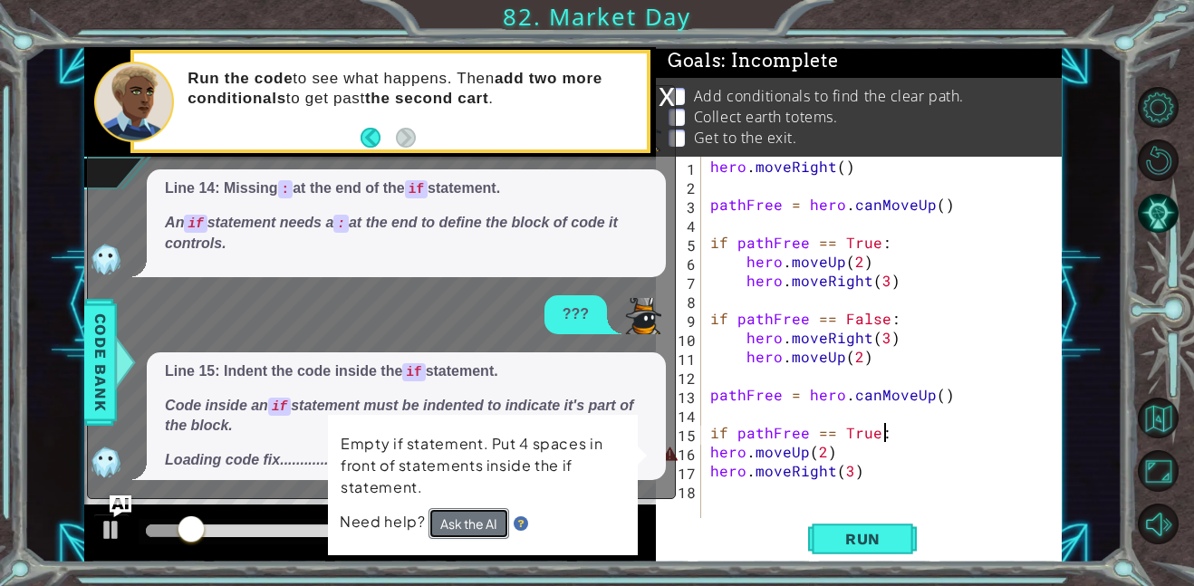
click at [480, 524] on button "Ask the AI" at bounding box center [469, 523] width 81 height 31
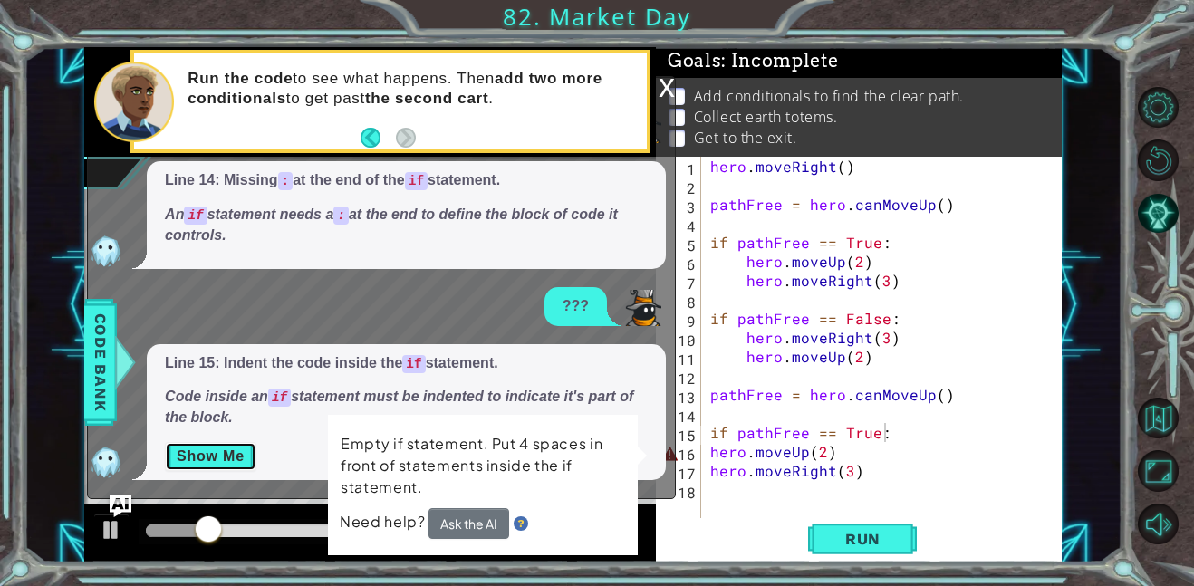
click at [203, 456] on button "Show Me" at bounding box center [210, 456] width 91 height 29
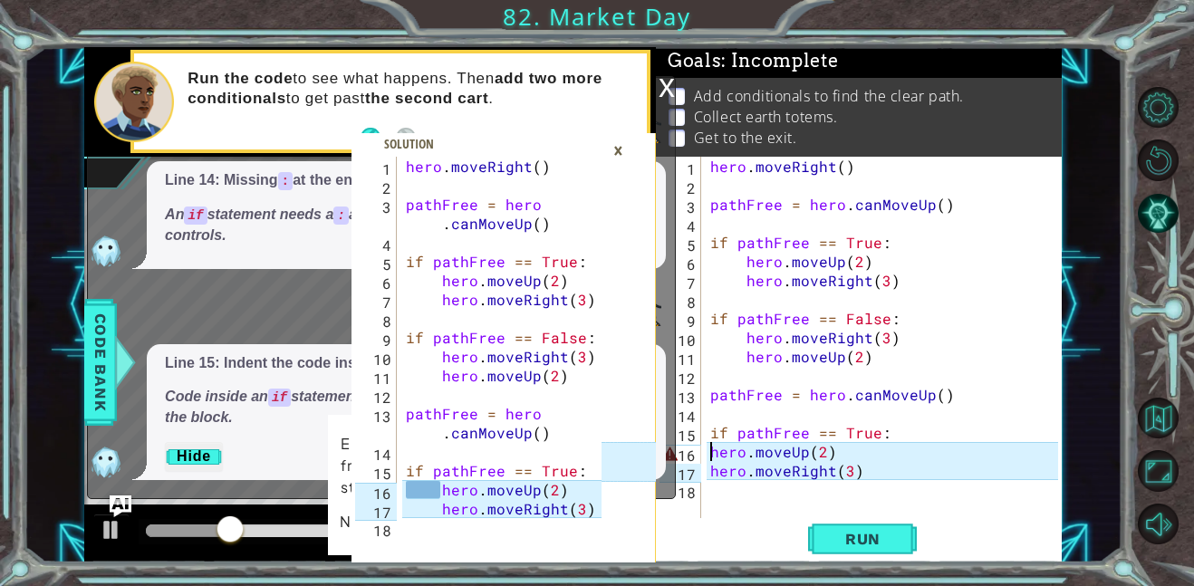
click at [708, 450] on div "hero . moveRight ( ) pathFree = hero . canMoveUp ( ) if pathFree == True : hero…" at bounding box center [887, 357] width 361 height 400
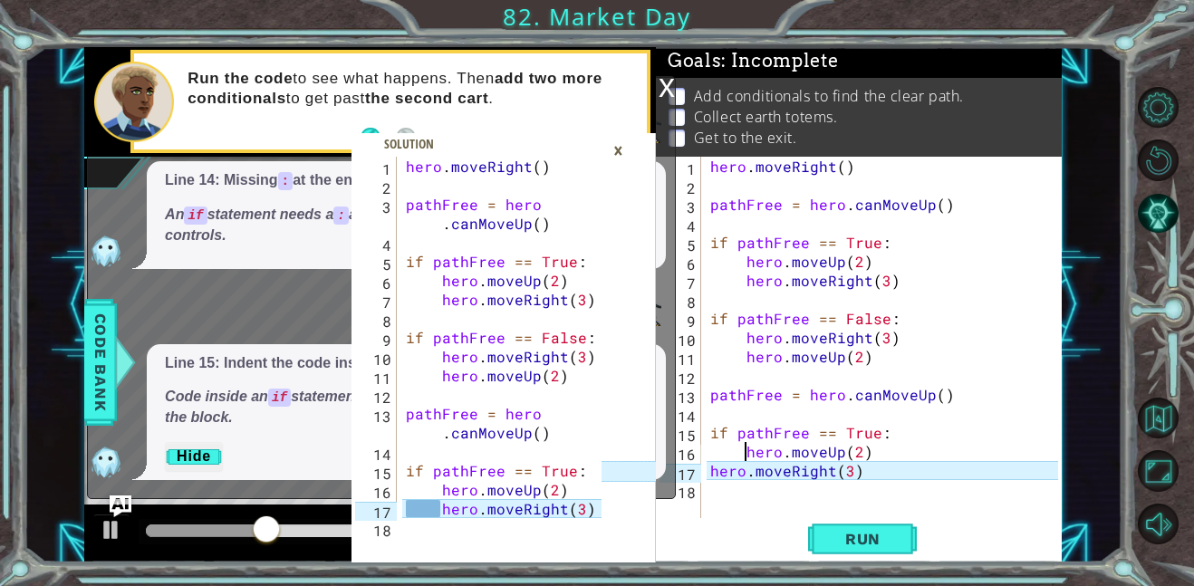
click at [708, 465] on div "hero . moveRight ( ) pathFree = hero . canMoveUp ( ) if pathFree == True : hero…" at bounding box center [887, 357] width 361 height 400
type textarea "hero.moveRight(3)"
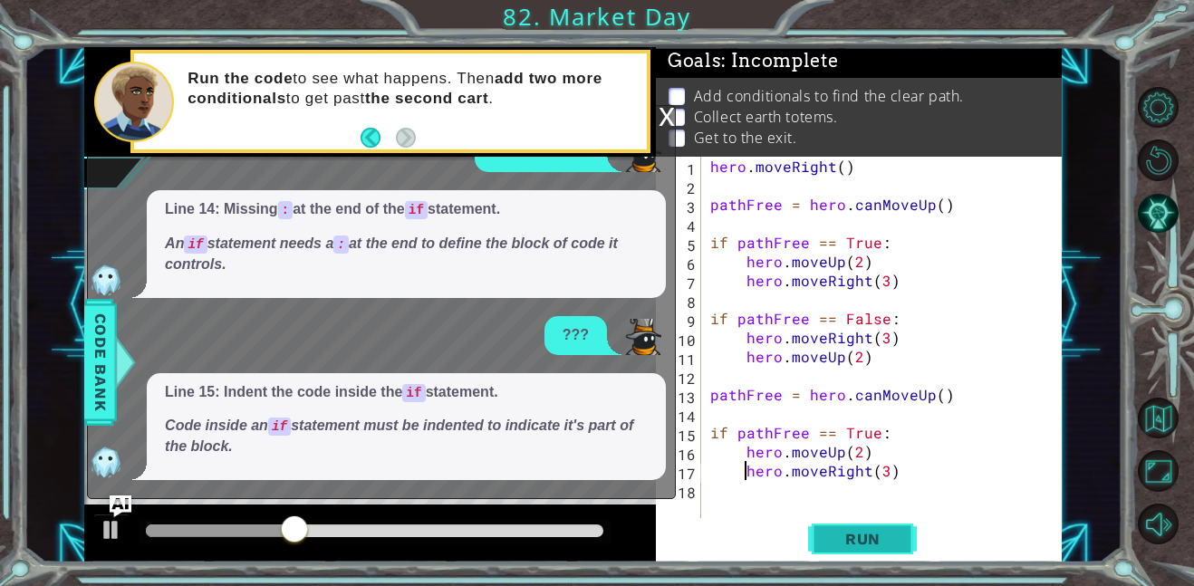
click at [862, 540] on span "Run" at bounding box center [863, 539] width 72 height 18
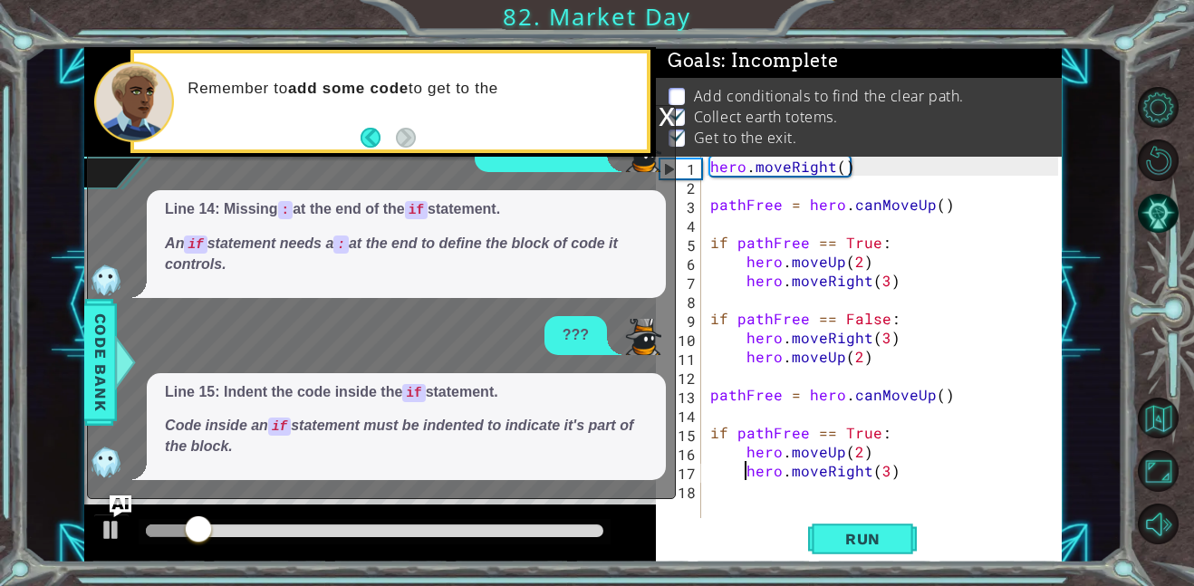
click at [665, 99] on ul "Add conditionals to find the clear path. Collect earth totems. Get to the exit." at bounding box center [859, 117] width 390 height 63
click at [663, 113] on div "x" at bounding box center [667, 115] width 16 height 18
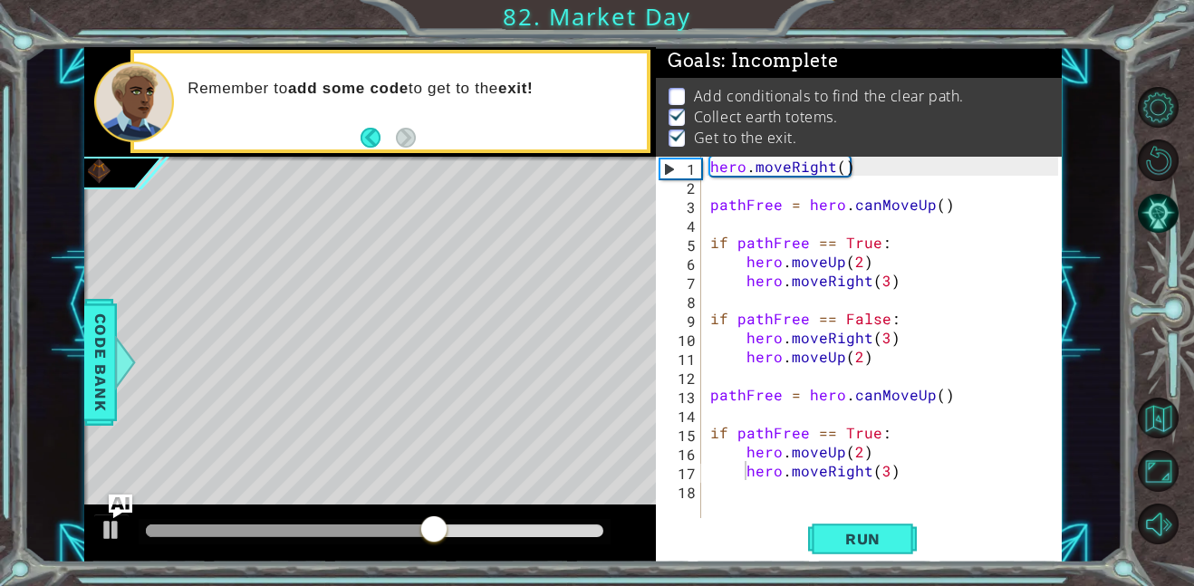
click at [128, 495] on img "Ask AI" at bounding box center [121, 507] width 24 height 24
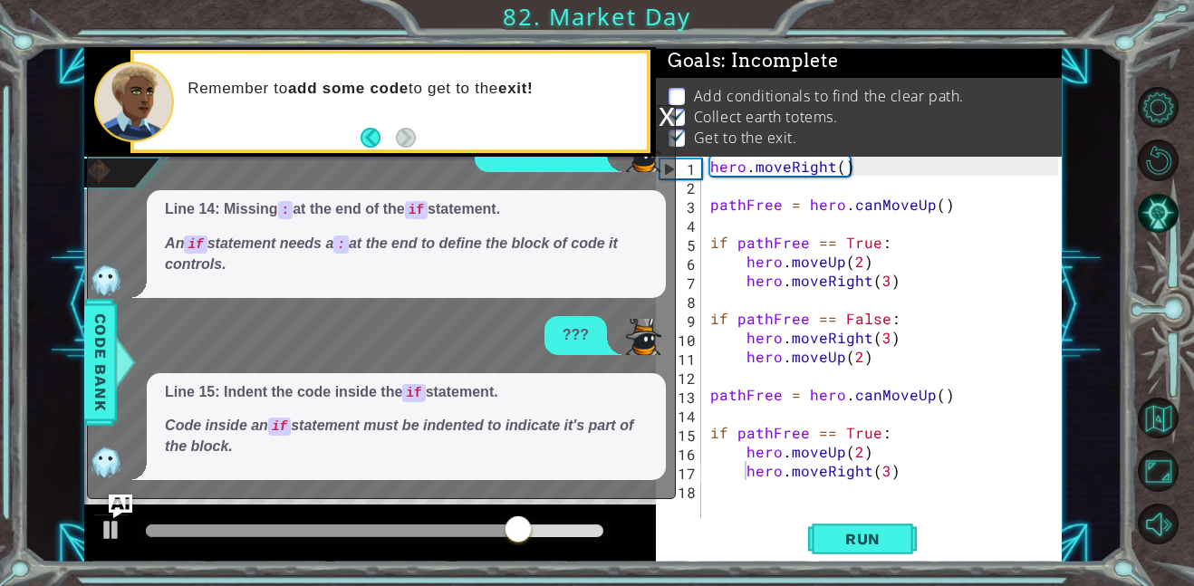
click at [122, 506] on img "Ask AI" at bounding box center [121, 507] width 24 height 24
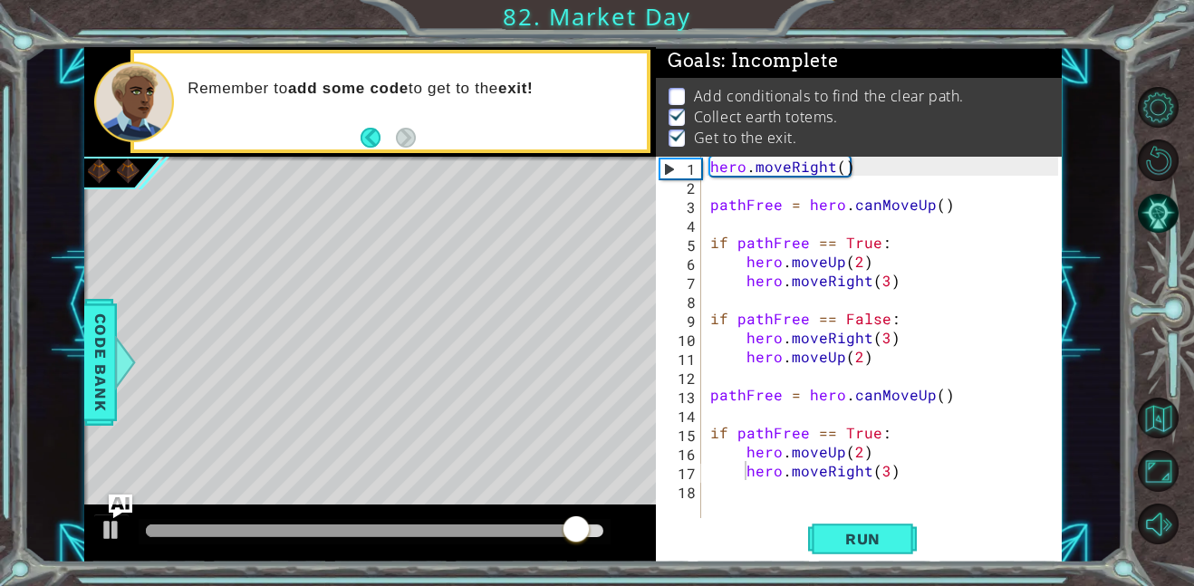
click at [120, 505] on img "Ask AI" at bounding box center [121, 507] width 24 height 24
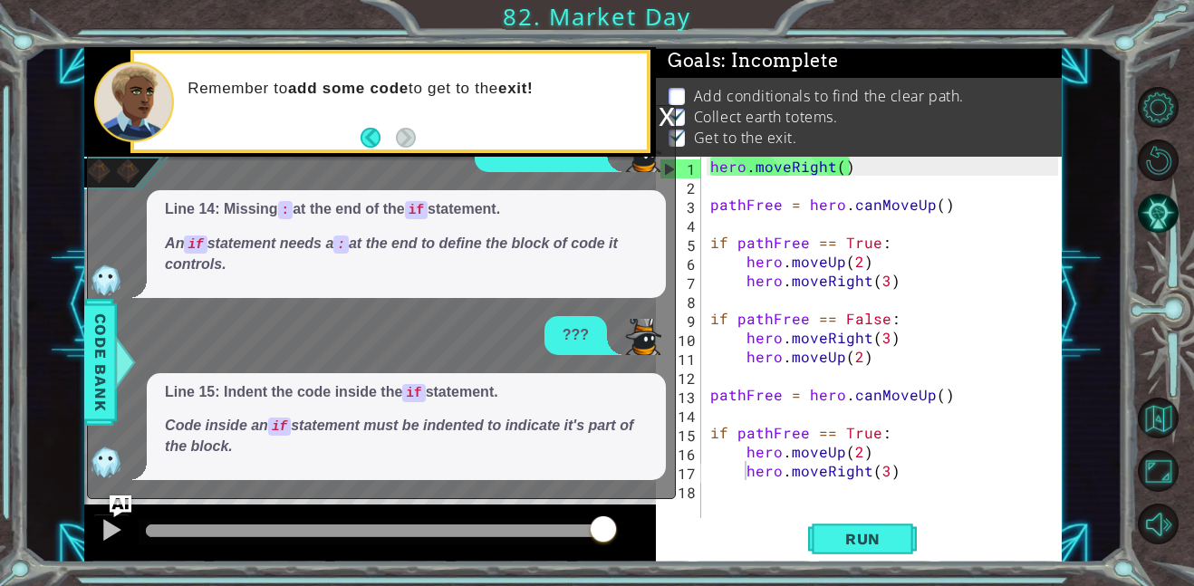
click at [457, 386] on p "Line 15: Indent the code inside the if statement." at bounding box center [406, 392] width 483 height 21
click at [1170, 164] on button "Restart Level" at bounding box center [1158, 160] width 41 height 41
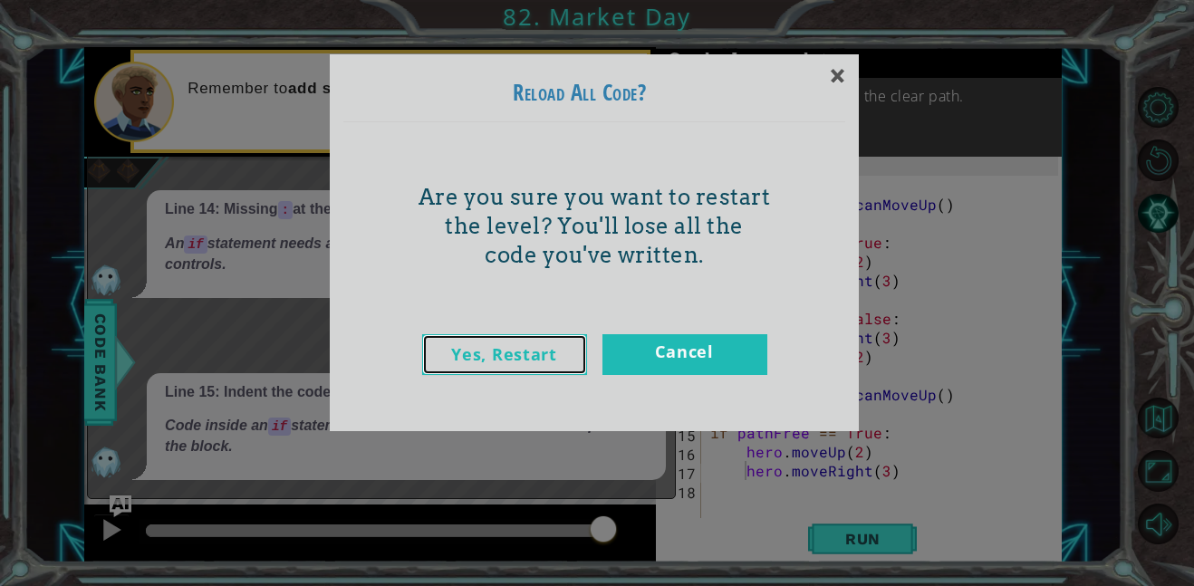
click at [559, 359] on link "Yes, Restart" at bounding box center [504, 354] width 165 height 41
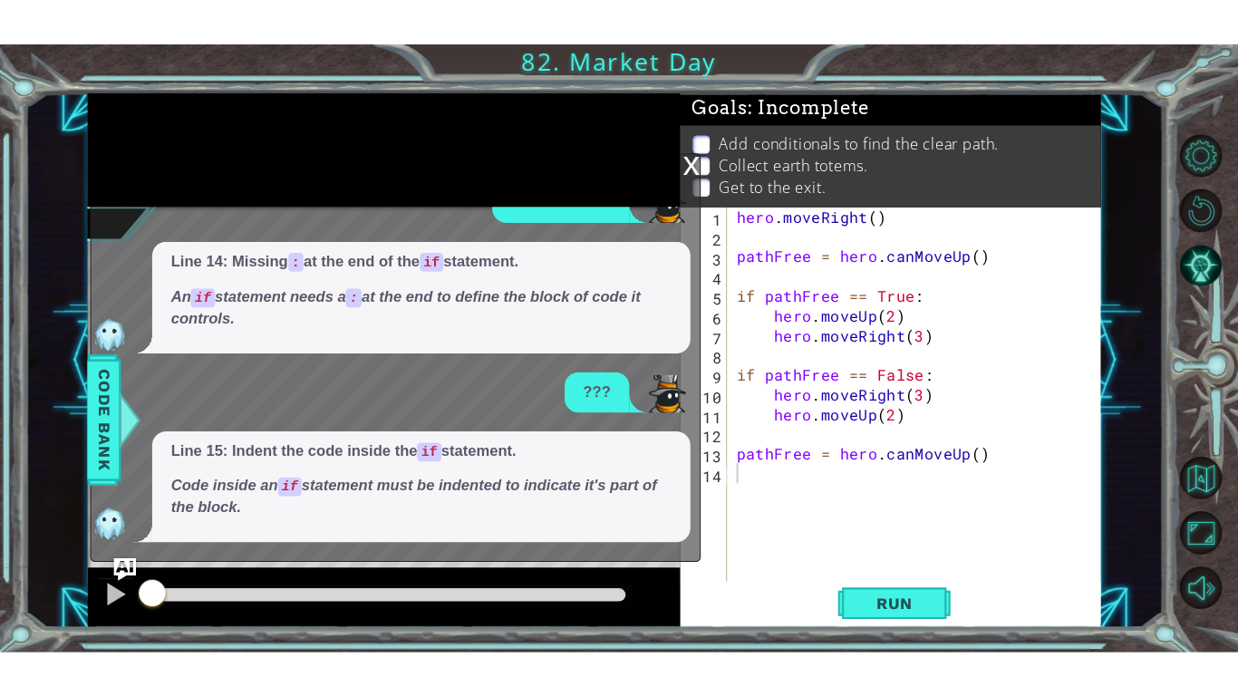
scroll to position [0, 0]
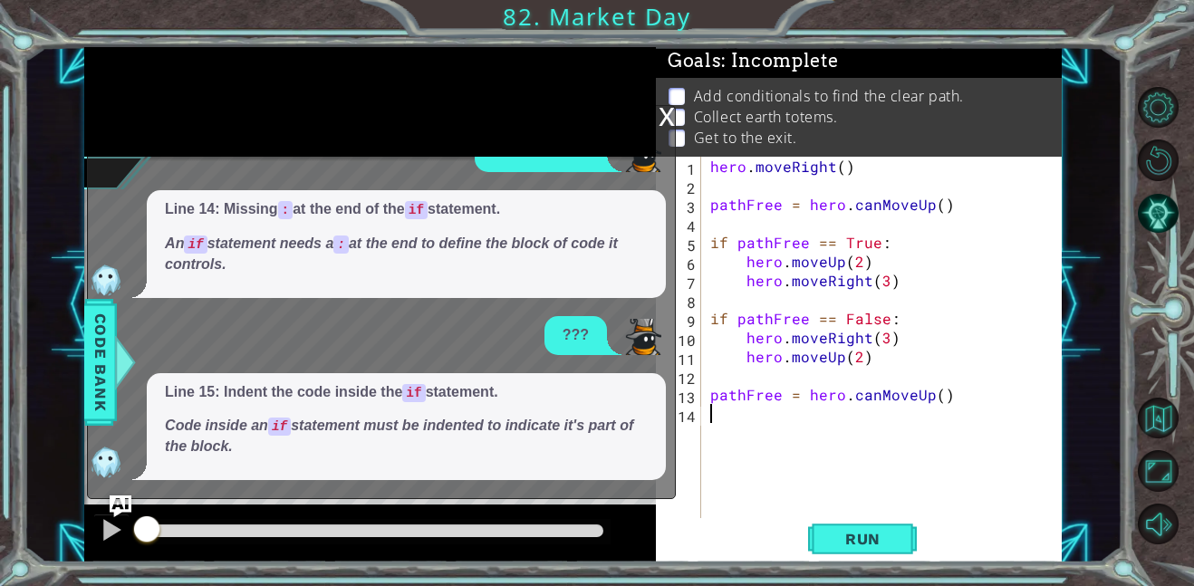
click at [668, 112] on div "x" at bounding box center [667, 115] width 16 height 18
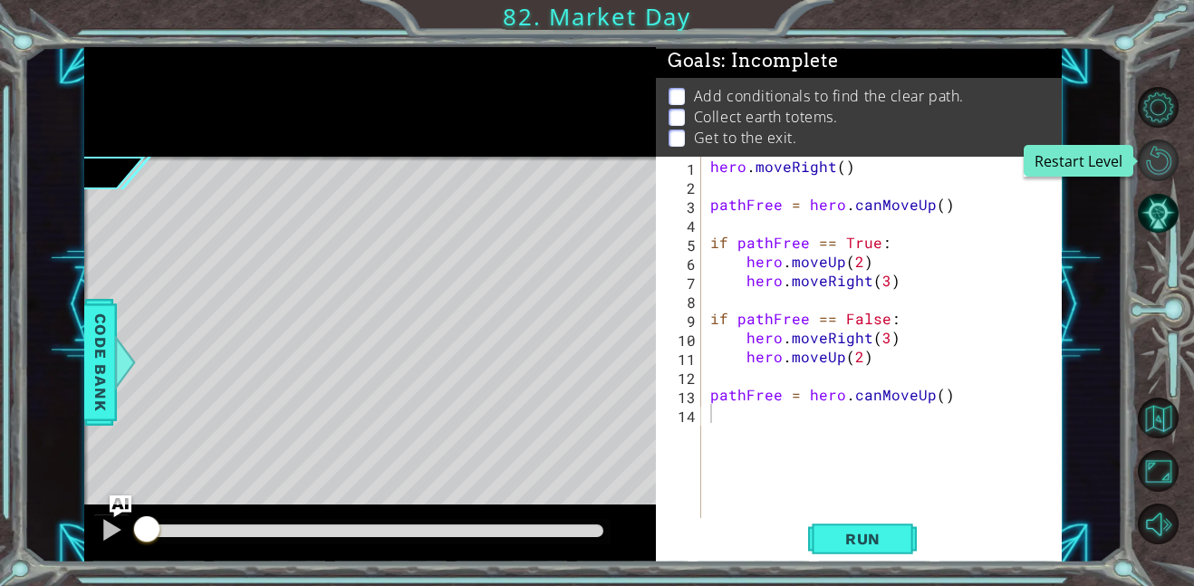
click at [1148, 163] on button "Restart Level" at bounding box center [1158, 160] width 41 height 41
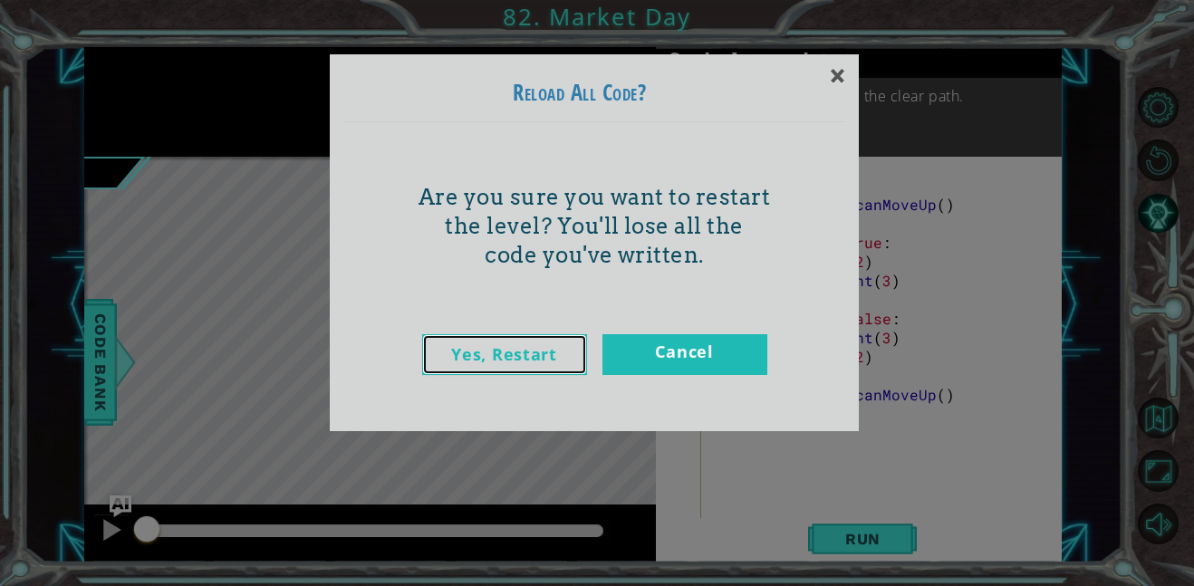
click at [558, 347] on link "Yes, Restart" at bounding box center [504, 354] width 165 height 41
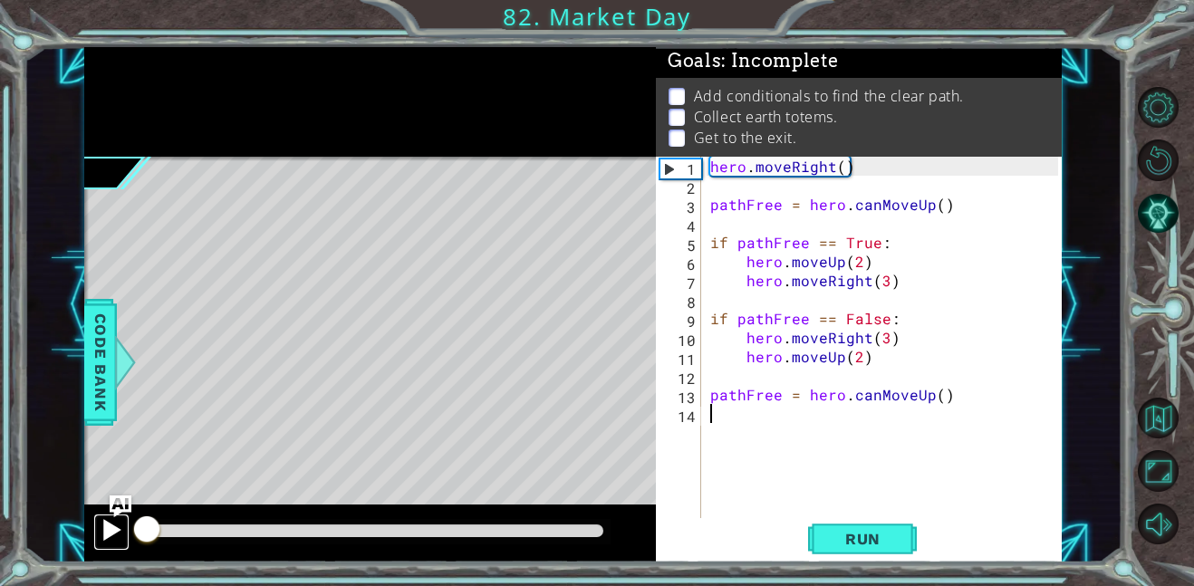
click at [114, 548] on button at bounding box center [111, 532] width 36 height 37
click at [129, 496] on img "Ask AI" at bounding box center [121, 507] width 24 height 24
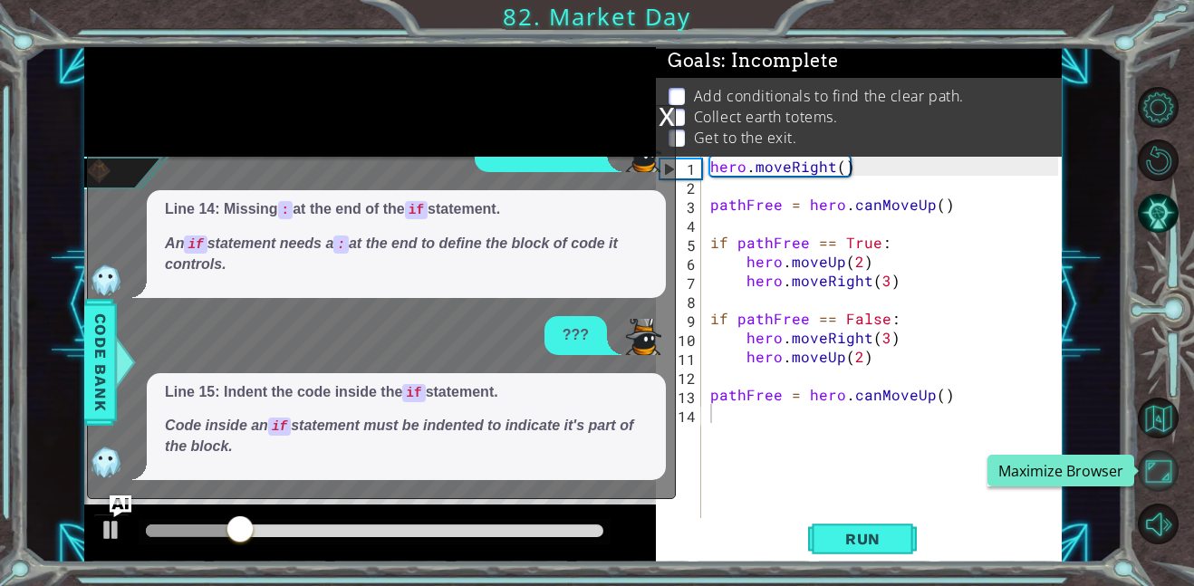
click at [1165, 477] on button "Maximize Browser" at bounding box center [1158, 470] width 41 height 41
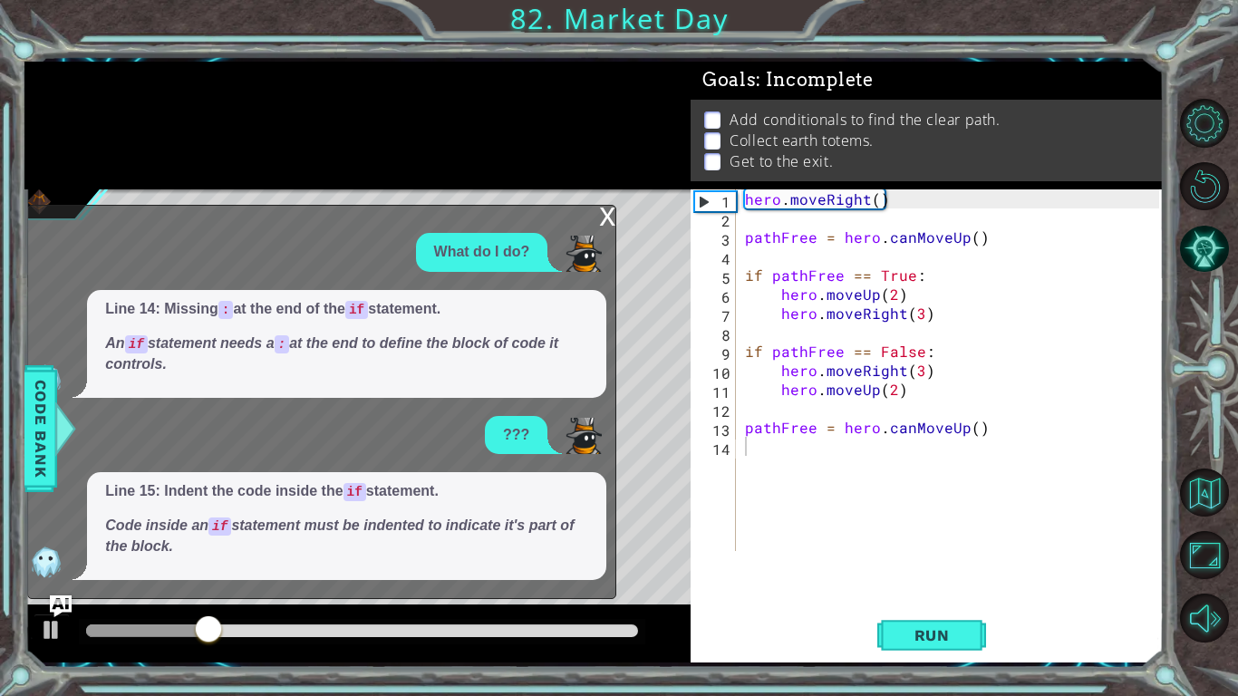
click at [1193, 585] on div at bounding box center [1209, 370] width 55 height 556
click at [1193, 574] on button "Maximize Browser" at bounding box center [1204, 555] width 49 height 49
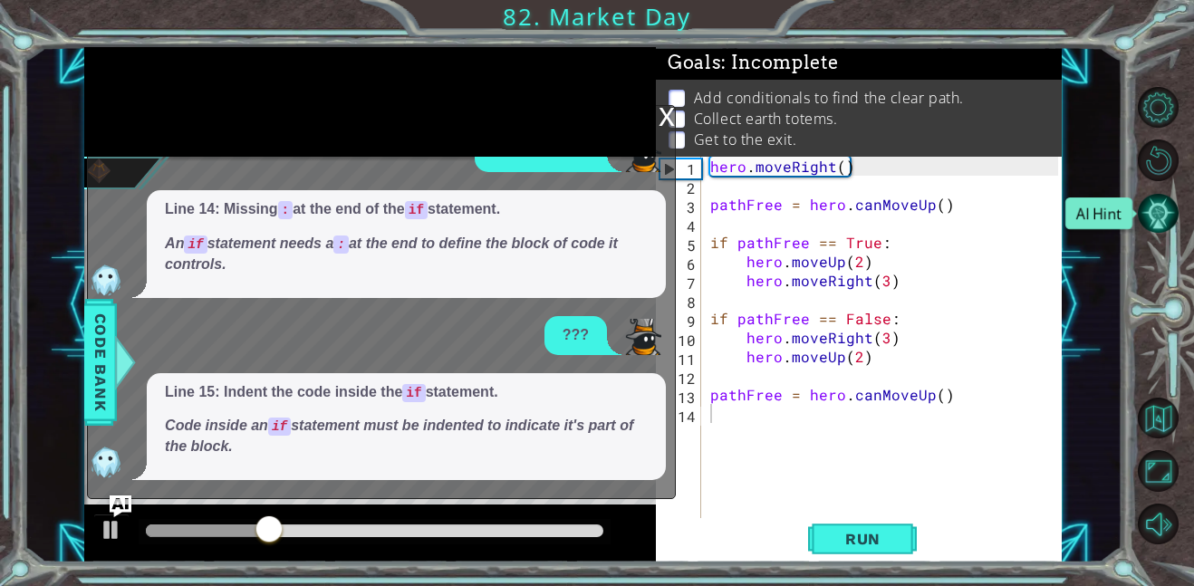
click at [1169, 212] on button "AI Hint" at bounding box center [1158, 213] width 41 height 41
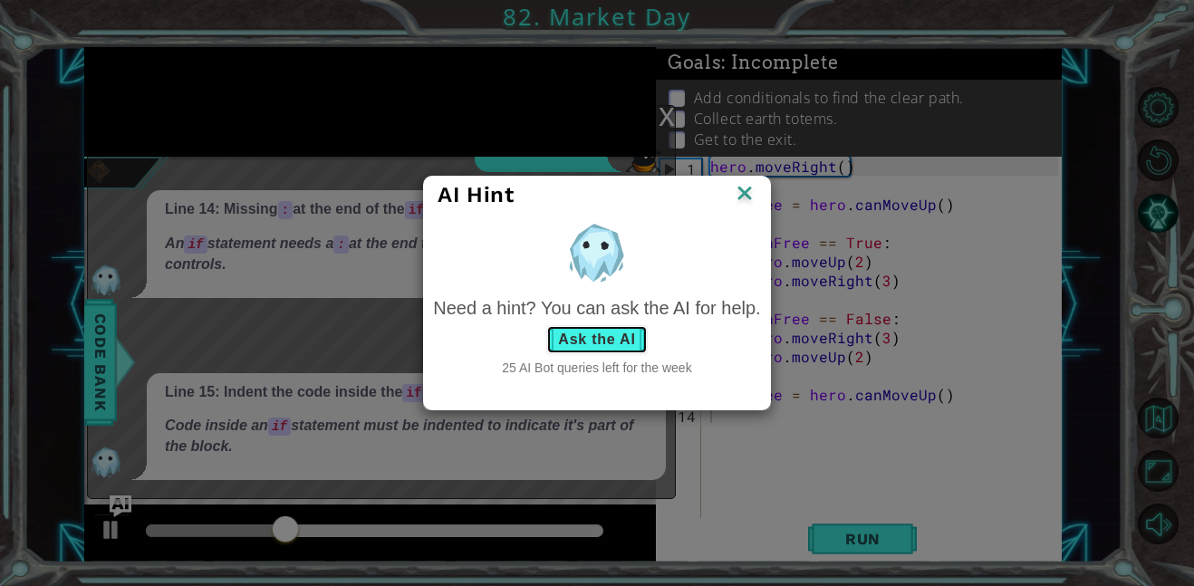
click at [605, 335] on button "Ask the AI" at bounding box center [596, 339] width 101 height 29
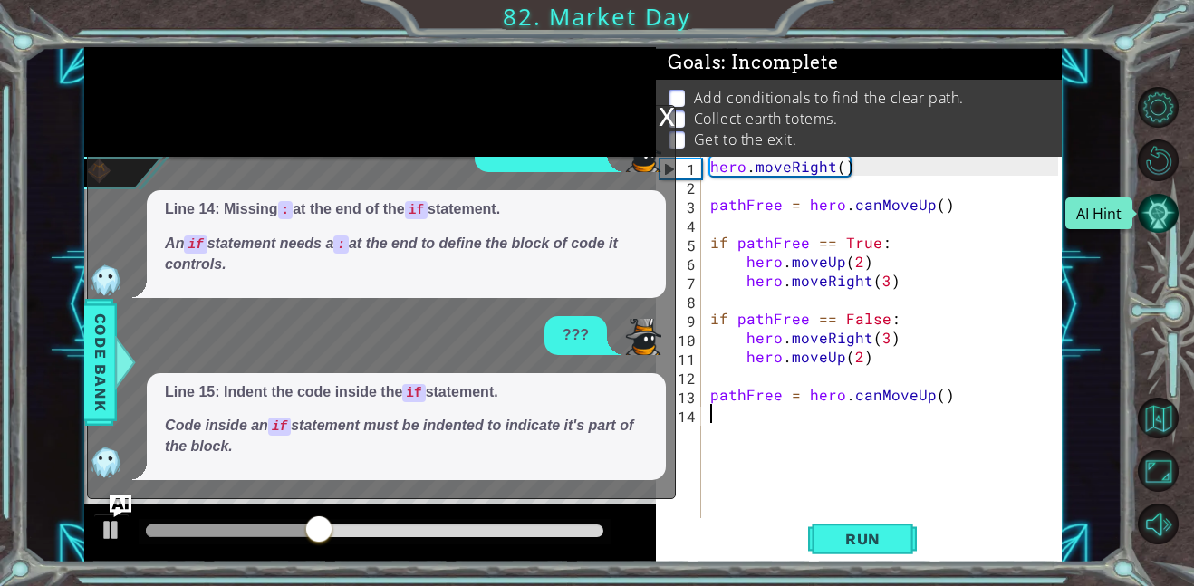
click at [1173, 204] on button "AI Hint" at bounding box center [1158, 213] width 41 height 41
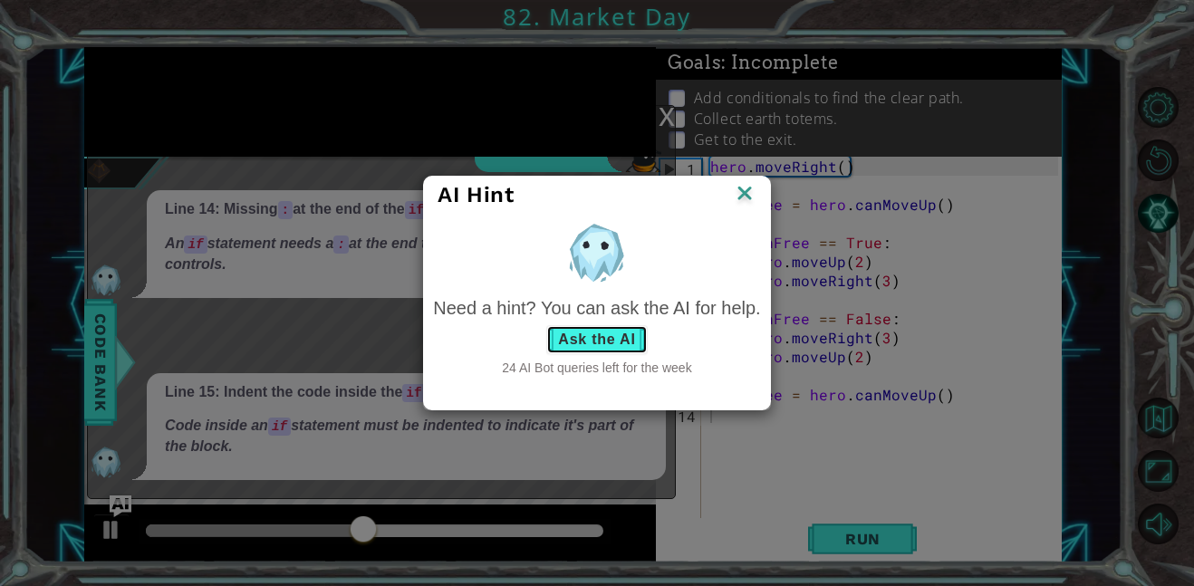
click at [621, 334] on button "Ask the AI" at bounding box center [596, 339] width 101 height 29
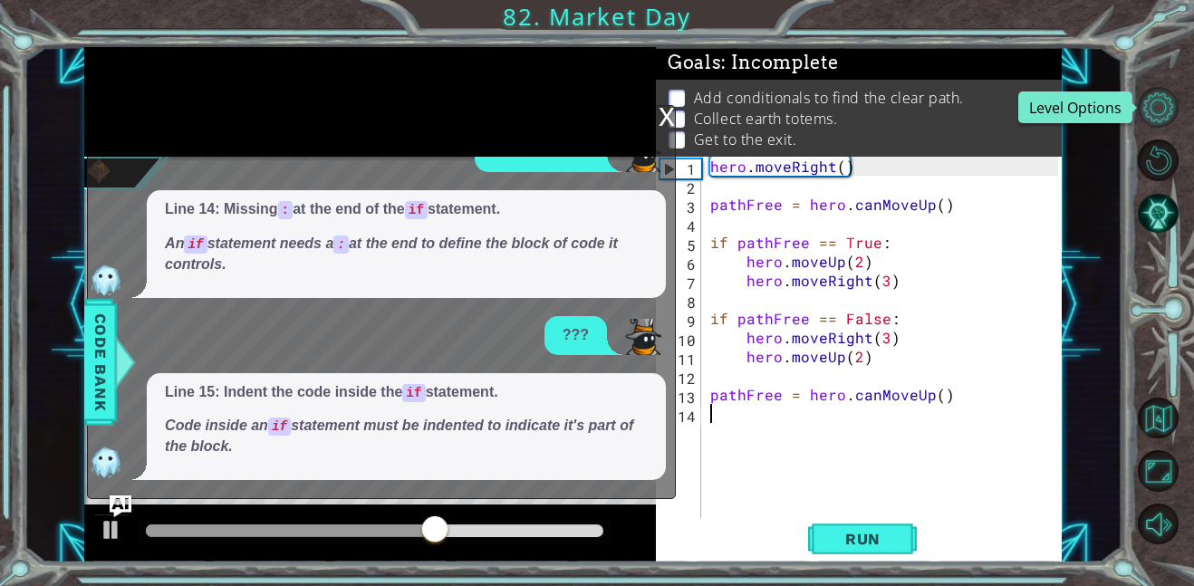
click at [1159, 105] on button "Level Options" at bounding box center [1158, 107] width 41 height 41
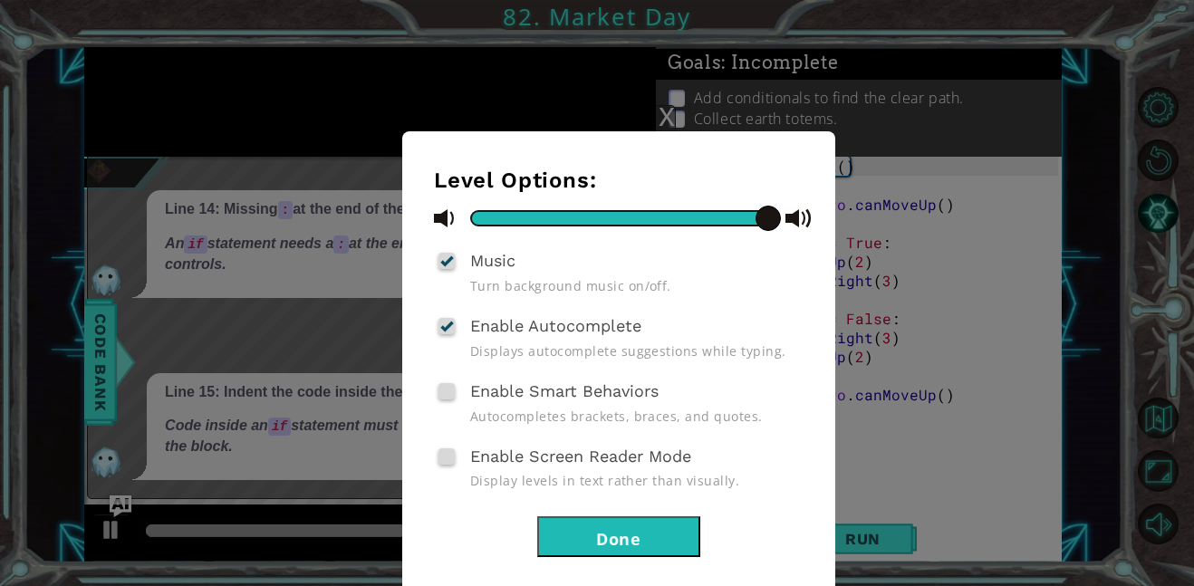
scroll to position [26, 0]
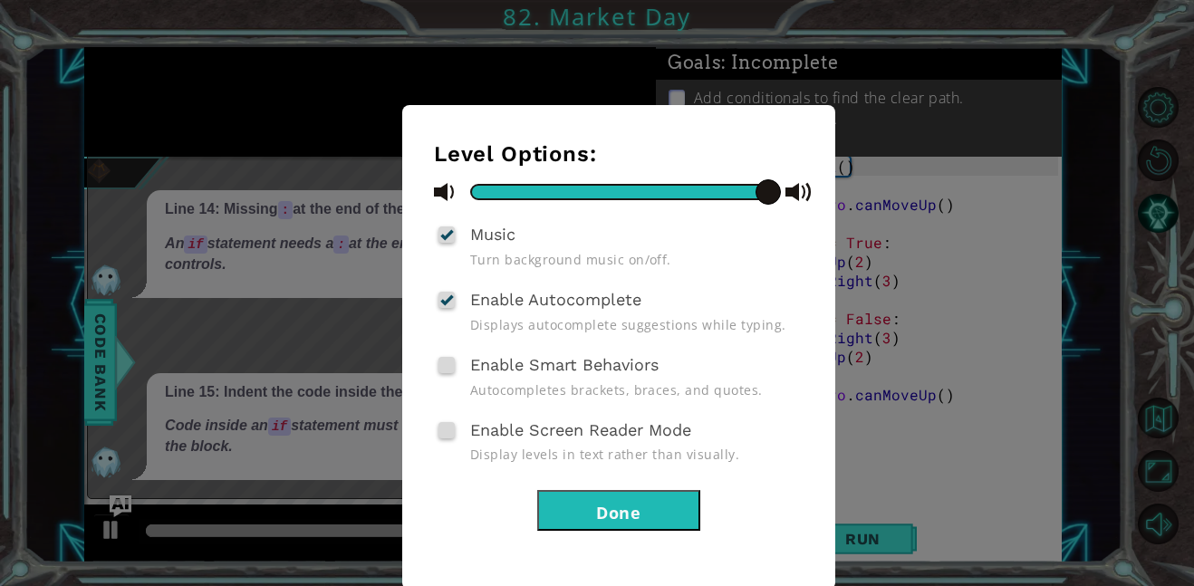
click at [742, 424] on div "Enable Screen Reader Mode Display levels in text rather than visually." at bounding box center [619, 440] width 370 height 47
click at [583, 498] on button "Done" at bounding box center [618, 510] width 163 height 41
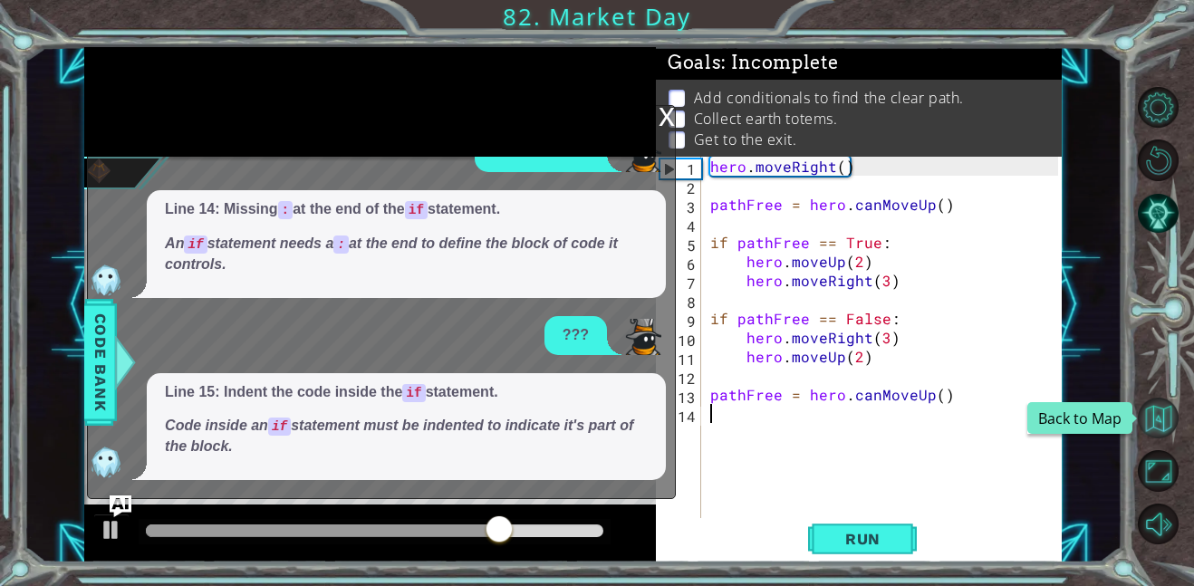
click at [1171, 411] on button "Back to Map" at bounding box center [1158, 418] width 41 height 41
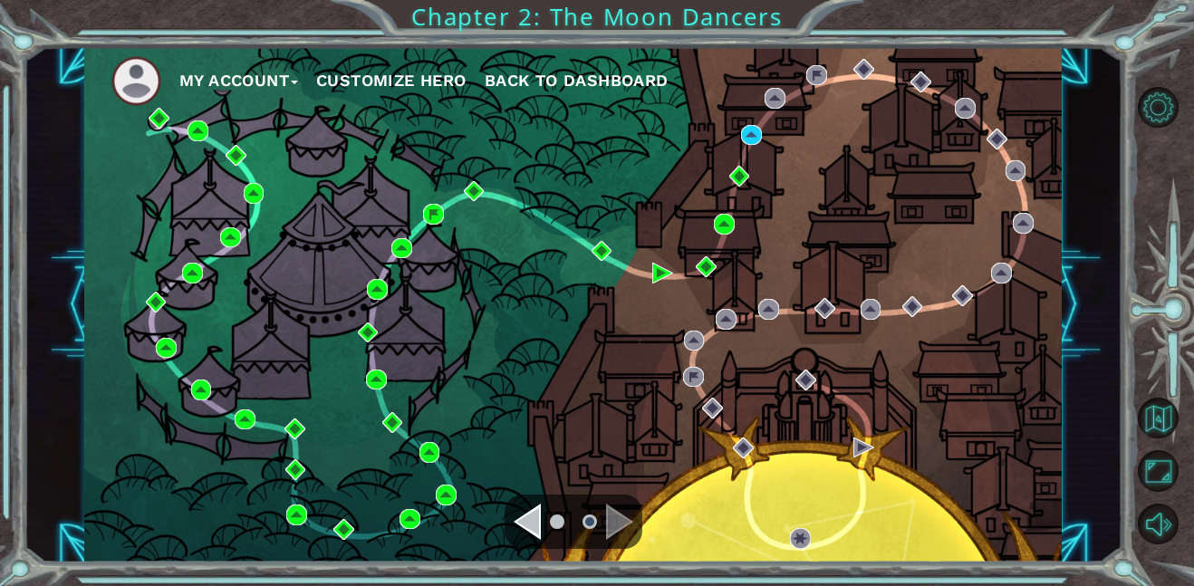
click at [621, 518] on div "Navigate to the next page" at bounding box center [619, 522] width 27 height 36
click at [555, 515] on li at bounding box center [557, 522] width 14 height 14
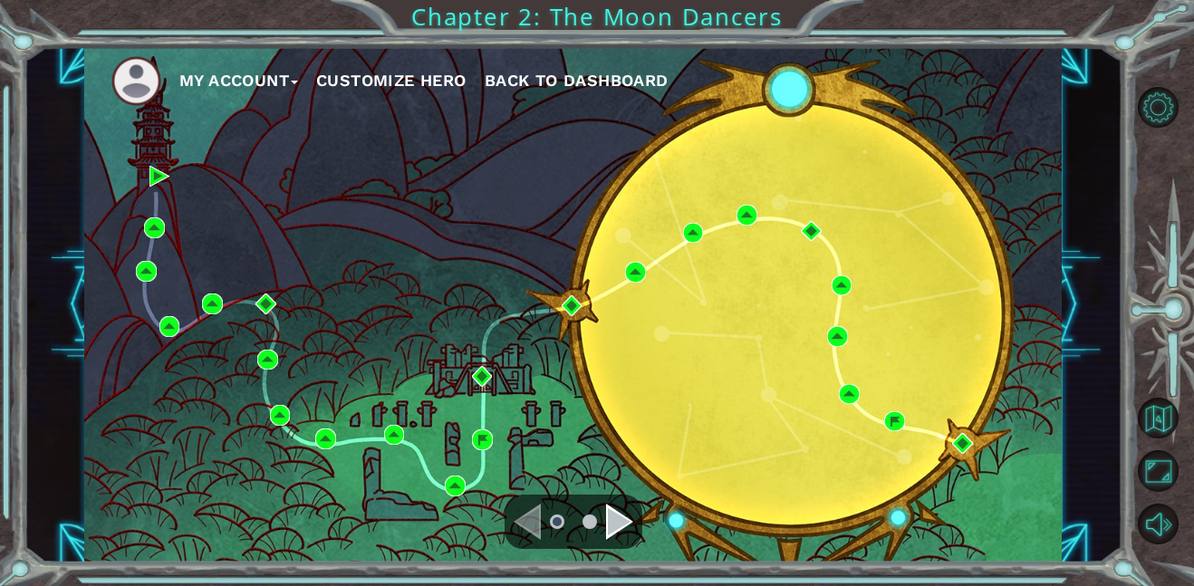
click at [583, 519] on li at bounding box center [590, 522] width 14 height 14
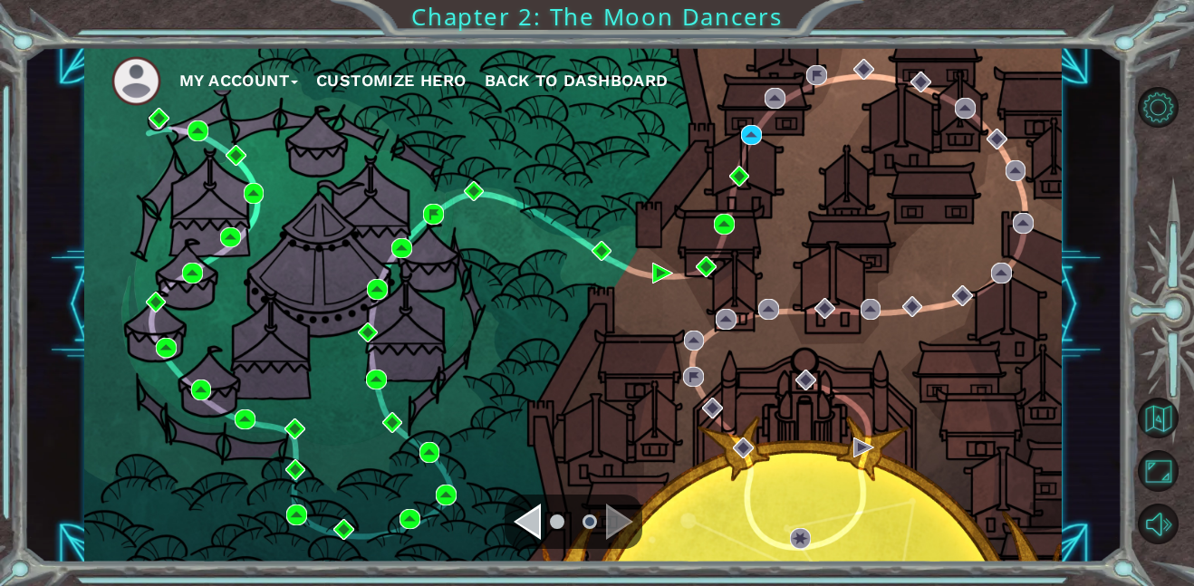
click at [560, 525] on li at bounding box center [557, 522] width 14 height 14
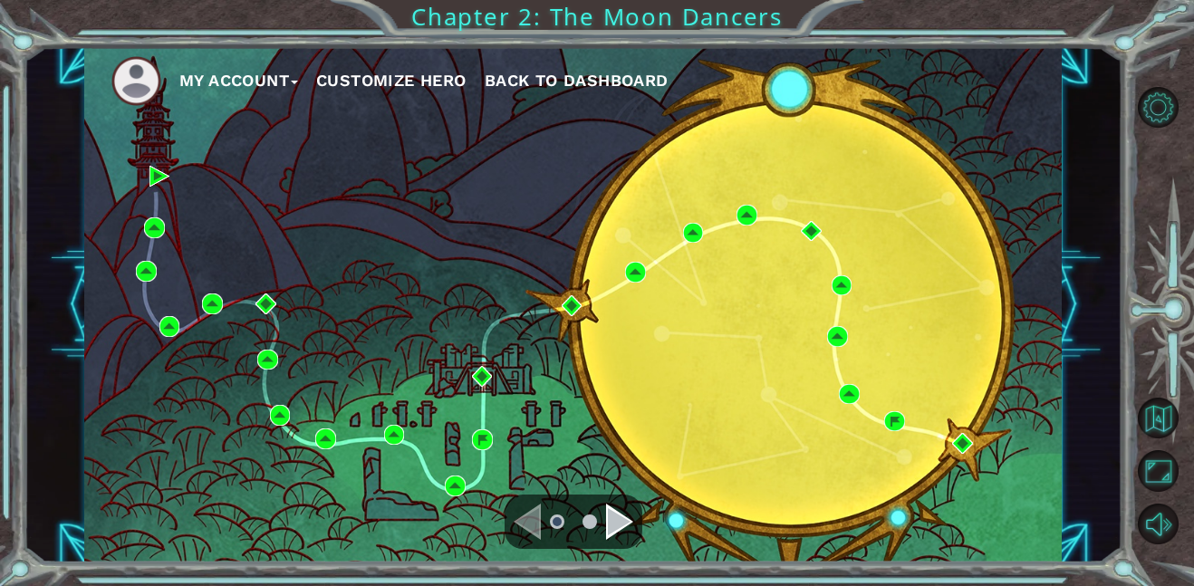
click at [584, 533] on ul at bounding box center [573, 522] width 65 height 36
click at [584, 526] on li at bounding box center [590, 522] width 14 height 14
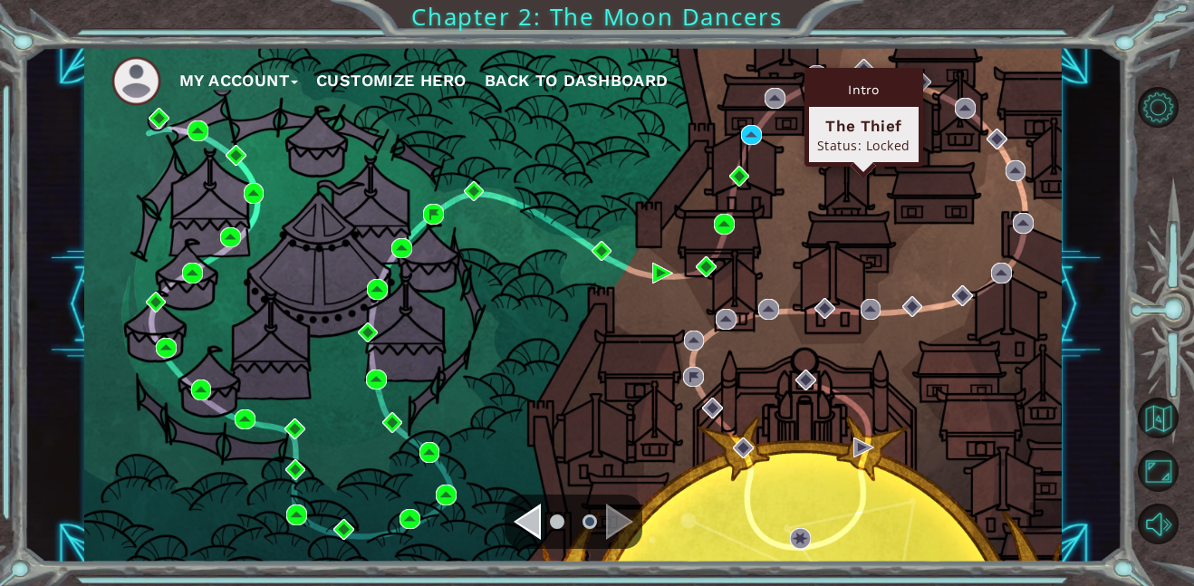
click at [865, 72] on div "Intro" at bounding box center [864, 89] width 110 height 34
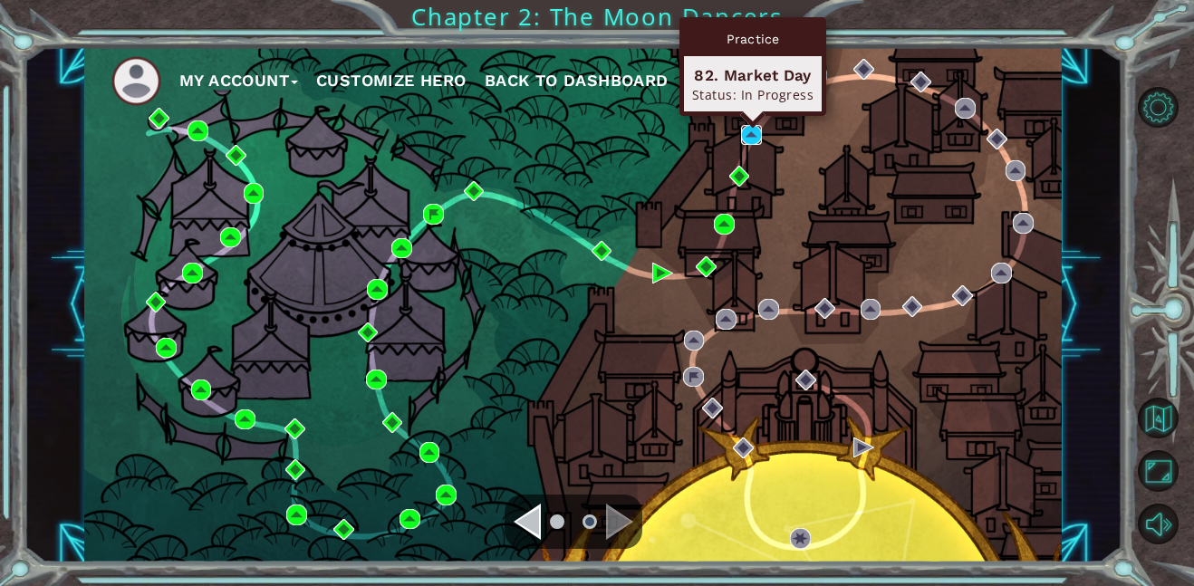
click at [744, 125] on img at bounding box center [751, 135] width 21 height 21
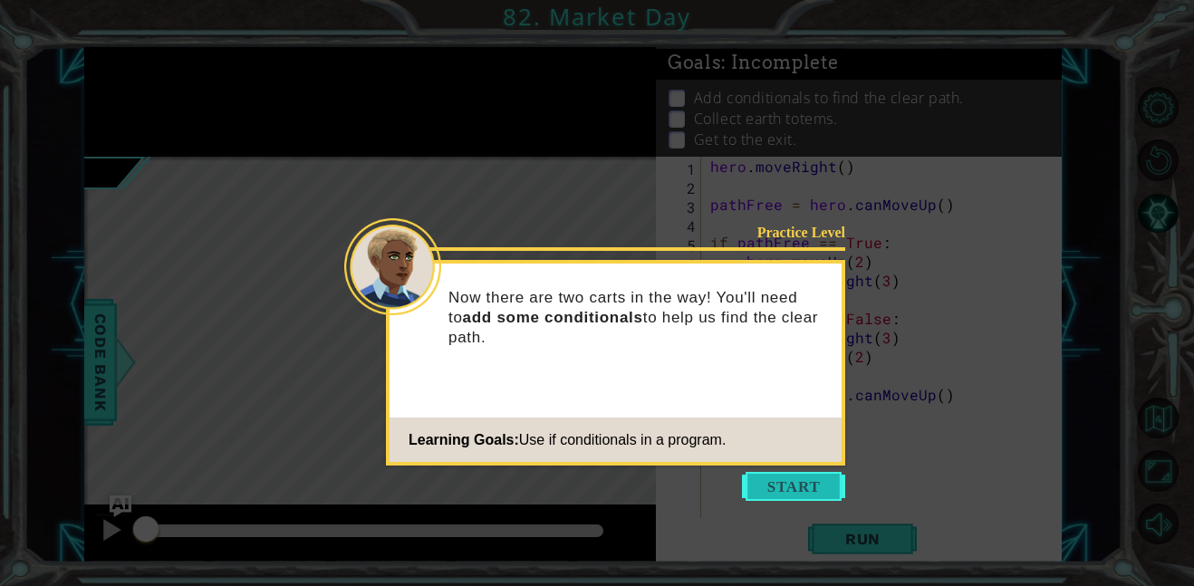
click at [782, 479] on button "Start" at bounding box center [793, 486] width 103 height 29
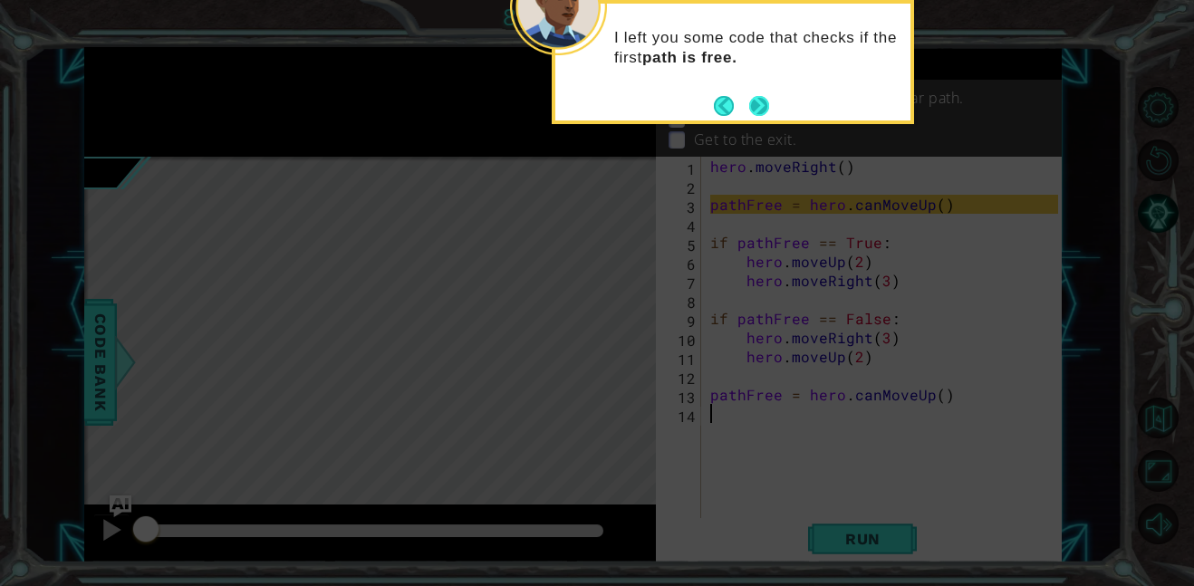
click at [760, 99] on button "Next" at bounding box center [759, 106] width 20 height 20
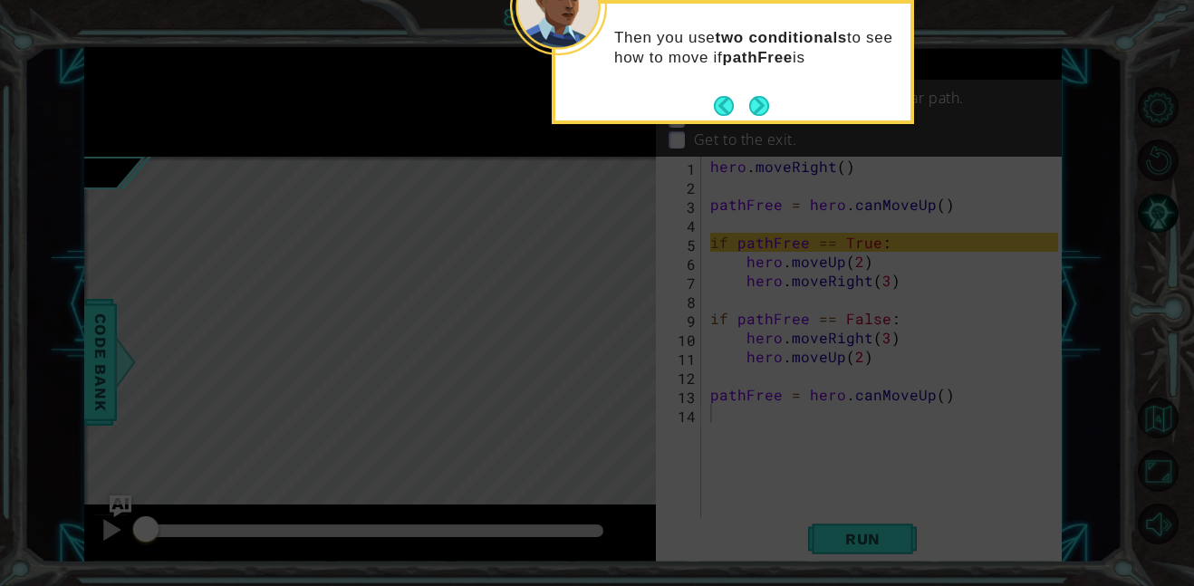
click at [760, 99] on button "Next" at bounding box center [759, 106] width 20 height 20
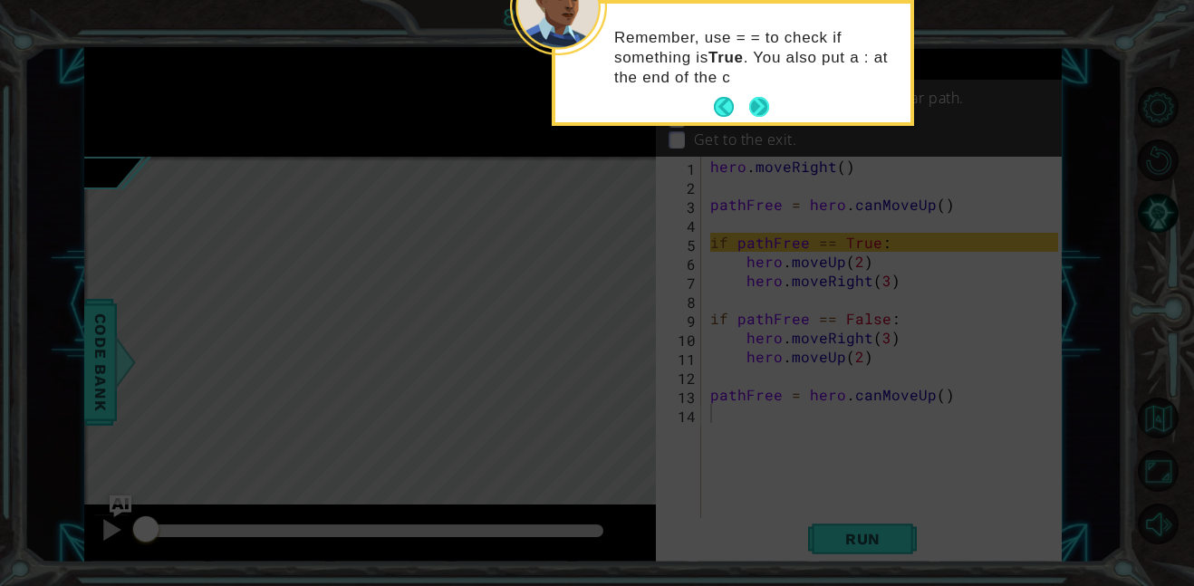
click at [760, 99] on button "Next" at bounding box center [759, 107] width 20 height 20
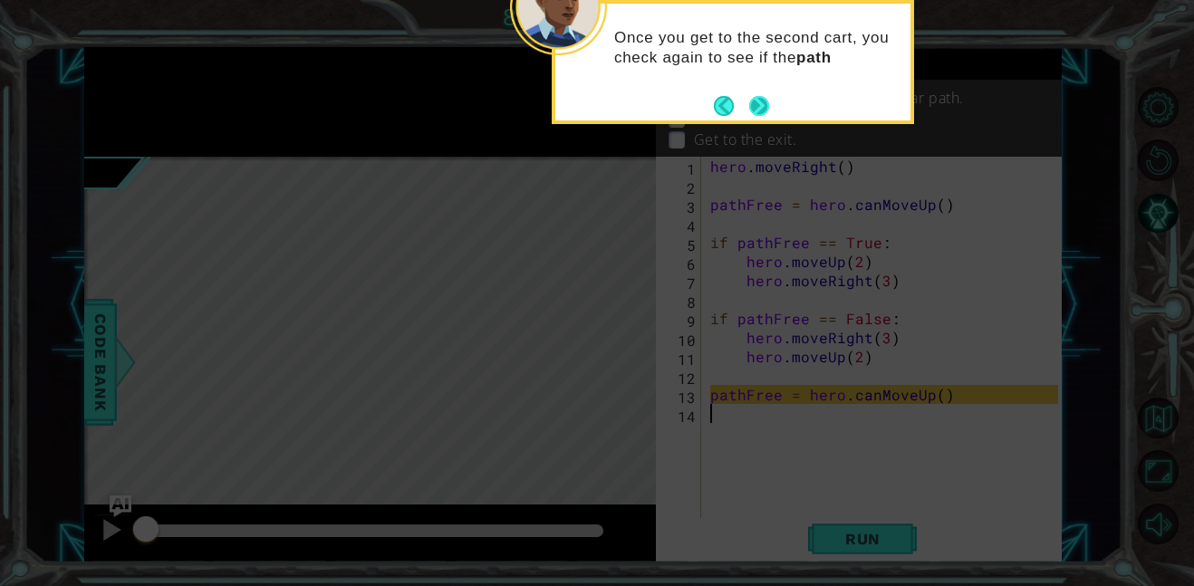
click at [756, 103] on button "Next" at bounding box center [759, 106] width 20 height 20
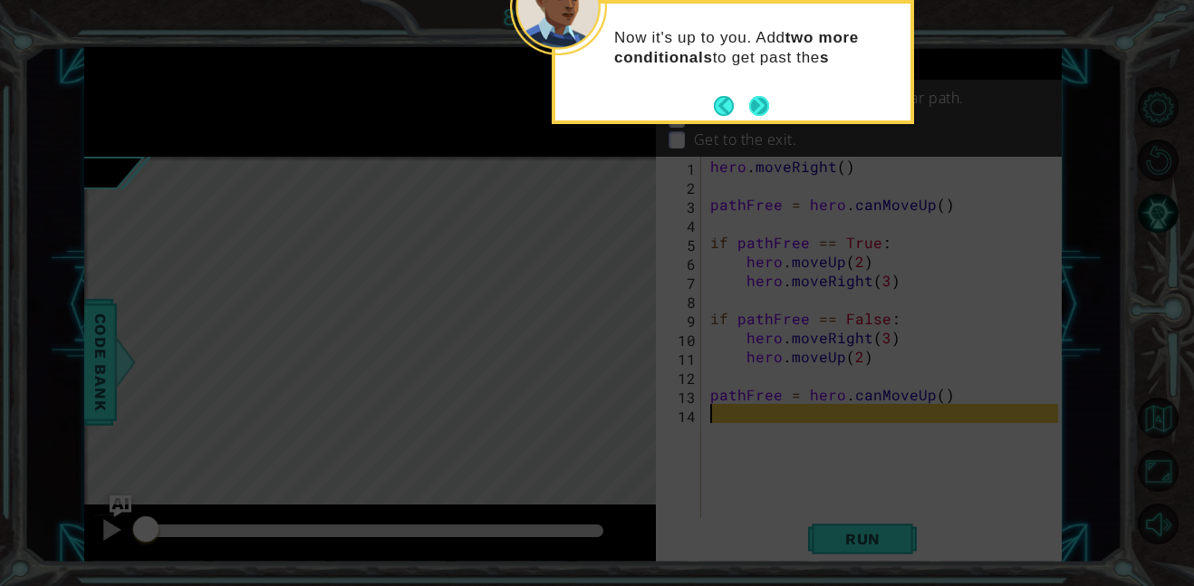
click at [756, 101] on button "Next" at bounding box center [759, 106] width 20 height 20
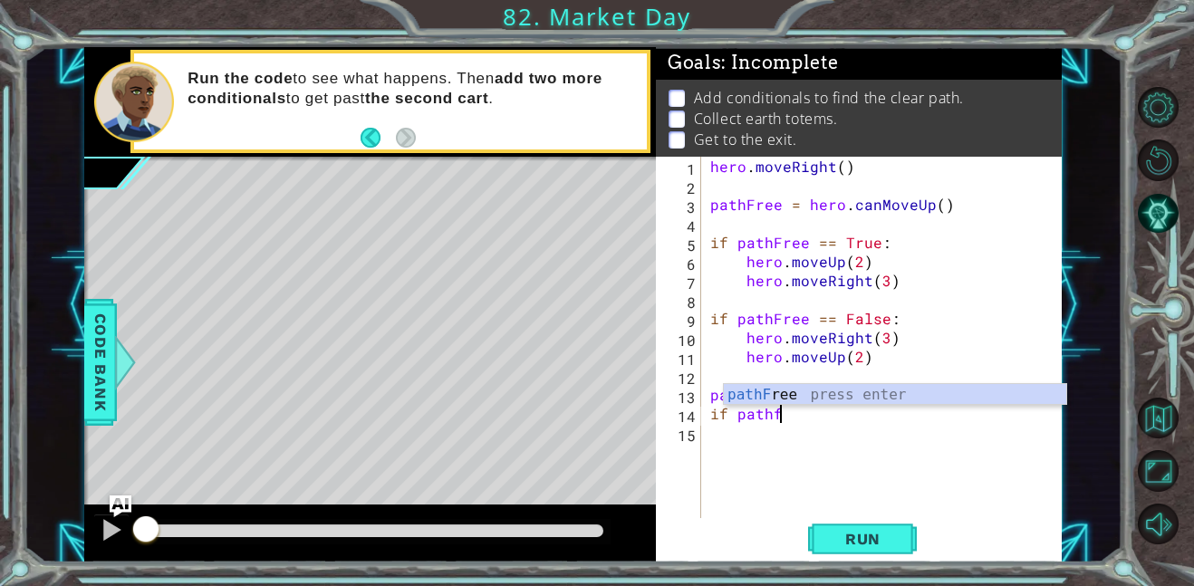
scroll to position [0, 4]
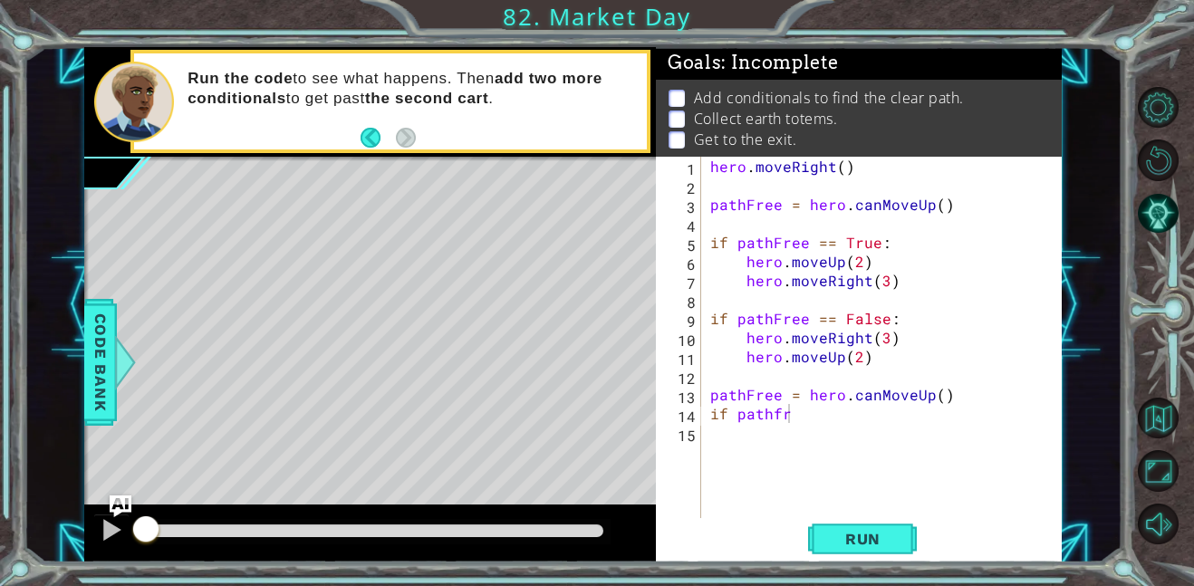
click at [813, 382] on body "1 ההההההההההההההההההההההההההההההההההההההההההההההההההההההההההההההההההההההההההההה…" at bounding box center [597, 293] width 1194 height 586
click at [814, 394] on div "hero . moveRight ( ) pathFree = hero . canMoveUp ( ) if pathFree == True : hero…" at bounding box center [887, 357] width 361 height 400
click at [811, 414] on div "hero . moveRight ( ) pathFree = hero . canMoveUp ( ) if pathFree == True : hero…" at bounding box center [887, 357] width 361 height 400
type textarea "if pathfree == True:"
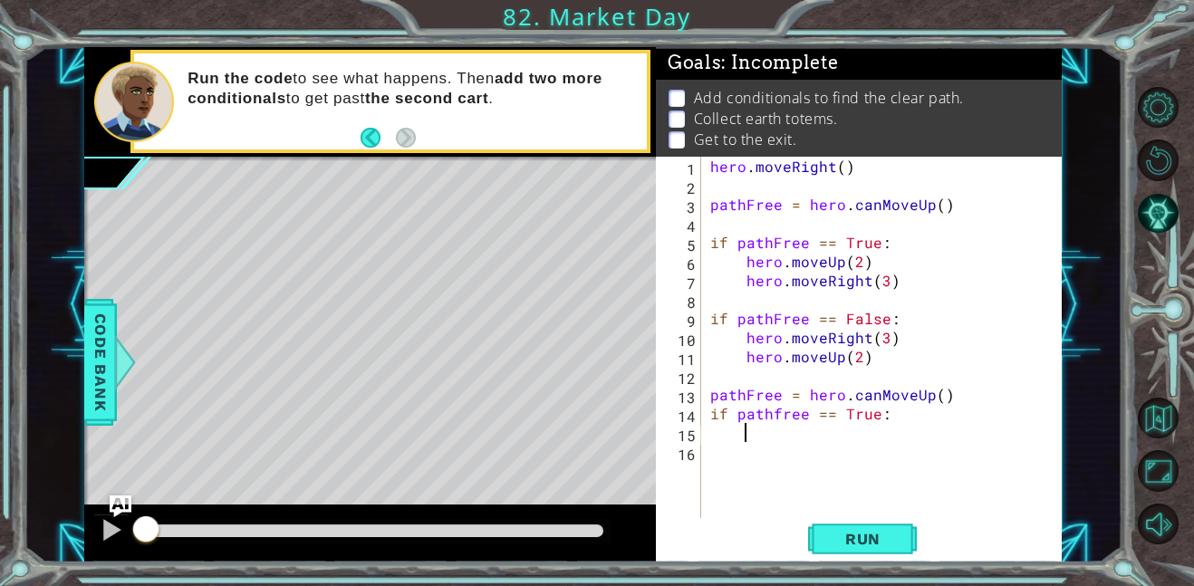
scroll to position [0, 1]
click at [873, 533] on span "Run" at bounding box center [863, 539] width 72 height 18
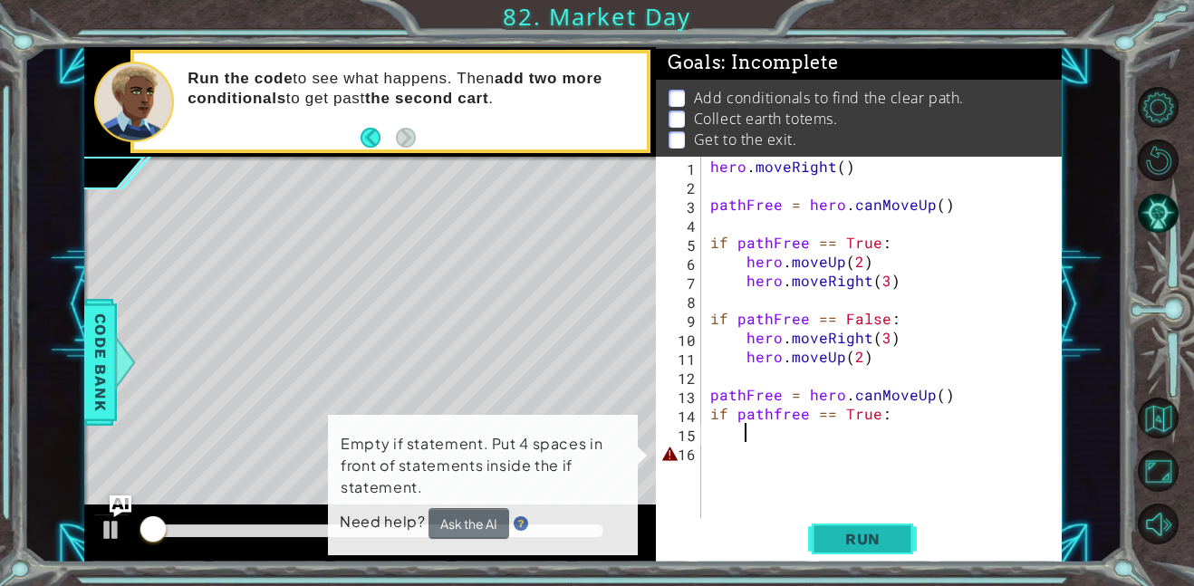
click at [875, 534] on span "Run" at bounding box center [863, 539] width 72 height 18
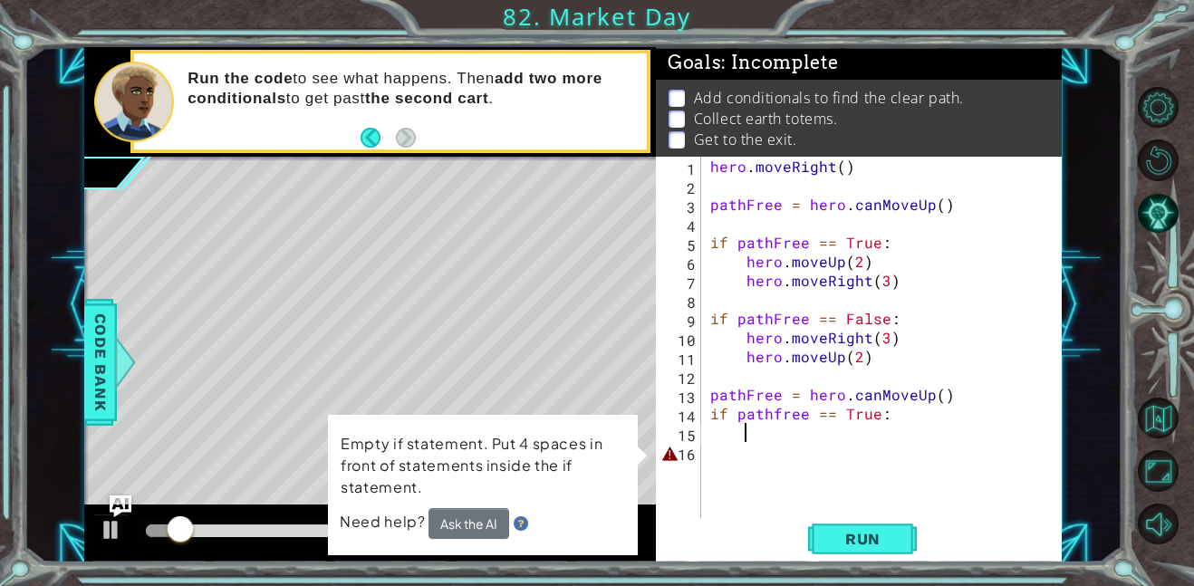
click at [730, 458] on div "hero . moveRight ( ) pathFree = hero . canMoveUp ( ) if pathFree == True : hero…" at bounding box center [887, 357] width 361 height 400
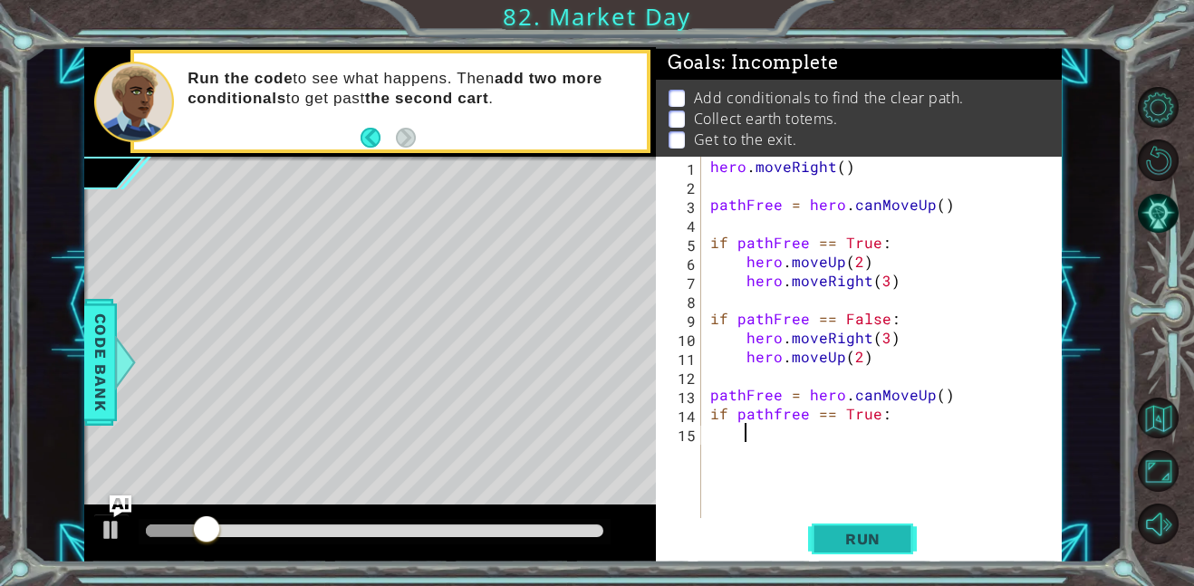
click at [881, 555] on button "Run" at bounding box center [862, 538] width 109 height 41
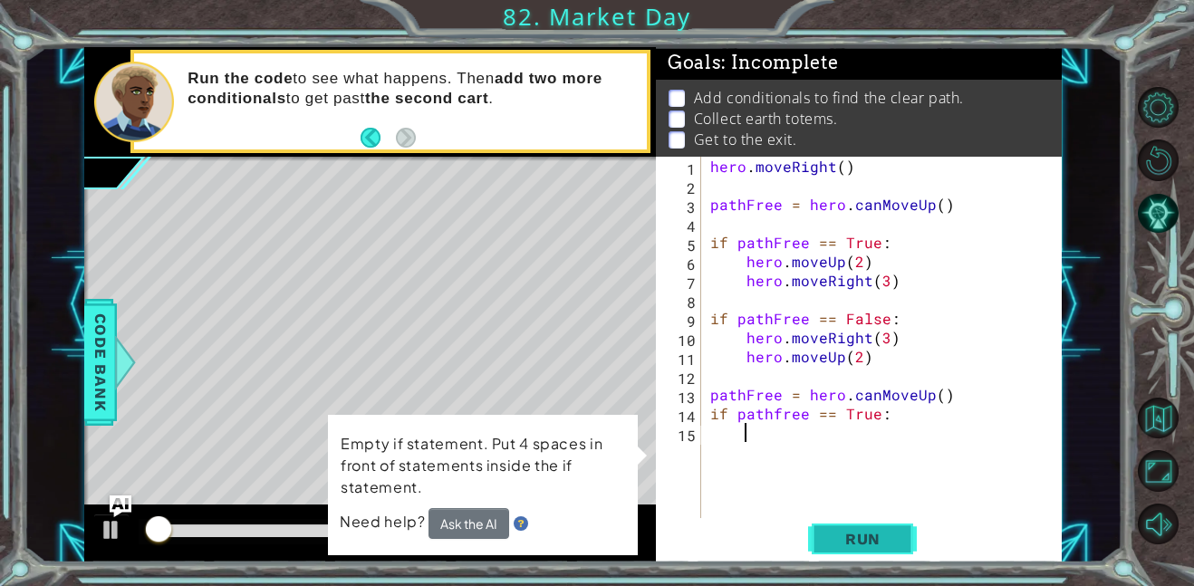
click at [874, 536] on span "Run" at bounding box center [863, 539] width 72 height 18
type textarea "if pathfree == True:"
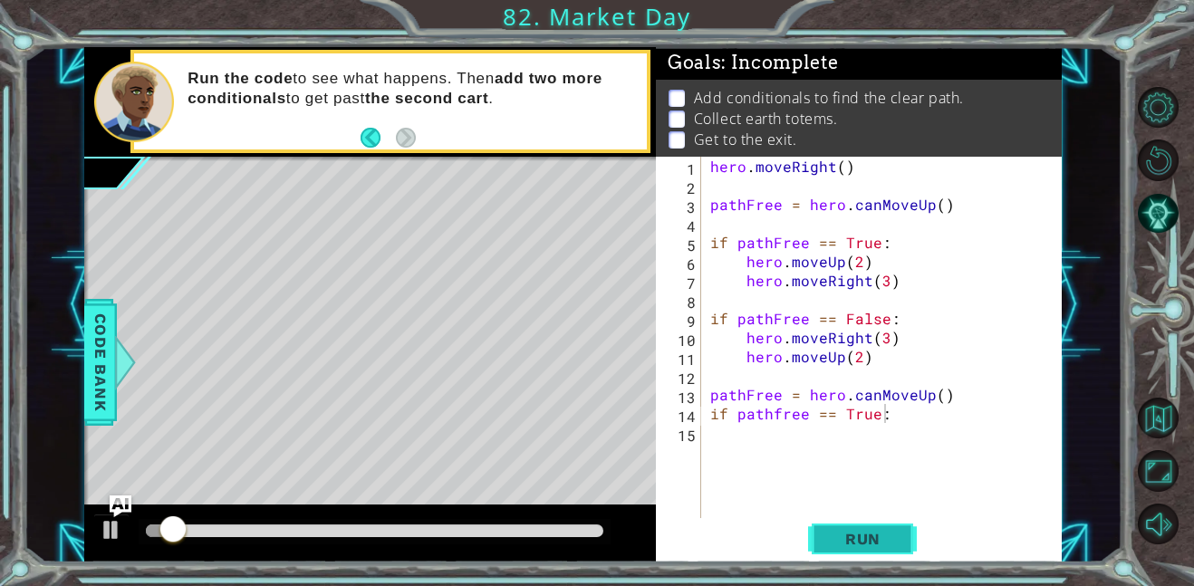
click at [869, 534] on span "Run" at bounding box center [863, 539] width 72 height 18
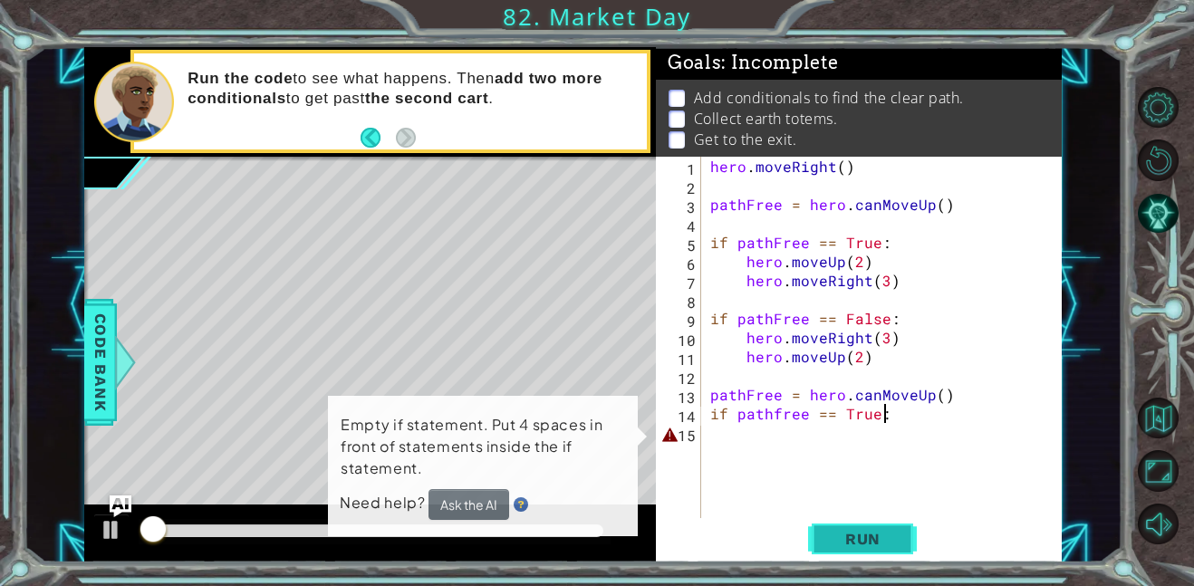
click at [870, 534] on span "Run" at bounding box center [863, 539] width 72 height 18
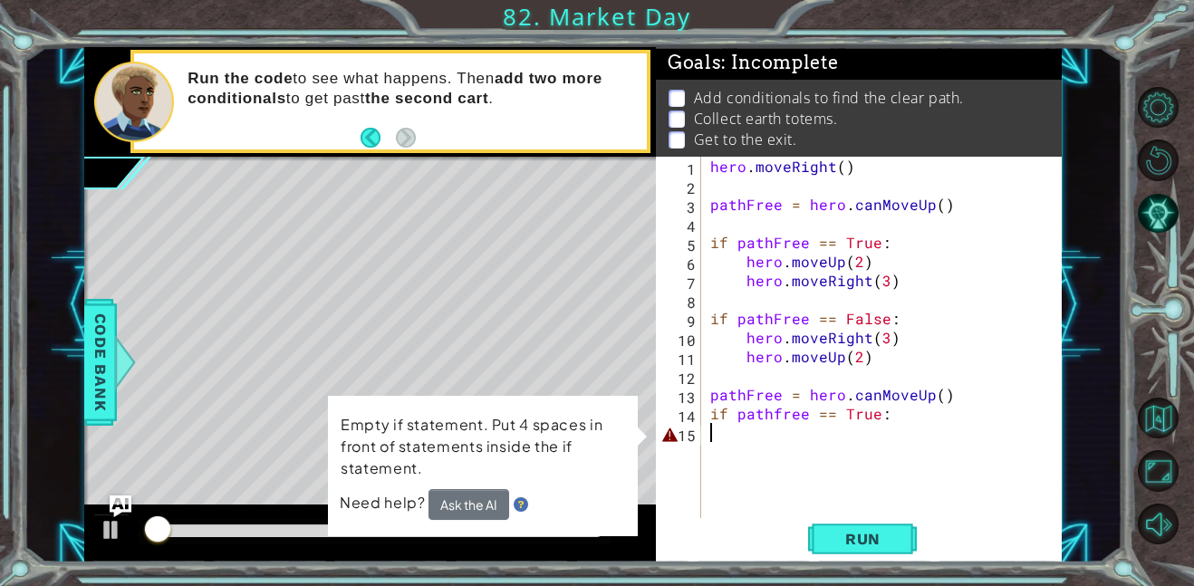
click at [880, 442] on div "hero . moveRight ( ) pathFree = hero . canMoveUp ( ) if pathFree == True : hero…" at bounding box center [887, 357] width 361 height 400
type textarea "if pathfree == True:"
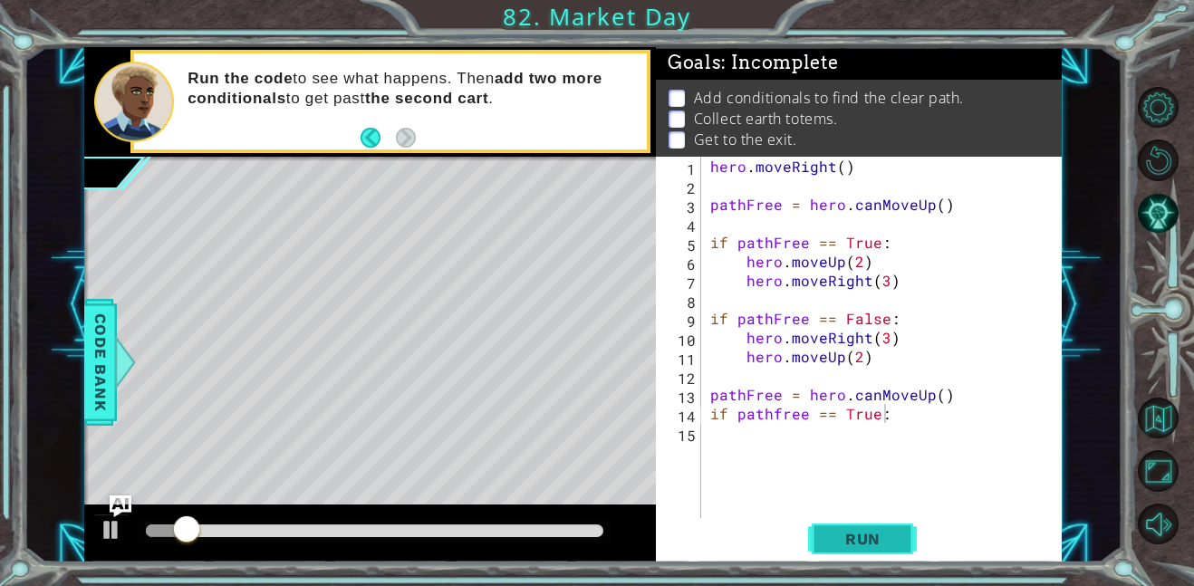
click at [871, 534] on span "Run" at bounding box center [863, 539] width 72 height 18
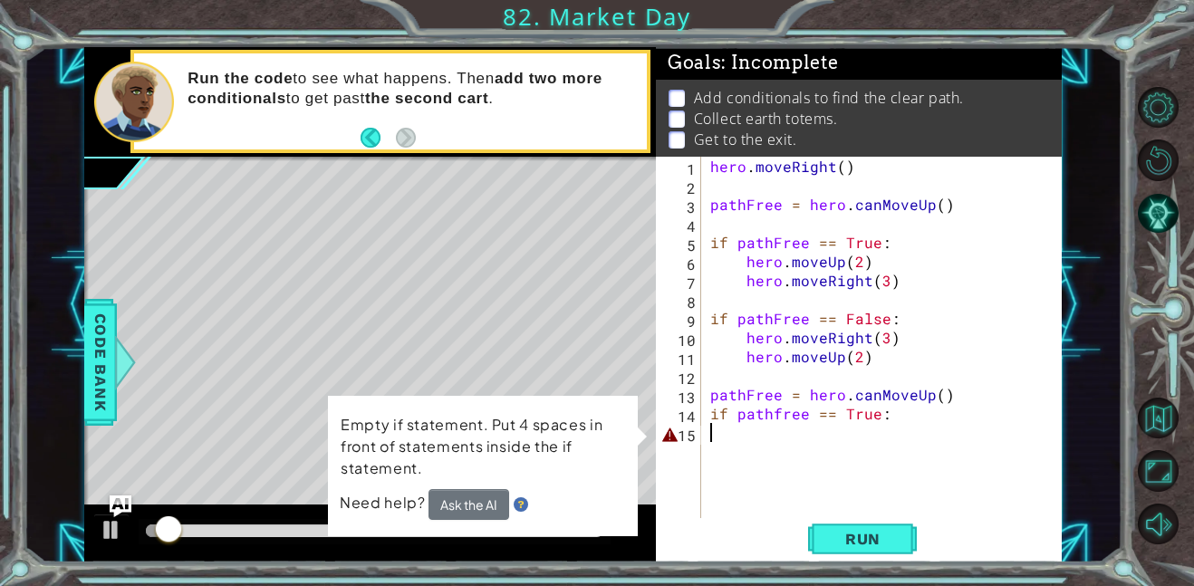
click at [852, 467] on div "hero . moveRight ( ) pathFree = hero . canMoveUp ( ) if pathFree == True : hero…" at bounding box center [887, 357] width 361 height 400
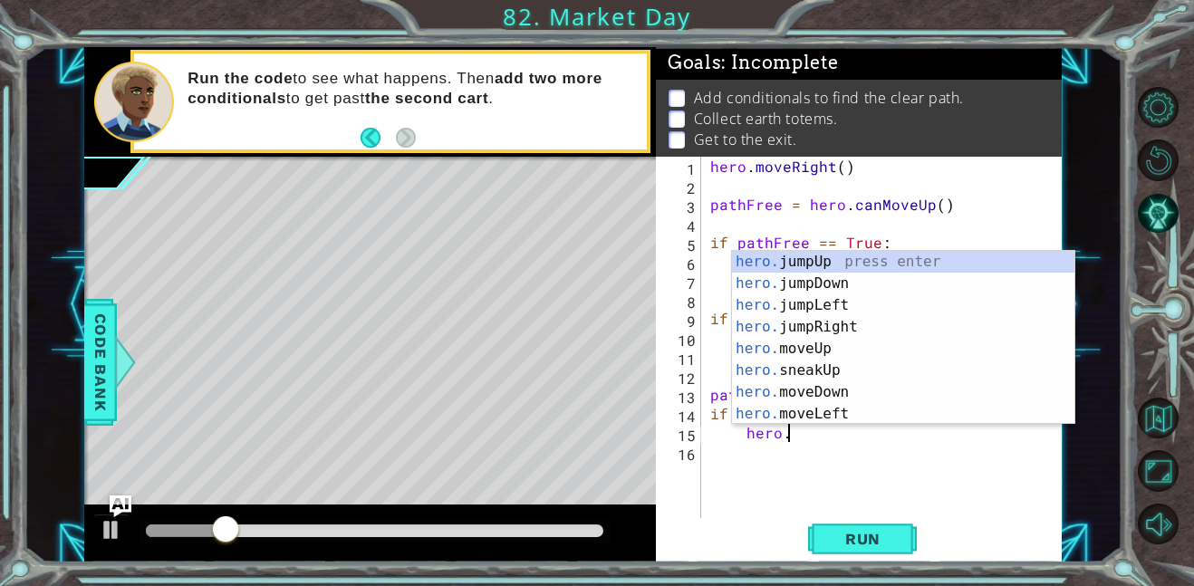
scroll to position [0, 5]
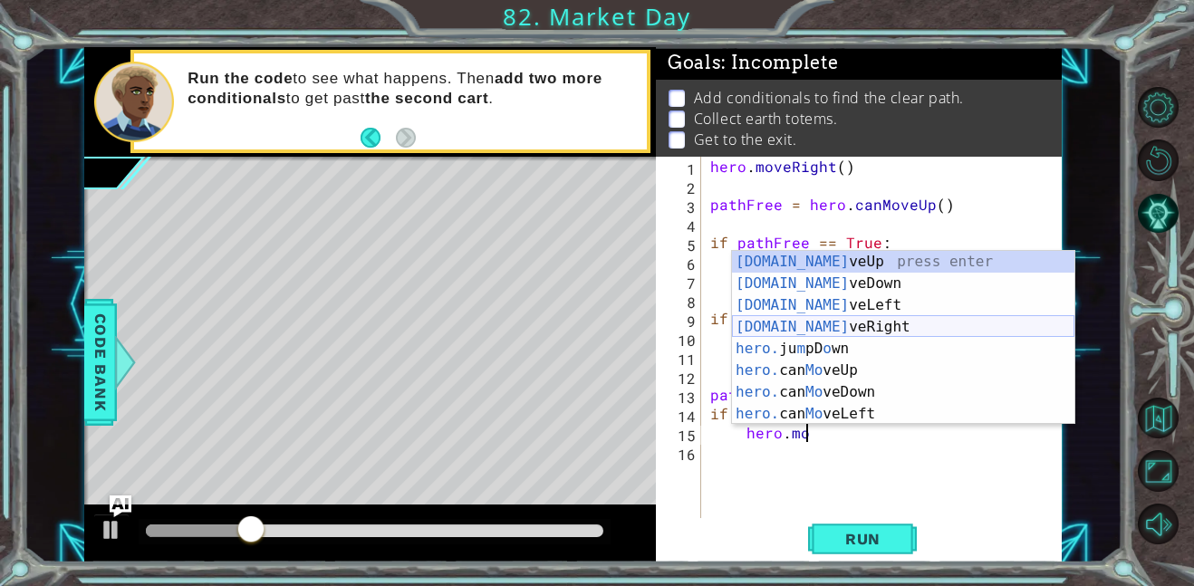
click at [847, 323] on div "[DOMAIN_NAME] veUp press enter [DOMAIN_NAME] veDown press enter [DOMAIN_NAME] v…" at bounding box center [903, 359] width 342 height 217
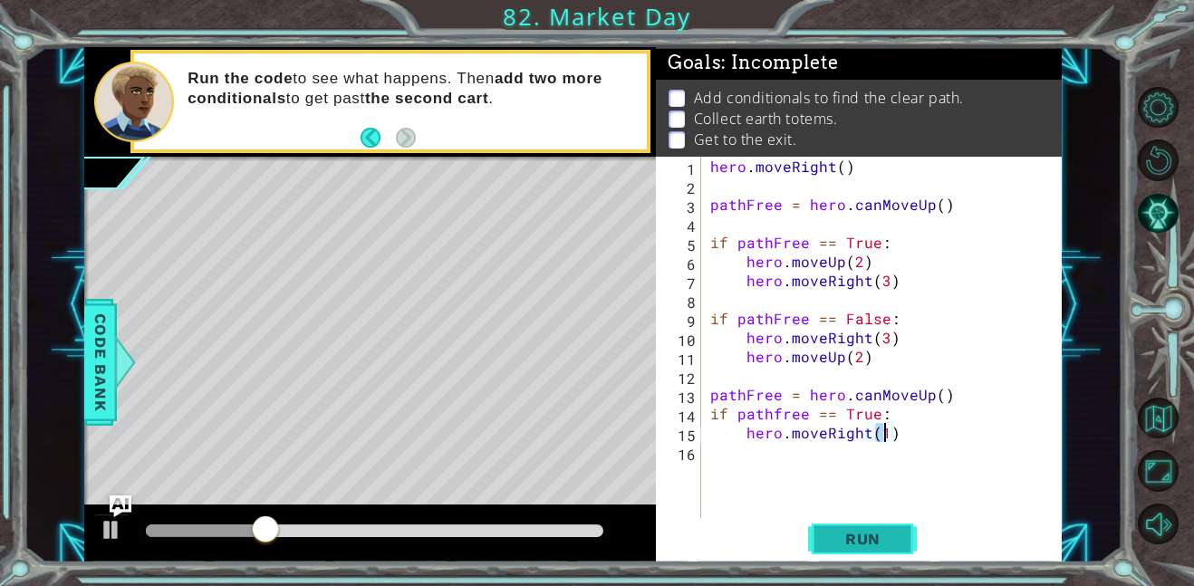
click at [865, 545] on span "Run" at bounding box center [863, 539] width 72 height 18
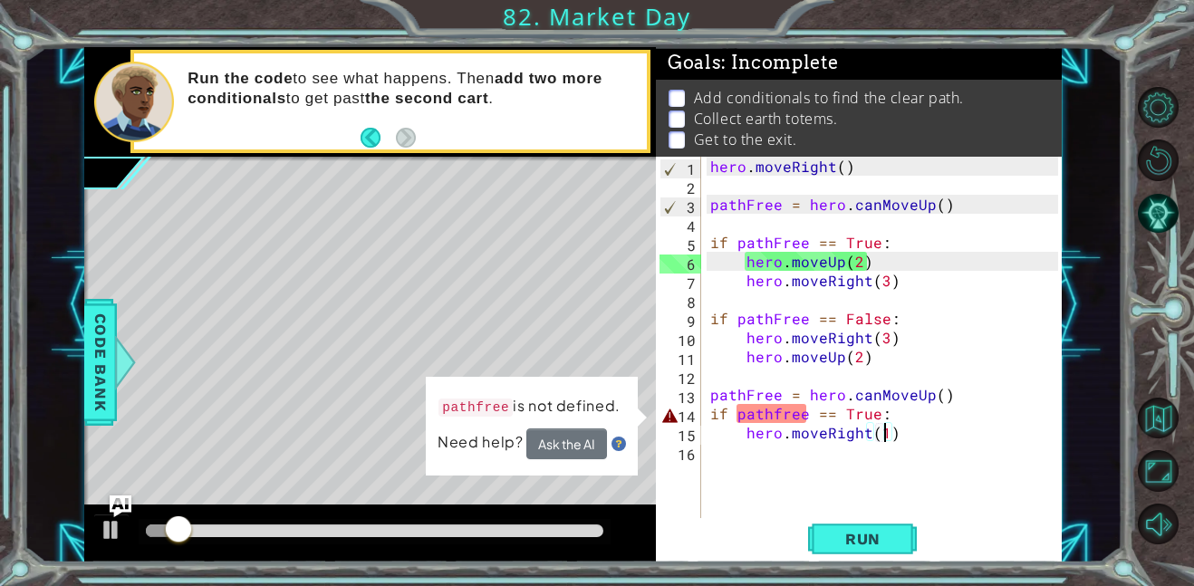
click at [775, 415] on div "hero . moveRight ( ) pathFree = hero . canMoveUp ( ) if pathFree == True : hero…" at bounding box center [887, 357] width 361 height 400
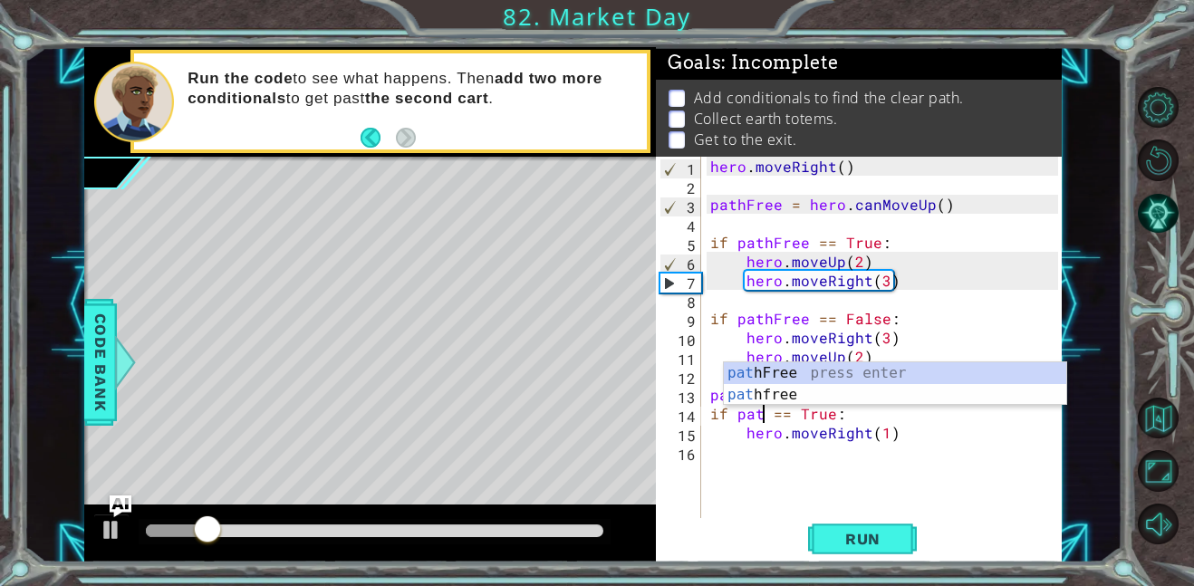
scroll to position [0, 4]
click at [787, 372] on div "path Free press enter path free press enter" at bounding box center [895, 405] width 342 height 87
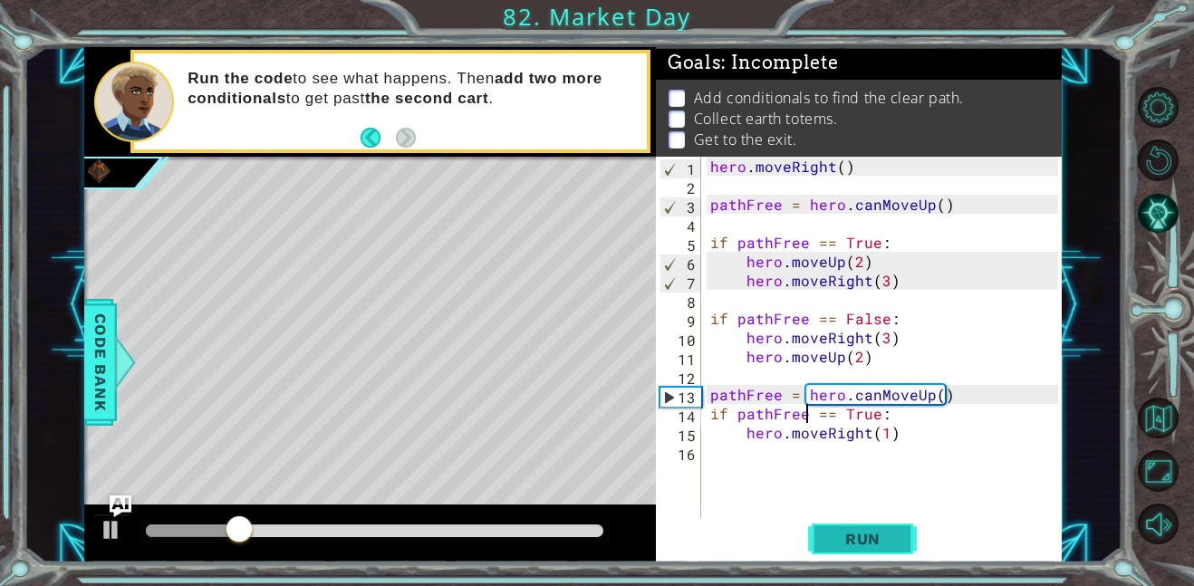
click at [847, 548] on button "Run" at bounding box center [862, 538] width 109 height 41
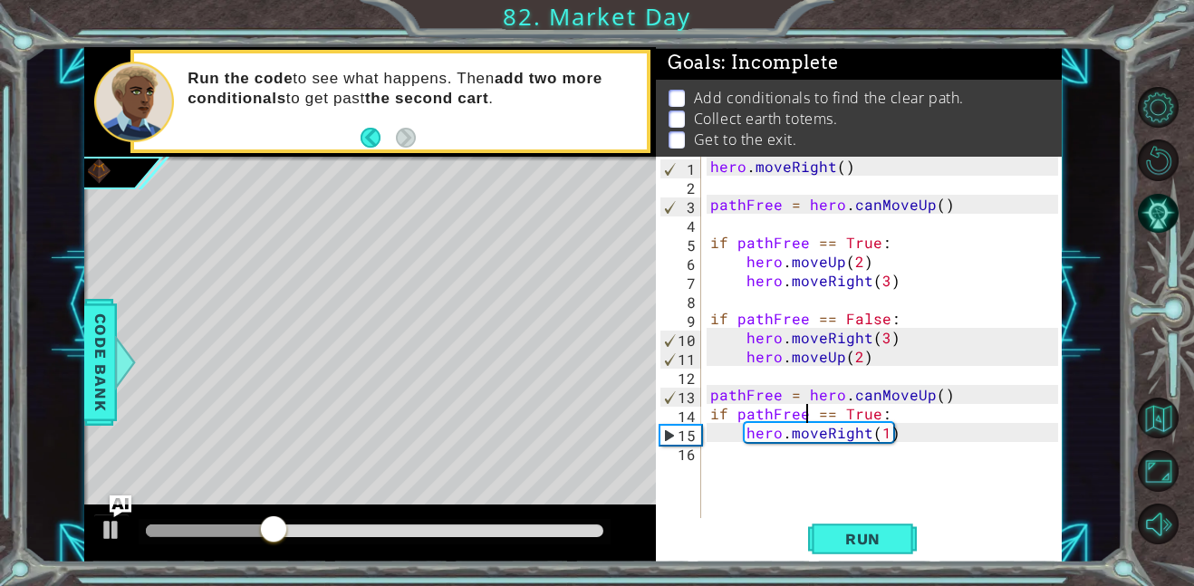
click at [833, 431] on div "hero . moveRight ( ) pathFree = hero . canMoveUp ( ) if pathFree == True : hero…" at bounding box center [887, 357] width 361 height 400
click at [830, 438] on div "hero . moveRight ( ) pathFree = hero . canMoveUp ( ) if pathFree == True : hero…" at bounding box center [887, 357] width 361 height 400
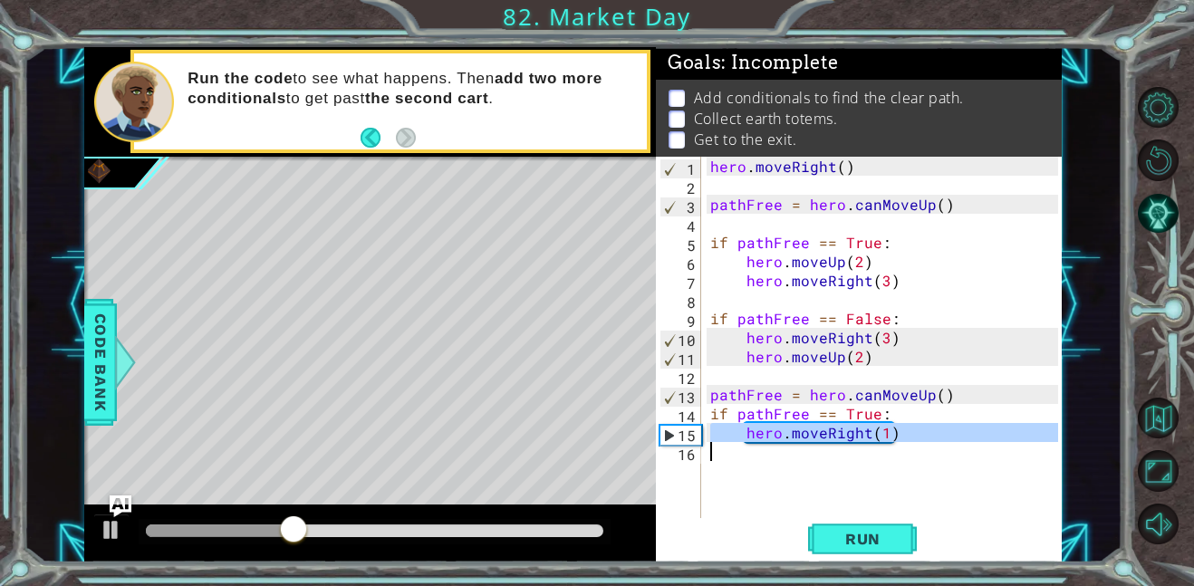
click at [830, 438] on div "hero . moveRight ( ) pathFree = hero . canMoveUp ( ) if pathFree == True : hero…" at bounding box center [883, 337] width 352 height 361
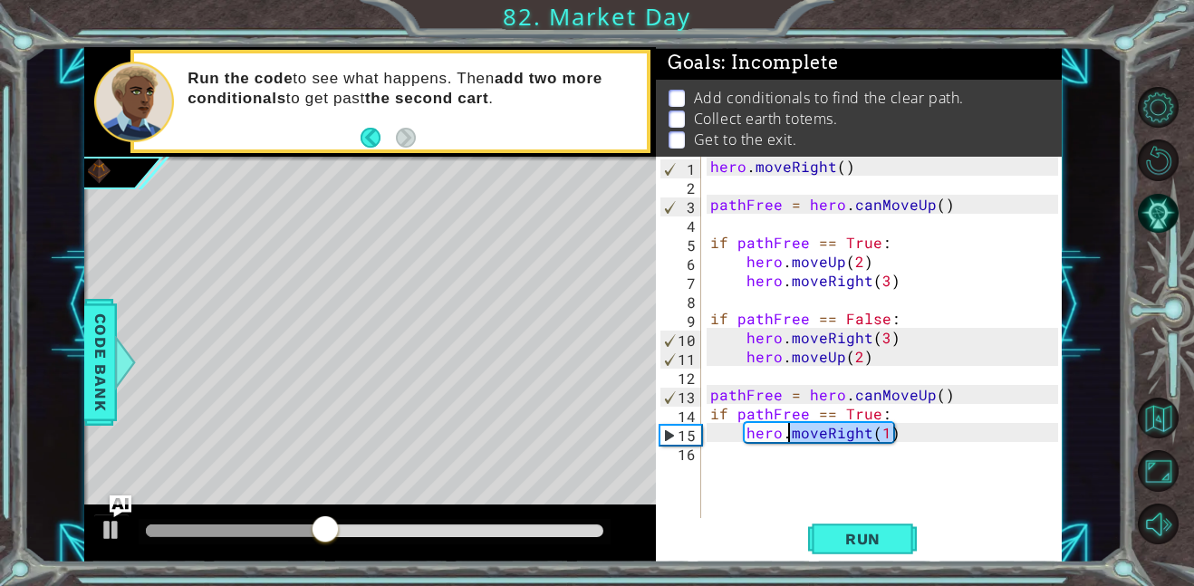
drag, startPoint x: 901, startPoint y: 436, endPoint x: 791, endPoint y: 438, distance: 110.6
click at [791, 438] on div "hero . moveRight ( ) pathFree = hero . canMoveUp ( ) if pathFree == True : hero…" at bounding box center [887, 357] width 361 height 400
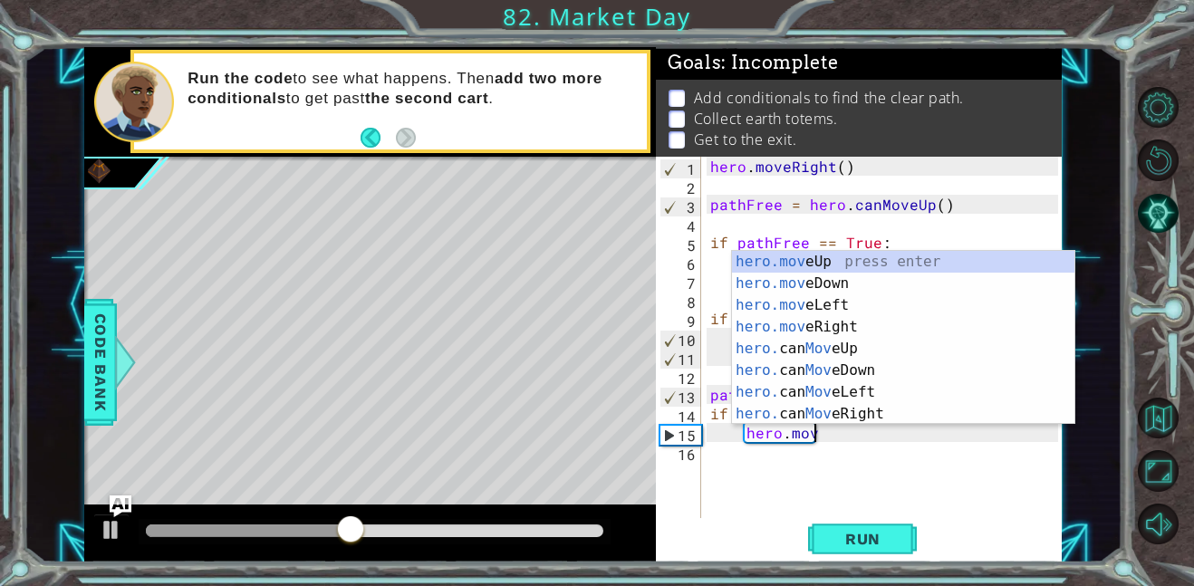
scroll to position [0, 5]
click at [848, 264] on div "hero.move Up press enter hero.move Down press enter hero.move Left press enter …" at bounding box center [903, 359] width 342 height 217
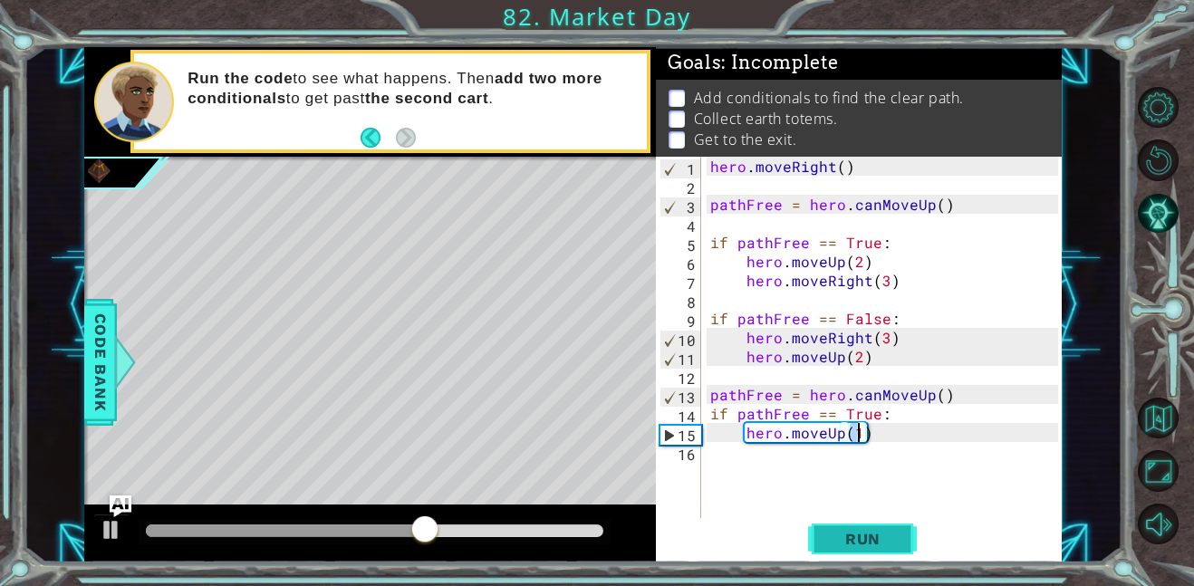
click at [862, 537] on span "Run" at bounding box center [863, 539] width 72 height 18
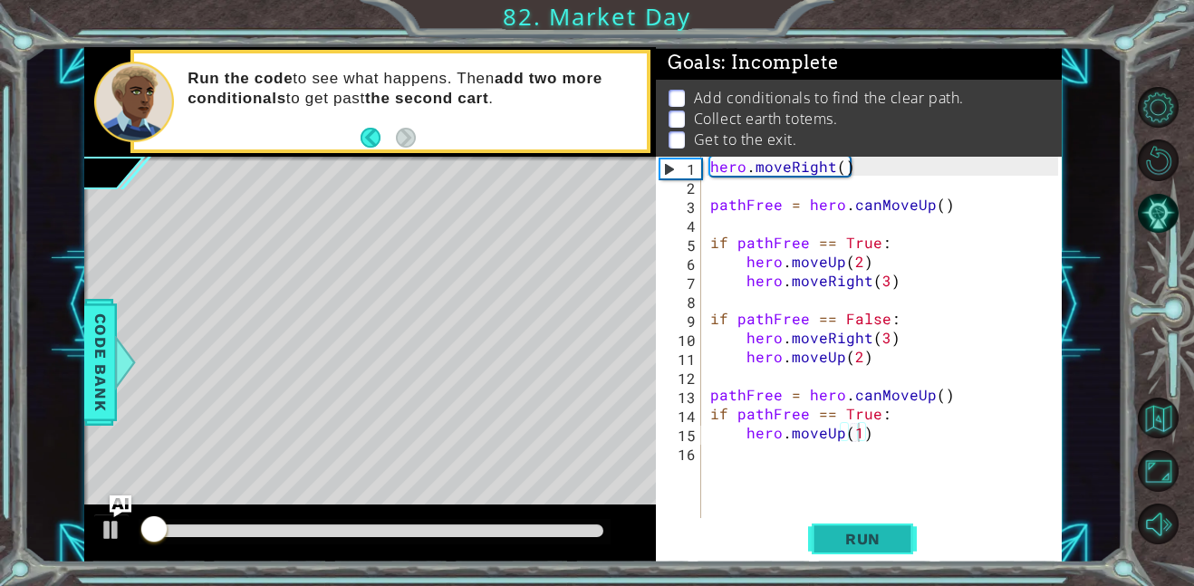
click at [862, 537] on span "Run" at bounding box center [863, 539] width 72 height 18
click at [861, 537] on span "Run" at bounding box center [863, 539] width 72 height 18
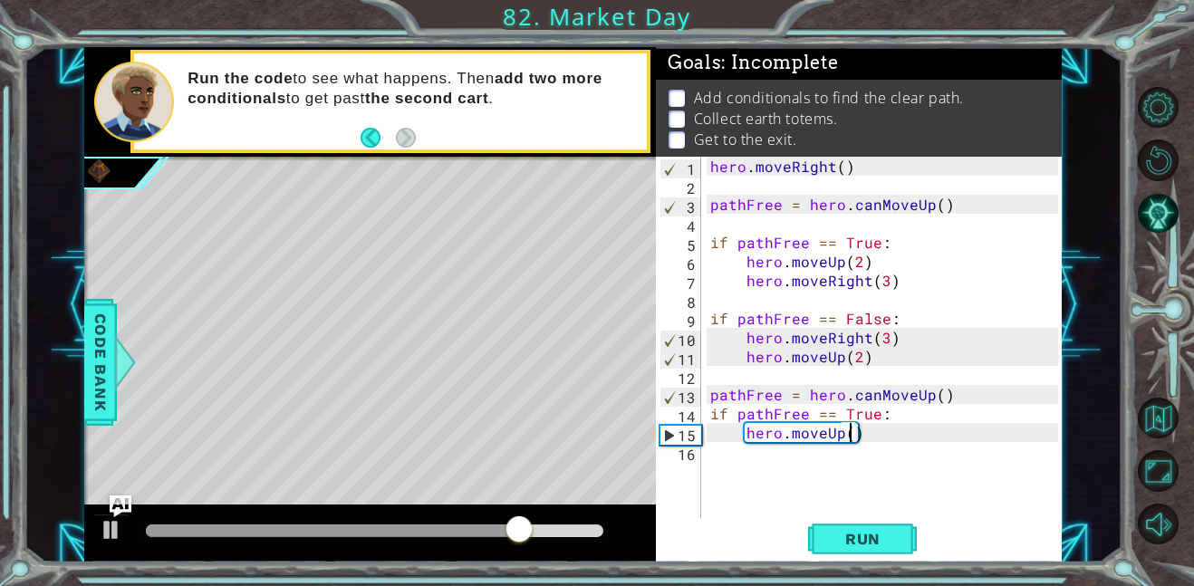
scroll to position [0, 8]
type textarea "hero.moveUp(2)"
click at [852, 561] on div "hero.moveUp(2) 1 2 3 4 5 6 7 8 9 10 11 12 13 14 15 16 hero . moveRight ( ) path…" at bounding box center [859, 360] width 406 height 406
click at [851, 546] on span "Run" at bounding box center [863, 539] width 72 height 18
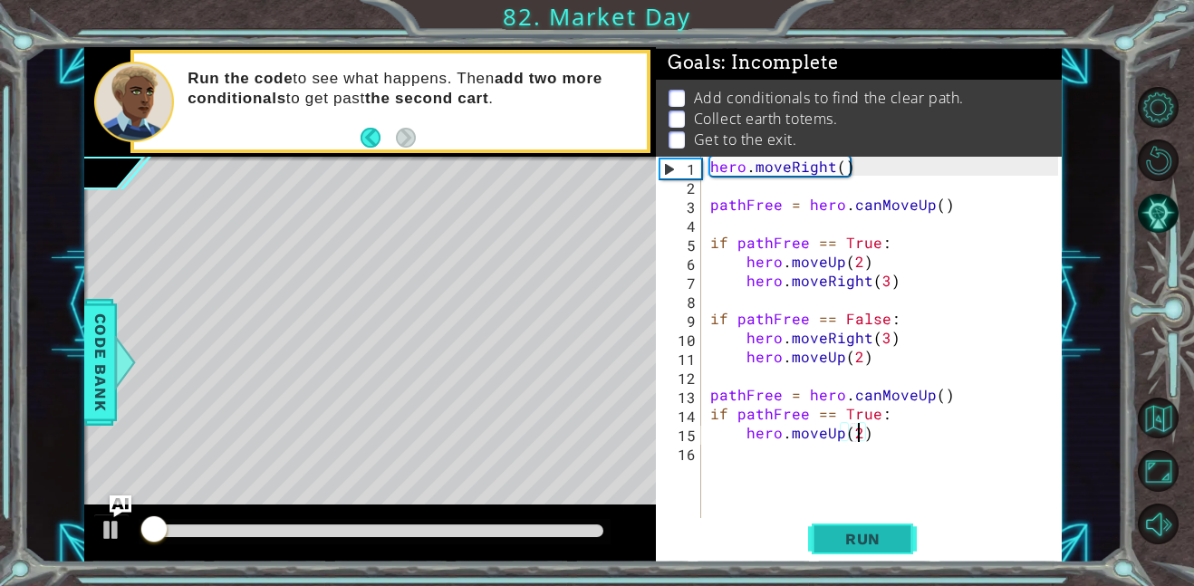
click at [851, 546] on span "Run" at bounding box center [863, 539] width 72 height 18
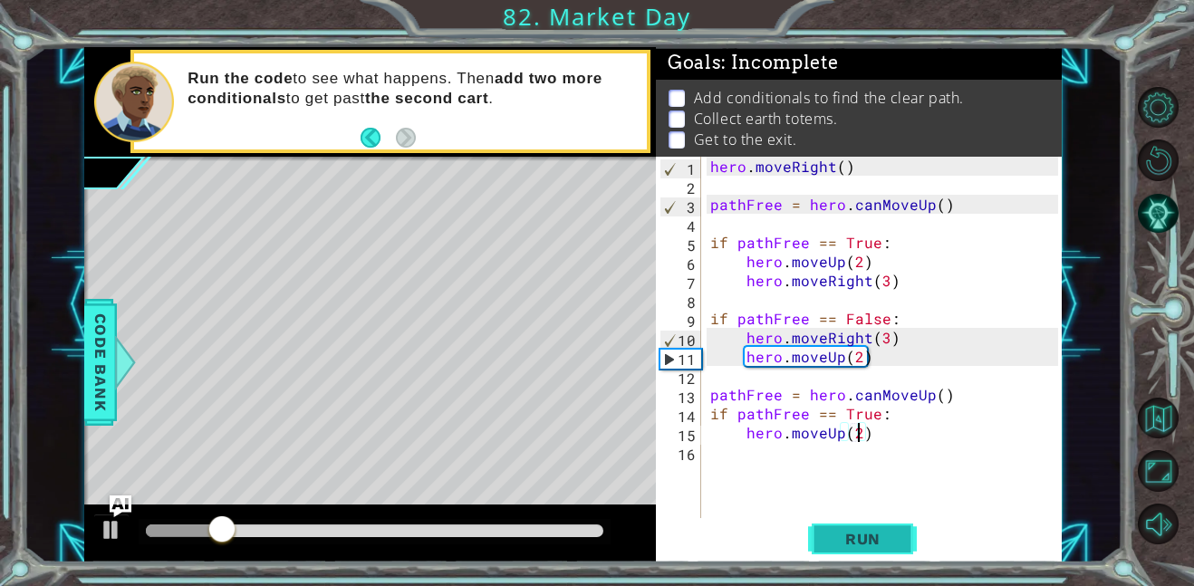
click at [851, 546] on span "Run" at bounding box center [863, 539] width 72 height 18
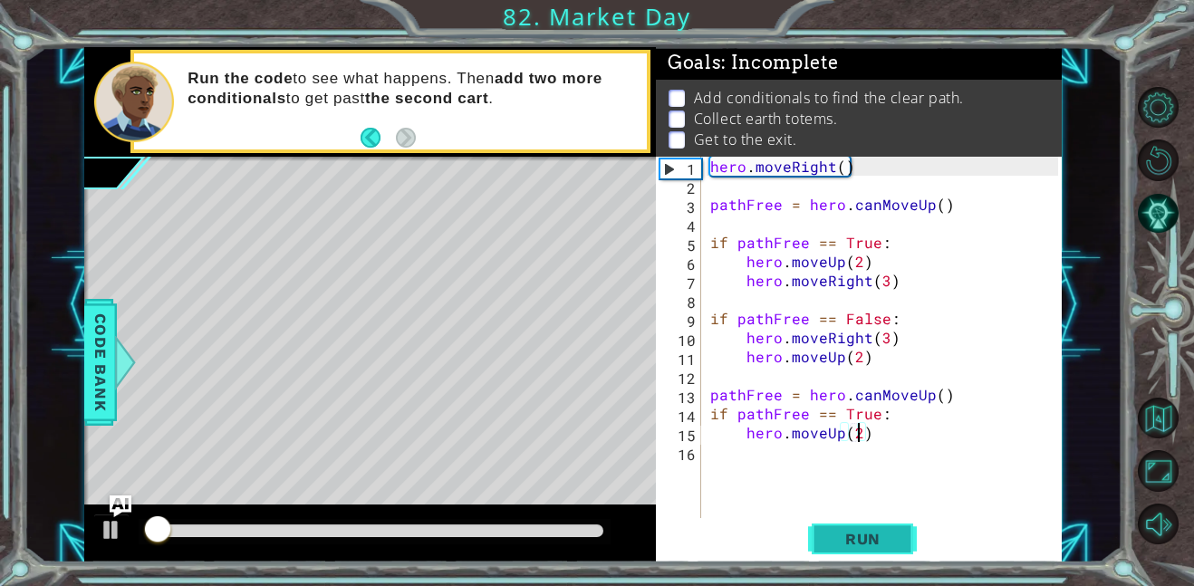
click at [851, 546] on span "Run" at bounding box center [863, 539] width 72 height 18
click at [850, 546] on span "Run" at bounding box center [863, 539] width 72 height 18
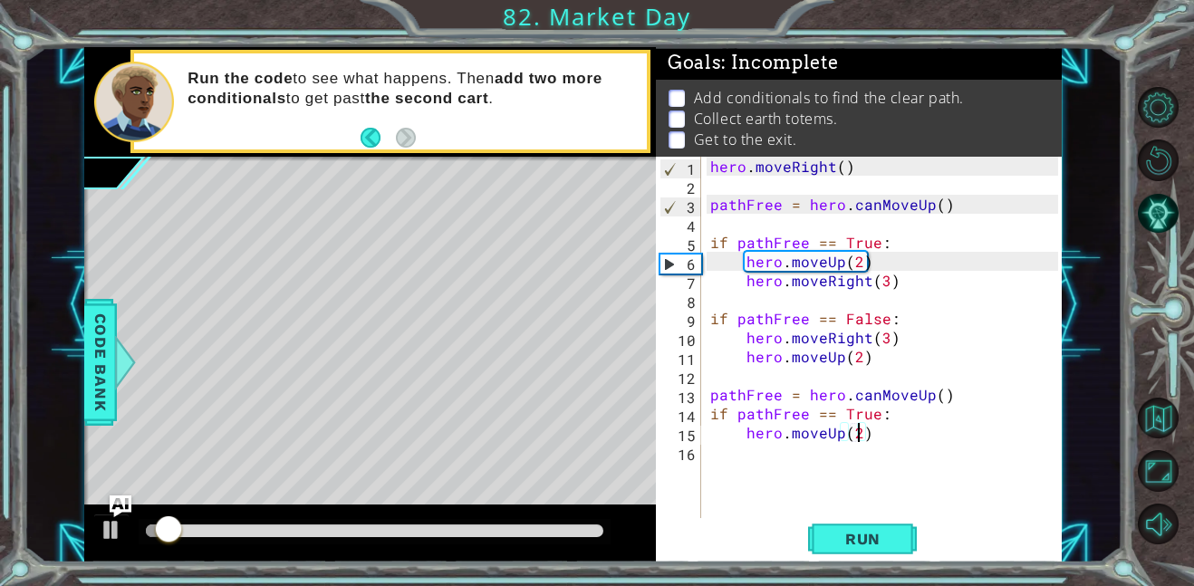
click at [285, 525] on div at bounding box center [374, 531] width 457 height 13
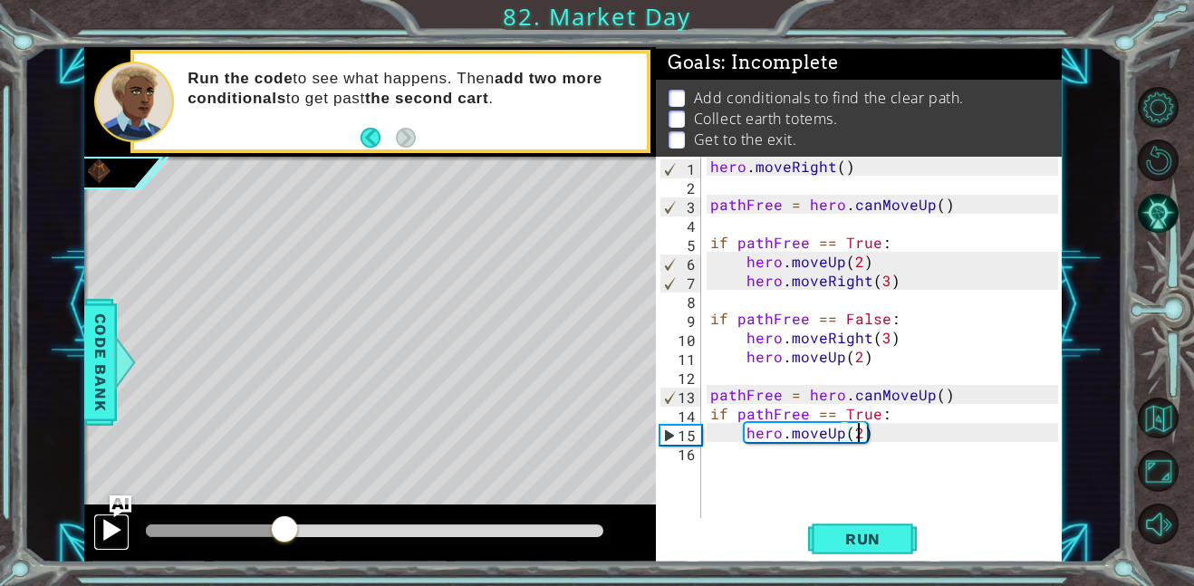
click at [110, 535] on div at bounding box center [112, 530] width 24 height 24
click at [847, 492] on div "hero . moveRight ( ) pathFree = hero . canMoveUp ( ) if pathFree == True : hero…" at bounding box center [887, 357] width 361 height 400
click at [801, 448] on div "hero . moveRight ( ) pathFree = hero . canMoveUp ( ) if pathFree == True : hero…" at bounding box center [887, 357] width 361 height 400
click at [804, 454] on div "hero . moveRight ( ) pathFree = hero . canMoveUp ( ) if pathFree == True : hero…" at bounding box center [887, 357] width 361 height 400
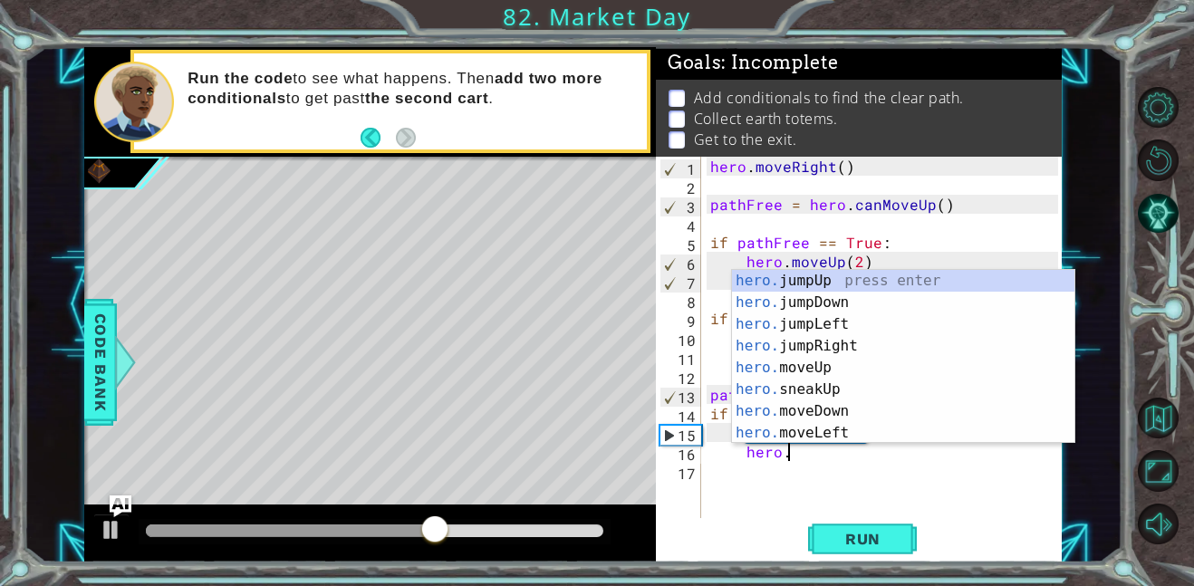
scroll to position [0, 5]
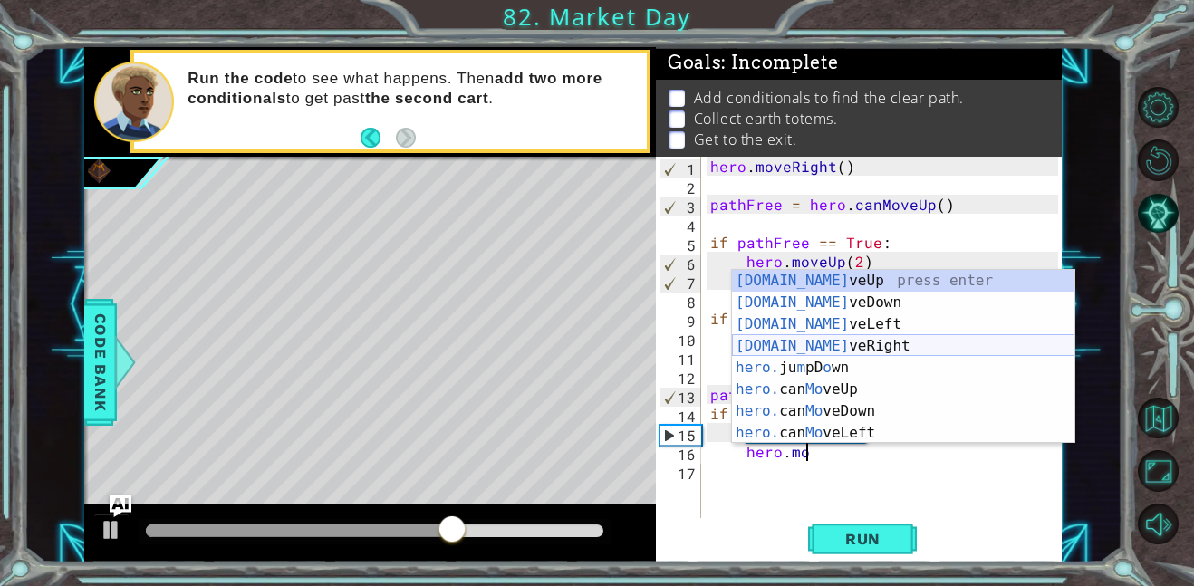
click at [862, 346] on div "[DOMAIN_NAME] veUp press enter [DOMAIN_NAME] veDown press enter [DOMAIN_NAME] v…" at bounding box center [903, 378] width 342 height 217
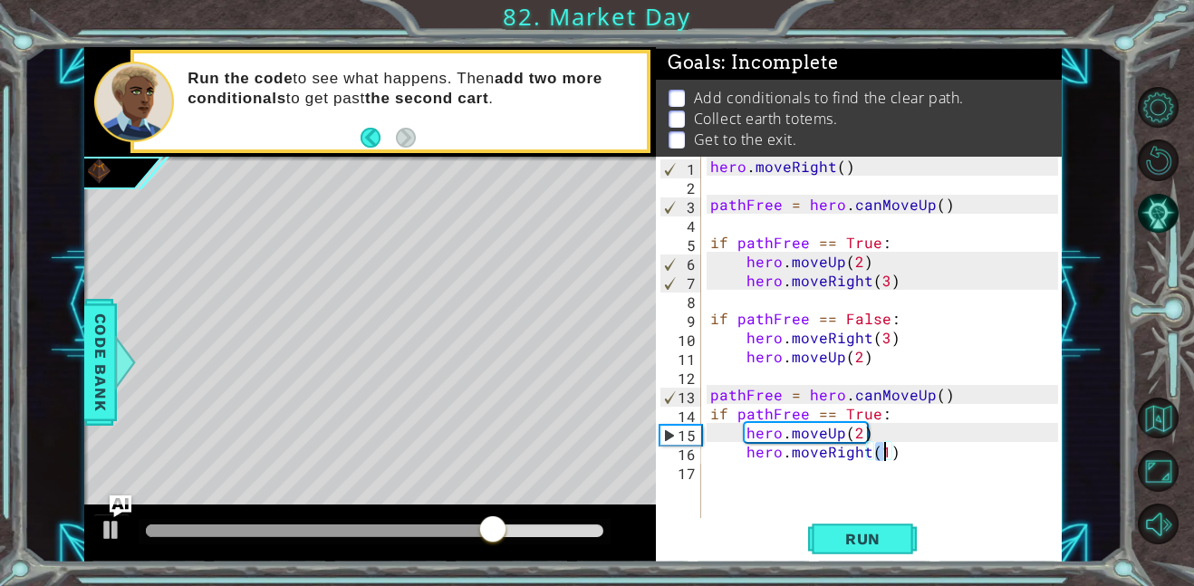
scroll to position [0, 10]
type textarea "hero.moveRight(2)"
click at [880, 522] on button "Run" at bounding box center [862, 538] width 109 height 41
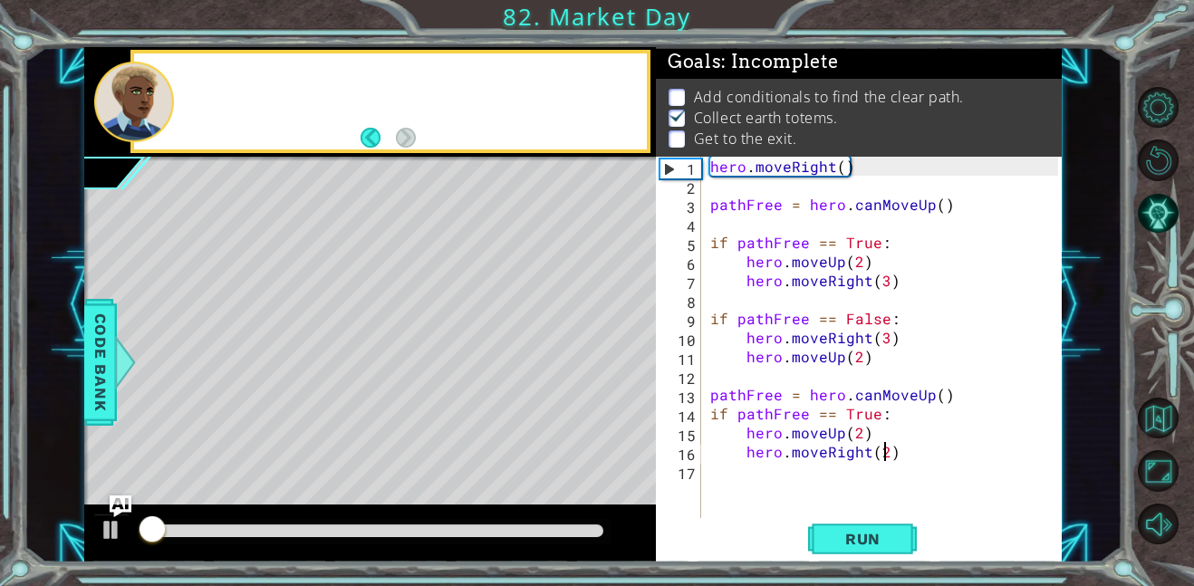
scroll to position [2, 0]
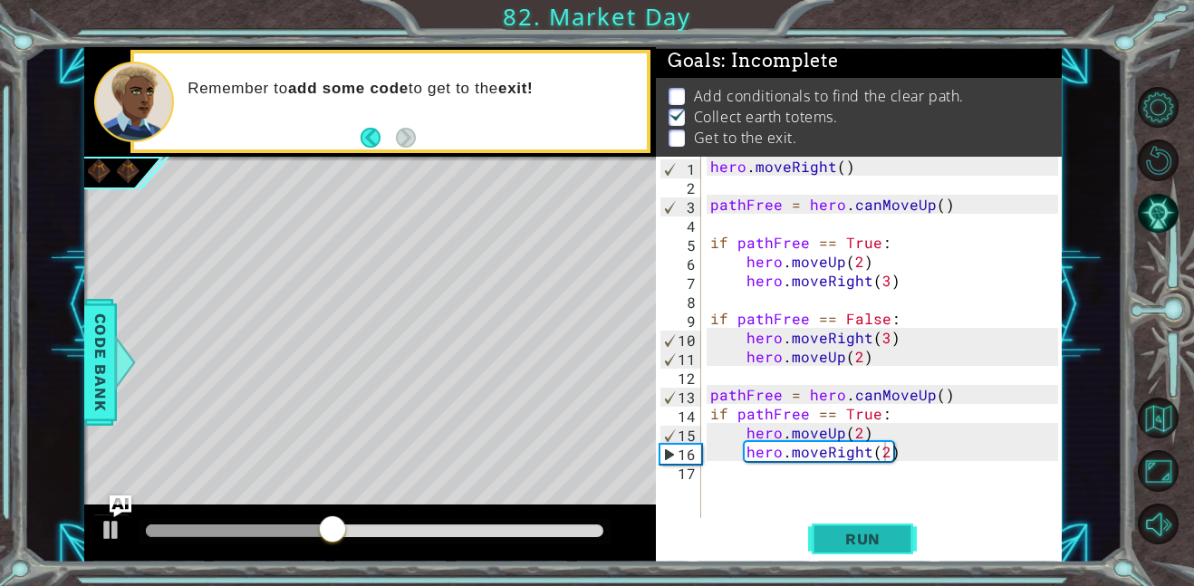
click at [809, 543] on button "Run" at bounding box center [862, 538] width 109 height 41
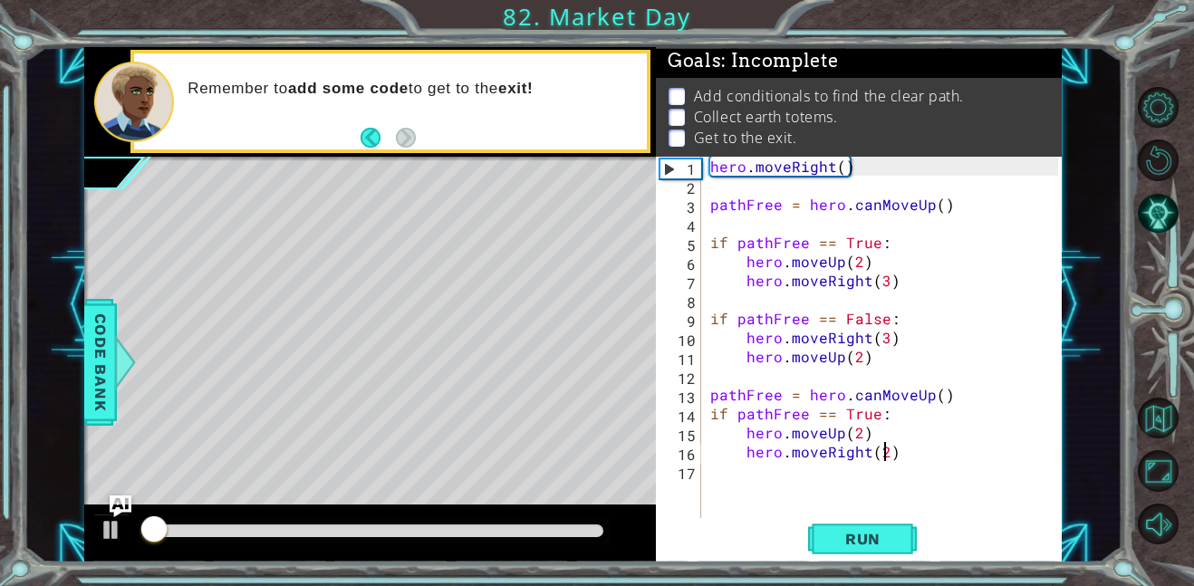
click at [806, 544] on div "Run" at bounding box center [863, 538] width 406 height 41
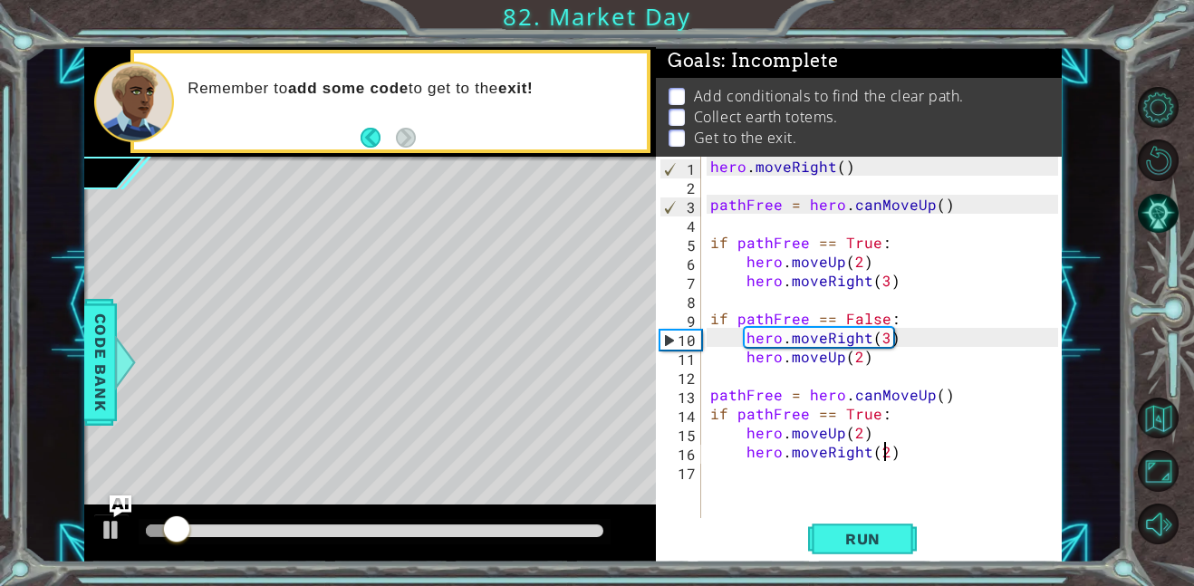
click at [800, 540] on div "Run" at bounding box center [863, 538] width 406 height 41
click at [847, 544] on span "Run" at bounding box center [863, 539] width 72 height 18
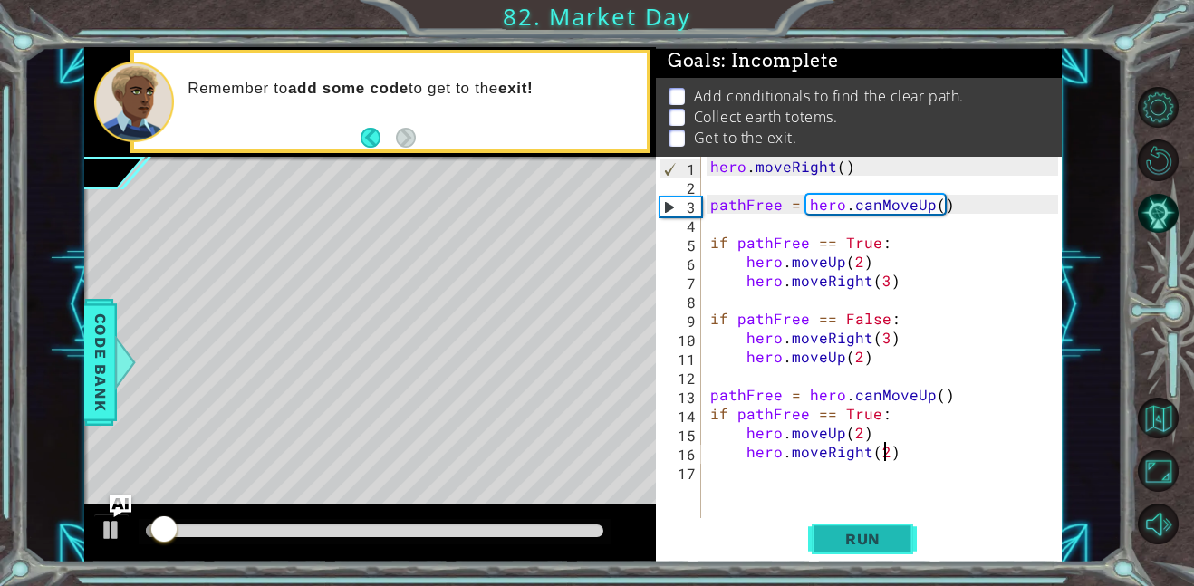
click at [847, 543] on span "Run" at bounding box center [863, 539] width 72 height 18
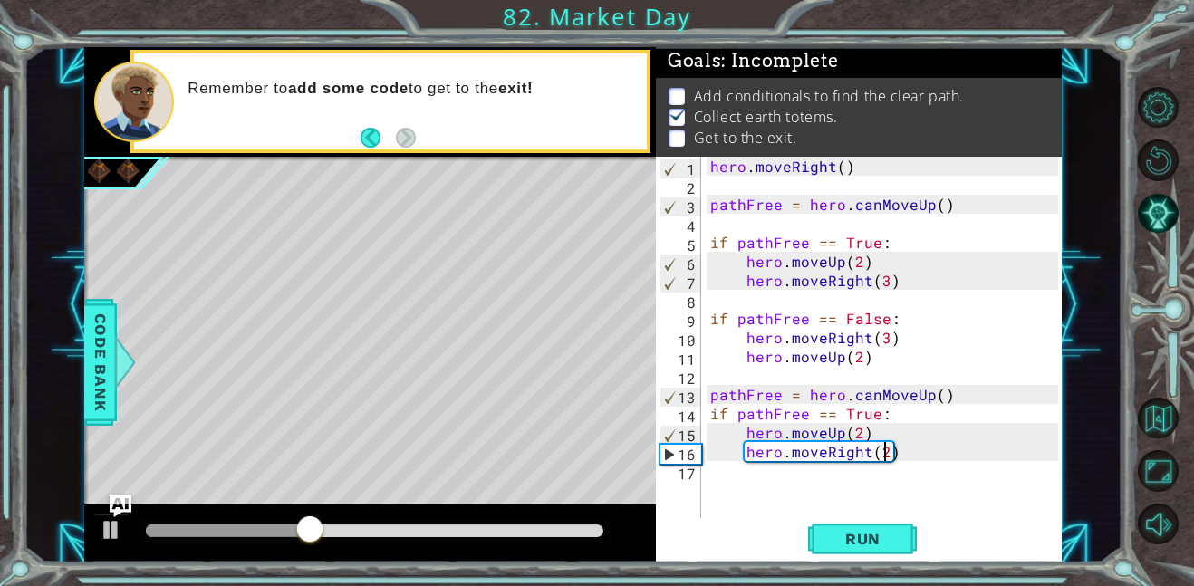
click at [845, 485] on div "hero . moveRight ( ) pathFree = hero . canMoveUp ( ) if pathFree == True : hero…" at bounding box center [887, 357] width 361 height 400
click at [374, 136] on button "Back" at bounding box center [378, 138] width 35 height 20
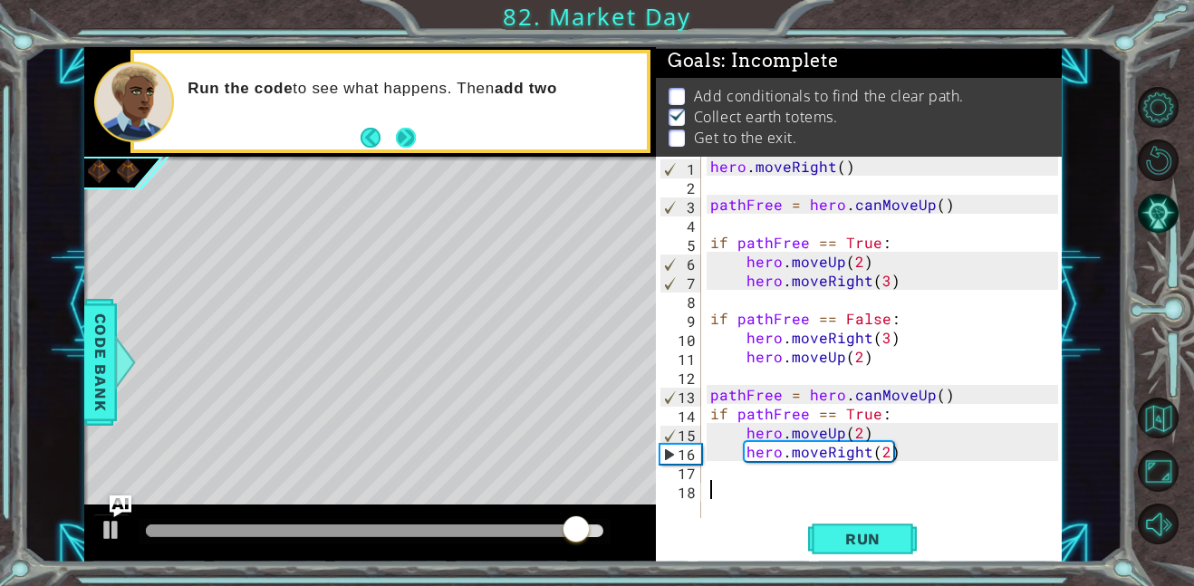
click at [405, 130] on button "Next" at bounding box center [406, 138] width 20 height 20
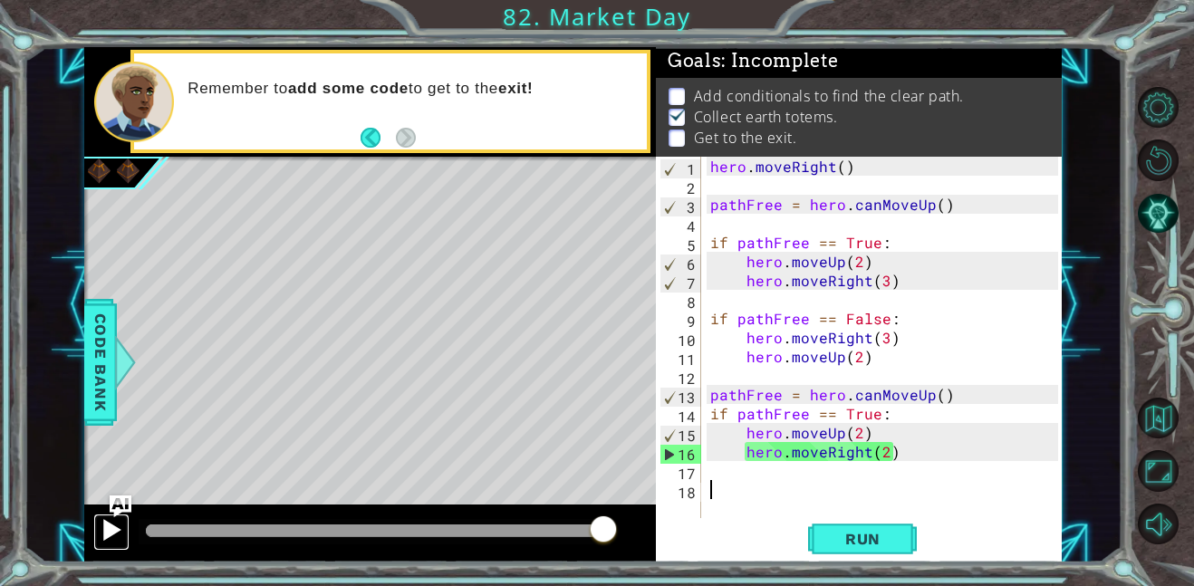
click at [111, 522] on div at bounding box center [112, 530] width 24 height 24
click at [101, 525] on div at bounding box center [112, 530] width 24 height 24
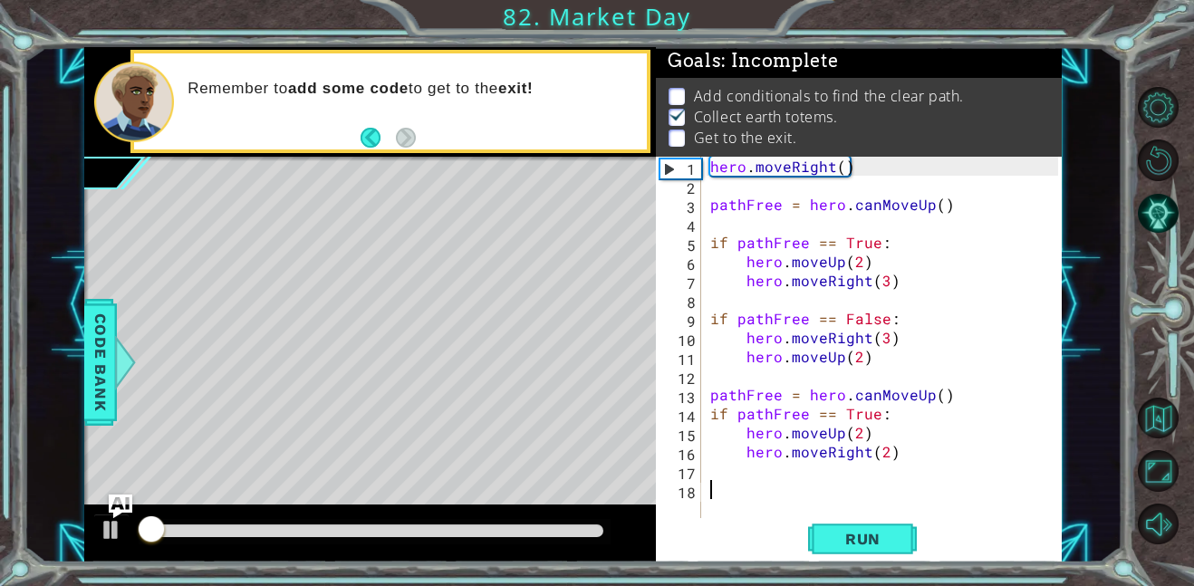
click at [117, 506] on img "Ask AI" at bounding box center [121, 507] width 24 height 24
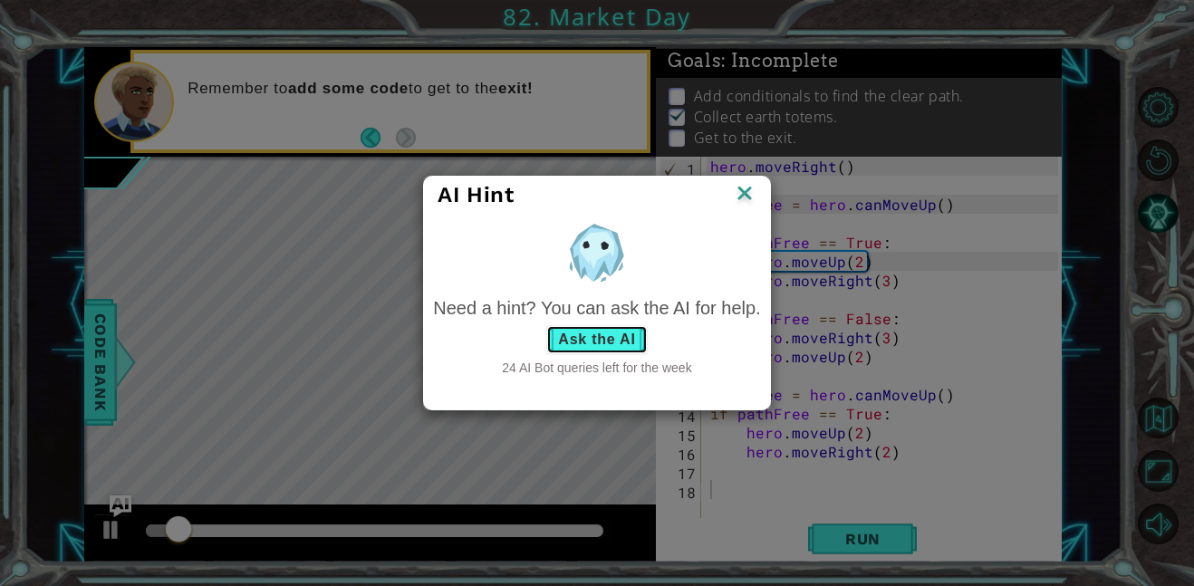
click at [600, 338] on button "Ask the AI" at bounding box center [596, 339] width 101 height 29
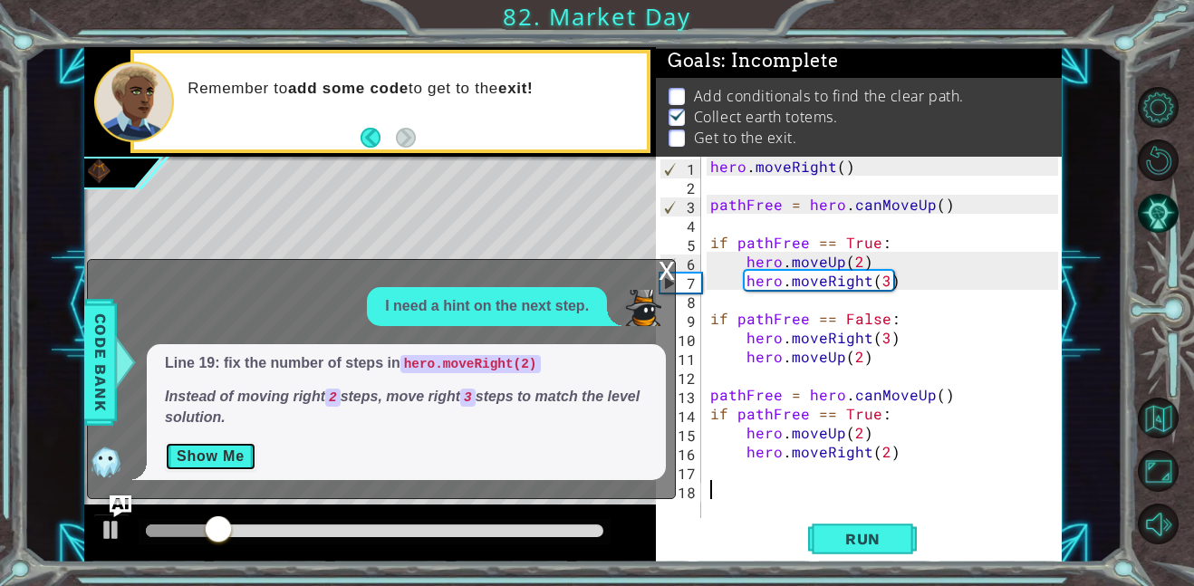
click at [240, 470] on button "Show Me" at bounding box center [210, 456] width 91 height 29
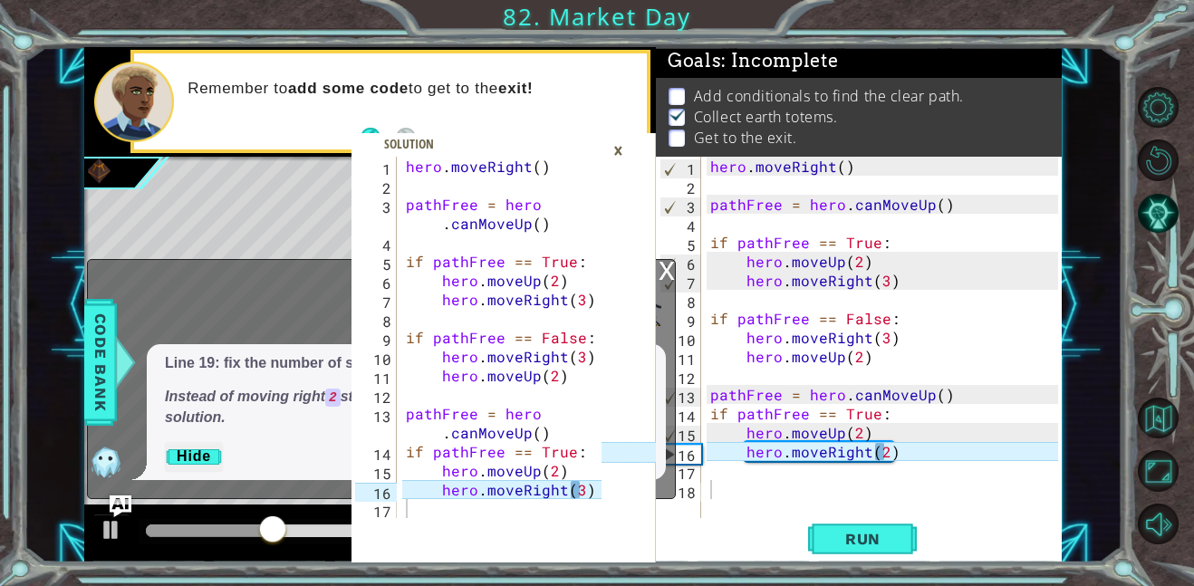
click at [881, 457] on div "hero . moveRight ( ) pathFree = hero . canMoveUp ( ) if pathFree == True : hero…" at bounding box center [887, 357] width 361 height 400
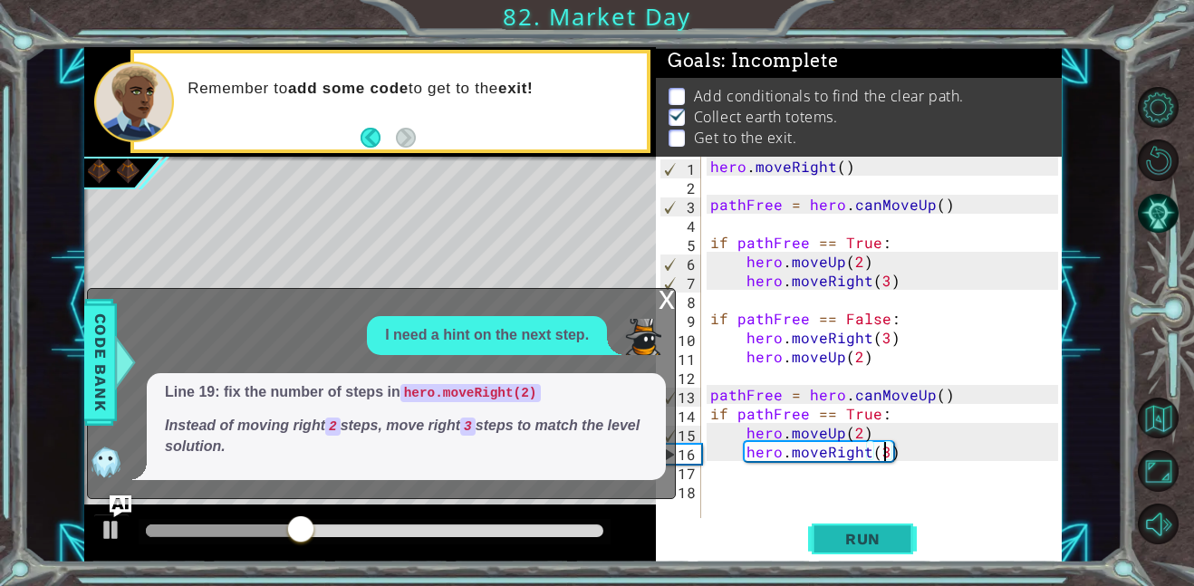
type textarea "hero.moveRight(3)"
click at [871, 532] on span "Run" at bounding box center [863, 539] width 72 height 18
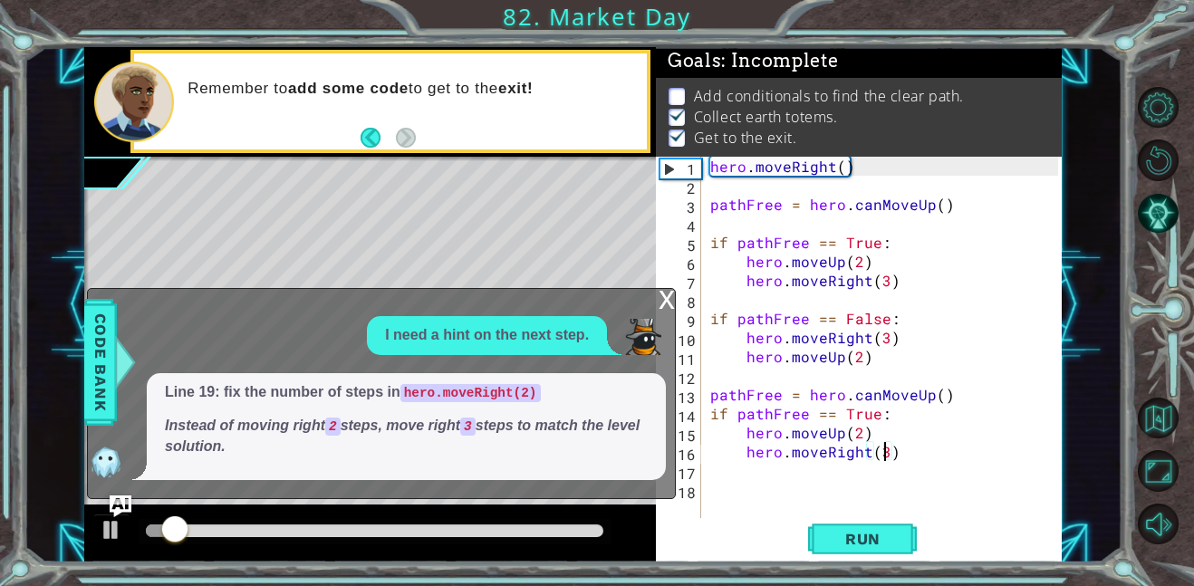
click at [662, 297] on div "x" at bounding box center [667, 298] width 16 height 18
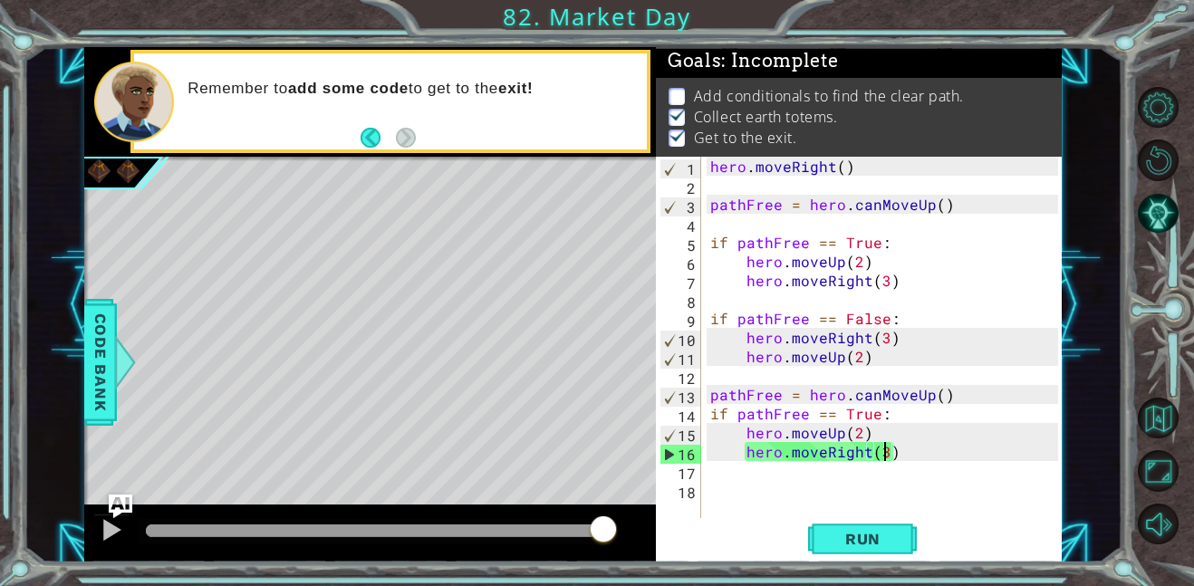
click at [118, 505] on img "Ask AI" at bounding box center [121, 507] width 24 height 24
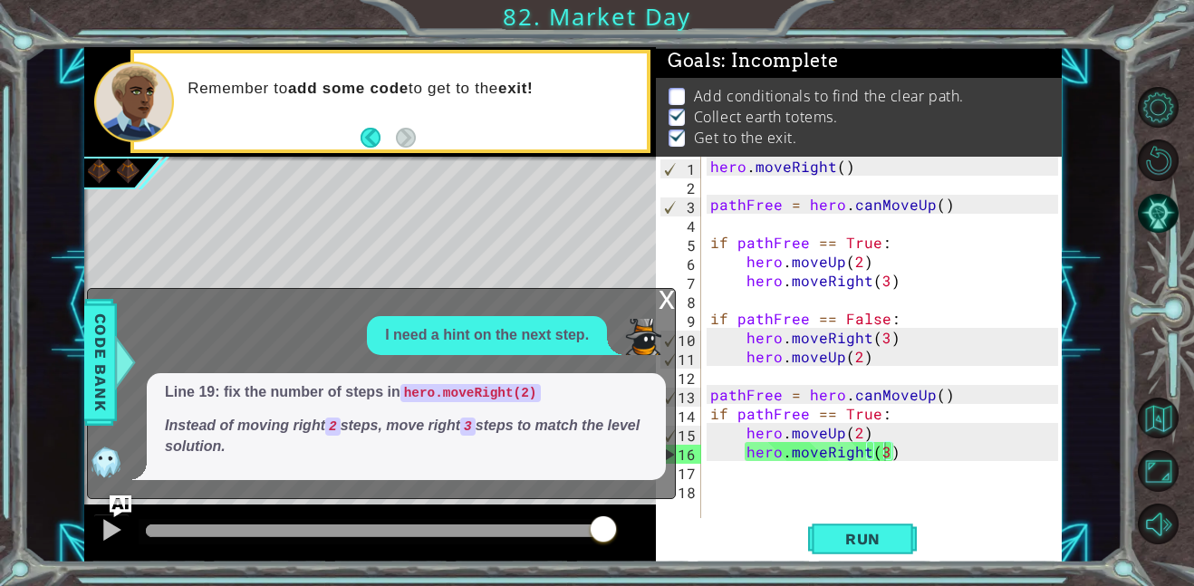
click at [130, 489] on div "x I need a hint on the next step. Line 19: fix the number of steps in hero.move…" at bounding box center [381, 393] width 589 height 211
click at [117, 504] on img "Ask AI" at bounding box center [121, 507] width 24 height 24
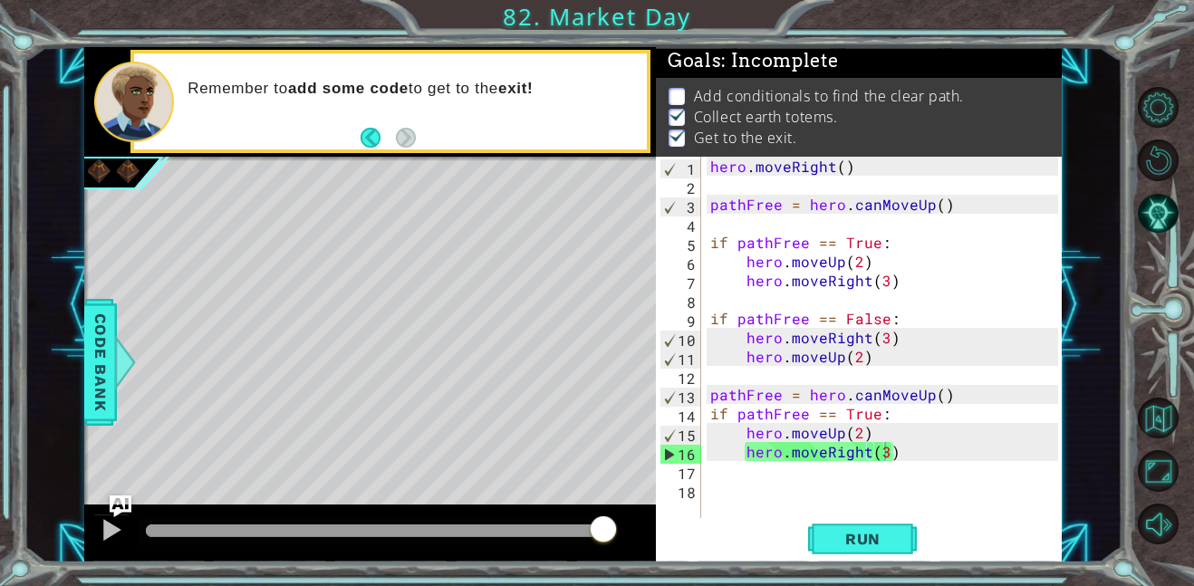
click at [831, 451] on div "hero . moveRight ( ) pathFree = hero . canMoveUp ( ) if pathFree == True : hero…" at bounding box center [887, 357] width 361 height 400
click at [829, 459] on div "hero . moveRight ( ) pathFree = hero . canMoveUp ( ) if pathFree == True : hero…" at bounding box center [887, 357] width 361 height 400
click at [1159, 216] on button "AI Hint" at bounding box center [1158, 213] width 41 height 41
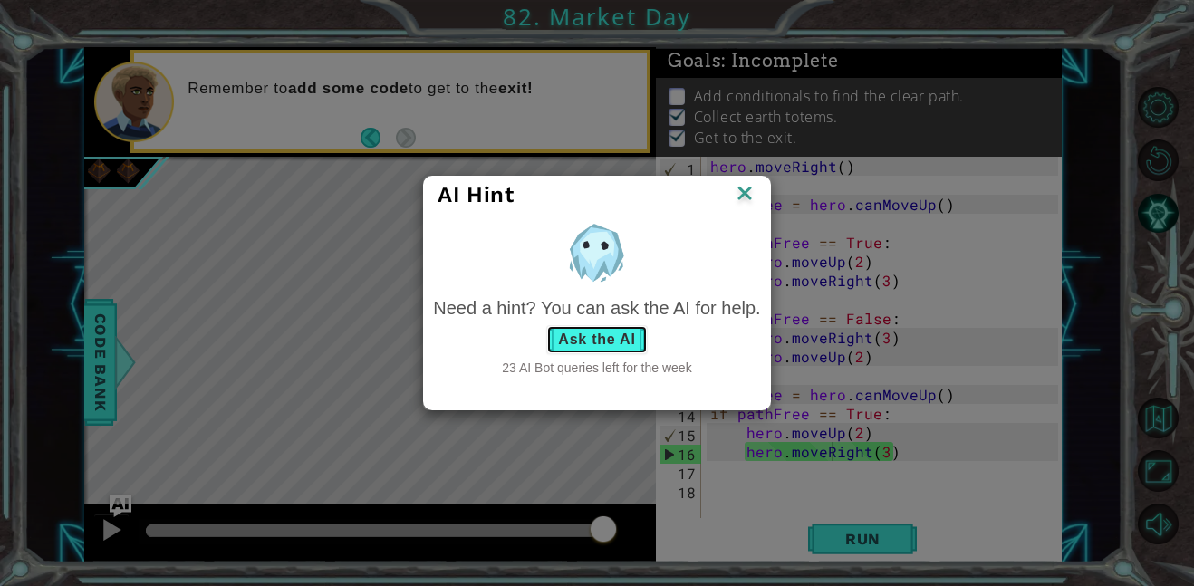
click at [615, 332] on button "Ask the AI" at bounding box center [596, 339] width 101 height 29
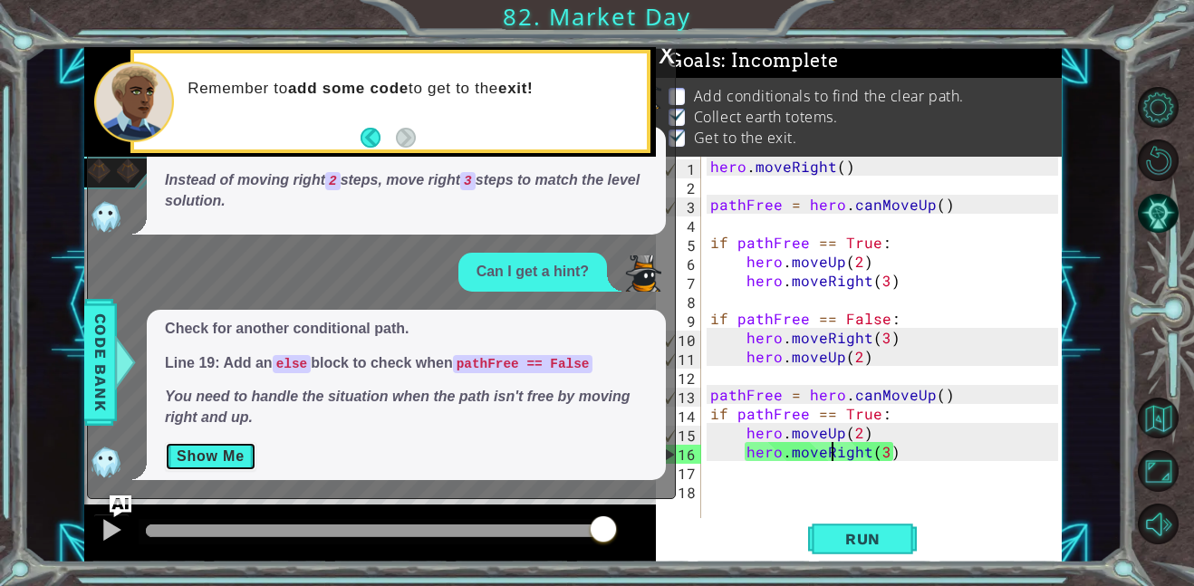
click at [224, 448] on button "Show Me" at bounding box center [210, 456] width 91 height 29
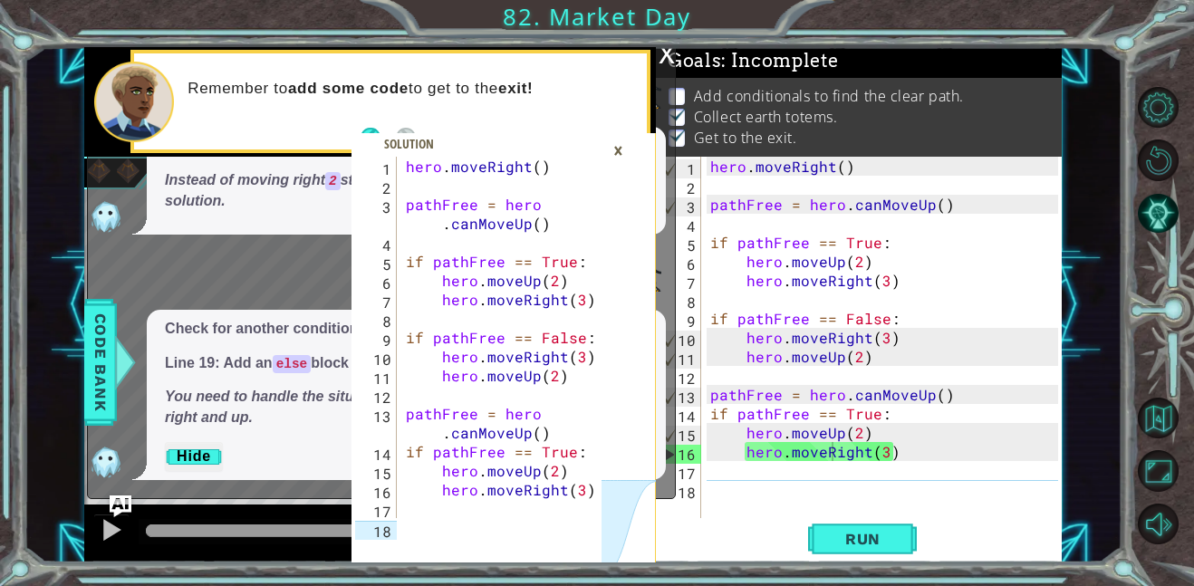
click at [608, 500] on icon at bounding box center [629, 529] width 56 height 96
click at [417, 543] on span at bounding box center [504, 347] width 304 height 429
click at [371, 510] on div "17" at bounding box center [376, 511] width 42 height 19
click at [612, 149] on div "×" at bounding box center [618, 150] width 28 height 31
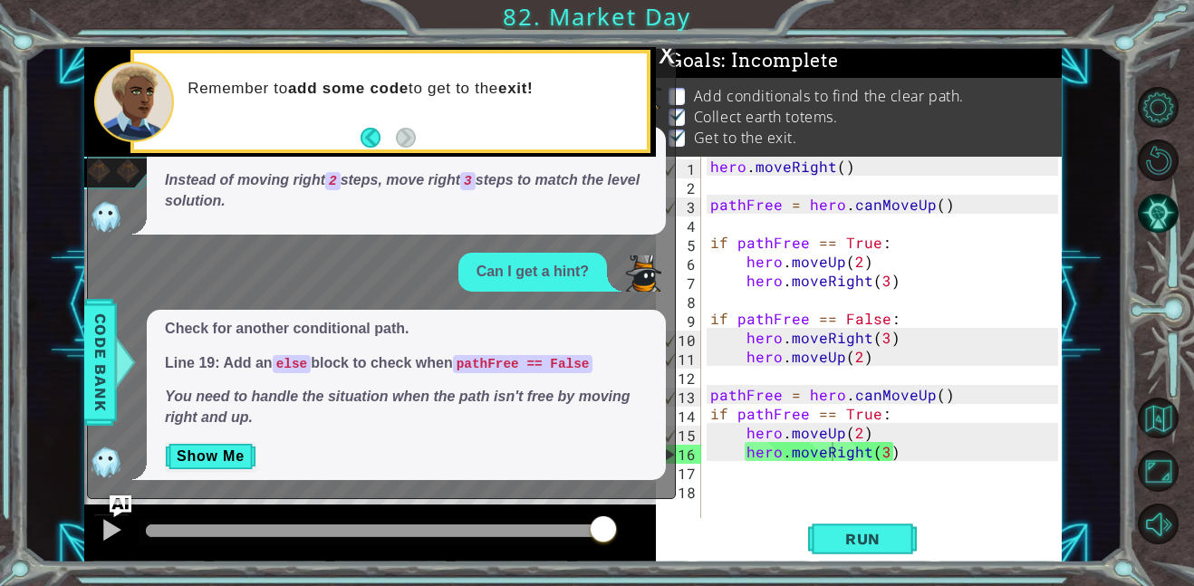
click at [737, 477] on div "hero . moveRight ( ) pathFree = hero . canMoveUp ( ) if pathFree == True : hero…" at bounding box center [887, 357] width 361 height 400
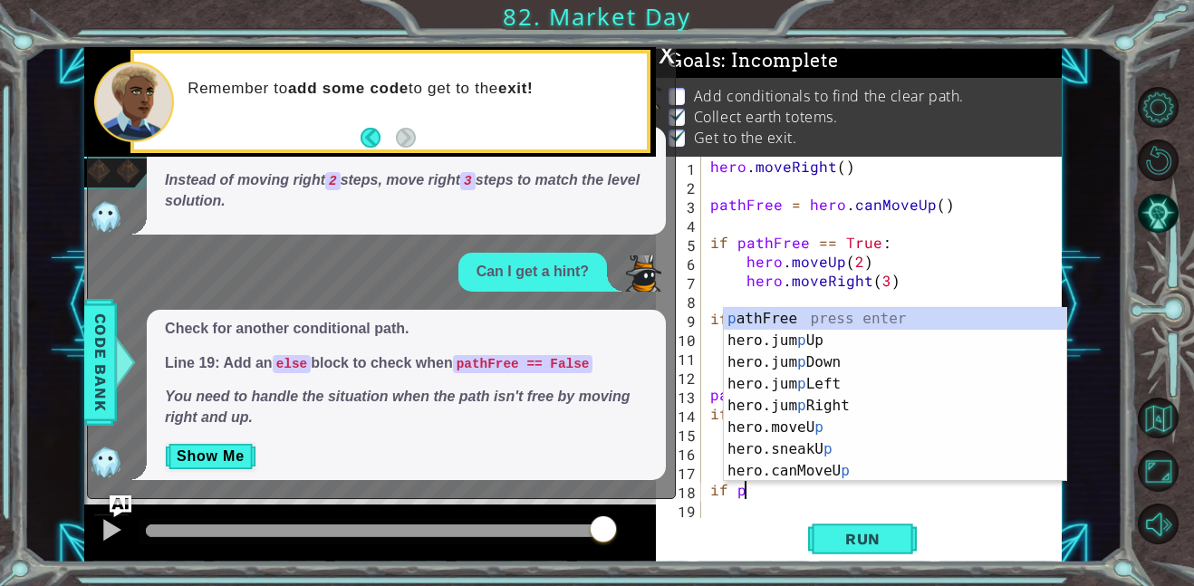
scroll to position [0, 1]
click at [767, 317] on div "p athFree press enter hero.jum p Up press enter hero.jum p Down press enter her…" at bounding box center [895, 416] width 342 height 217
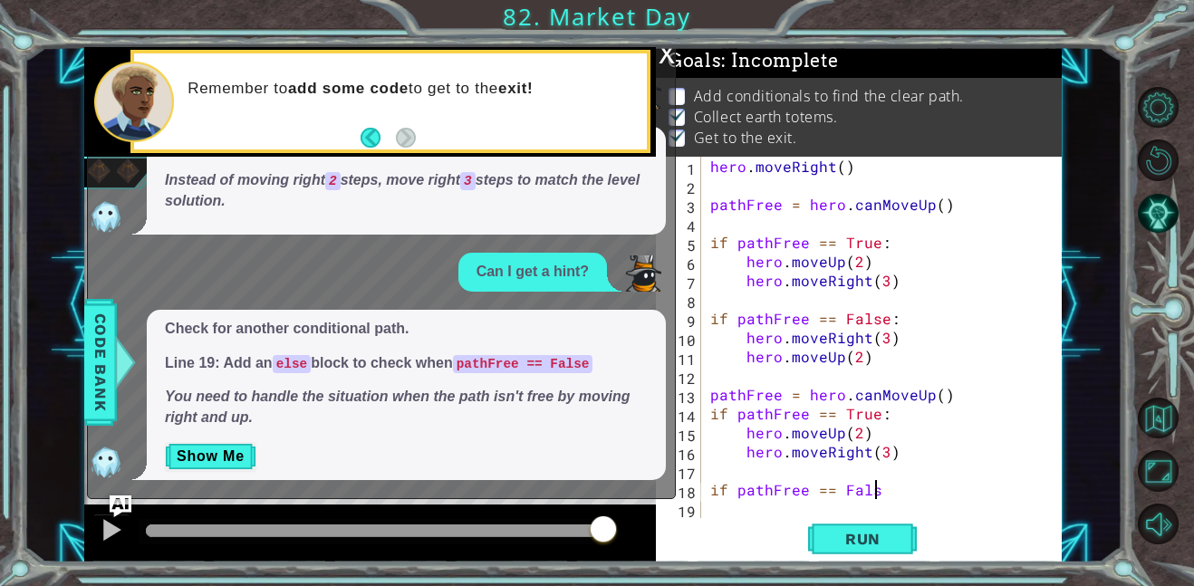
scroll to position [0, 10]
type textarea "if pathFree == False"
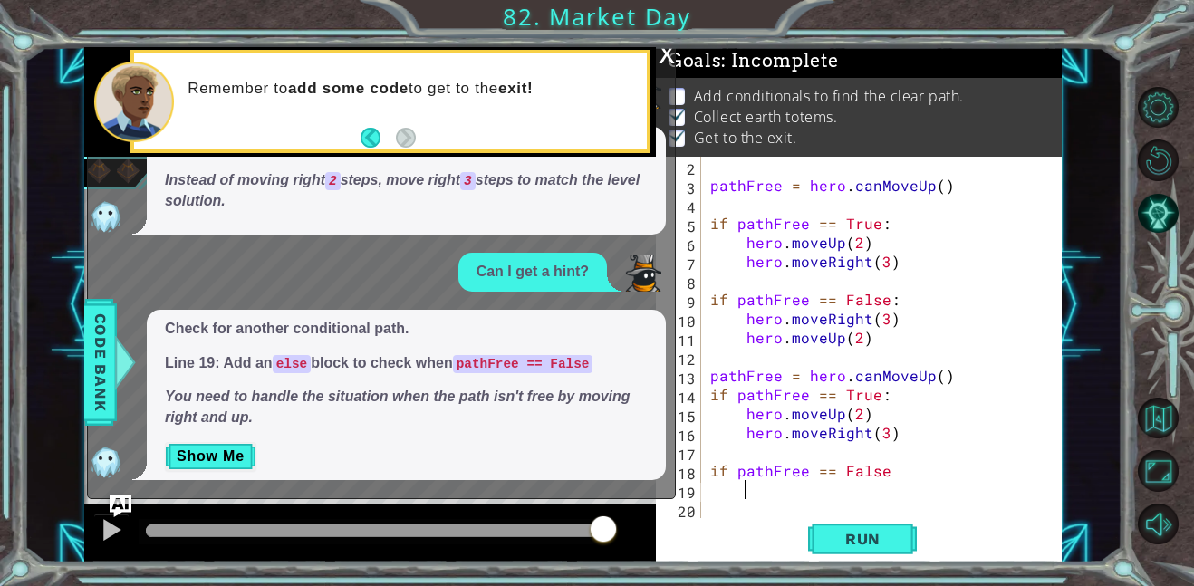
click at [661, 53] on div "x" at bounding box center [667, 52] width 16 height 18
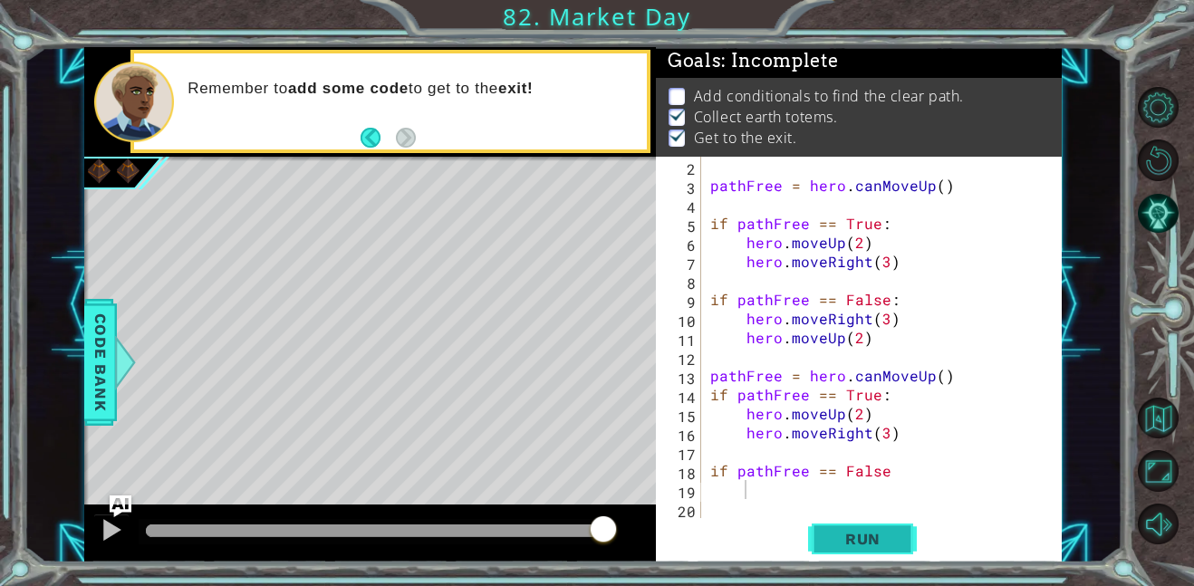
click at [850, 535] on span "Run" at bounding box center [863, 539] width 72 height 18
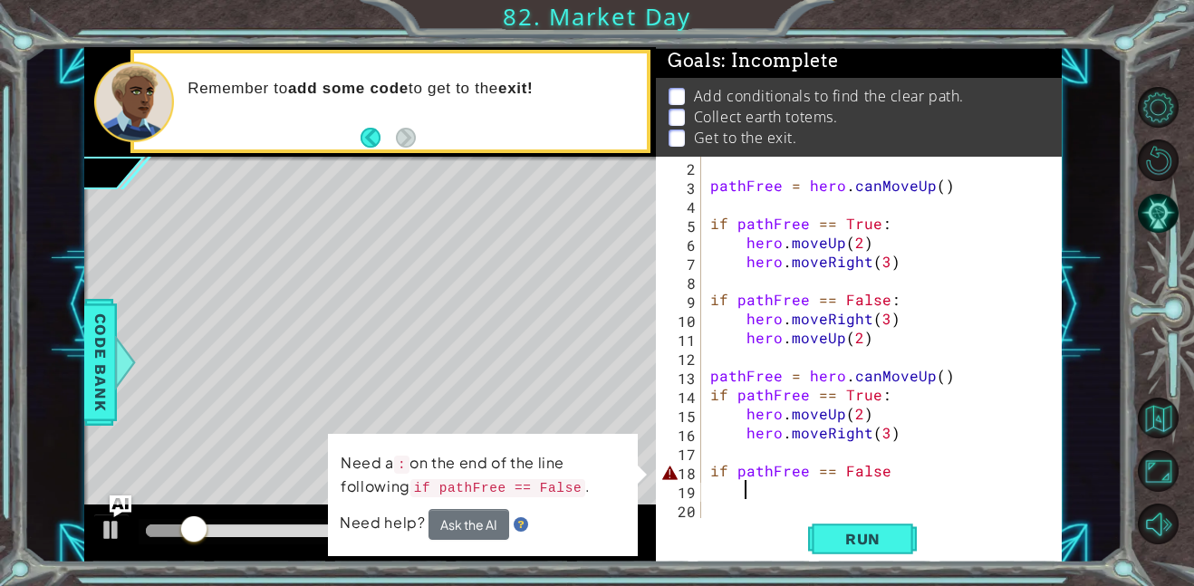
click at [943, 467] on div "pathFree = hero . canMoveUp ( ) if pathFree == True : hero . moveUp ( 2 ) hero …" at bounding box center [887, 357] width 361 height 400
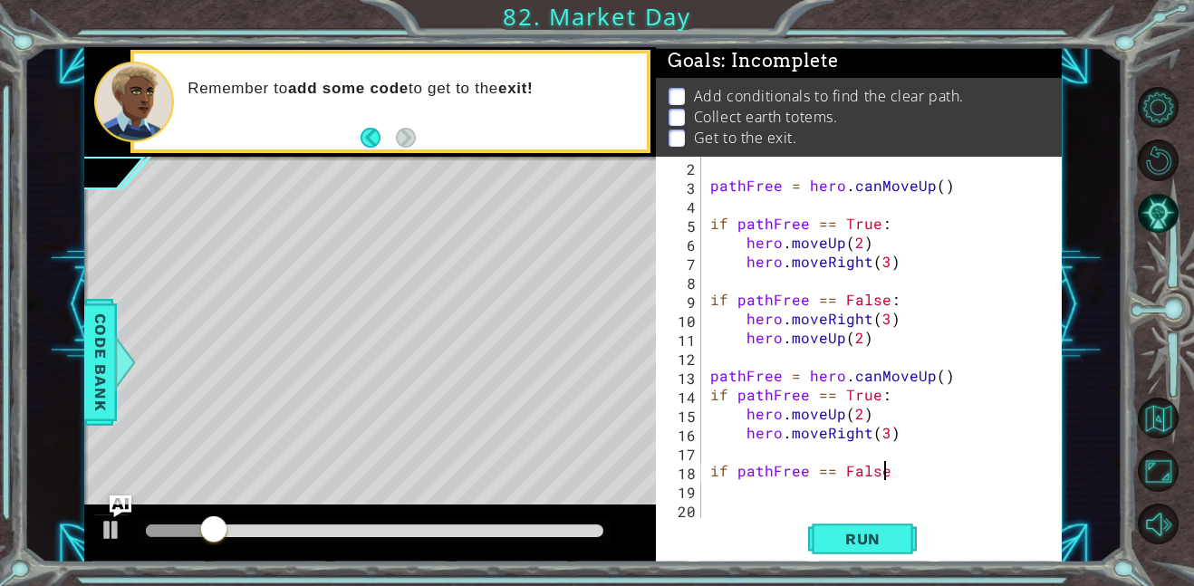
type textarea "if pathFree == False:"
click at [873, 546] on span "Run" at bounding box center [863, 539] width 72 height 18
type textarea "if pathFree == False:"
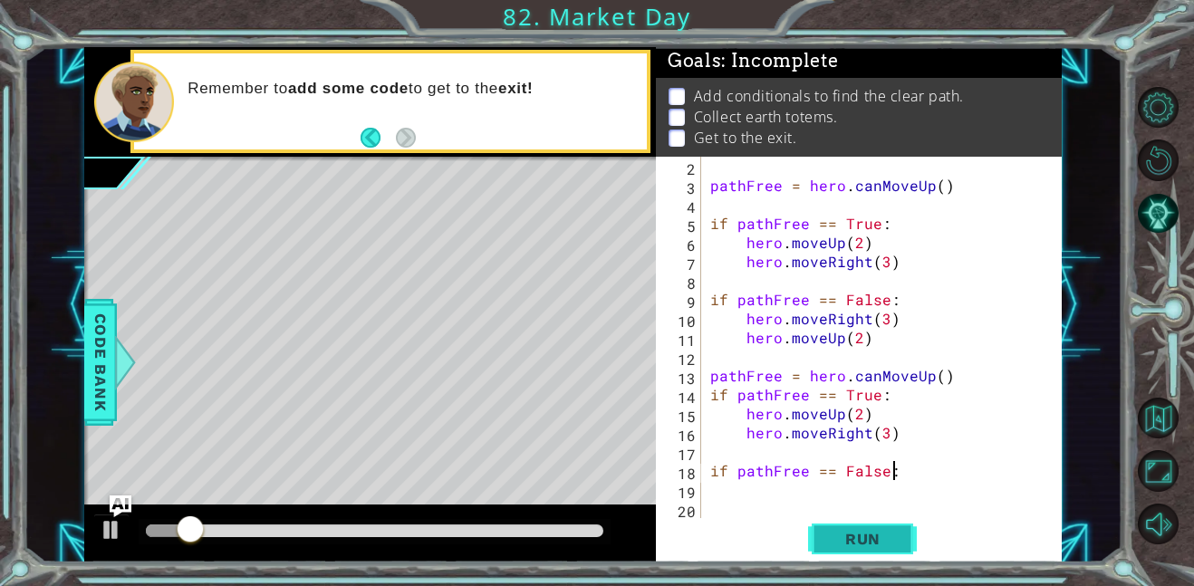
click at [857, 544] on span "Run" at bounding box center [863, 539] width 72 height 18
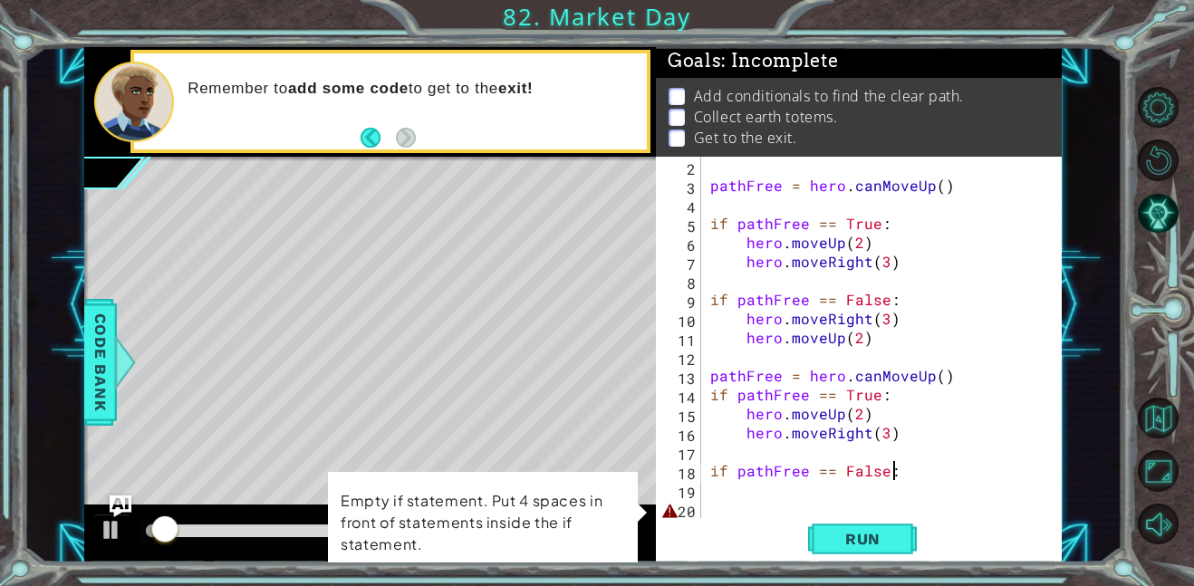
click at [725, 501] on div "pathFree = hero . canMoveUp ( ) if pathFree == True : hero . moveUp ( 2 ) hero …" at bounding box center [887, 357] width 361 height 400
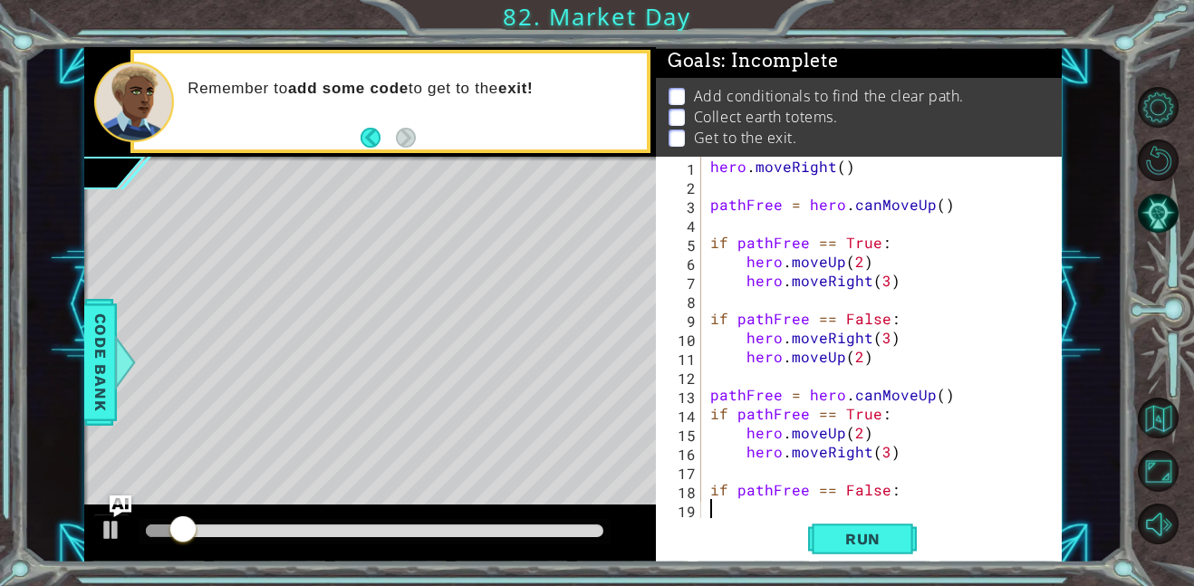
type textarea "if pathFree == False:"
click at [809, 535] on button "Run" at bounding box center [862, 538] width 109 height 41
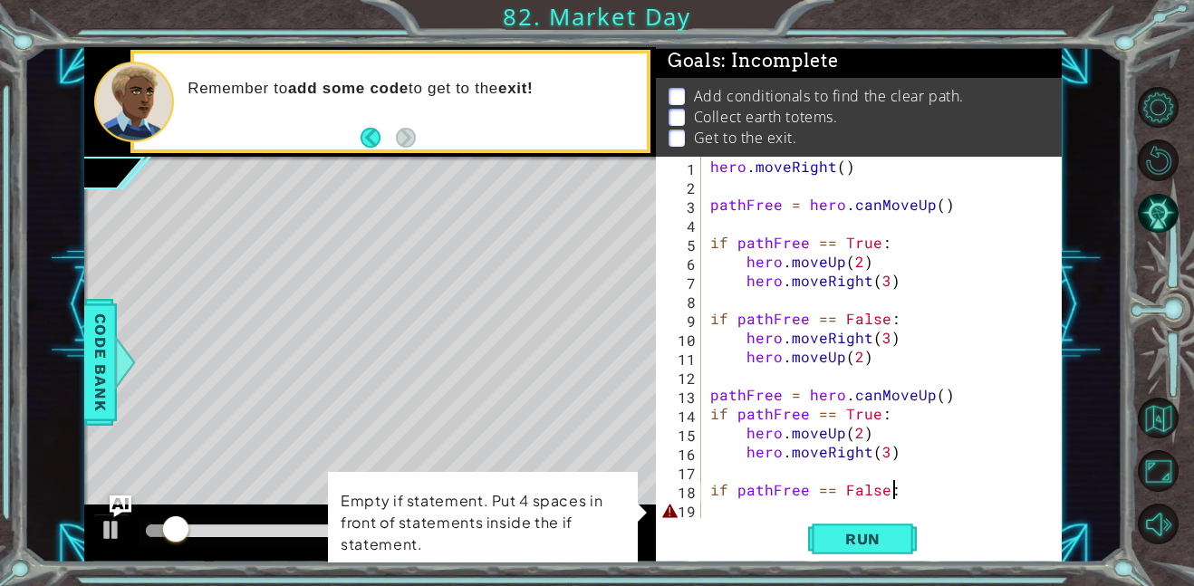
click at [716, 501] on div "hero . moveRight ( ) pathFree = hero . canMoveUp ( ) if pathFree == True : hero…" at bounding box center [887, 357] width 361 height 400
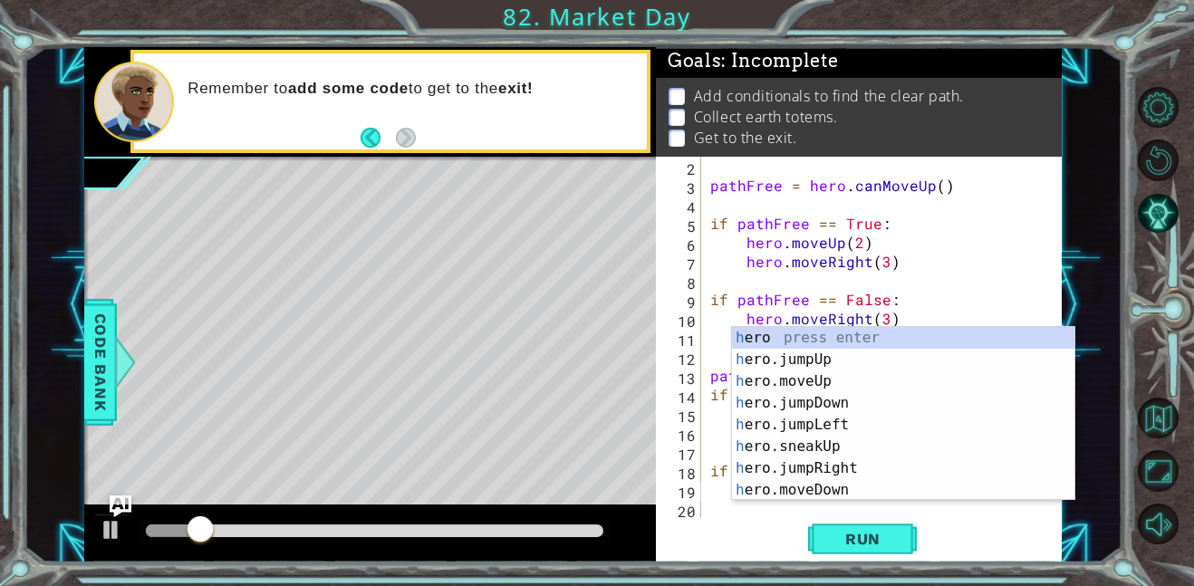
scroll to position [19, 0]
type textarea "her"
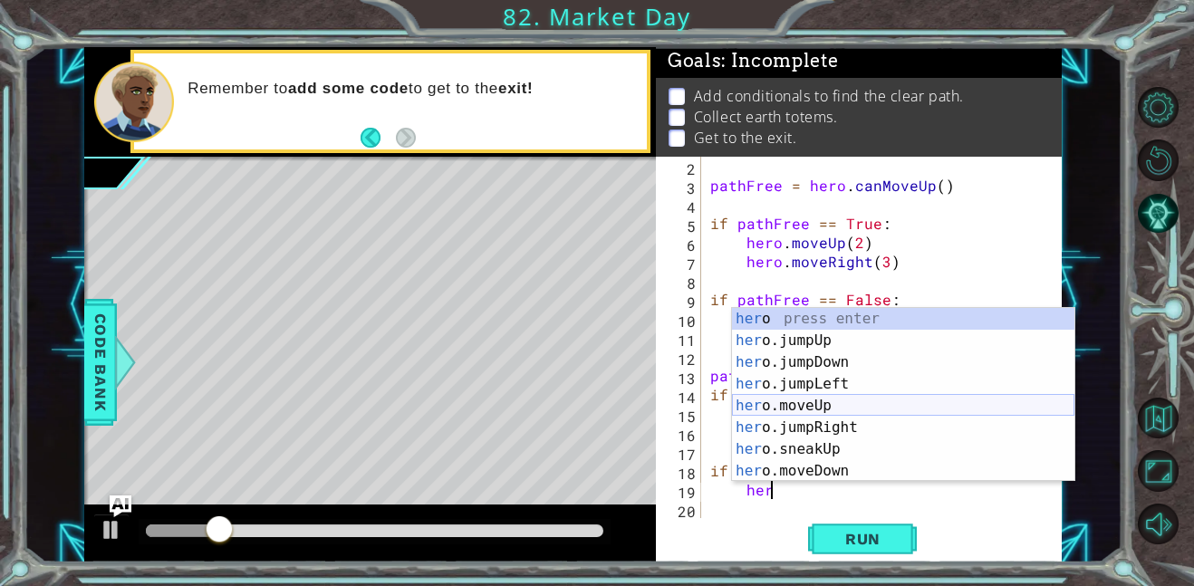
scroll to position [283, 0]
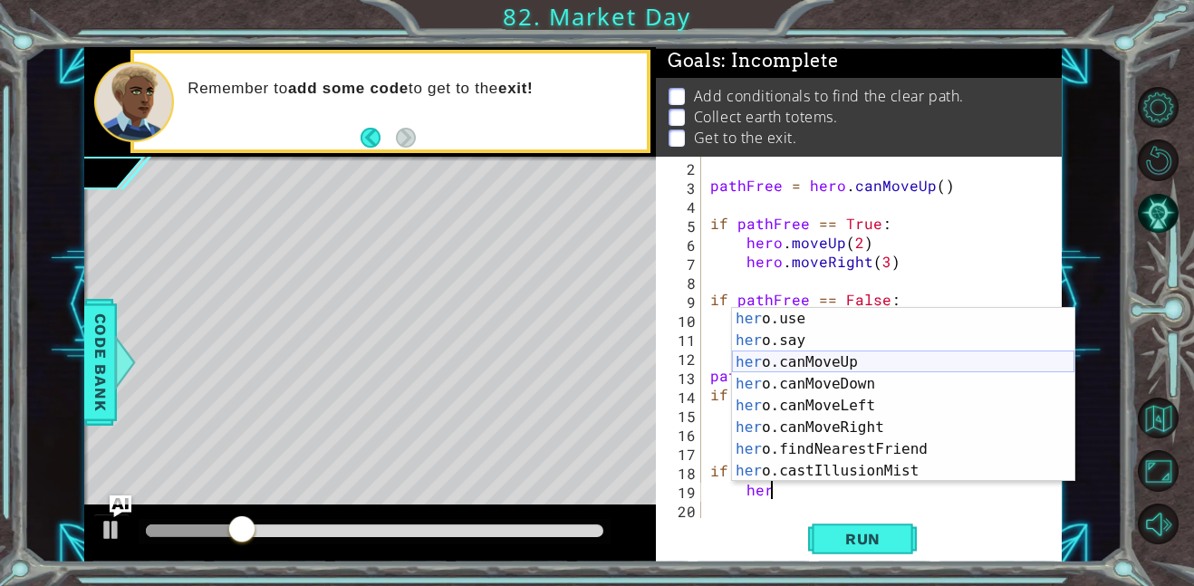
click at [841, 362] on div "her o.use press enter her o.say press enter her o.canMoveUp press enter her o.c…" at bounding box center [903, 416] width 342 height 217
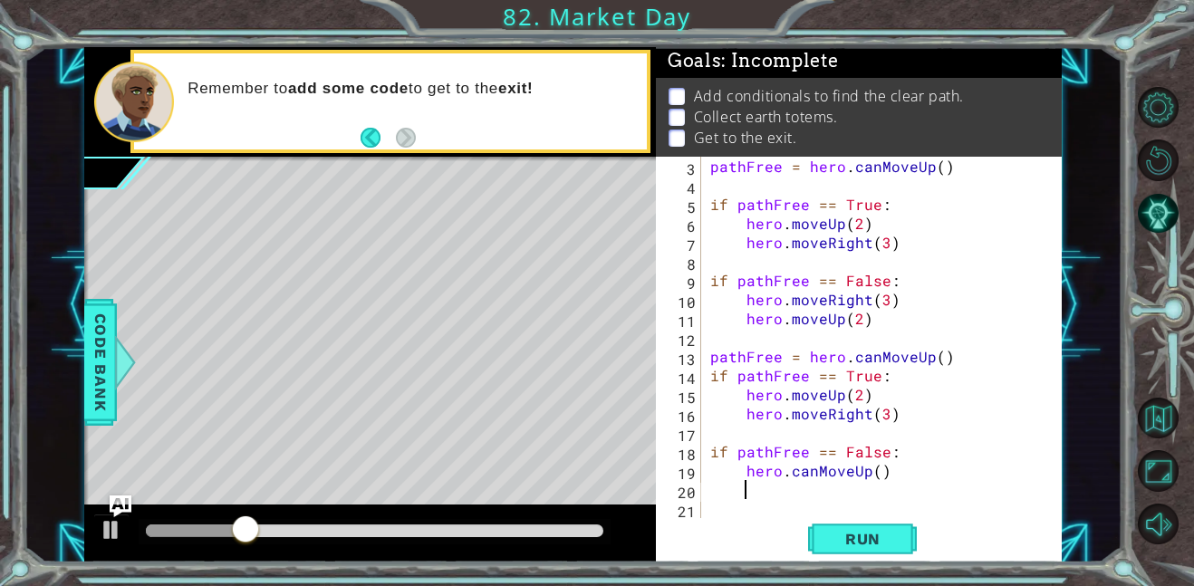
scroll to position [38, 0]
click at [850, 532] on span "Run" at bounding box center [863, 539] width 72 height 18
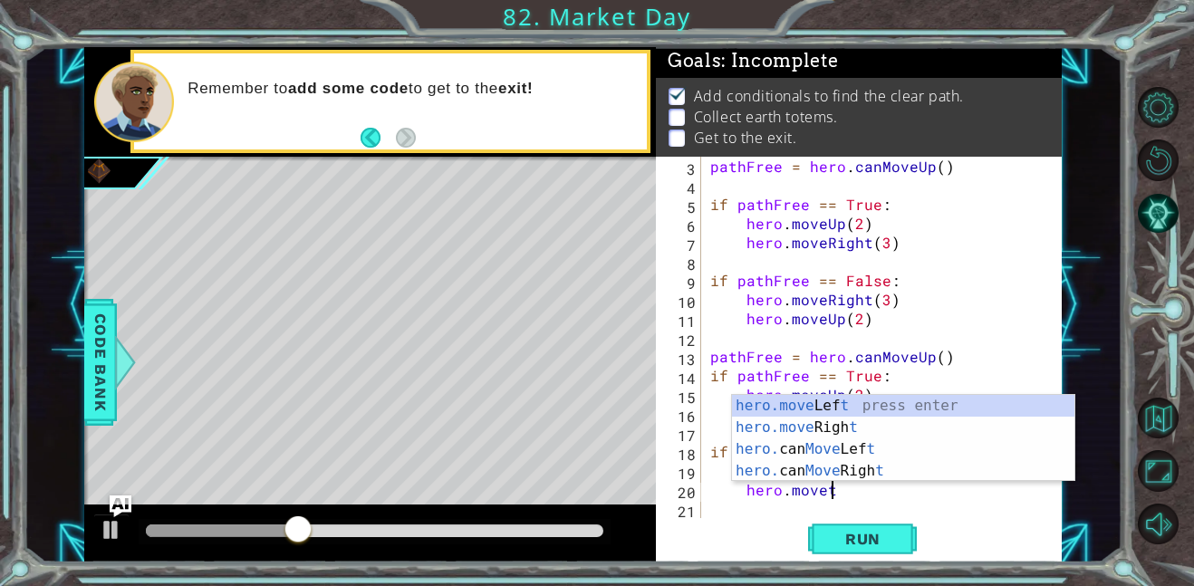
scroll to position [0, 6]
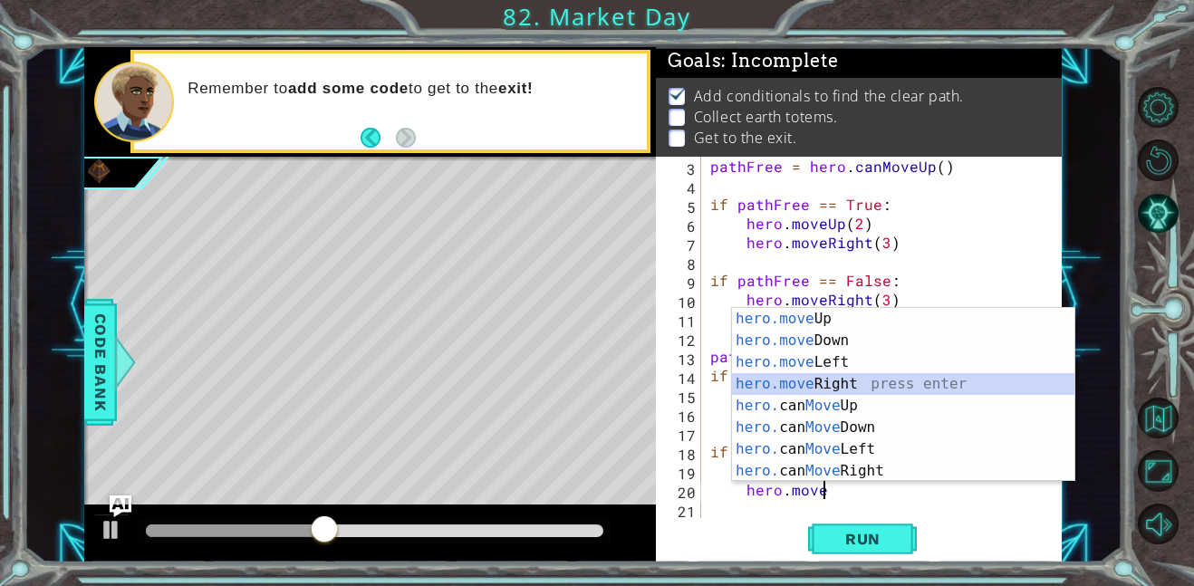
click at [876, 377] on div "hero.move Up press enter hero.move Down press enter hero.move Left press enter …" at bounding box center [903, 416] width 342 height 217
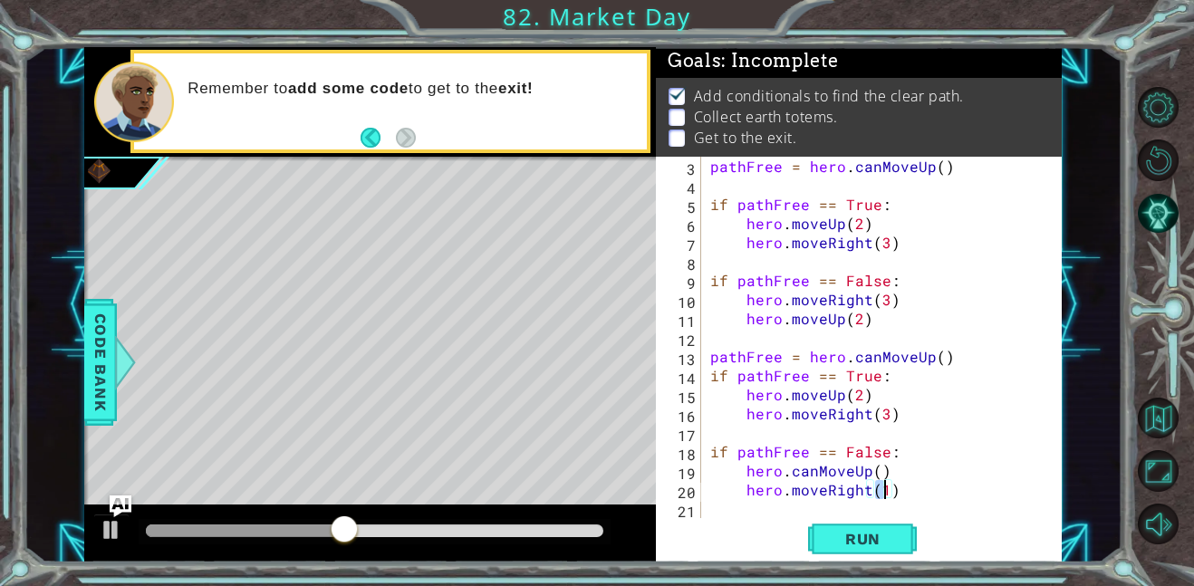
type textarea "hero.moveRight(2)"
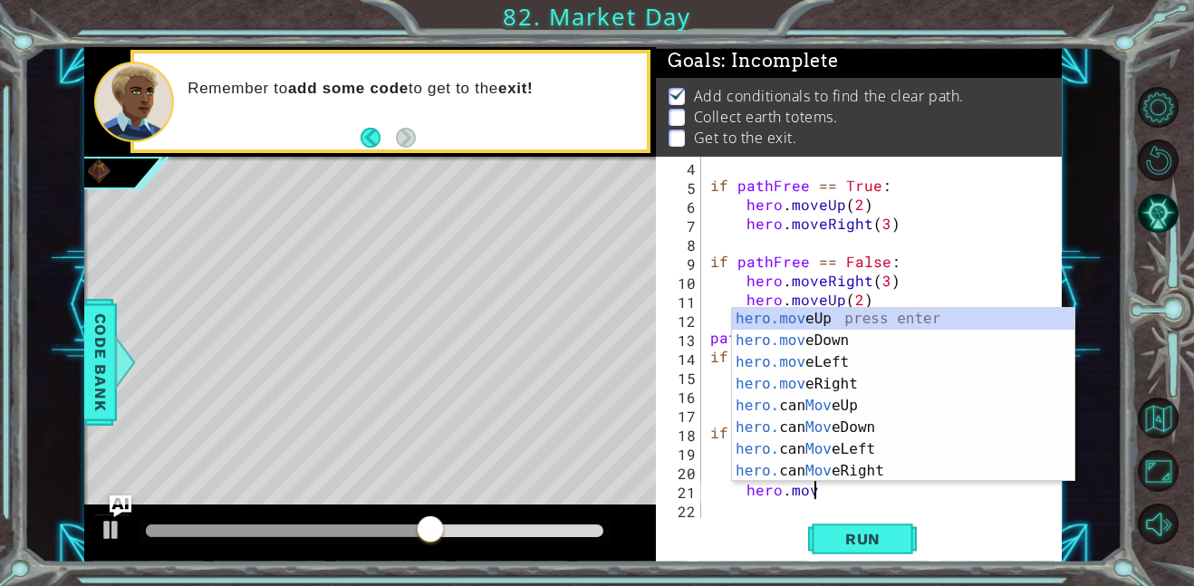
scroll to position [0, 5]
type textarea "hero.move"
click at [849, 400] on div "hero.move Up press enter hero.move Down press enter hero.move Left press enter …" at bounding box center [903, 416] width 342 height 217
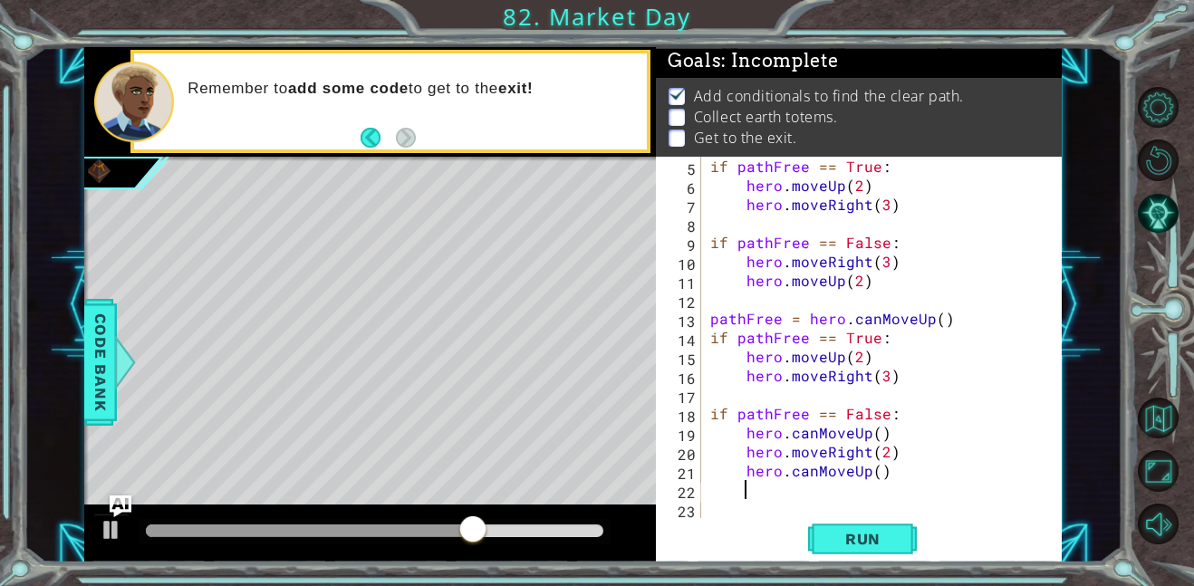
scroll to position [76, 0]
click at [878, 473] on div "if pathFree == True : hero . moveUp ( 2 ) hero . moveRight ( 3 ) if pathFree ==…" at bounding box center [887, 357] width 361 height 400
type textarea "hero.canMoveUp(2)"
click at [868, 534] on span "Run" at bounding box center [863, 539] width 72 height 18
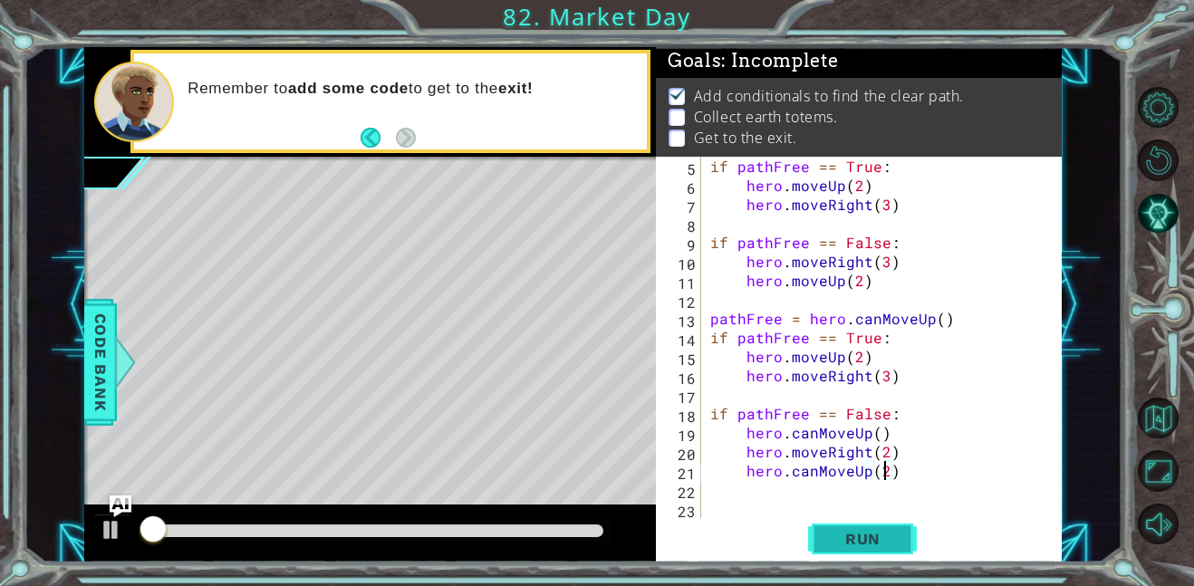
click at [868, 534] on span "Run" at bounding box center [863, 539] width 72 height 18
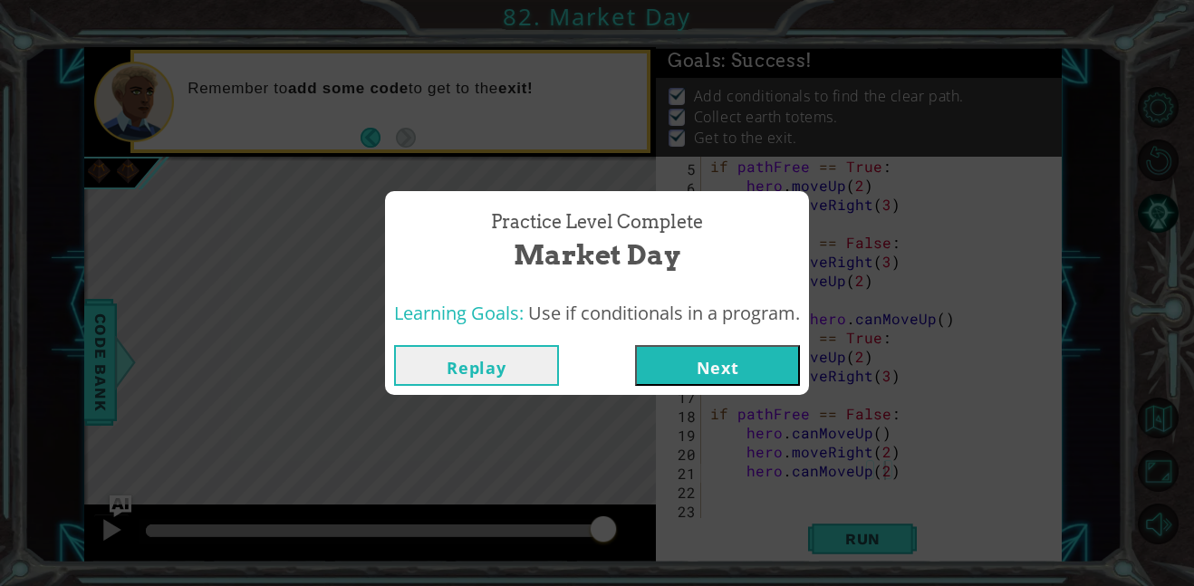
click at [691, 369] on button "Next" at bounding box center [717, 365] width 165 height 41
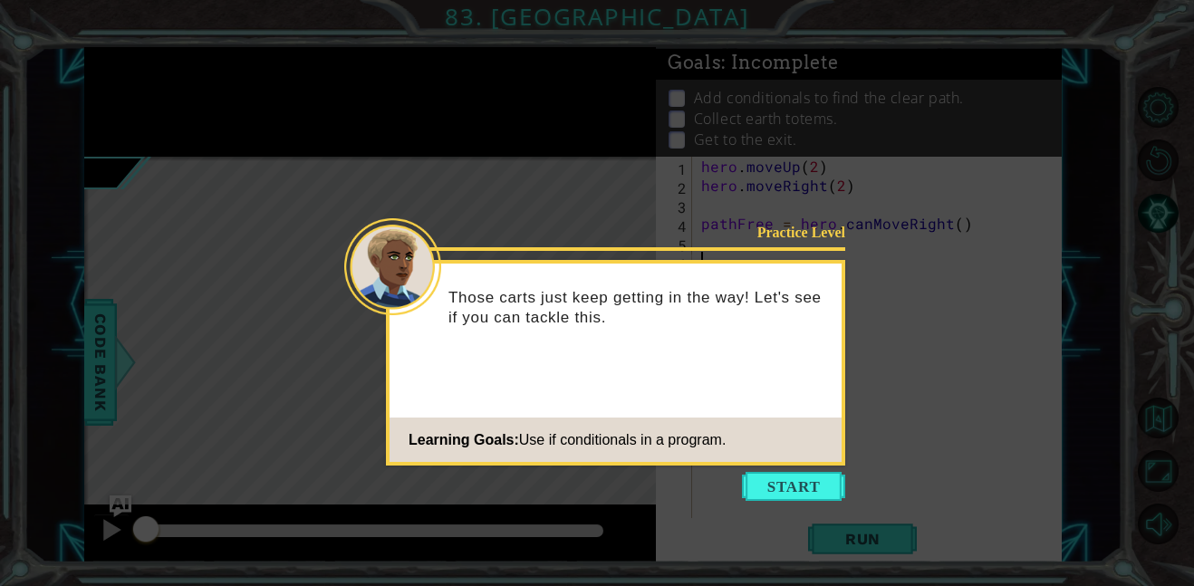
click at [742, 470] on icon at bounding box center [597, 293] width 1194 height 586
click at [775, 517] on icon at bounding box center [597, 293] width 1194 height 586
click at [769, 489] on button "Start" at bounding box center [793, 486] width 103 height 29
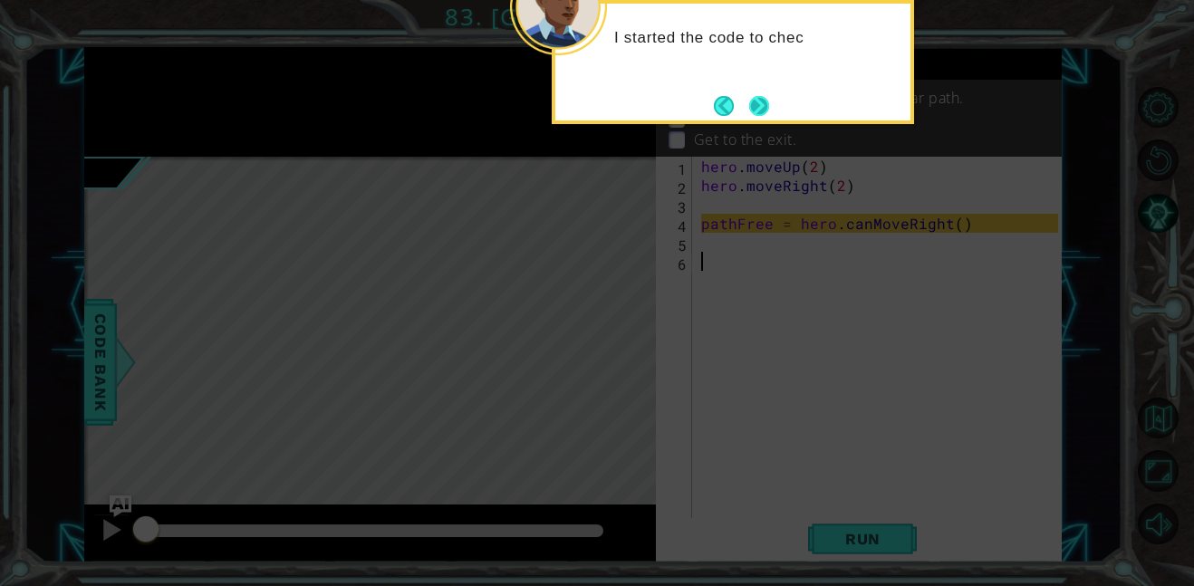
click at [769, 103] on button "Next" at bounding box center [759, 106] width 20 height 20
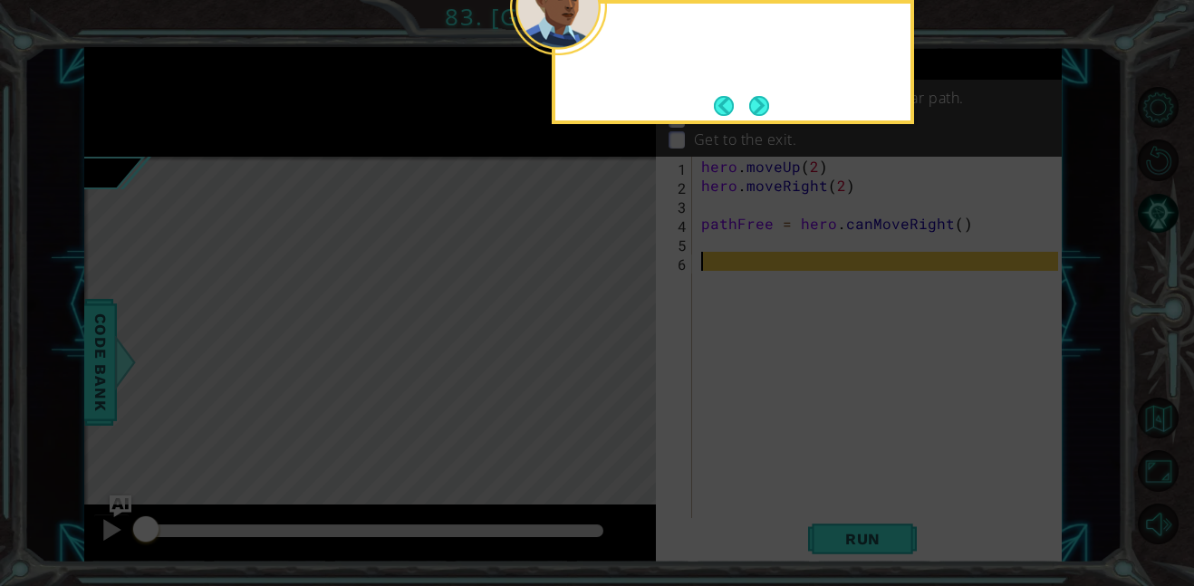
click at [773, 103] on div at bounding box center [733, 62] width 362 height 124
click at [769, 103] on button "Next" at bounding box center [759, 106] width 20 height 20
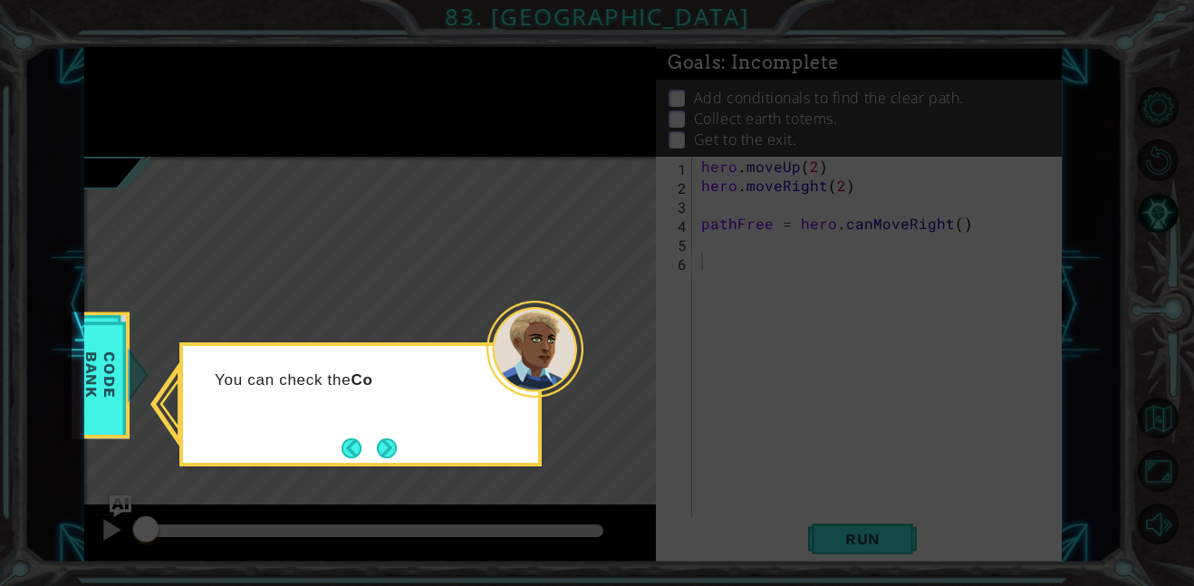
click at [384, 430] on div "You can check the Co" at bounding box center [360, 404] width 362 height 124
click at [384, 439] on button "Next" at bounding box center [387, 448] width 20 height 20
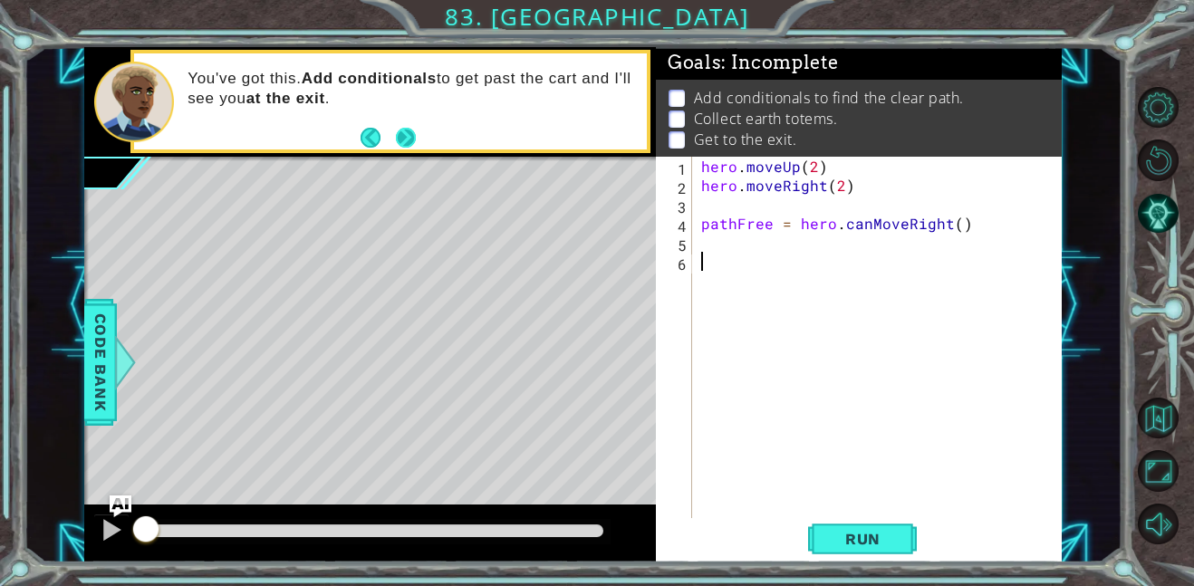
click at [404, 141] on button "Next" at bounding box center [406, 138] width 20 height 20
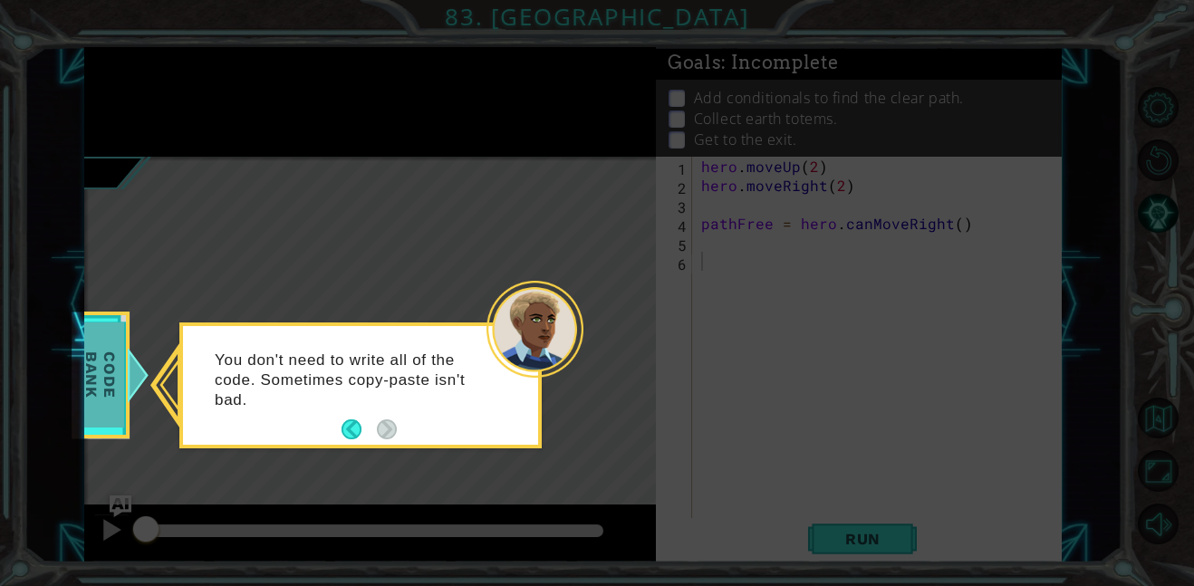
click at [129, 402] on div "Code Bank" at bounding box center [101, 375] width 58 height 127
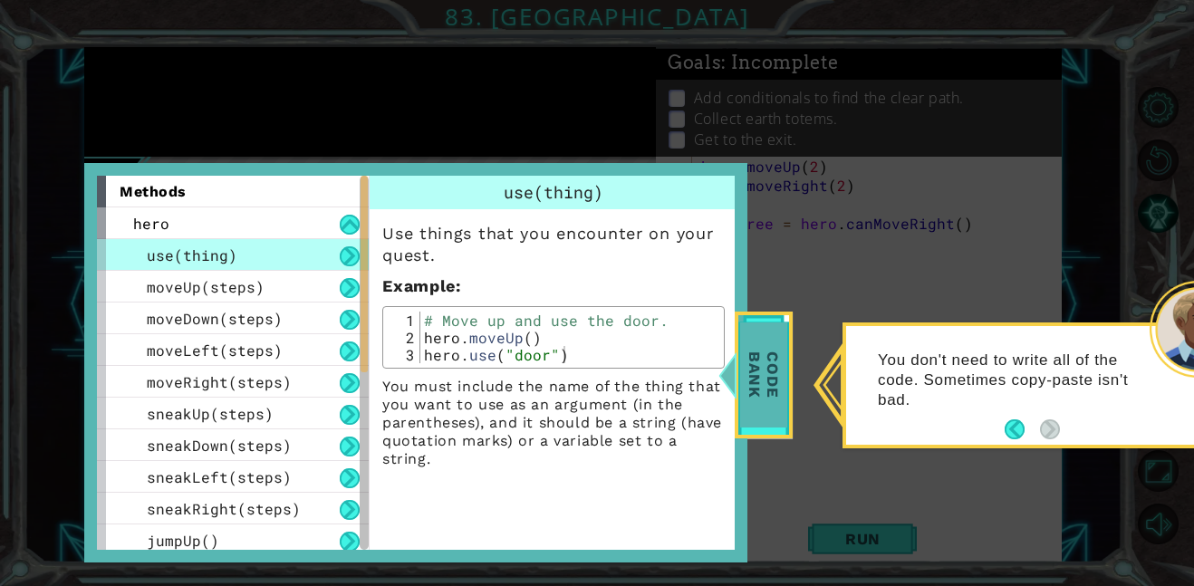
click at [758, 362] on span "Code Bank" at bounding box center [763, 375] width 47 height 104
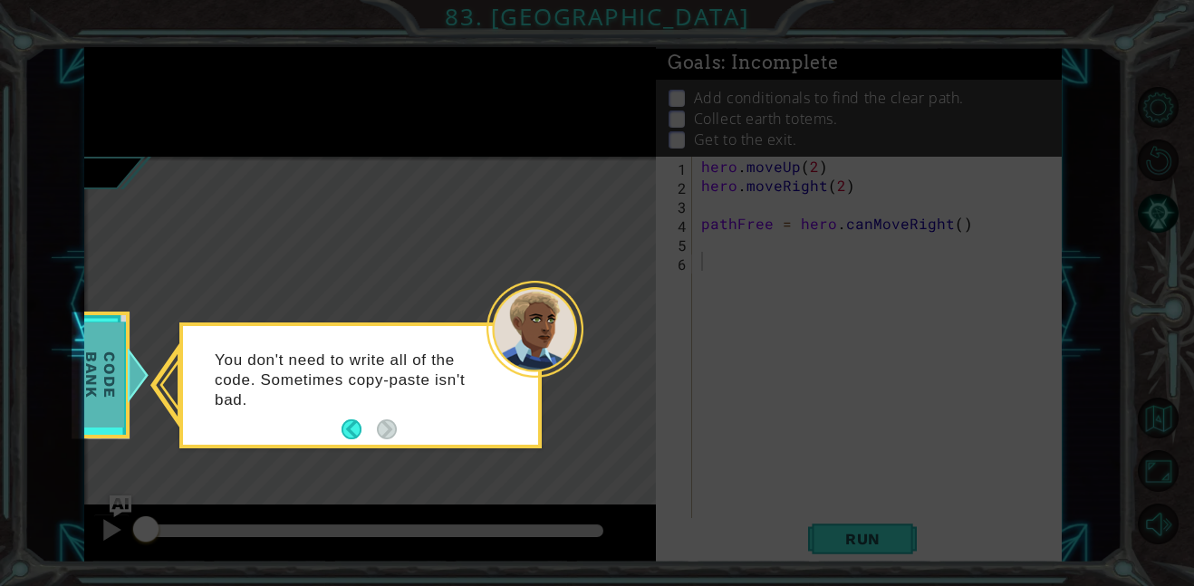
click at [101, 373] on span "Code Bank" at bounding box center [100, 375] width 47 height 104
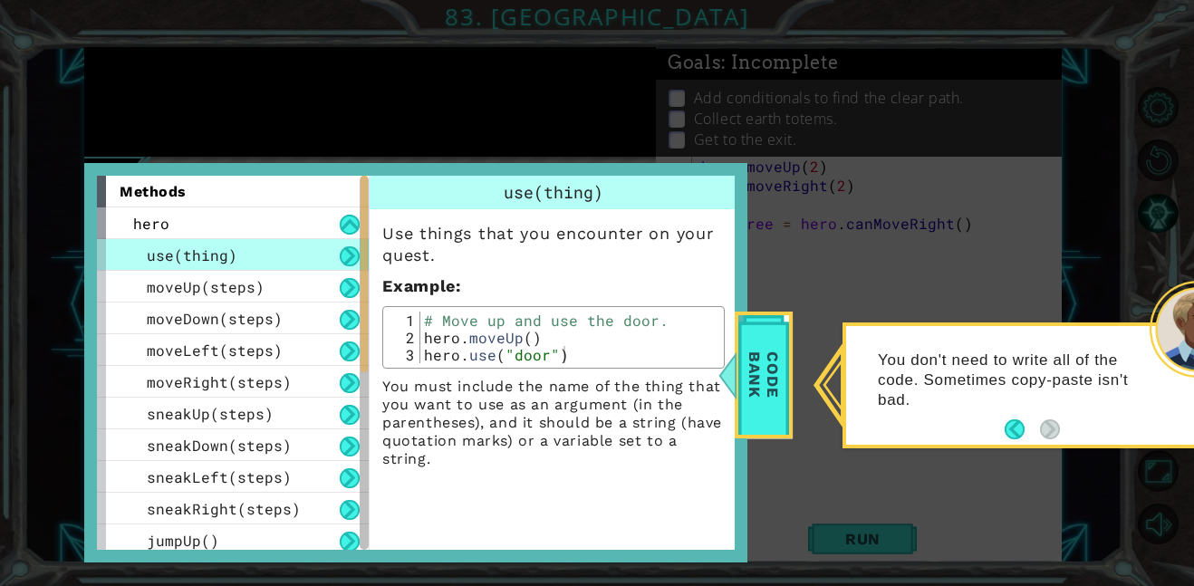
click at [478, 340] on div "# Move up and use the door. hero . moveUp ( ) hero . use ( "door" )" at bounding box center [569, 355] width 299 height 86
type textarea "hero.moveUp() hero.use("door")"
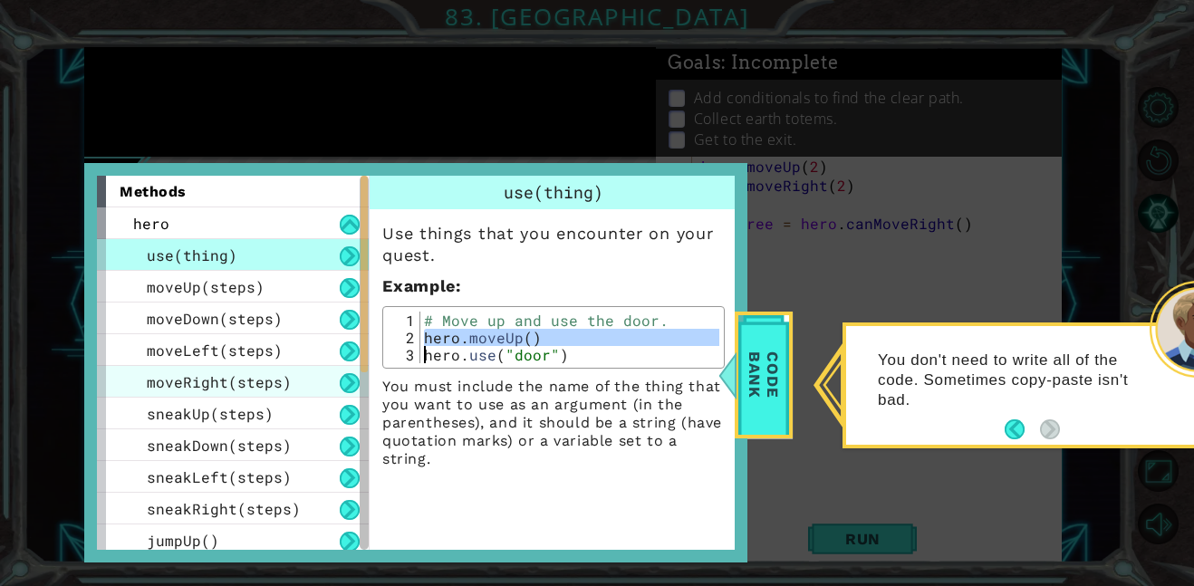
scroll to position [386, 0]
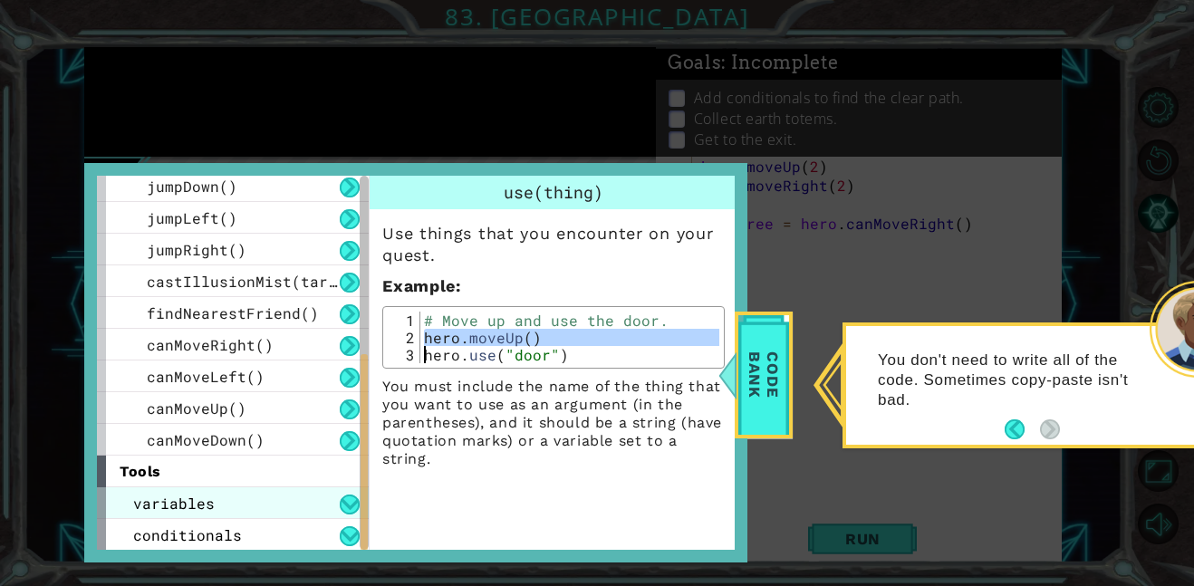
click at [221, 514] on div "variables" at bounding box center [233, 503] width 272 height 32
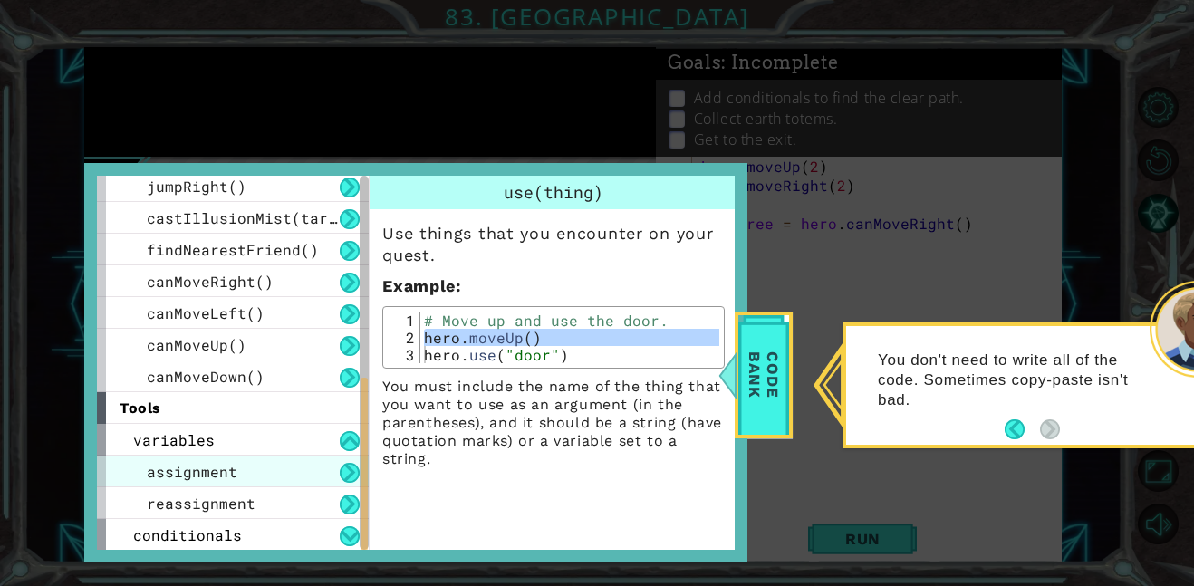
click at [213, 527] on span "conditionals" at bounding box center [187, 534] width 109 height 19
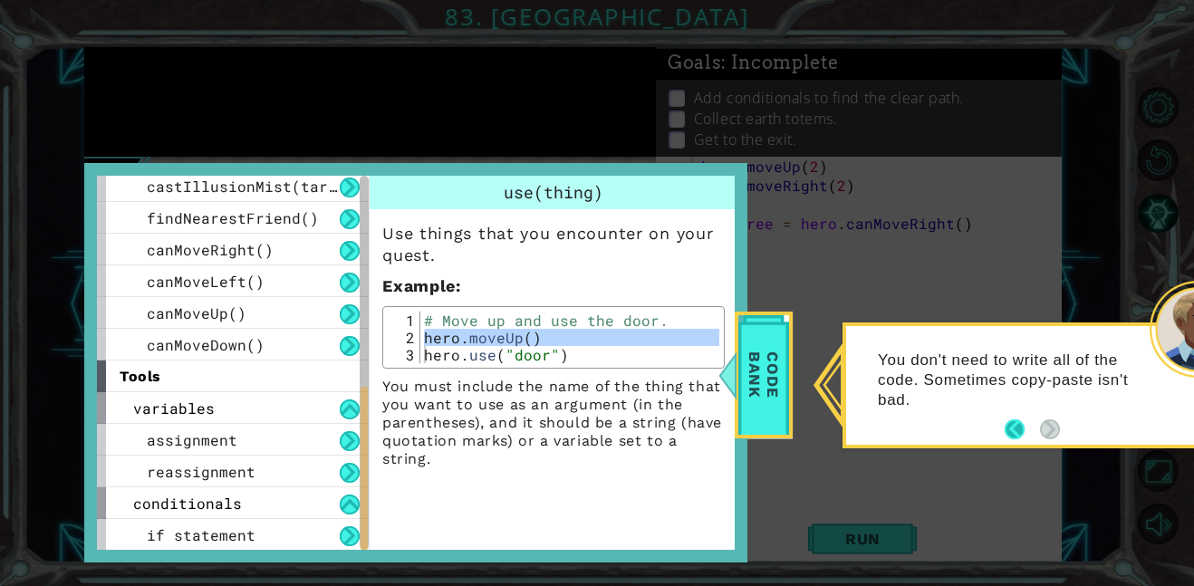
click at [1015, 430] on button "Back" at bounding box center [1022, 429] width 35 height 20
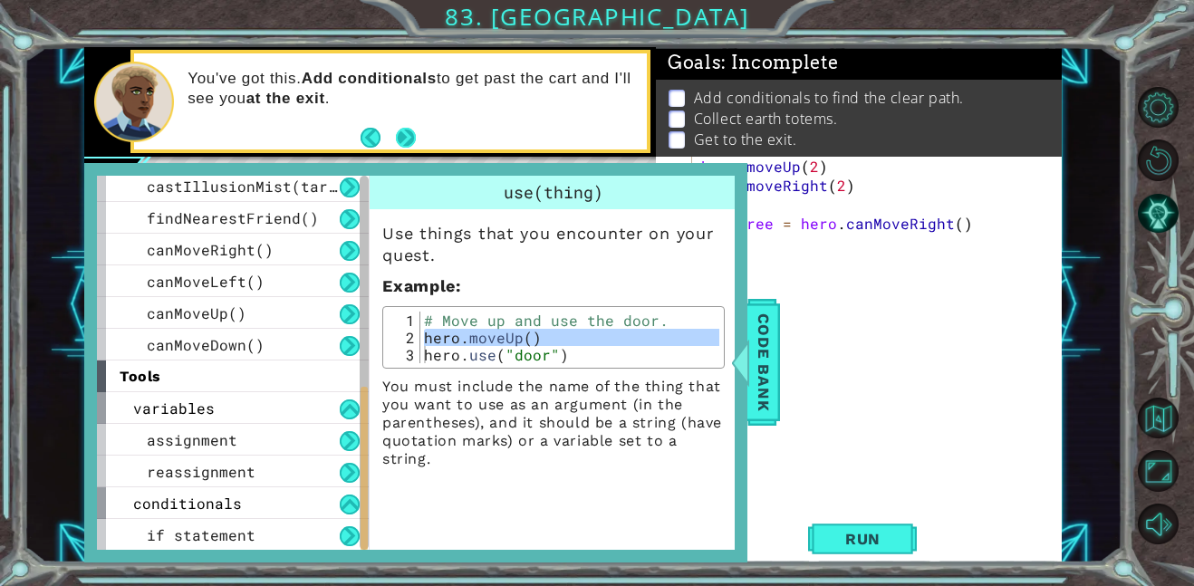
click at [406, 140] on button "Next" at bounding box center [406, 138] width 20 height 20
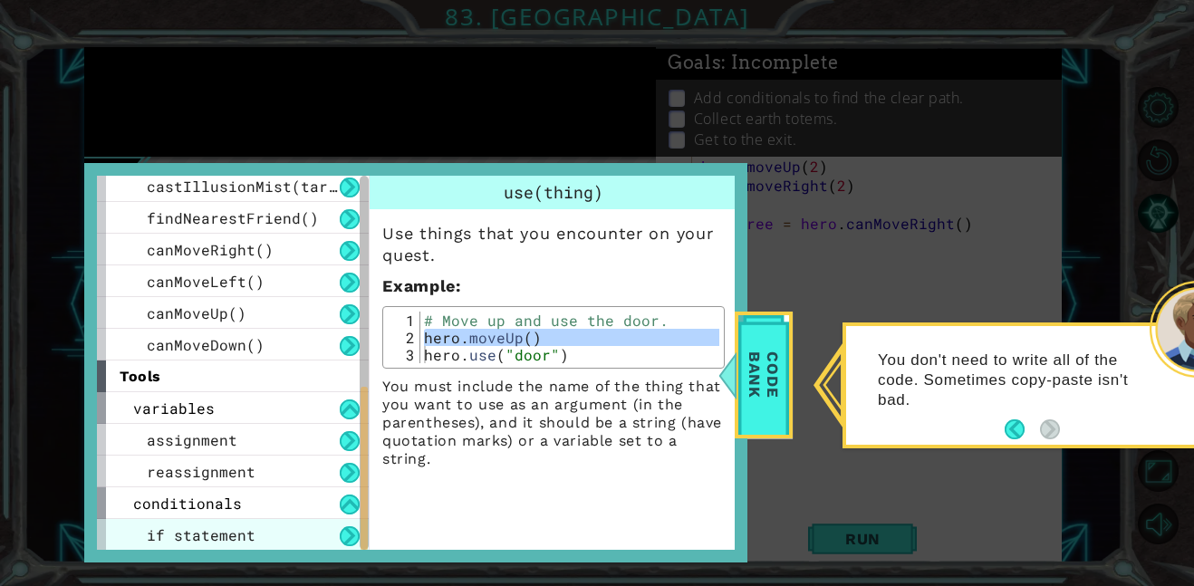
click at [172, 539] on span "if statement" at bounding box center [201, 534] width 109 height 19
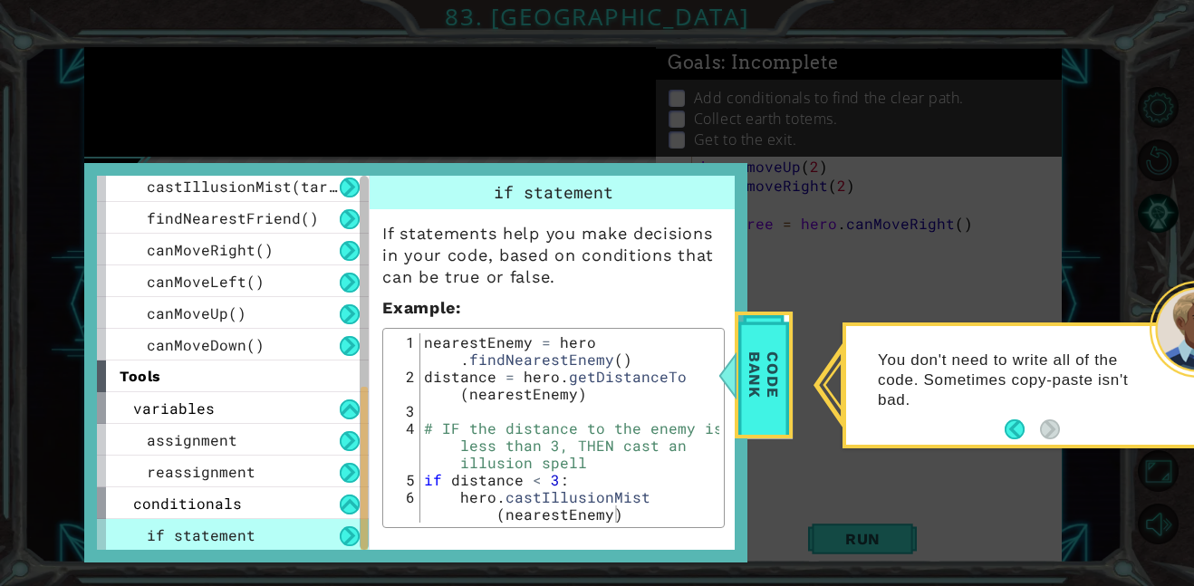
click at [453, 380] on div "nearestEnemy = hero . findNearestEnemy ( ) distance = hero . getDistanceTo ( ne…" at bounding box center [569, 462] width 299 height 258
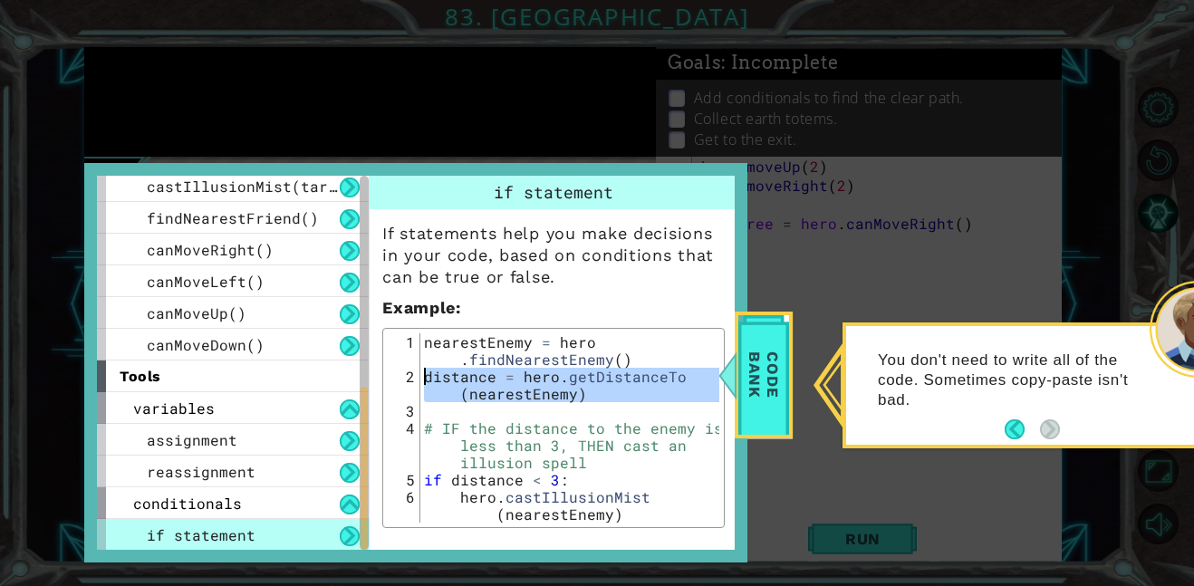
click at [453, 380] on div "nearestEnemy = hero . findNearestEnemy ( ) distance = hero . getDistanceTo ( ne…" at bounding box center [569, 427] width 299 height 189
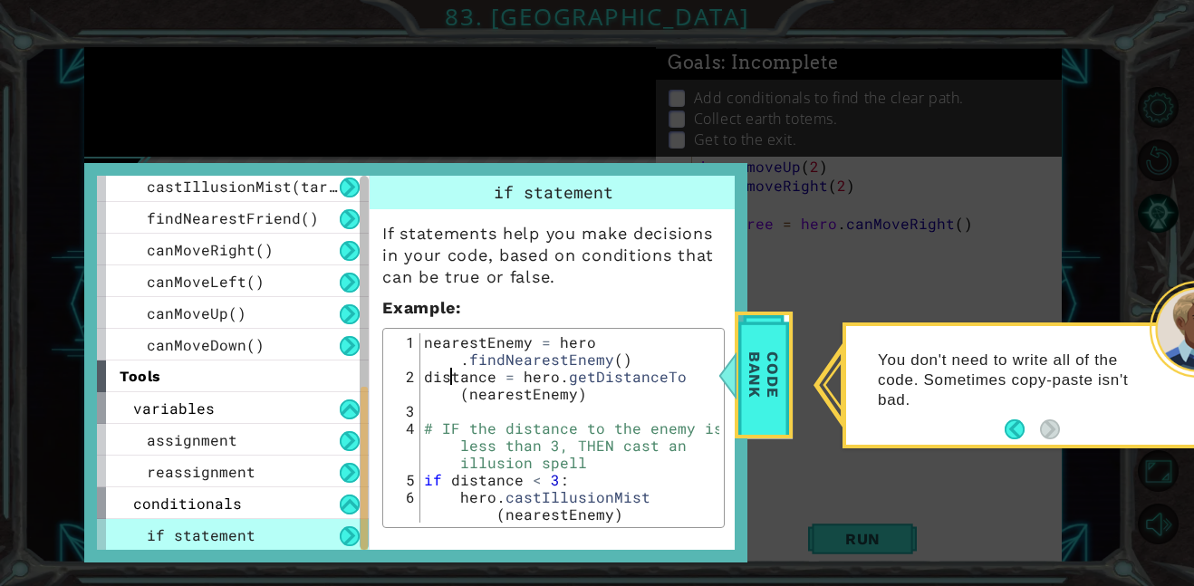
click at [453, 380] on div "nearestEnemy = hero . findNearestEnemy ( ) distance = hero . getDistanceTo ( ne…" at bounding box center [569, 462] width 299 height 258
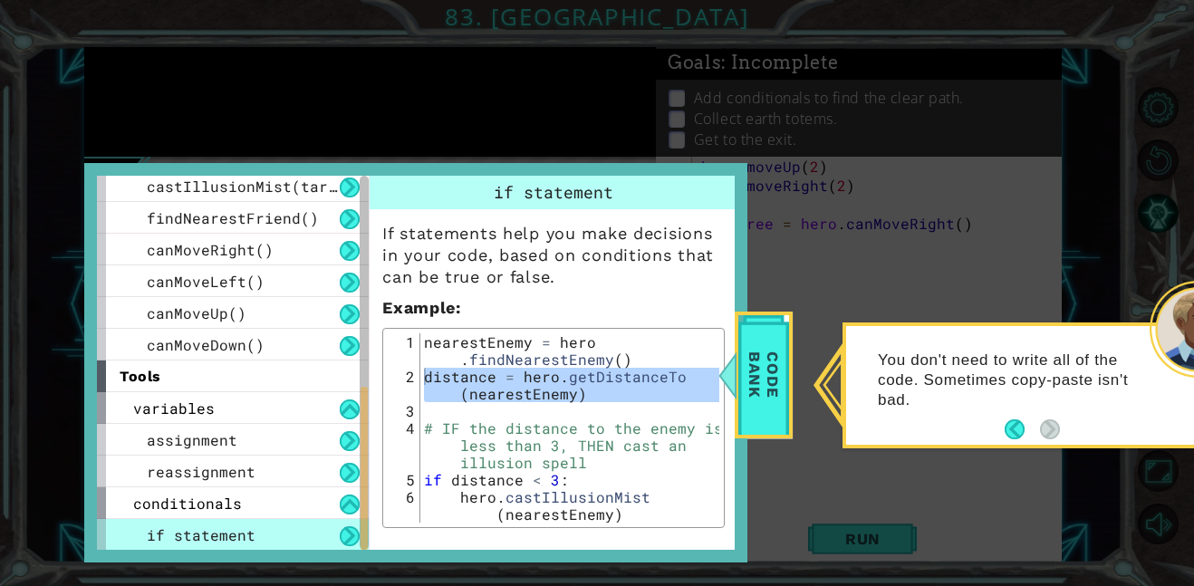
click at [730, 404] on div "If statements help you make decisions in your code, based on conditions that ca…" at bounding box center [554, 409] width 368 height 400
click at [756, 404] on span "Code Bank" at bounding box center [763, 375] width 47 height 104
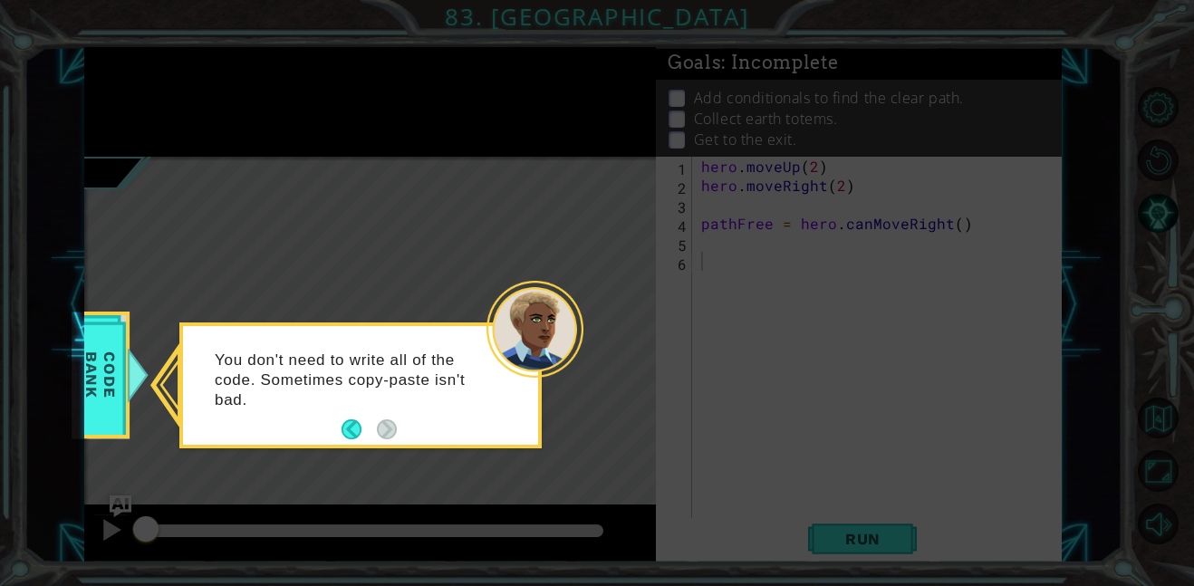
click at [784, 390] on icon at bounding box center [597, 293] width 1194 height 586
click at [375, 435] on button "Back" at bounding box center [359, 429] width 35 height 20
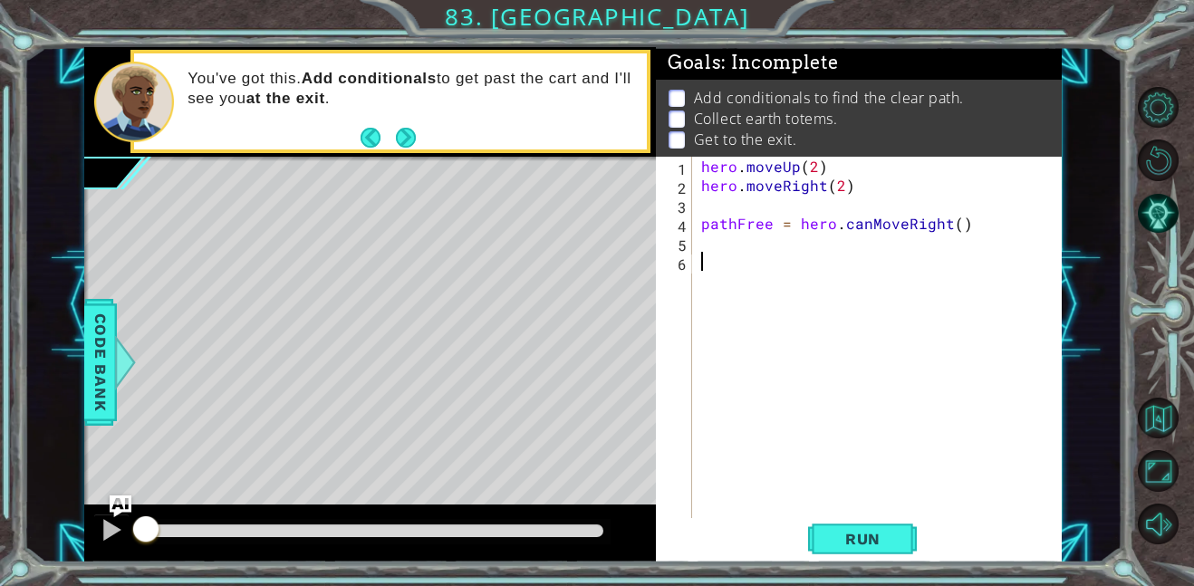
click at [403, 154] on div "You've got this. Add conditionals to get past the cart and I'll see you at the …" at bounding box center [370, 102] width 572 height 110
click at [403, 151] on div "You've got this. Add conditionals to get past the cart and I'll see you at the …" at bounding box center [390, 101] width 520 height 103
click at [404, 140] on button "Next" at bounding box center [406, 138] width 20 height 20
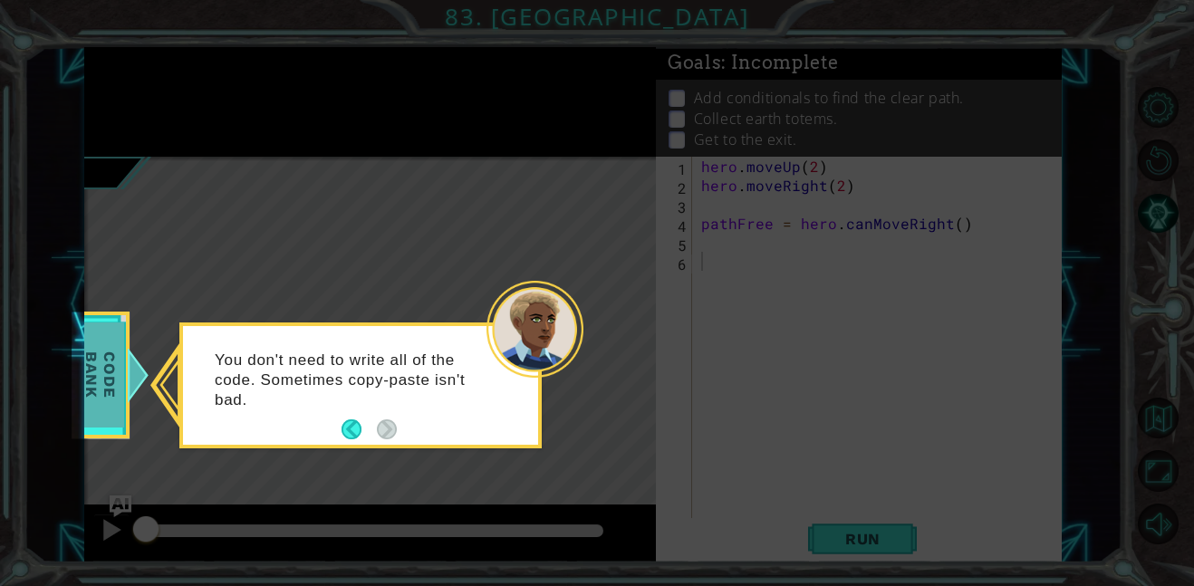
click at [145, 383] on div at bounding box center [138, 375] width 23 height 54
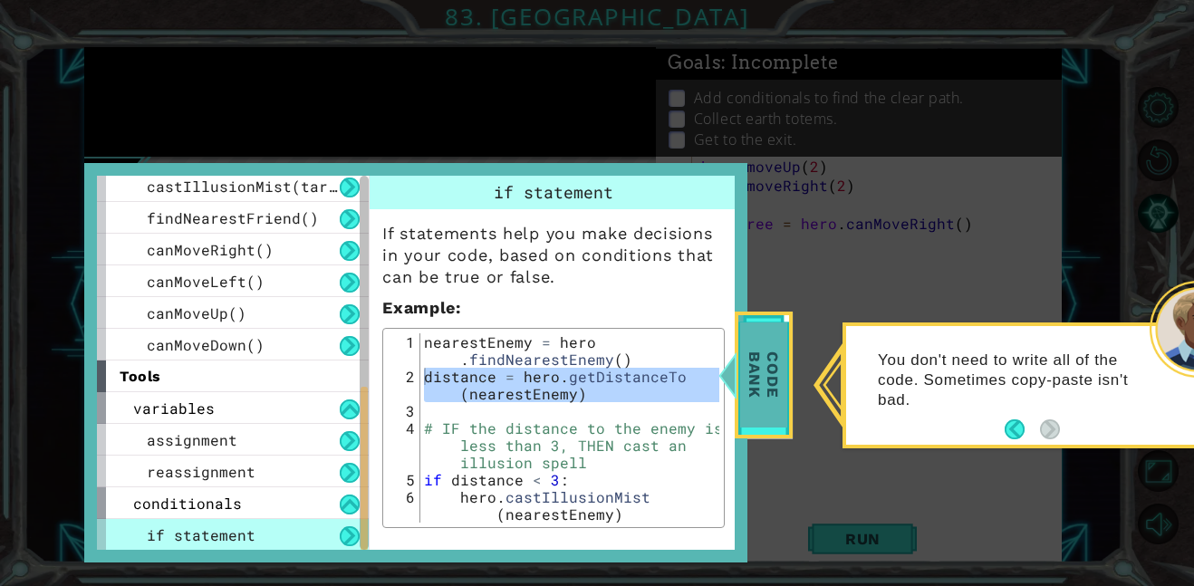
click at [726, 386] on div at bounding box center [728, 375] width 23 height 54
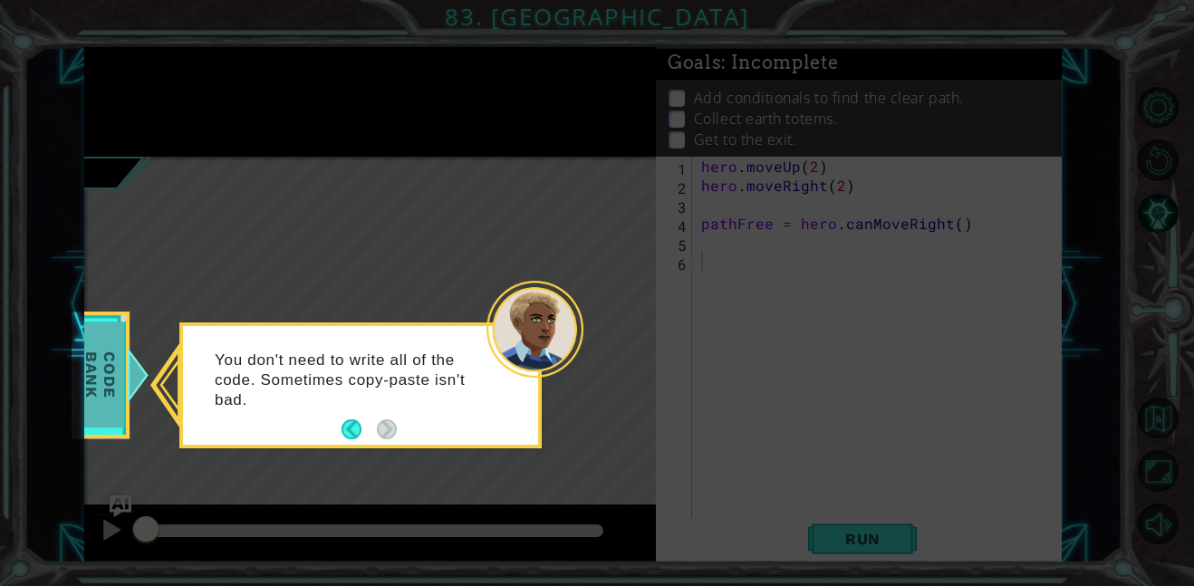
click at [122, 355] on span "Code Bank" at bounding box center [100, 375] width 47 height 104
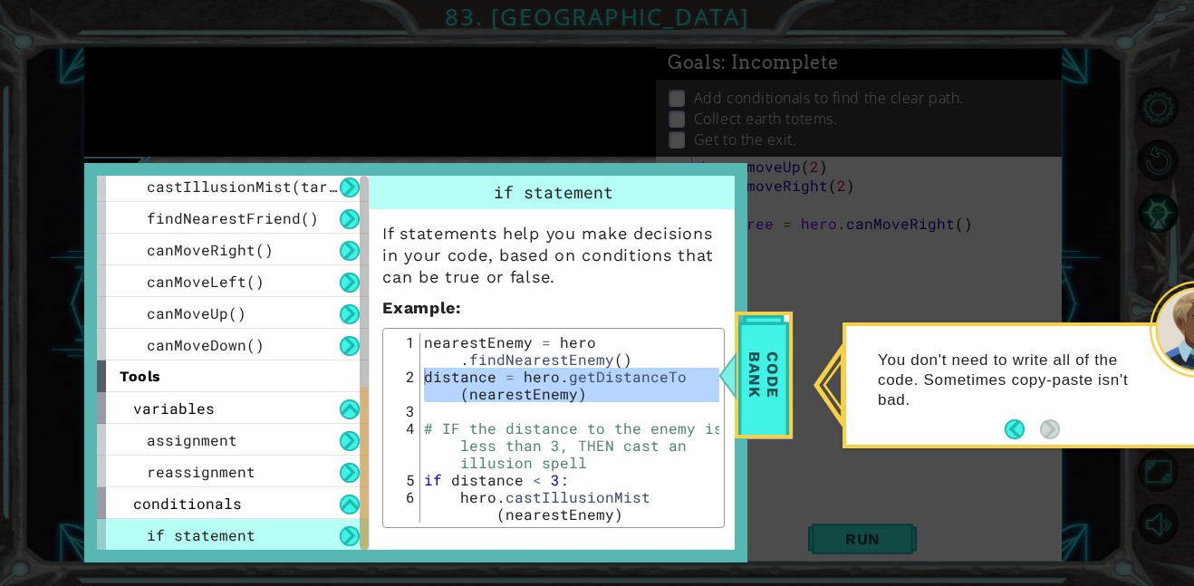
type textarea "hero.castIllusionMist(nearestEnemy)"
click at [479, 490] on div "nearestEnemy = hero . findNearestEnemy ( ) distance = hero . getDistanceTo ( ne…" at bounding box center [569, 462] width 299 height 258
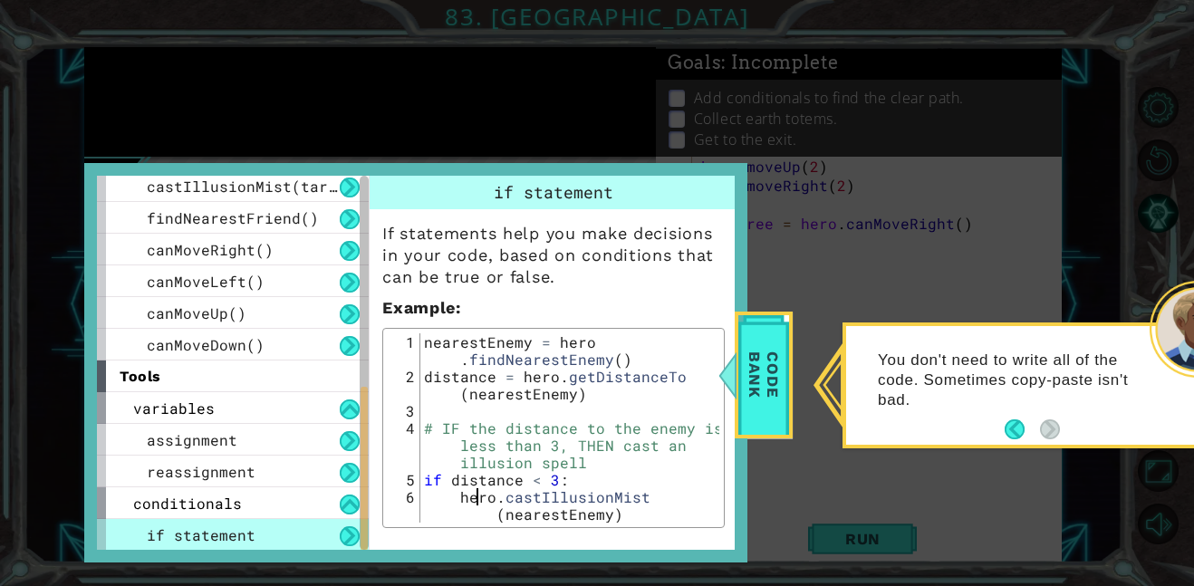
click at [479, 490] on div "nearestEnemy = hero . findNearestEnemy ( ) distance = hero . getDistanceTo ( ne…" at bounding box center [569, 462] width 299 height 258
click at [479, 490] on div "nearestEnemy = hero . findNearestEnemy ( ) distance = hero . getDistanceTo ( ne…" at bounding box center [569, 427] width 299 height 189
click at [479, 490] on div "nearestEnemy = hero . findNearestEnemy ( ) distance = hero . getDistanceTo ( ne…" at bounding box center [569, 462] width 299 height 258
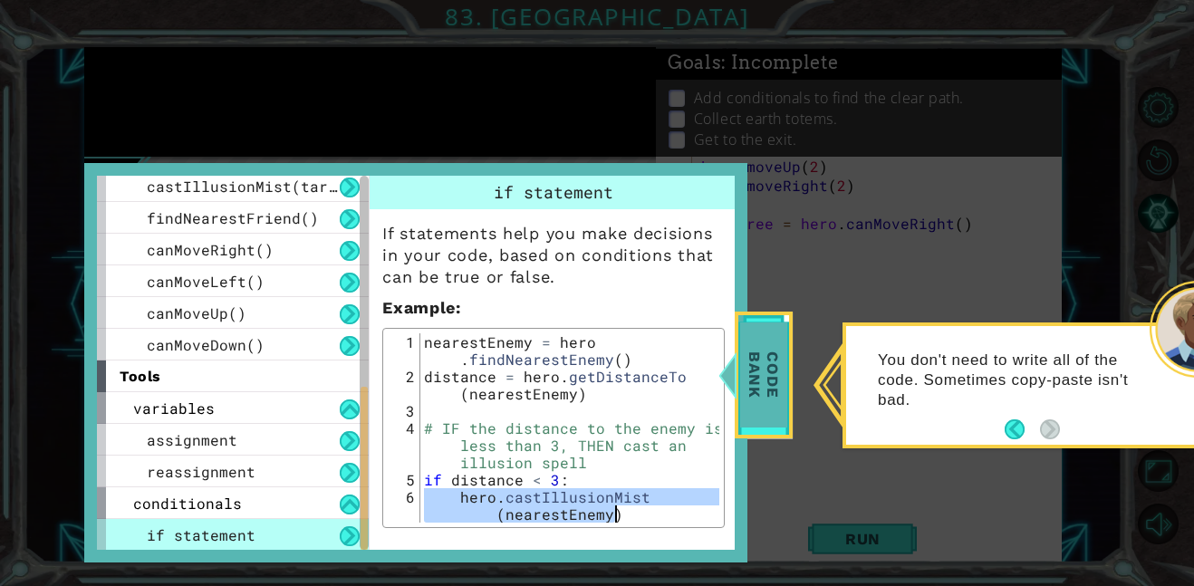
click at [771, 390] on span "Code Bank" at bounding box center [763, 375] width 47 height 104
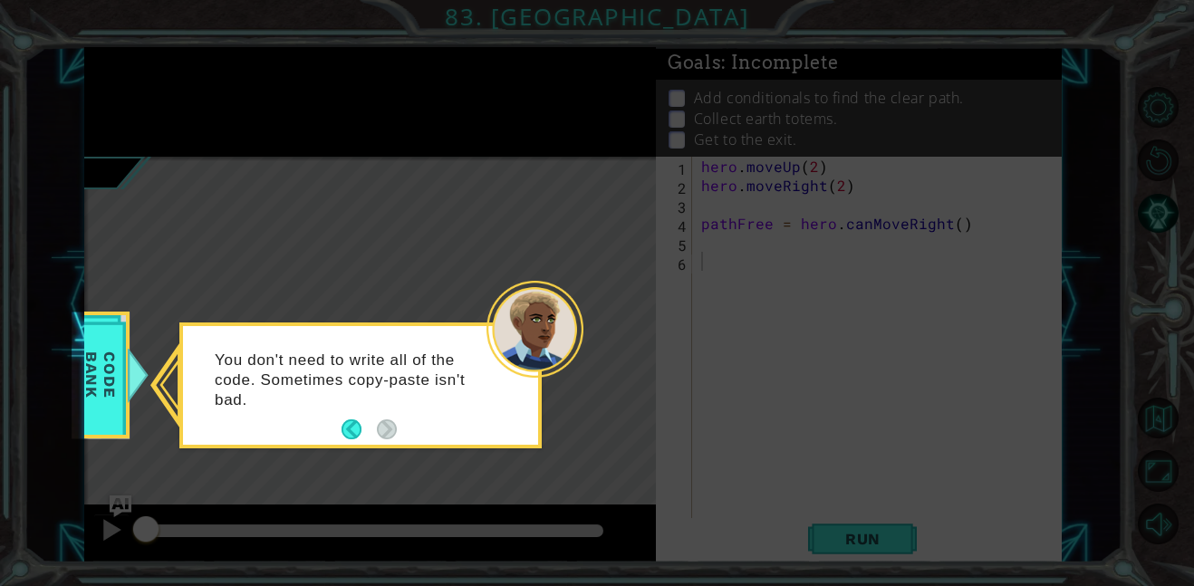
click at [847, 188] on icon at bounding box center [597, 293] width 1194 height 586
click at [779, 248] on icon at bounding box center [597, 293] width 1194 height 586
click at [478, 373] on p "You don't need to write all of the code. Sometimes copy-paste isn't bad." at bounding box center [350, 381] width 271 height 60
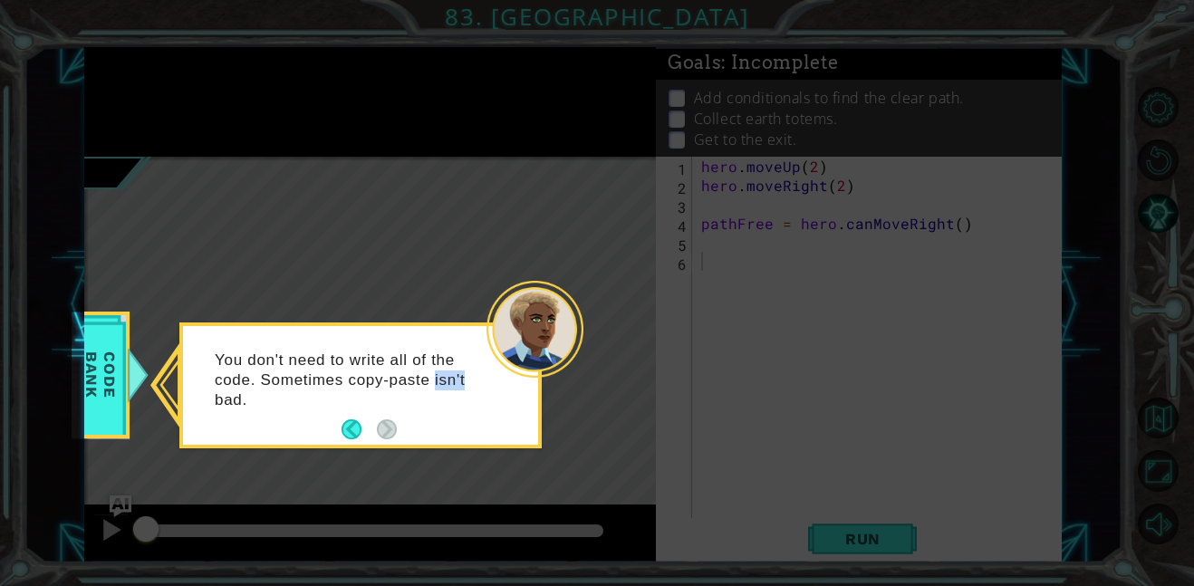
click at [459, 379] on p "You don't need to write all of the code. Sometimes copy-paste isn't bad." at bounding box center [350, 381] width 271 height 60
click at [343, 429] on button "Back" at bounding box center [359, 429] width 35 height 20
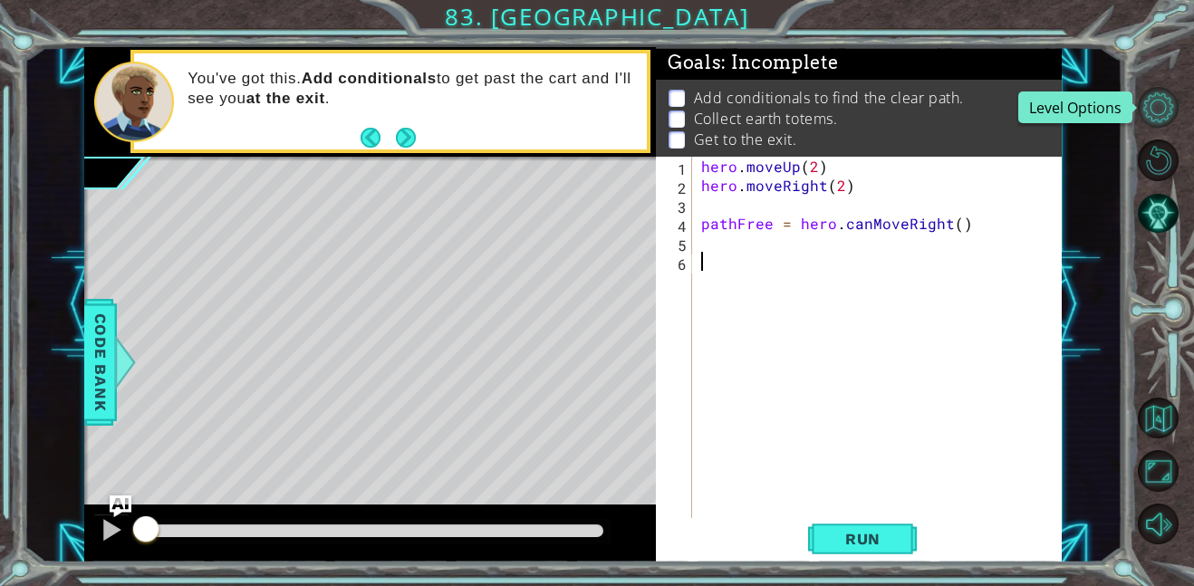
click at [1165, 119] on button "Level Options" at bounding box center [1158, 107] width 41 height 41
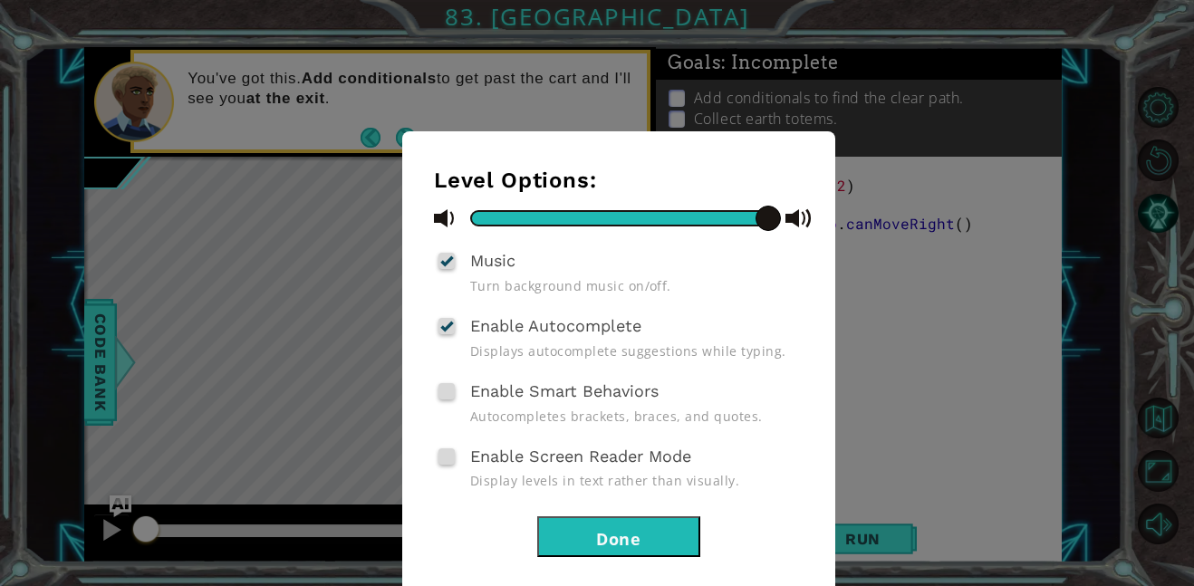
click at [440, 46] on div "Level Options: Music Turn background music on/off. Enable Autocomplete Displays…" at bounding box center [597, 293] width 1194 height 586
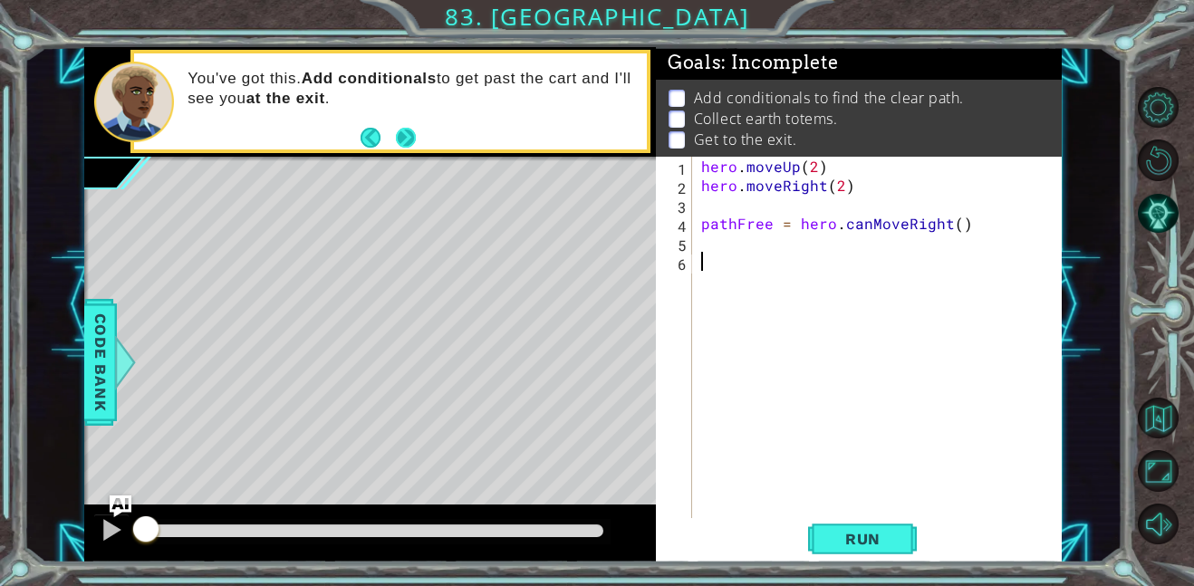
click at [409, 138] on button "Next" at bounding box center [406, 138] width 20 height 20
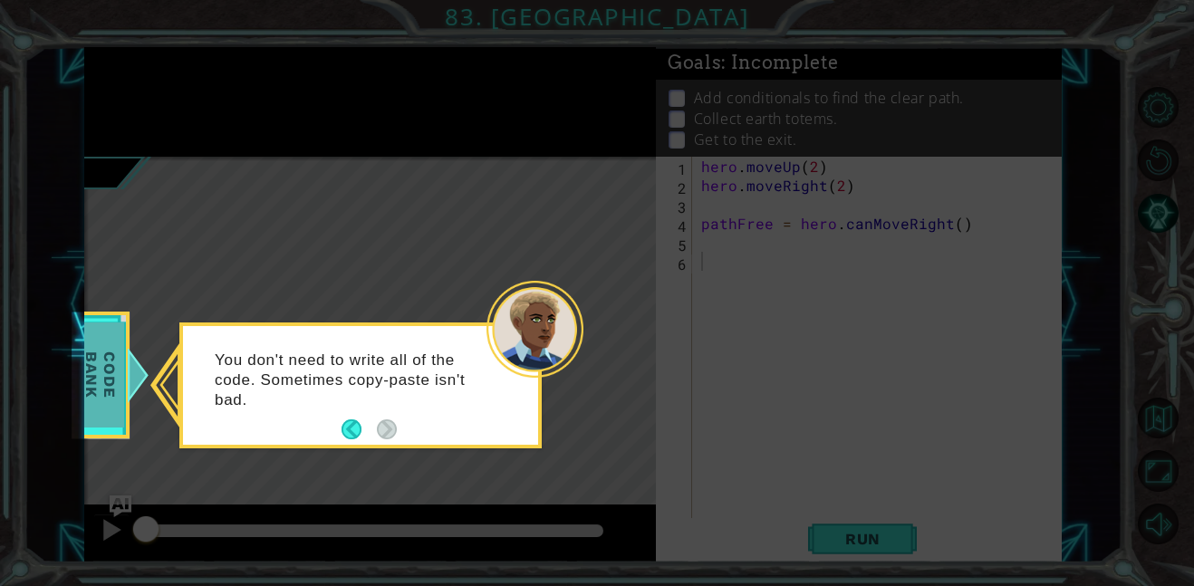
click at [116, 425] on span "Code Bank" at bounding box center [100, 375] width 47 height 104
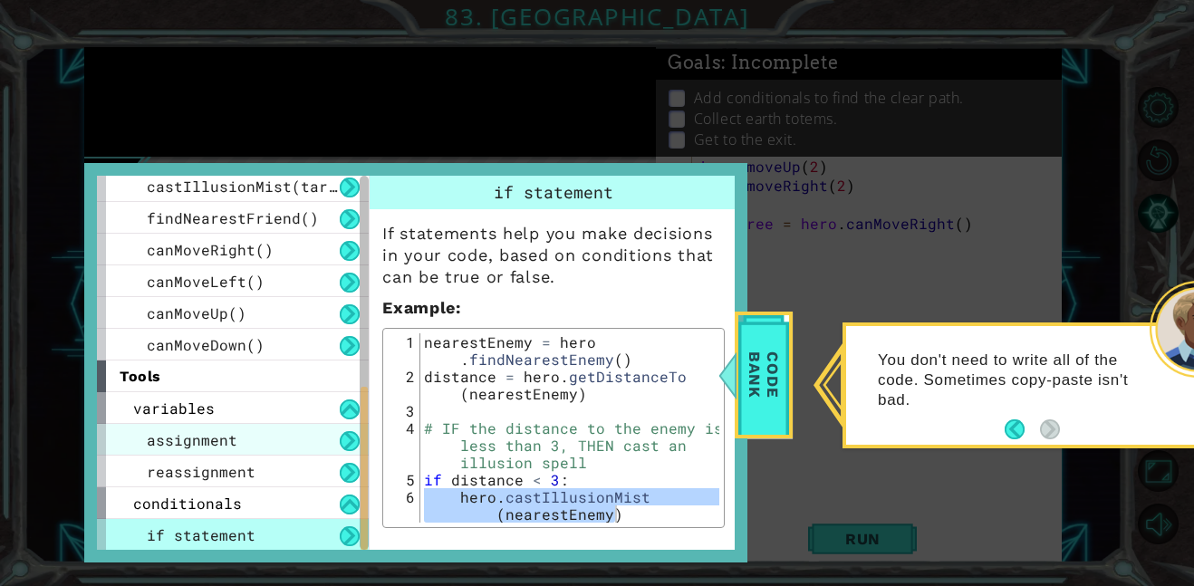
click at [152, 424] on div "assignment" at bounding box center [233, 440] width 272 height 32
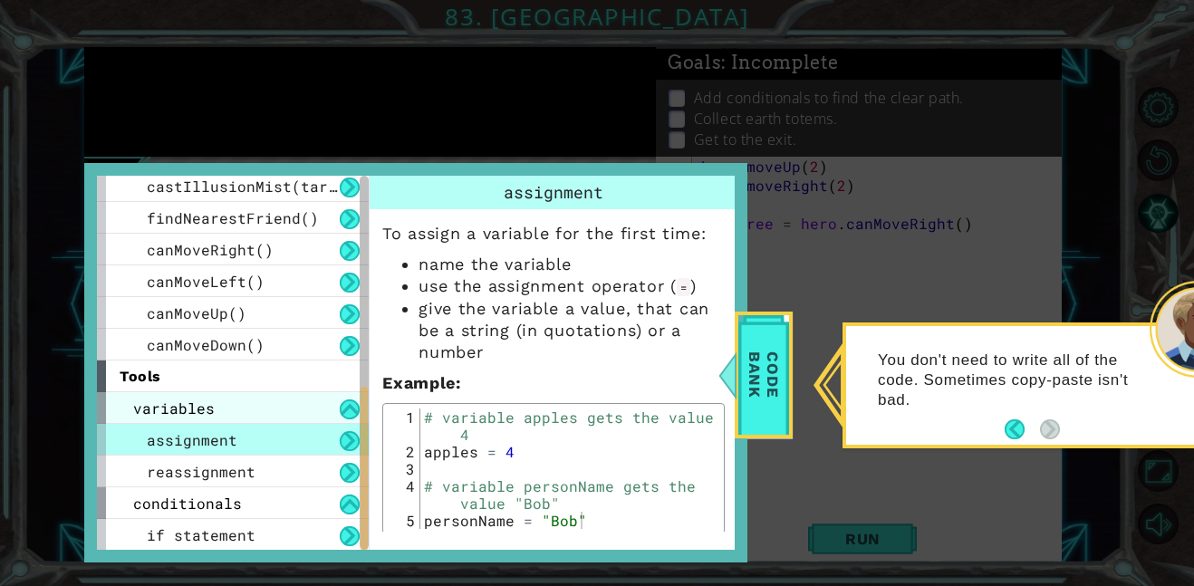
click at [160, 402] on span "variables" at bounding box center [174, 408] width 82 height 19
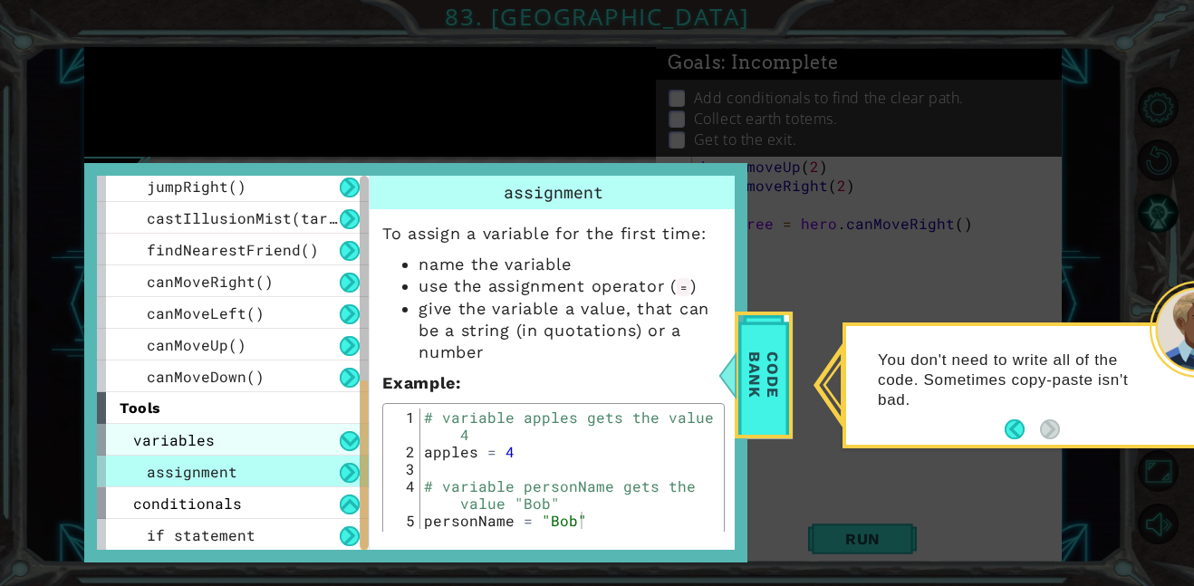
scroll to position [418, 0]
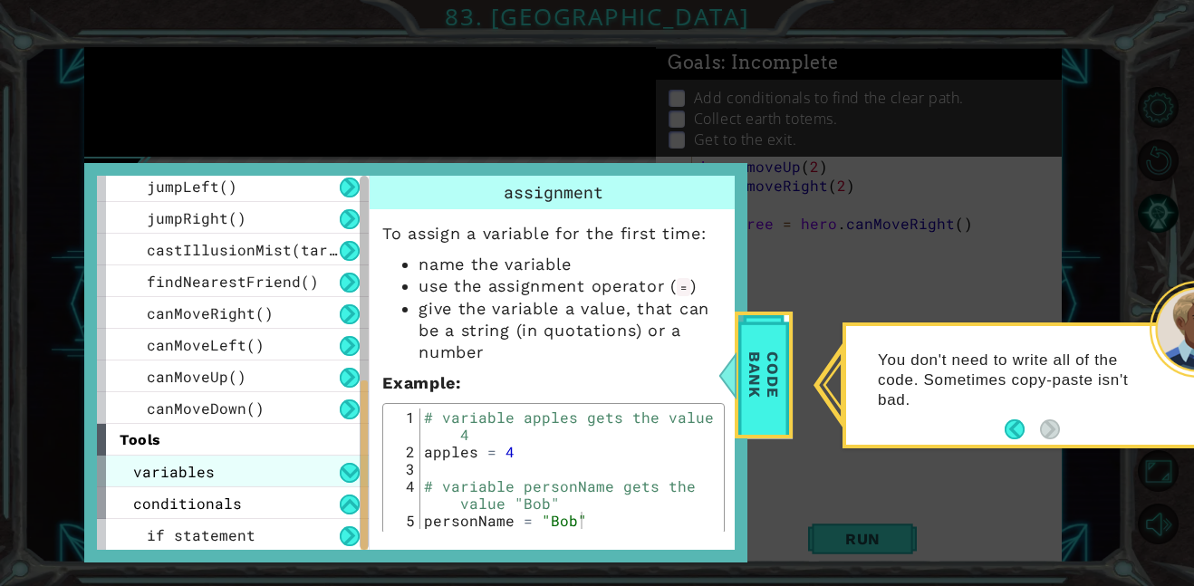
click at [175, 464] on span "variables" at bounding box center [174, 471] width 82 height 19
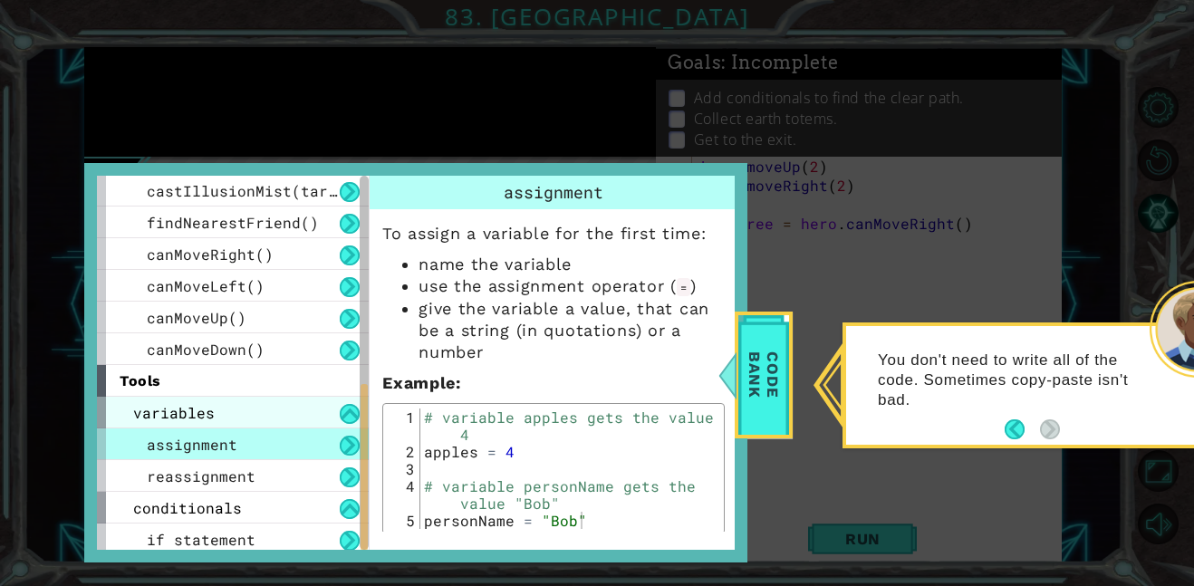
scroll to position [481, 0]
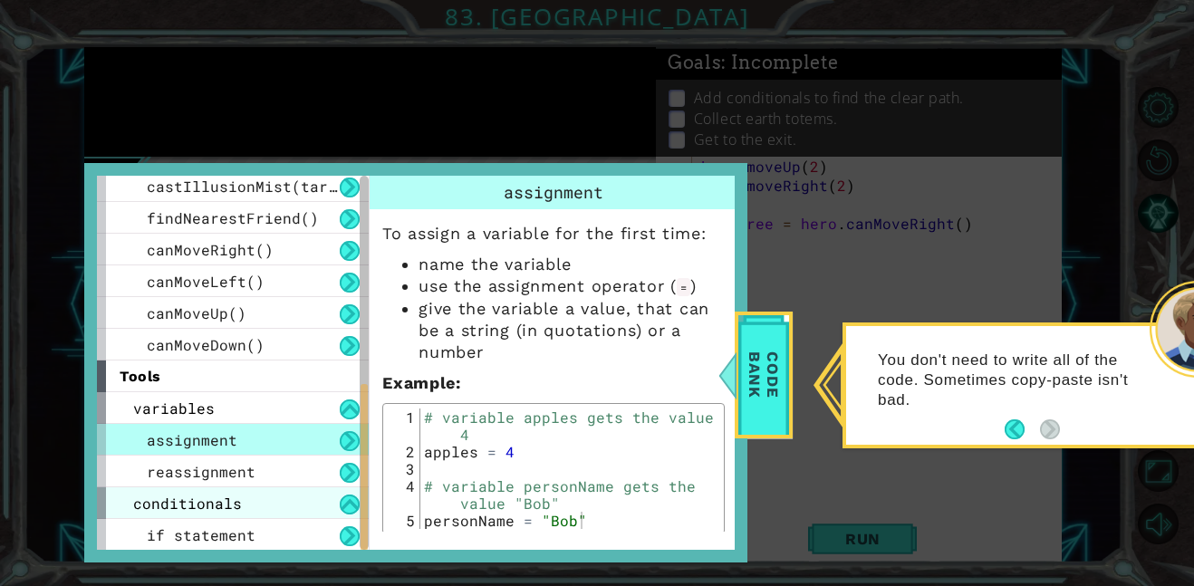
click at [172, 504] on span "conditionals" at bounding box center [187, 503] width 109 height 19
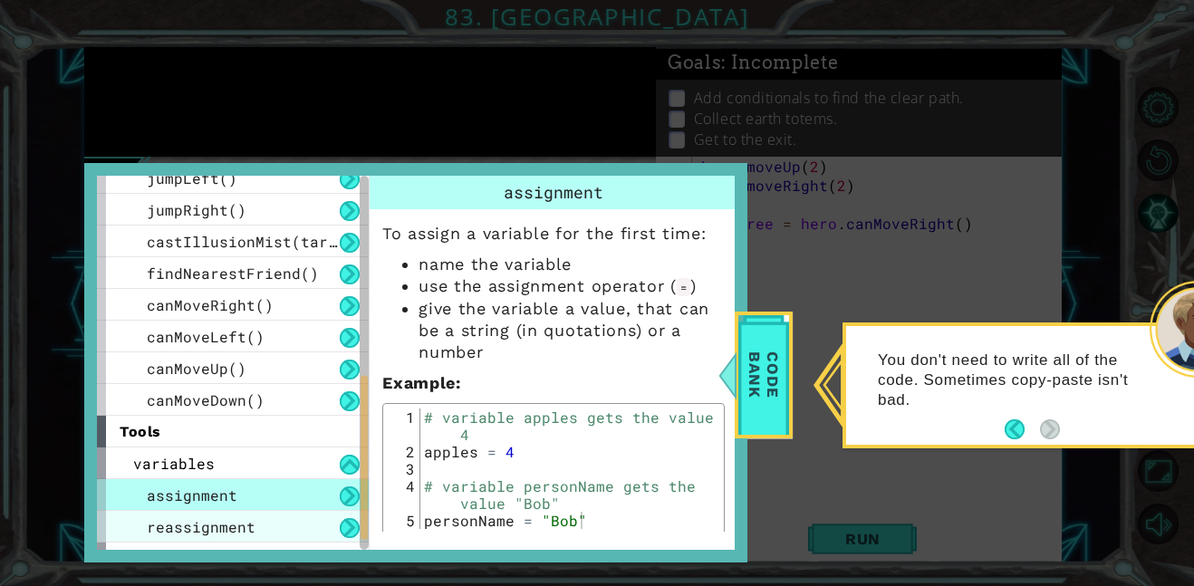
scroll to position [449, 0]
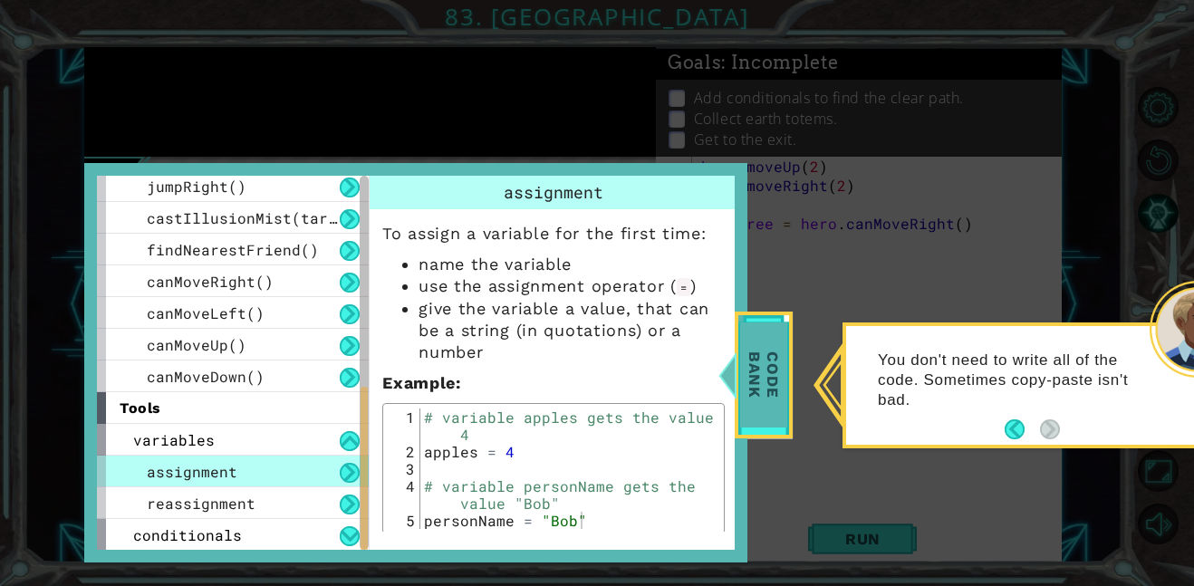
click at [775, 362] on span "Code Bank" at bounding box center [763, 375] width 47 height 104
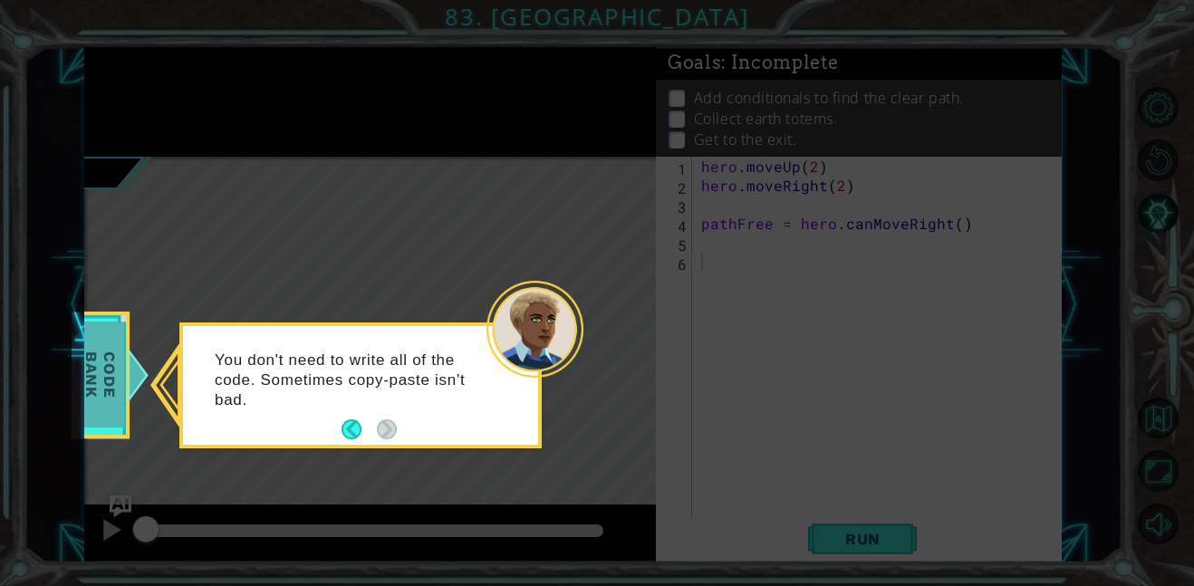
click at [132, 368] on div at bounding box center [138, 375] width 23 height 54
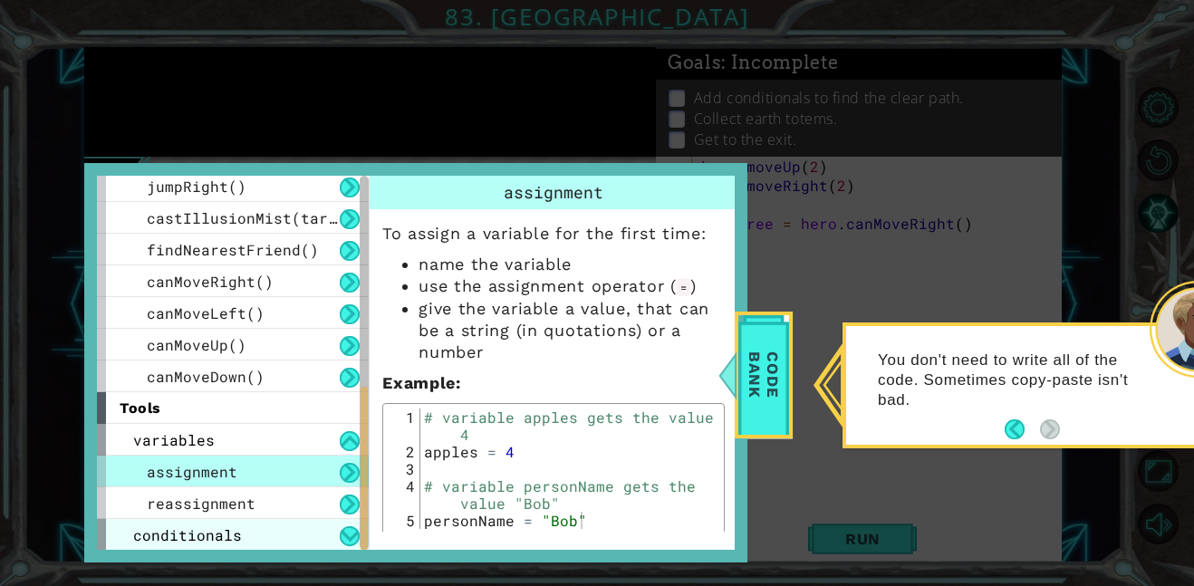
click at [164, 536] on span "conditionals" at bounding box center [187, 534] width 109 height 19
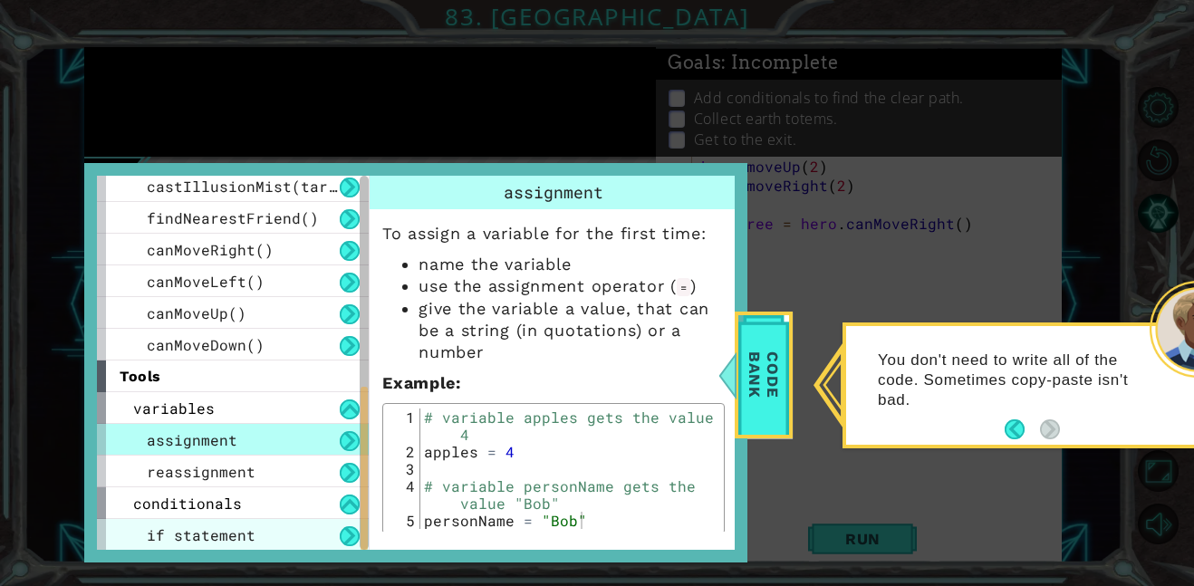
click at [205, 529] on span "if statement" at bounding box center [201, 534] width 109 height 19
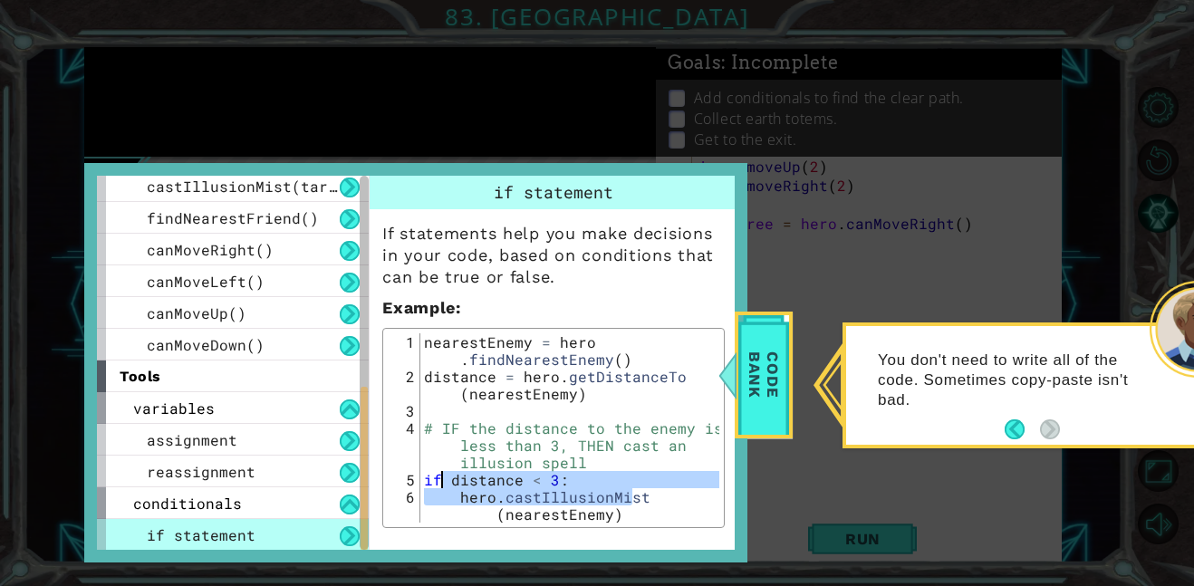
drag, startPoint x: 636, startPoint y: 493, endPoint x: 366, endPoint y: 471, distance: 270.8
click at [366, 471] on div "methods hero use(thing) moveUp(steps) moveDown(steps) moveLeft(steps) moveRight…" at bounding box center [416, 363] width 638 height 375
click at [581, 583] on icon at bounding box center [597, 293] width 1194 height 586
type textarea "# IF the distance to the enemy is less than 3, THEN cast an illusion spell"
click at [555, 462] on div "nearestEnemy = hero . findNearestEnemy ( ) distance = hero . getDistanceTo ( ne…" at bounding box center [569, 462] width 299 height 258
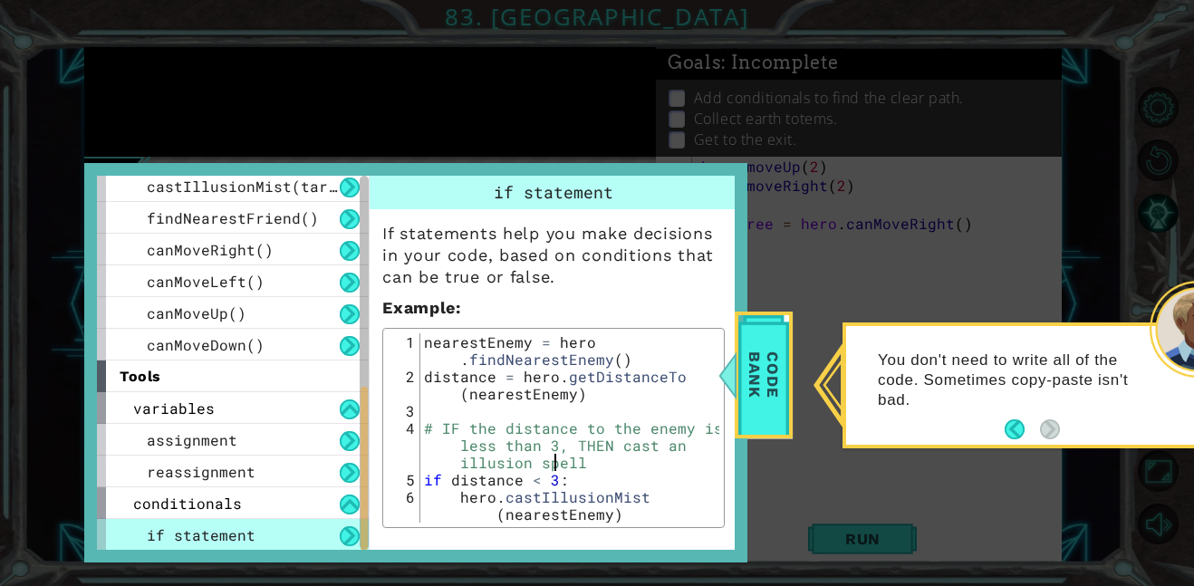
click at [555, 462] on div "nearestEnemy = hero . findNearestEnemy ( ) distance = hero . getDistanceTo ( ne…" at bounding box center [569, 462] width 299 height 258
